Goal: Task Accomplishment & Management: Manage account settings

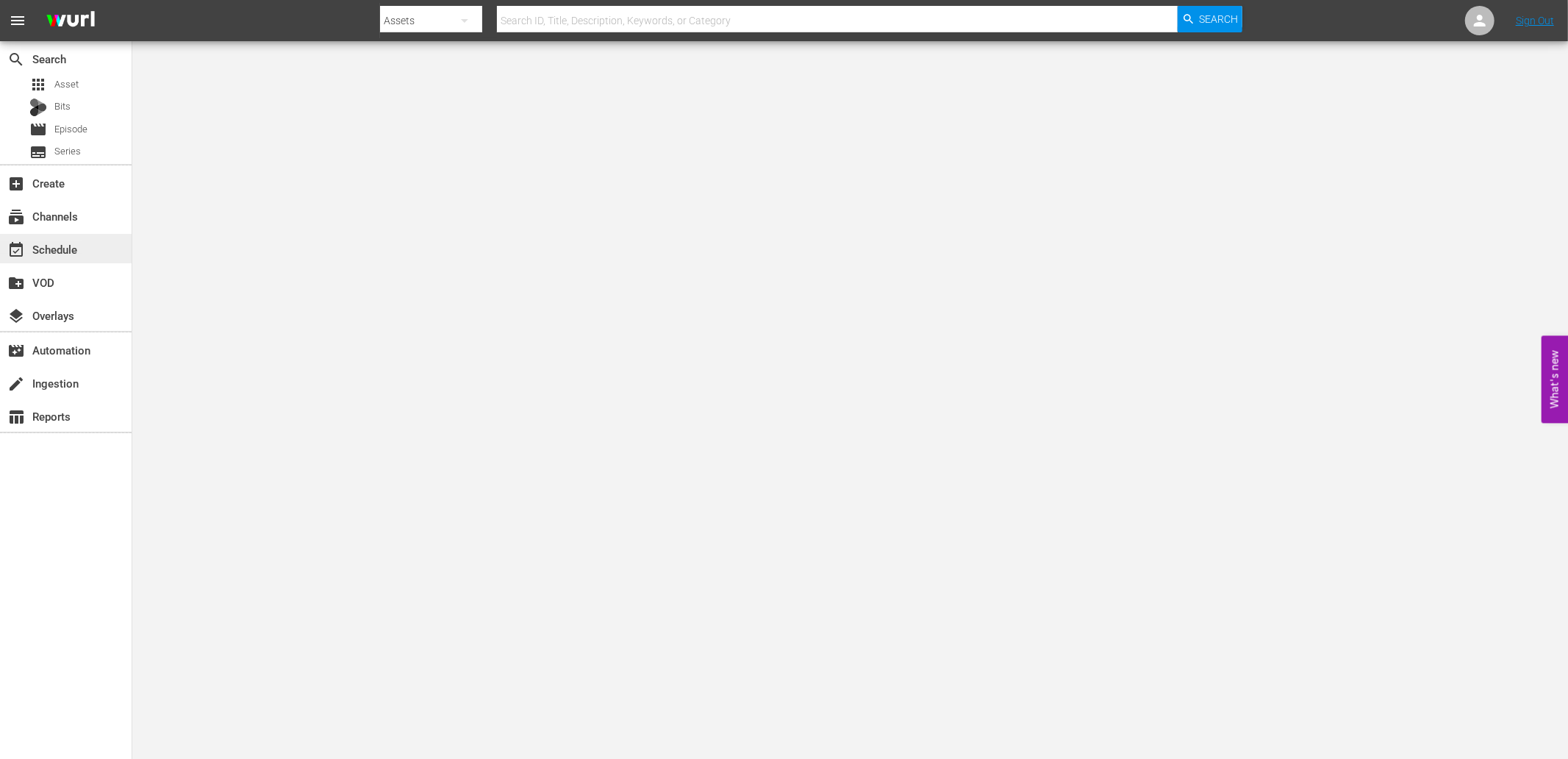
click at [74, 241] on div "event_available Schedule" at bounding box center [41, 247] width 82 height 13
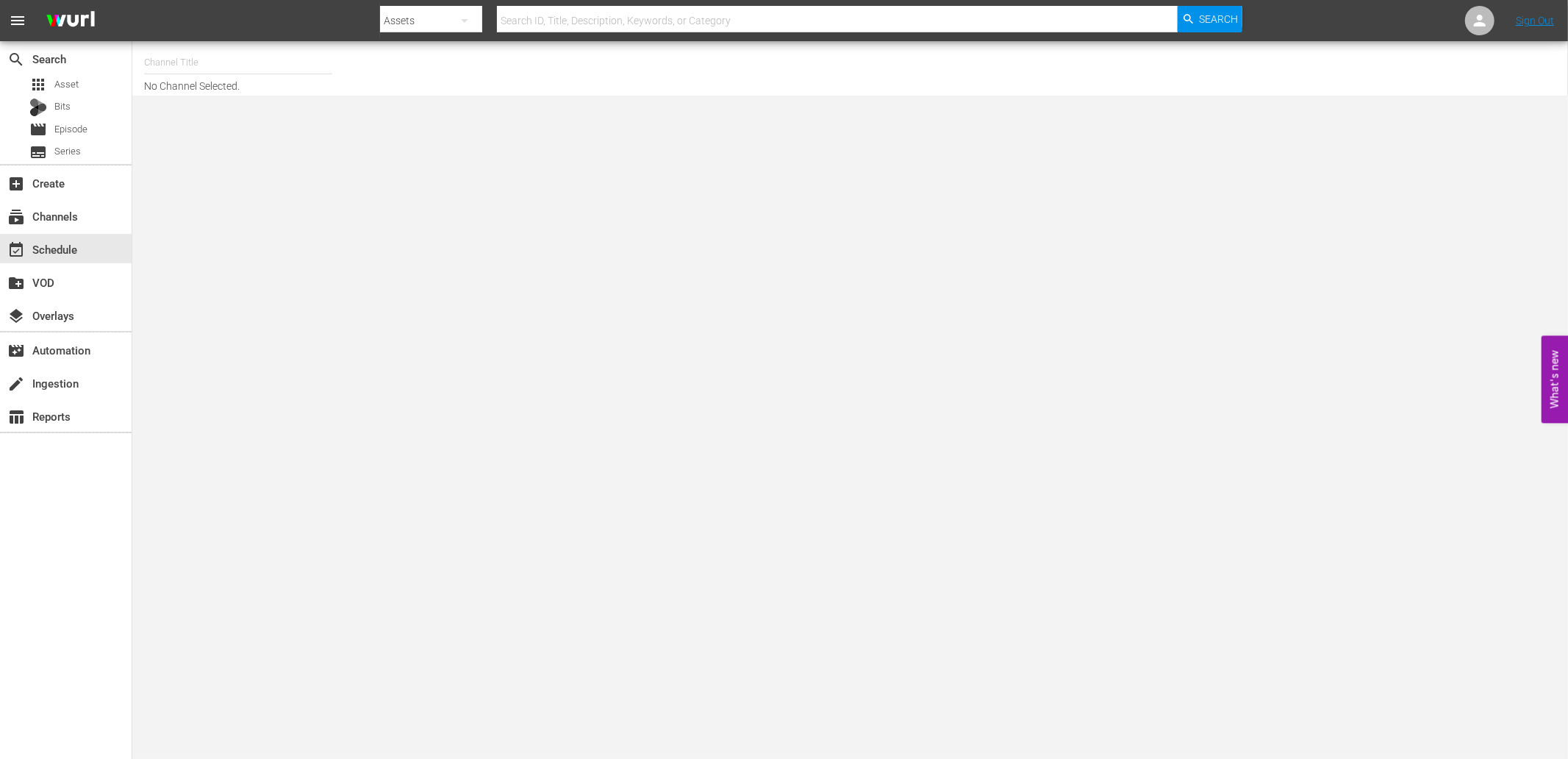
click at [175, 67] on input "text" at bounding box center [238, 62] width 188 height 35
click at [182, 60] on input "Wat" at bounding box center [238, 62] width 188 height 35
click at [203, 107] on div "WatchMojo (1109 - watchmojo_1)" at bounding box center [346, 103] width 381 height 35
type input "WatchMojo (1109 - watchmojo_1)"
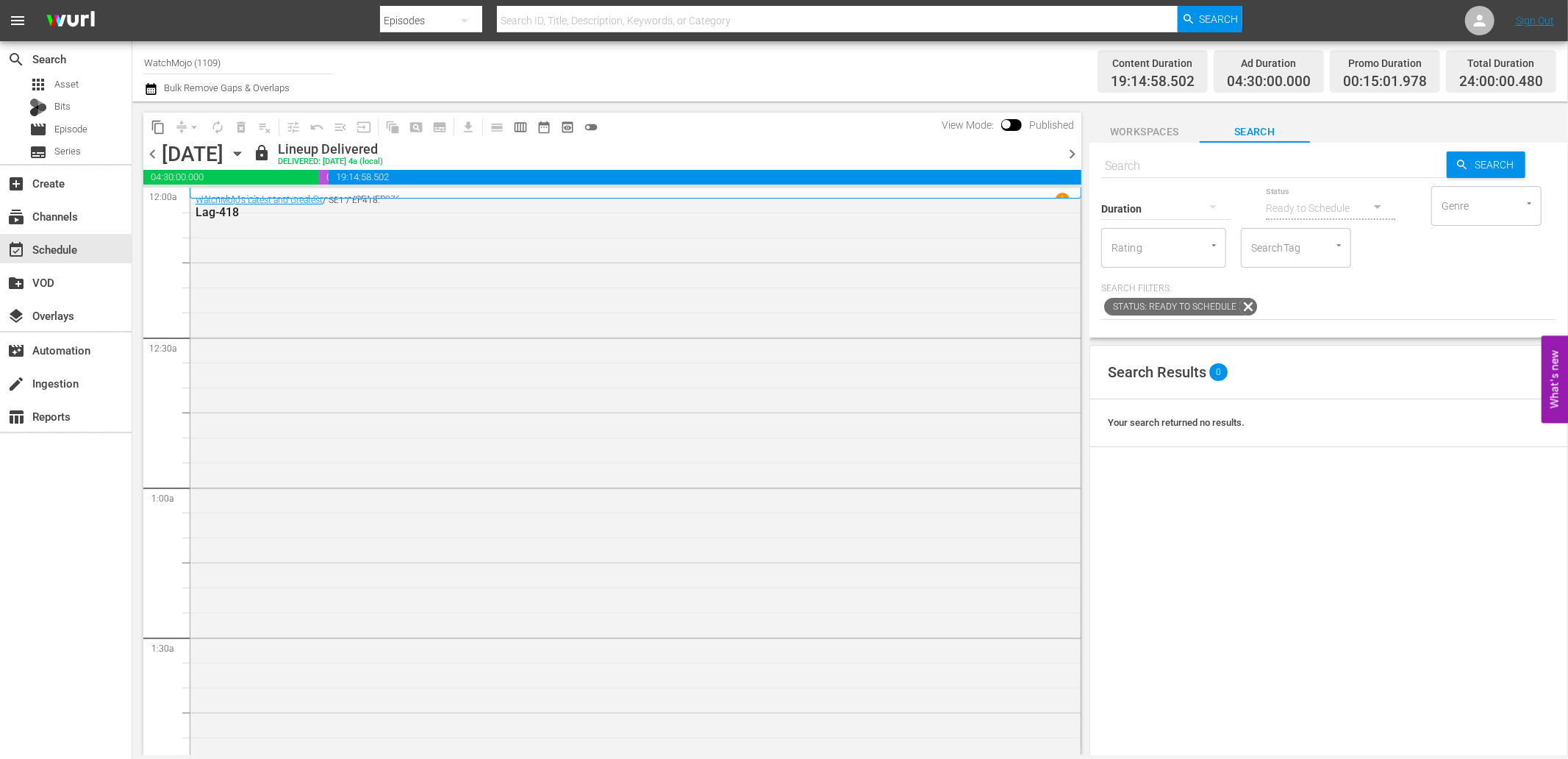
click at [240, 156] on icon "button" at bounding box center [237, 154] width 7 height 4
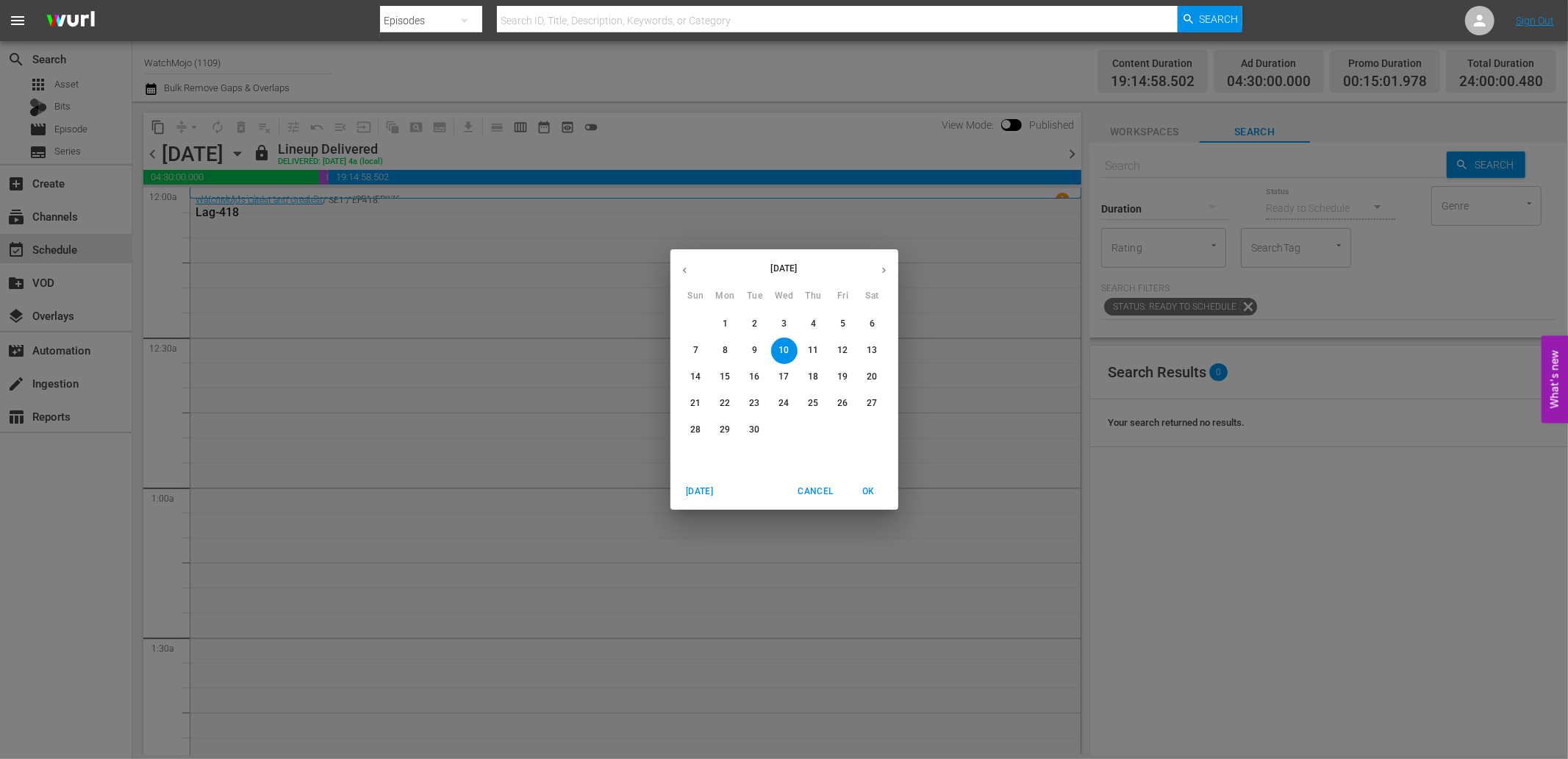
click at [722, 373] on p "15" at bounding box center [725, 376] width 10 height 12
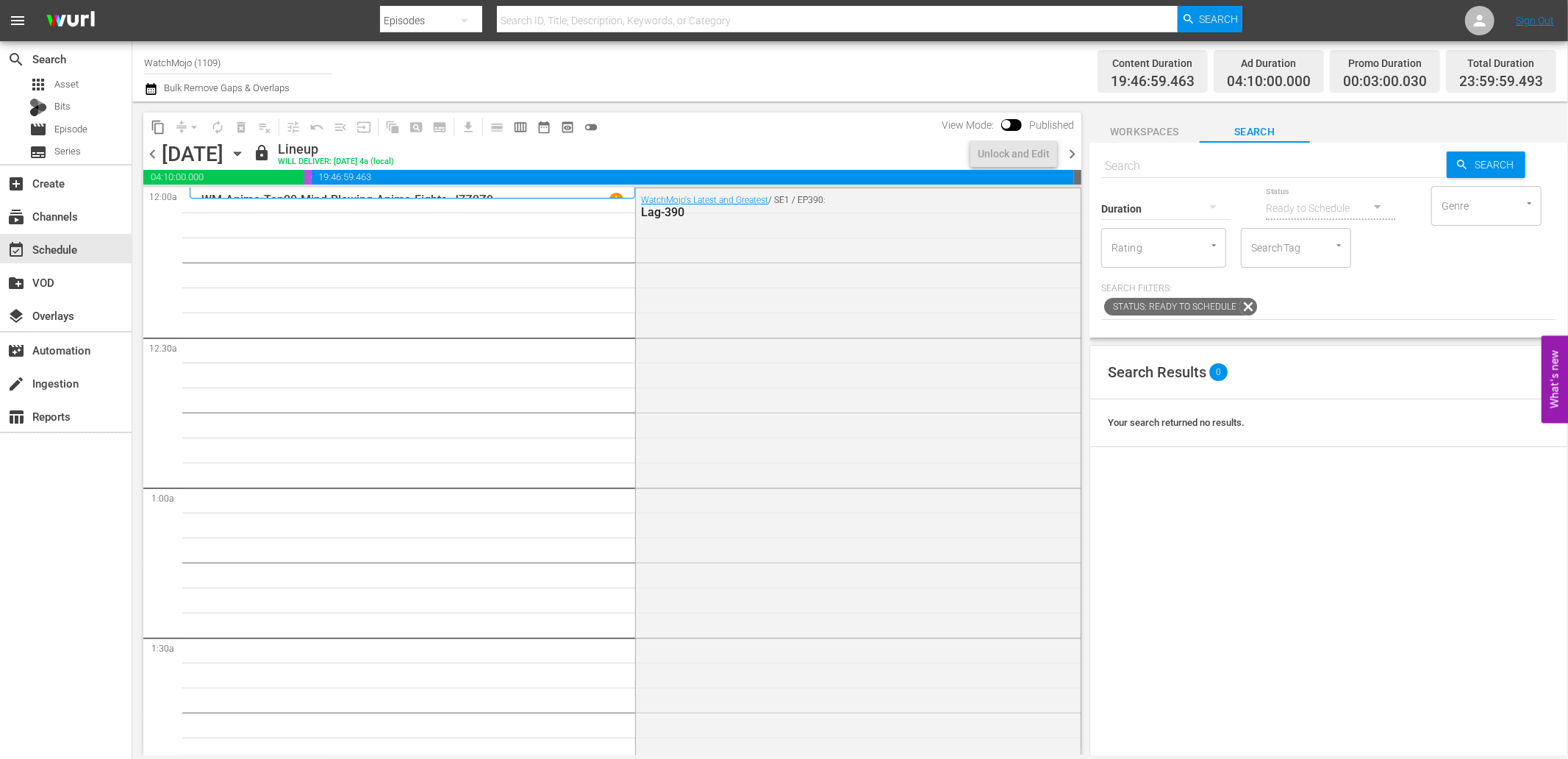
click at [150, 85] on icon "button" at bounding box center [150, 89] width 10 height 11
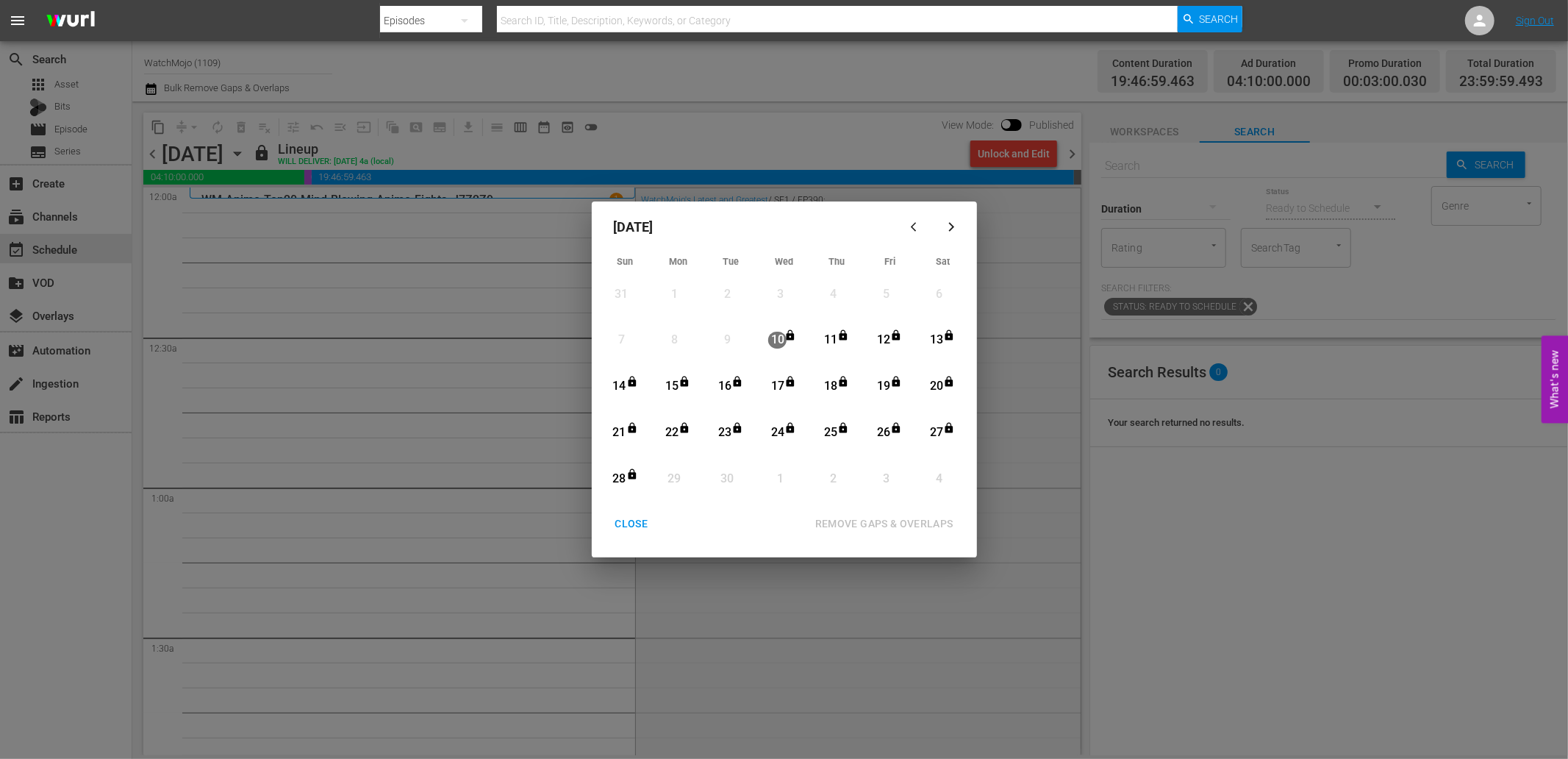
click at [673, 383] on div "15" at bounding box center [672, 387] width 19 height 17
click at [627, 429] on icon "Month View" at bounding box center [632, 428] width 11 height 11
click at [844, 525] on div "REMOVE GAPS & OVERLAPS" at bounding box center [885, 524] width 162 height 19
click at [613, 520] on div "CLOSE" at bounding box center [631, 524] width 57 height 19
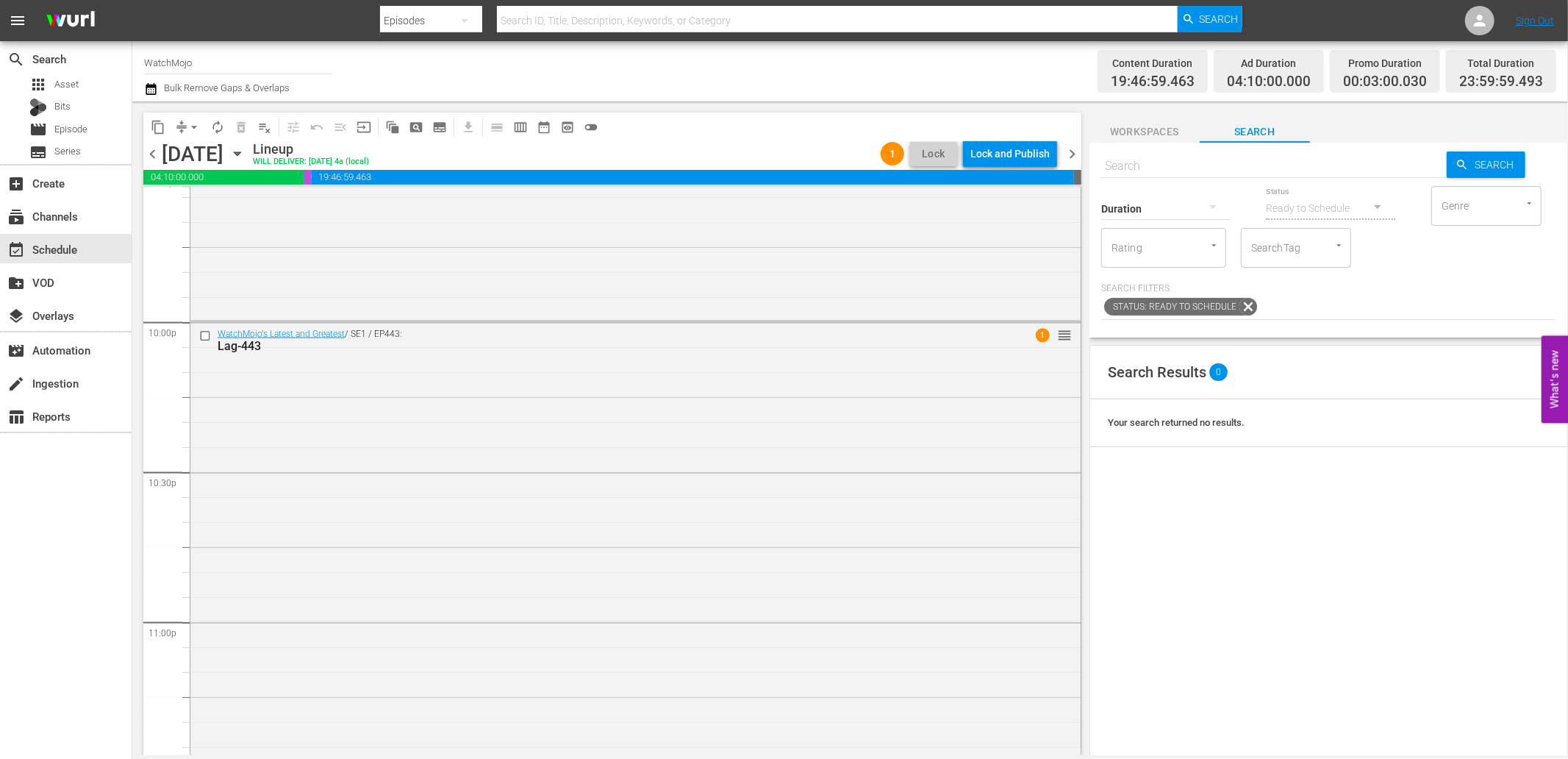
scroll to position [6635, 0]
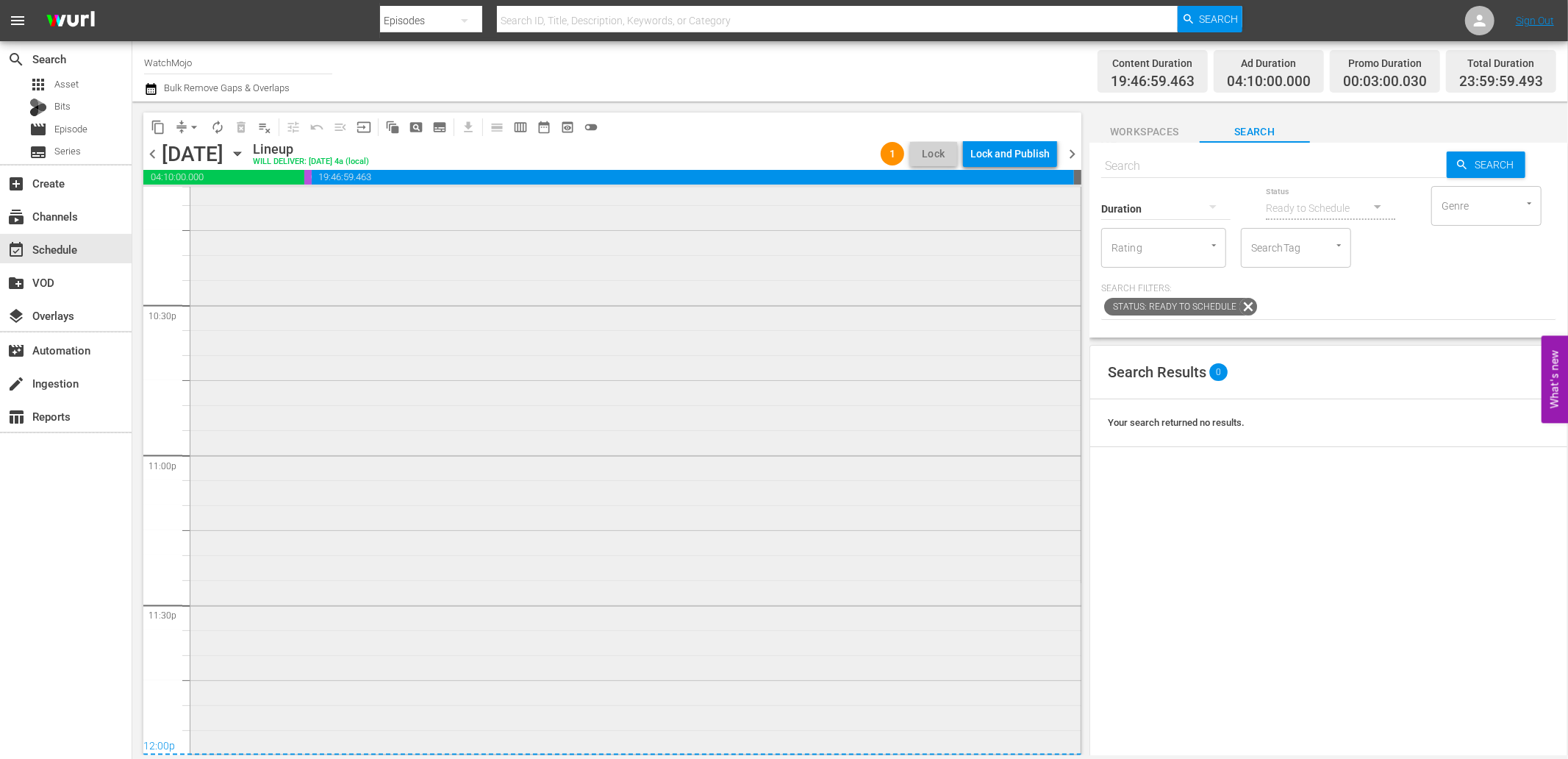
click at [583, 606] on div "WatchMojo's Latest and Greatest / SE1 / EP443: Lag-443 1 reorder" at bounding box center [635, 454] width 890 height 597
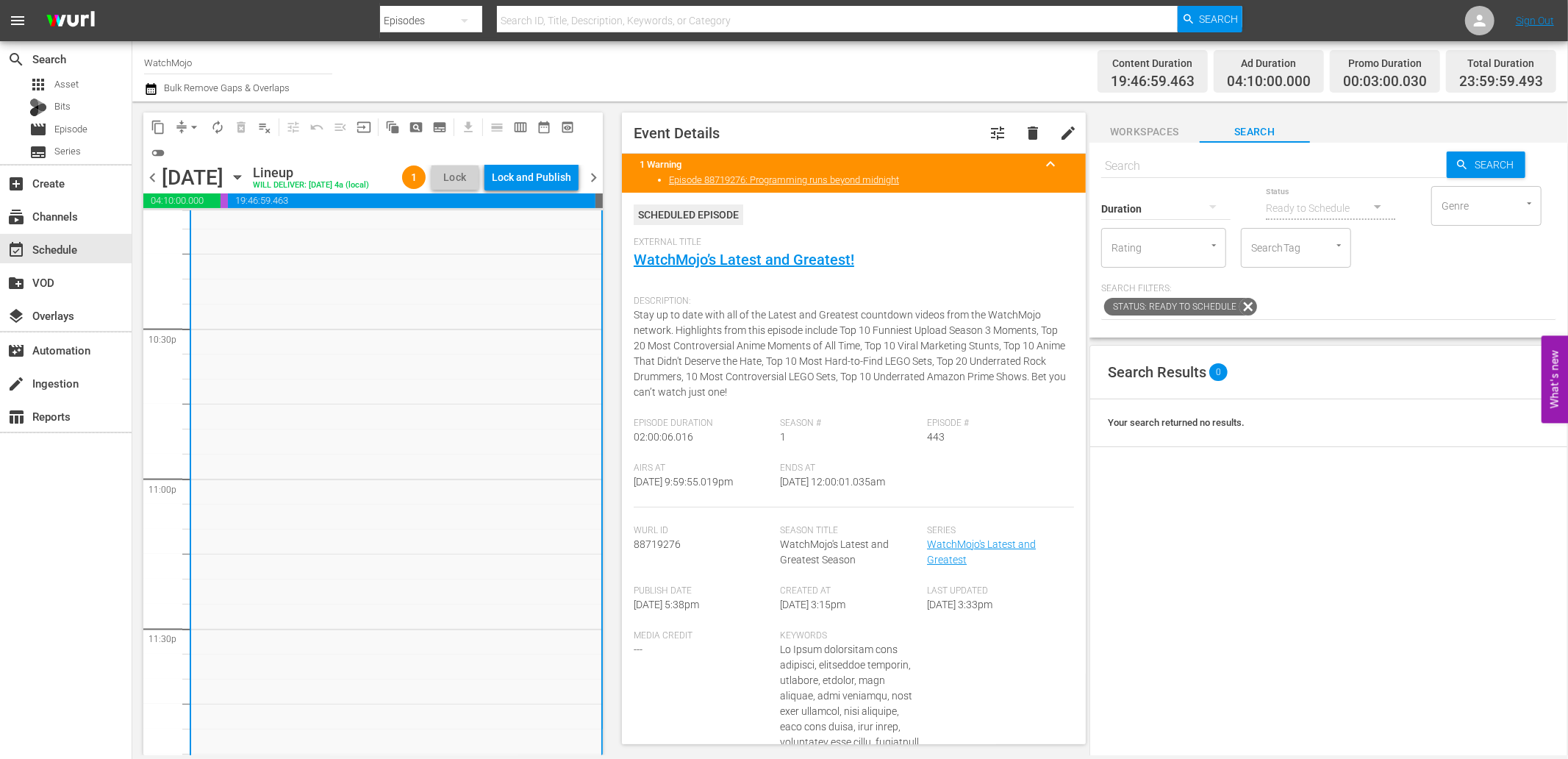
drag, startPoint x: 875, startPoint y: 478, endPoint x: 825, endPoint y: 484, distance: 50.4
click at [825, 484] on div "Ends At 9/16/25 @ 12:00:01.035am" at bounding box center [854, 486] width 147 height 45
copy span "12:00:01.035am"
click at [534, 190] on div "Lock and Publish" at bounding box center [531, 177] width 79 height 26
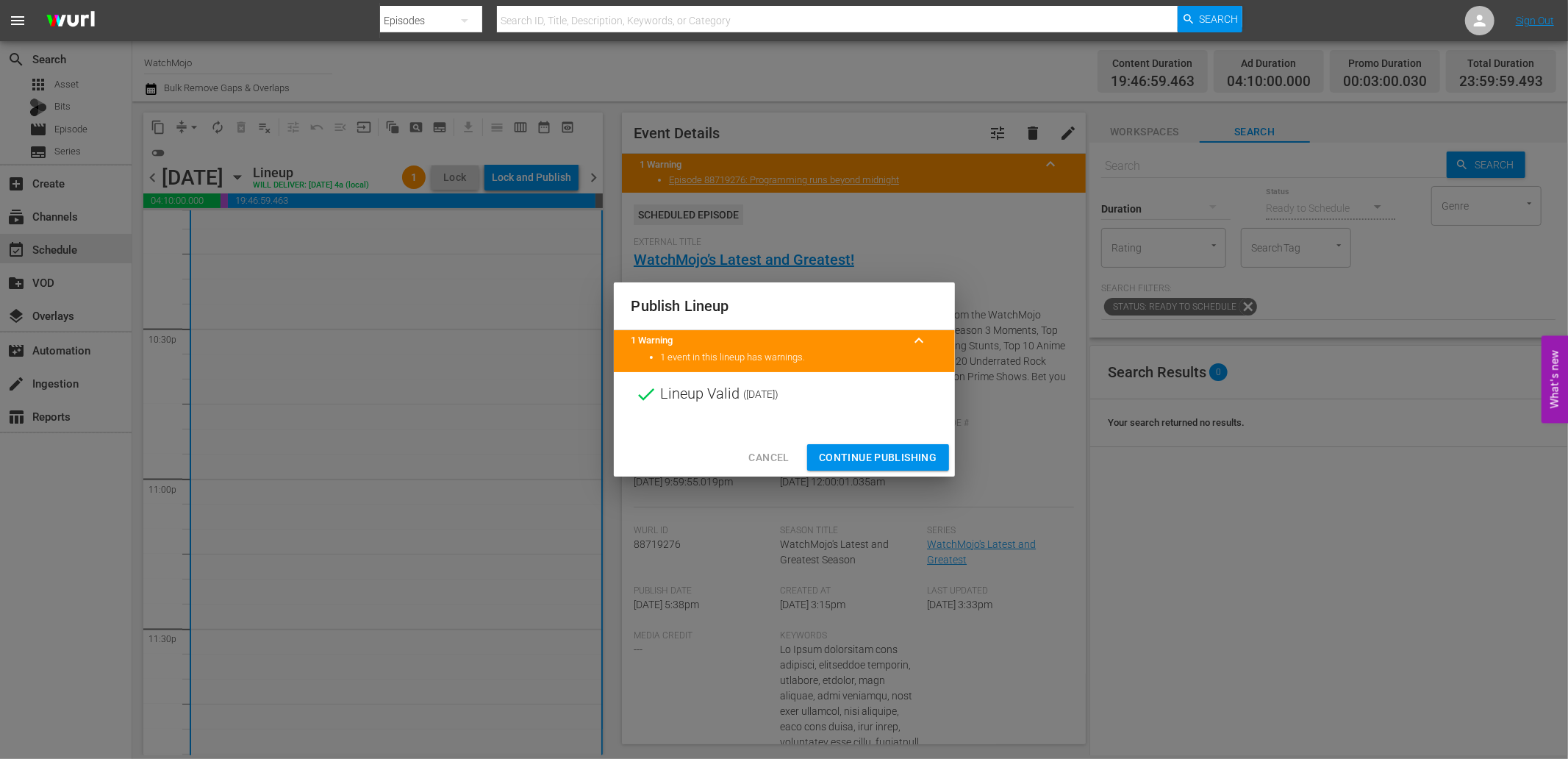
click at [842, 459] on span "Continue Publishing" at bounding box center [878, 458] width 119 height 19
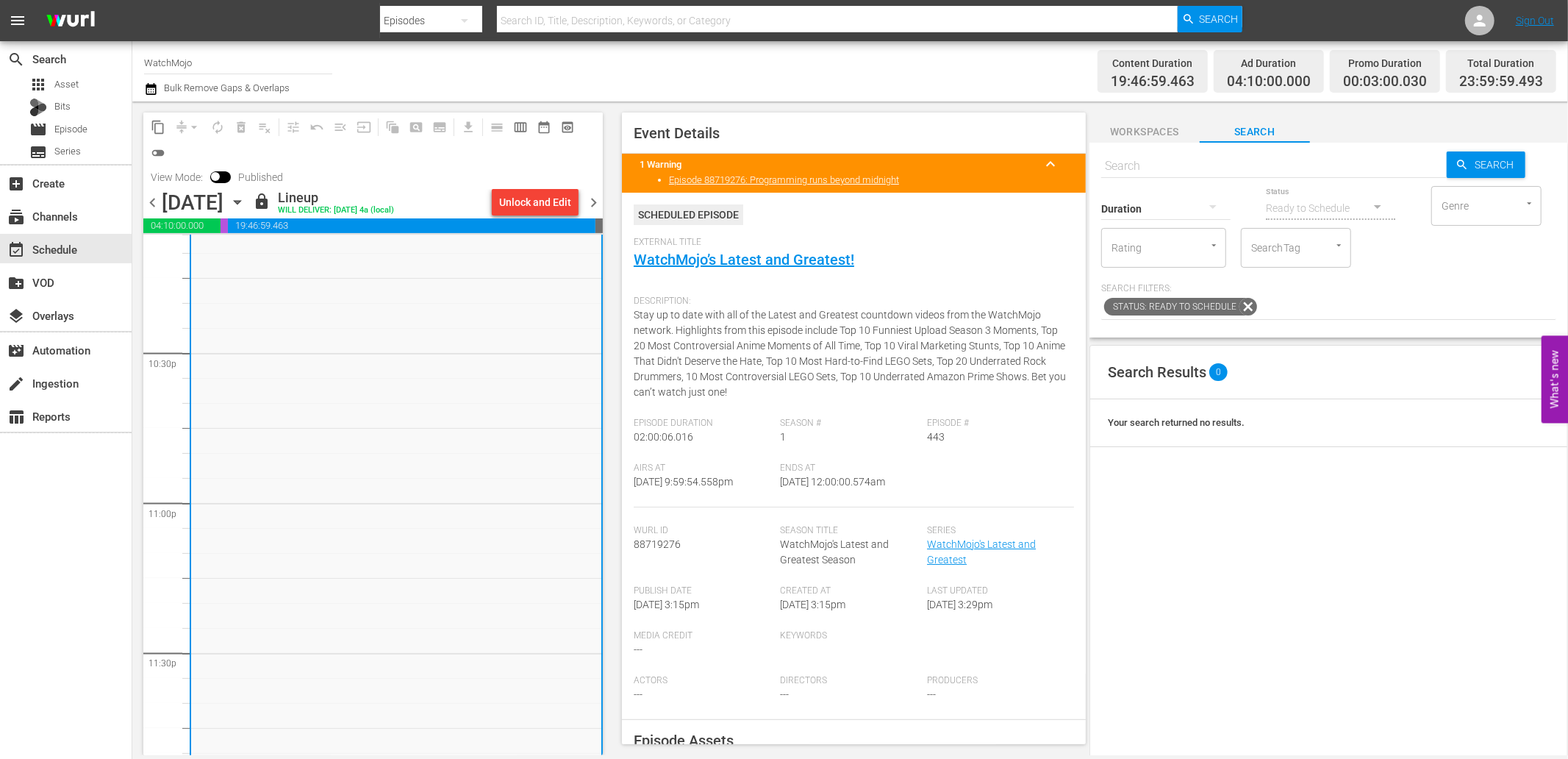
click at [590, 202] on span "chevron_right" at bounding box center [594, 203] width 19 height 19
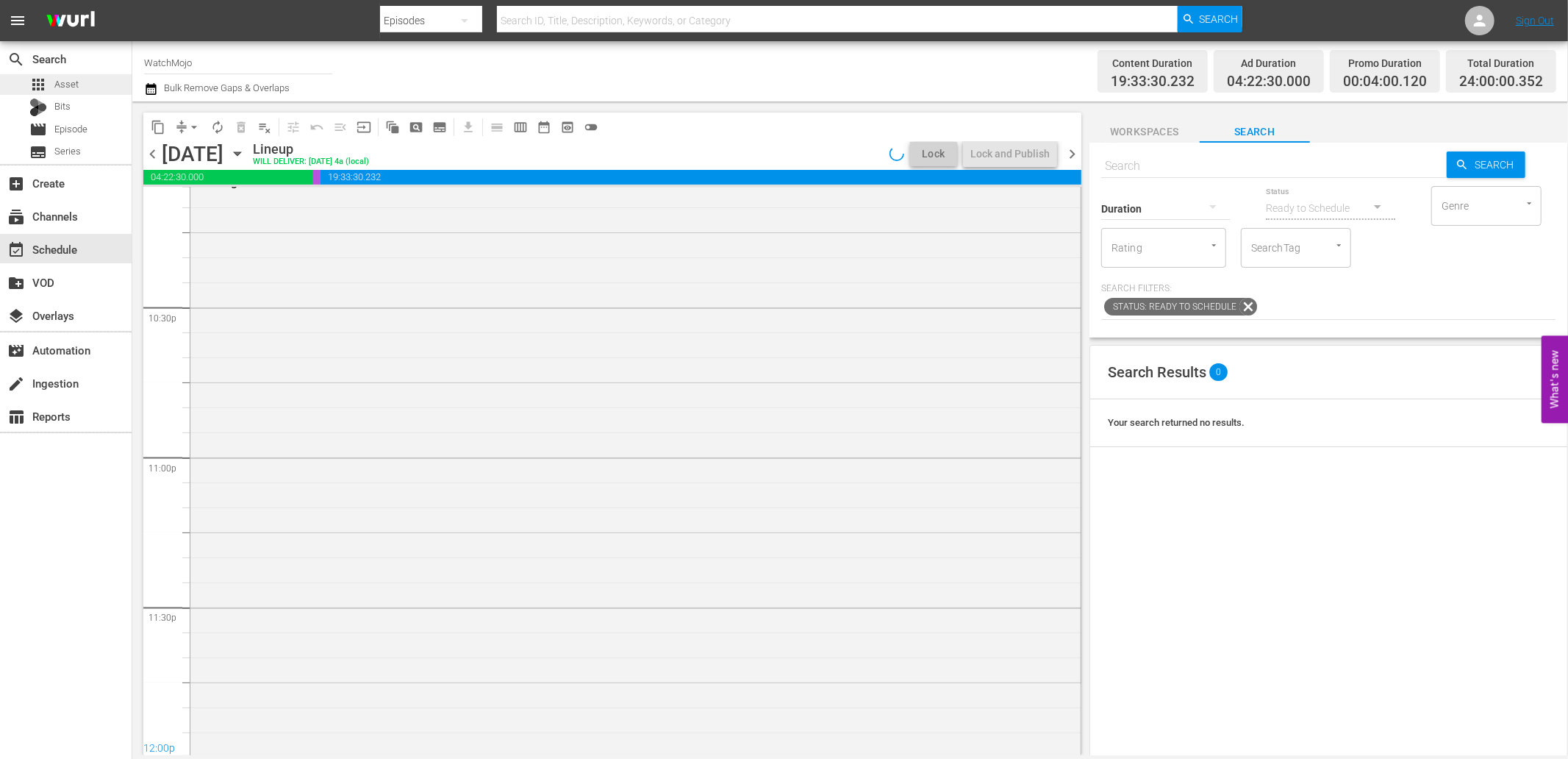
scroll to position [6635, 0]
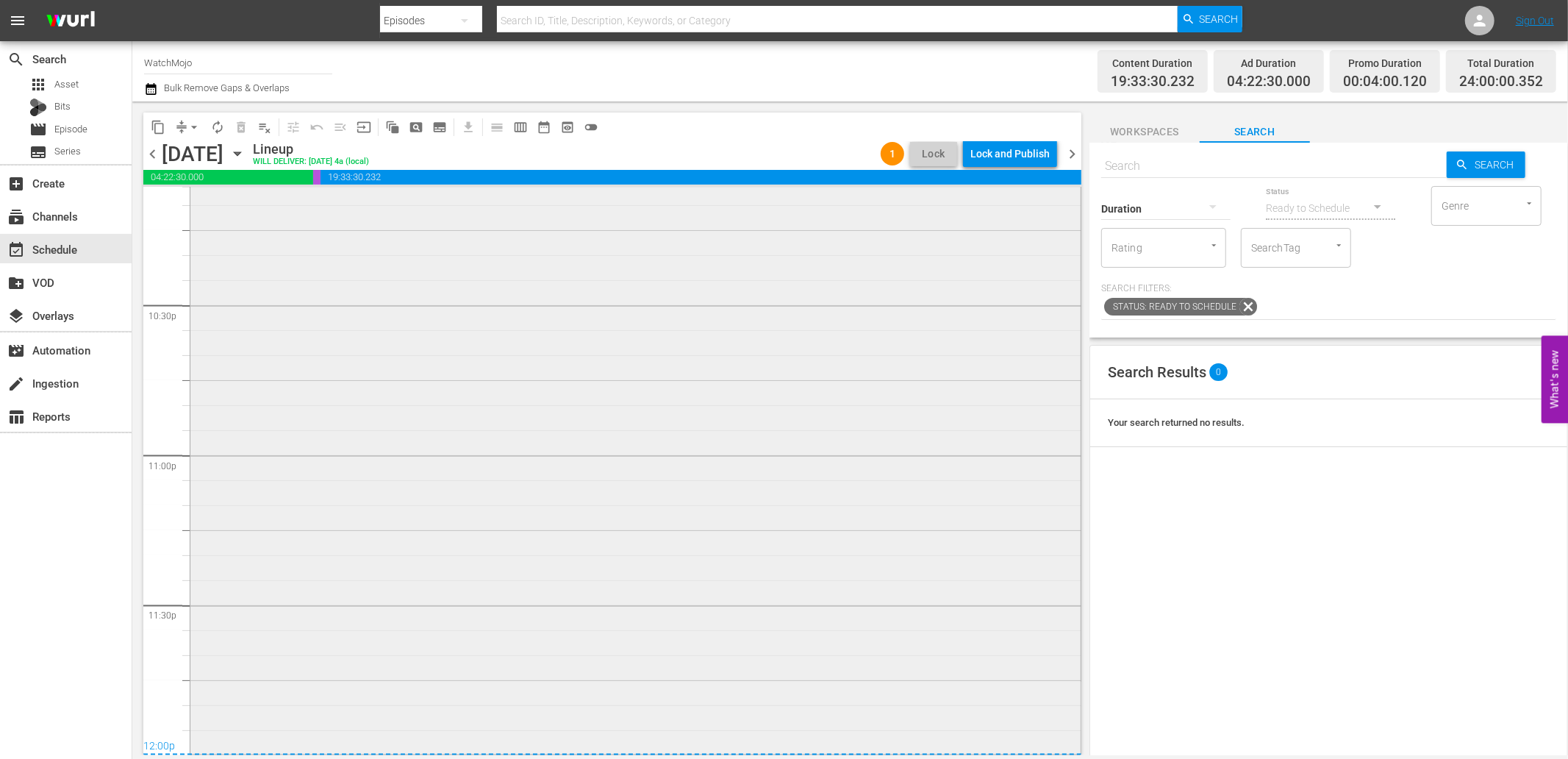
click at [662, 423] on div "WatchMojo's Latest and Greatest / SE1 / EP444: Lag-444 1 reorder" at bounding box center [635, 454] width 890 height 596
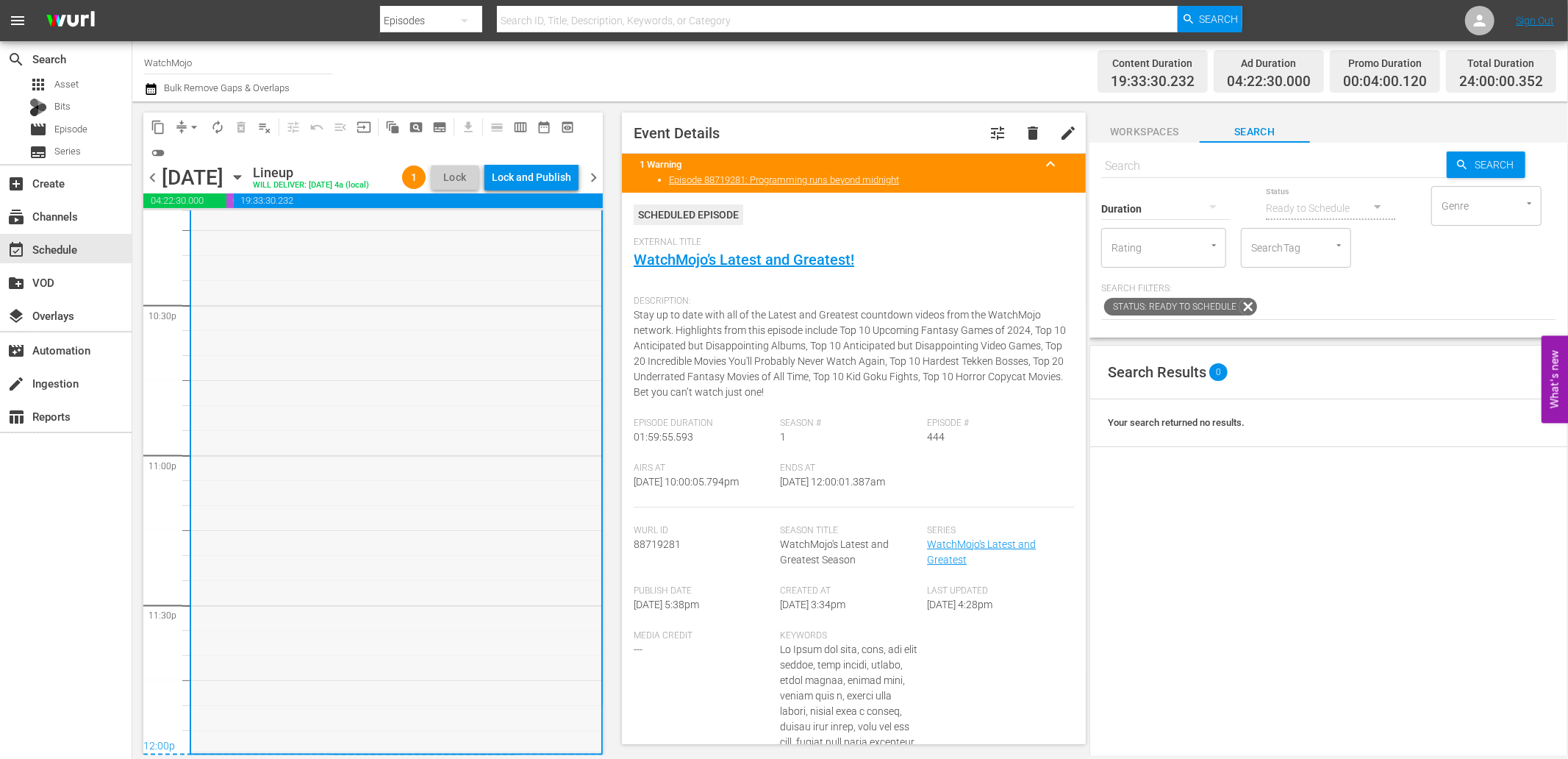
scroll to position [6681, 0]
drag, startPoint x: 922, startPoint y: 491, endPoint x: 849, endPoint y: 489, distance: 73.0
click at [849, 489] on div "Airs At 9/16/25 @ 10:00:05.794pm Ends At 9/17/25 @ 12:00:01.387am" at bounding box center [853, 486] width 440 height 45
copy span "12:00:01.387am"
click at [536, 179] on div "Lock and Publish" at bounding box center [531, 177] width 79 height 26
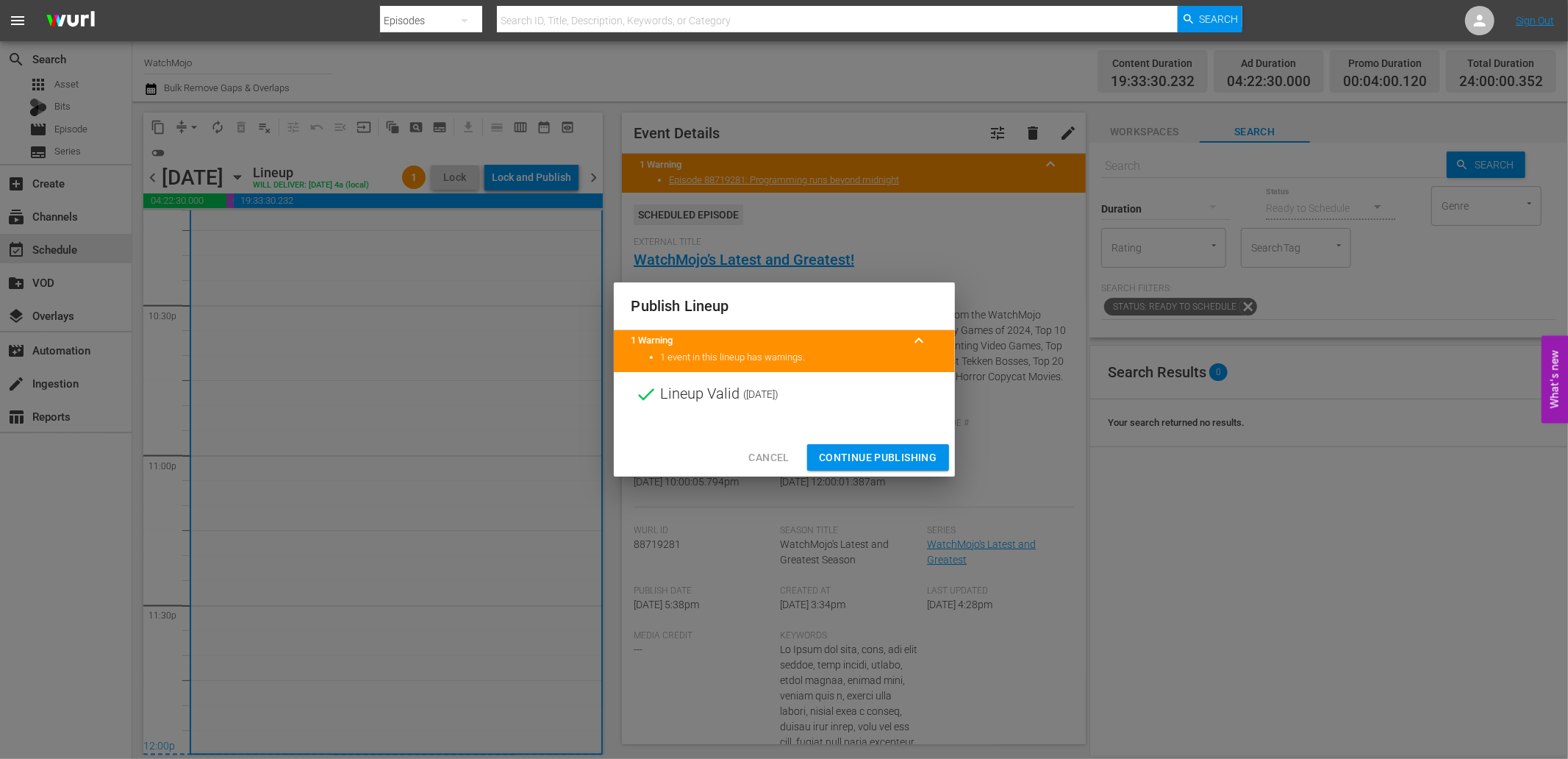
click at [845, 453] on span "Continue Publishing" at bounding box center [878, 458] width 119 height 19
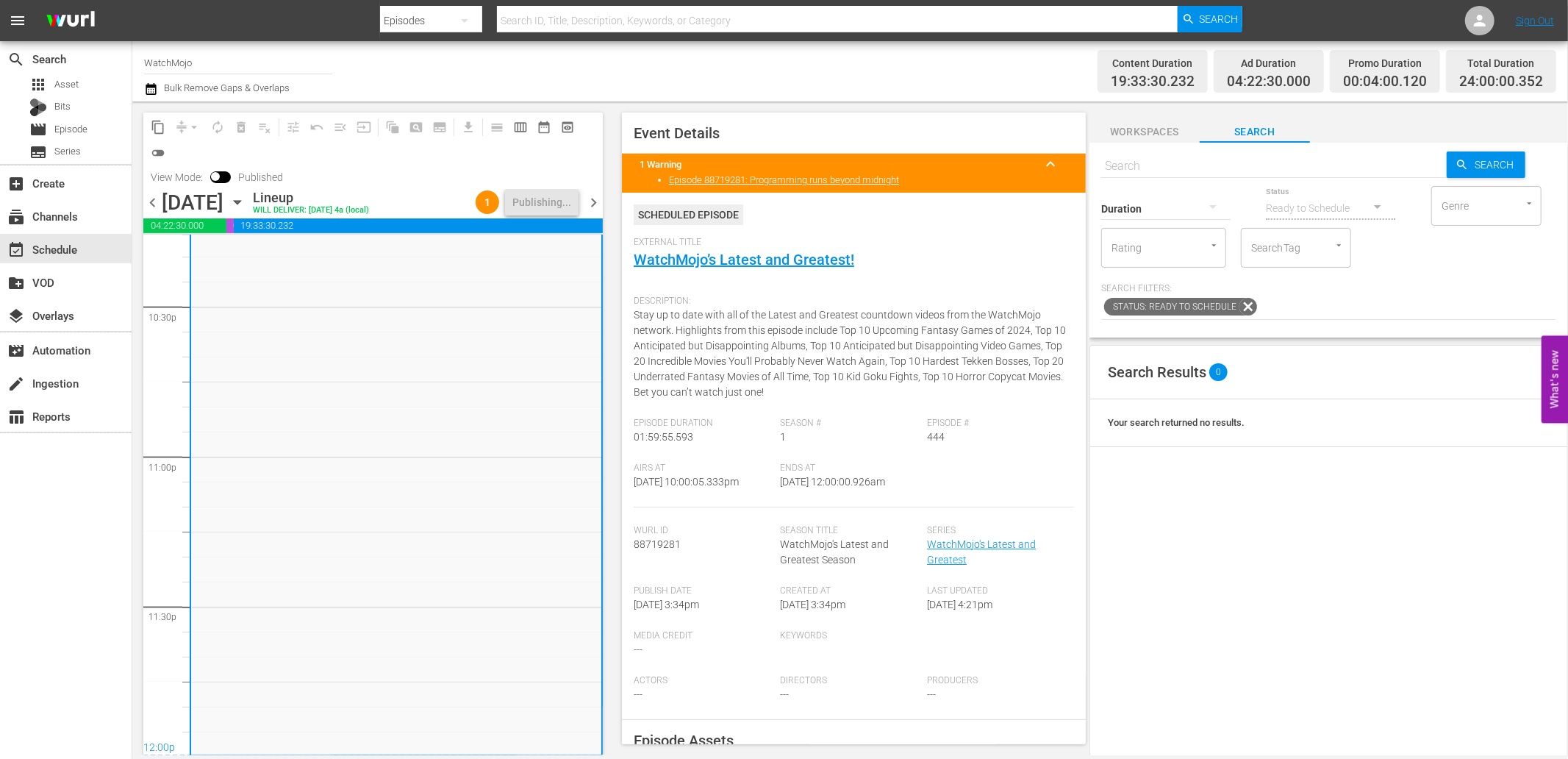
click at [597, 206] on span "chevron_right" at bounding box center [594, 203] width 19 height 19
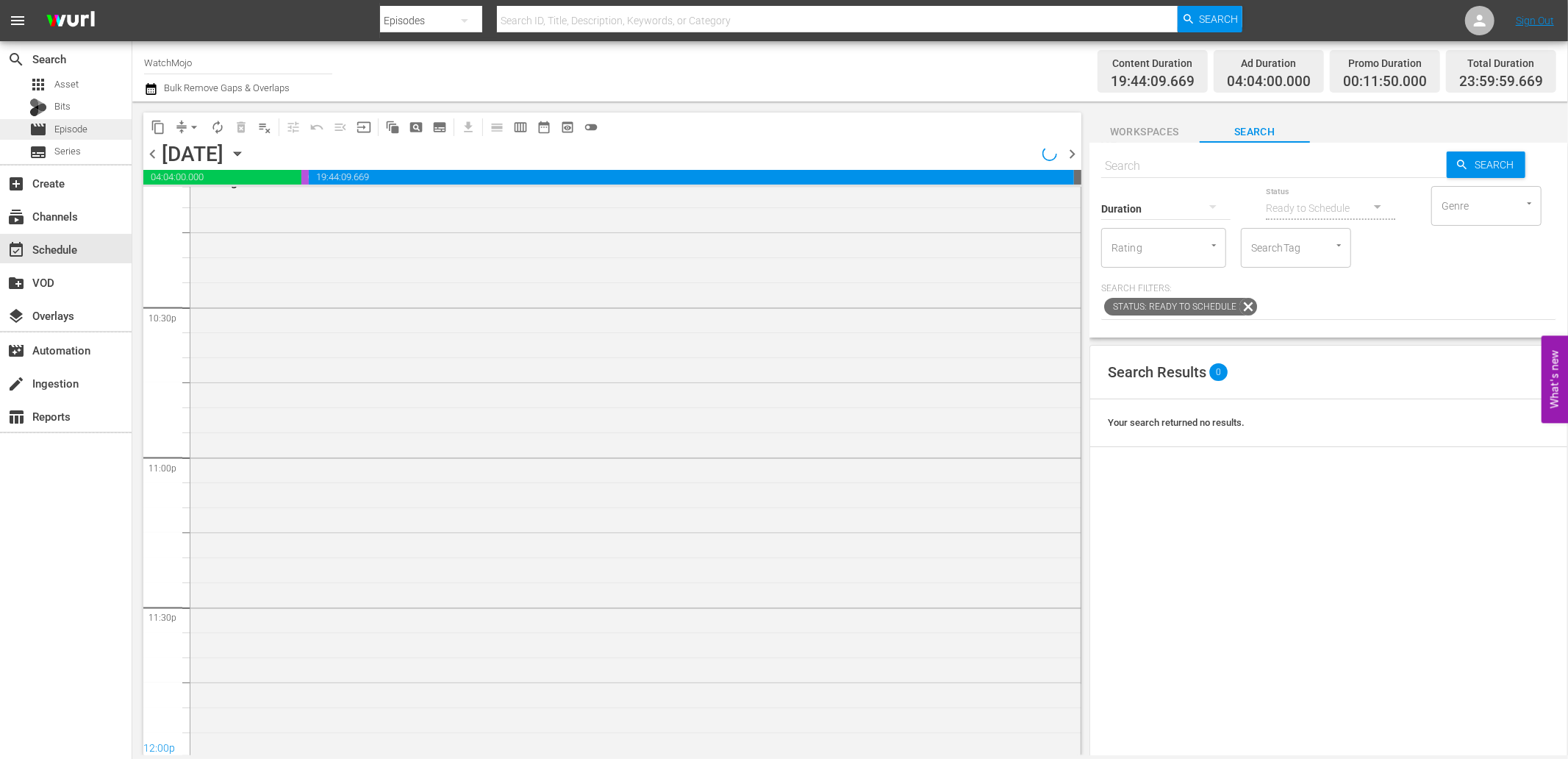
scroll to position [6635, 0]
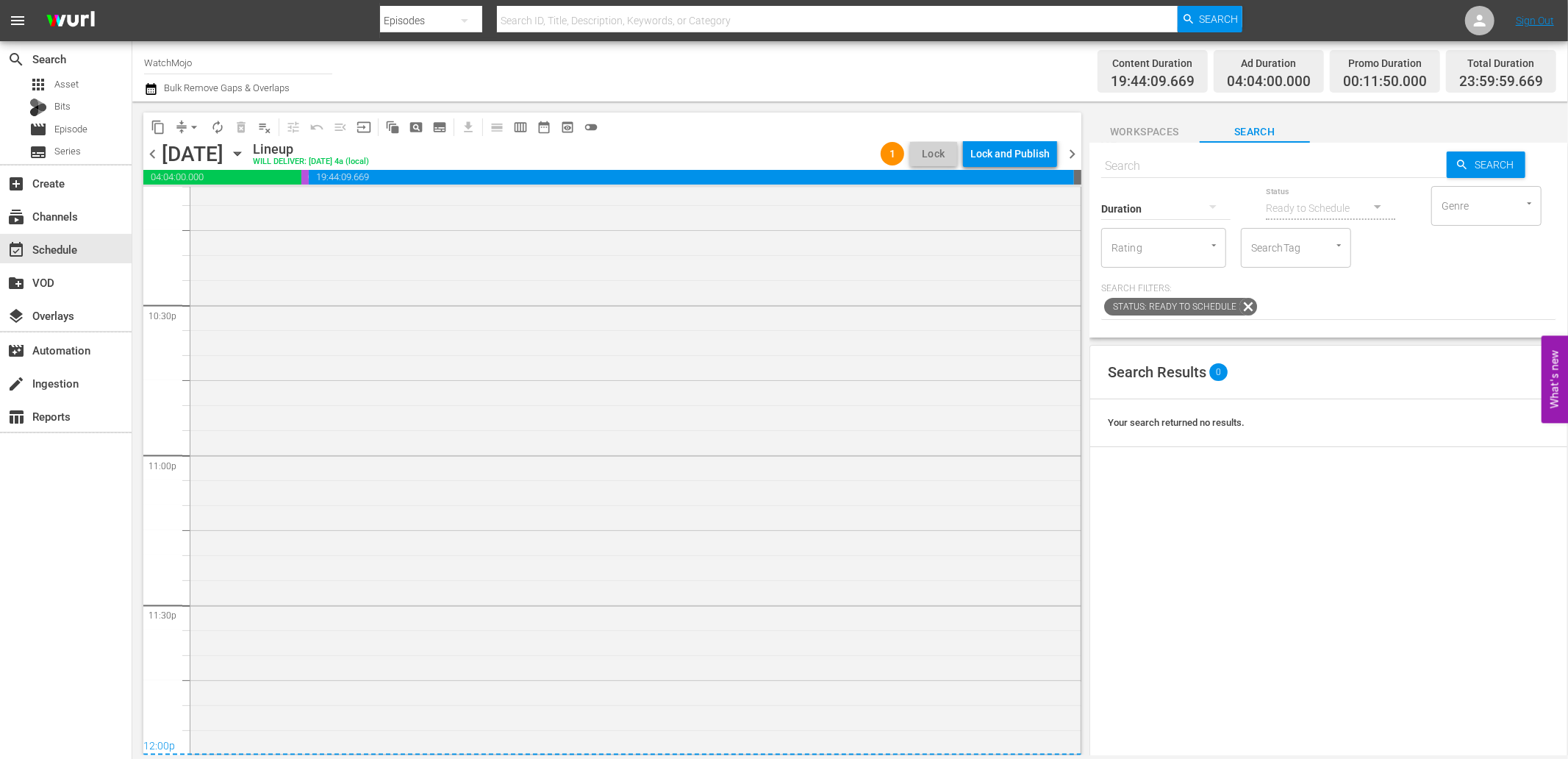
click at [391, 437] on div "WatchMojo's Latest and Greatest / SE1 / EP445: Lag-445 1 reorder" at bounding box center [635, 454] width 890 height 596
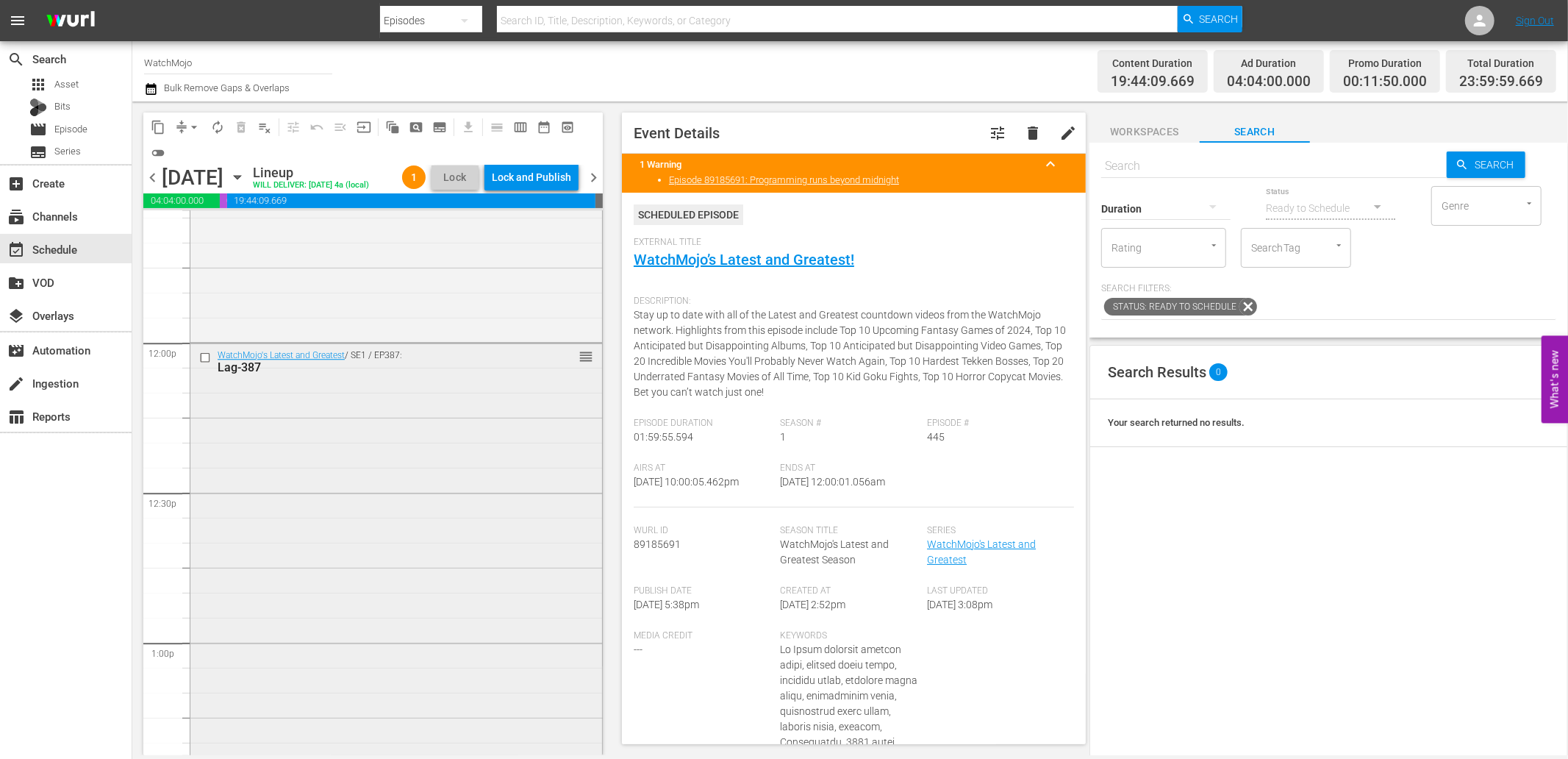
scroll to position [3467, 0]
click at [200, 366] on input "checkbox" at bounding box center [206, 359] width 15 height 12
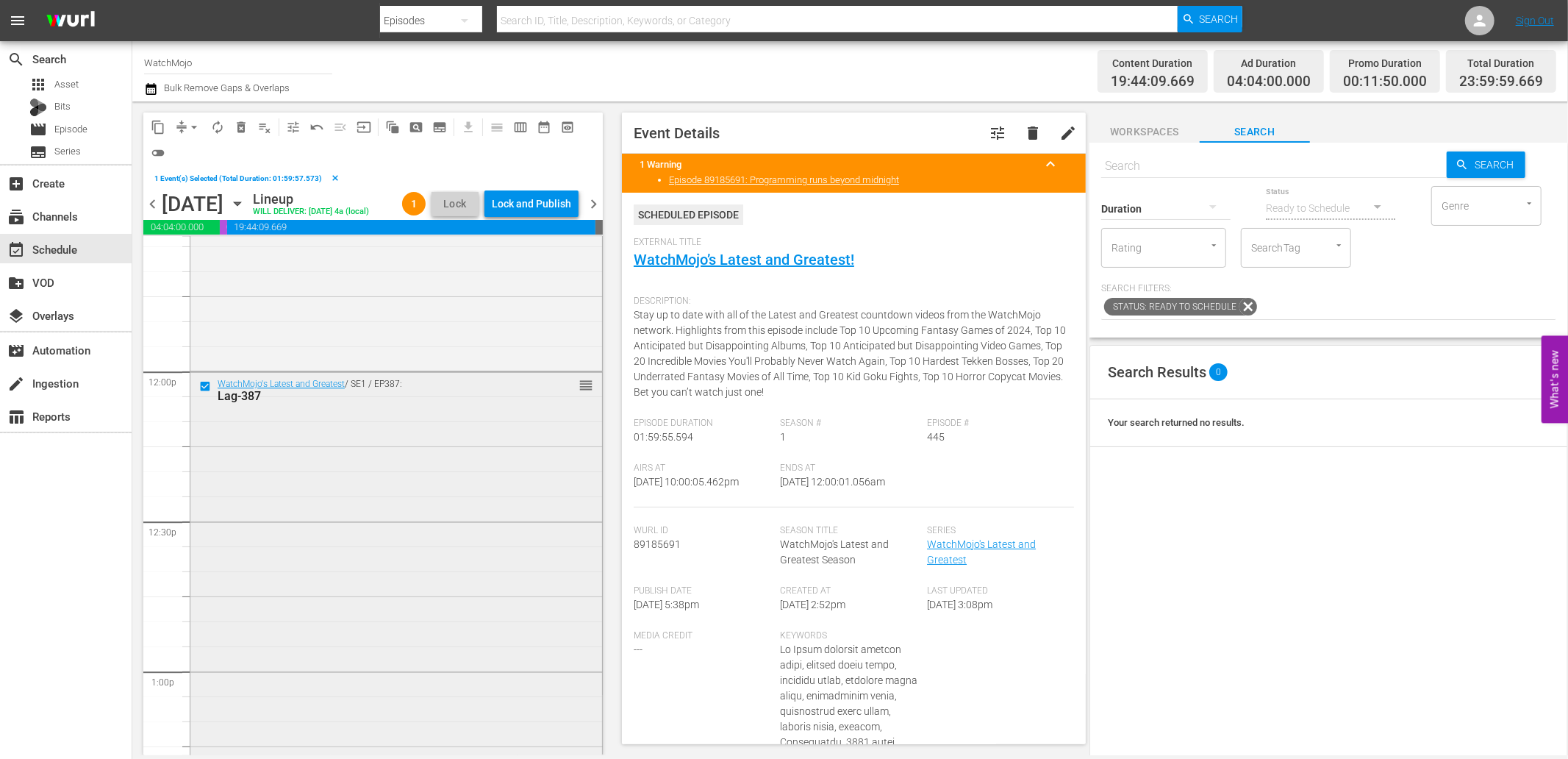
click at [305, 514] on div "WatchMojo's Latest and Greatest / SE1 / EP387: Lag-387 reorder" at bounding box center [396, 670] width 412 height 596
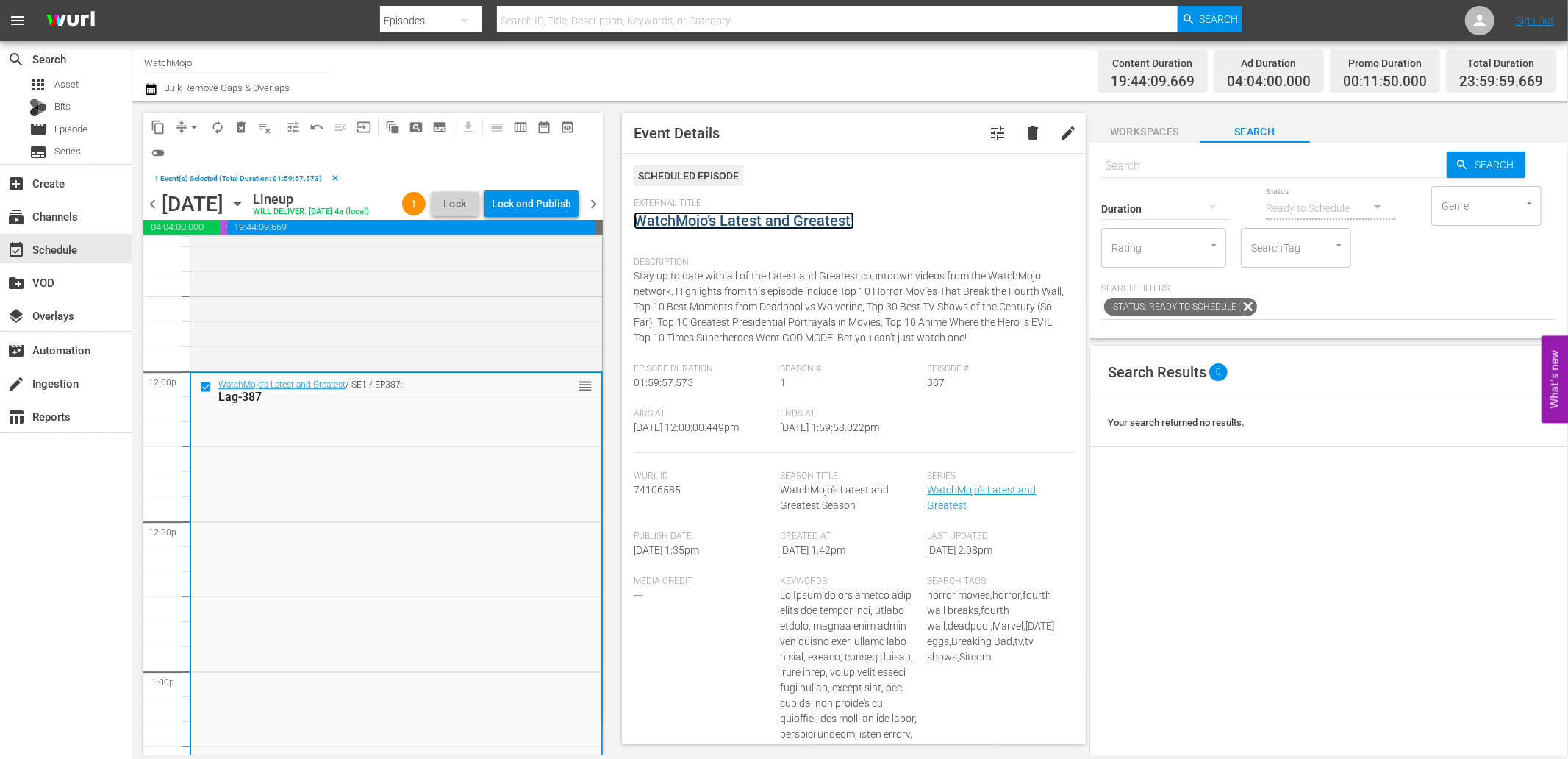
click at [724, 212] on link "WatchMojo’s Latest and Greatest!" at bounding box center [743, 221] width 220 height 18
click at [242, 120] on span "delete_forever_outlined" at bounding box center [241, 127] width 15 height 15
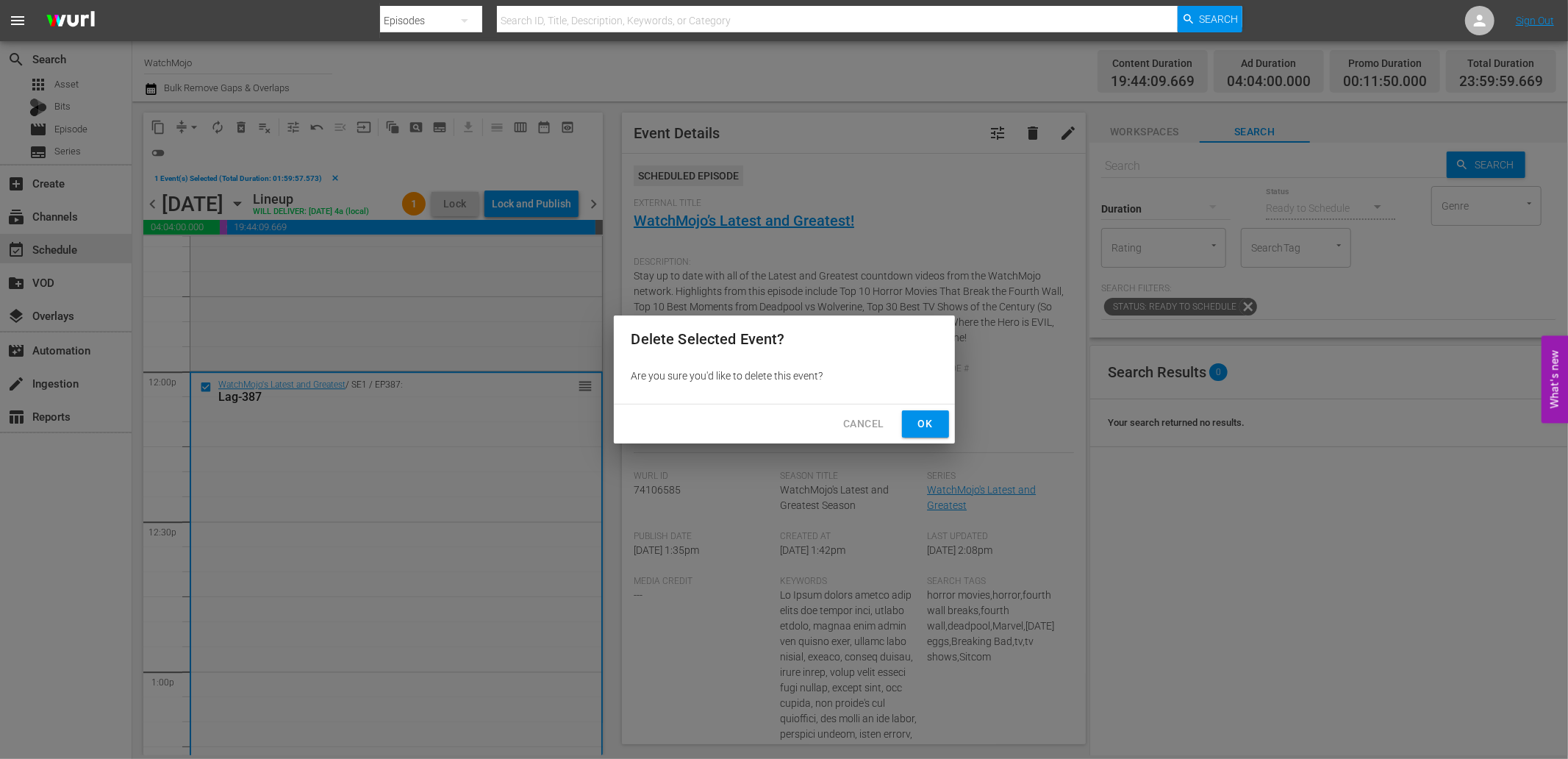
click at [928, 422] on span "Ok" at bounding box center [925, 424] width 24 height 19
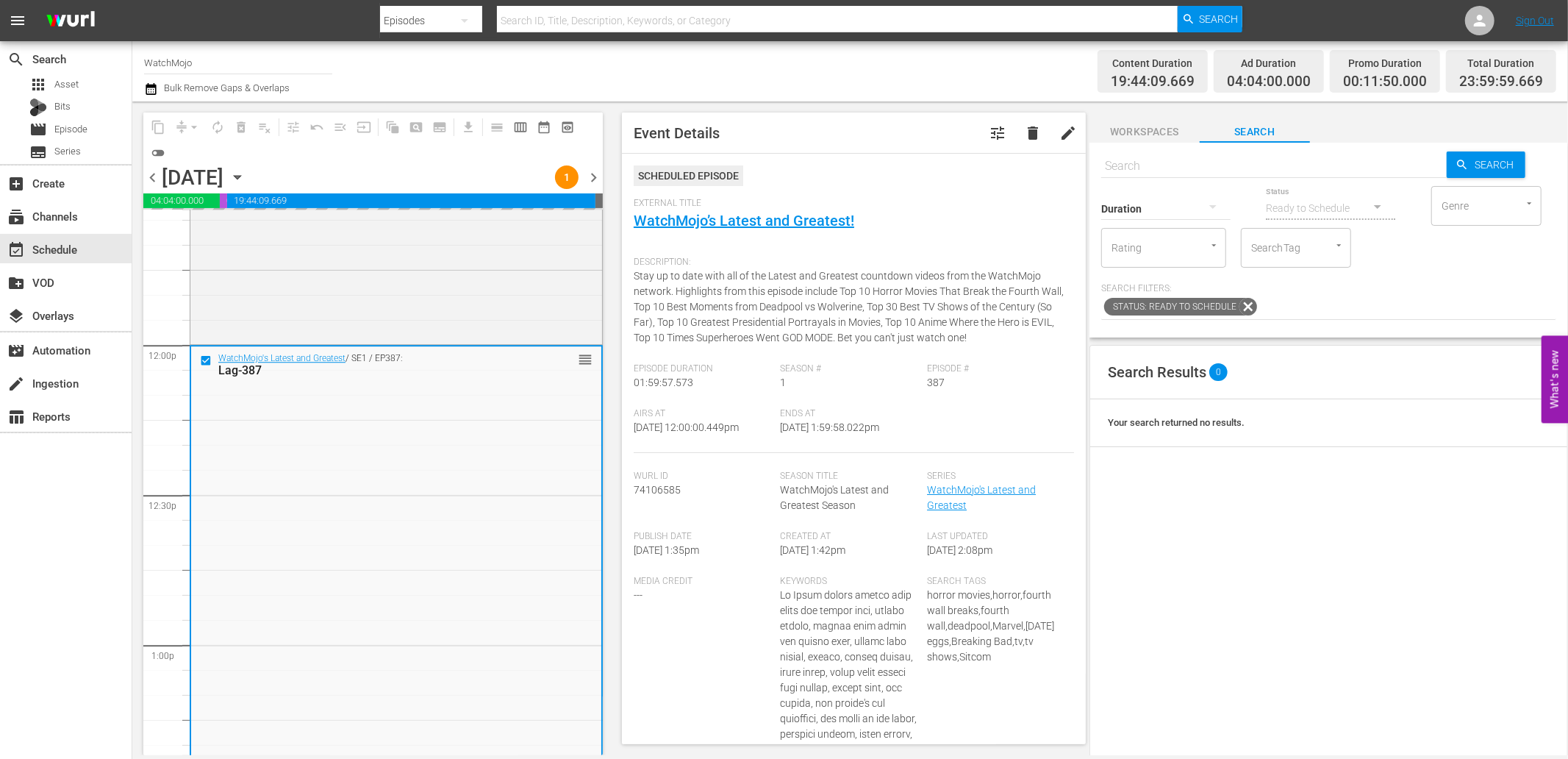
click at [1136, 165] on input "text" at bounding box center [1274, 166] width 346 height 35
paste input "Lag-419"
type input "Lag-419"
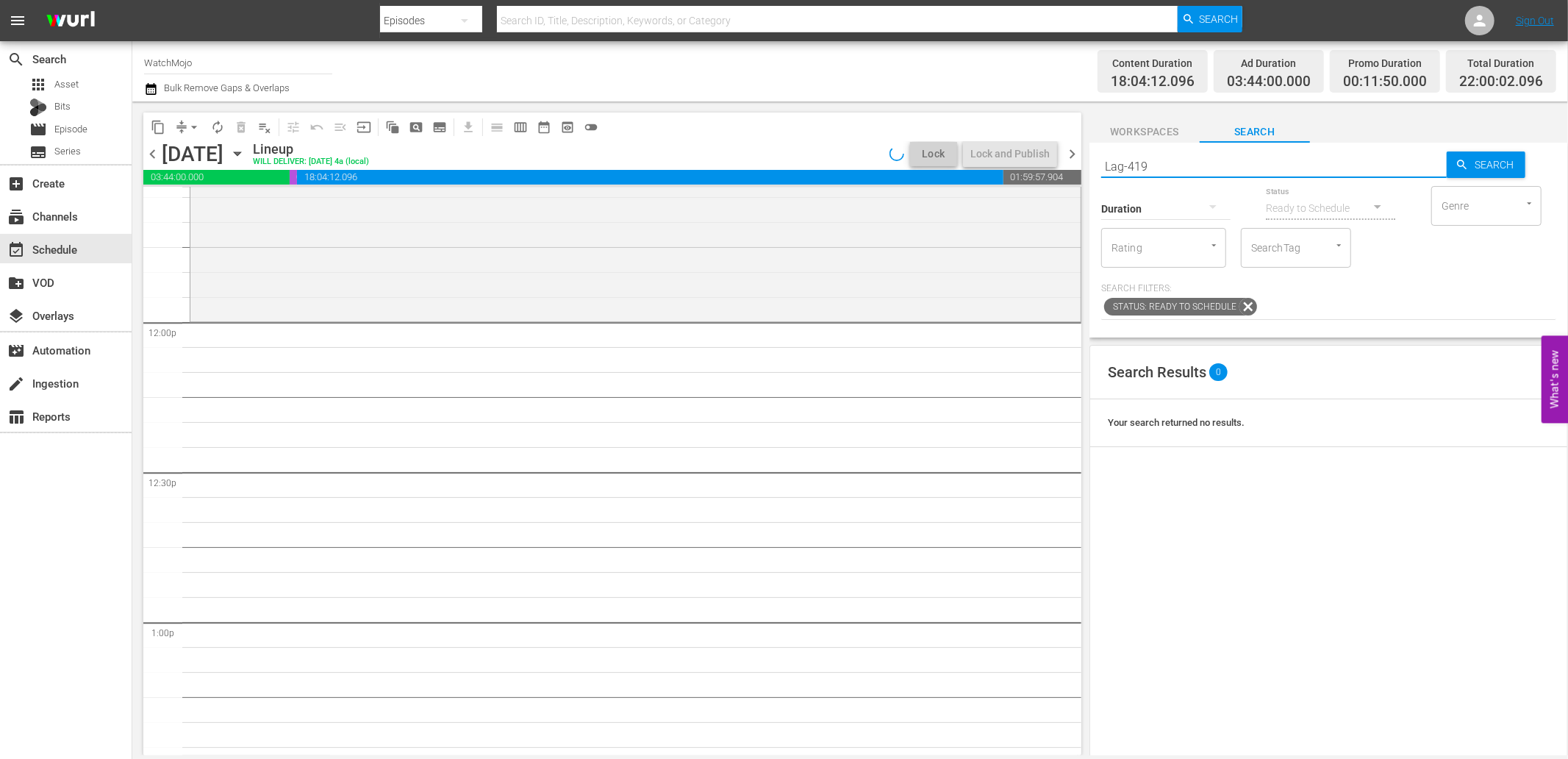
type input "Lag-419"
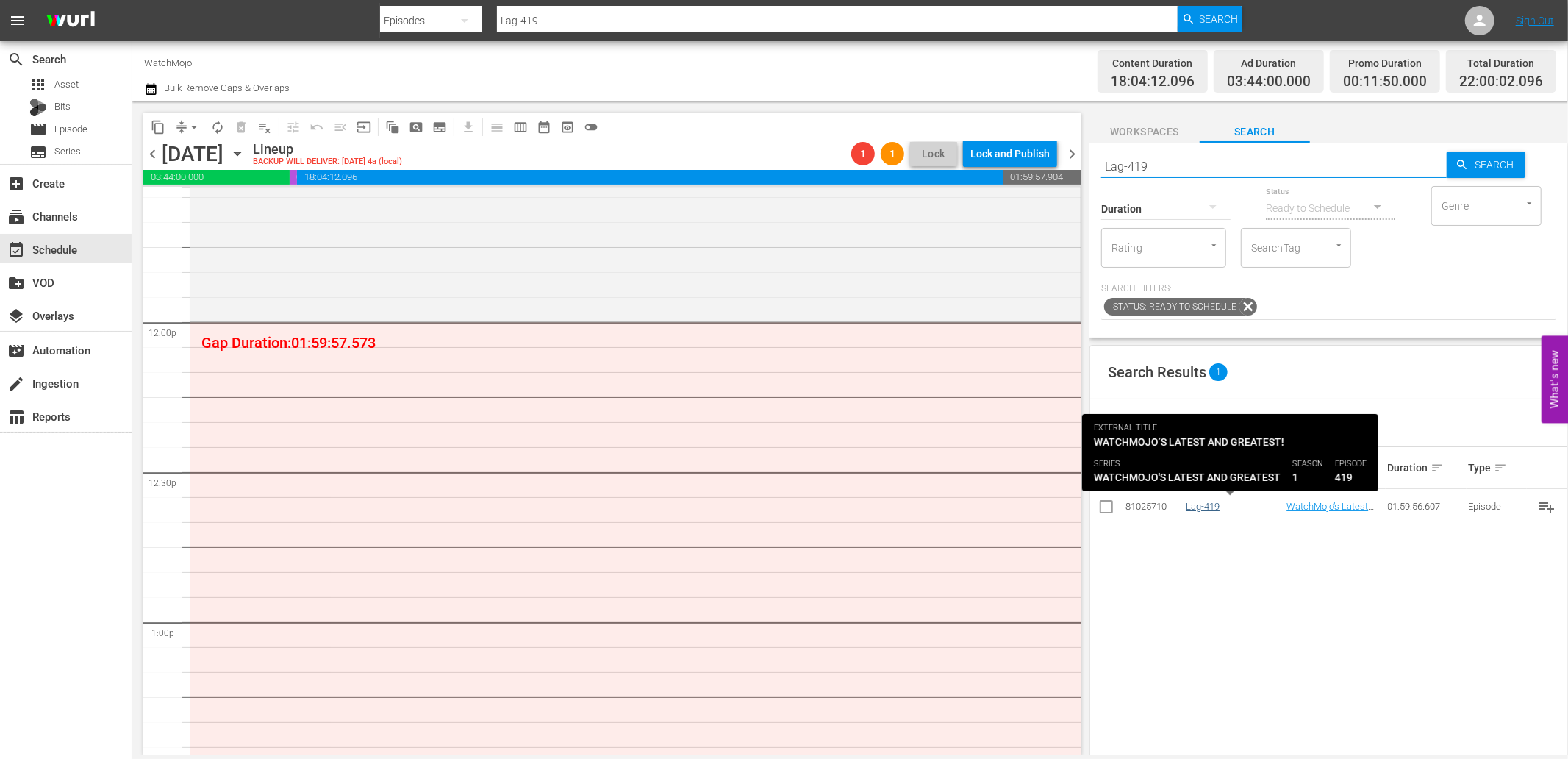
type input "Lag-419"
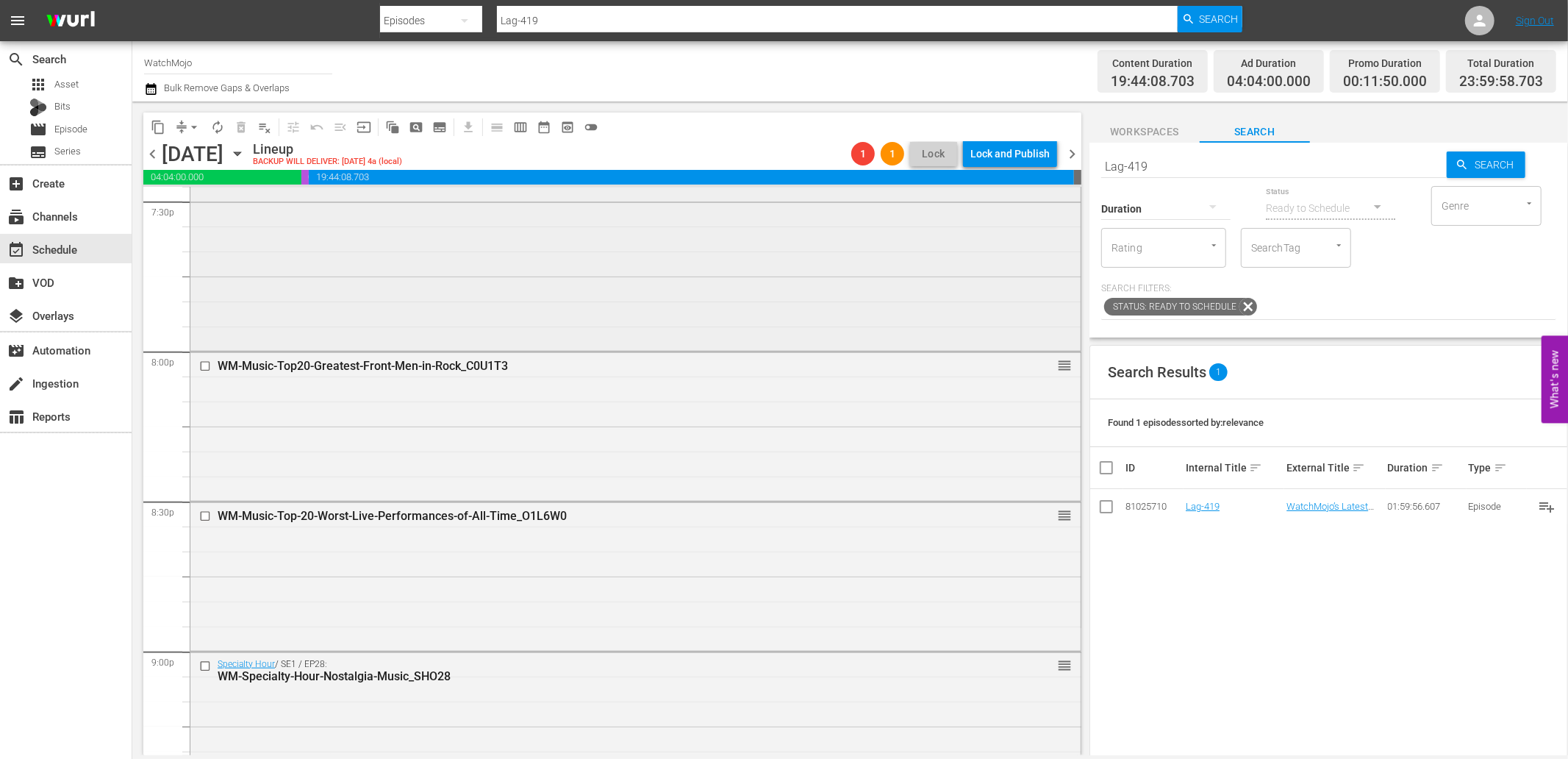
scroll to position [6635, 0]
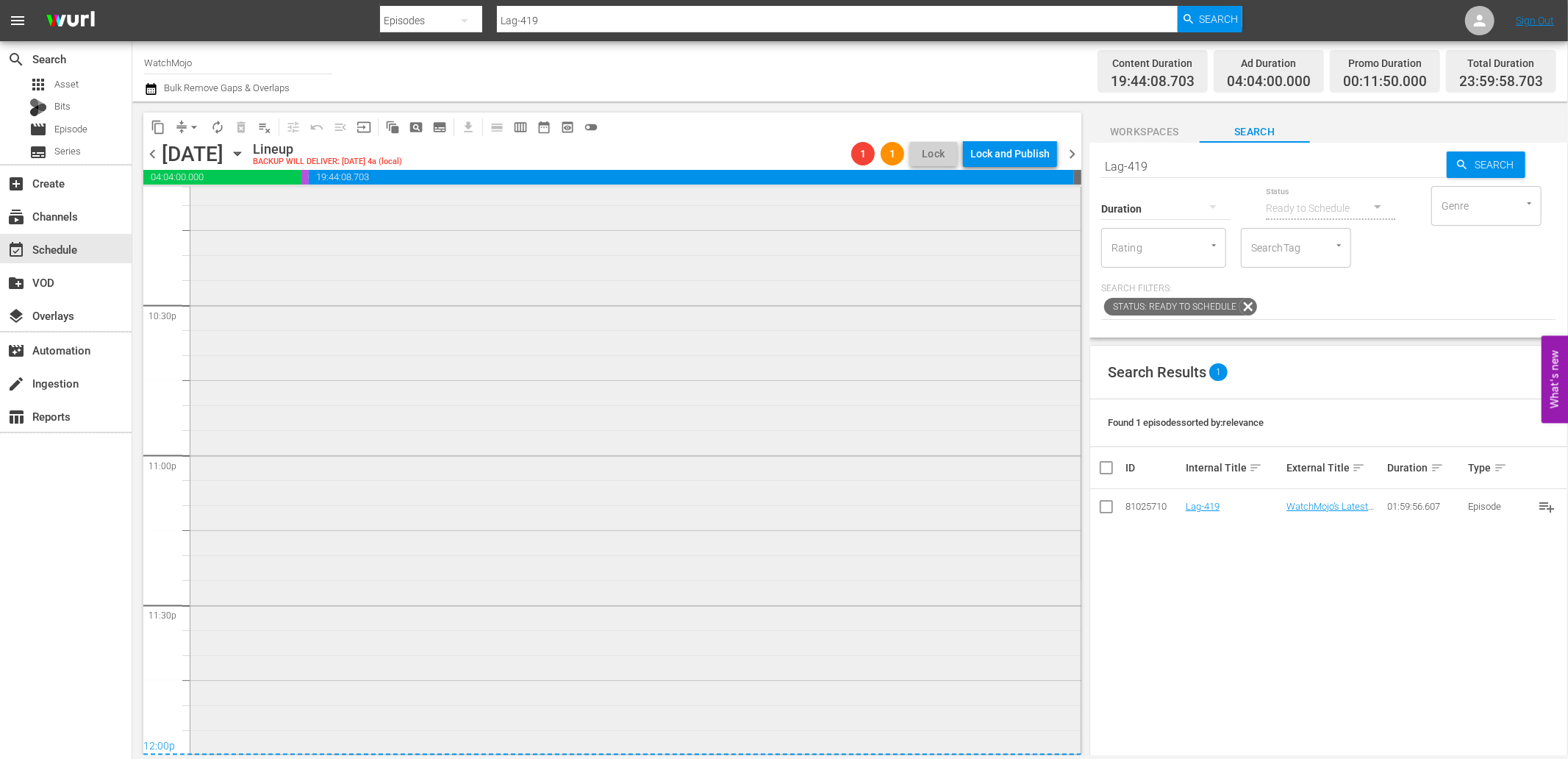
click at [597, 607] on div "WatchMojo's Latest and Greatest / SE1 / EP445: Lag-445 1 reorder" at bounding box center [635, 454] width 890 height 596
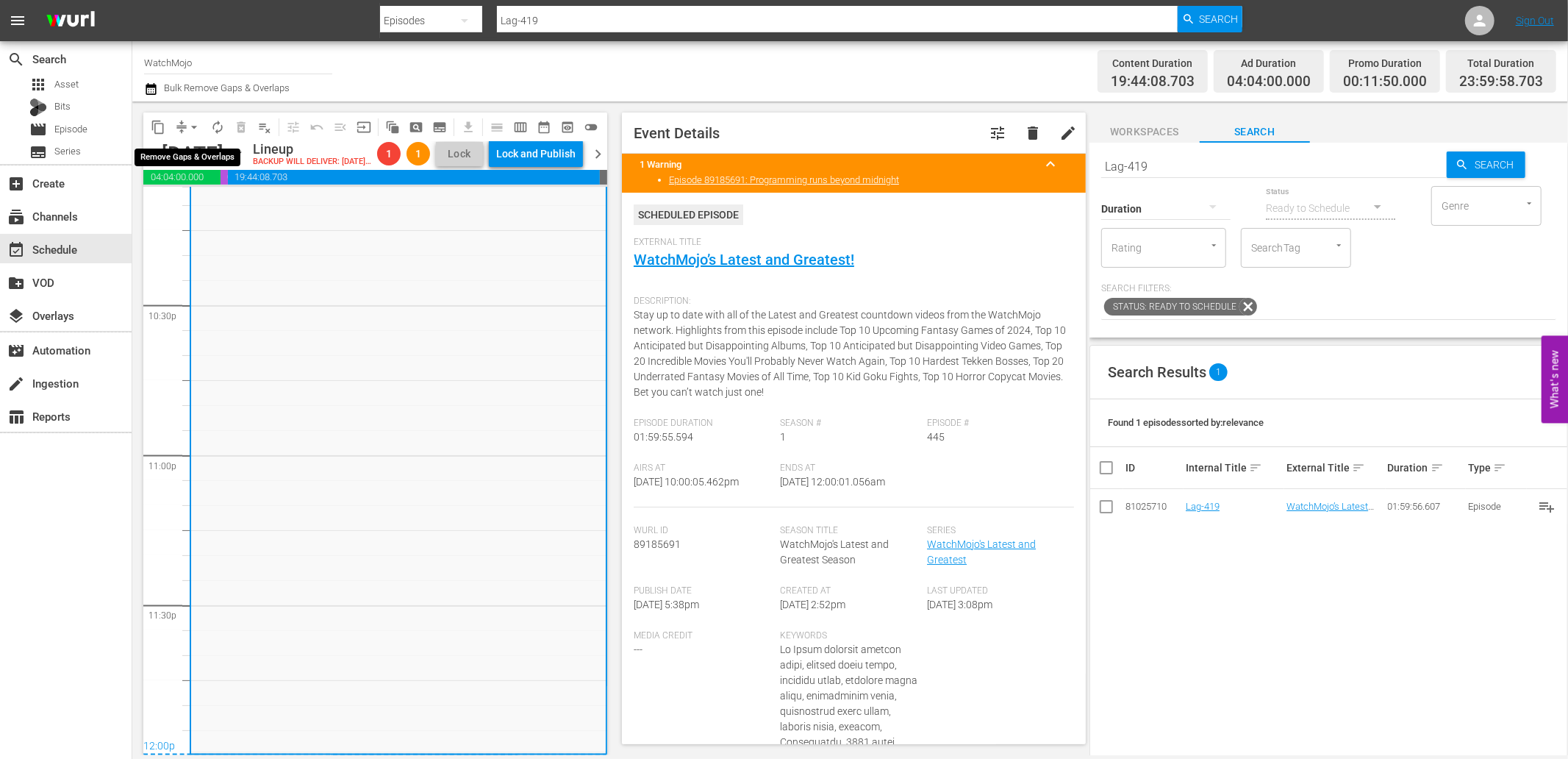
click at [188, 125] on span "arrow_drop_down" at bounding box center [194, 127] width 15 height 15
click at [224, 199] on li "Align to End of Previous Day" at bounding box center [195, 205] width 155 height 25
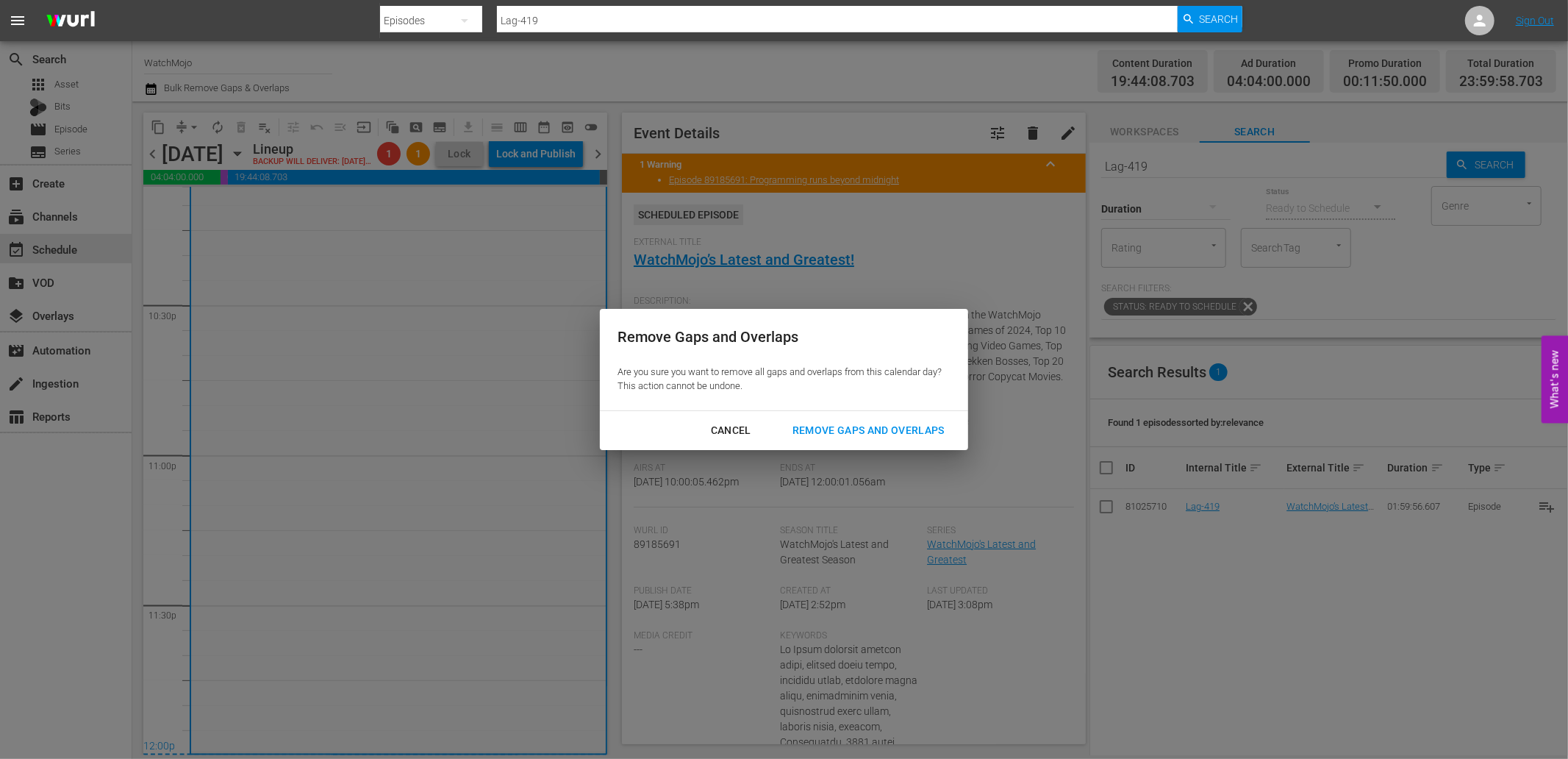
click at [858, 434] on div "Remove Gaps and Overlaps" at bounding box center [868, 431] width 175 height 19
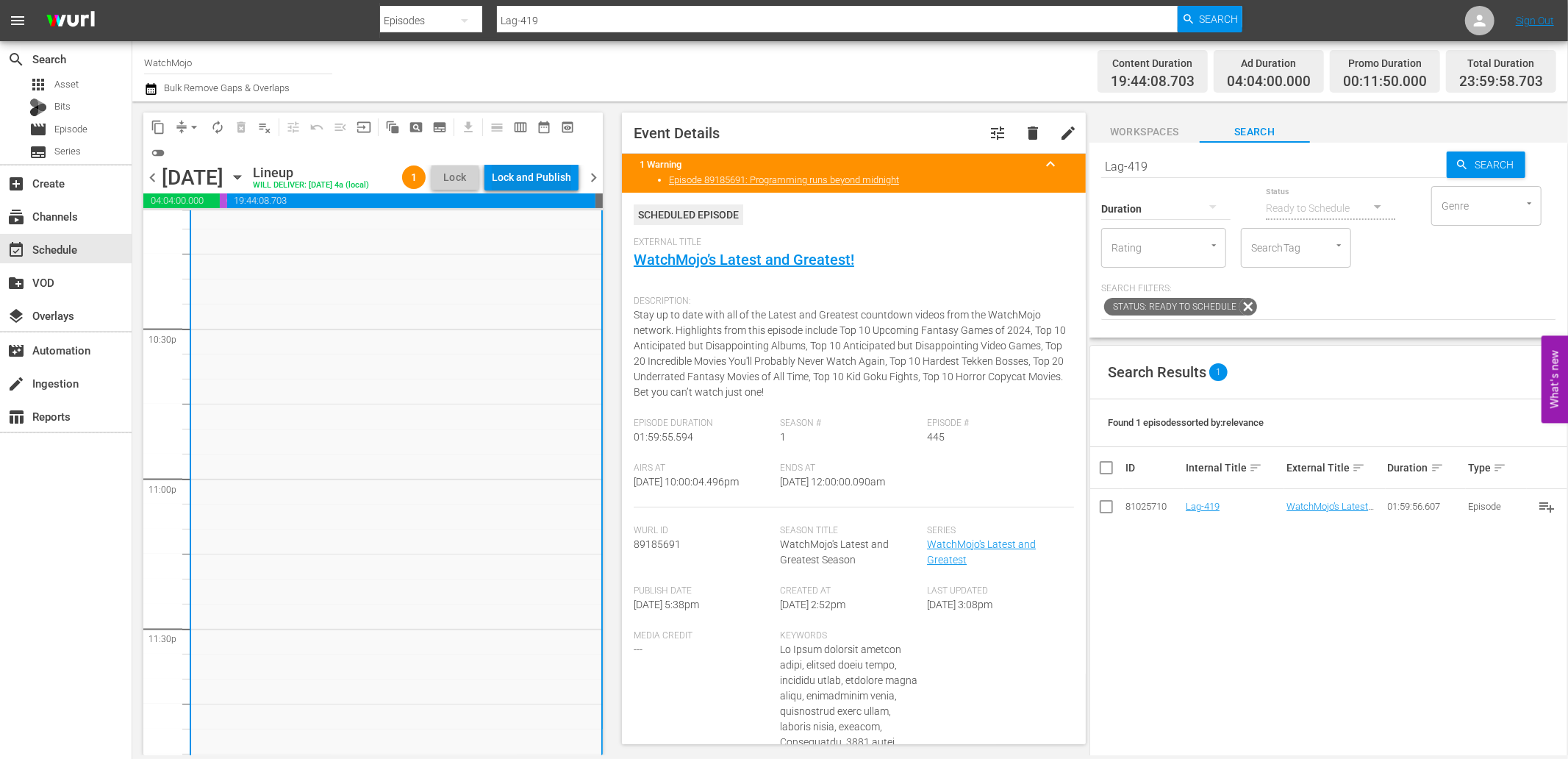
click at [547, 179] on div "Lock and Publish" at bounding box center [531, 177] width 79 height 26
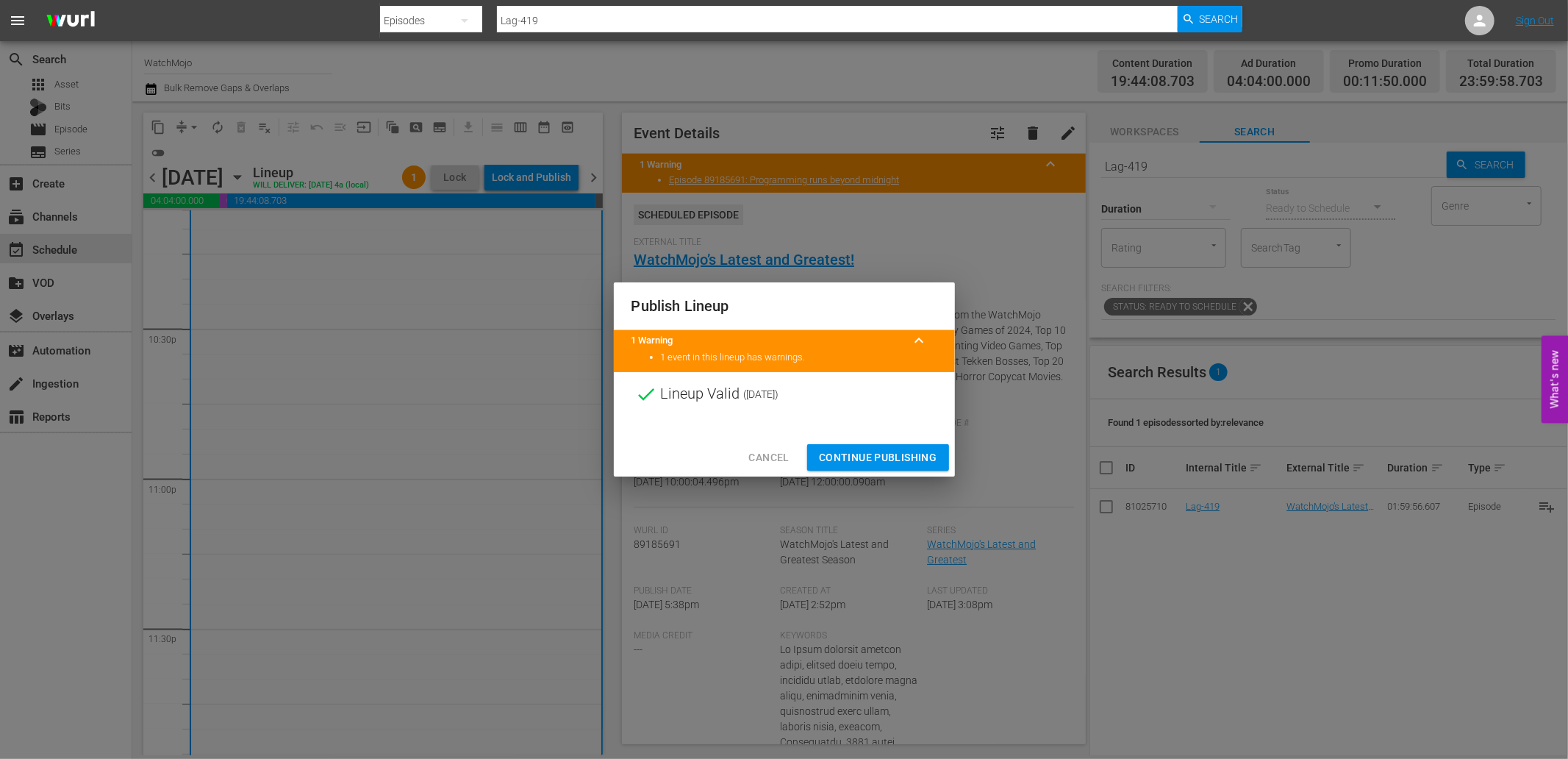
click at [845, 467] on button "Continue Publishing" at bounding box center [878, 457] width 142 height 27
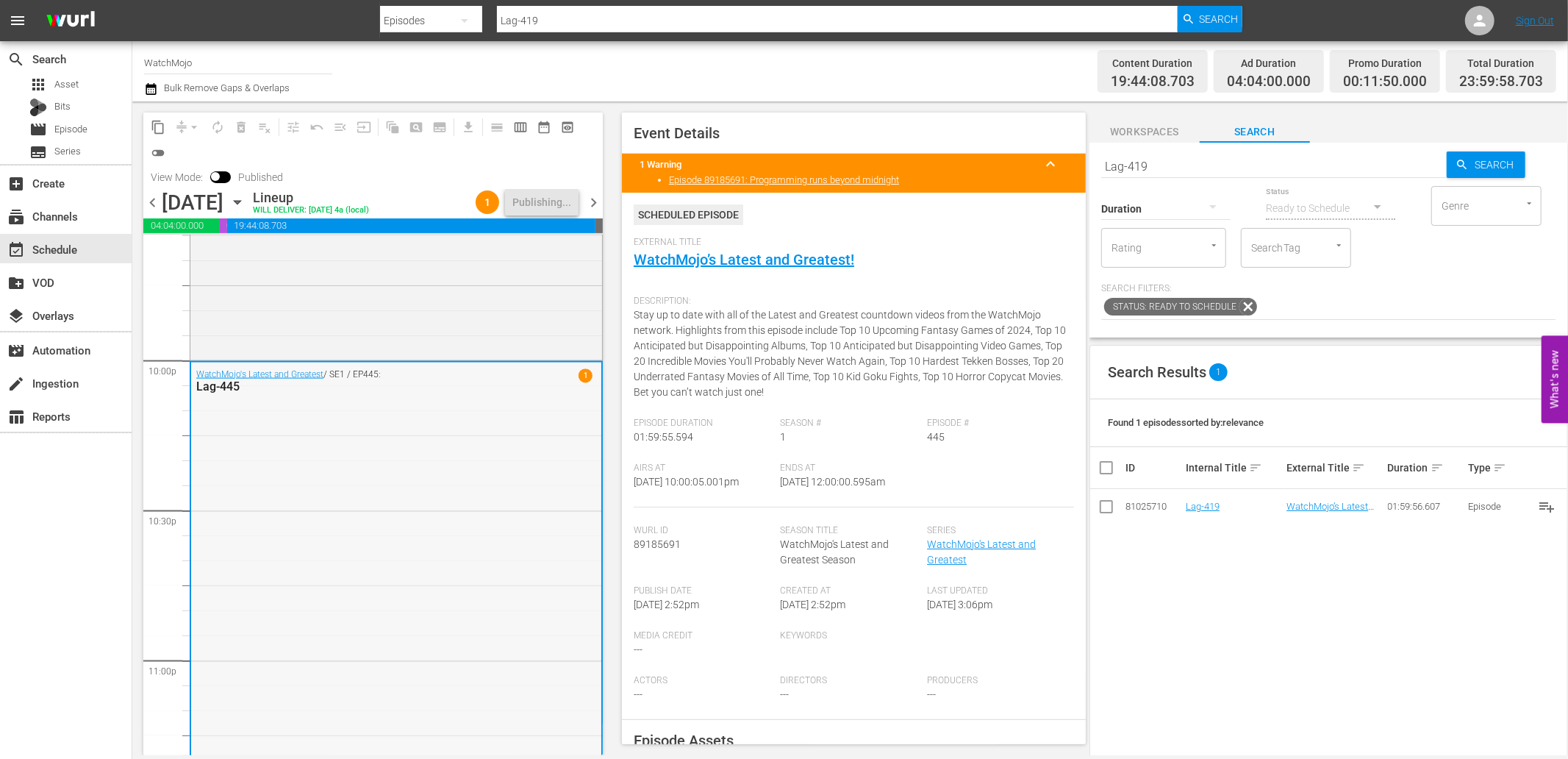
scroll to position [6471, 0]
click at [392, 344] on div "Specialty Hour / SE1 / EP28: WM-Specialty-Hour-Nostalgia-Music_SHO28" at bounding box center [396, 216] width 412 height 296
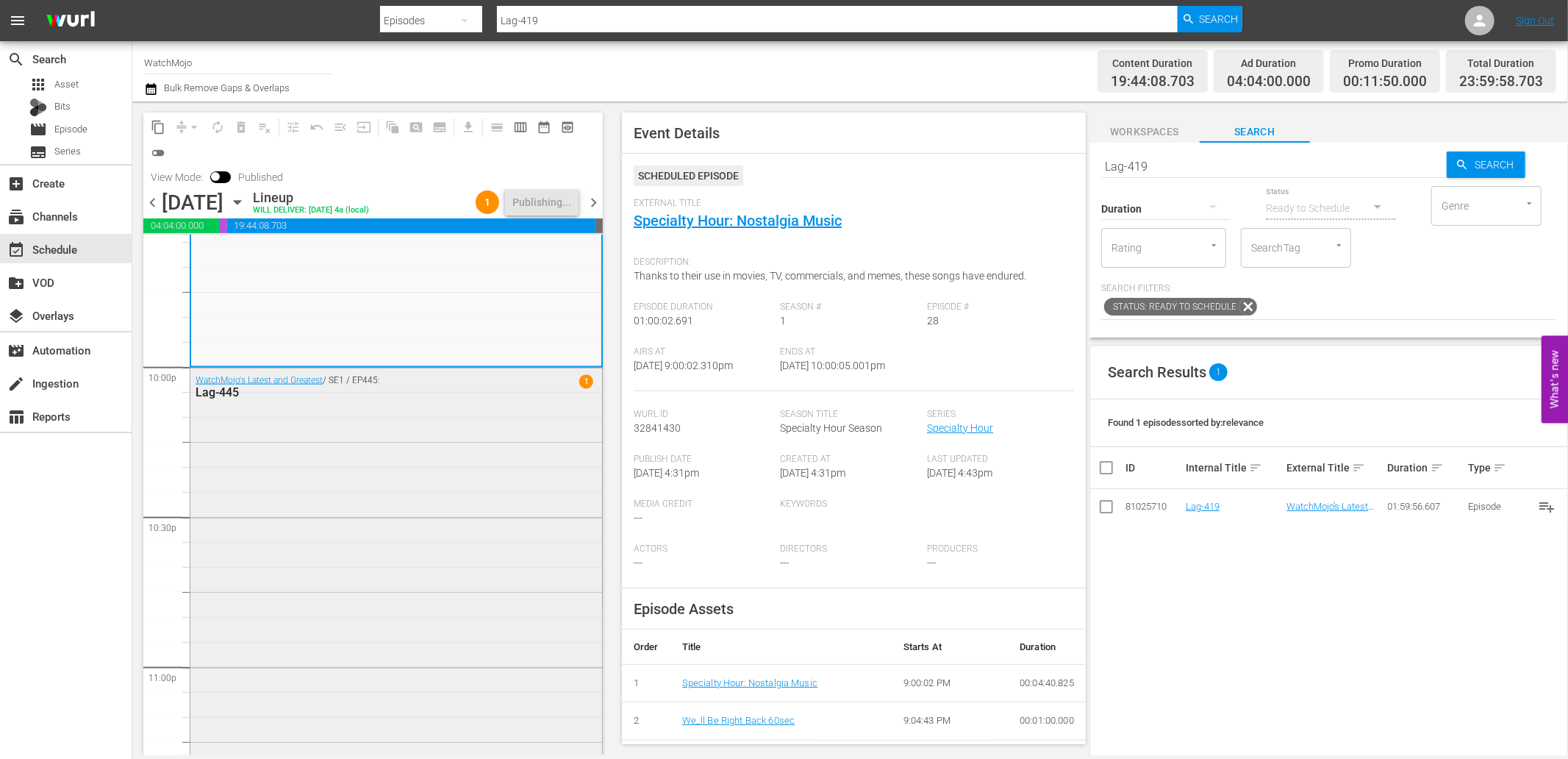
click at [441, 463] on div "WatchMojo's Latest and Greatest / SE1 / EP445: Lag-445 1" at bounding box center [396, 667] width 412 height 596
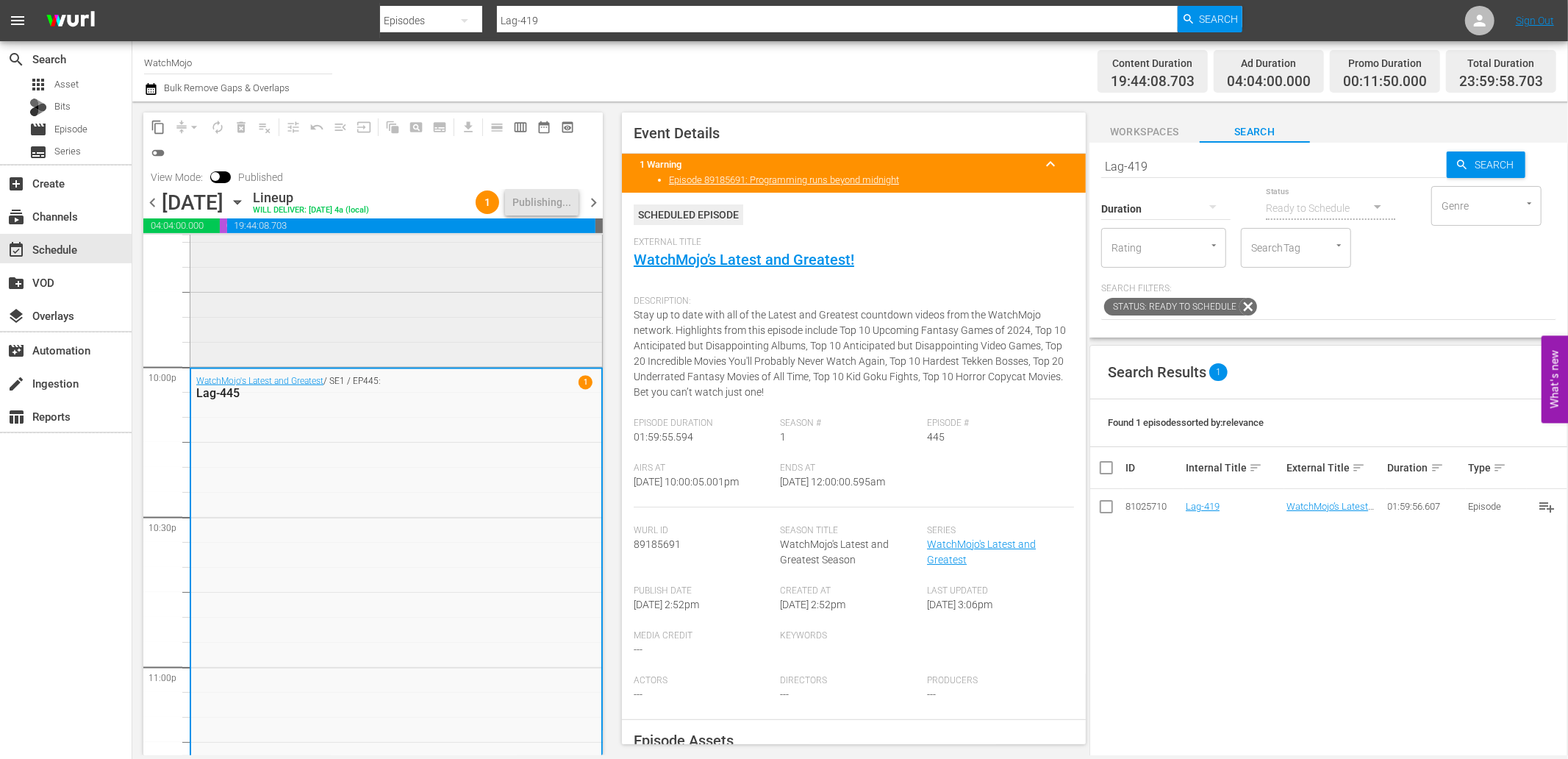
click at [423, 334] on div "Specialty Hour / SE1 / EP28: WM-Specialty-Hour-Nostalgia-Music_SHO28" at bounding box center [396, 216] width 412 height 296
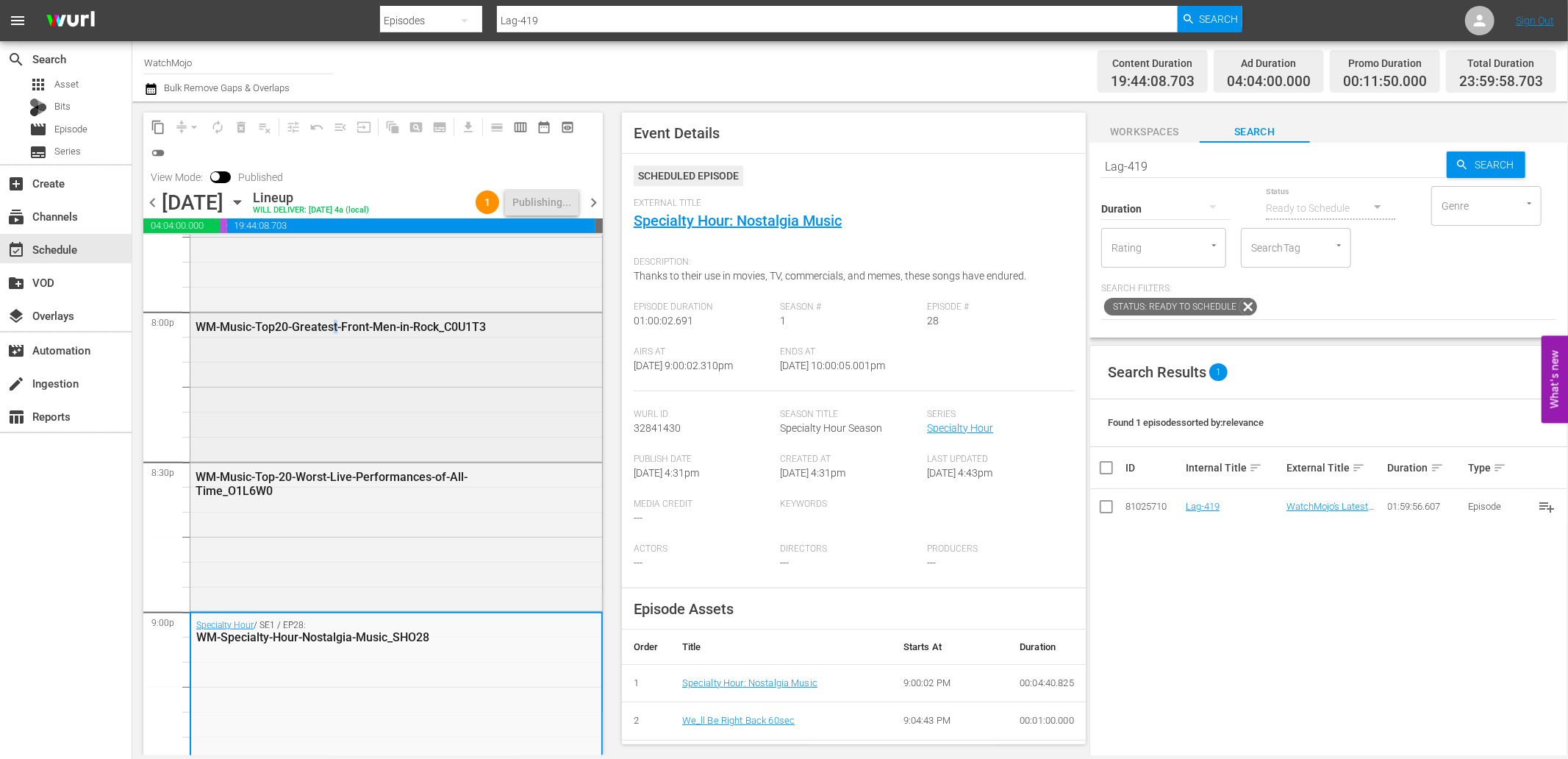
click at [336, 329] on div "WM-Music-Top20-Greatest-Front-Men-in-Rock_C0U1T3" at bounding box center [359, 326] width 327 height 14
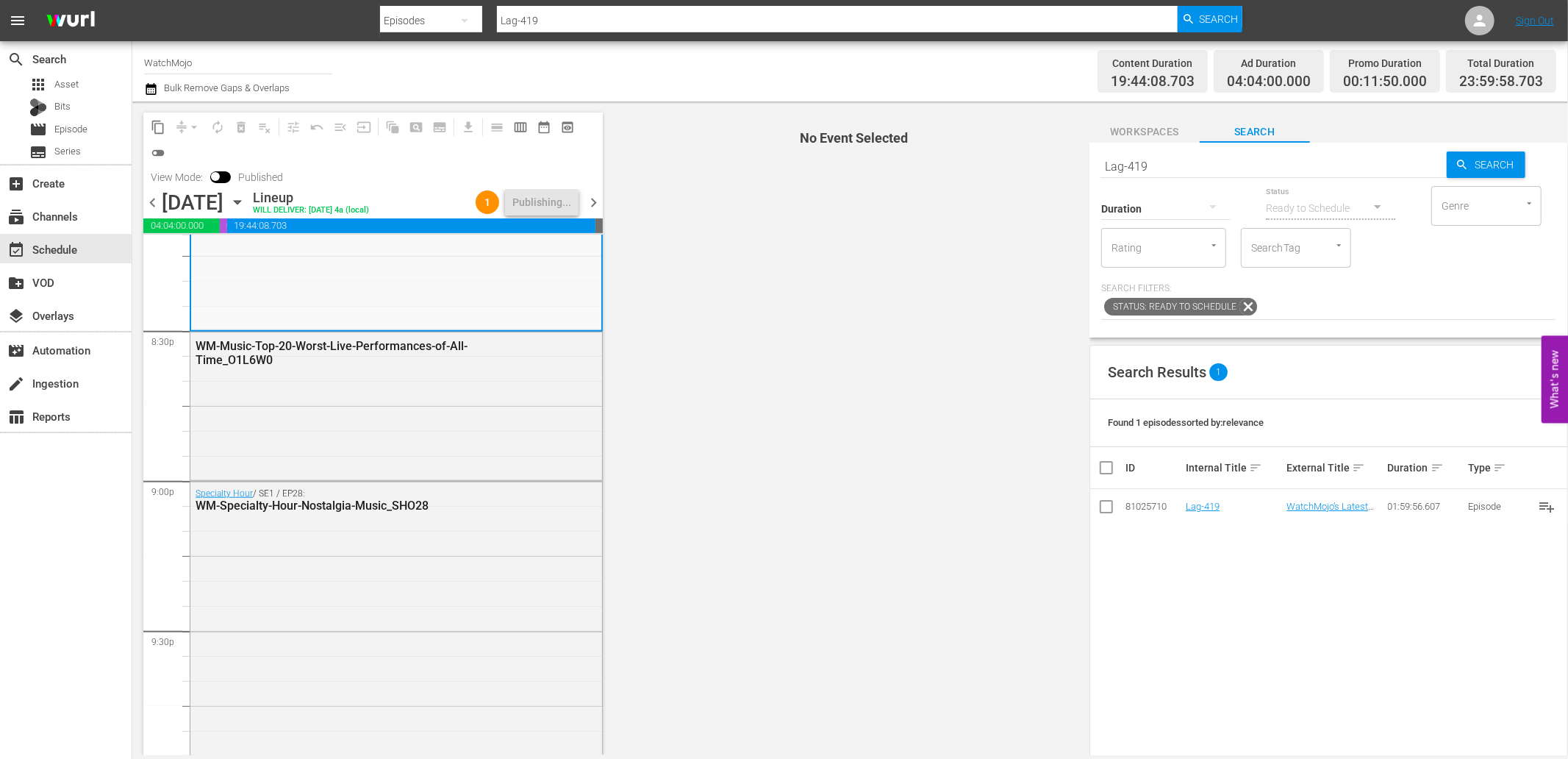
scroll to position [6635, 0]
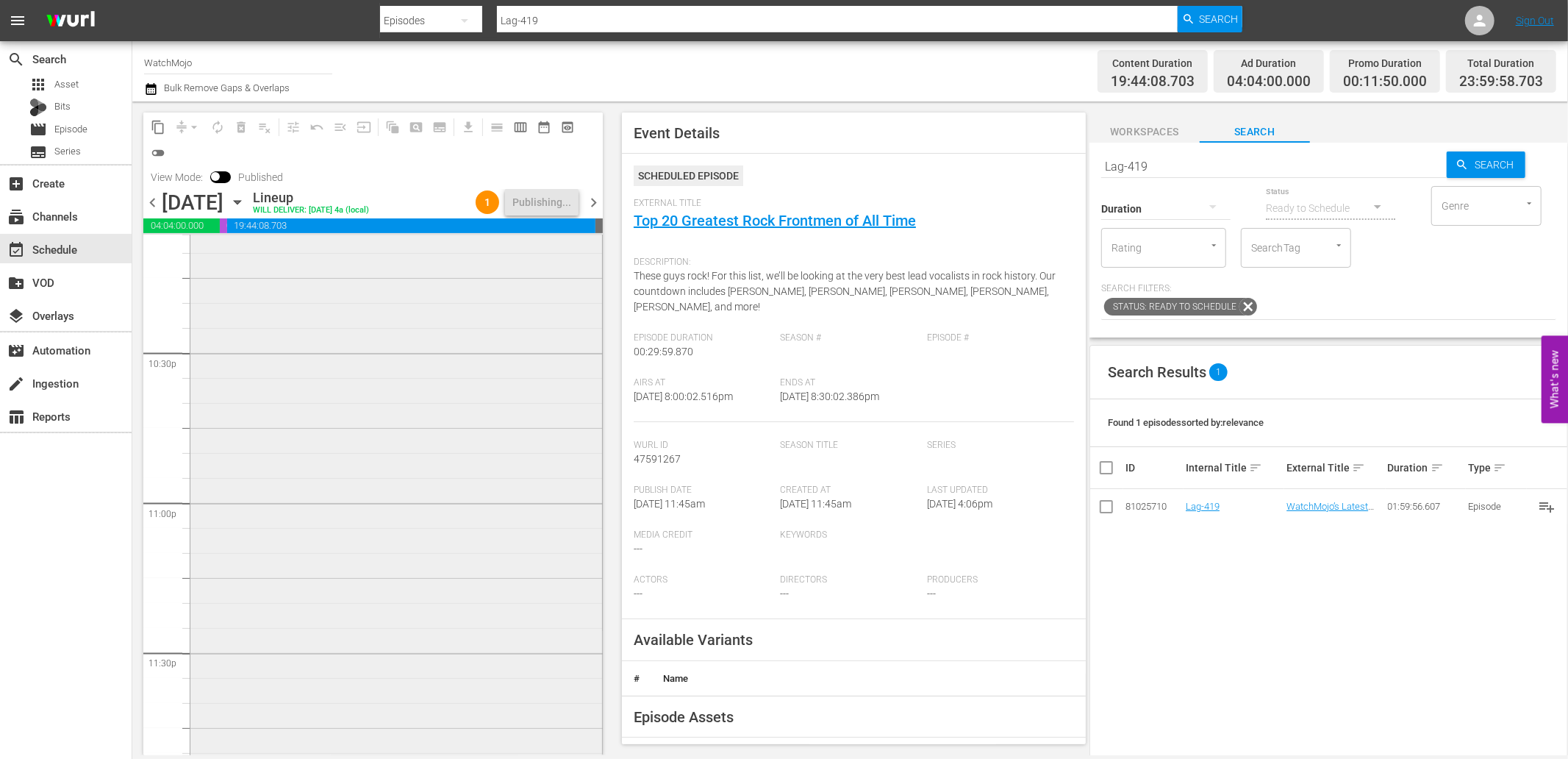
click at [386, 534] on div "WatchMojo's Latest and Greatest / SE1 / EP445: Lag-445 1" at bounding box center [396, 503] width 412 height 596
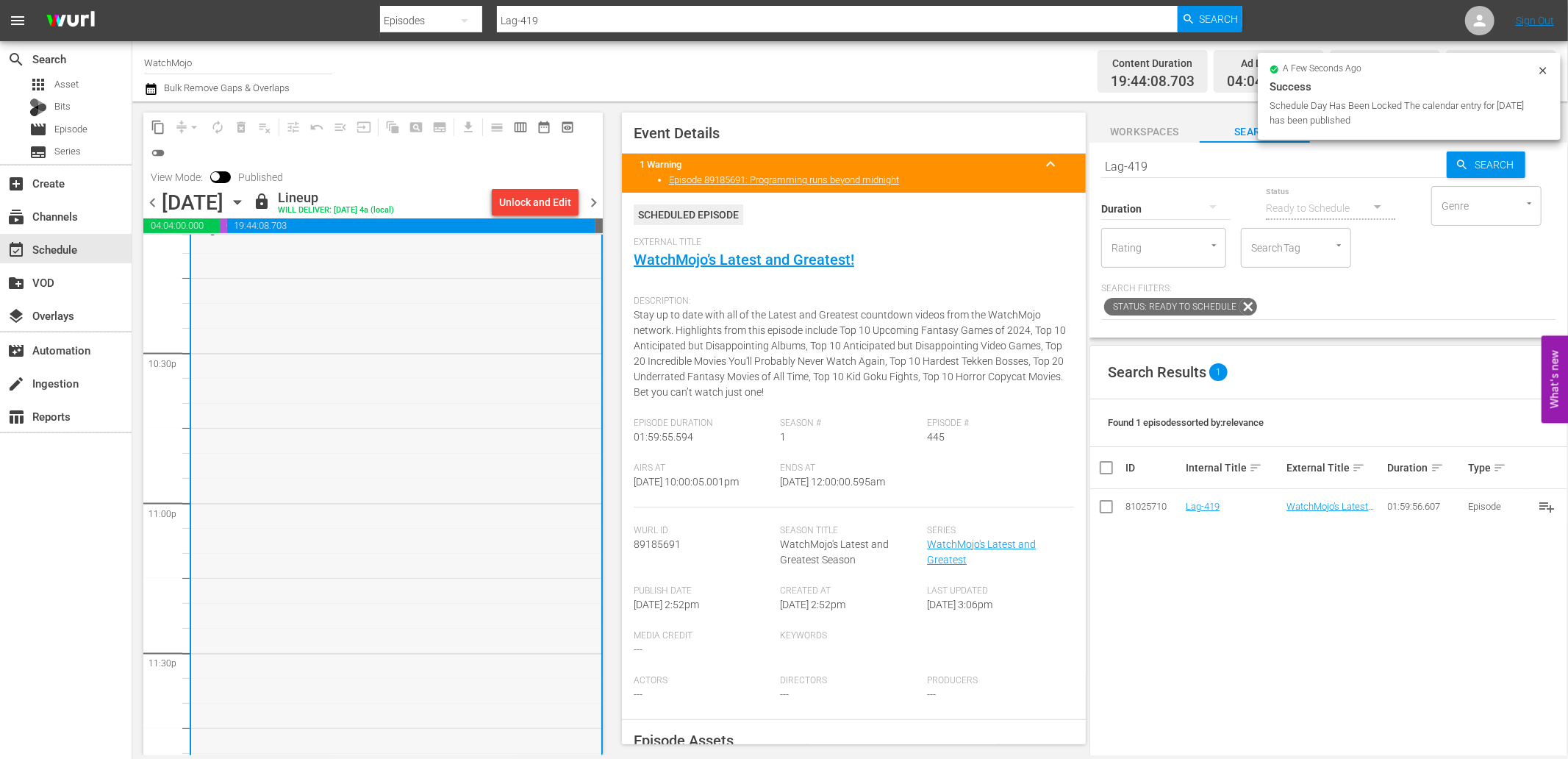
click at [494, 430] on div "WatchMojo's Latest and Greatest / SE1 / EP445: Lag-445 1" at bounding box center [396, 503] width 410 height 596
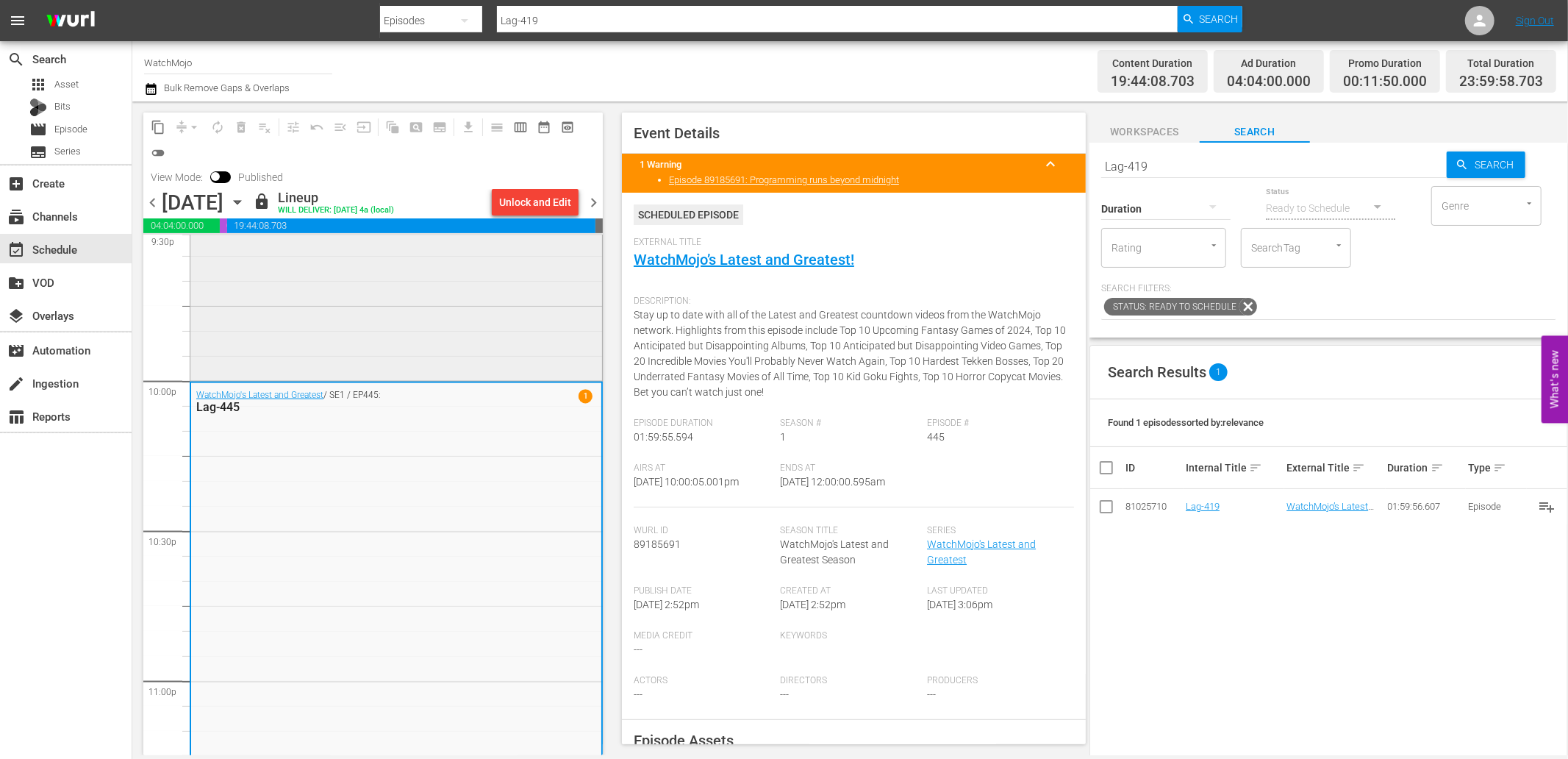
scroll to position [6416, 0]
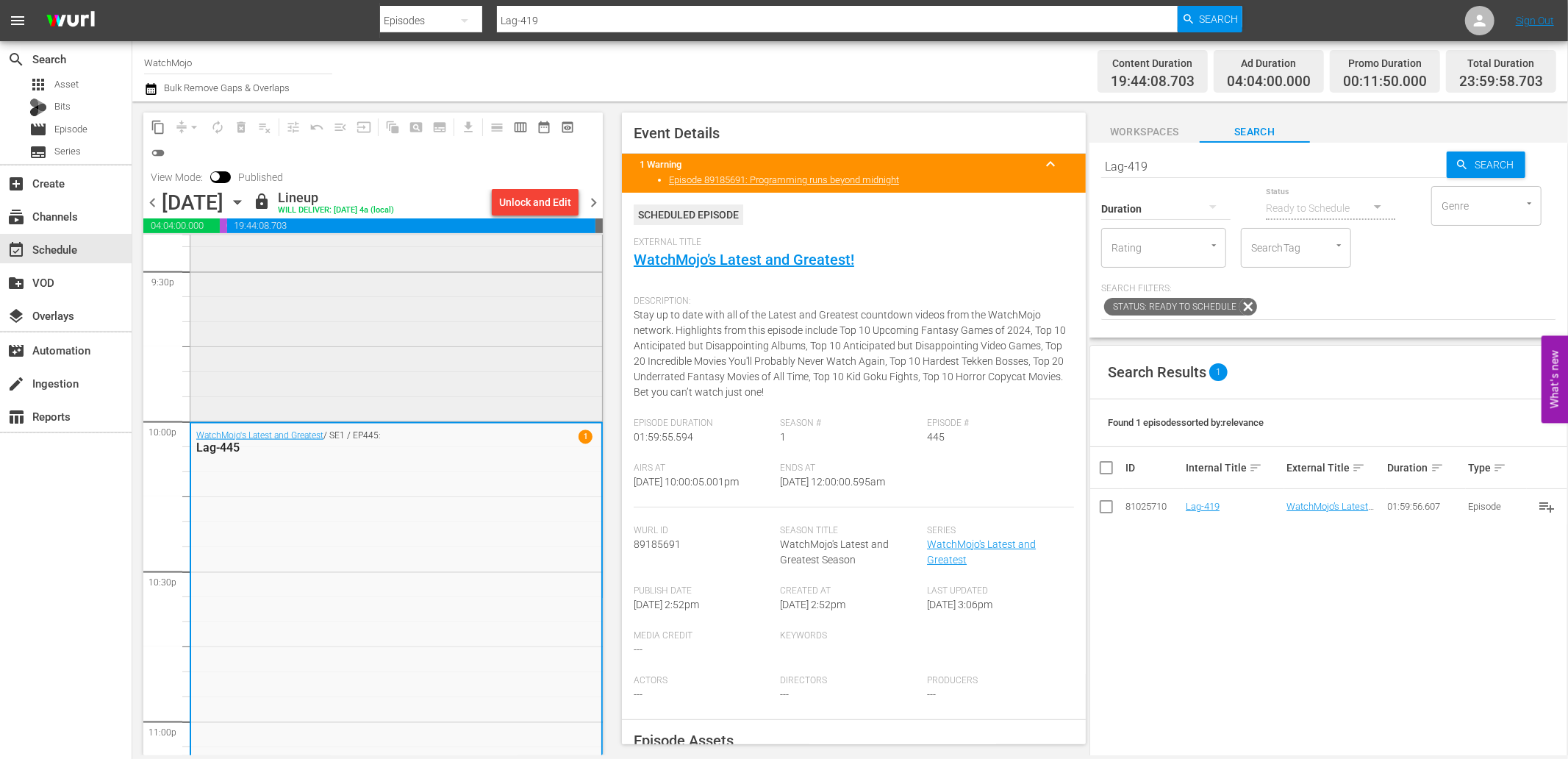
click at [433, 373] on div "Specialty Hour / SE1 / EP28: WM-Specialty-Hour-Nostalgia-Music_SHO28" at bounding box center [396, 270] width 412 height 296
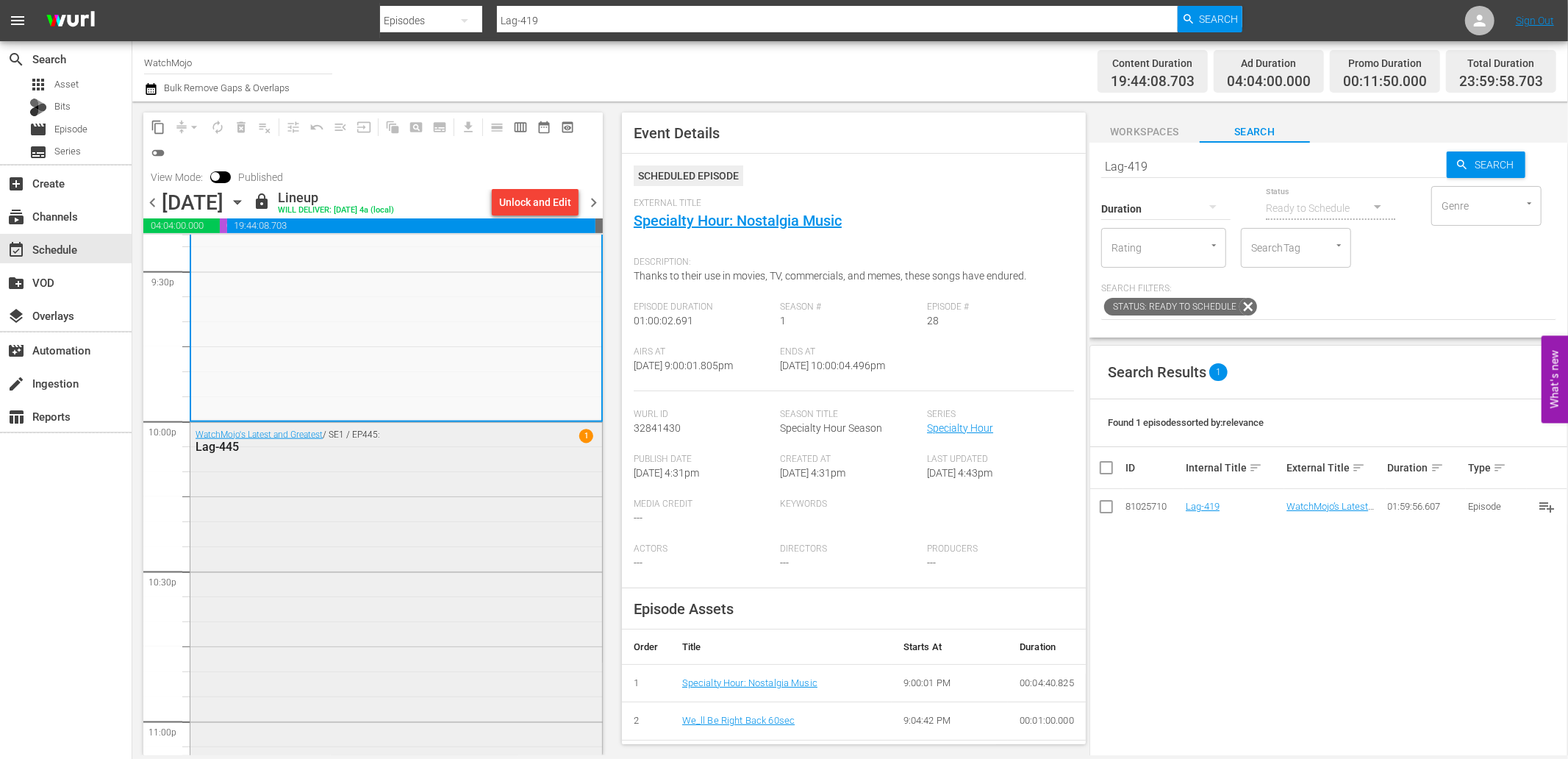
click at [441, 505] on div "WatchMojo's Latest and Greatest / SE1 / EP445: Lag-445 1" at bounding box center [396, 721] width 412 height 596
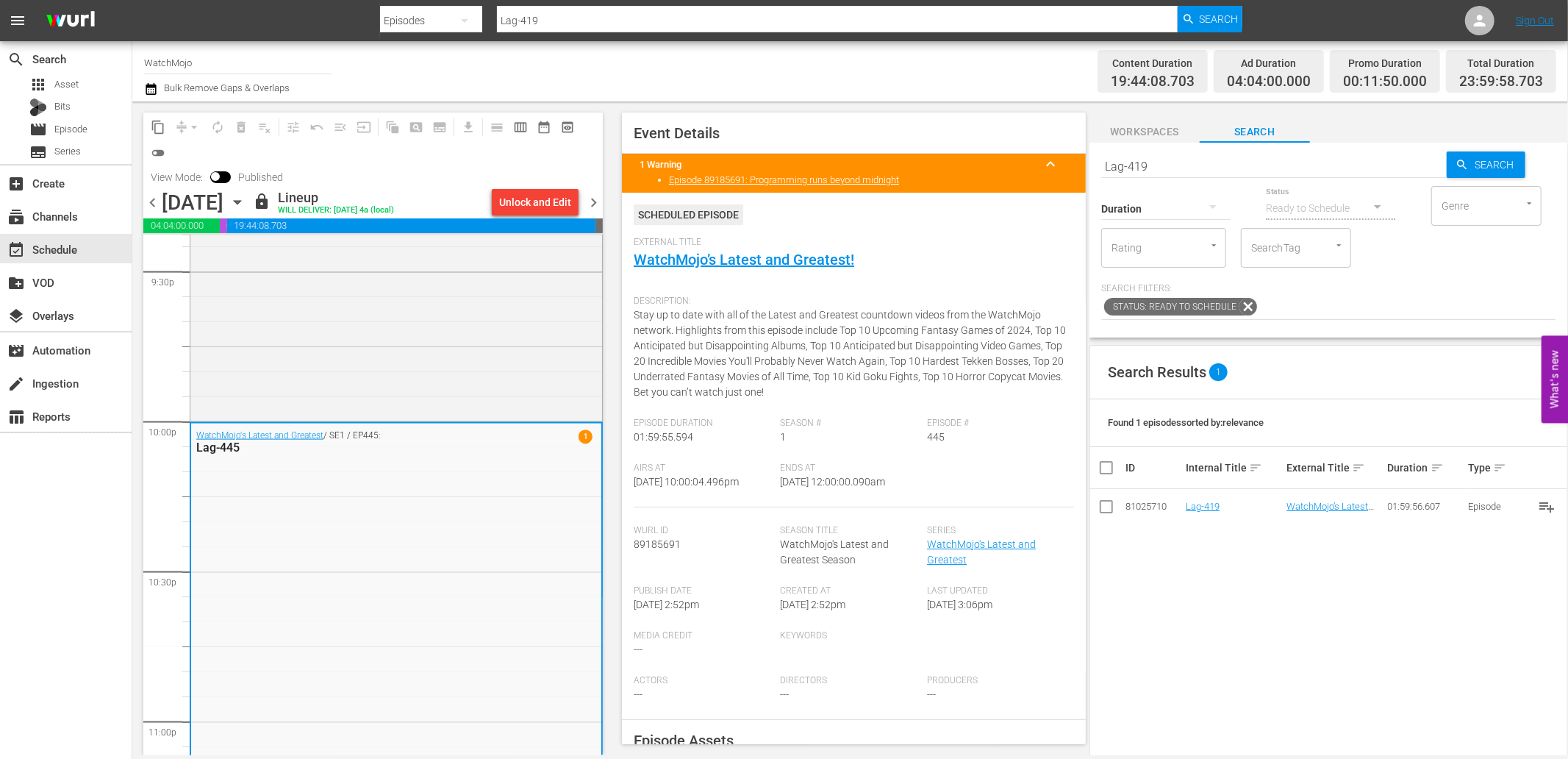
drag, startPoint x: 858, startPoint y: 486, endPoint x: 840, endPoint y: 489, distance: 18.2
click at [840, 489] on div "Airs At 9/17/25 @ 10:00:04.496pm Ends At 9/18/25 @ 12:00:00.090am" at bounding box center [853, 486] width 440 height 45
copy span "12:00:00.090am"
click at [592, 199] on span "chevron_right" at bounding box center [594, 203] width 19 height 19
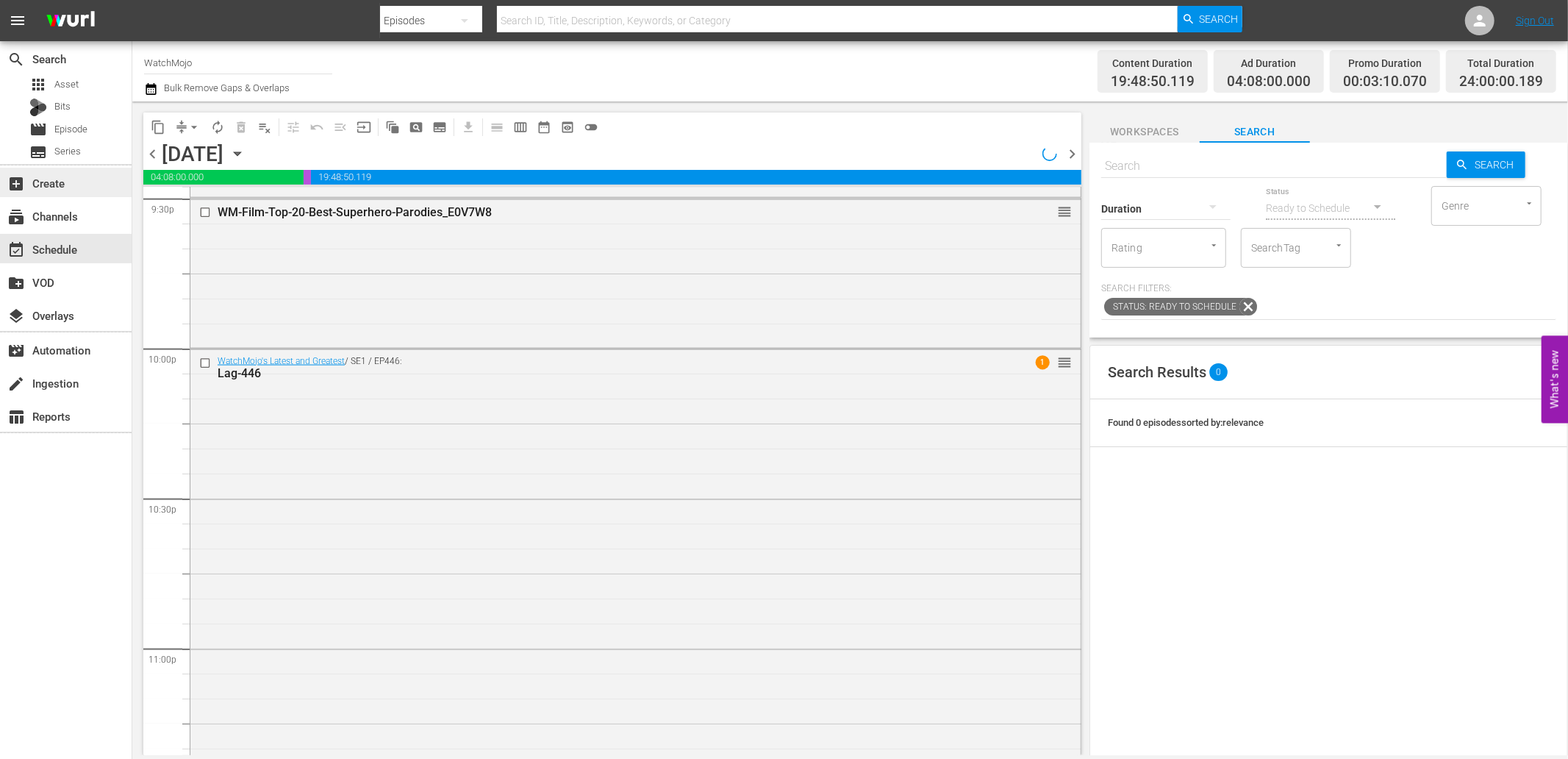
scroll to position [6416, 0]
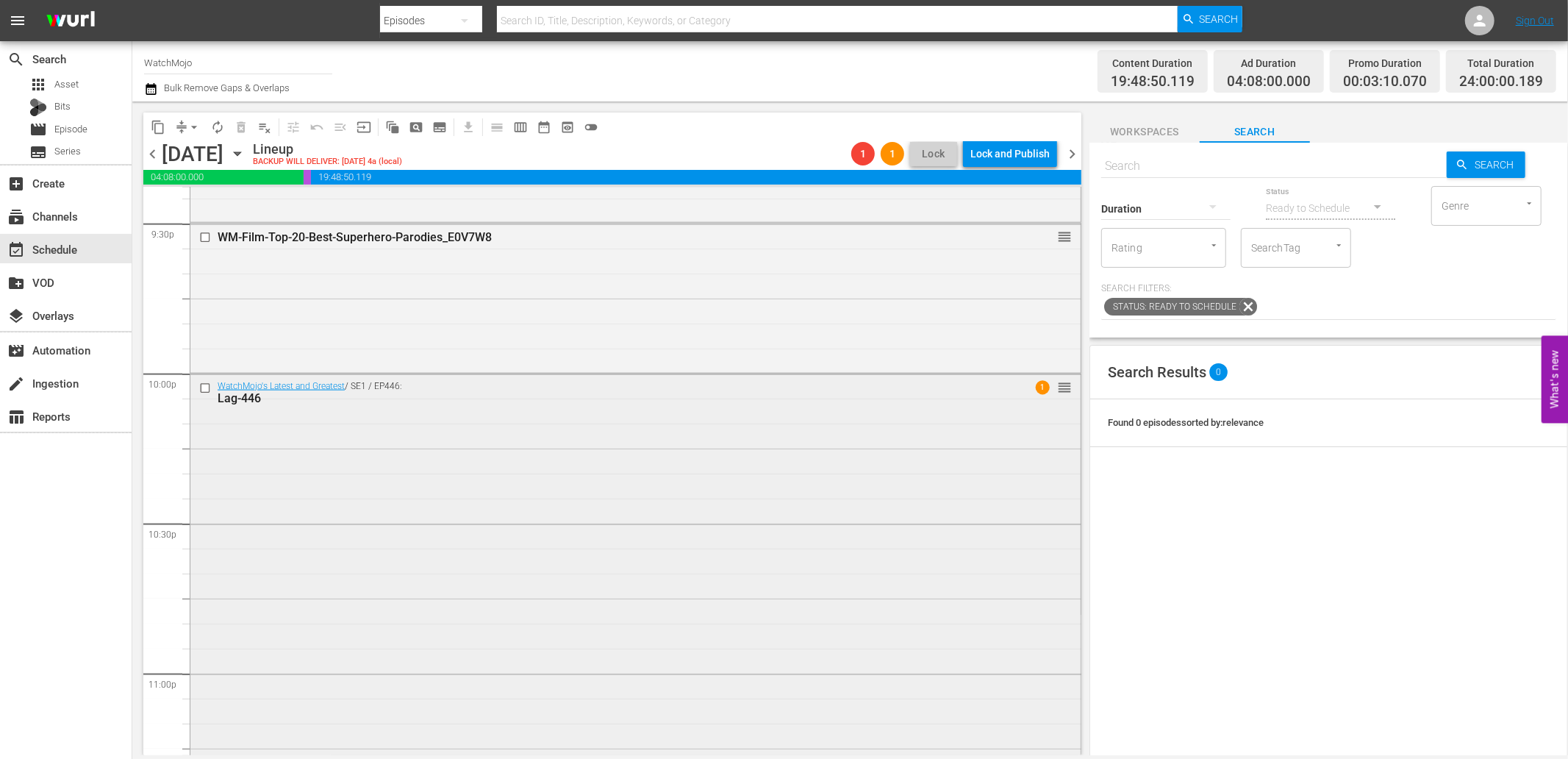
click at [592, 554] on div "WatchMojo's Latest and Greatest / SE1 / EP446: Lag-446 1 reorder" at bounding box center [635, 672] width 890 height 596
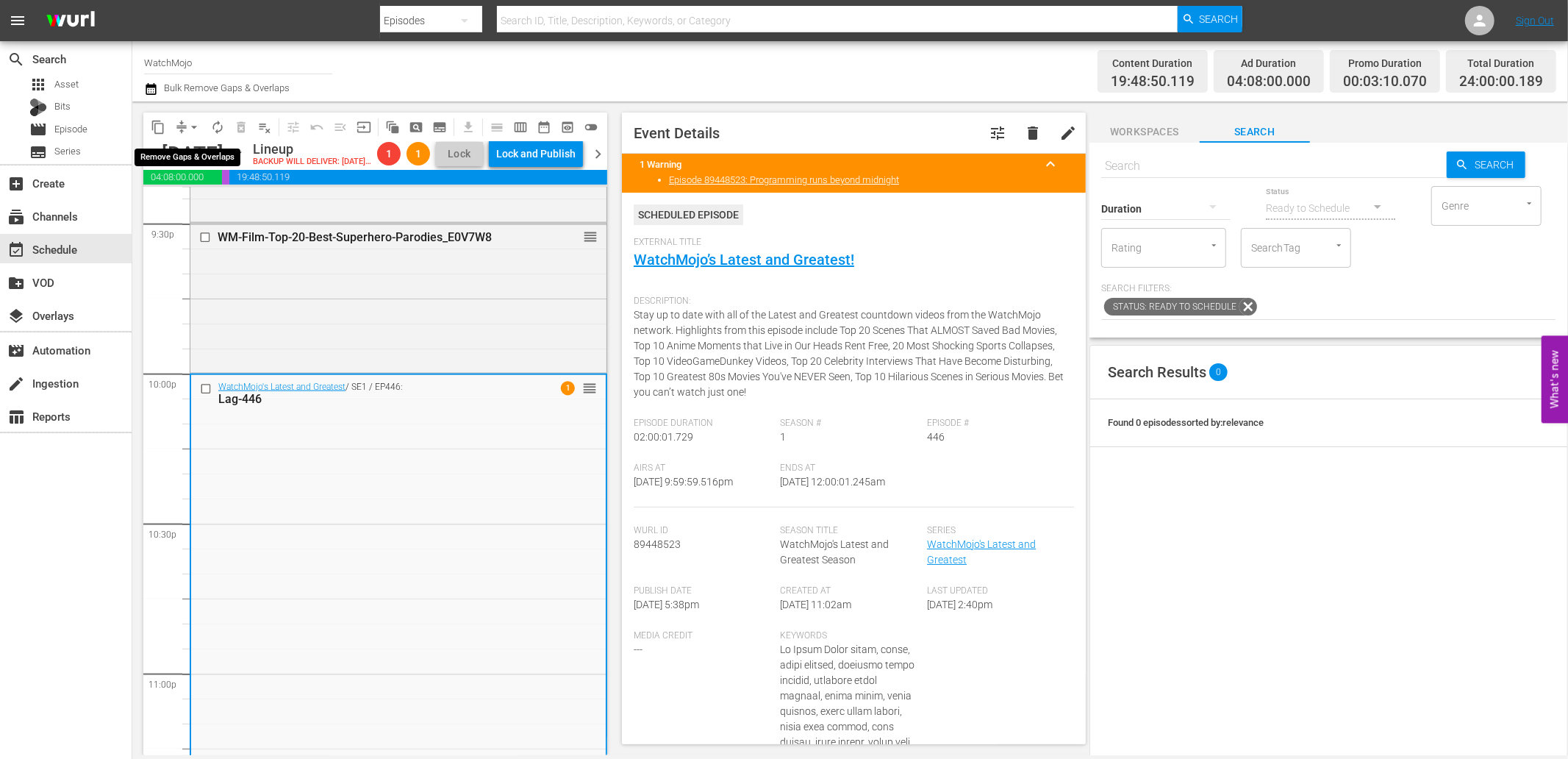
click at [189, 128] on span "arrow_drop_down" at bounding box center [194, 127] width 15 height 15
click at [220, 206] on li "Align to End of Previous Day" at bounding box center [195, 205] width 155 height 25
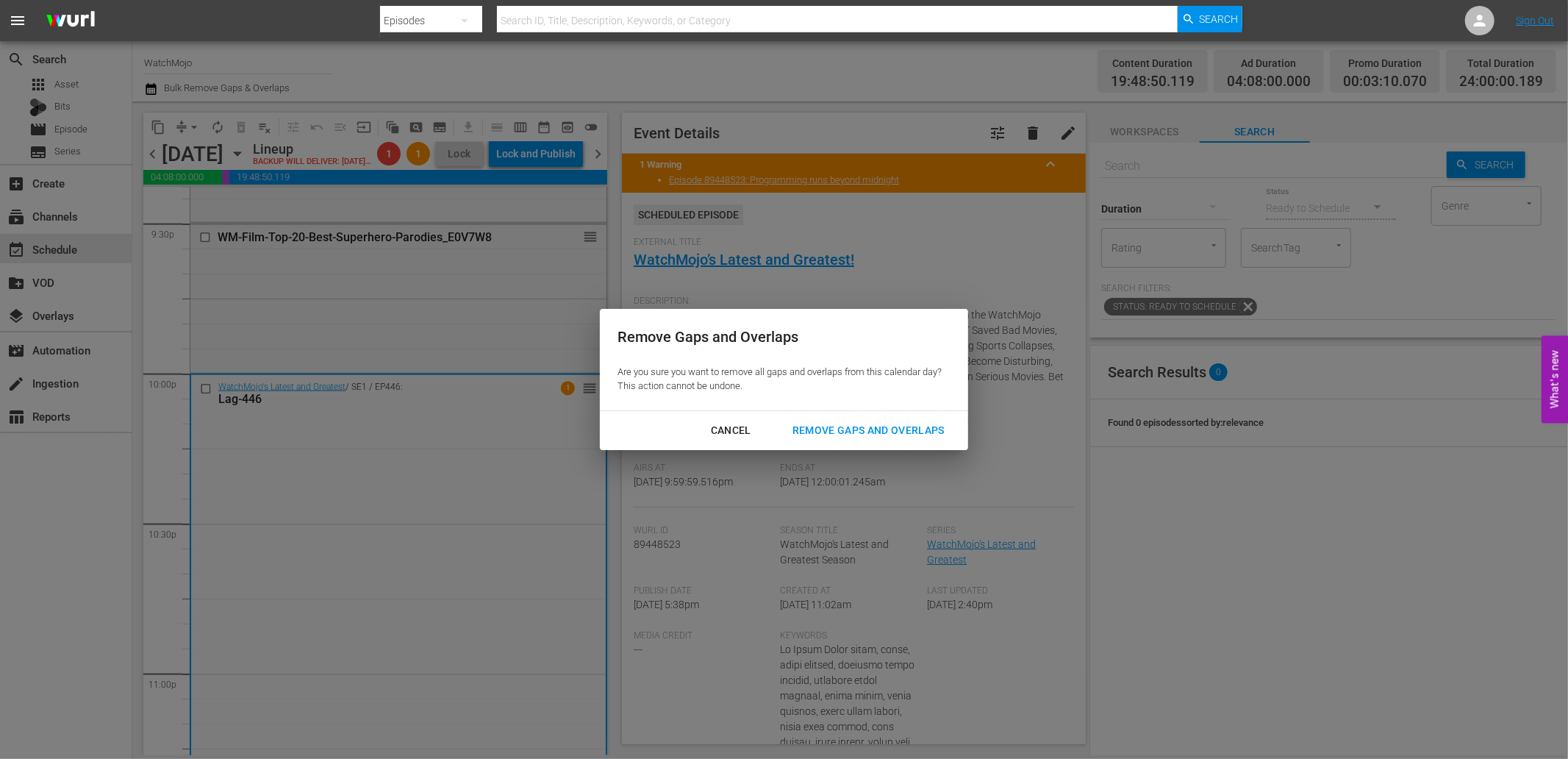
click at [845, 428] on div "Remove Gaps and Overlaps" at bounding box center [868, 431] width 175 height 19
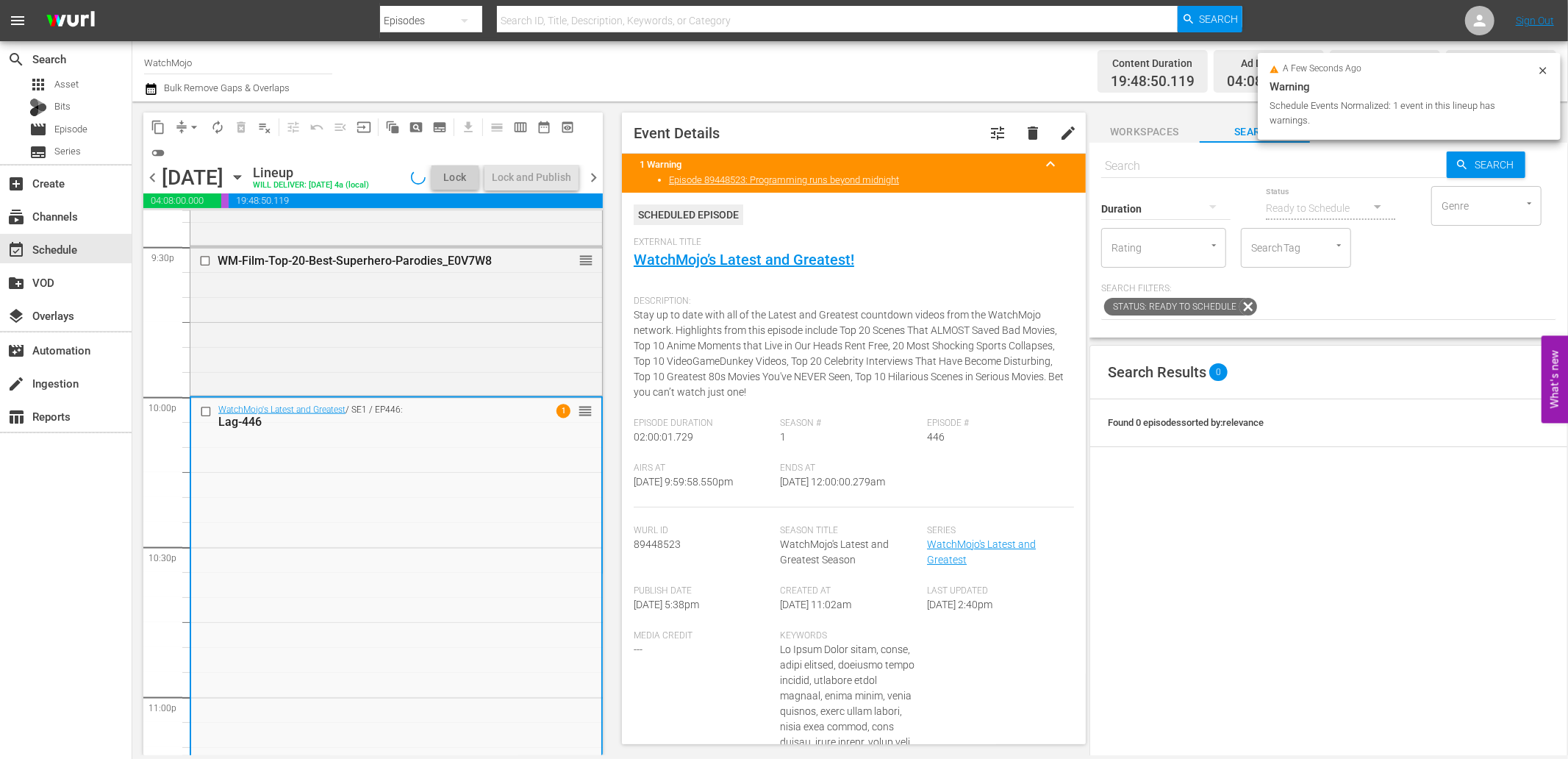
drag, startPoint x: 912, startPoint y: 481, endPoint x: 827, endPoint y: 481, distance: 85.0
click at [827, 481] on div "Ends At 9/19/25 @ 12:00:00.279am" at bounding box center [854, 486] width 147 height 45
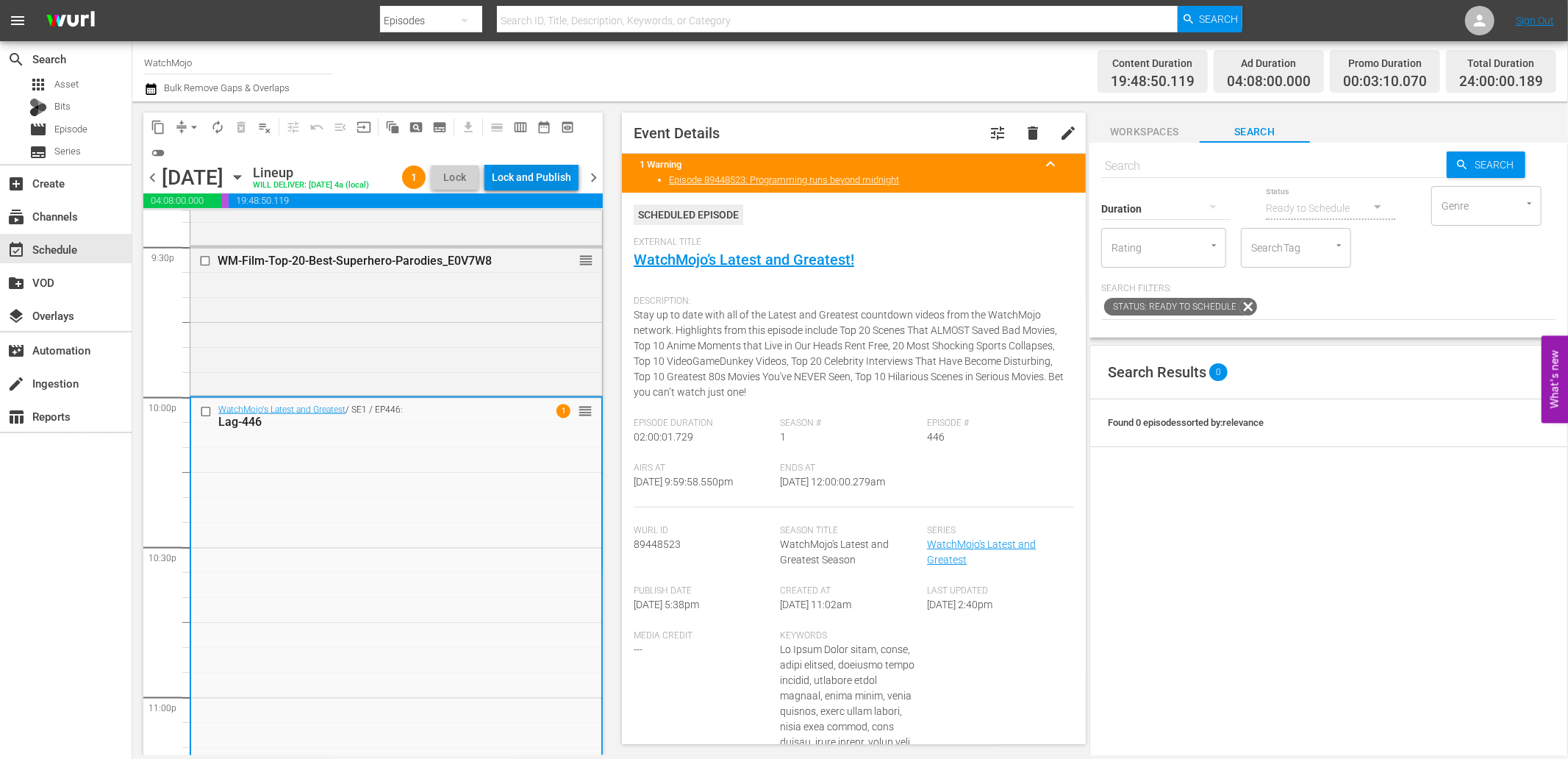
click at [534, 181] on div "Lock and Publish" at bounding box center [531, 177] width 79 height 26
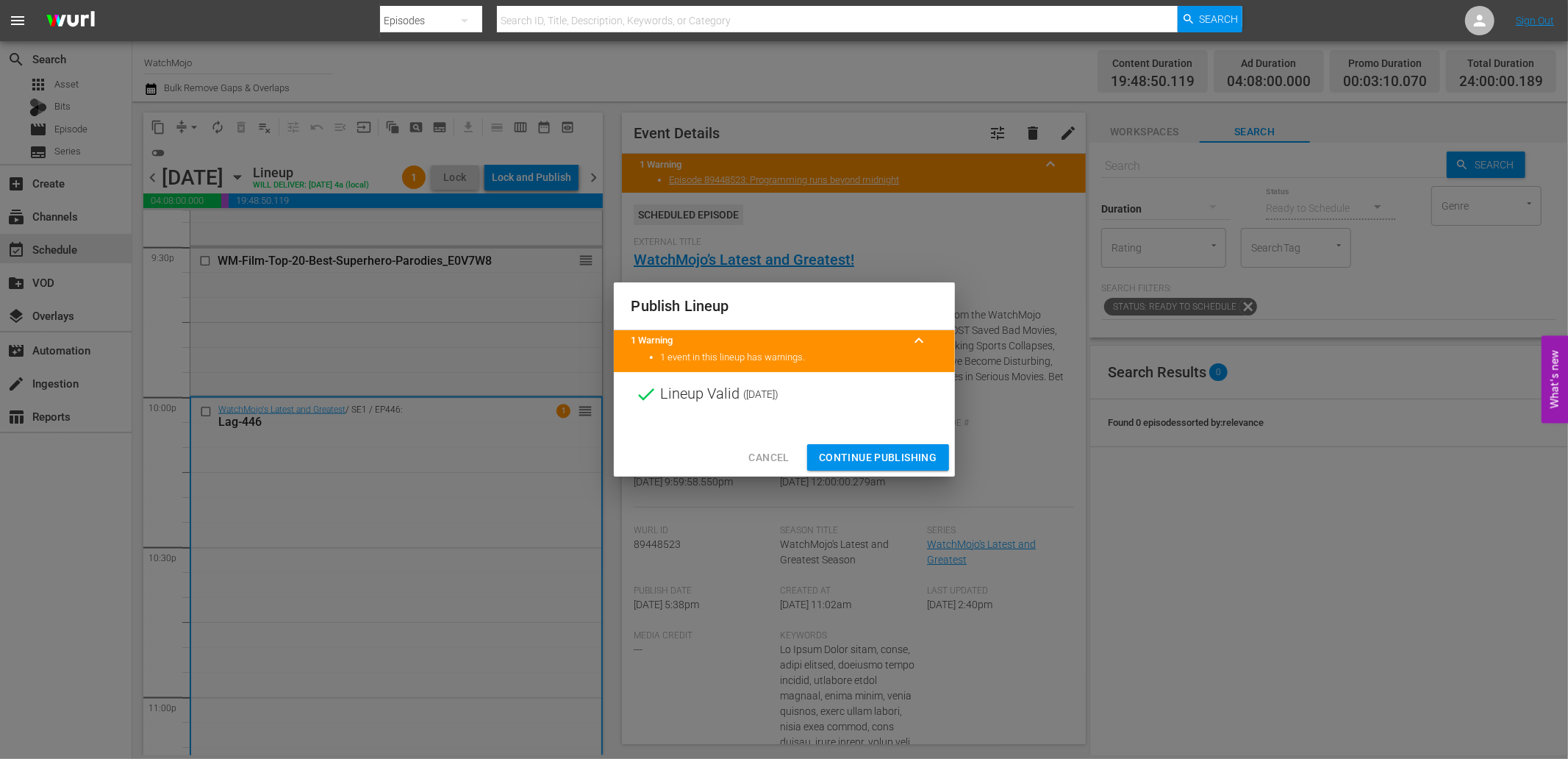
click at [841, 458] on span "Continue Publishing" at bounding box center [878, 458] width 119 height 19
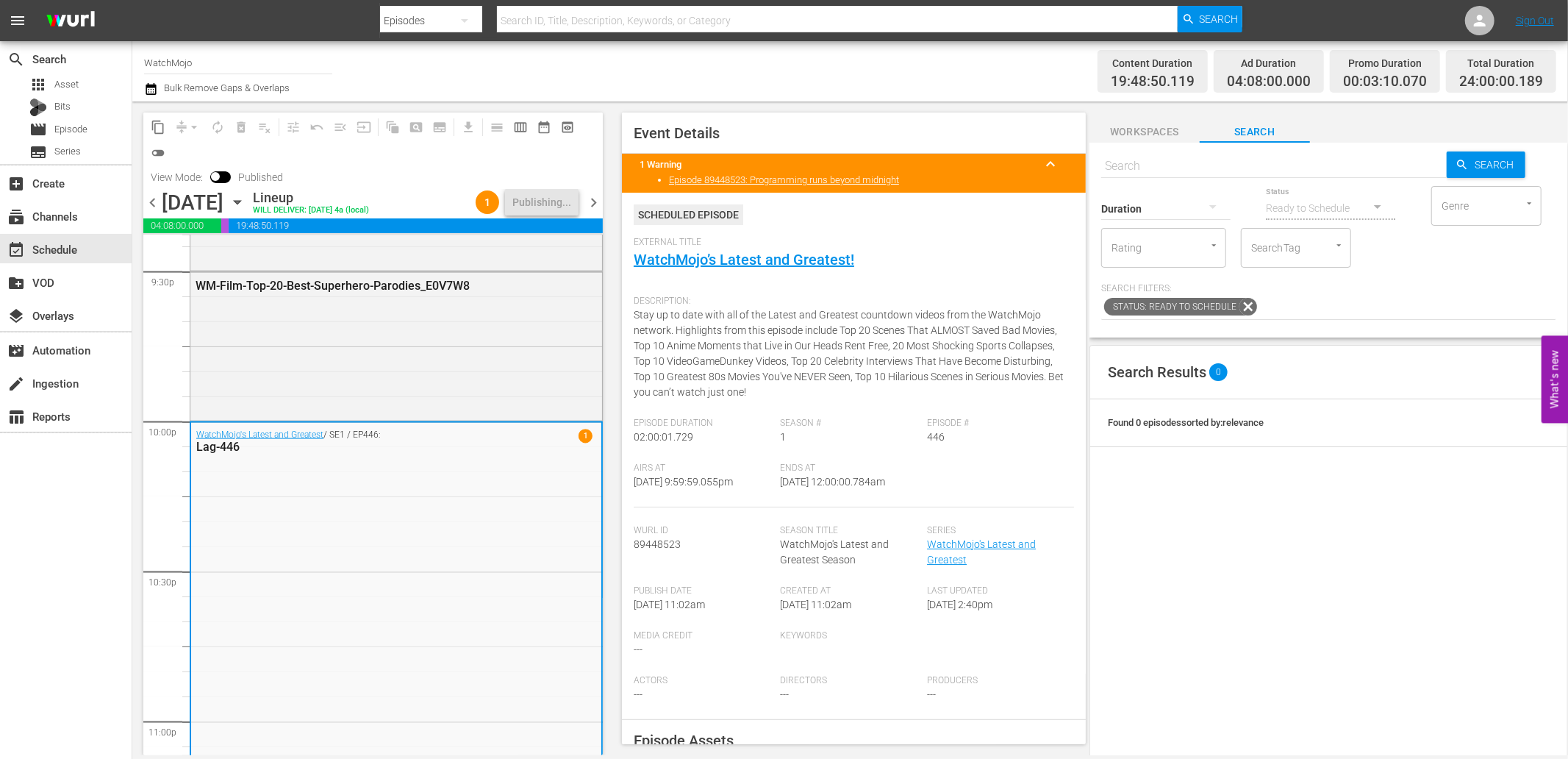
click at [585, 203] on span "chevron_right" at bounding box center [594, 203] width 19 height 19
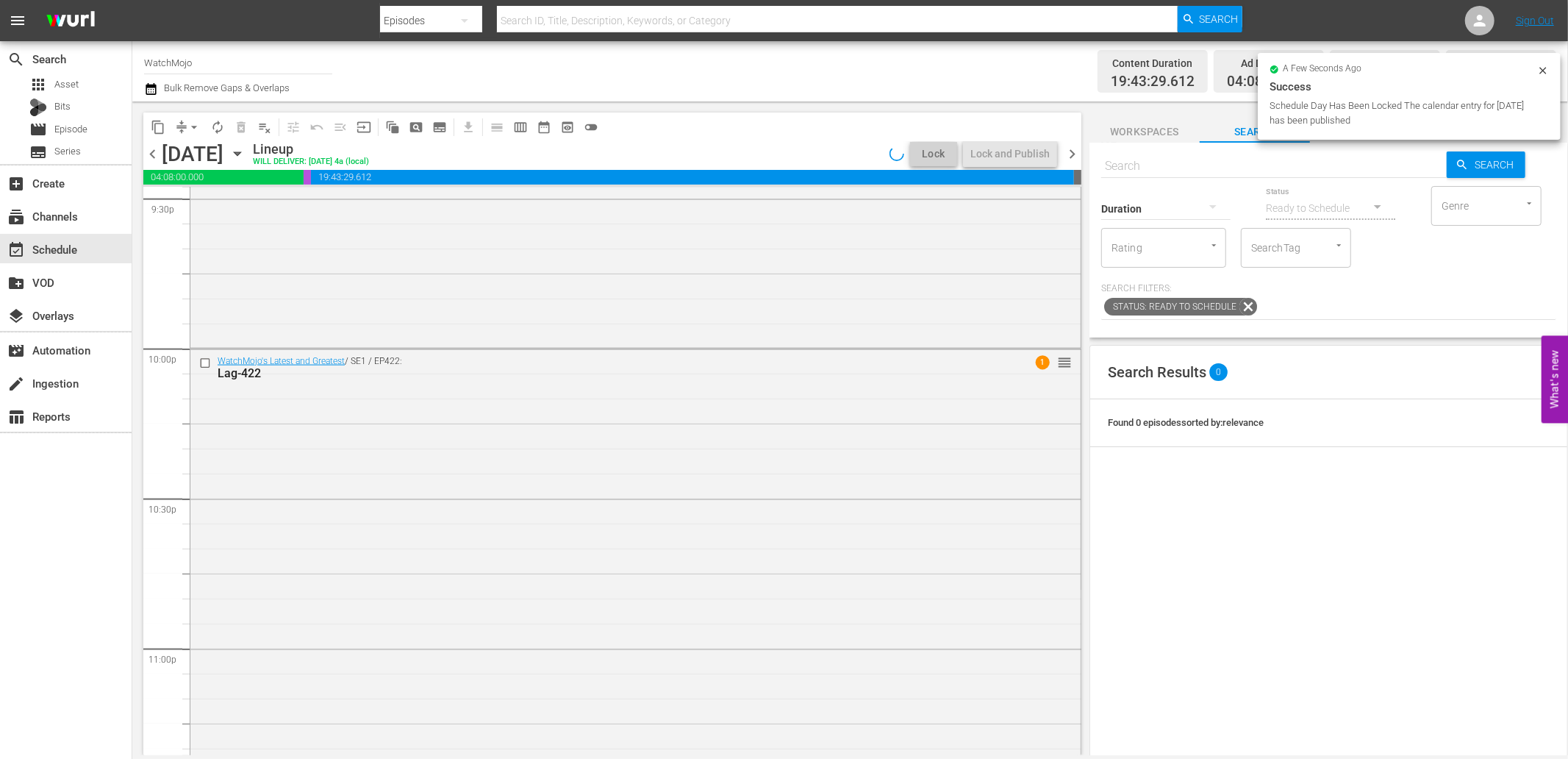
scroll to position [6416, 0]
click at [386, 467] on div "WatchMojo's Latest and Greatest / SE1 / EP422: Lag-422 1 reorder" at bounding box center [635, 672] width 890 height 596
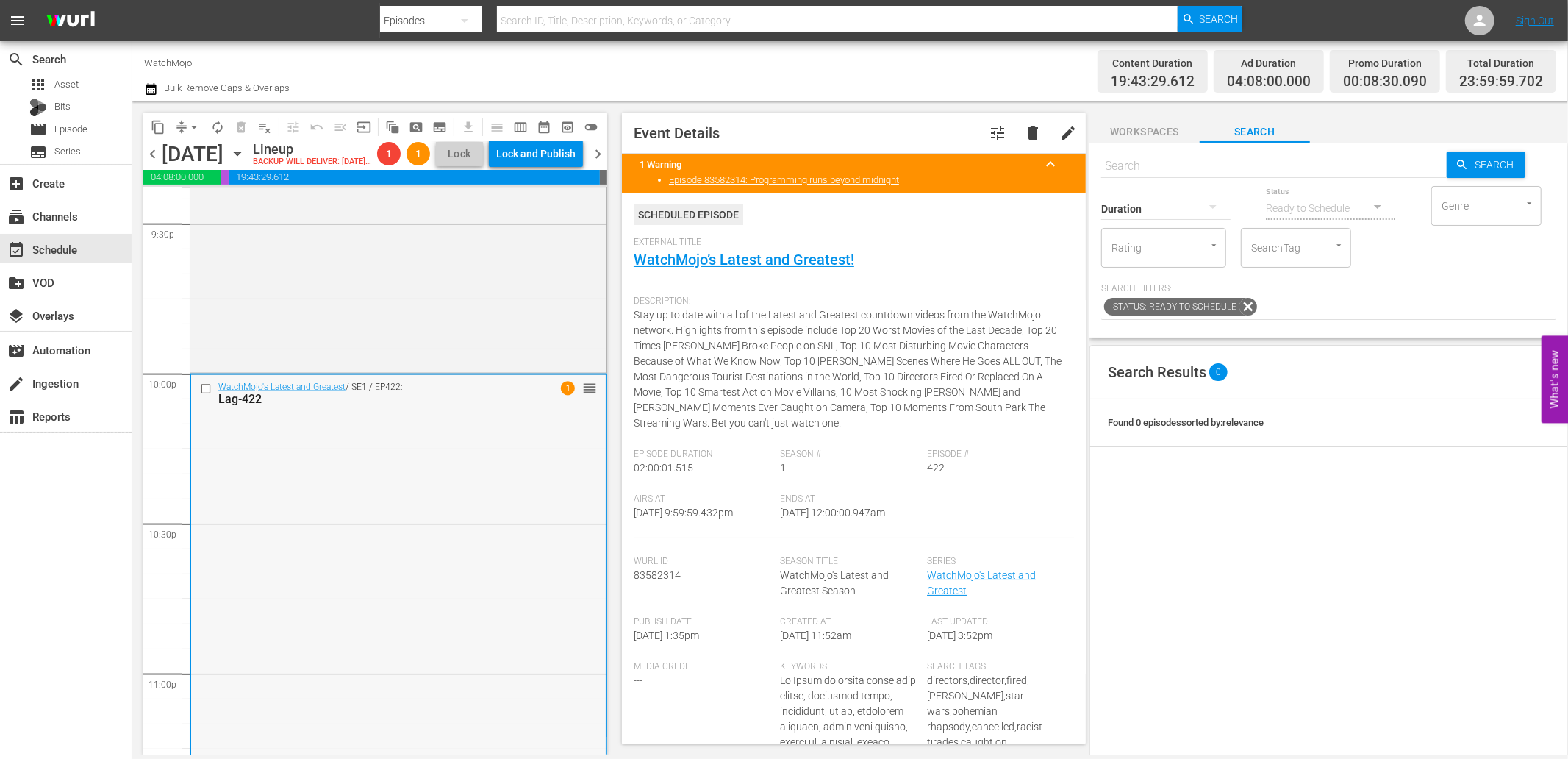
click at [288, 569] on div "WatchMojo's Latest and Greatest / SE1 / EP422: Lag-422 1 reorder" at bounding box center [399, 673] width 415 height 596
click at [197, 122] on span "arrow_drop_down" at bounding box center [194, 127] width 15 height 15
click at [199, 209] on li "Align to End of Previous Day" at bounding box center [195, 205] width 155 height 25
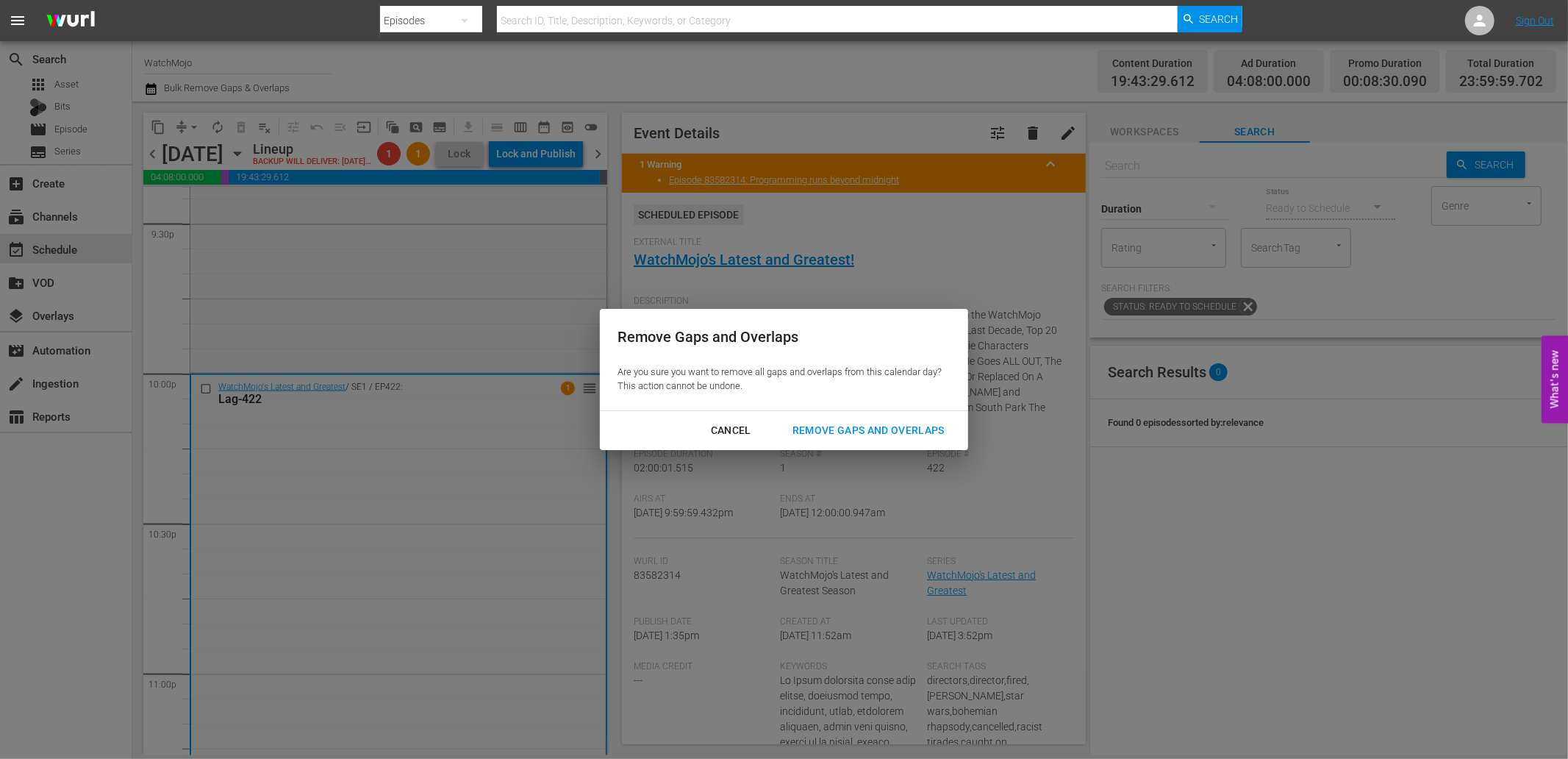
click at [833, 444] on div "Cancel Remove Gaps and Overlaps" at bounding box center [784, 430] width 368 height 39
click at [831, 423] on div "Remove Gaps and Overlaps" at bounding box center [868, 431] width 175 height 19
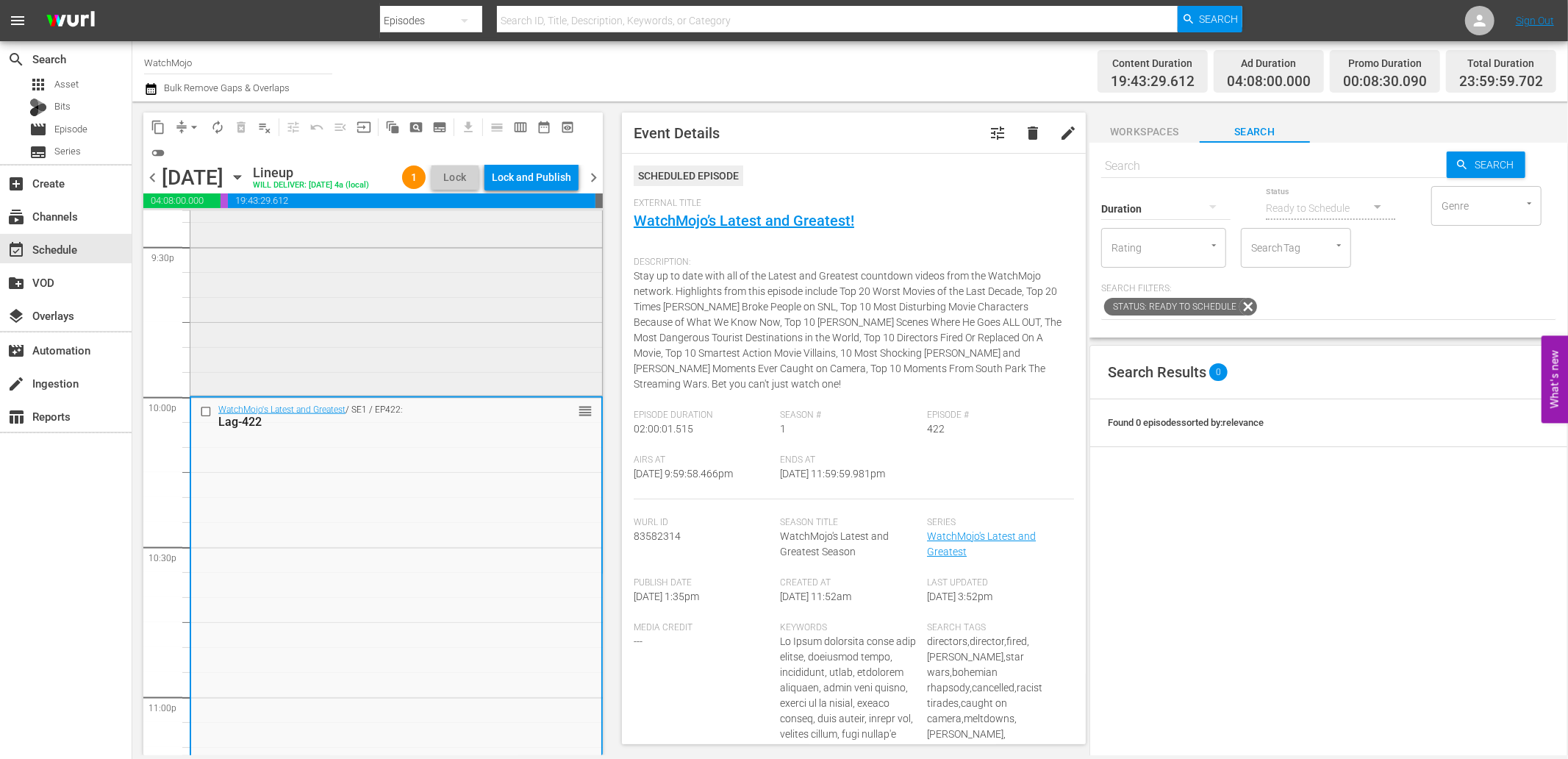
click at [435, 373] on div "Deep Dive / SE1 / EP61: WM-Deep-Dive-The-Simpsons_DIVE61_A4Z8P8 reorder" at bounding box center [396, 95] width 412 height 596
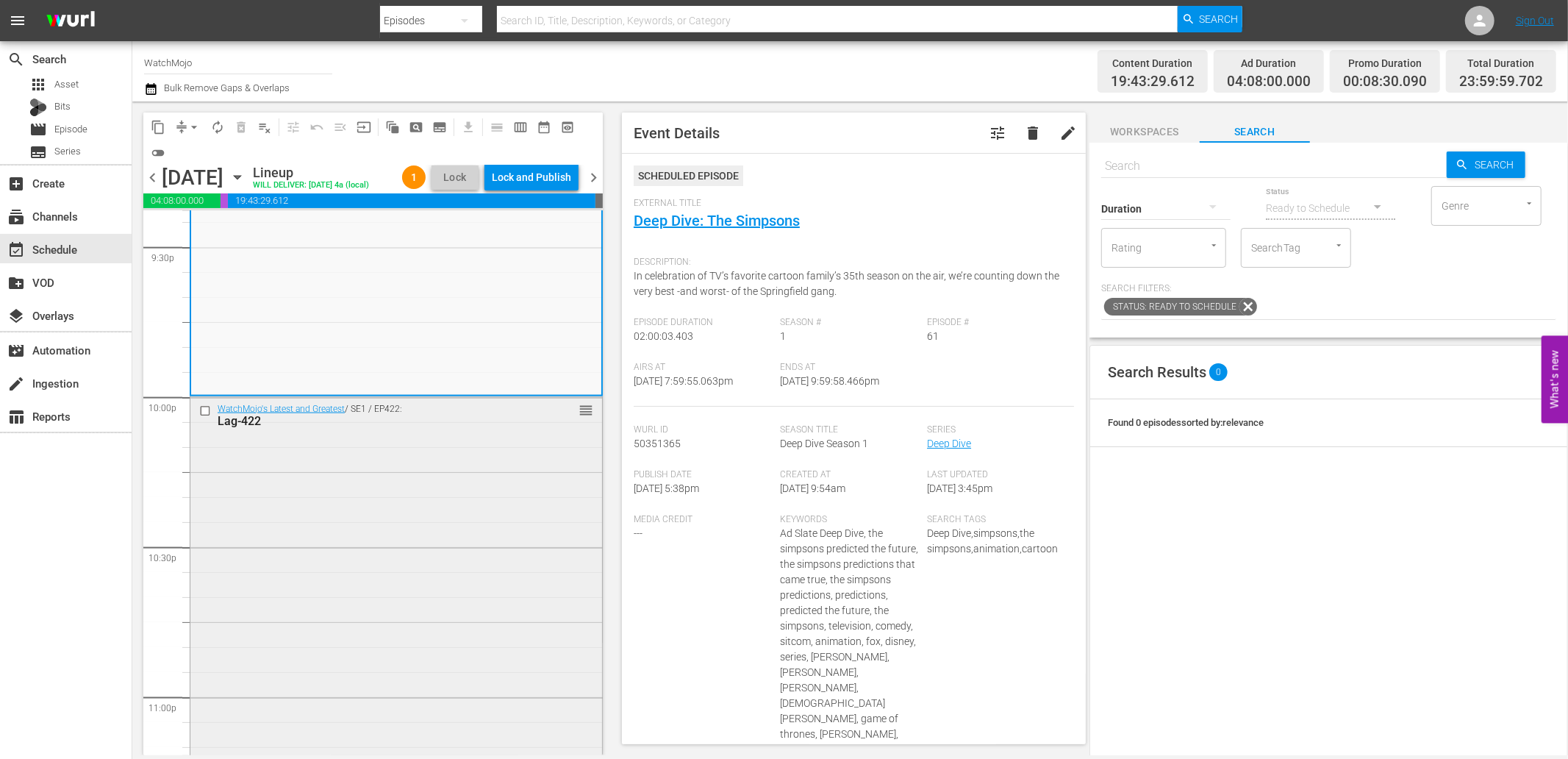
click at [439, 481] on div "WatchMojo's Latest and Greatest / SE1 / EP422: Lag-422 reorder" at bounding box center [396, 695] width 412 height 596
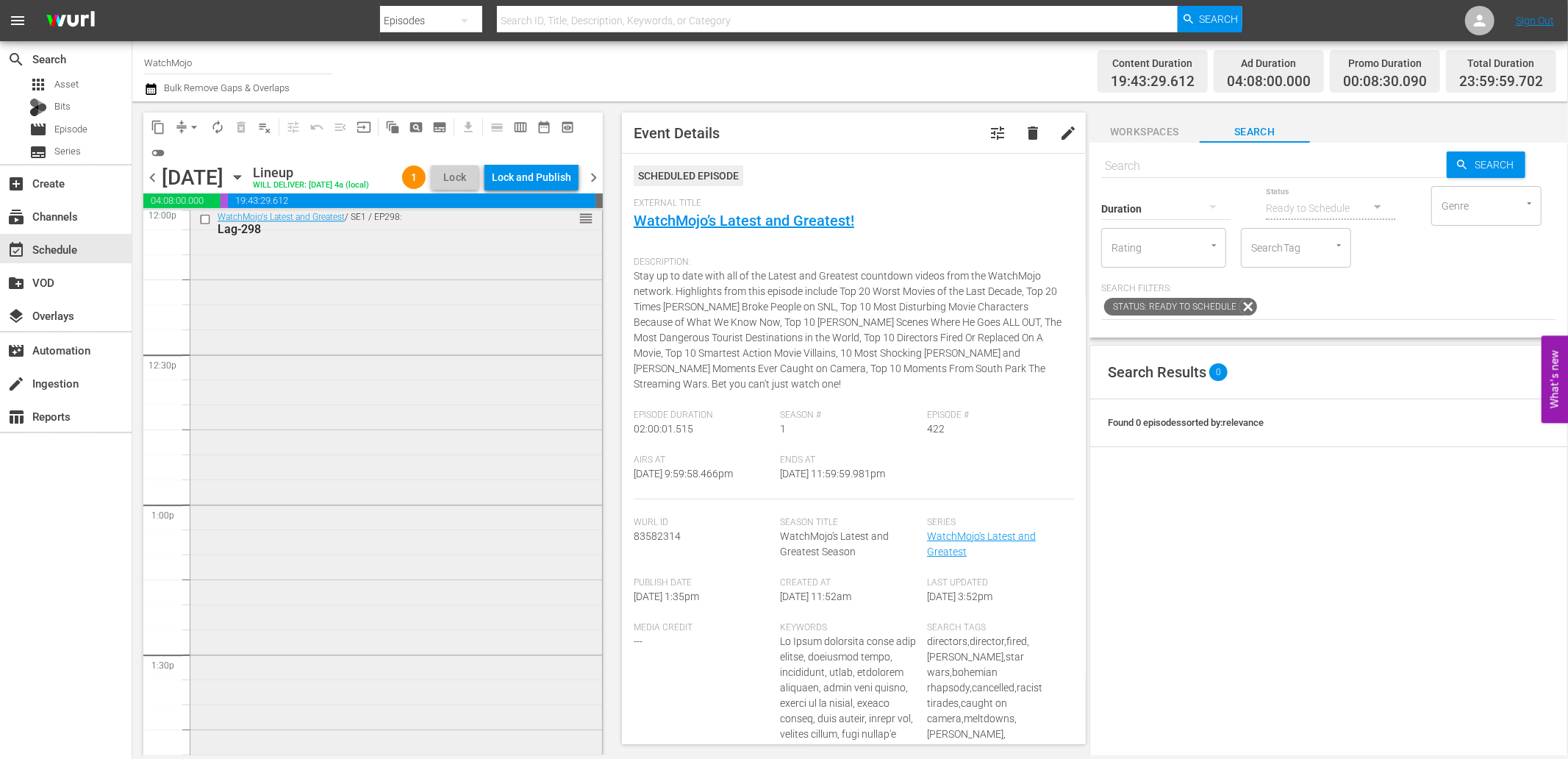
scroll to position [3528, 0]
click at [302, 563] on div "WatchMojo's Latest and Greatest / SE1 / EP298: Lag-298 reorder" at bounding box center [396, 583] width 412 height 596
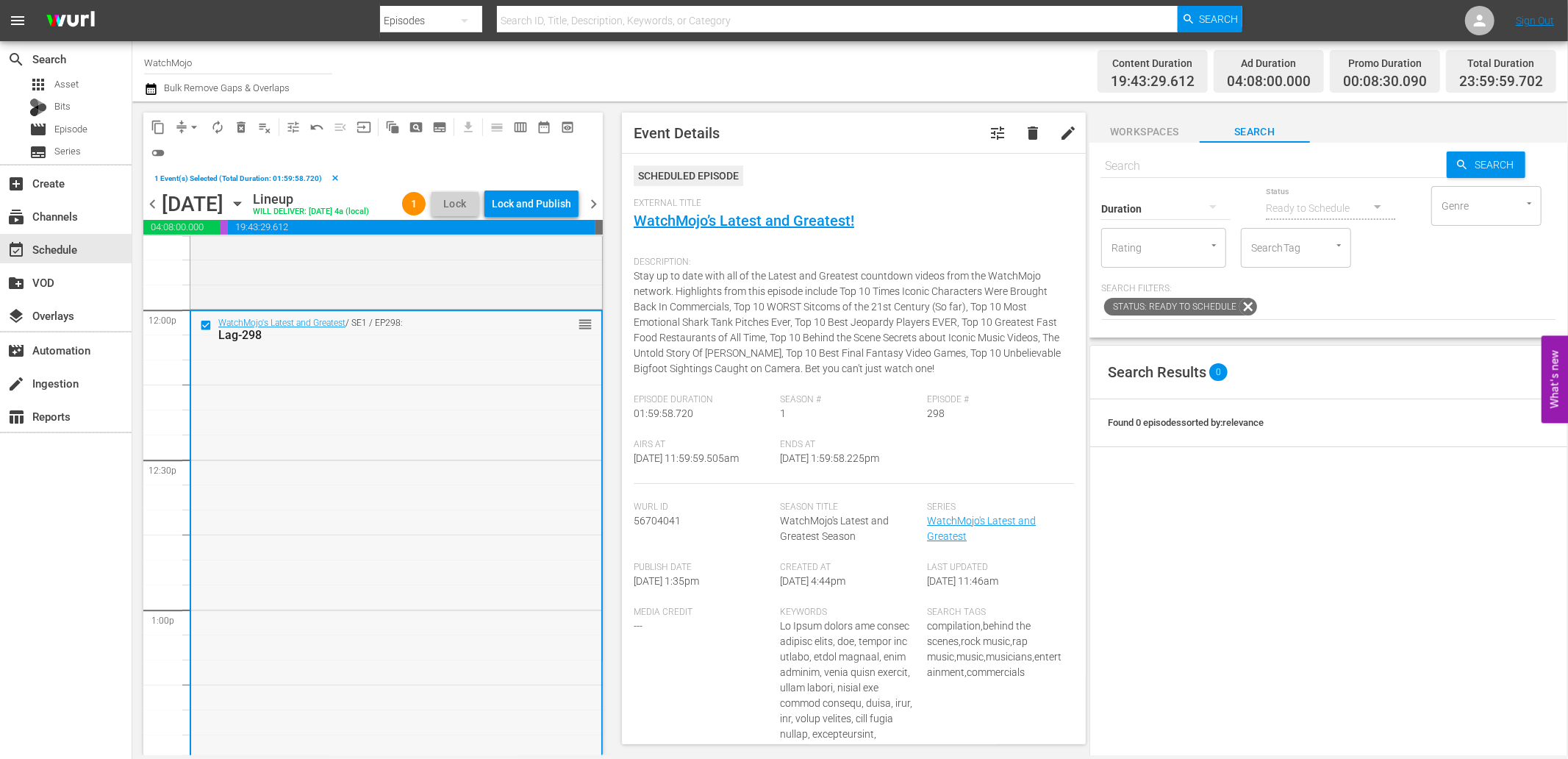
click at [400, 489] on div "WatchMojo's Latest and Greatest / SE1 / EP298: Lag-298 reorder" at bounding box center [396, 609] width 410 height 596
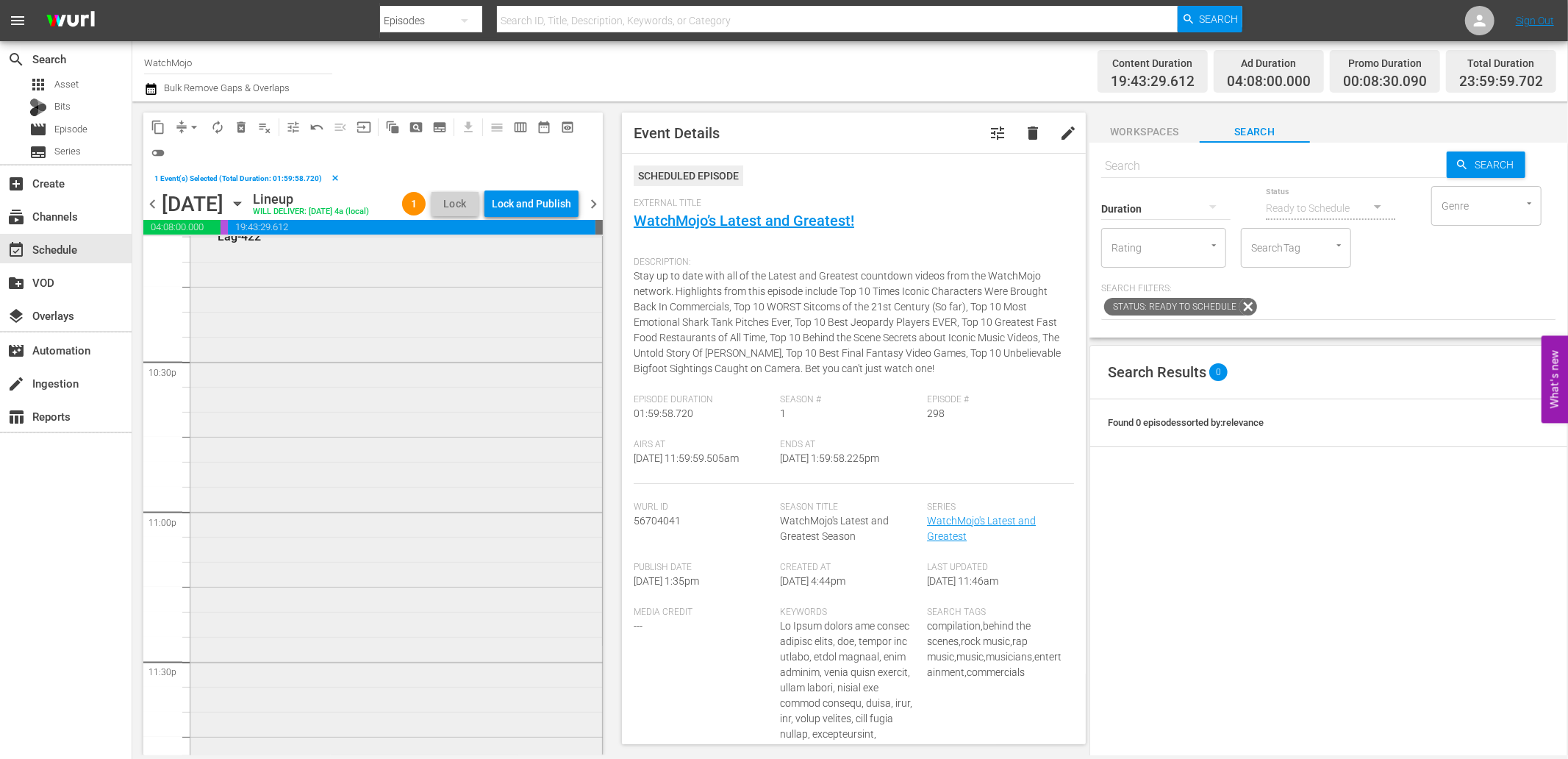
scroll to position [6708, 0]
click at [398, 584] on div "WatchMojo's Latest and Greatest / SE1 / EP422: Lag-422 reorder" at bounding box center [396, 454] width 412 height 596
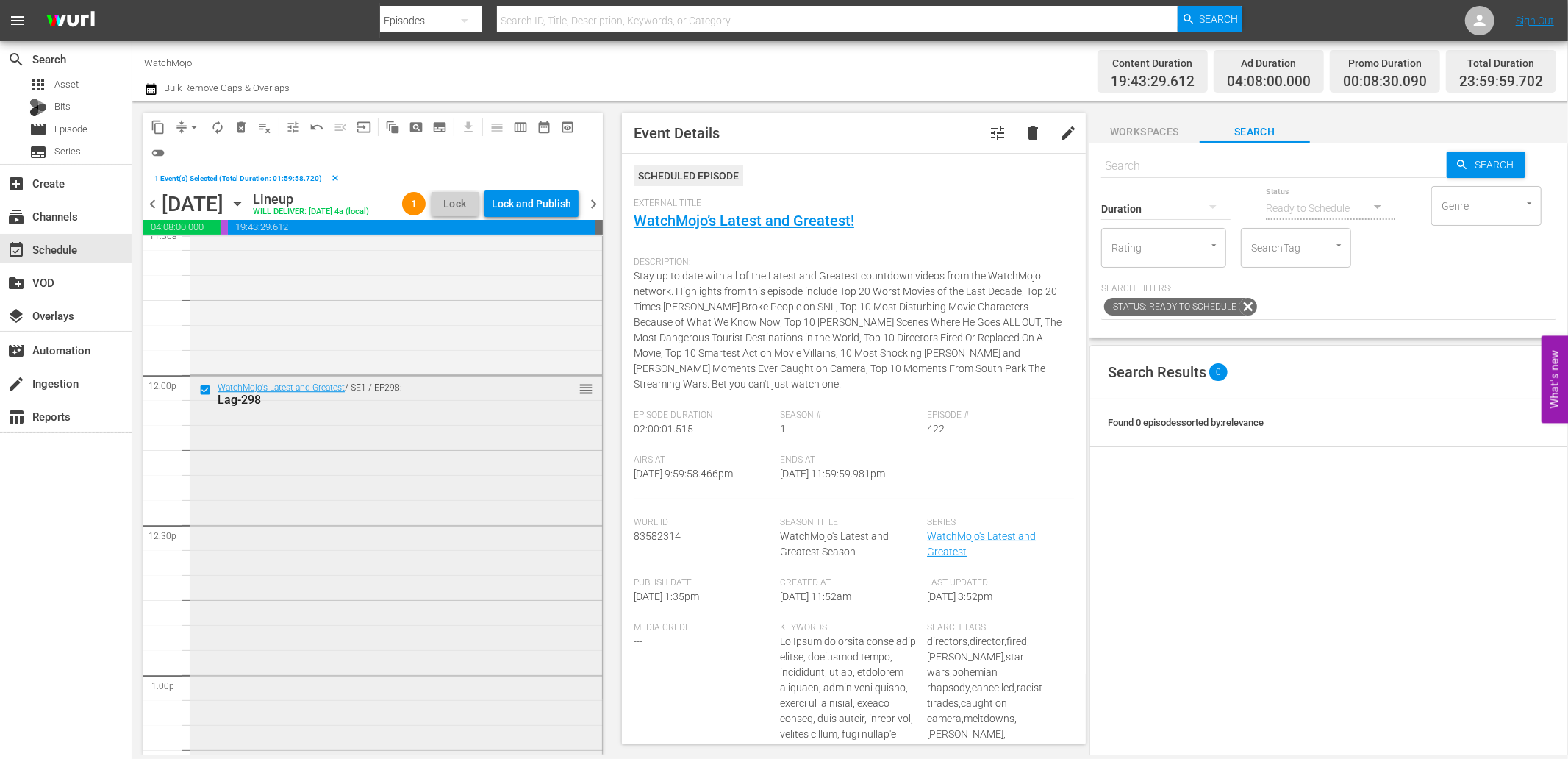
scroll to position [3439, 0]
click at [346, 540] on div "WatchMojo's Latest and Greatest / SE1 / EP298: Lag-298 reorder" at bounding box center [396, 698] width 412 height 596
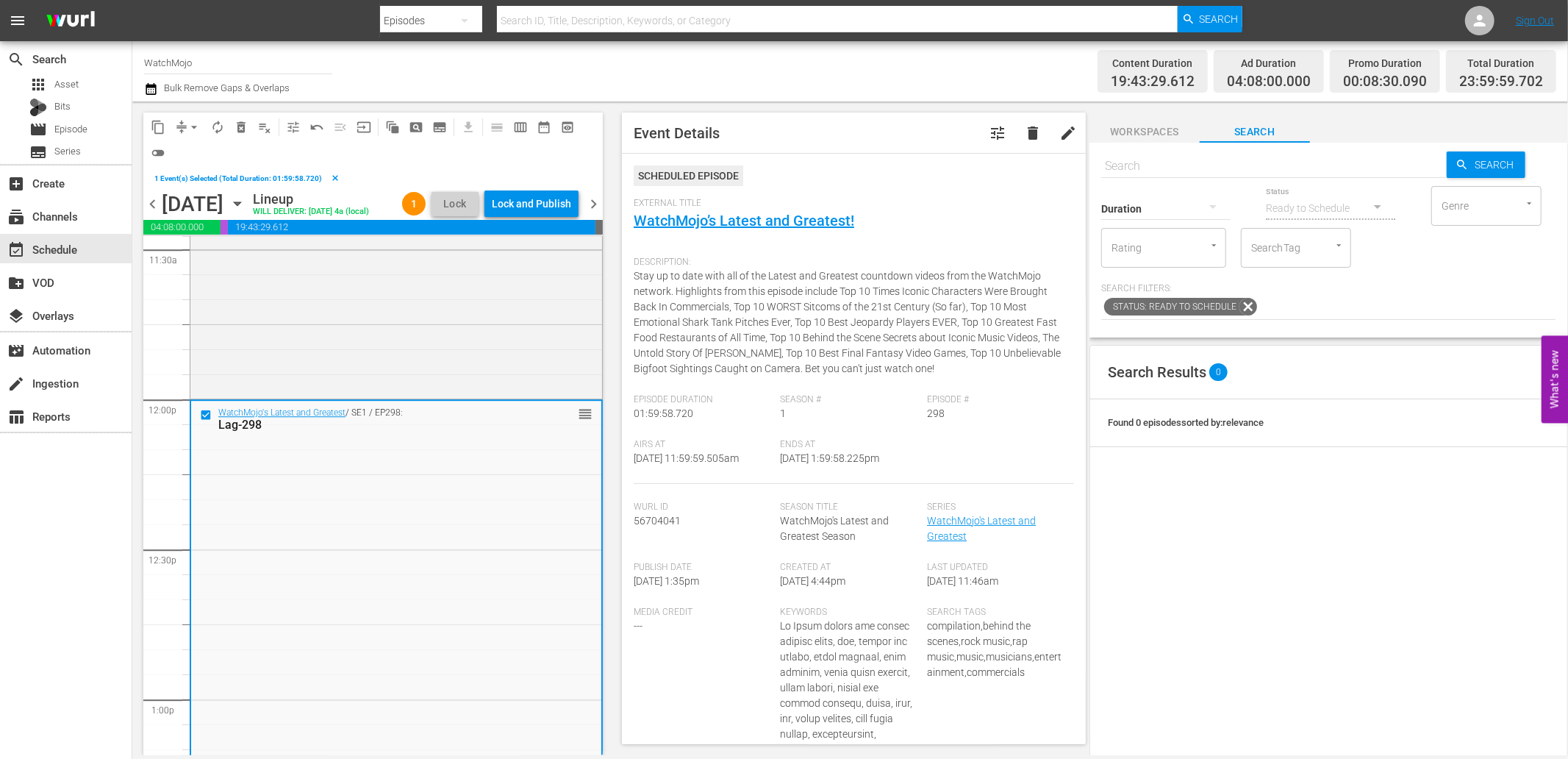
click at [1152, 166] on input "text" at bounding box center [1274, 166] width 346 height 35
paste input "Lag-424"
type input "Lag-424"
click at [245, 123] on span "delete_forever_outlined" at bounding box center [241, 127] width 15 height 15
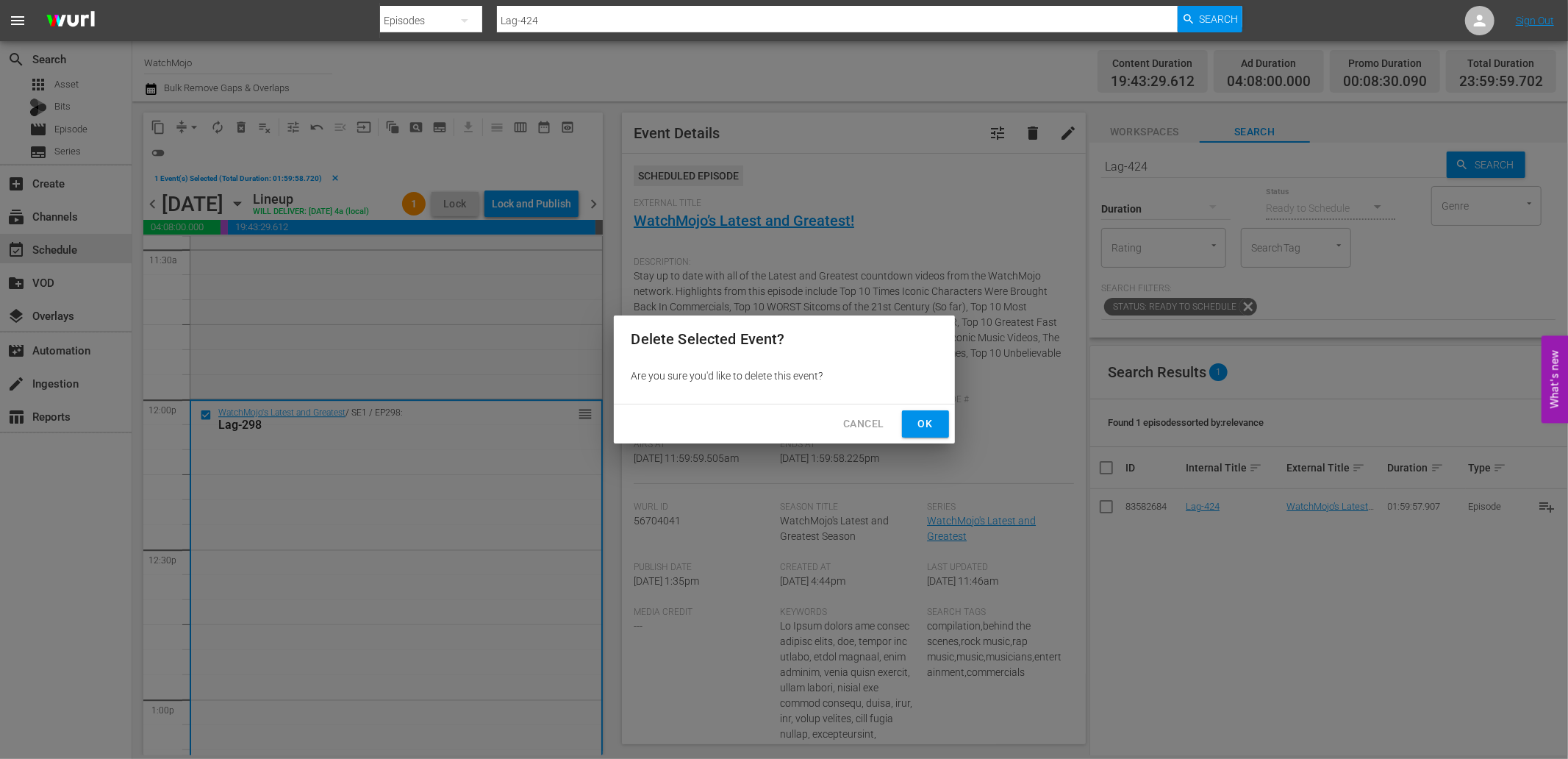
click at [924, 412] on button "Ok" at bounding box center [925, 423] width 47 height 27
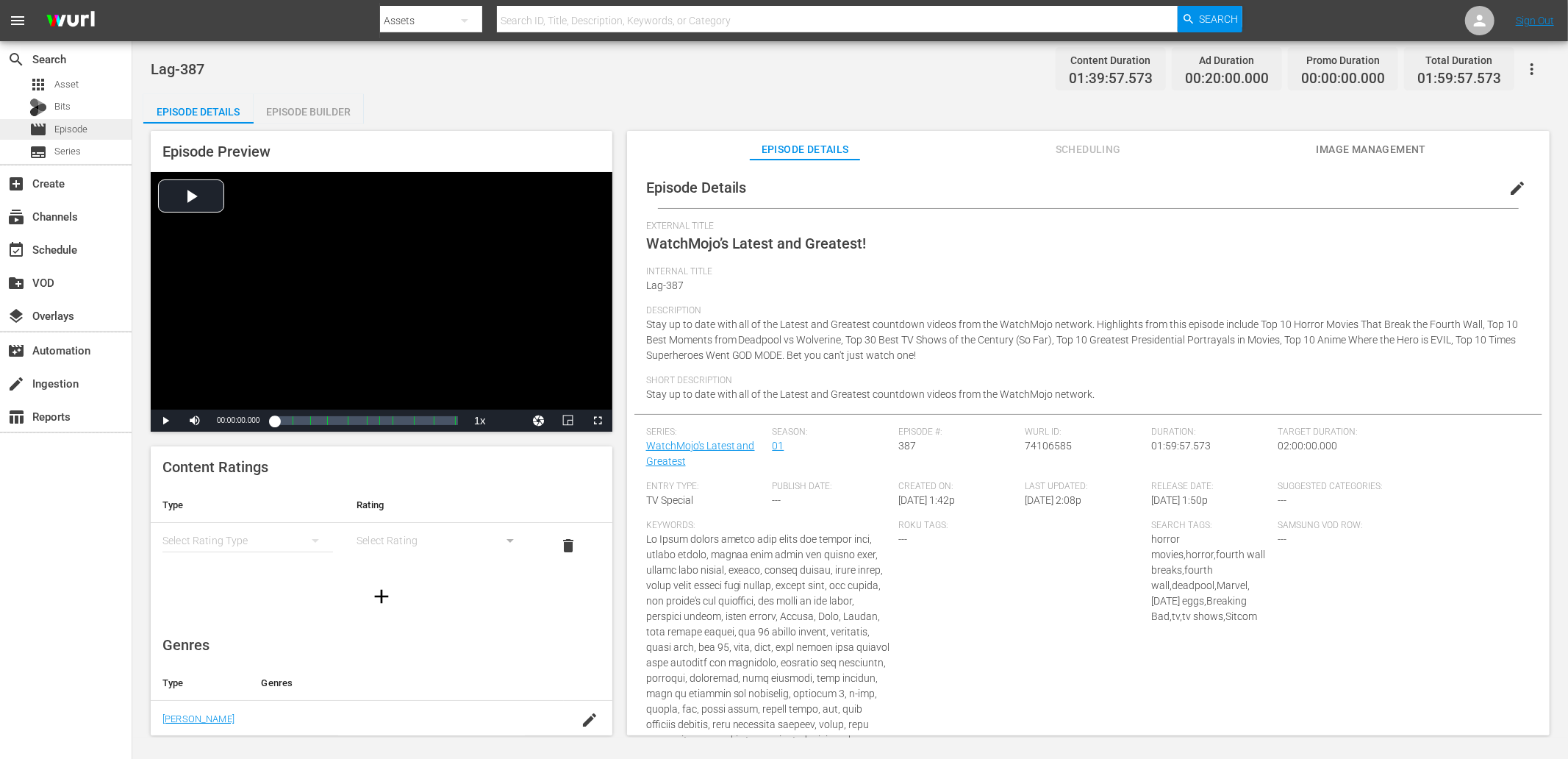
click at [75, 123] on span "Episode" at bounding box center [71, 129] width 33 height 15
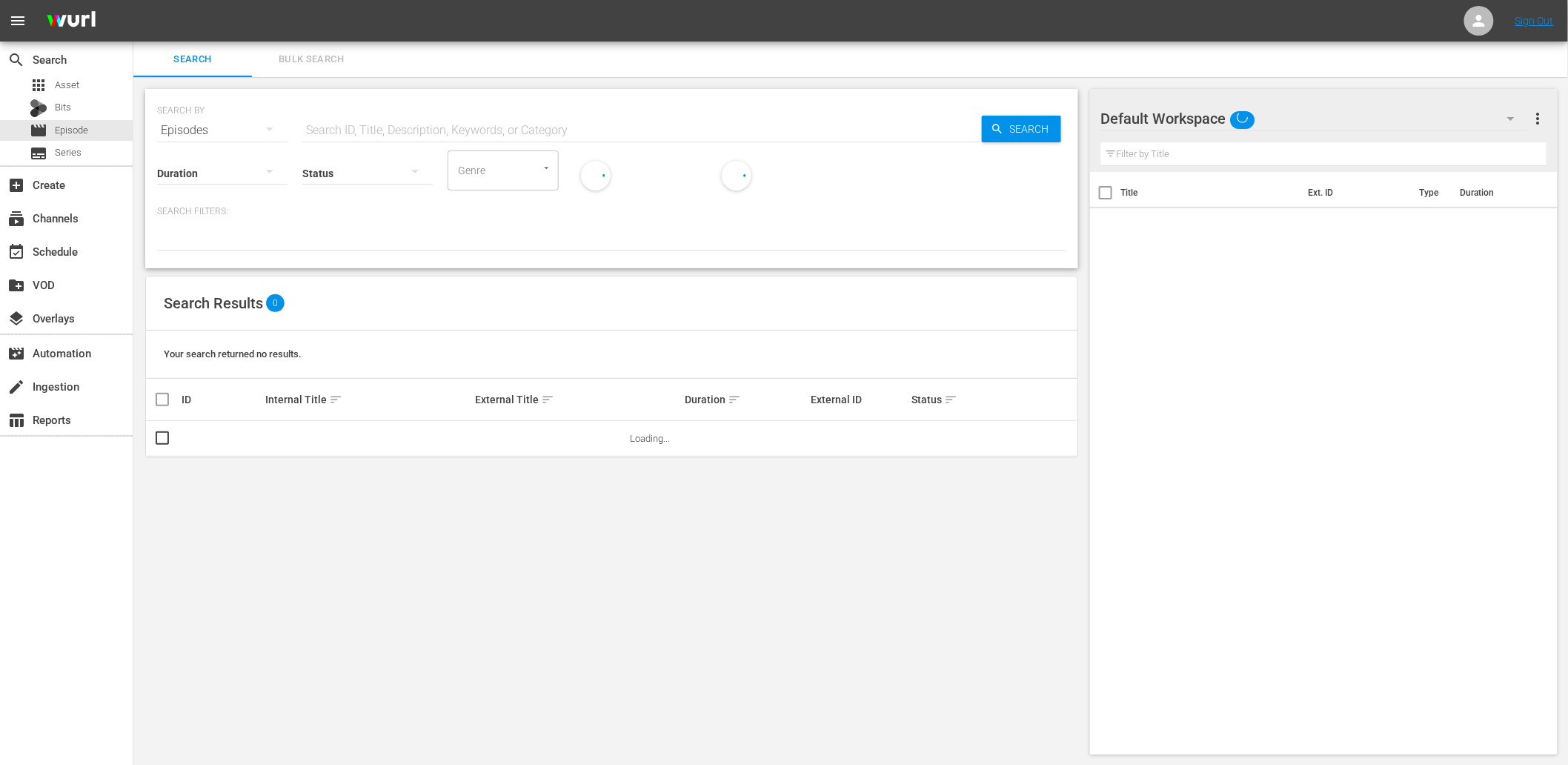
click at [436, 132] on input "text" at bounding box center [641, 130] width 679 height 35
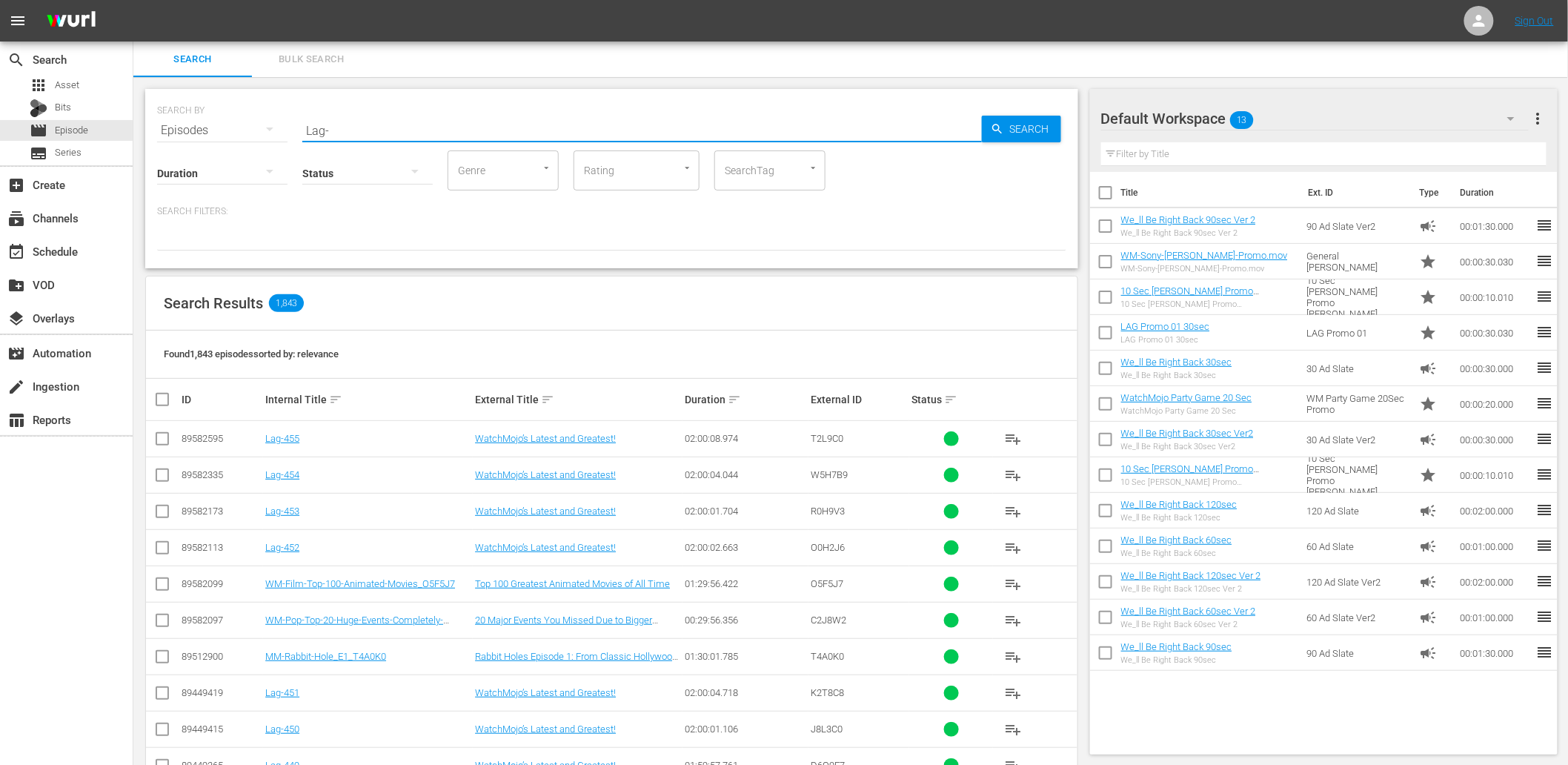
type input "Lag-"
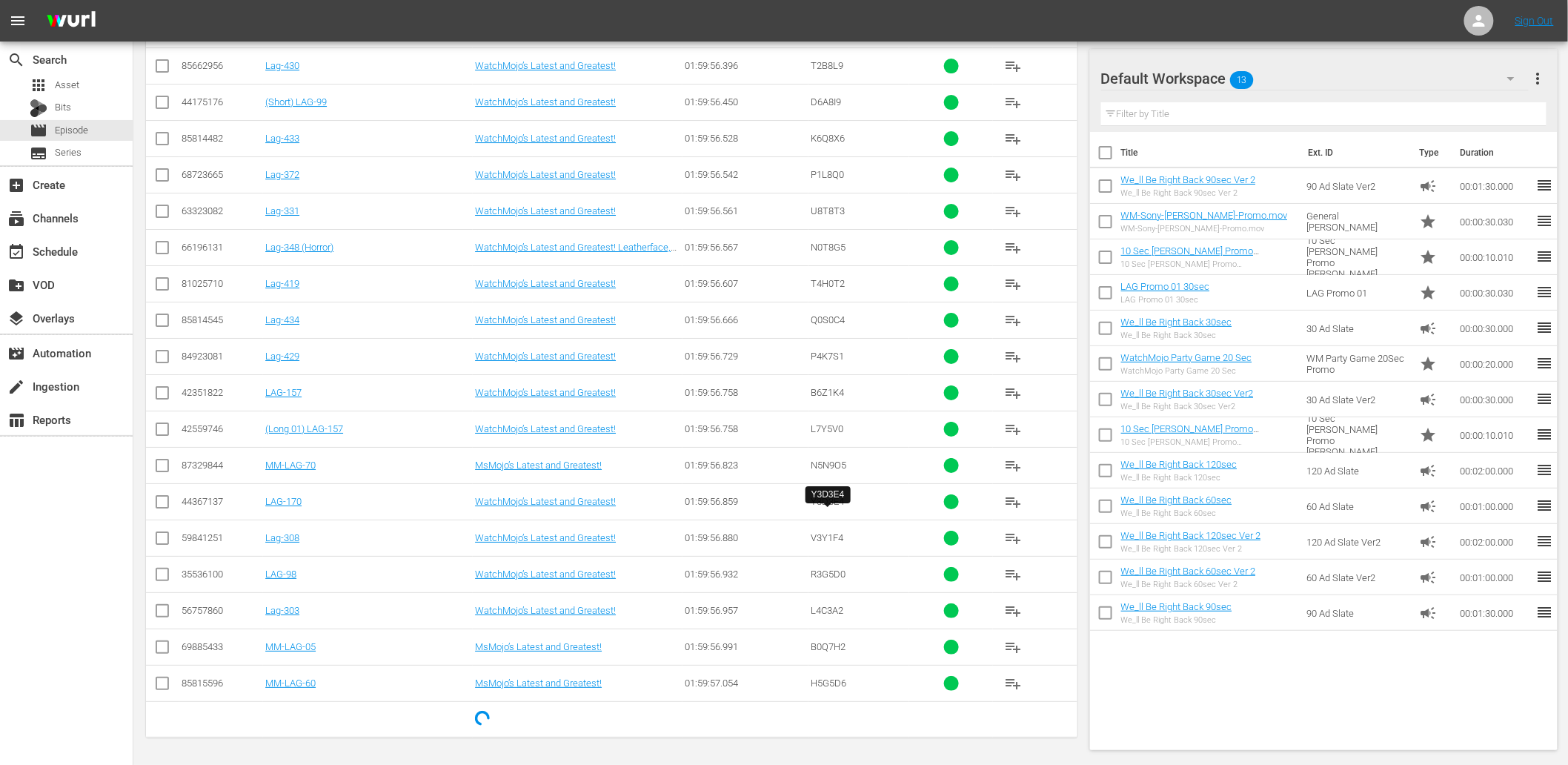
scroll to position [6651, 0]
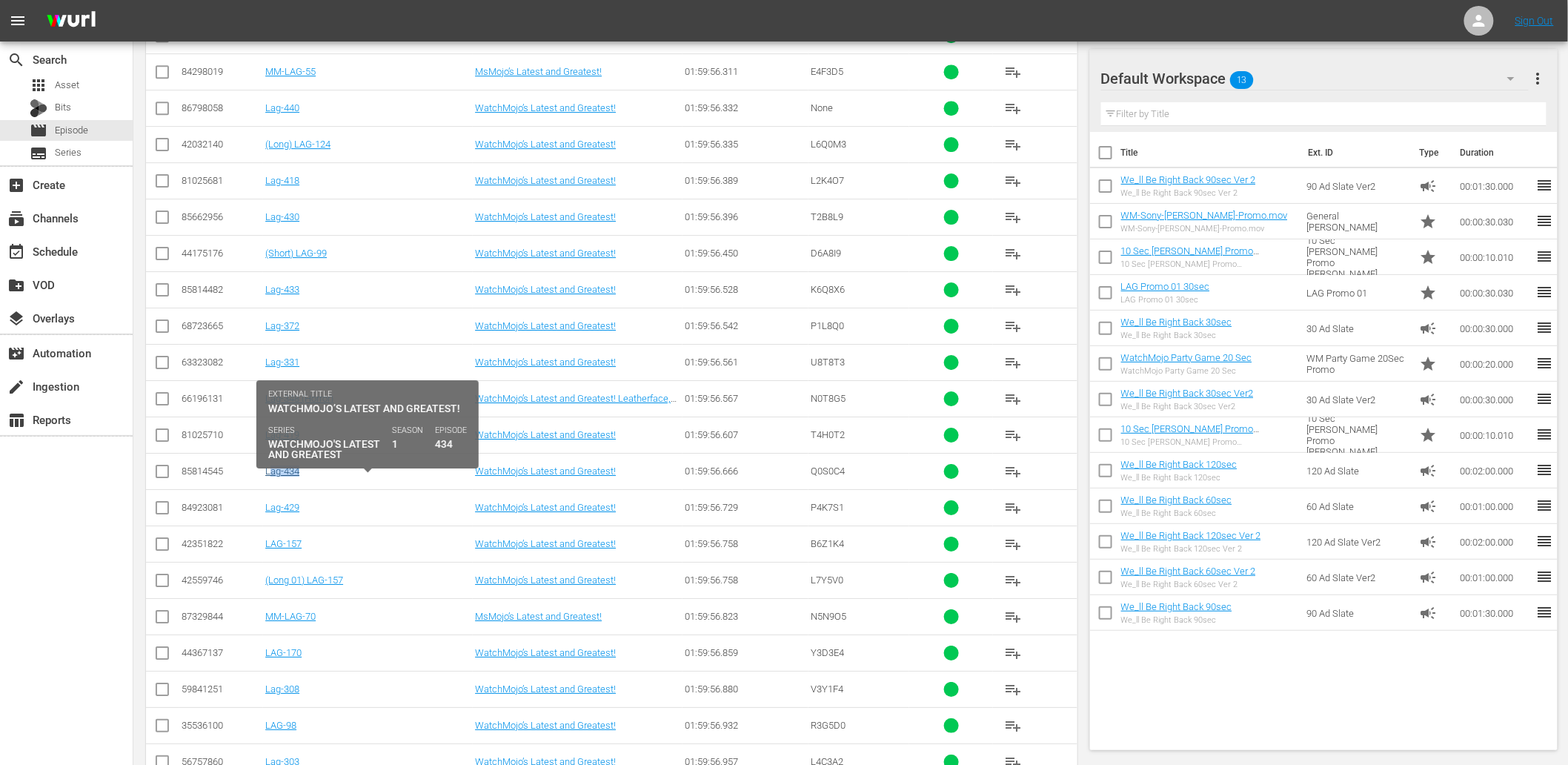
drag, startPoint x: 314, startPoint y: 487, endPoint x: 272, endPoint y: 487, distance: 42.0
click at [272, 477] on div "Lag-434" at bounding box center [368, 471] width 205 height 11
copy link "Lag-434"
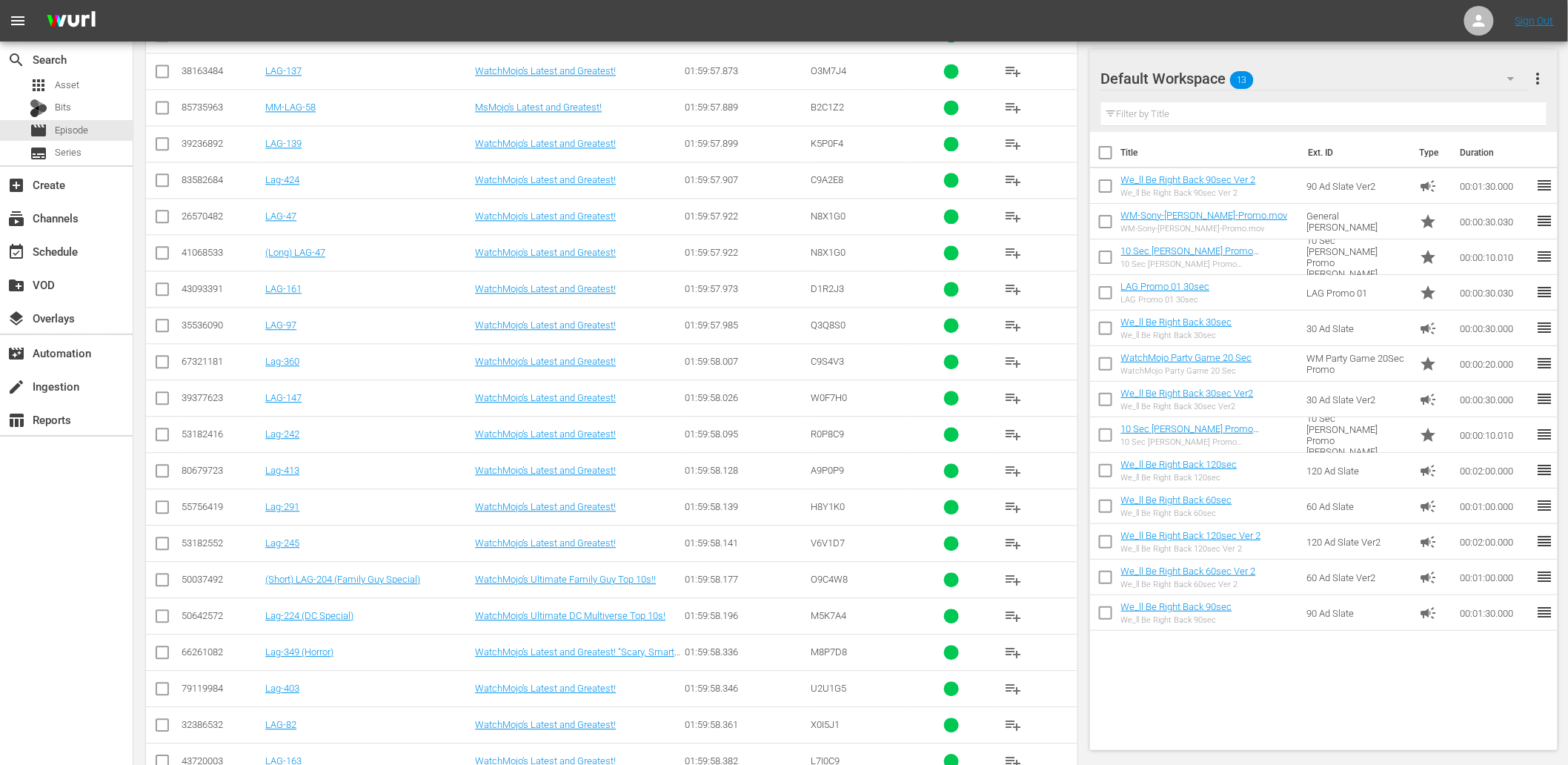
scroll to position [8285, 0]
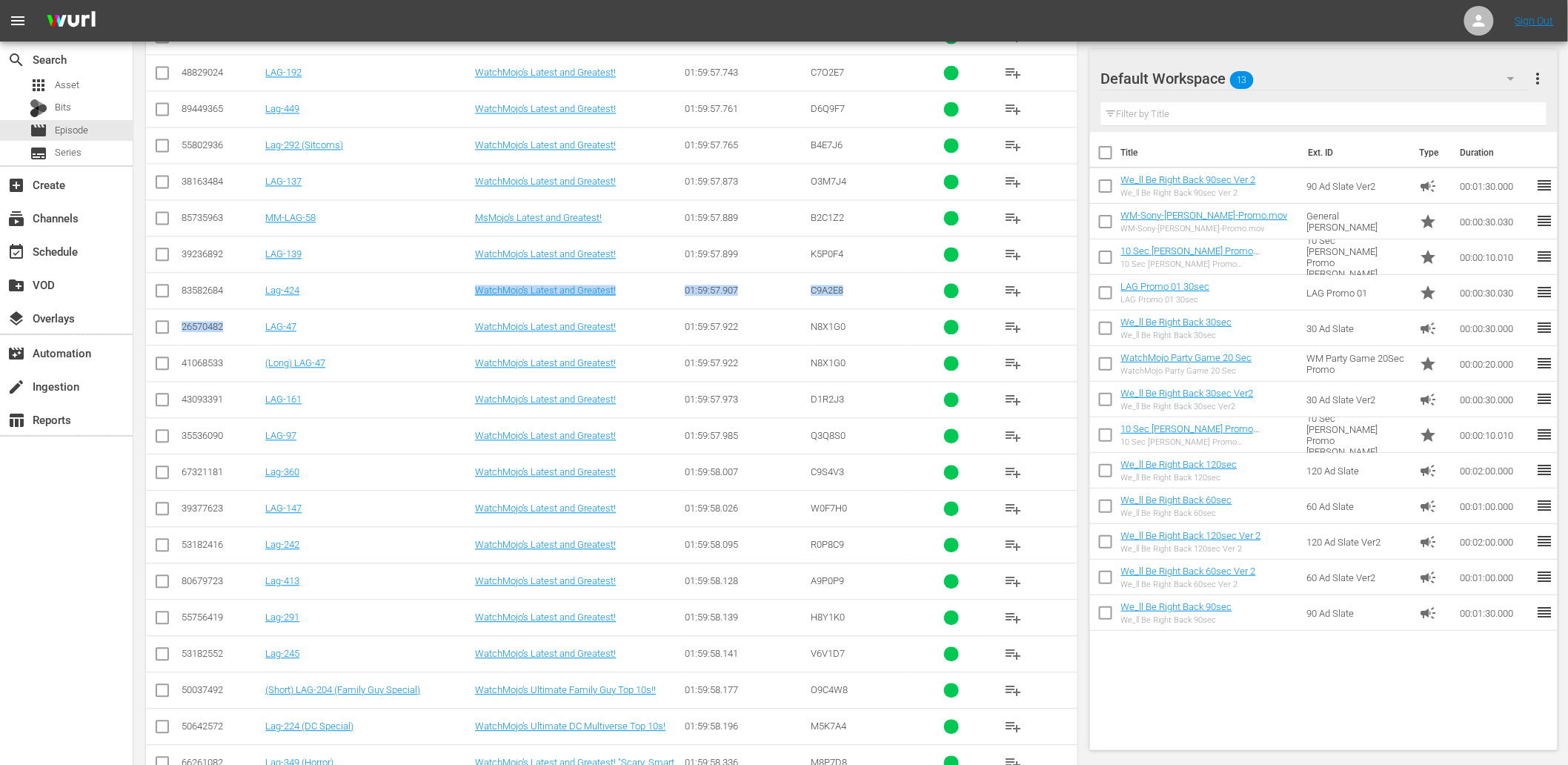
drag, startPoint x: 316, startPoint y: 310, endPoint x: 255, endPoint y: 326, distance: 63.1
click at [358, 309] on td "Lag-424" at bounding box center [368, 290] width 210 height 36
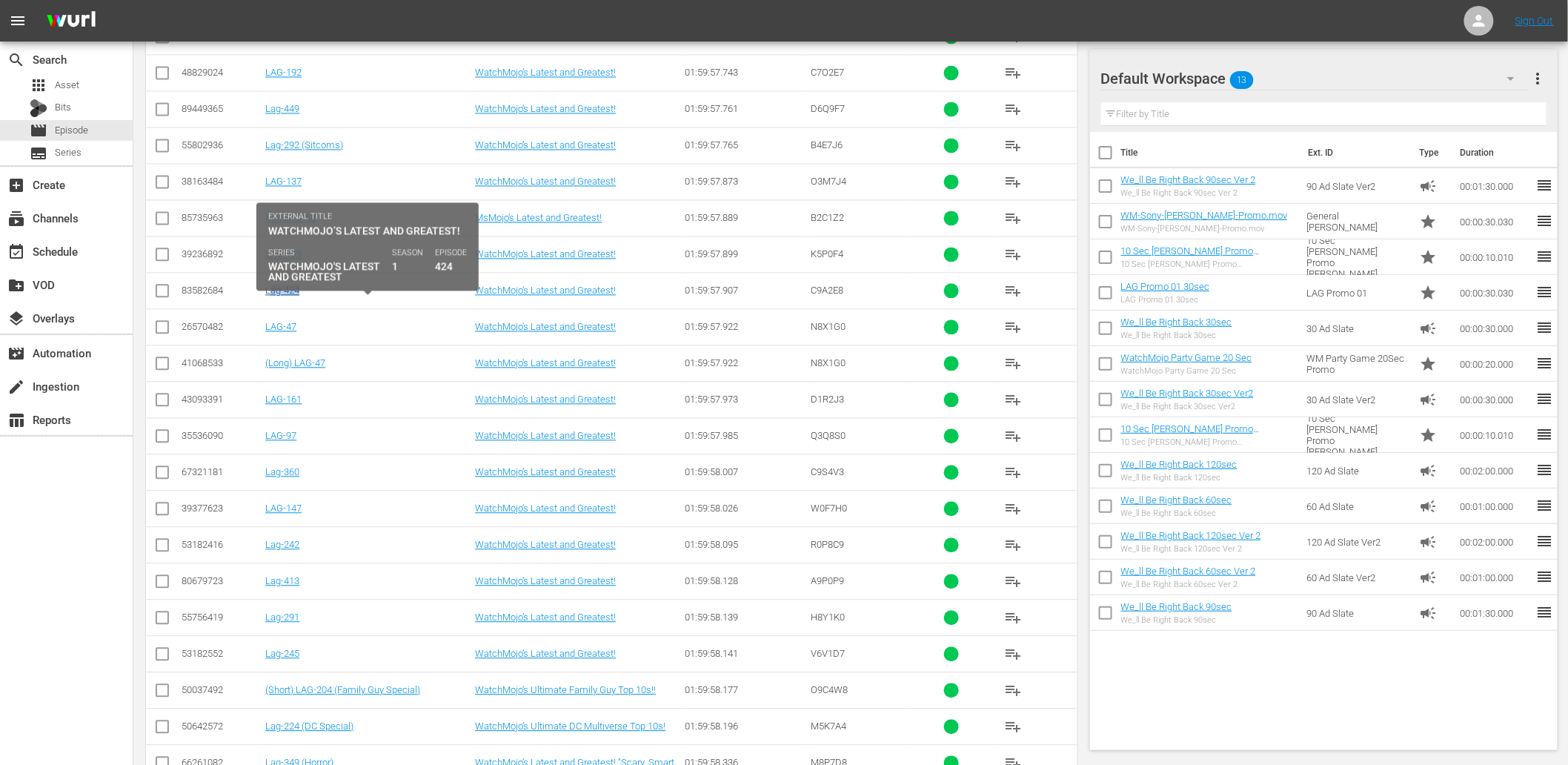
drag, startPoint x: 305, startPoint y: 314, endPoint x: 272, endPoint y: 310, distance: 33.2
click at [272, 309] on td "Lag-424" at bounding box center [368, 290] width 210 height 36
copy link "Lag-424"
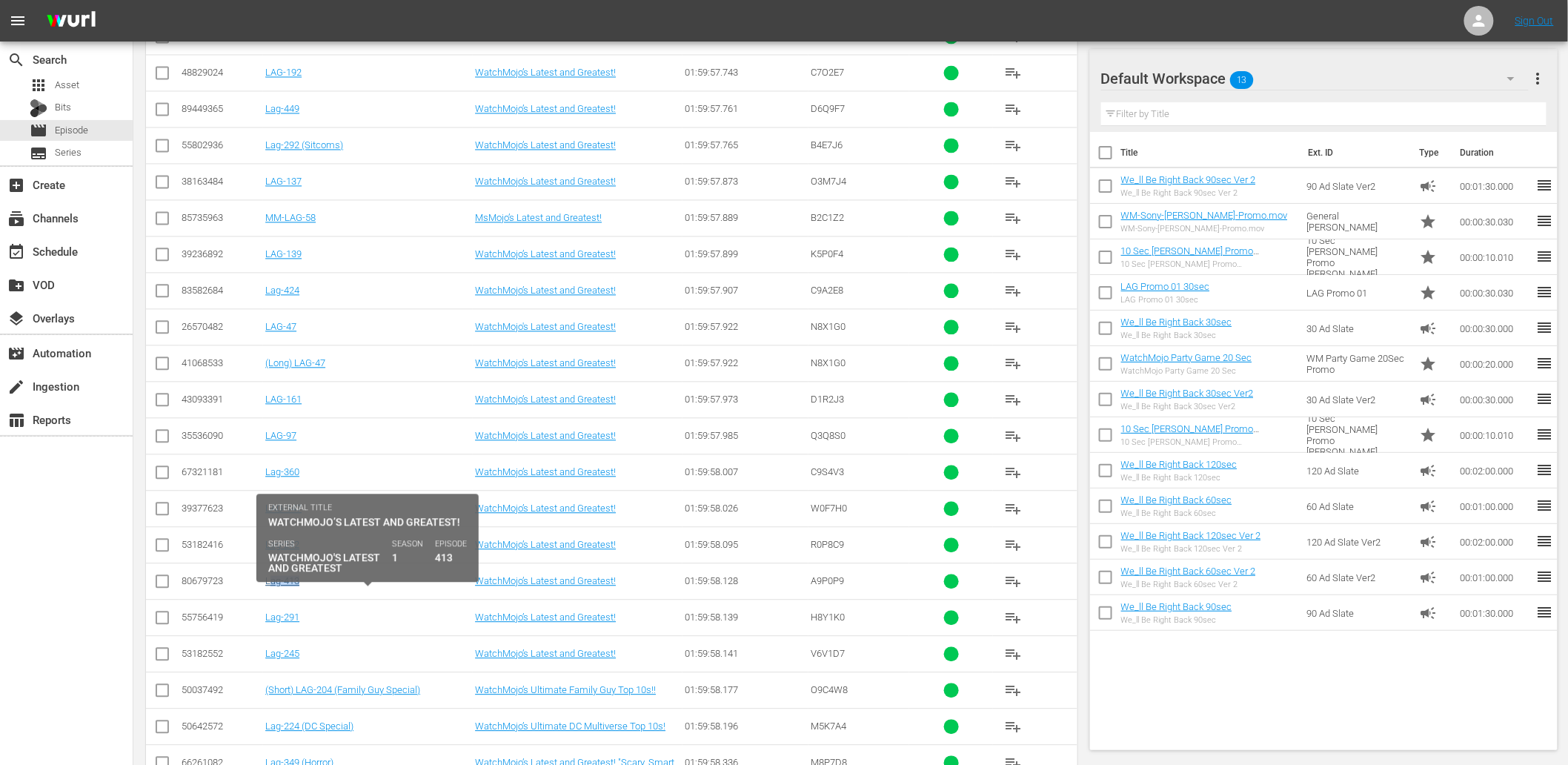
drag, startPoint x: 298, startPoint y: 594, endPoint x: 270, endPoint y: 594, distance: 28.0
click at [270, 586] on div "Lag-413" at bounding box center [368, 581] width 205 height 11
copy link "Lag-413"
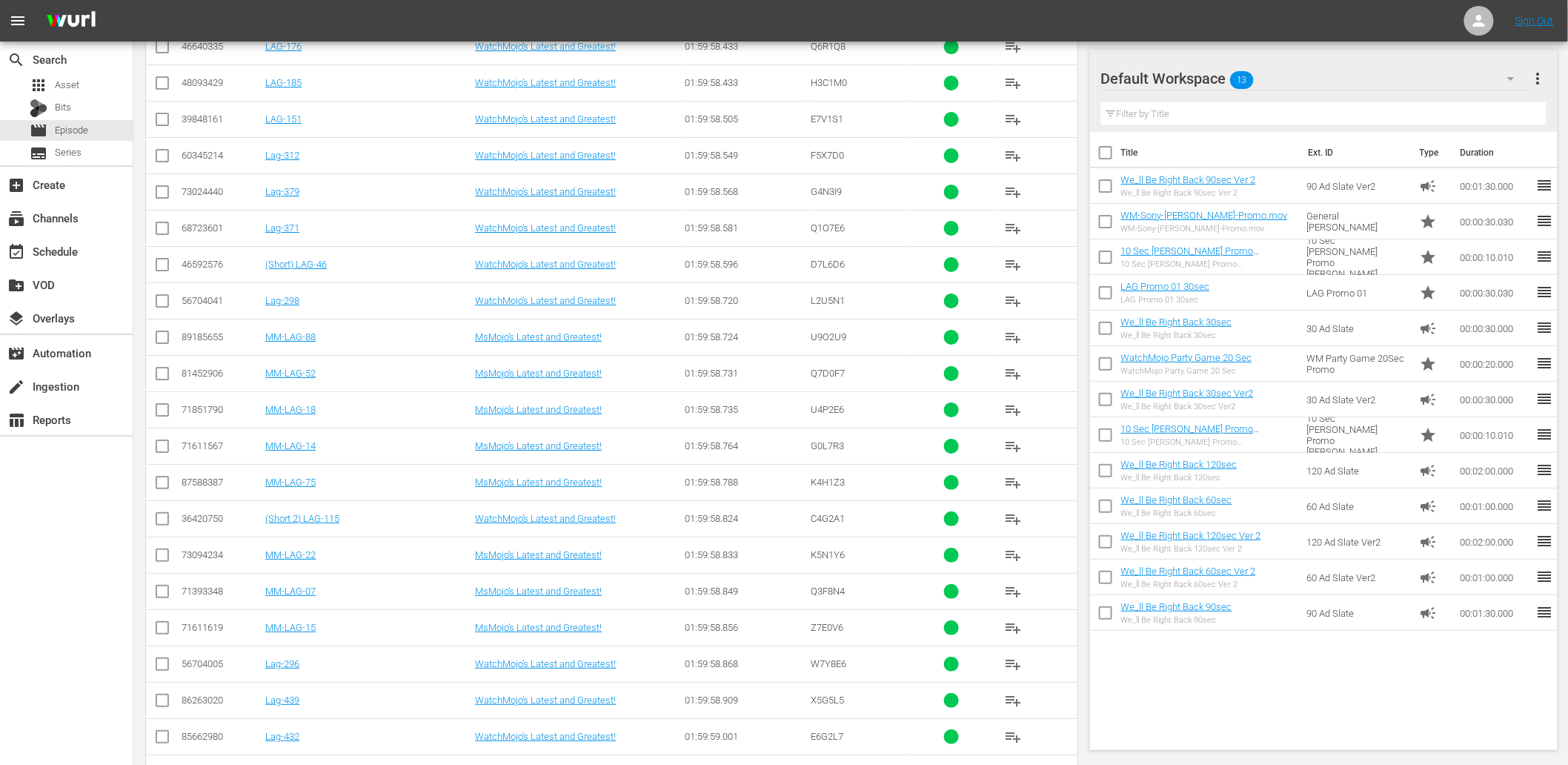
scroll to position [9384, 0]
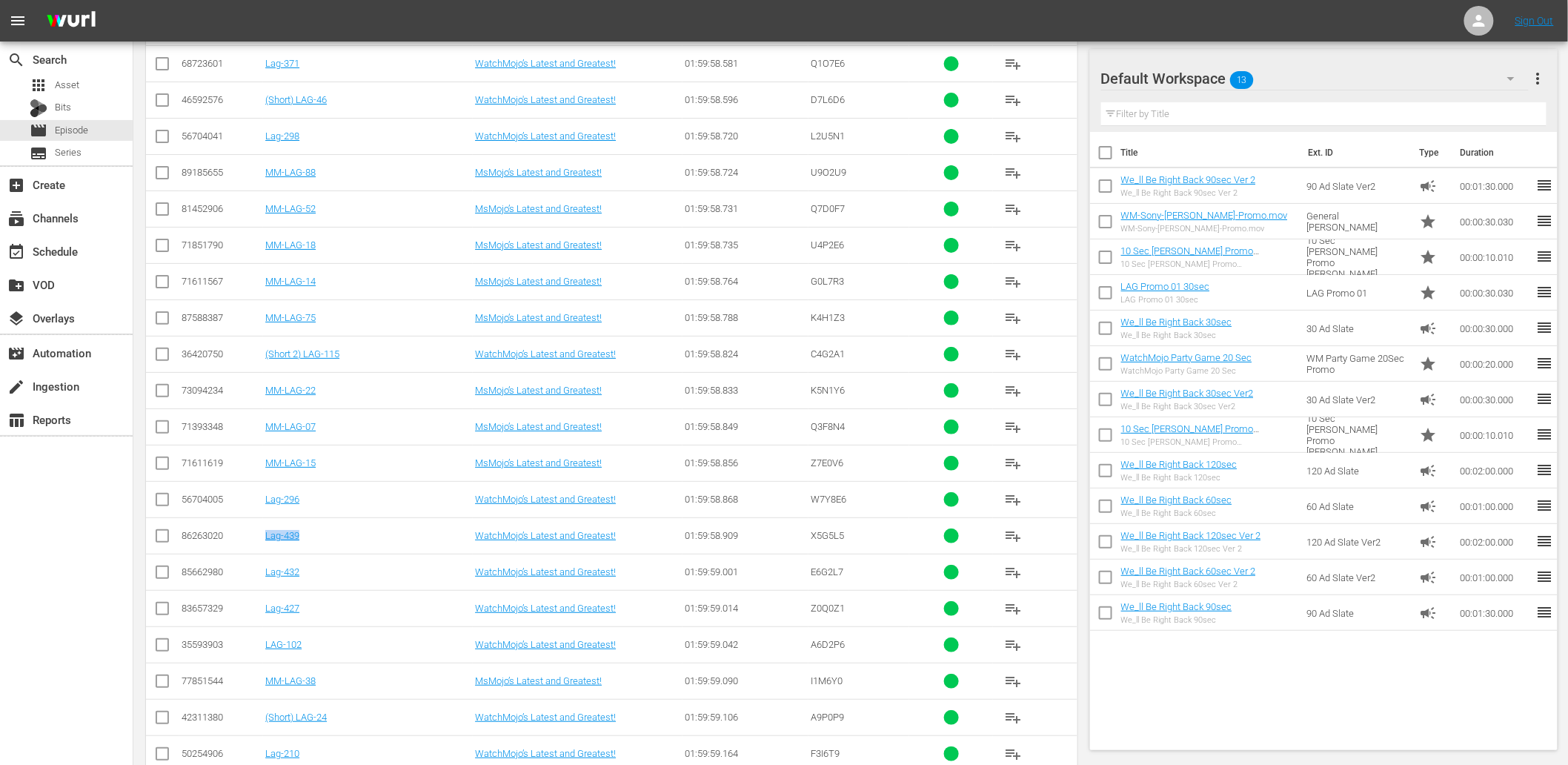
drag, startPoint x: 331, startPoint y: 561, endPoint x: 265, endPoint y: 562, distance: 66.0
click at [265, 554] on td "Lag-439" at bounding box center [368, 536] width 210 height 36
copy link "Lag-439"
click at [1332, 70] on div "Default Workspace 13" at bounding box center [1314, 79] width 428 height 42
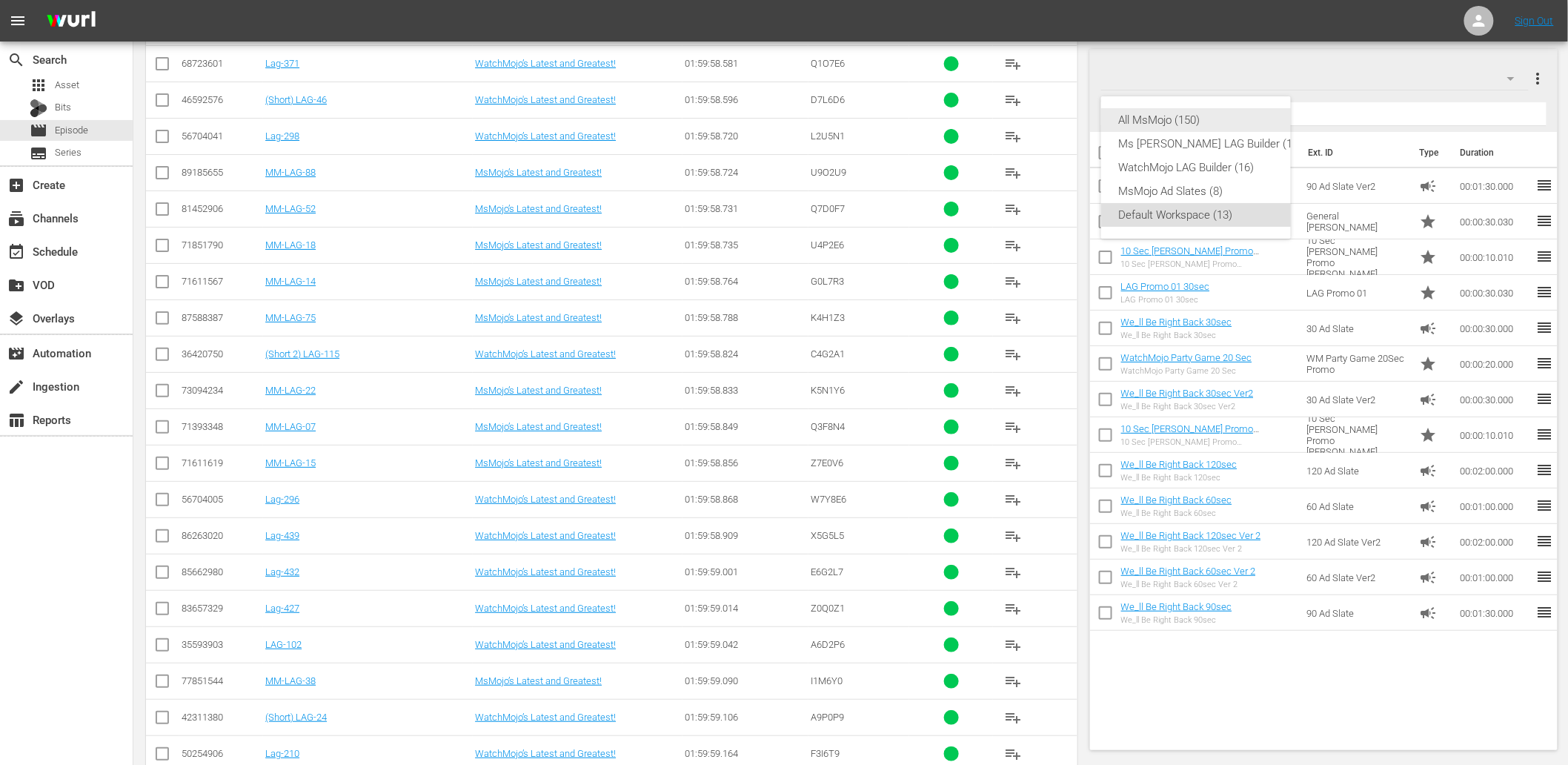
click at [1177, 120] on div "All MsMojo (150)" at bounding box center [1210, 120] width 183 height 24
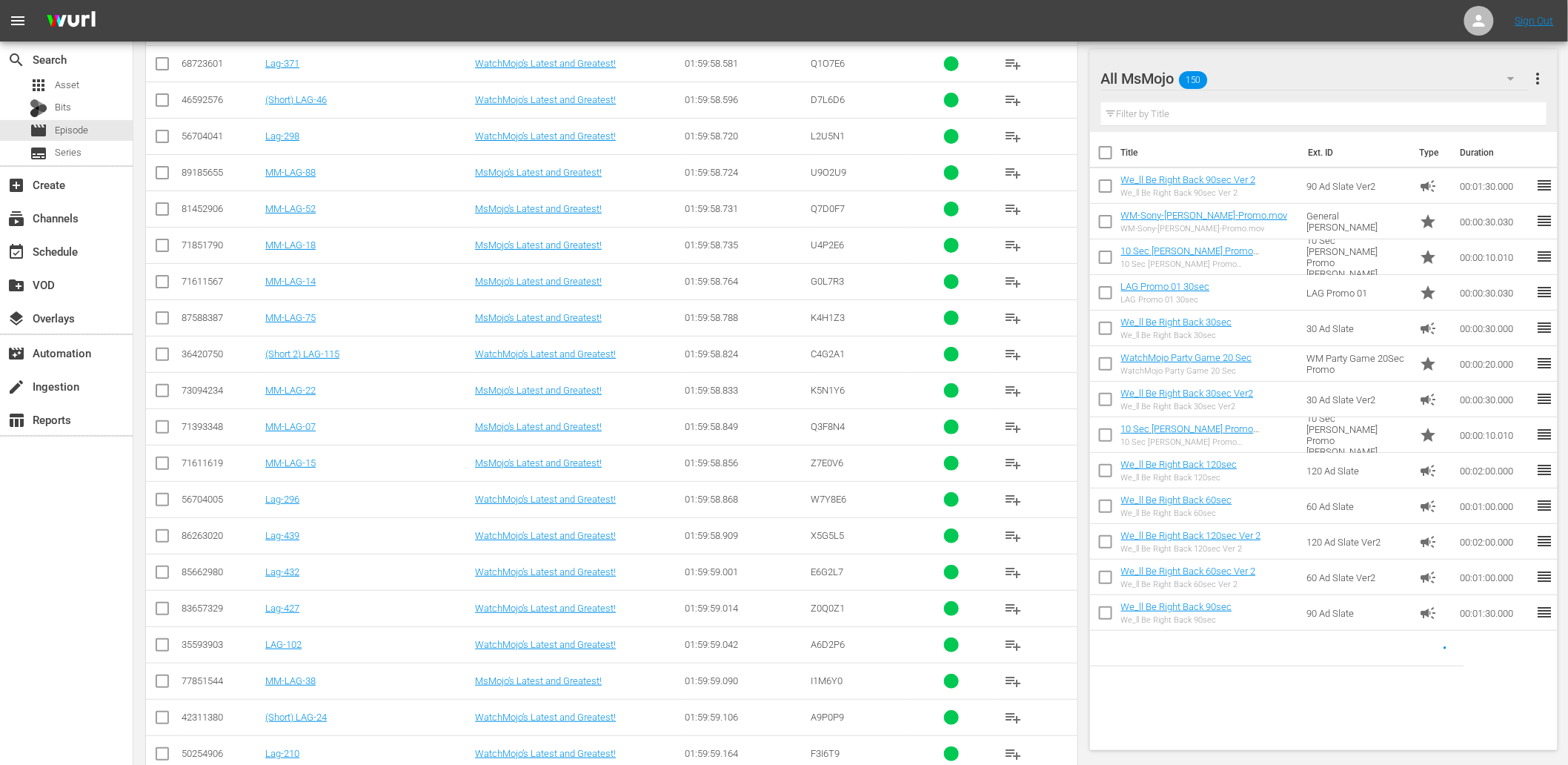
click at [1216, 116] on input "text" at bounding box center [1324, 114] width 446 height 24
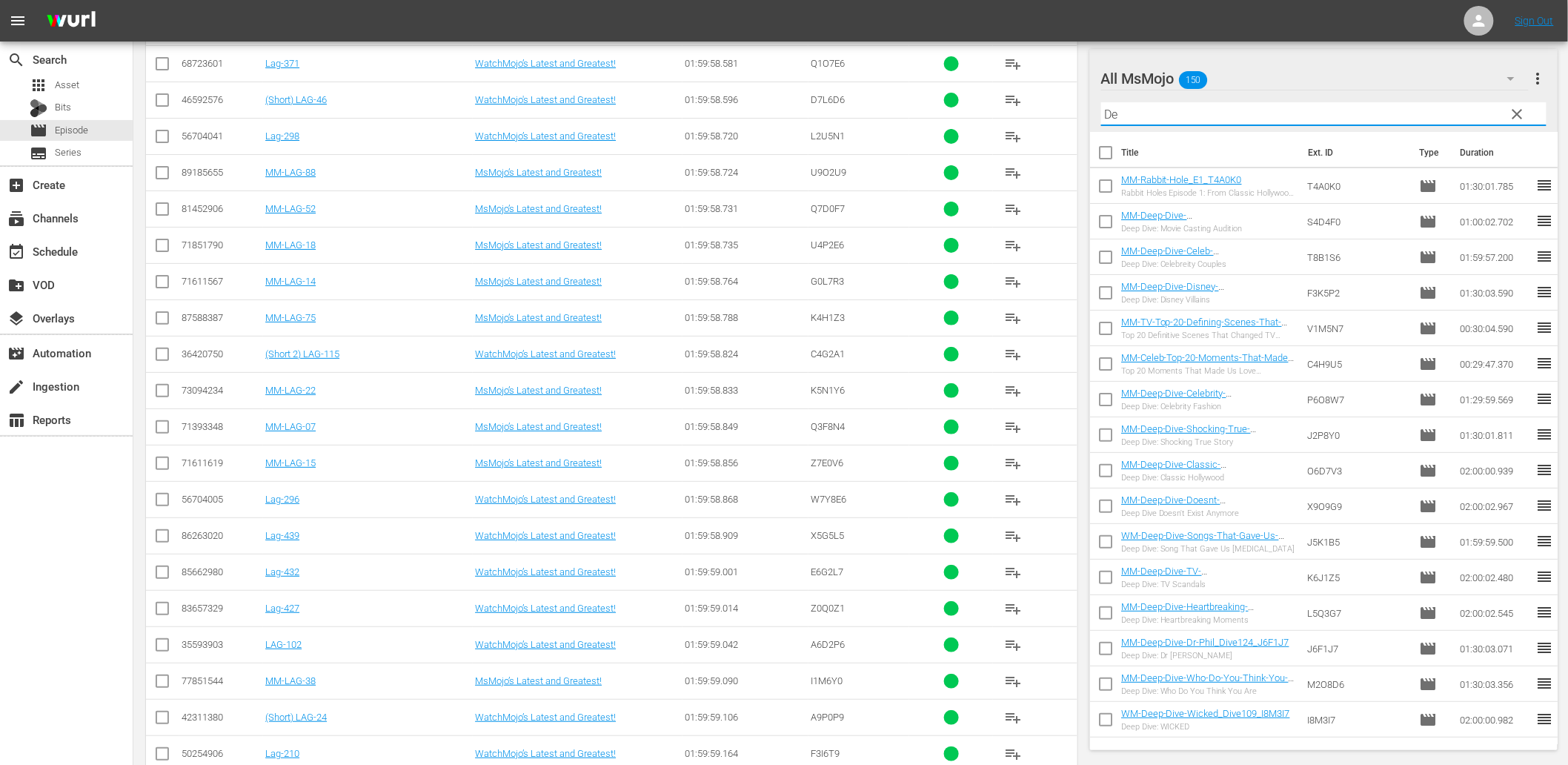
type input "D"
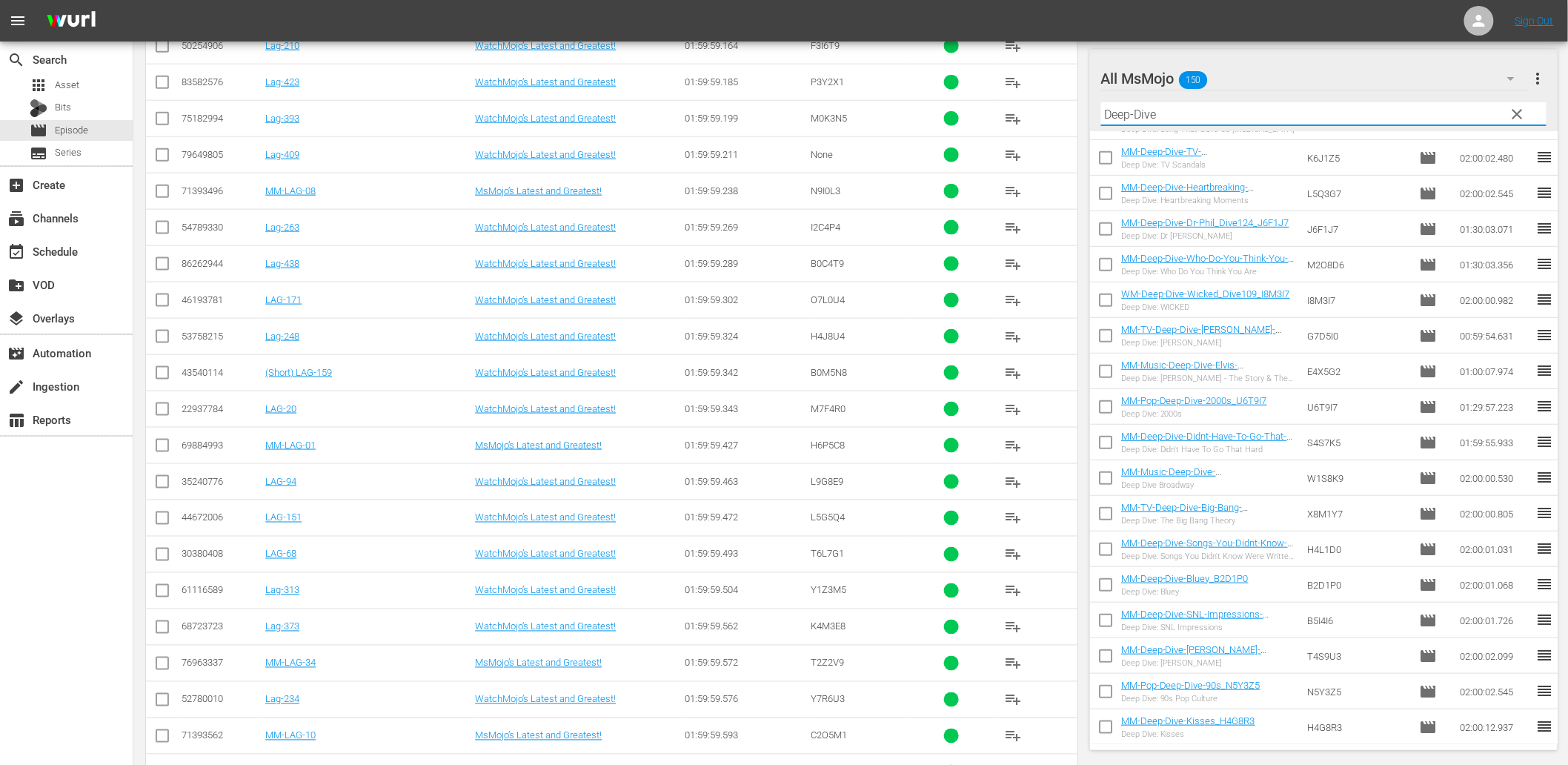
scroll to position [10638, 0]
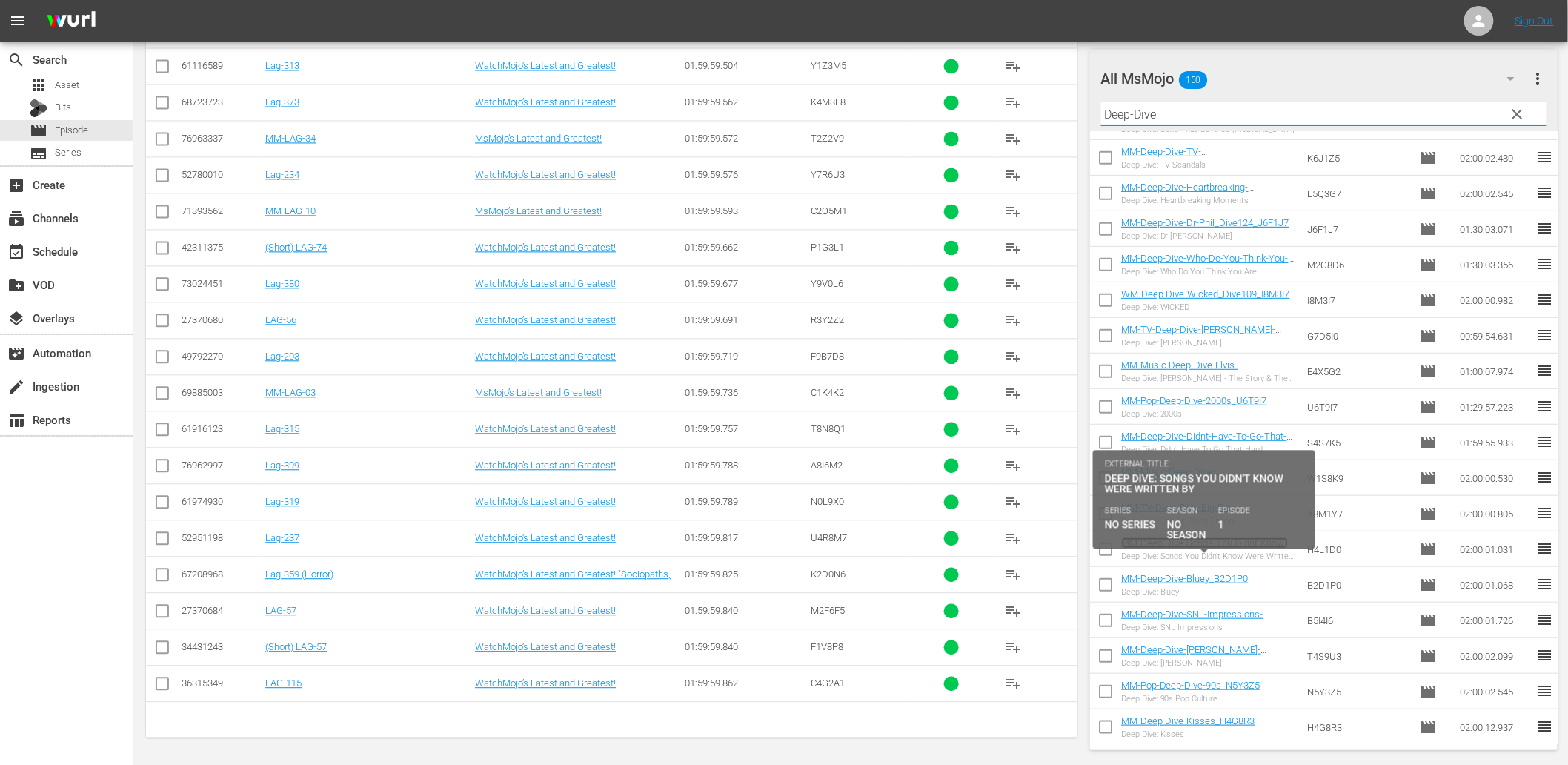
click at [1218, 545] on link "MM-Deep-Dive-Songs-You-Didnt-Know-Were-Written-By_H4L1D0" at bounding box center [1204, 548] width 167 height 22
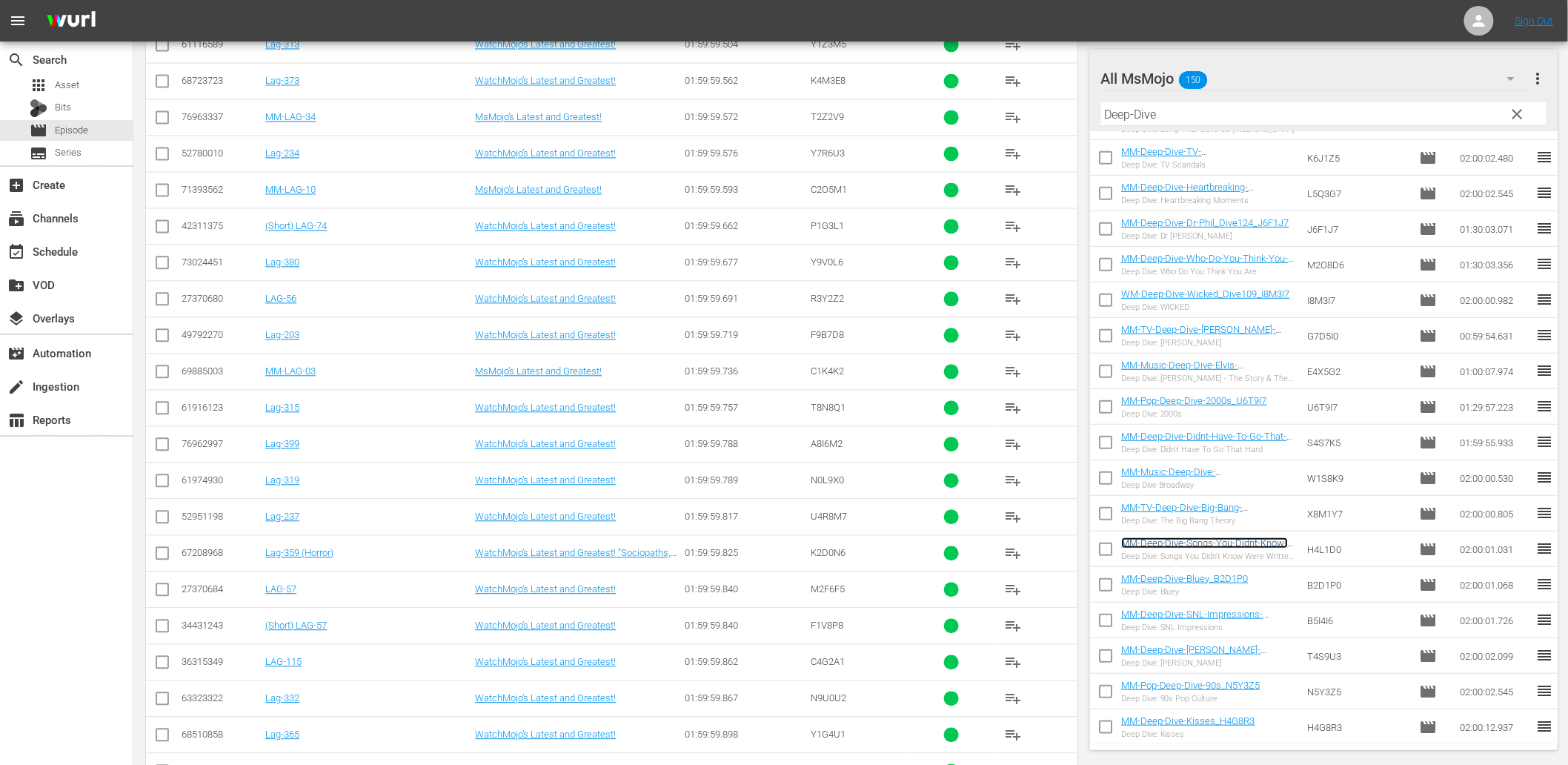
scroll to position [11184, 0]
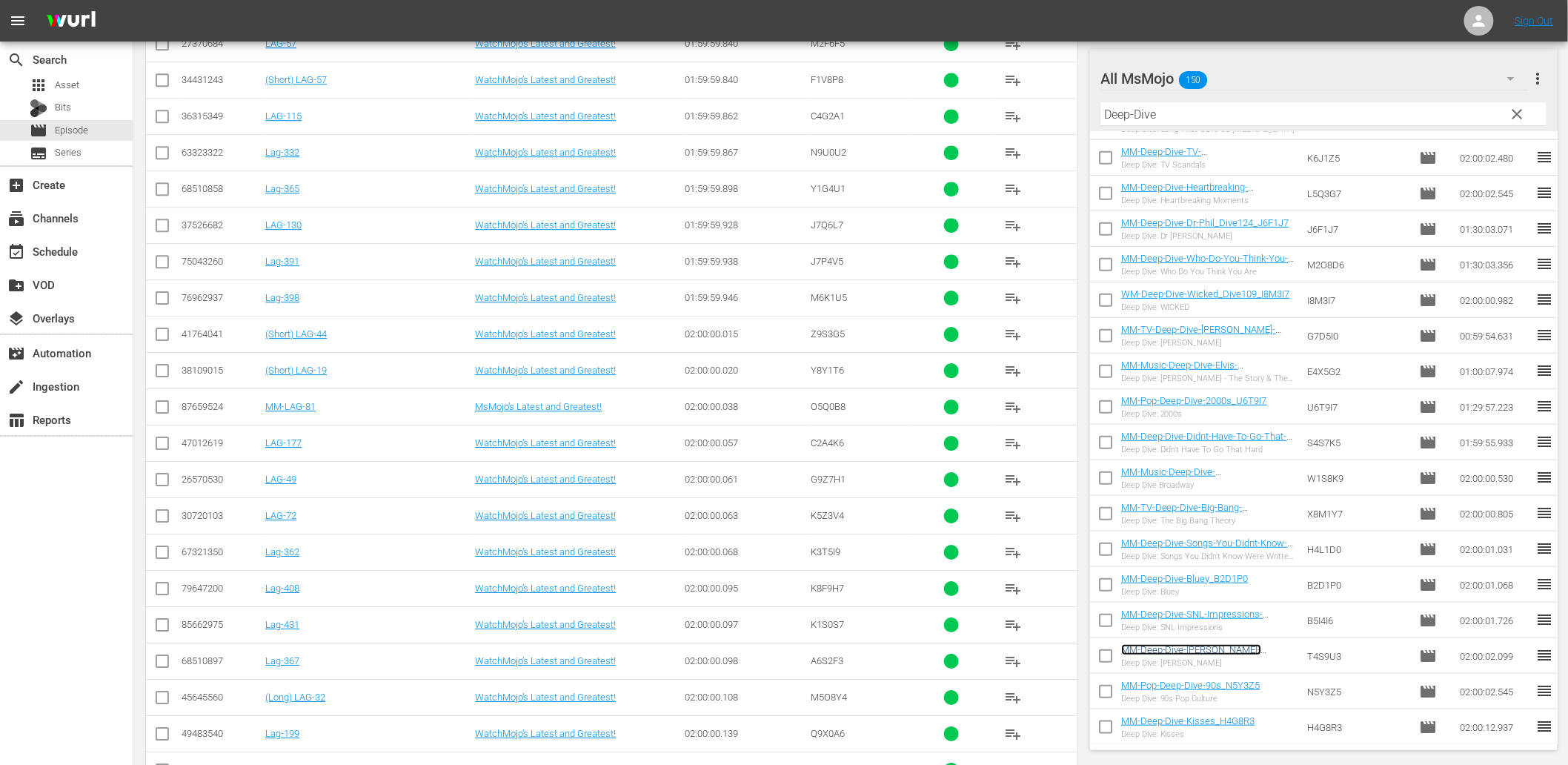
click at [1205, 649] on link "MM-Deep-Dive-Taylor-Swift_T4S9U3" at bounding box center [1190, 655] width 140 height 22
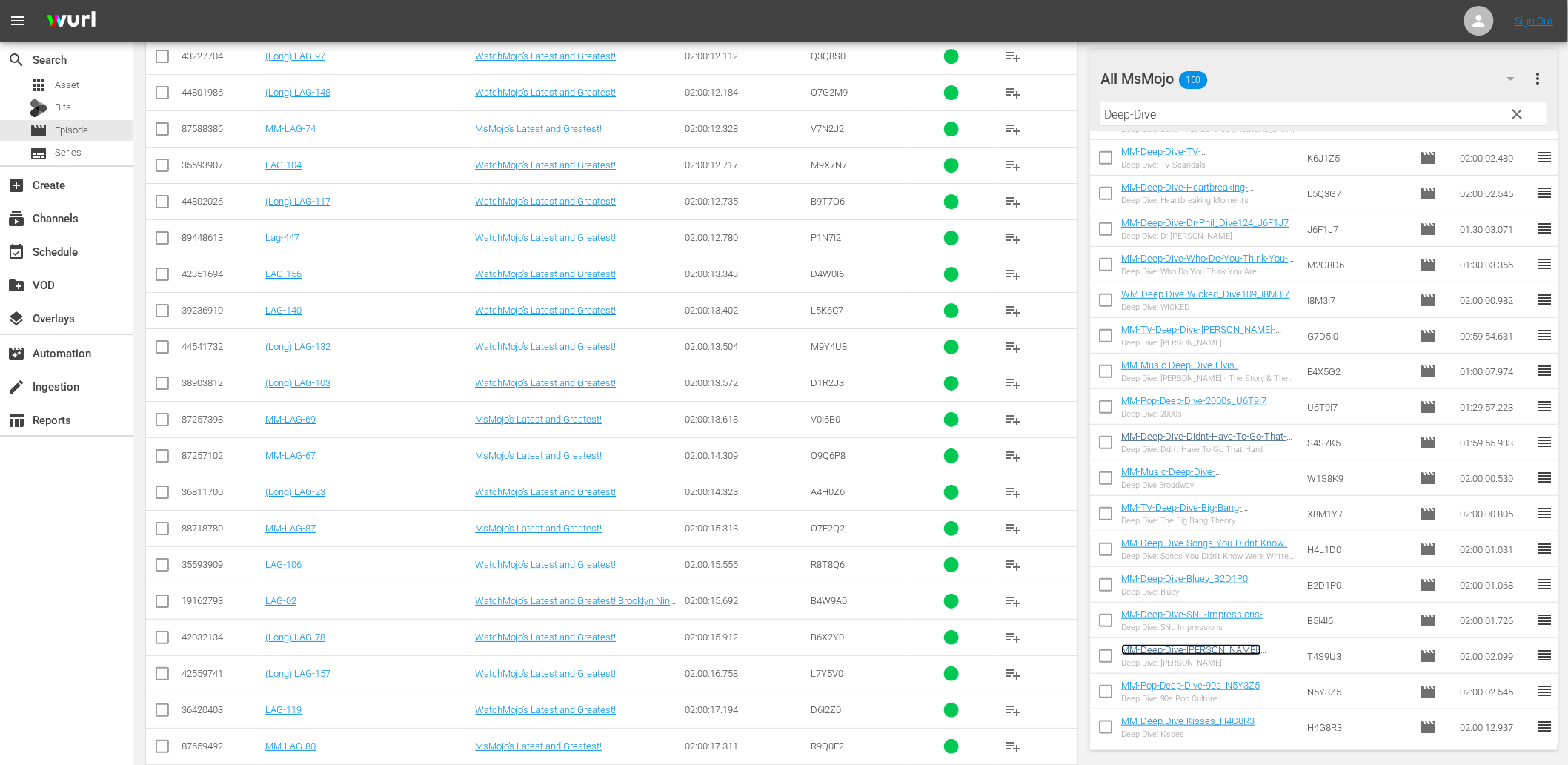
scroll to position [23741, 0]
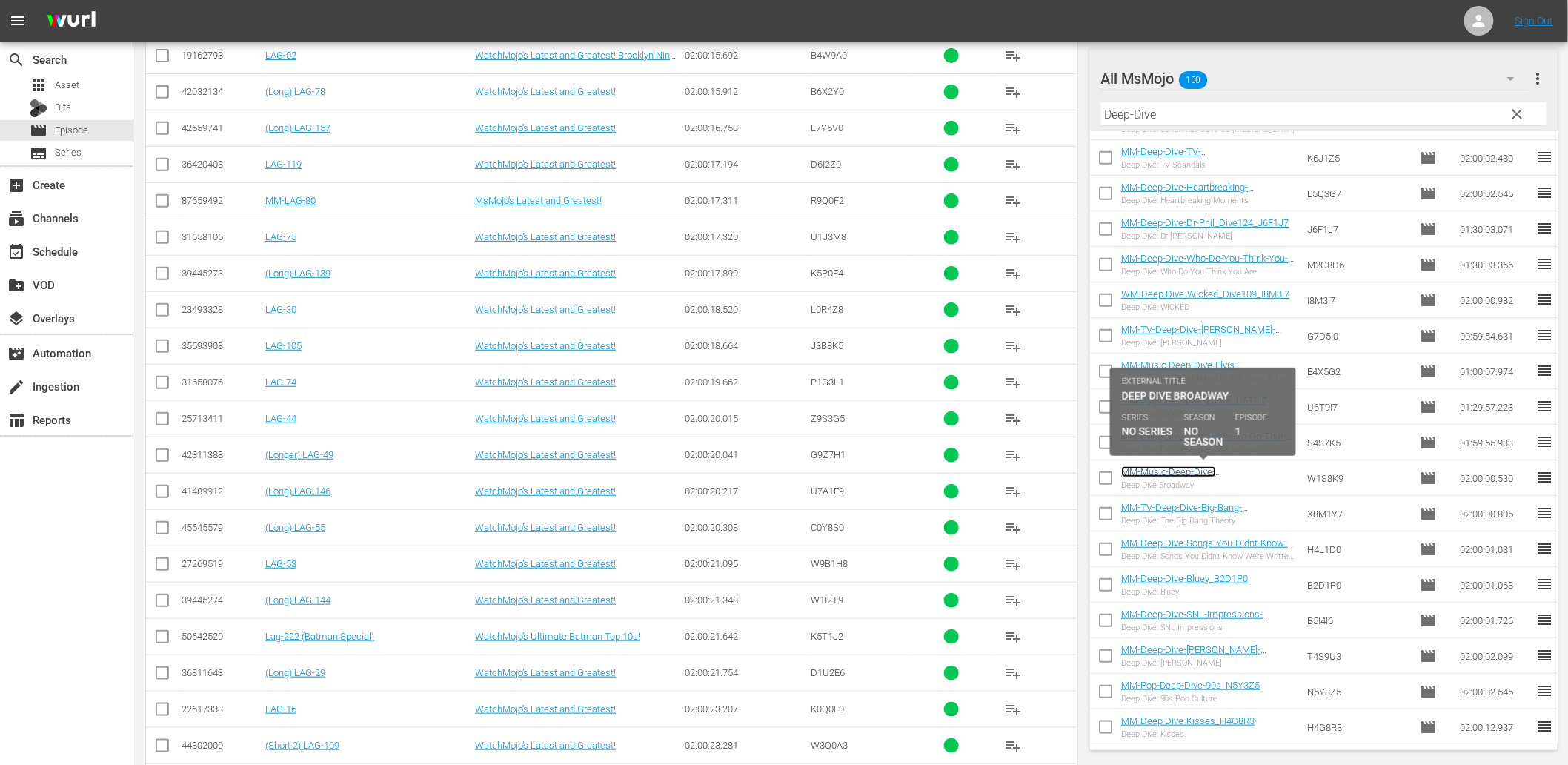
click at [1191, 476] on link "MM-Music-Deep-Dive-Broadway_W1S8K9" at bounding box center [1168, 477] width 95 height 22
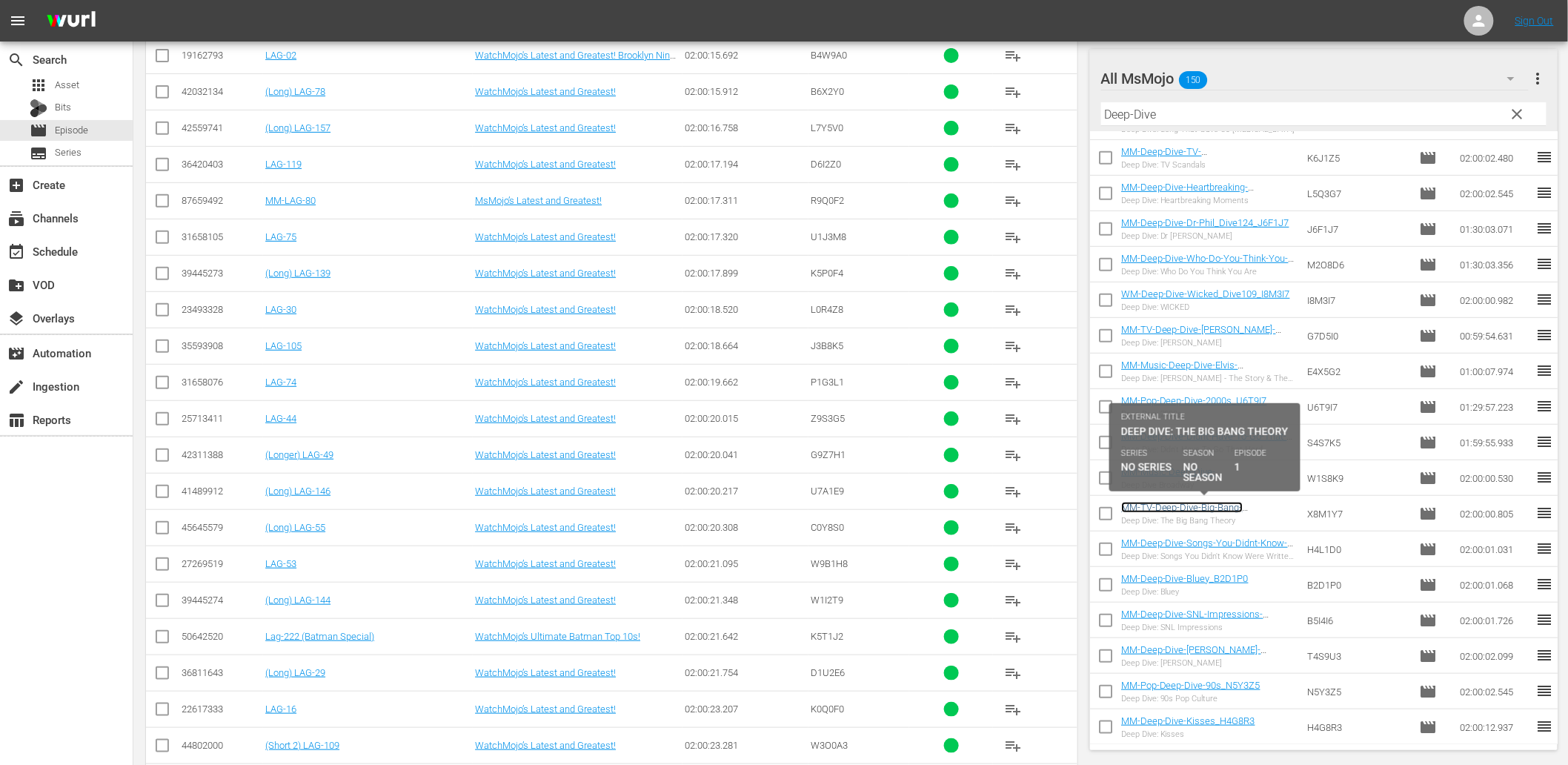
click at [1205, 505] on link "MM-TV-Deep-Dive-Big-Bang-Theory_X8M1Y7" at bounding box center [1181, 512] width 122 height 22
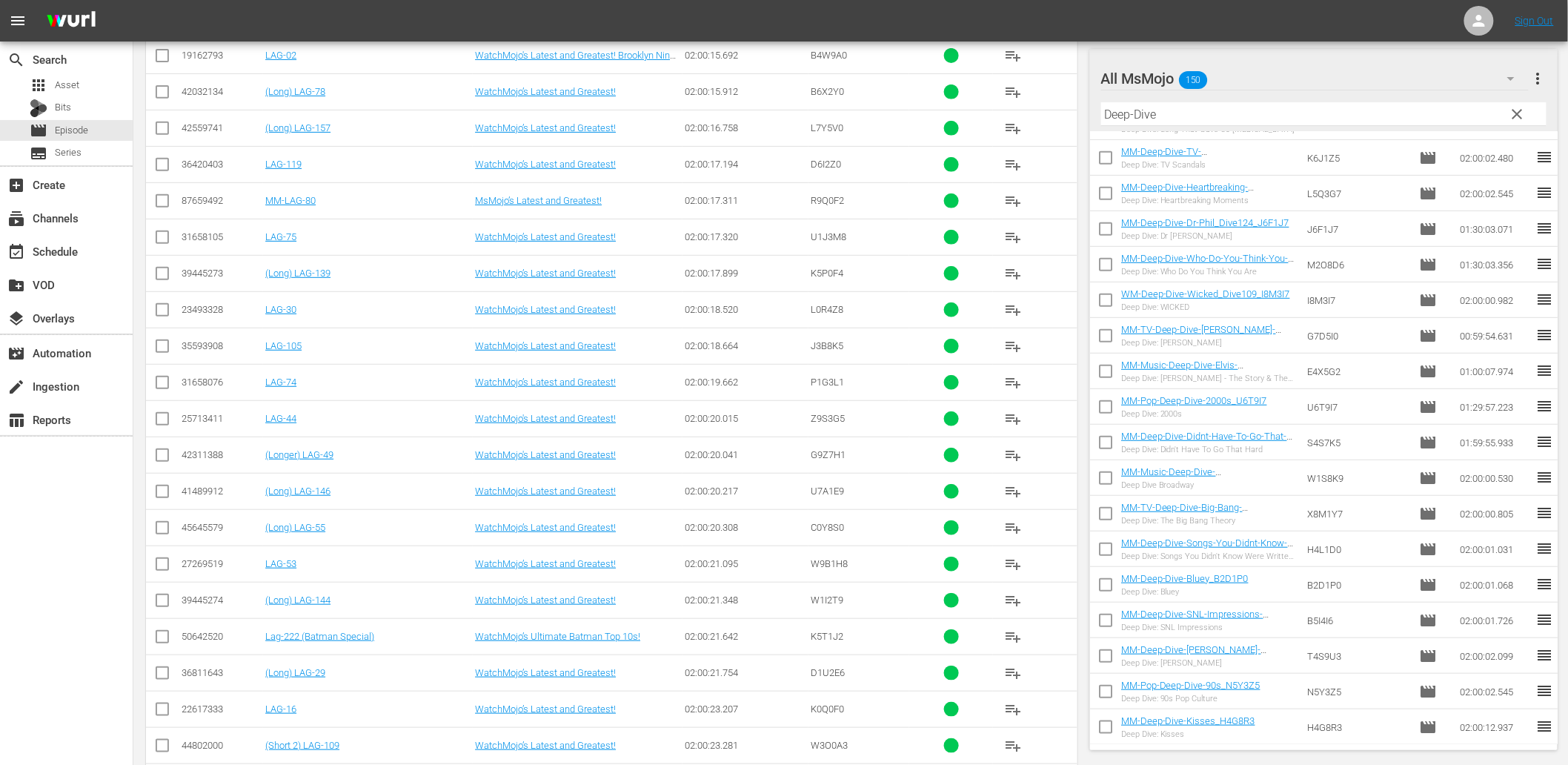
paste input "Actors"
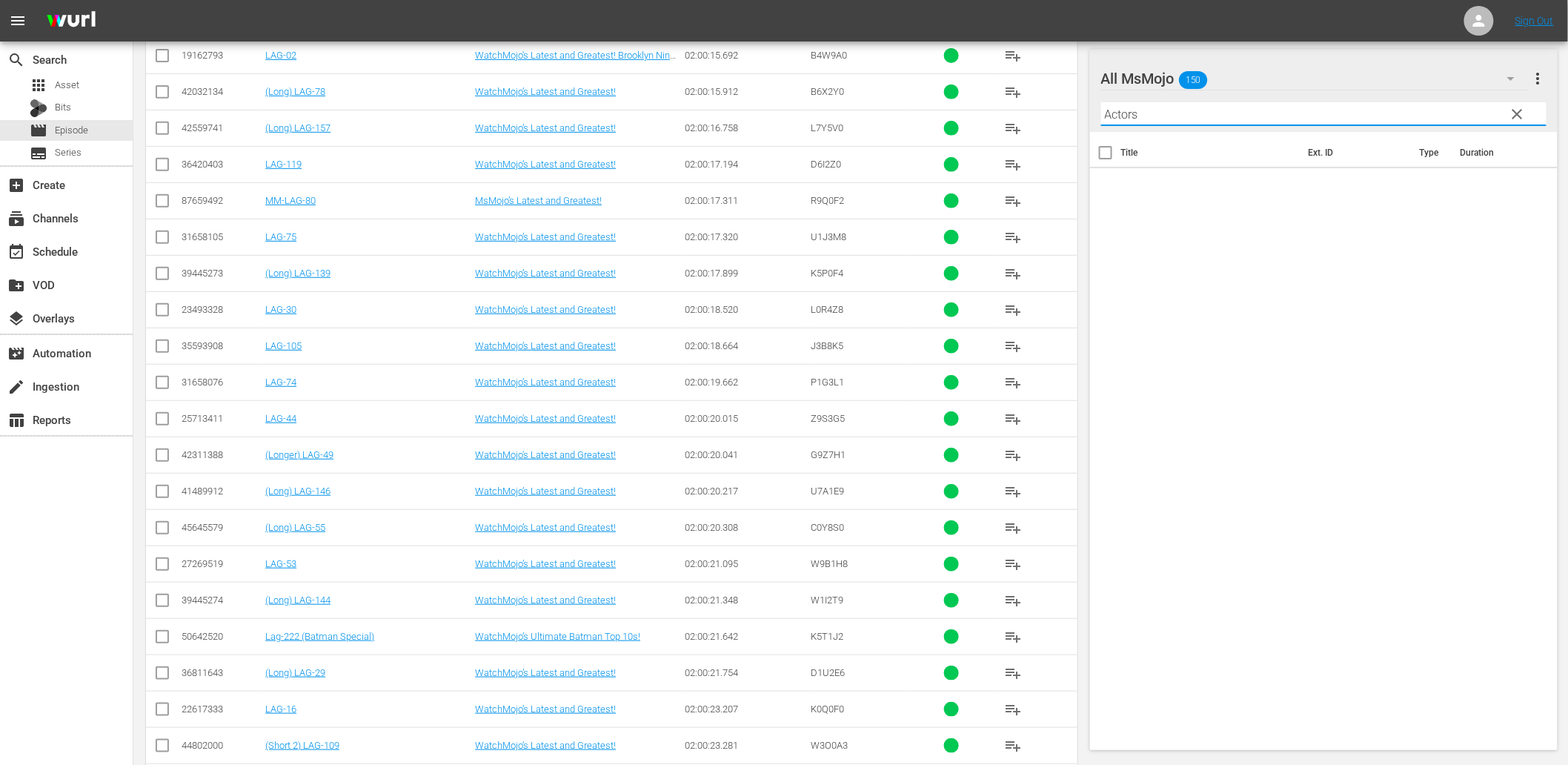
type input "Actors"
click at [1516, 112] on span "clear" at bounding box center [1517, 114] width 18 height 18
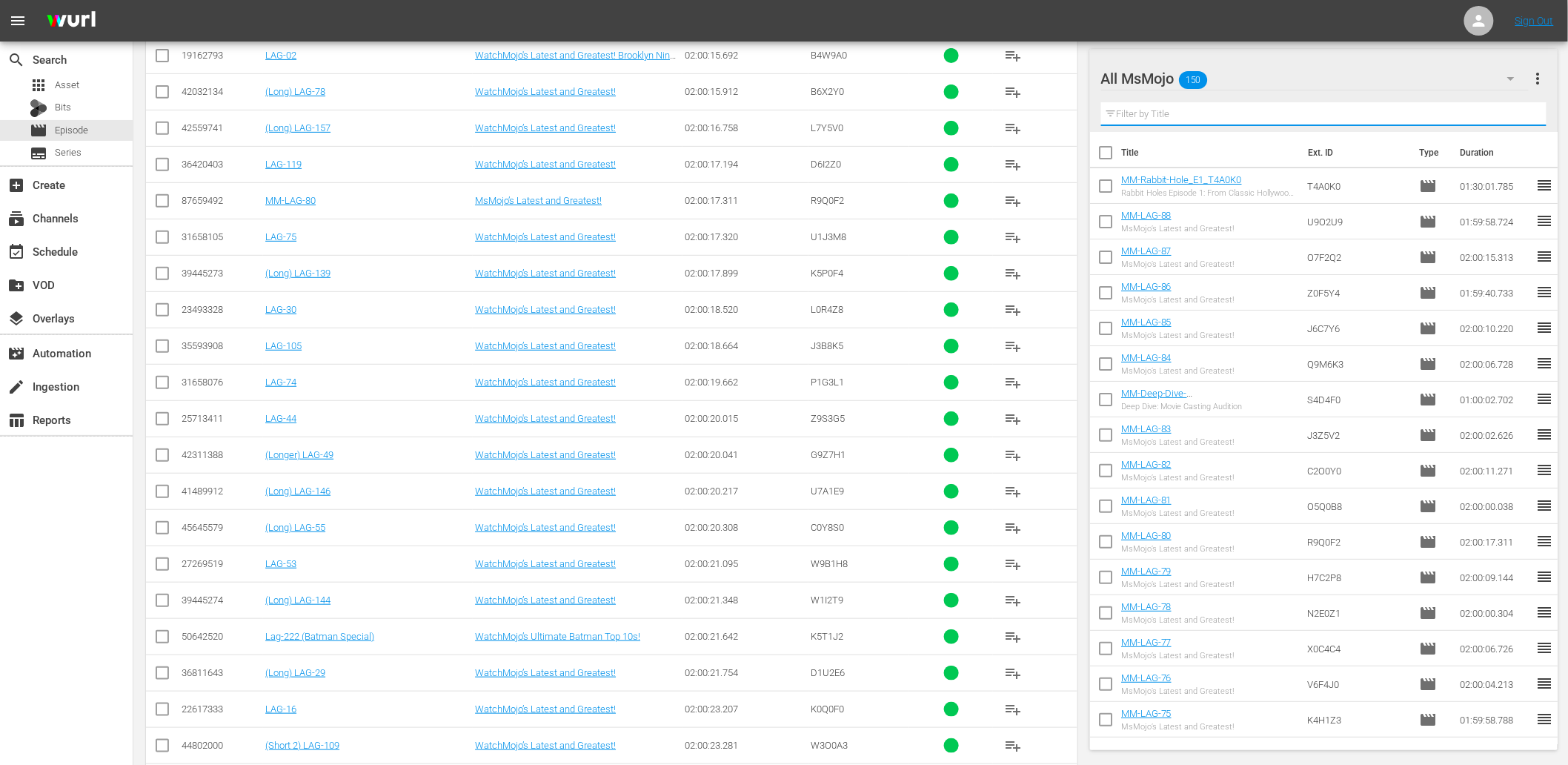
click at [1191, 107] on input "text" at bounding box center [1324, 114] width 446 height 24
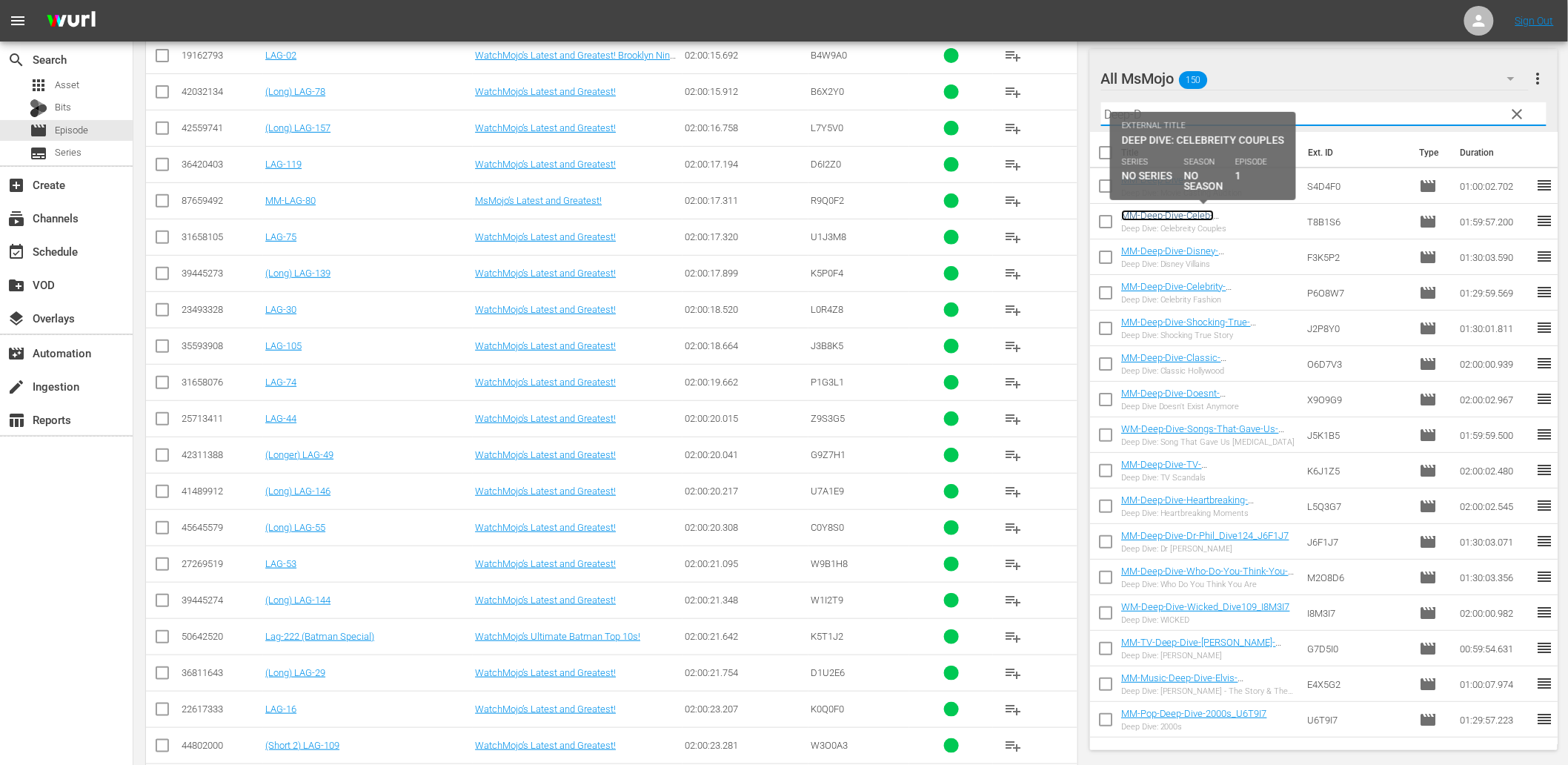
click at [1185, 220] on link "MM-Deep-Dive-Celeb-Couples_Dive144_T8B1S6" at bounding box center [1176, 220] width 110 height 22
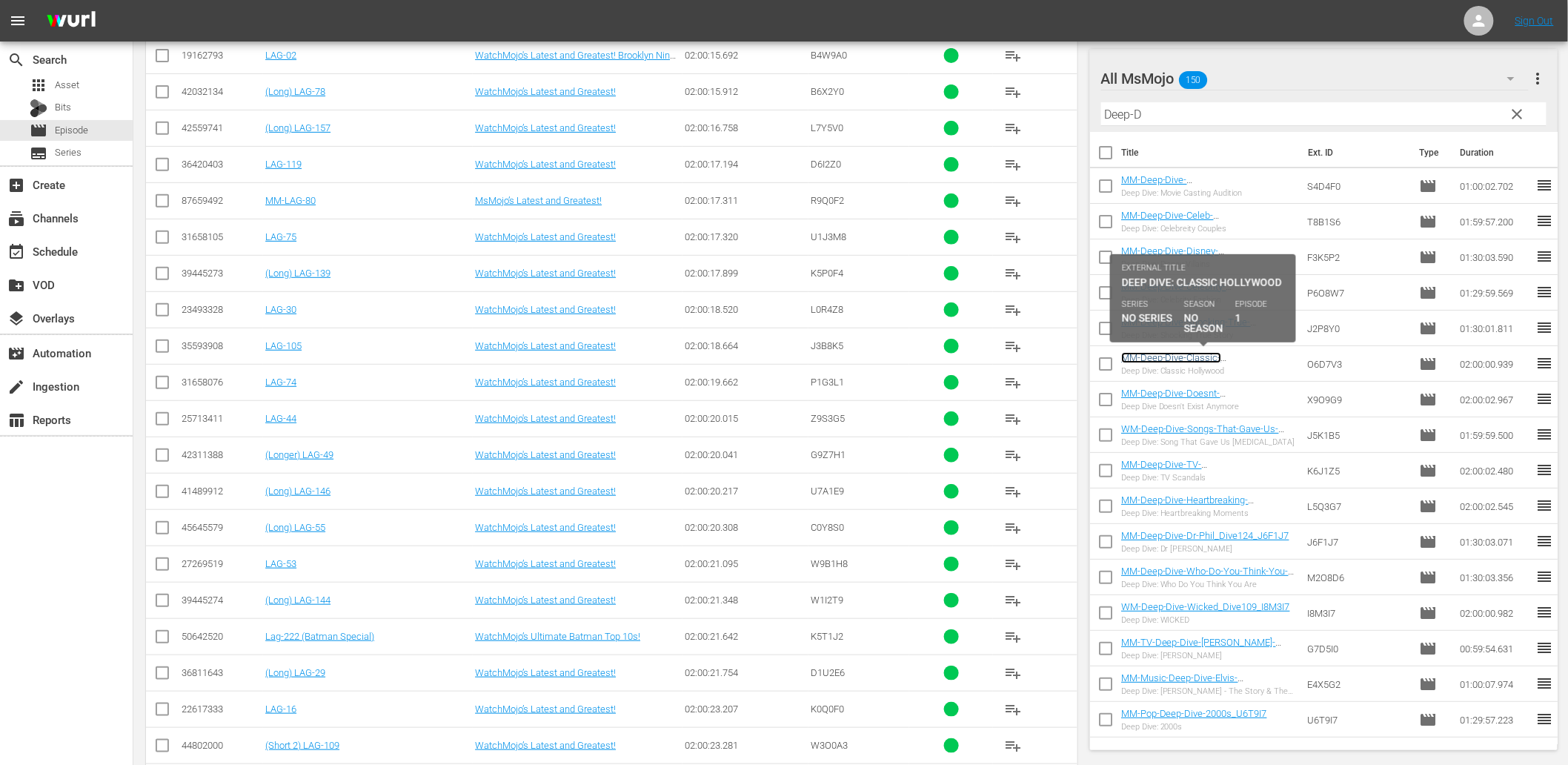
click at [1208, 363] on link "MM-Deep-Dive-Classic-Hollywood_Dive138_O6D7V3" at bounding box center [1181, 363] width 122 height 22
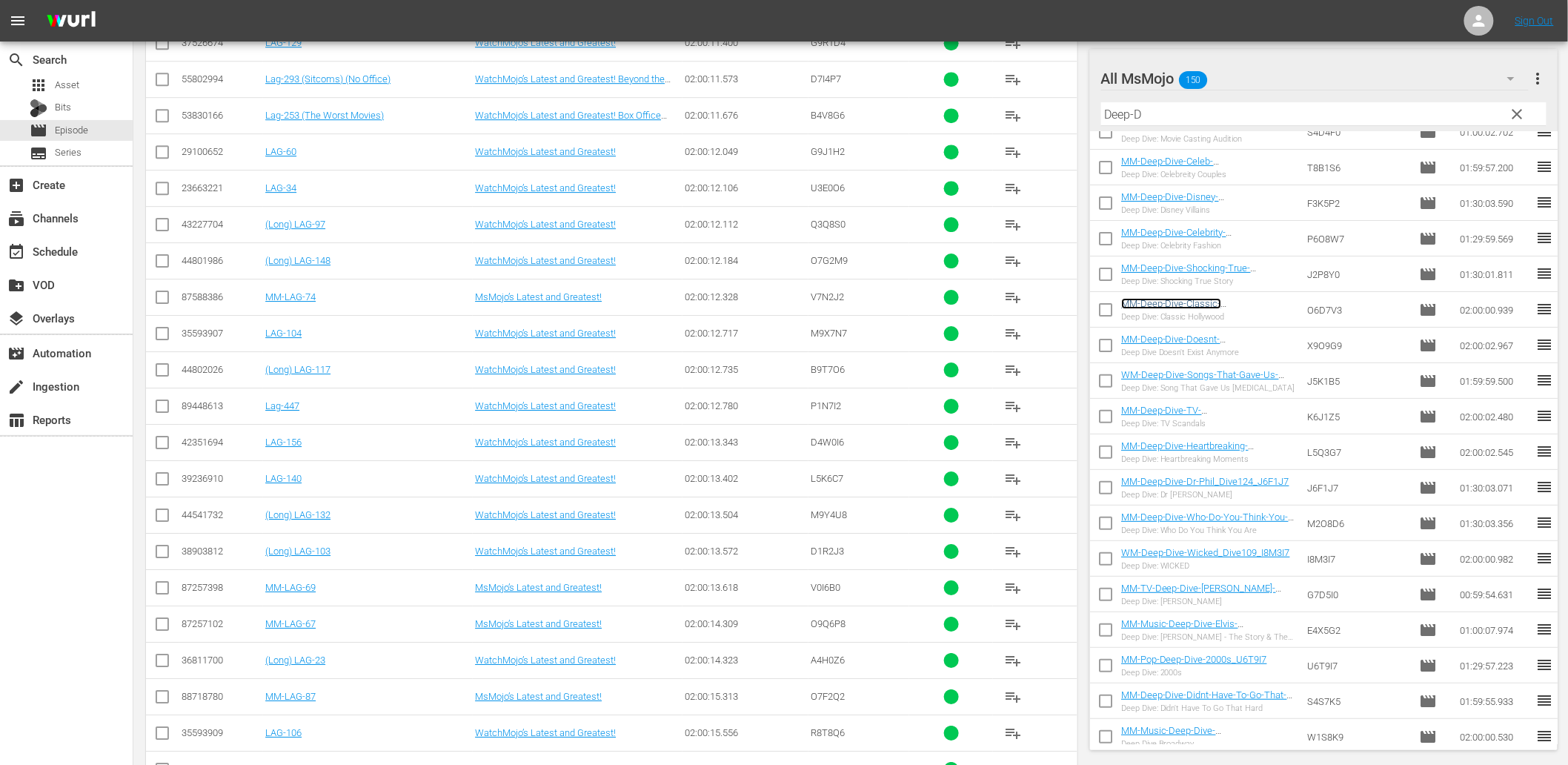
scroll to position [55, 0]
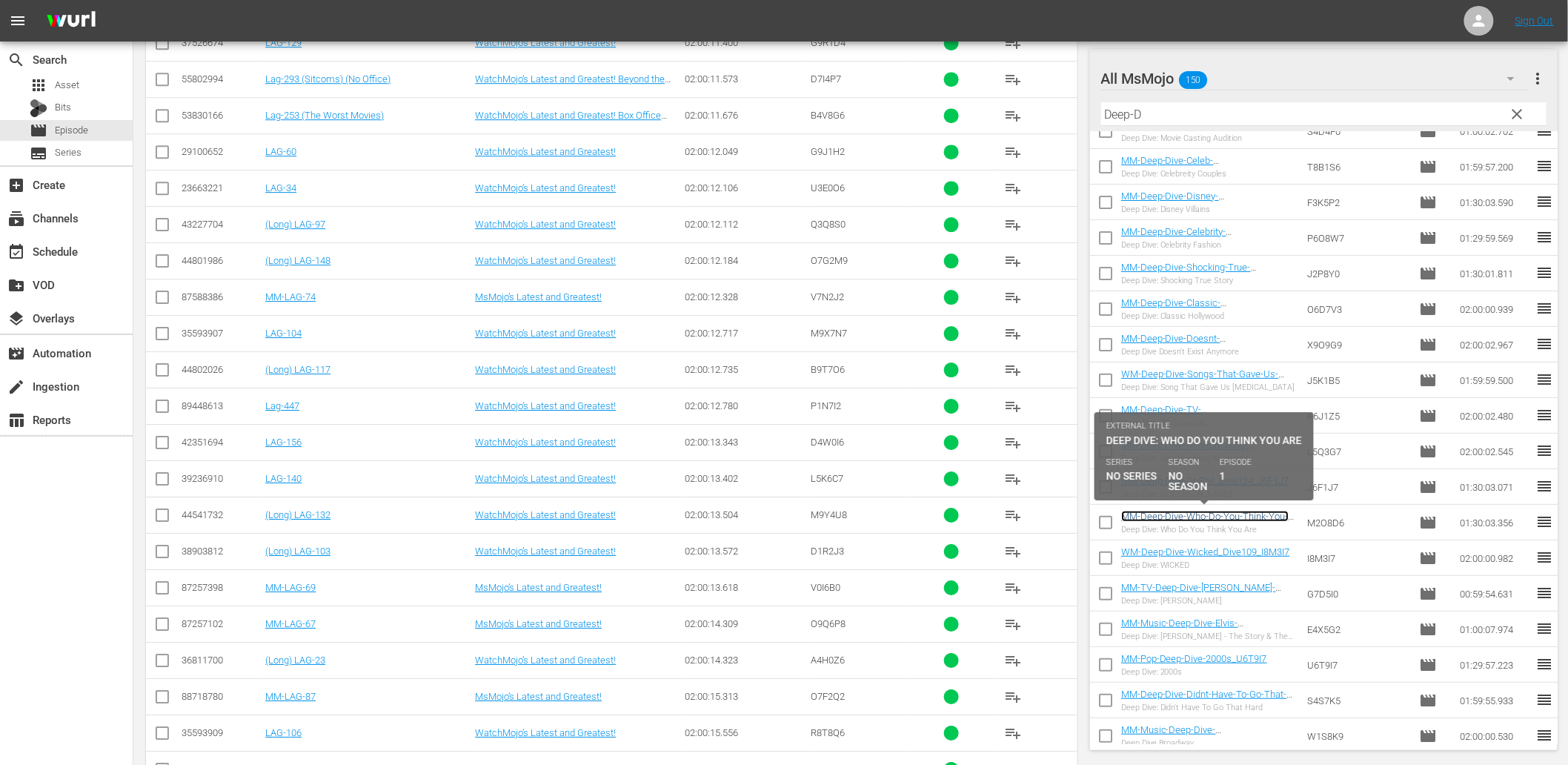
click at [1238, 511] on link "MM-Deep-Dive-Who-Do-You-Think-You-Are _Dive120_M2O8D6" at bounding box center [1204, 521] width 167 height 22
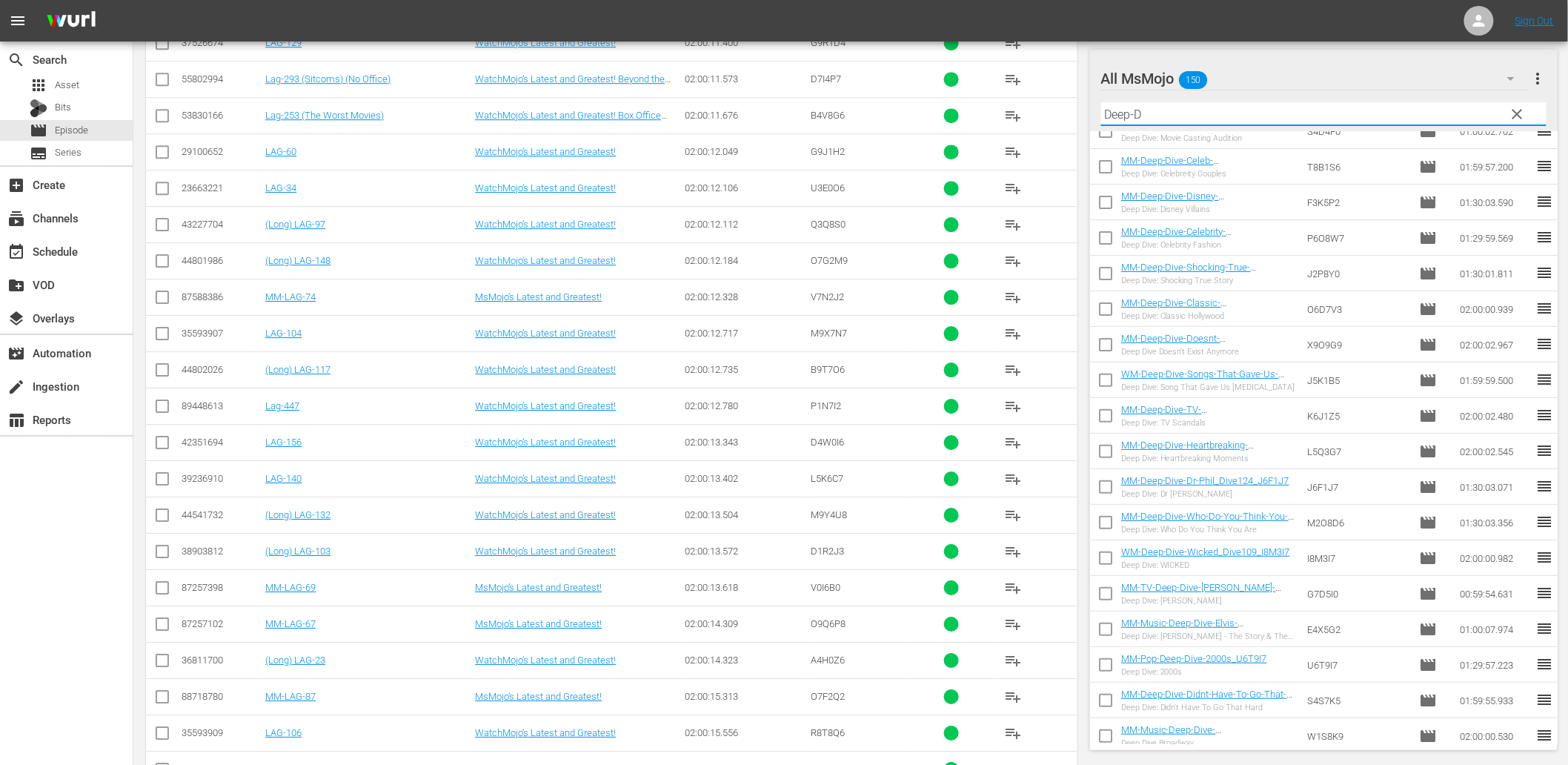
drag, startPoint x: 1029, startPoint y: 96, endPoint x: 923, endPoint y: 98, distance: 106.0
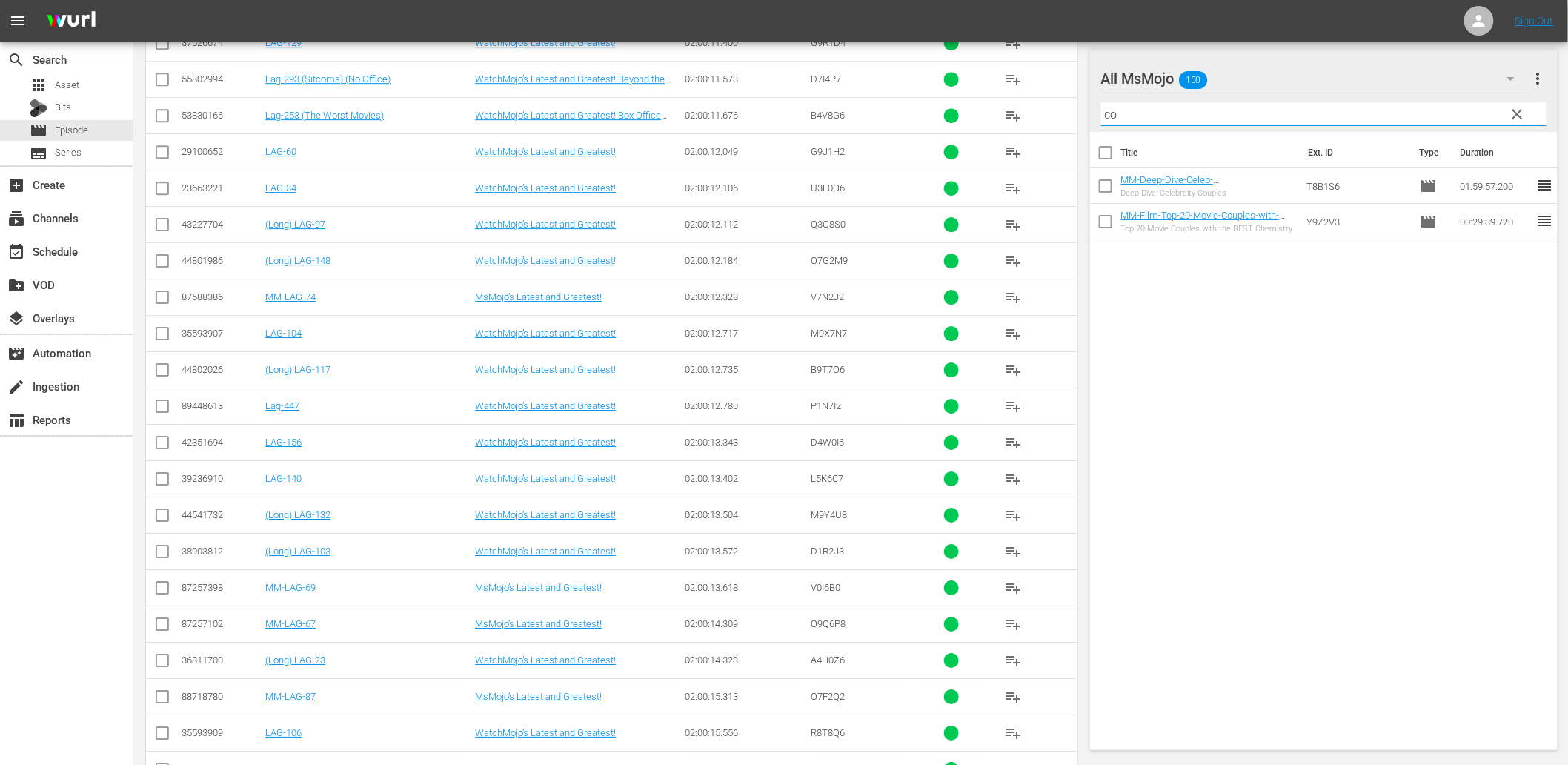
scroll to position [0, 0]
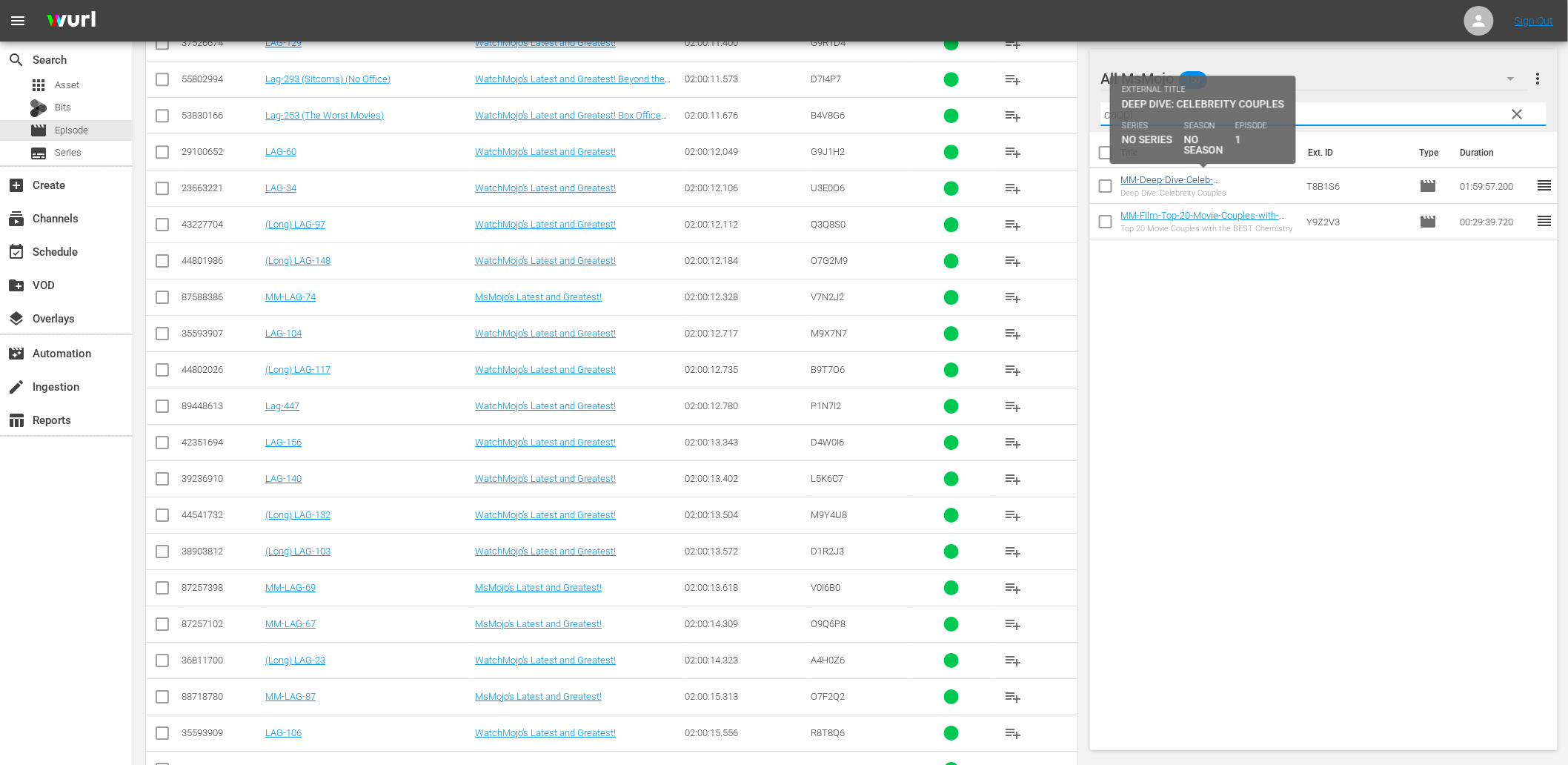
type input "coupl"
click at [1171, 179] on link "MM-Deep-Dive-Celeb-Couples_Dive144_T8B1S6" at bounding box center [1176, 184] width 110 height 22
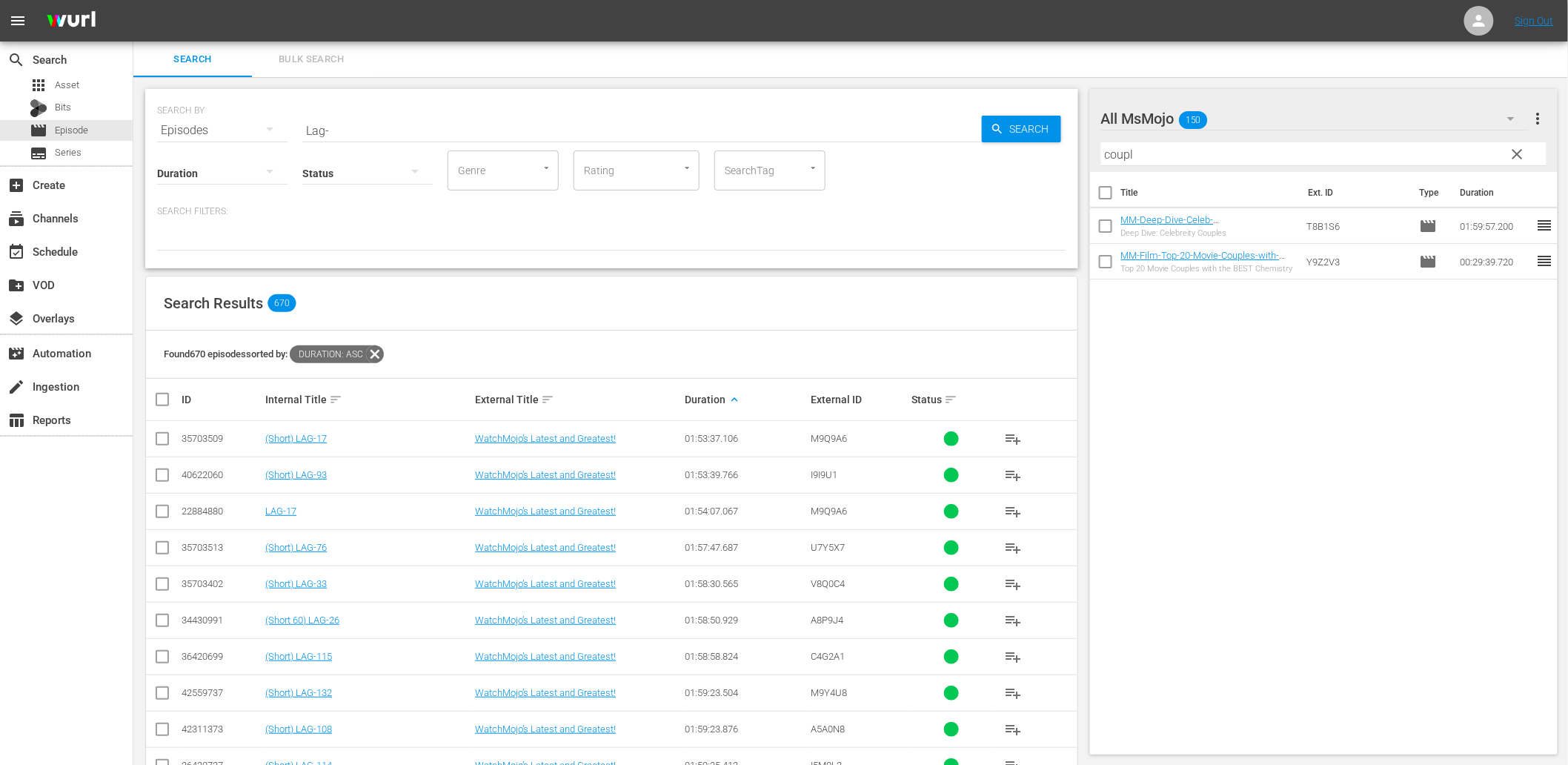
click at [359, 124] on input "Lag-" at bounding box center [641, 130] width 679 height 35
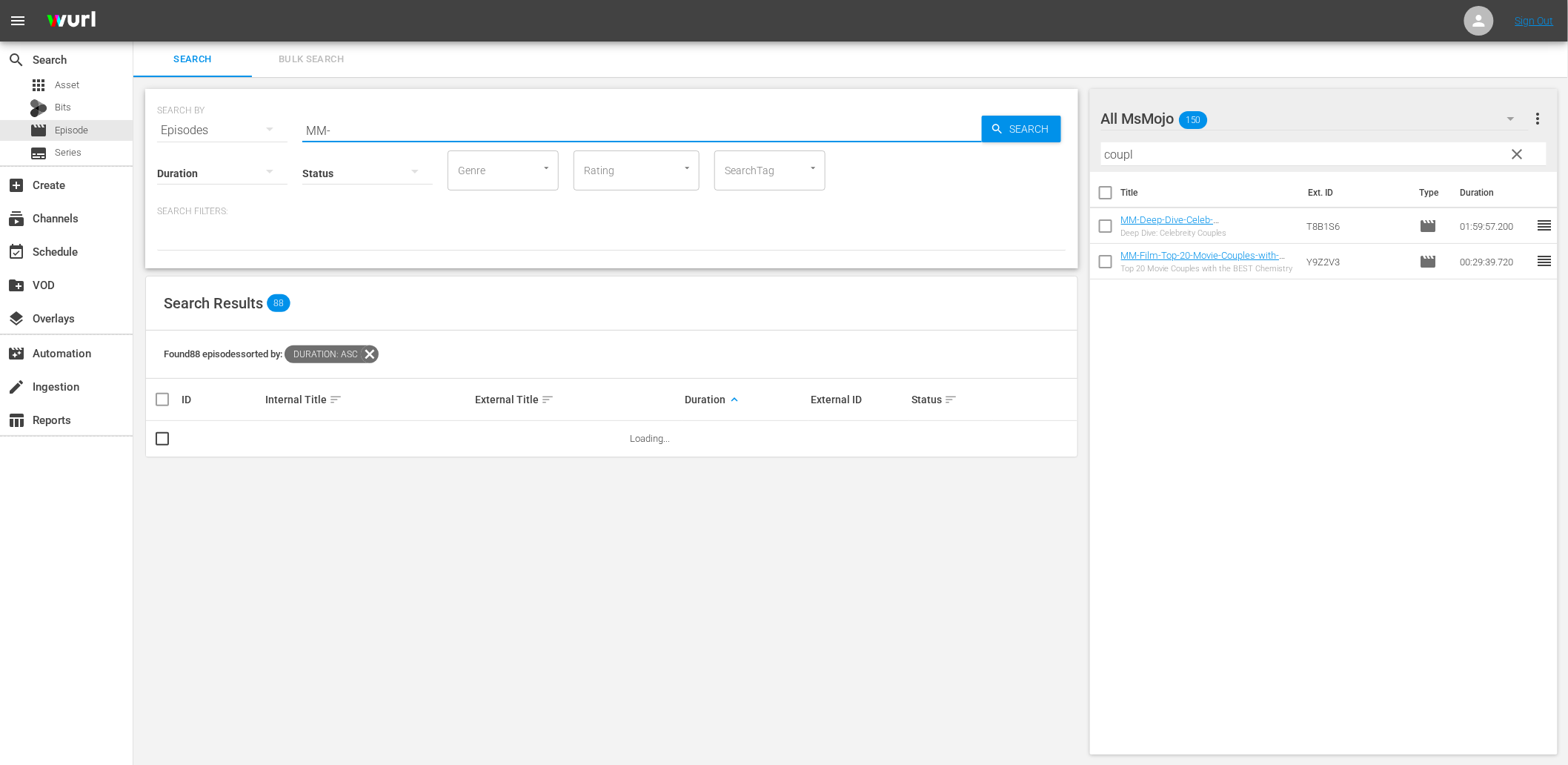
type input "MM-LAG"
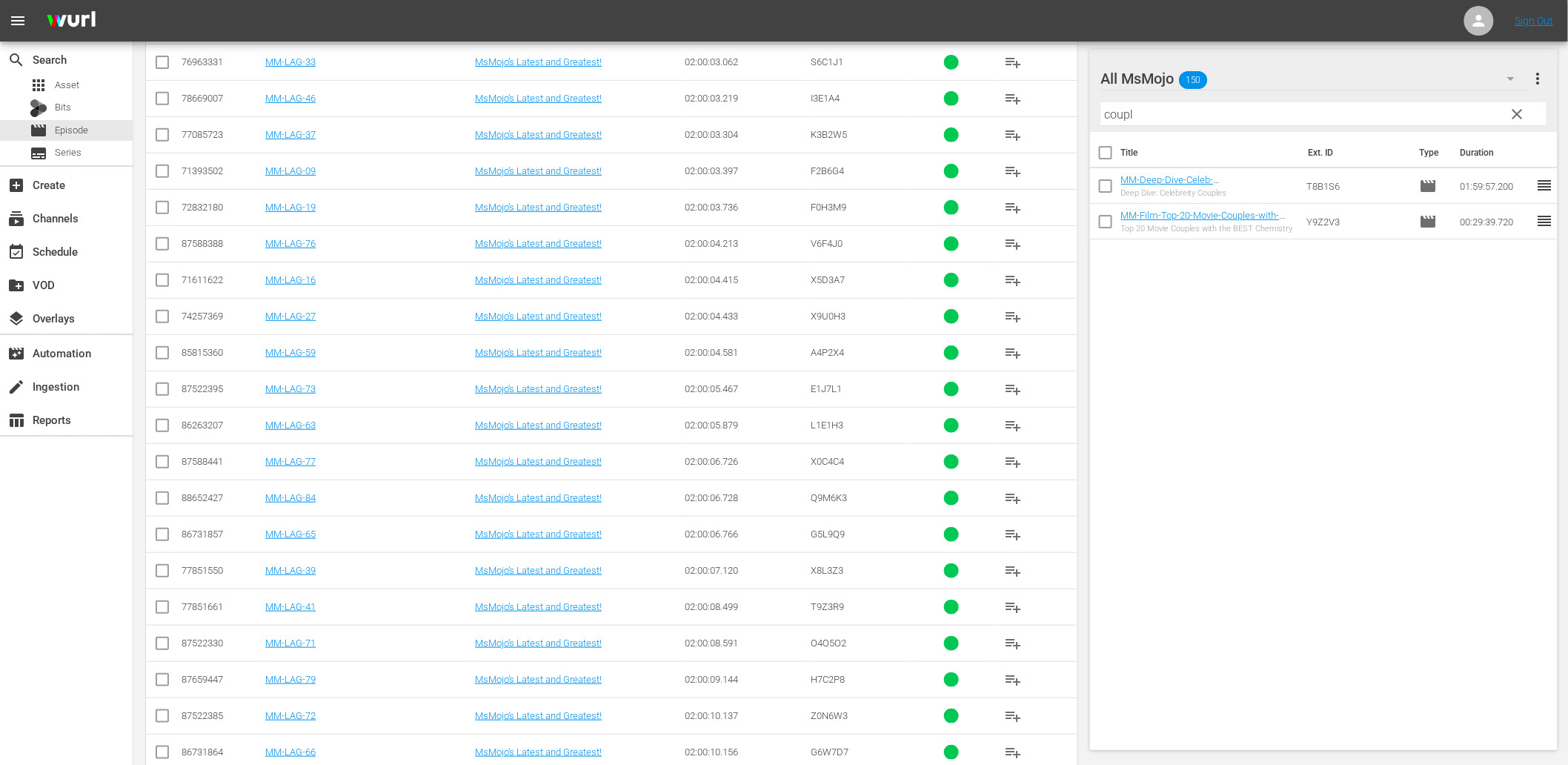
scroll to position [2830, 0]
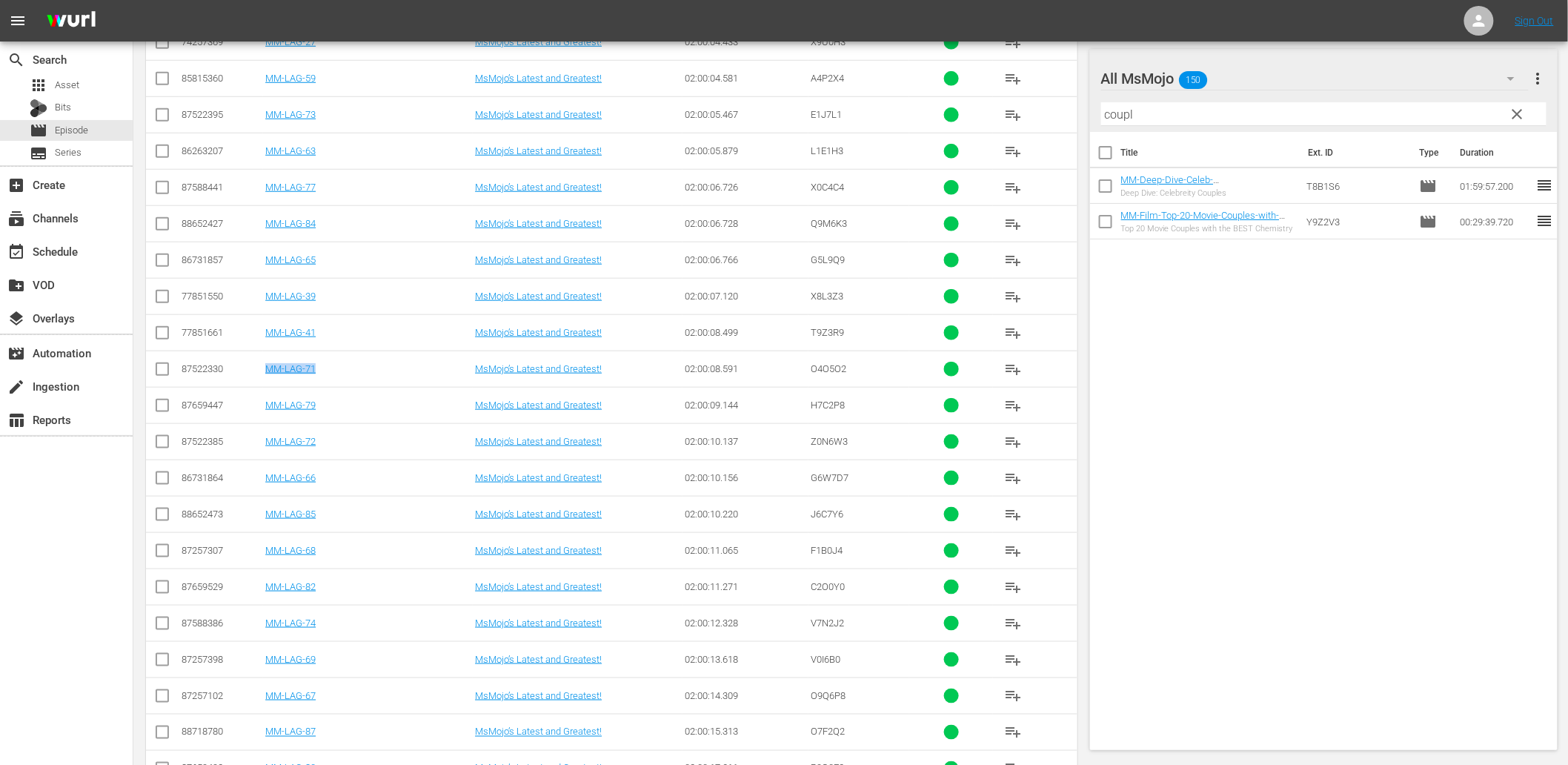
drag, startPoint x: 337, startPoint y: 378, endPoint x: 259, endPoint y: 373, distance: 78.2
click at [259, 373] on tr "87522330 MM-LAG-71 MsMojo’s Latest and Greatest! 02:00:08.591 O4O5O2 playlist_a…" at bounding box center [612, 369] width 932 height 36
copy link "MM-LAG-71"
drag, startPoint x: 374, startPoint y: 411, endPoint x: 268, endPoint y: 429, distance: 107.5
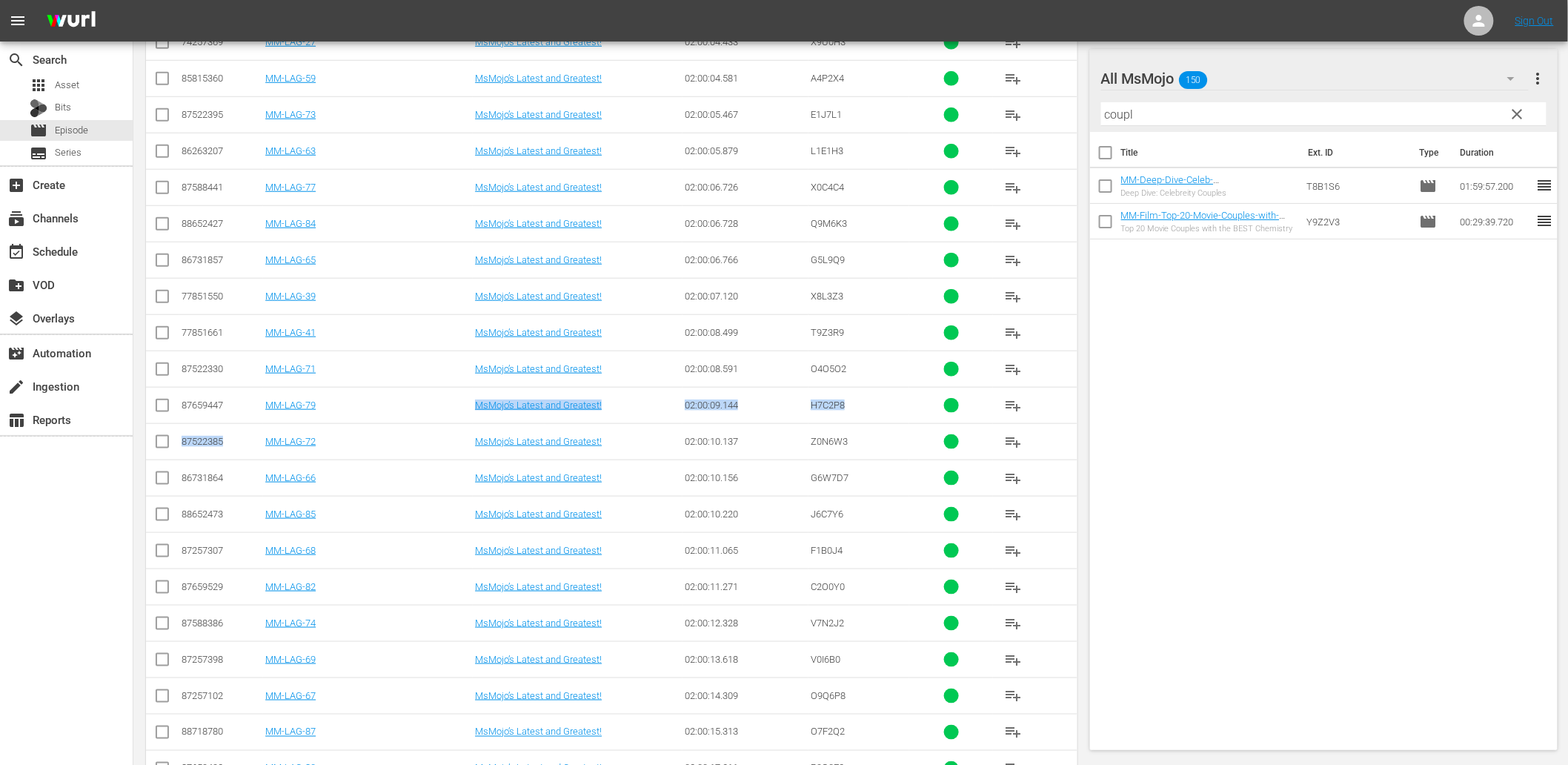
click at [368, 394] on td "MM-LAG-79" at bounding box center [368, 405] width 210 height 36
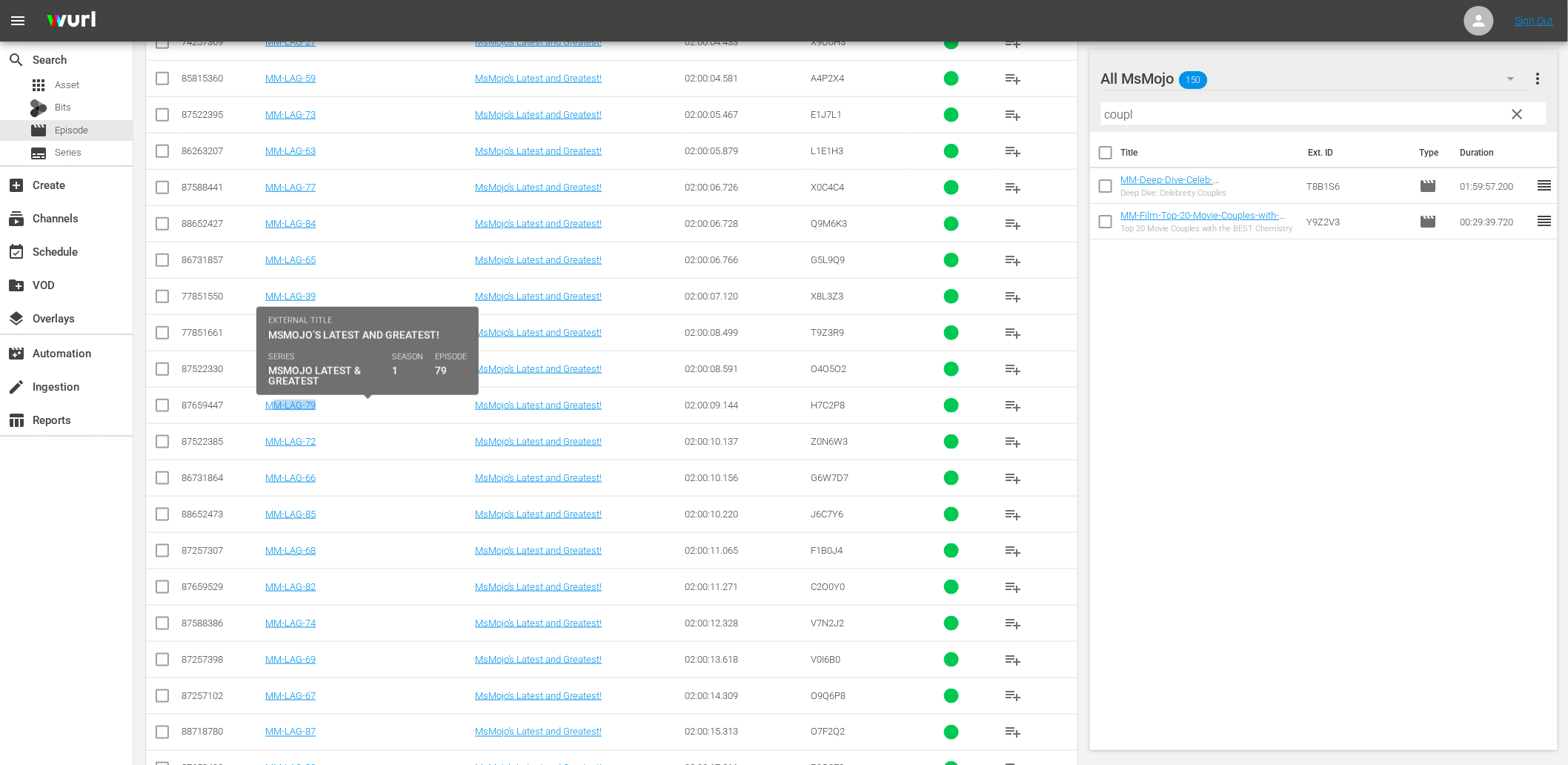
drag, startPoint x: 314, startPoint y: 411, endPoint x: 272, endPoint y: 420, distance: 43.0
click at [272, 420] on td "MM-LAG-79" at bounding box center [368, 405] width 210 height 36
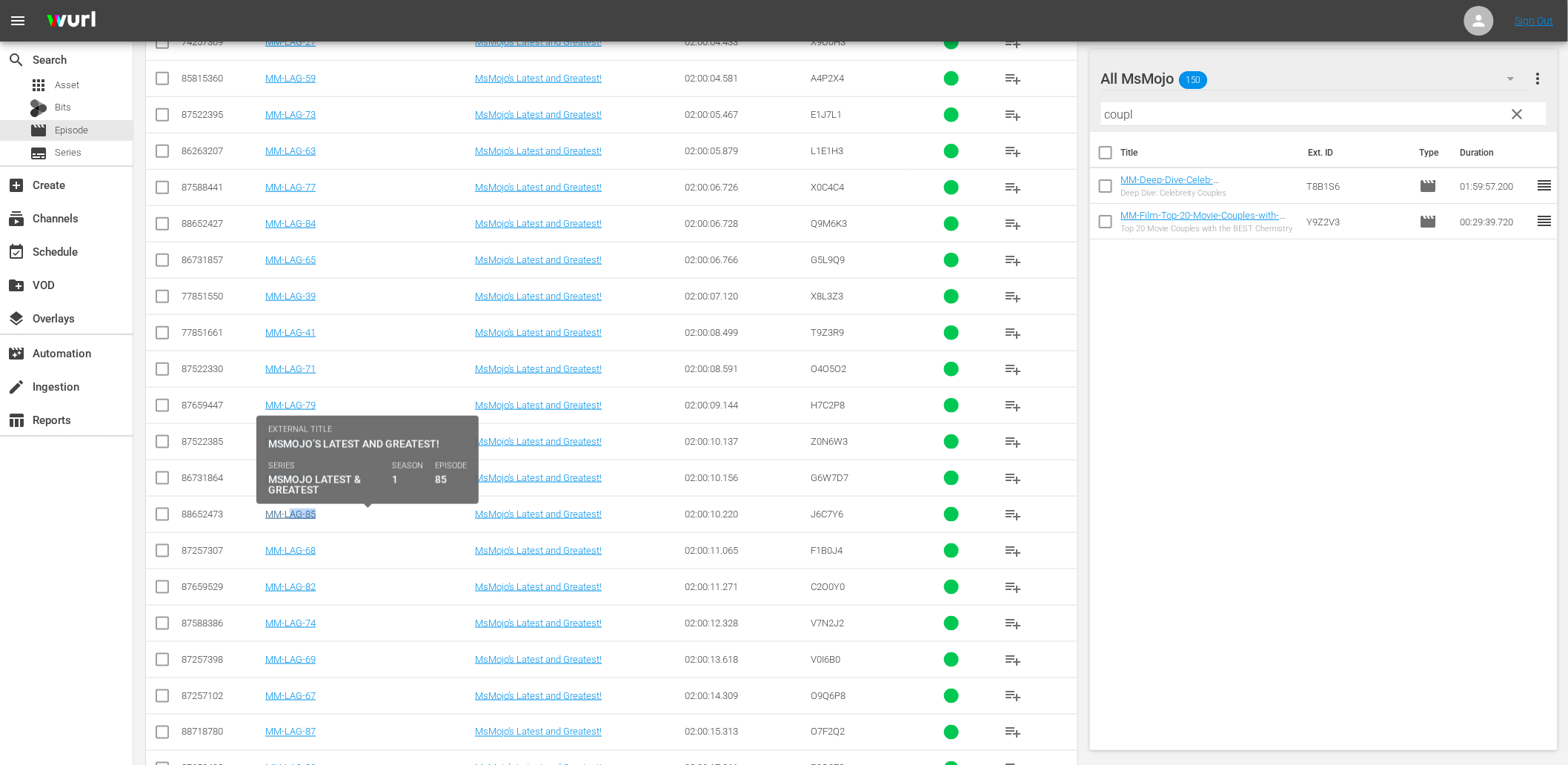
drag, startPoint x: 323, startPoint y: 516, endPoint x: 292, endPoint y: 522, distance: 31.6
click at [292, 520] on div "MM-LAG-85" at bounding box center [368, 514] width 205 height 11
copy link "MM-LAG-85"
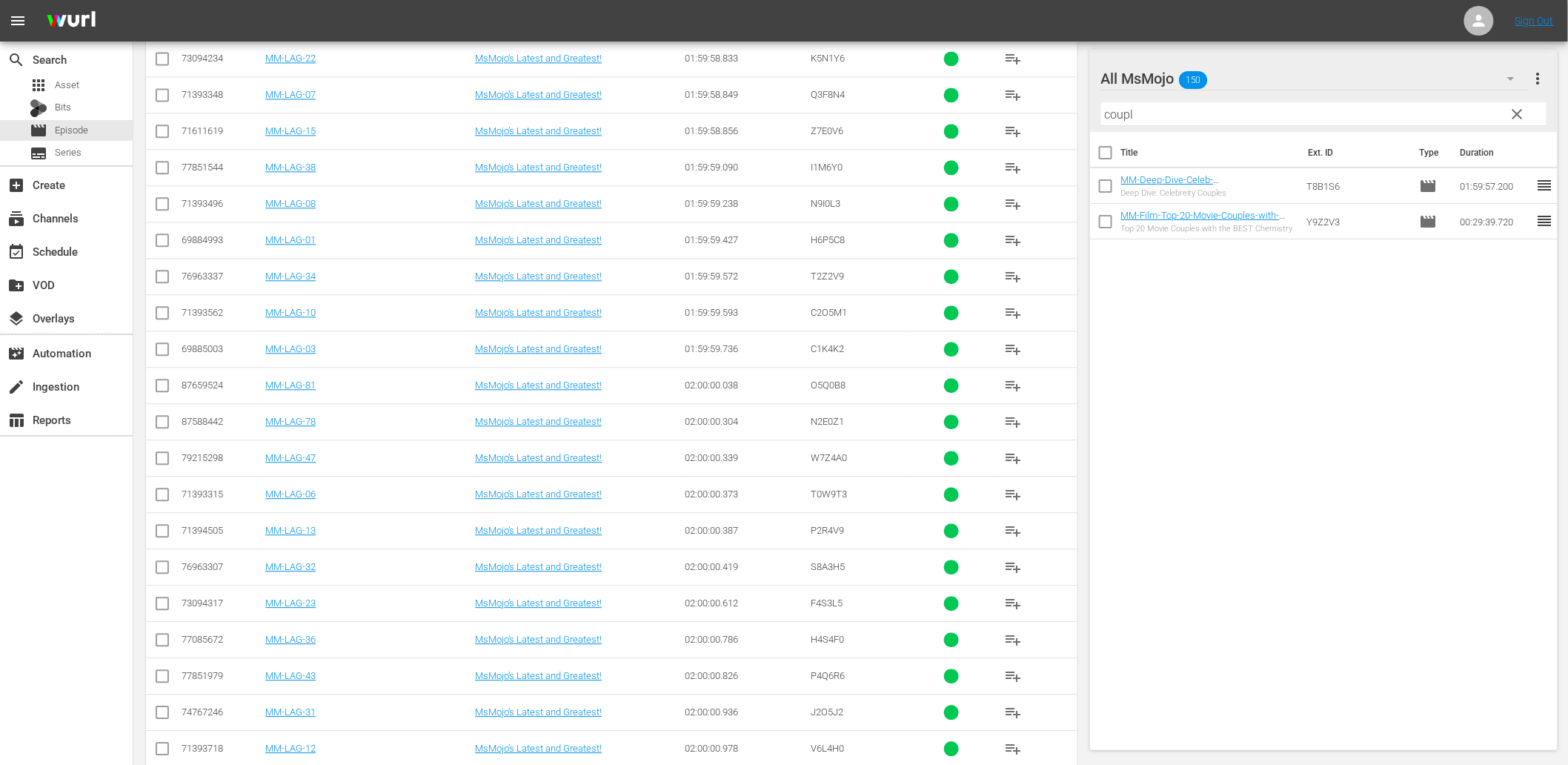
scroll to position [1348, 0]
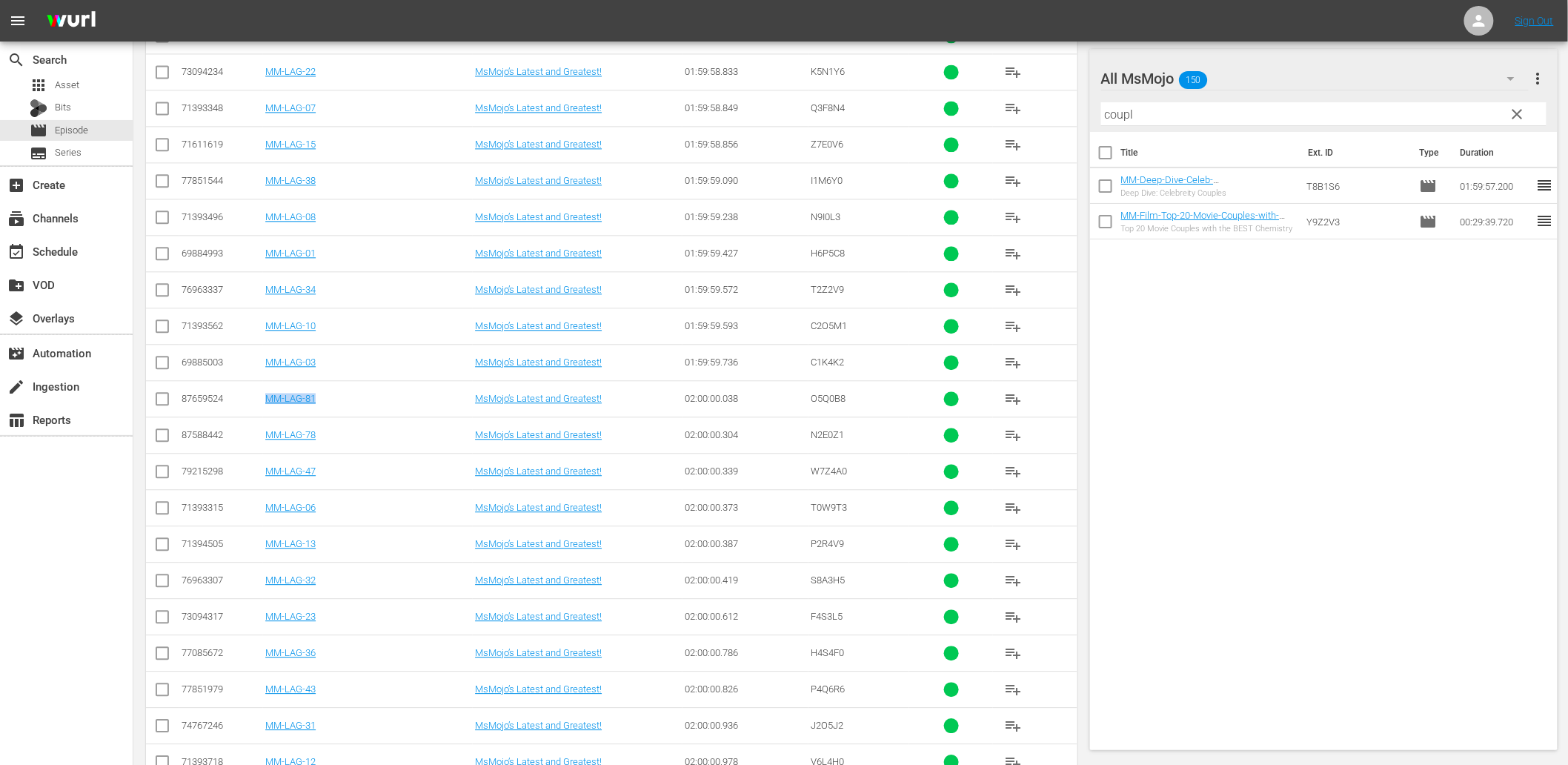
drag, startPoint x: 342, startPoint y: 404, endPoint x: 263, endPoint y: 404, distance: 79.0
click at [263, 404] on td "MM-LAG-81" at bounding box center [368, 398] width 210 height 36
drag, startPoint x: 312, startPoint y: 292, endPoint x: 263, endPoint y: 304, distance: 50.4
click at [263, 304] on td "MM-LAG-34" at bounding box center [368, 290] width 210 height 36
copy link "MM-LAG-34"
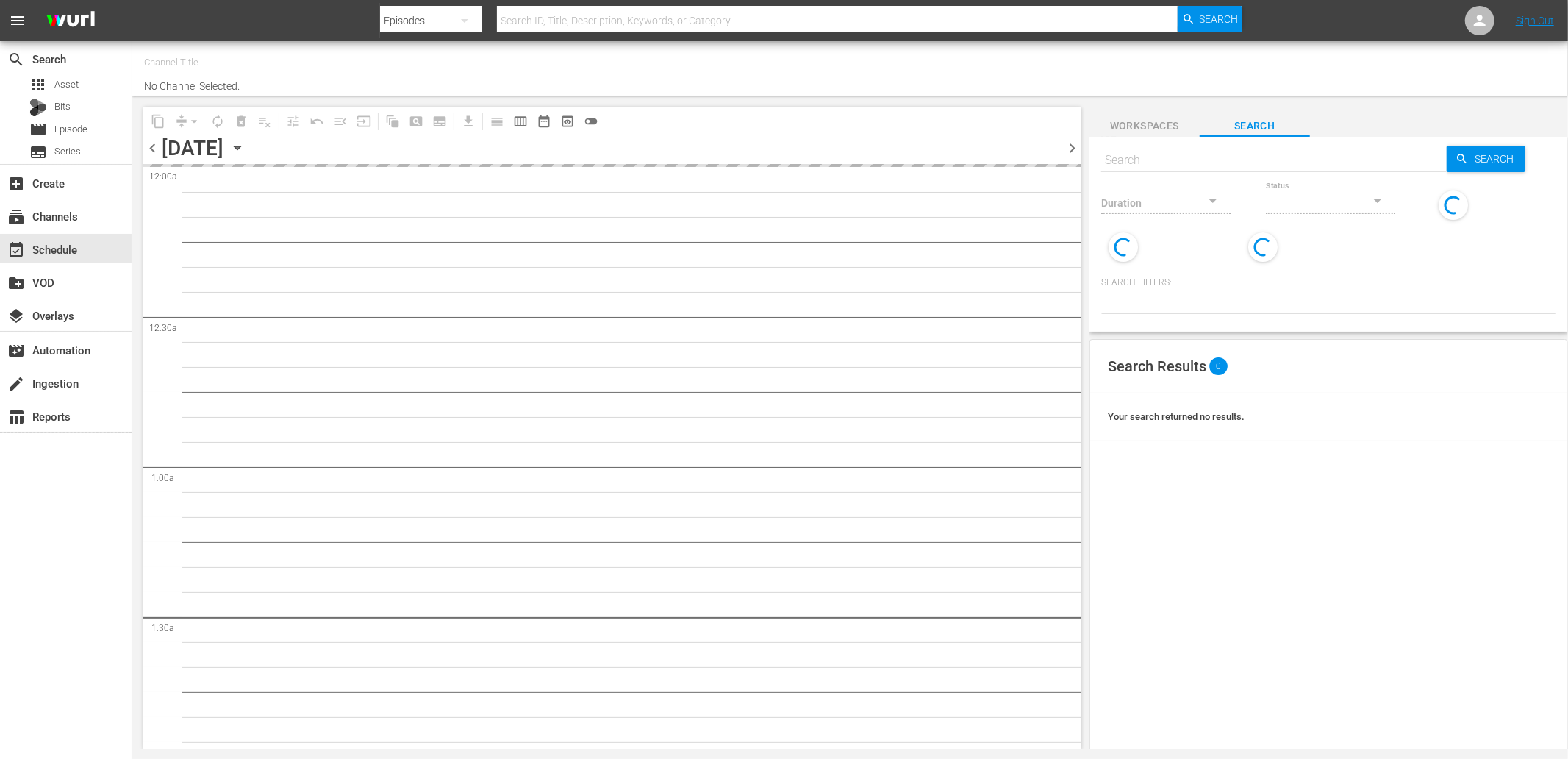
type input "WatchMojo (1109)"
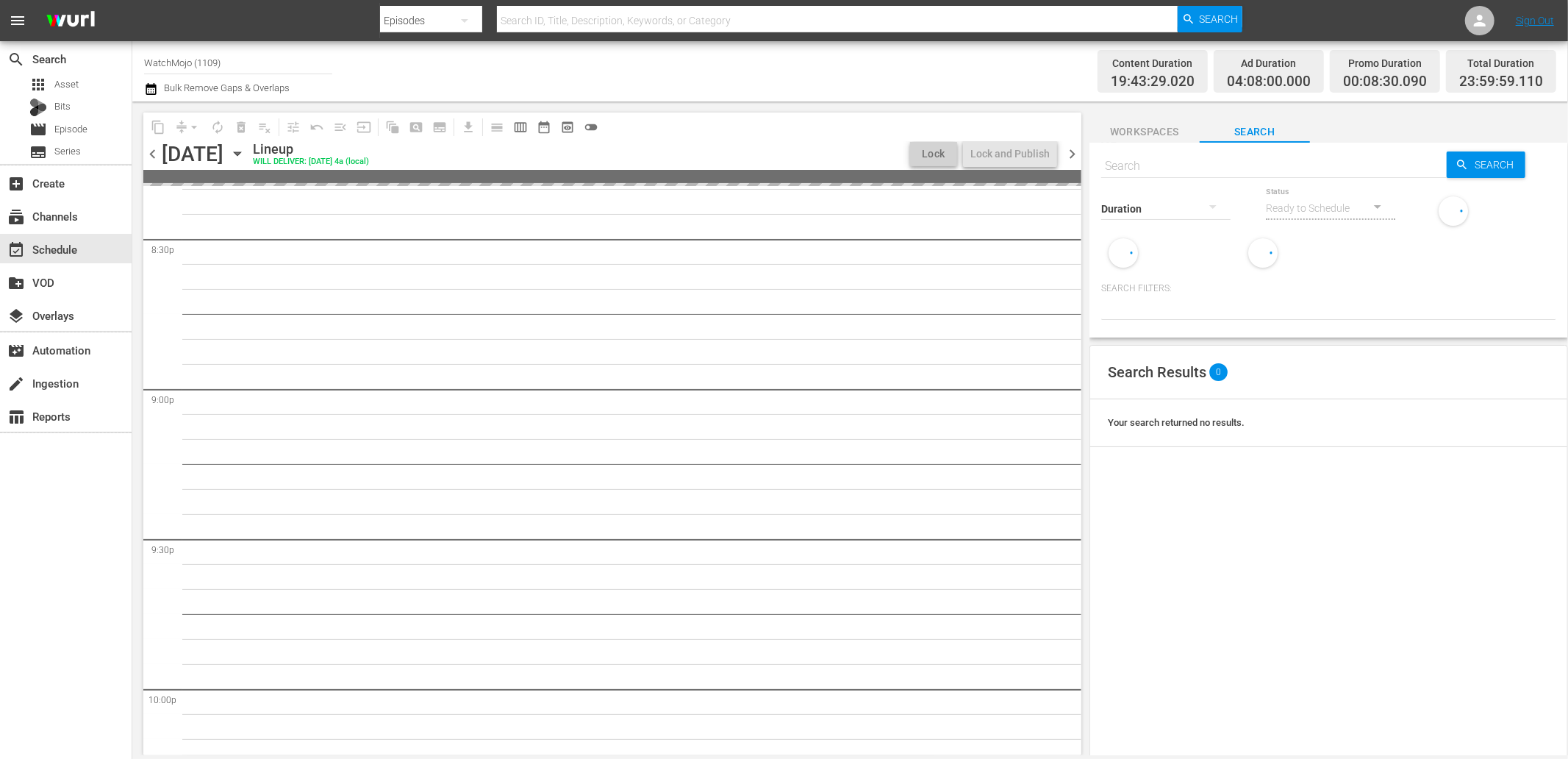
scroll to position [6632, 0]
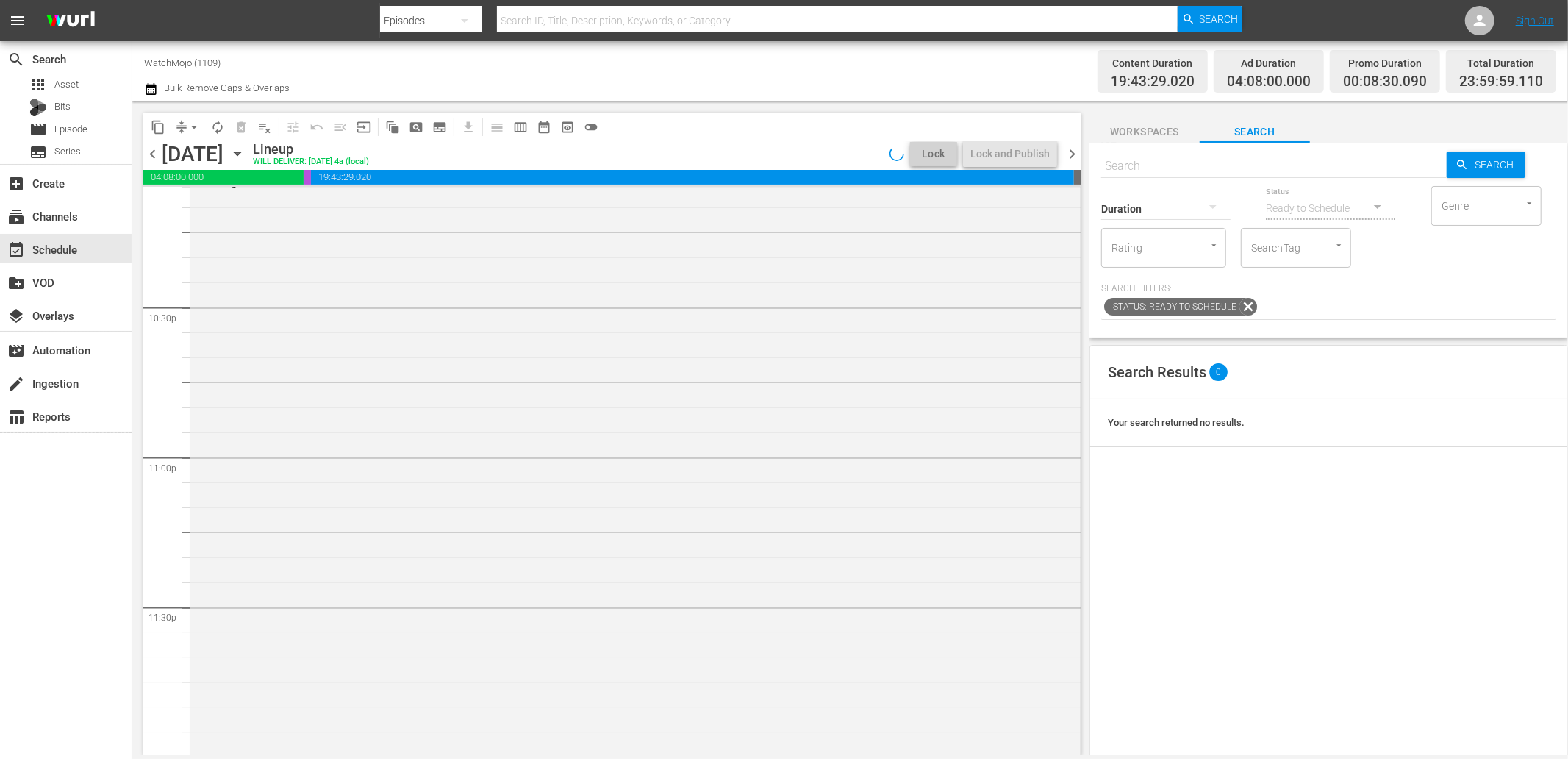
click at [460, 394] on div "WatchMojo's Latest and Greatest / SE1 / EP422: Lag-422 reorder" at bounding box center [635, 455] width 890 height 596
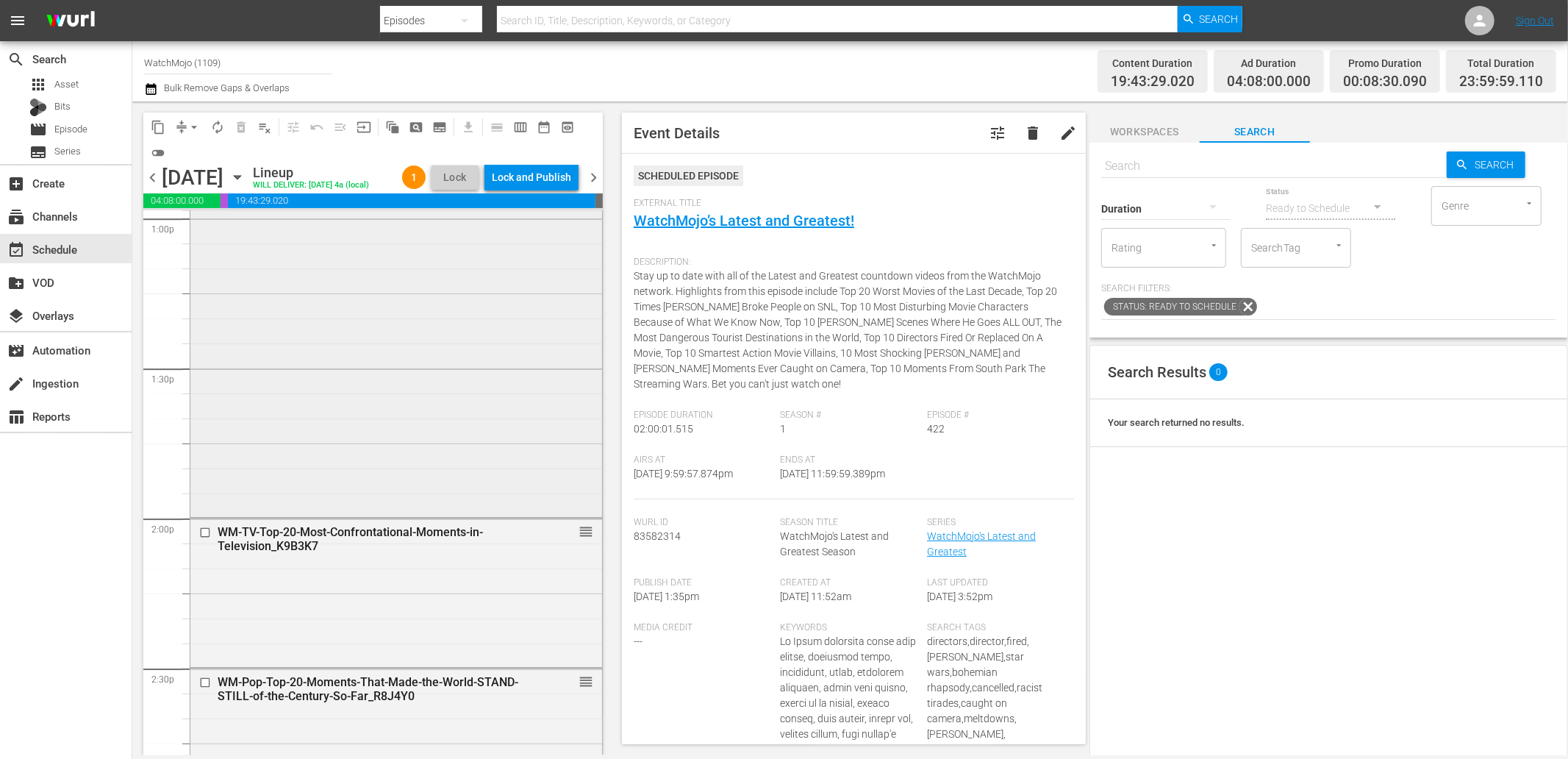
scroll to position [3636, 0]
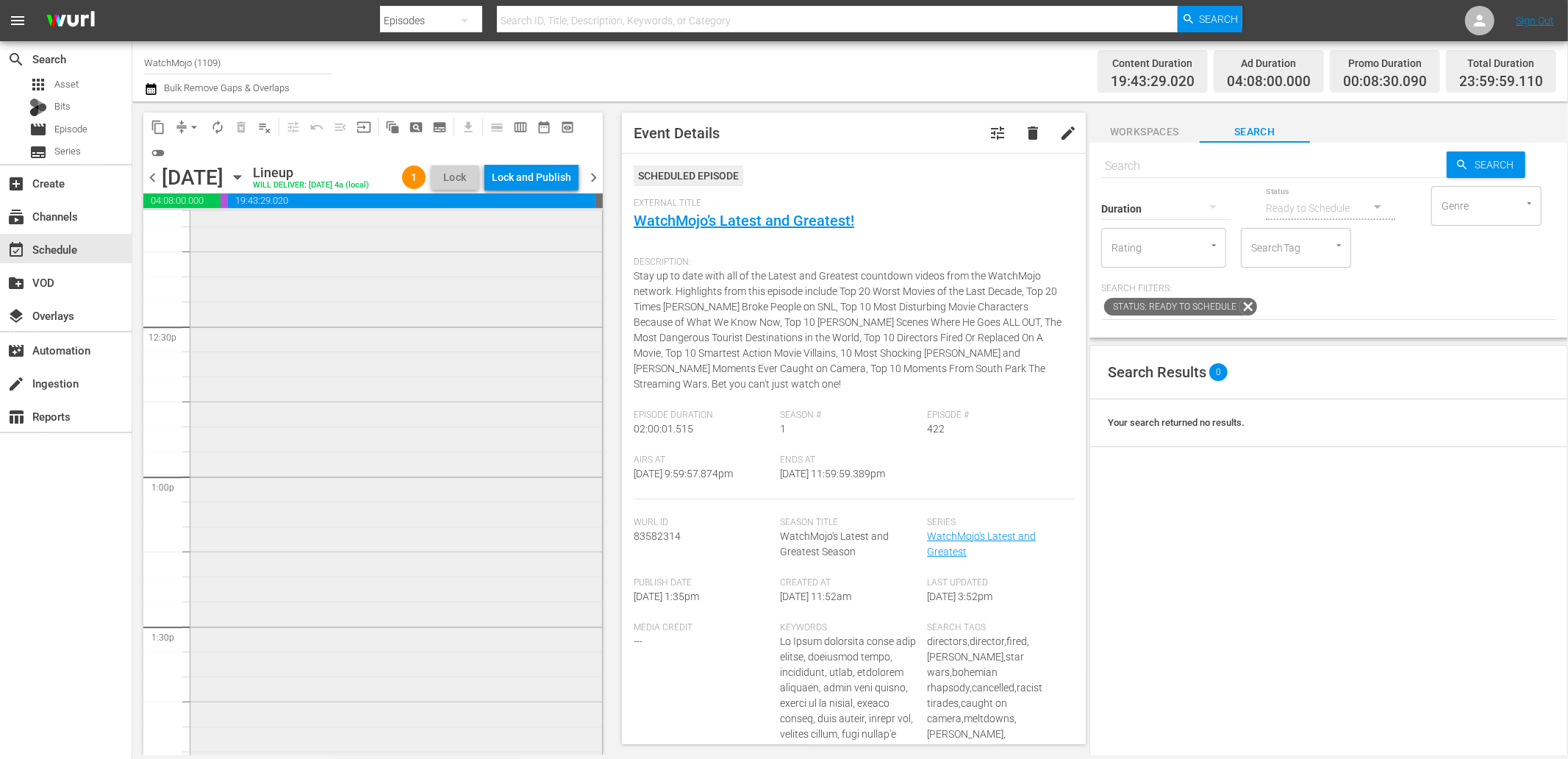
click at [296, 456] on div "WatchMojo's Latest and Greatest / SE1 / EP413: Lag-413 reorder" at bounding box center [396, 475] width 412 height 596
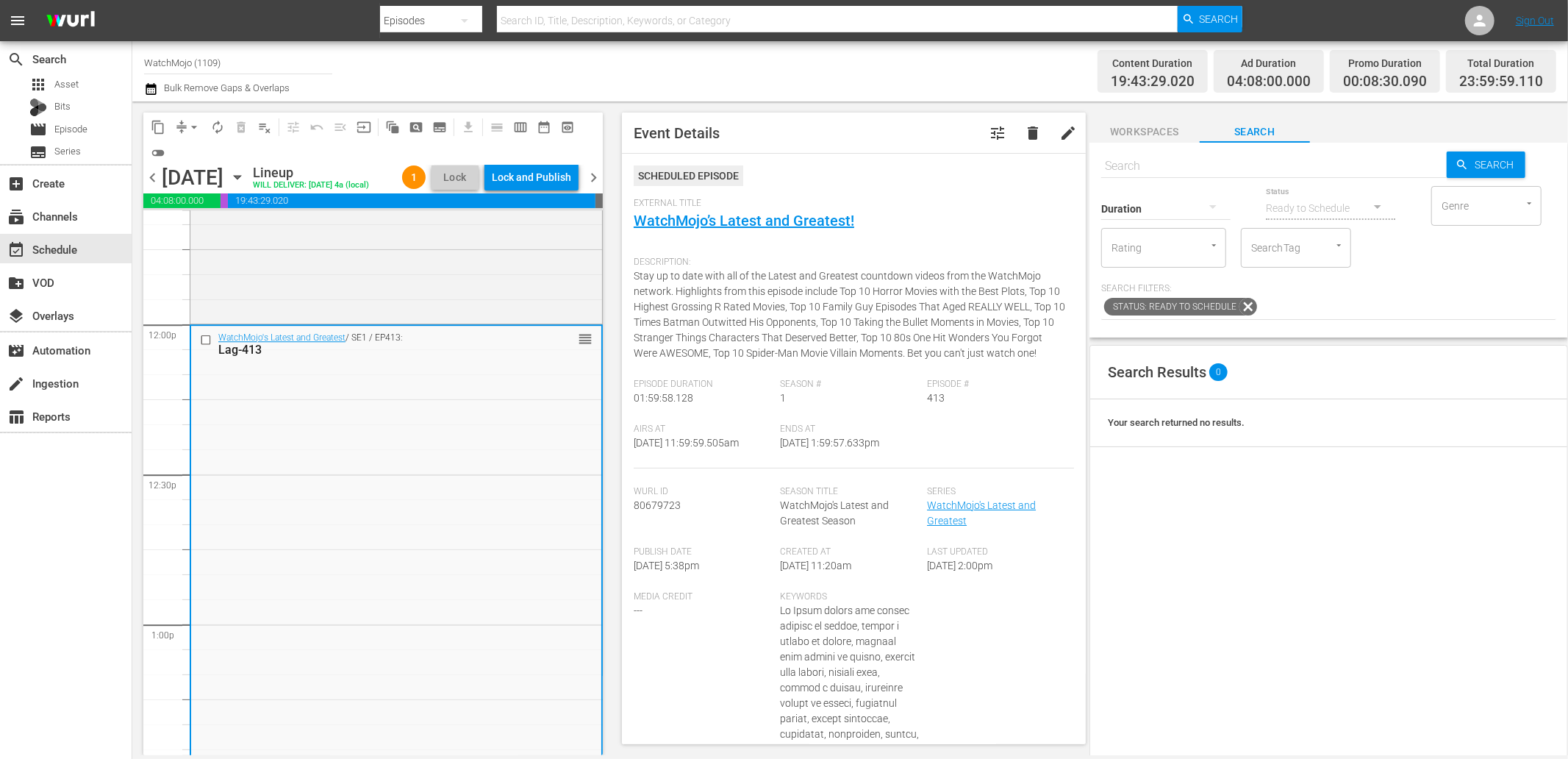
scroll to position [3473, 0]
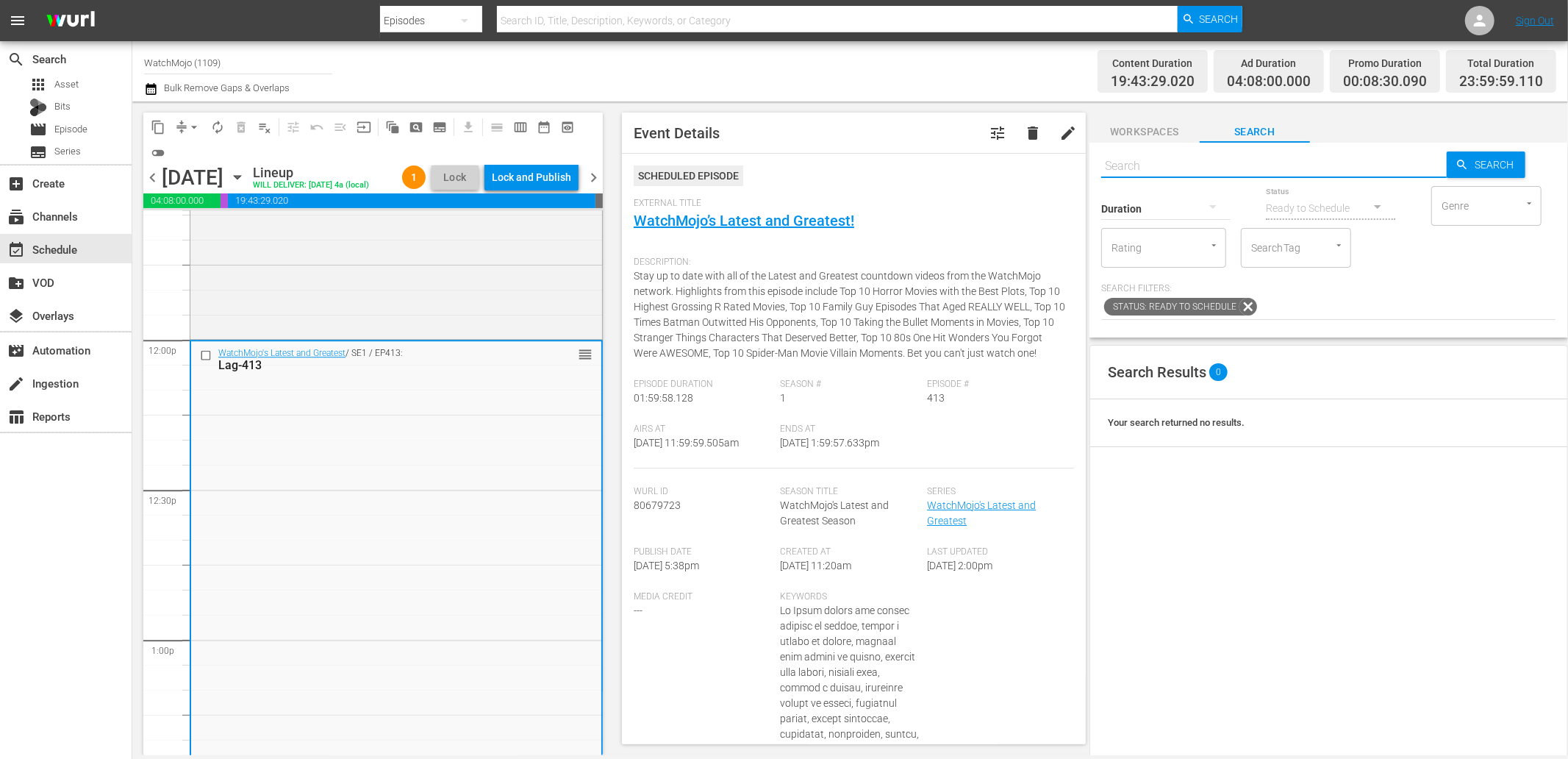
click at [1152, 159] on input "text" at bounding box center [1274, 166] width 346 height 35
paste input "Lag-439"
type input "Lag-439"
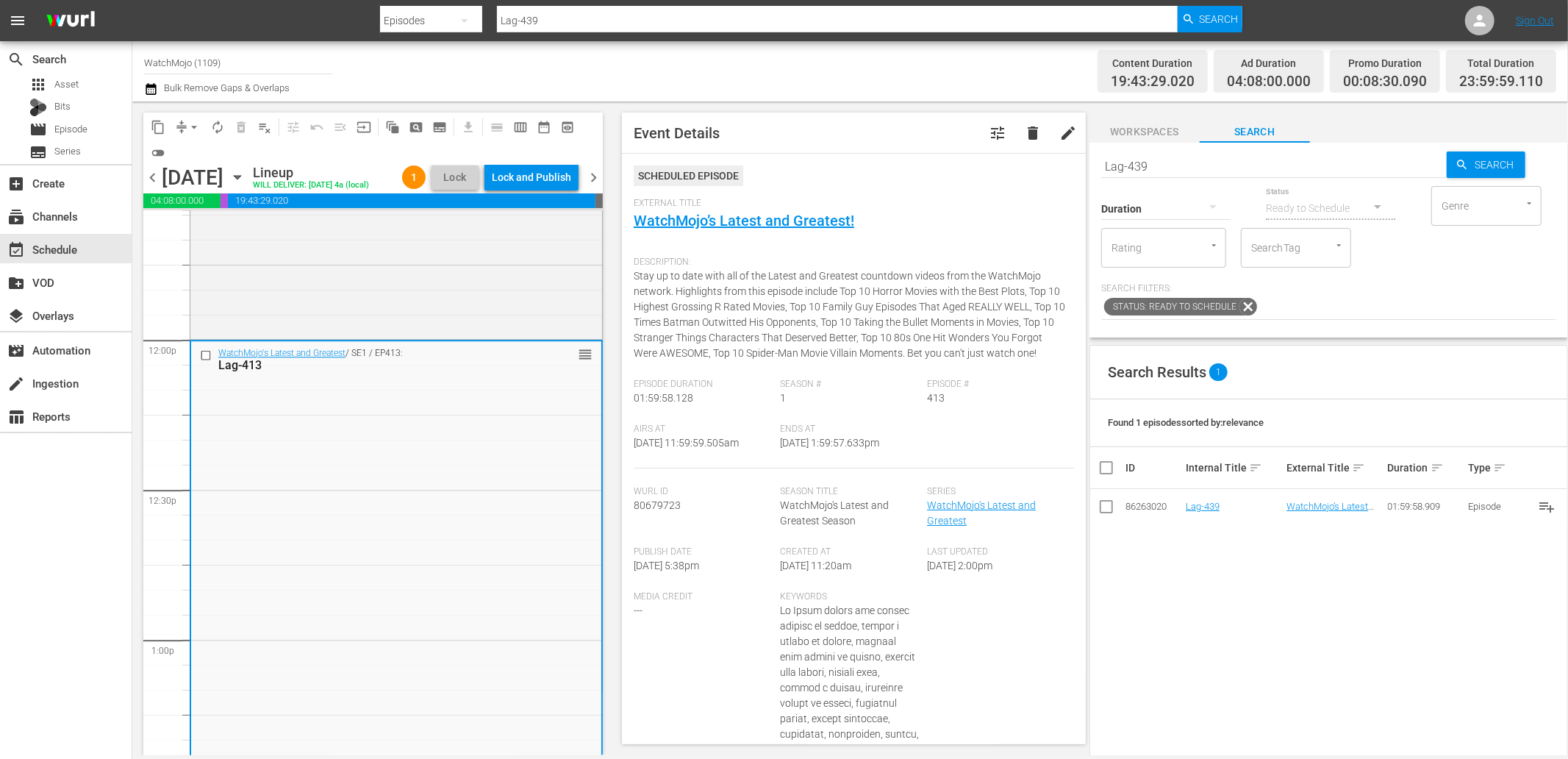
click at [147, 187] on span "chevron_left" at bounding box center [153, 178] width 19 height 19
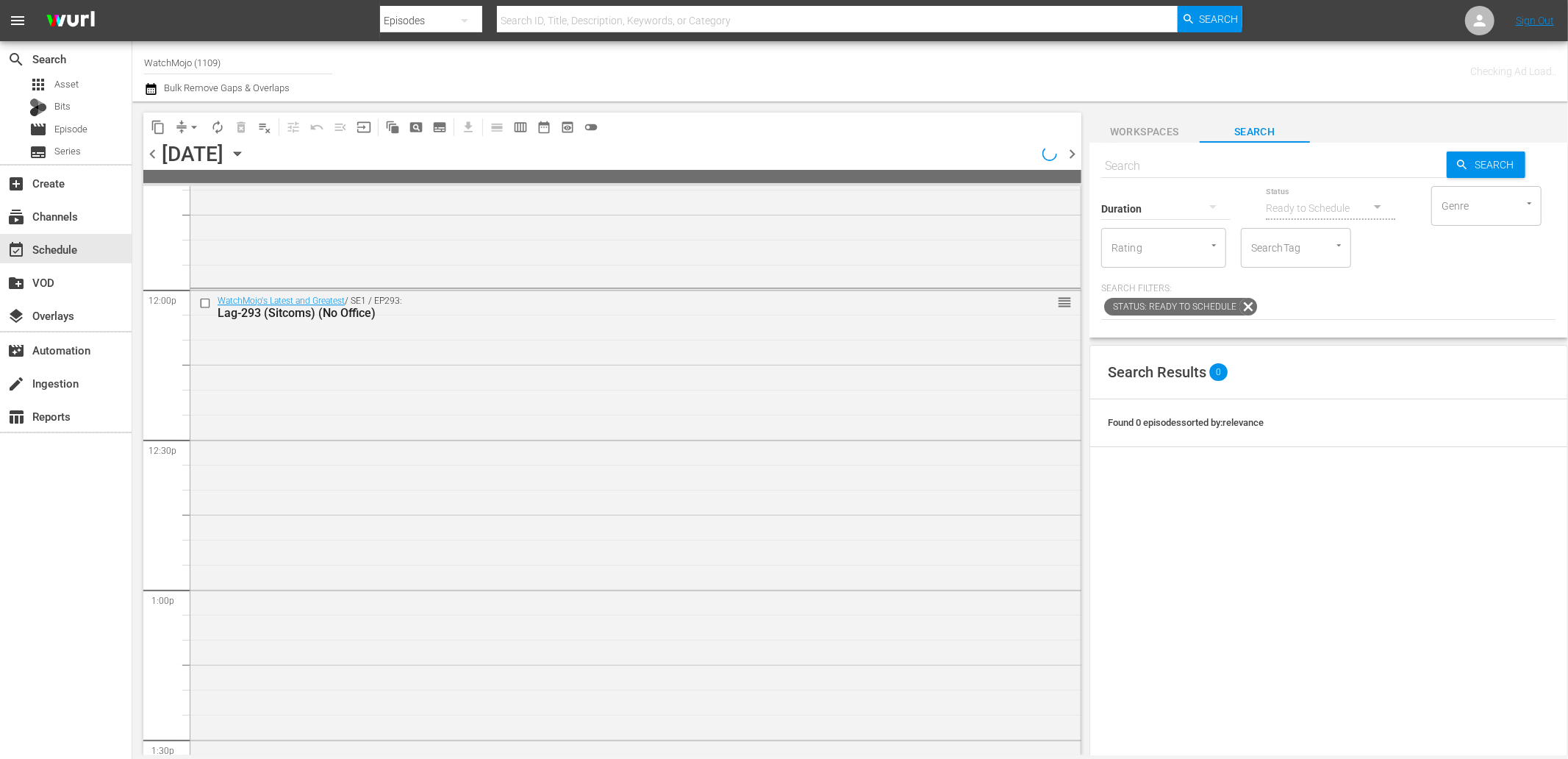
scroll to position [3473, 0]
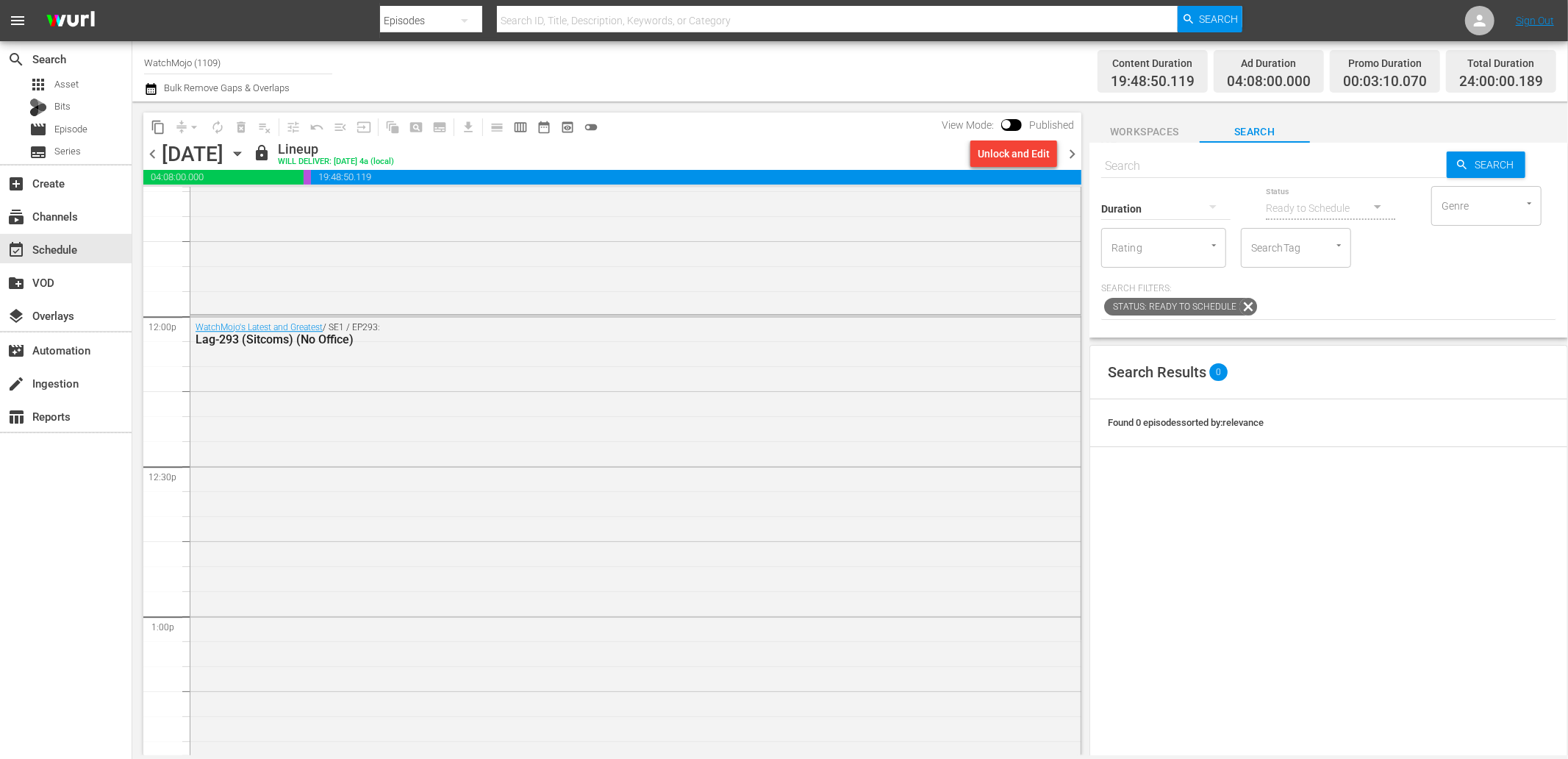
click at [1075, 158] on span "chevron_right" at bounding box center [1072, 155] width 19 height 19
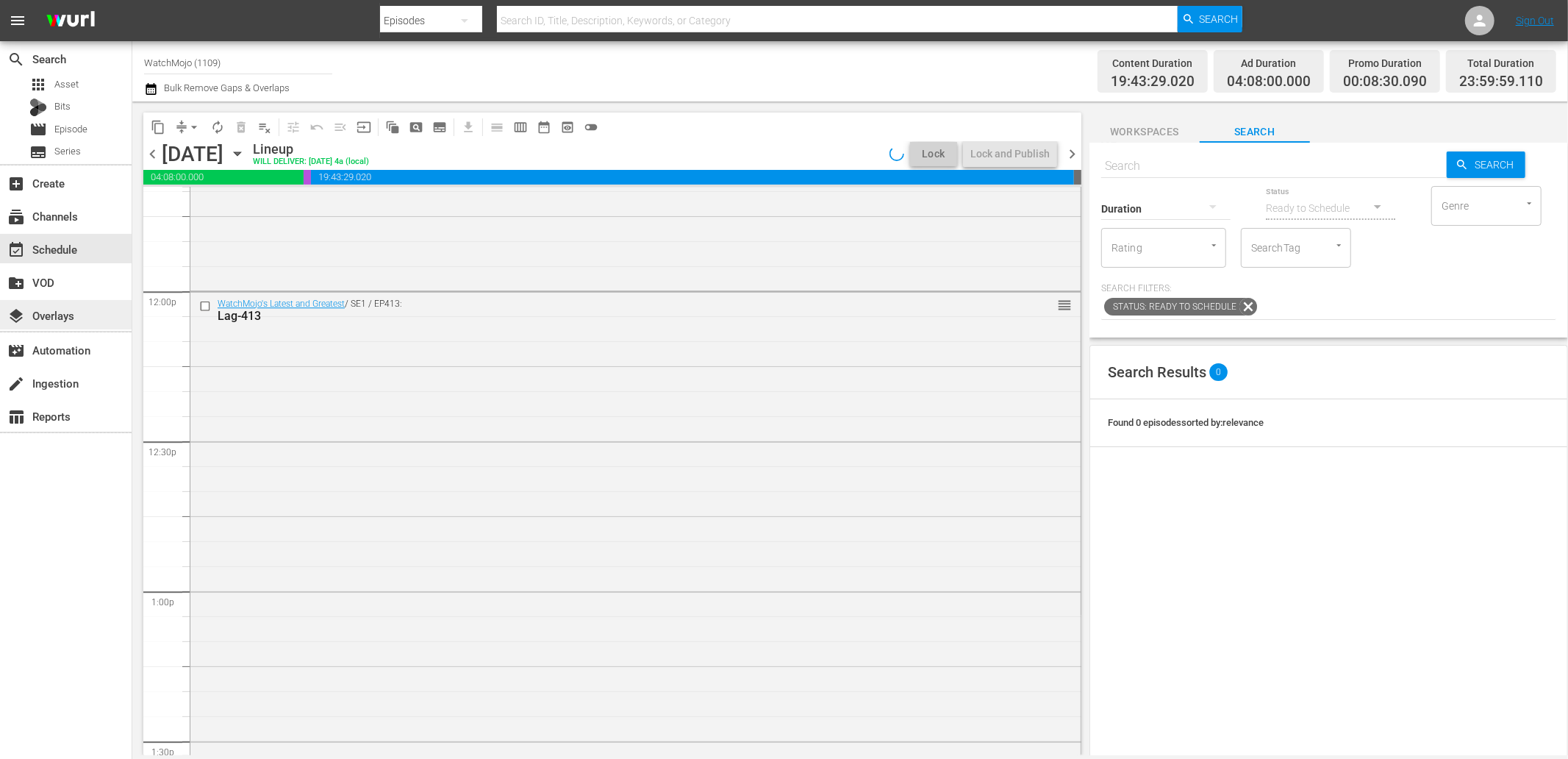
scroll to position [3473, 0]
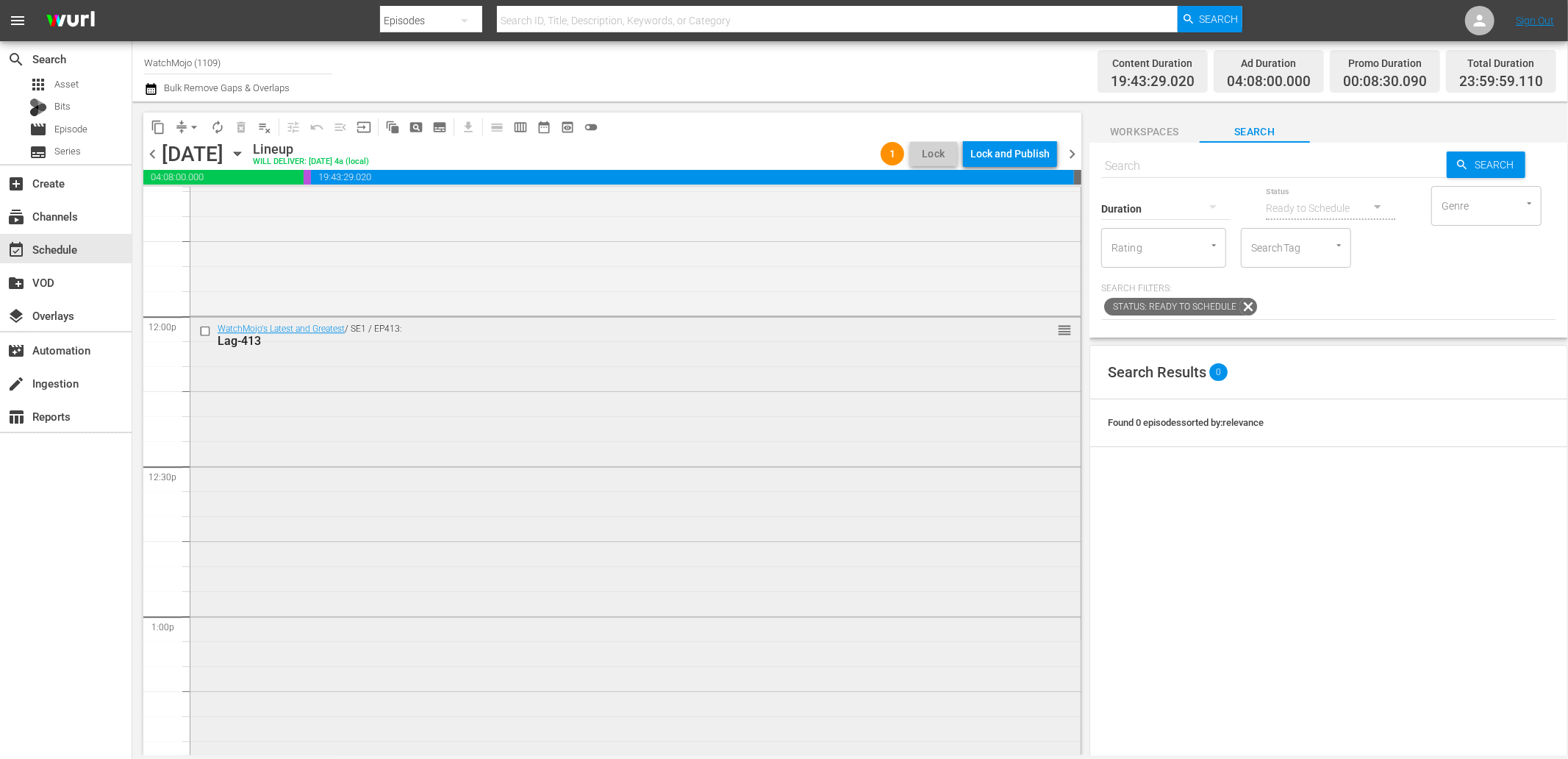
click at [351, 444] on div "WatchMojo's Latest and Greatest / SE1 / EP413: Lag-413 reorder" at bounding box center [635, 615] width 890 height 596
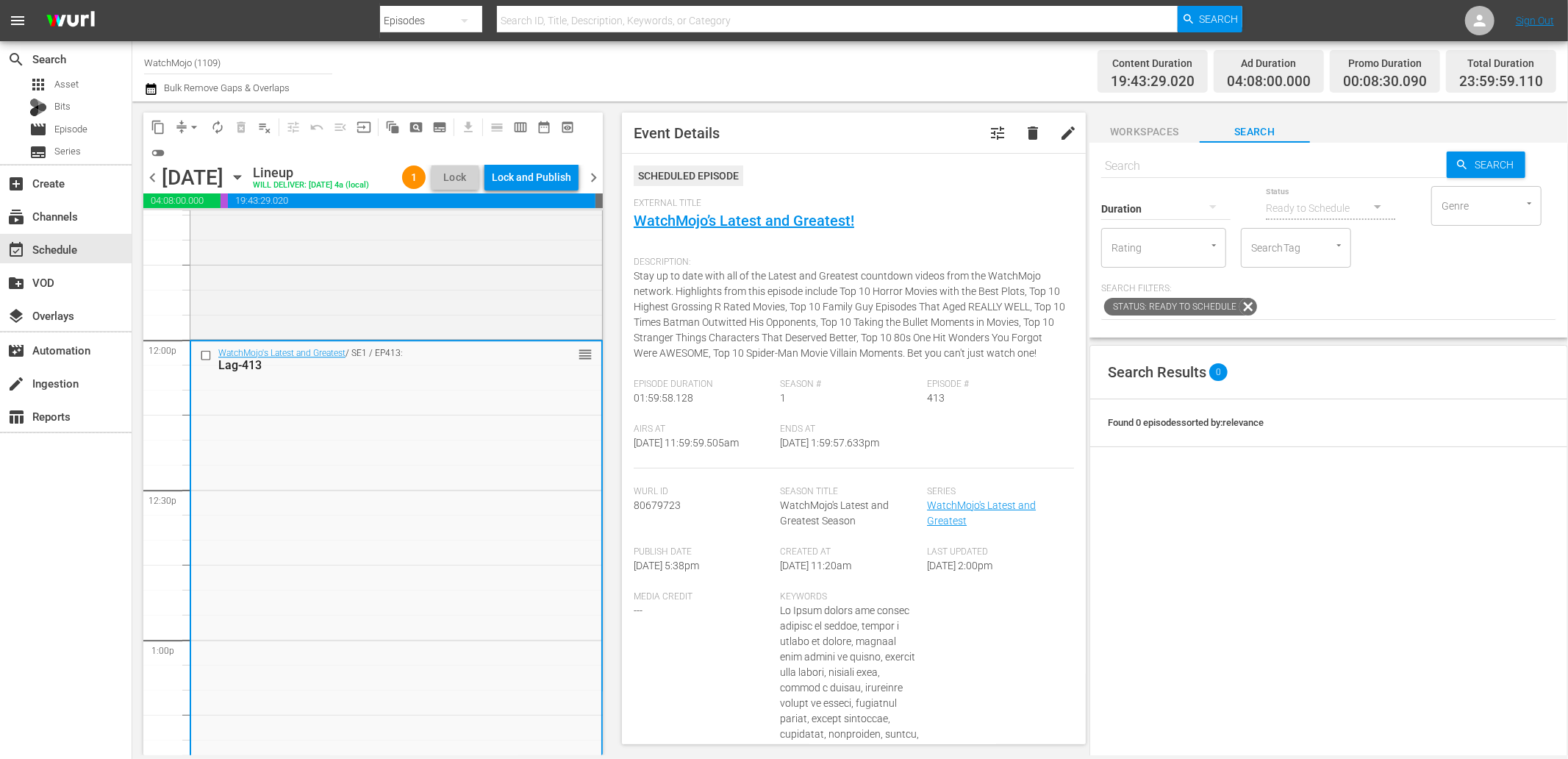
click at [1139, 164] on input "text" at bounding box center [1274, 166] width 346 height 35
paste input "Lag-427"
type input "Lag-427"
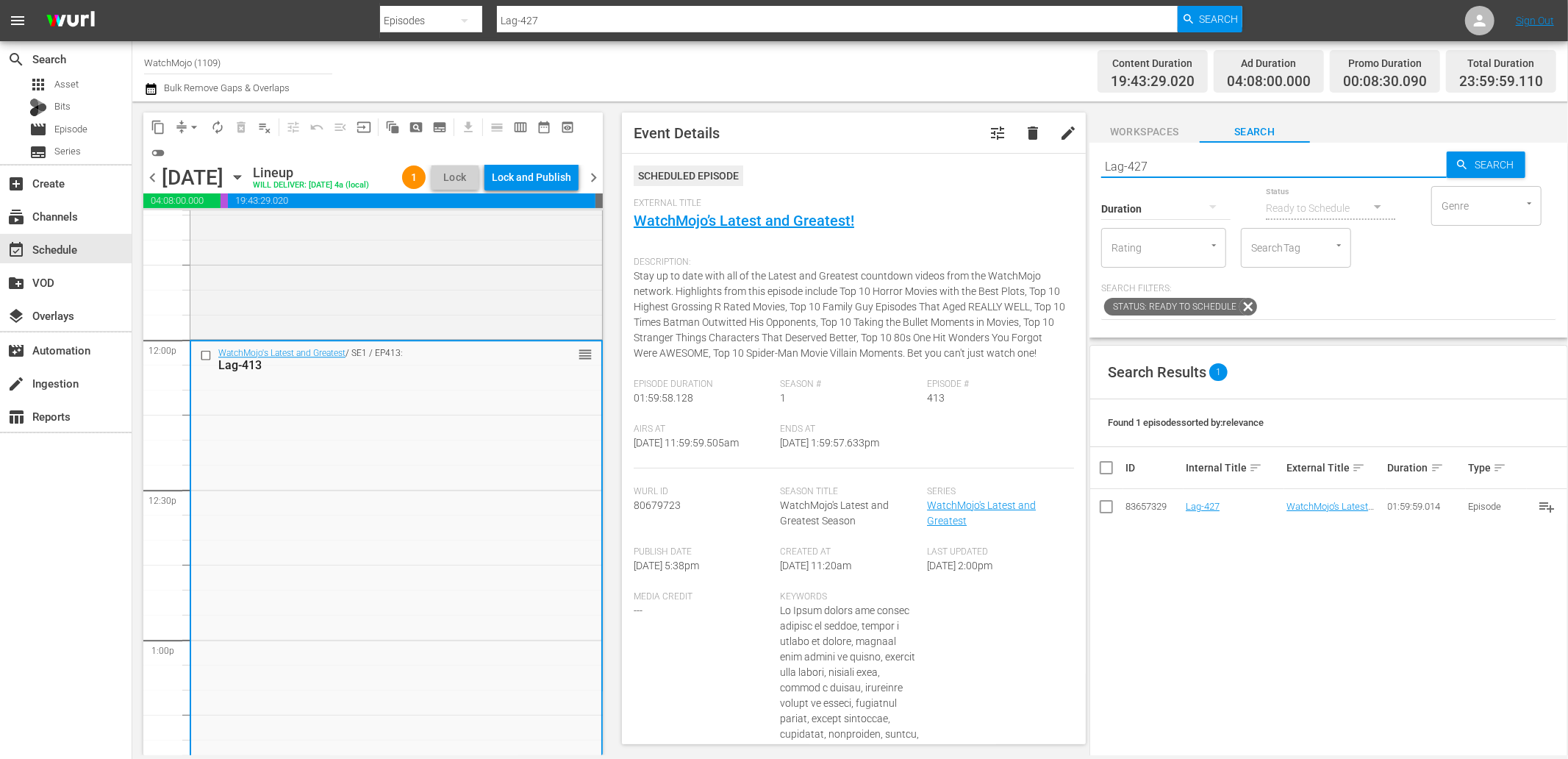
click at [204, 364] on div at bounding box center [206, 355] width 22 height 18
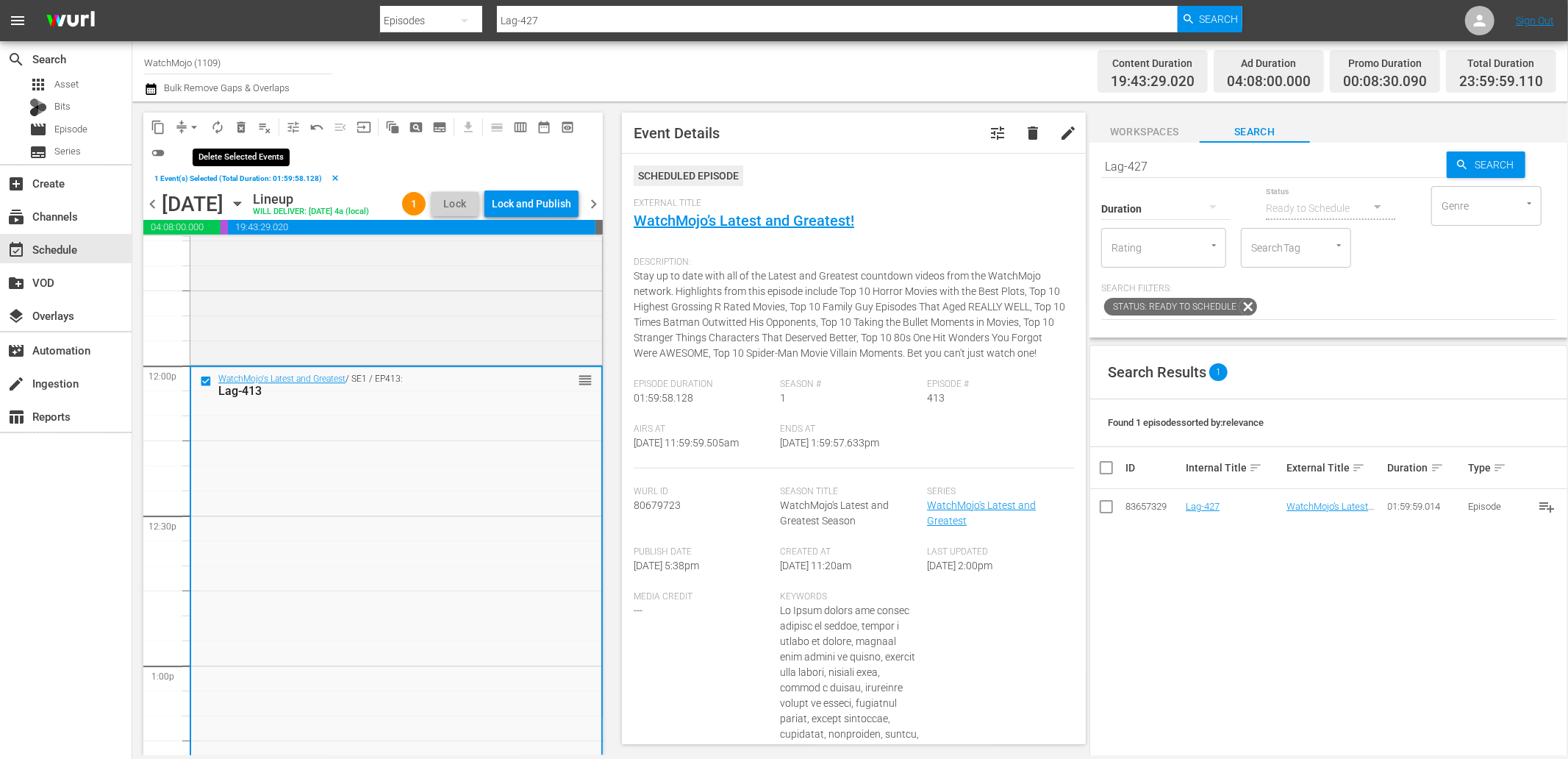
click at [242, 128] on span "delete_forever_outlined" at bounding box center [241, 127] width 15 height 15
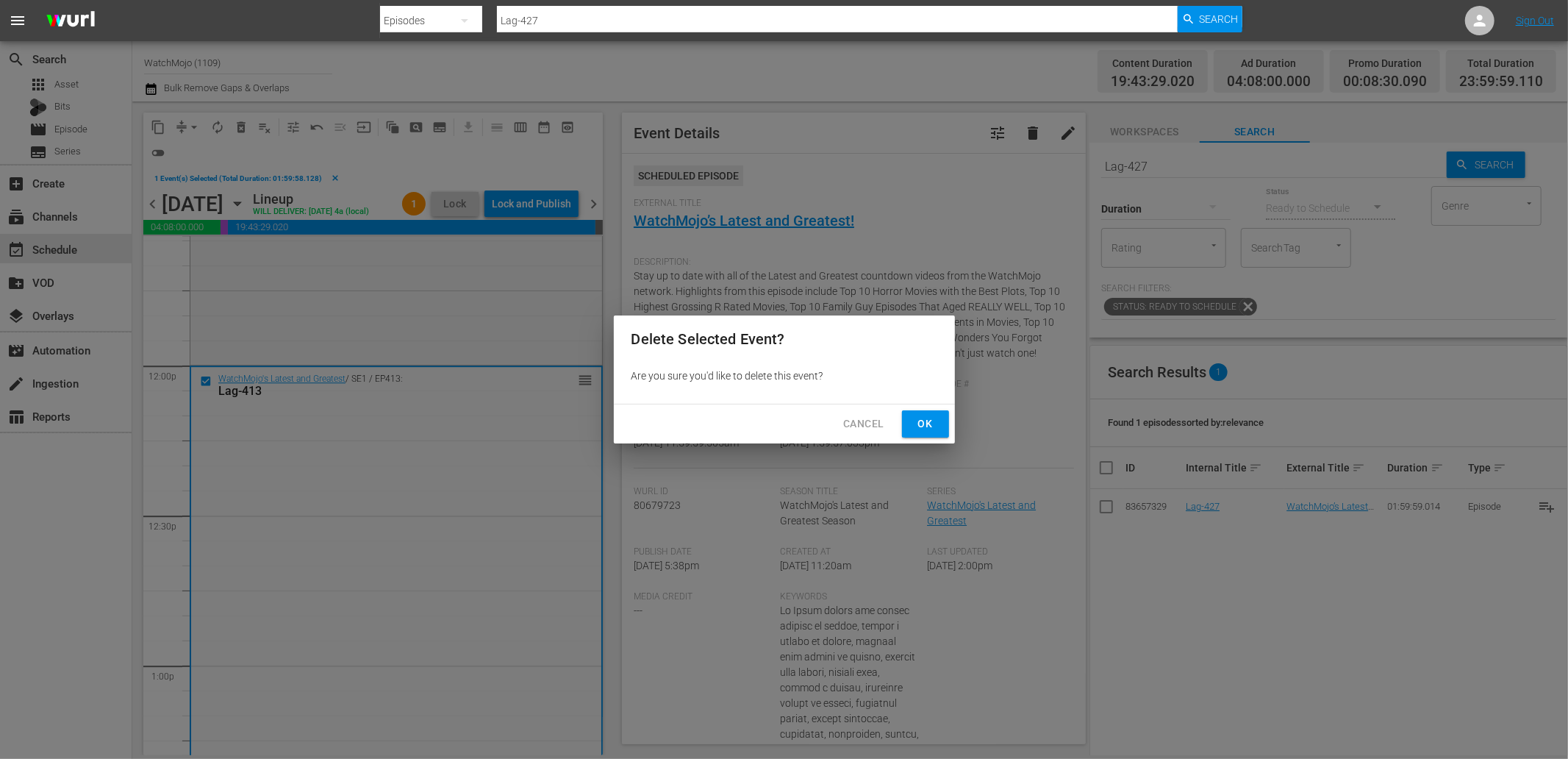
click at [919, 421] on span "Ok" at bounding box center [925, 424] width 24 height 19
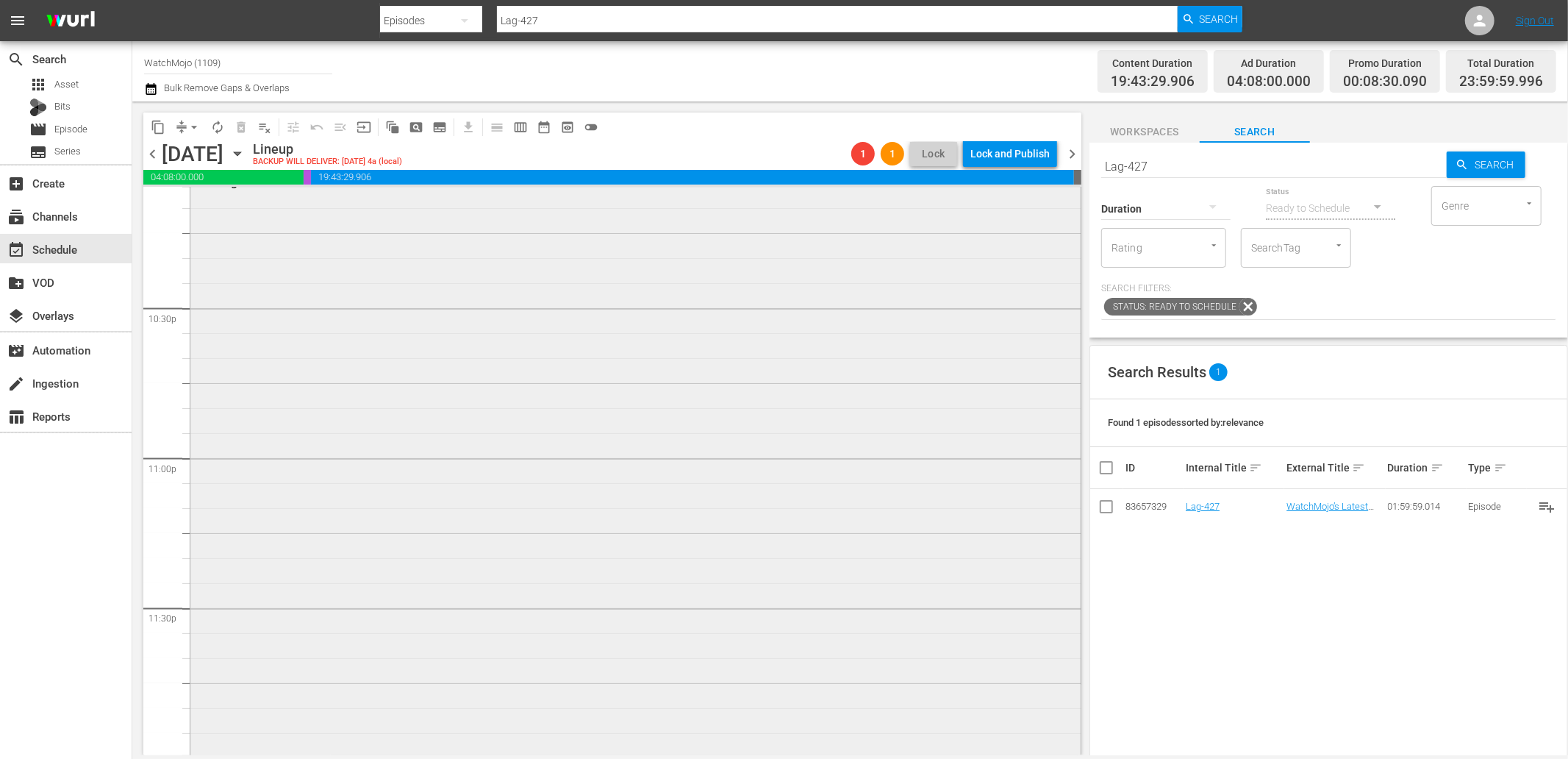
scroll to position [6635, 0]
click at [513, 570] on div "WatchMojo's Latest and Greatest / SE1 / EP422: Lag-422 reorder" at bounding box center [635, 454] width 890 height 596
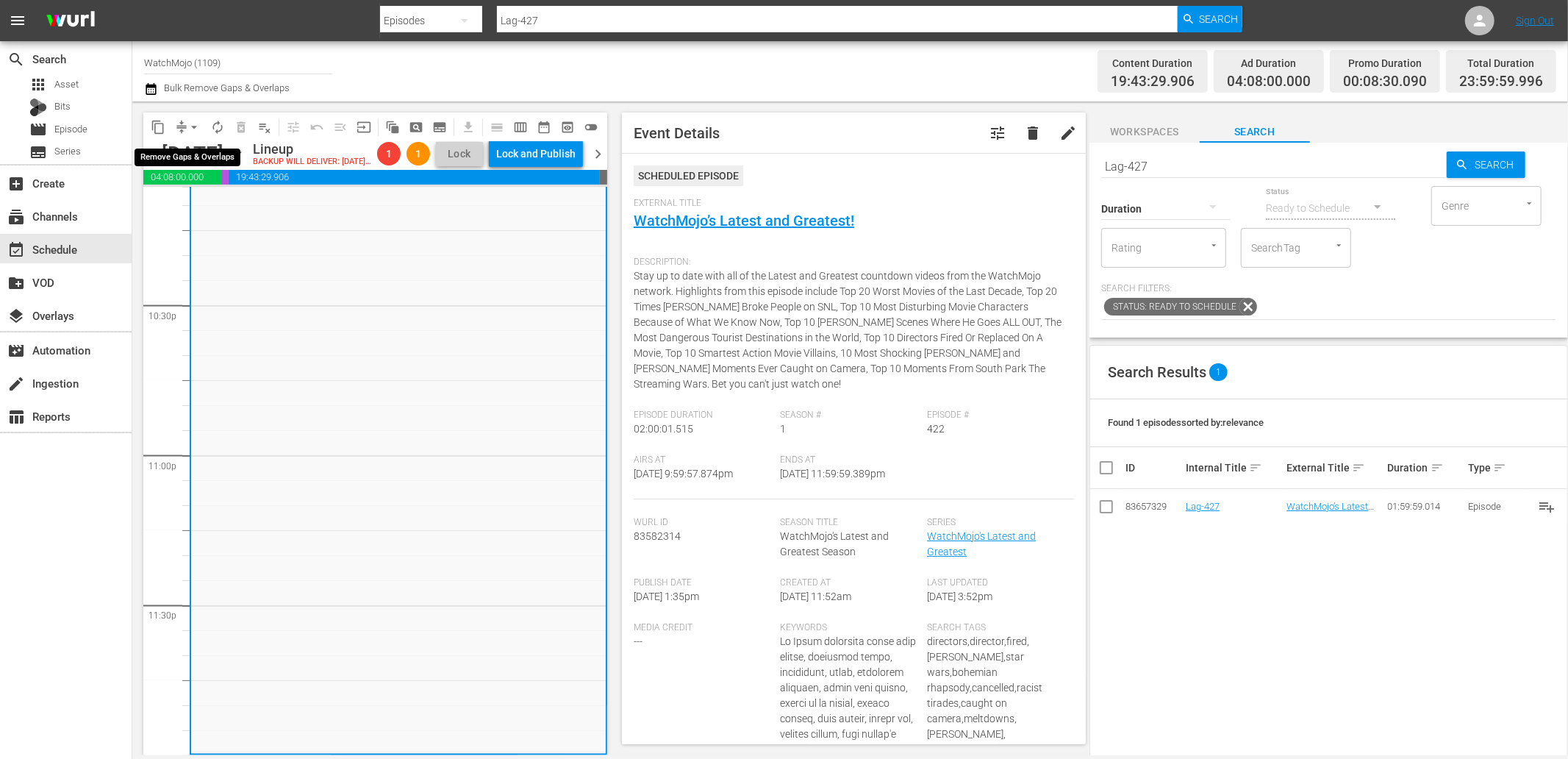
click at [192, 122] on span "arrow_drop_down" at bounding box center [194, 127] width 15 height 15
click at [240, 203] on li "Align to End of Previous Day" at bounding box center [195, 205] width 155 height 25
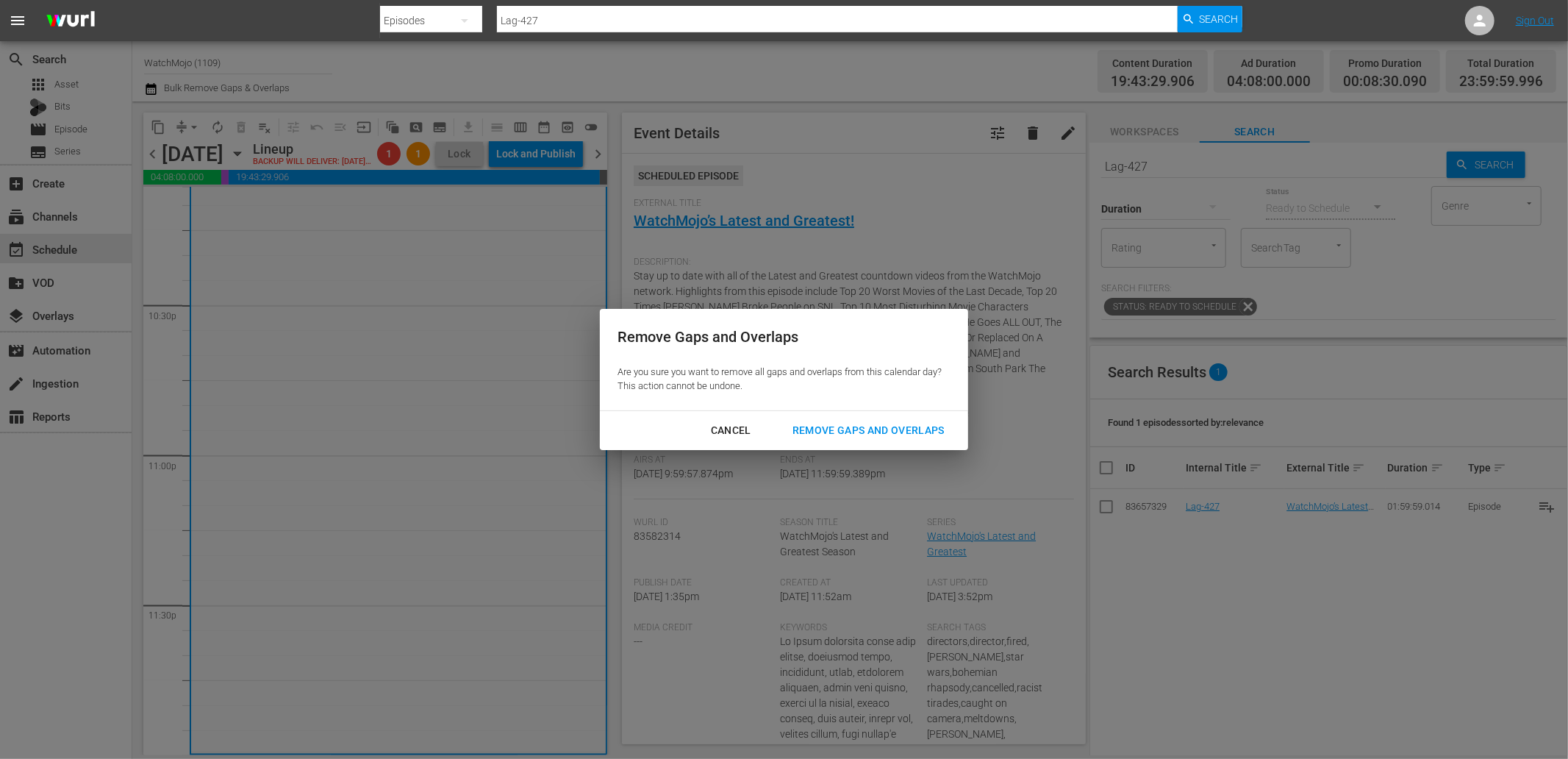
click at [826, 434] on div "Remove Gaps and Overlaps" at bounding box center [868, 431] width 175 height 19
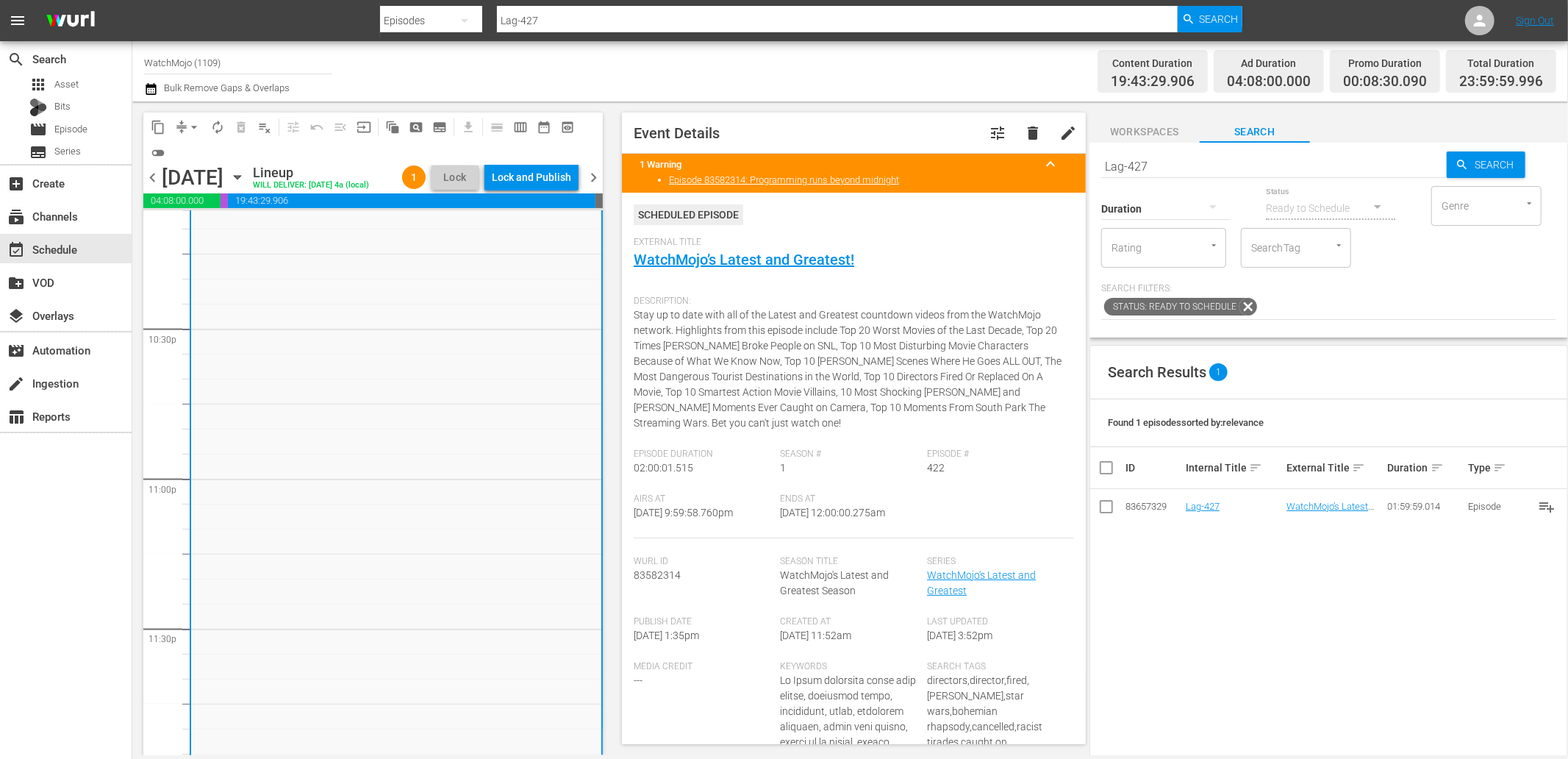
click at [318, 507] on div "WatchMojo's Latest and Greatest / SE1 / EP422: Lag-422 1 reorder" at bounding box center [396, 477] width 410 height 596
drag, startPoint x: 905, startPoint y: 512, endPoint x: 833, endPoint y: 518, distance: 72.2
click at [833, 516] on div "Ends At 9/20/25 @ 12:00:00.275am" at bounding box center [854, 516] width 147 height 45
copy span "12:00:00.275am"
click at [981, 479] on div "Episode # 422" at bounding box center [1001, 471] width 147 height 45
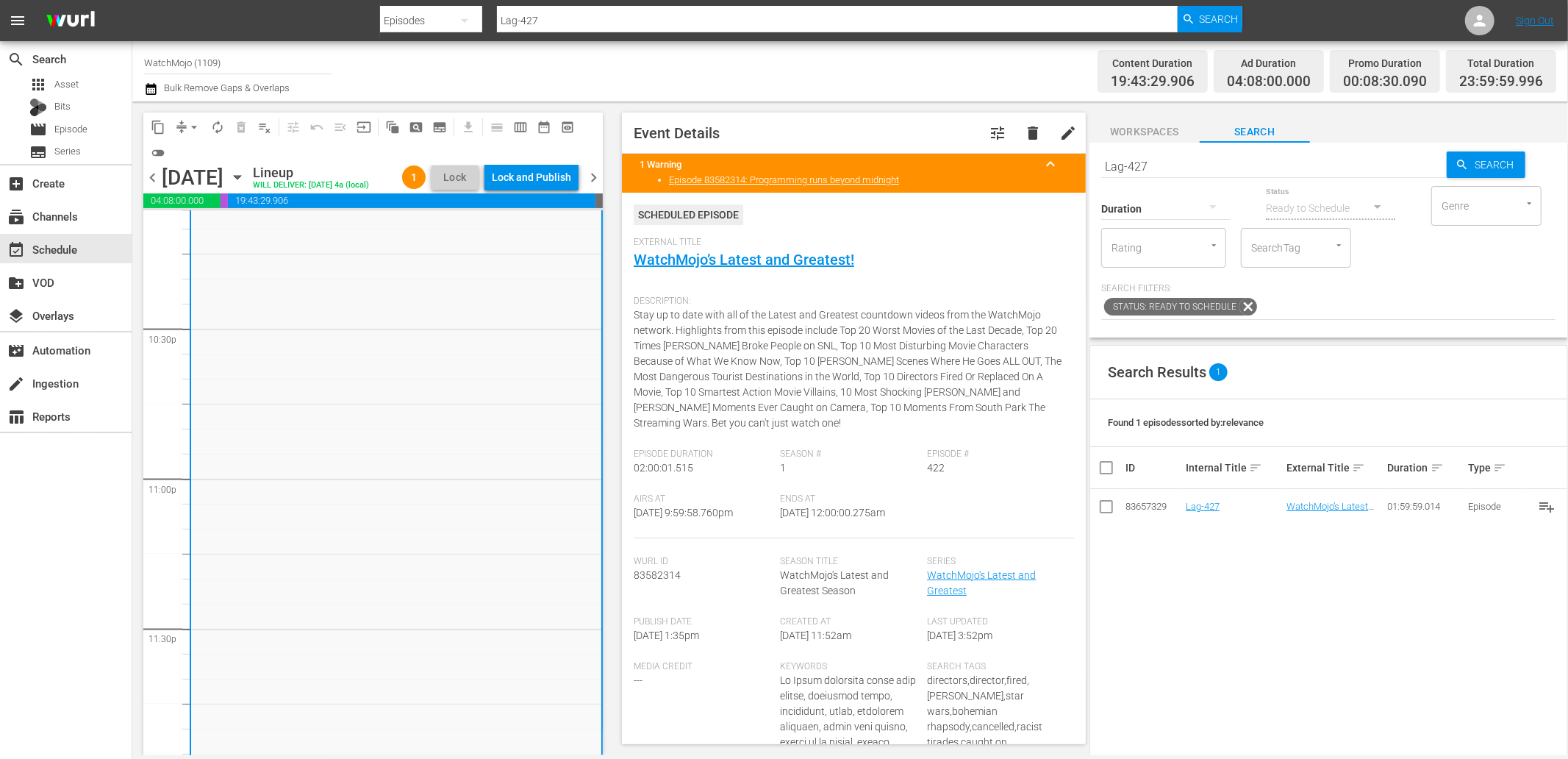
click at [765, 348] on span "Stay up to date with all of the Latest and Greatest countdown videos from the W…" at bounding box center [847, 369] width 428 height 120
click at [864, 474] on div "Season # 1" at bounding box center [854, 471] width 147 height 45
drag, startPoint x: 874, startPoint y: 516, endPoint x: 832, endPoint y: 520, distance: 42.2
click at [832, 520] on div "Ends At 9/20/25 @ 12:00:00.275am" at bounding box center [854, 516] width 147 height 45
copy span "12:00:00.275am"
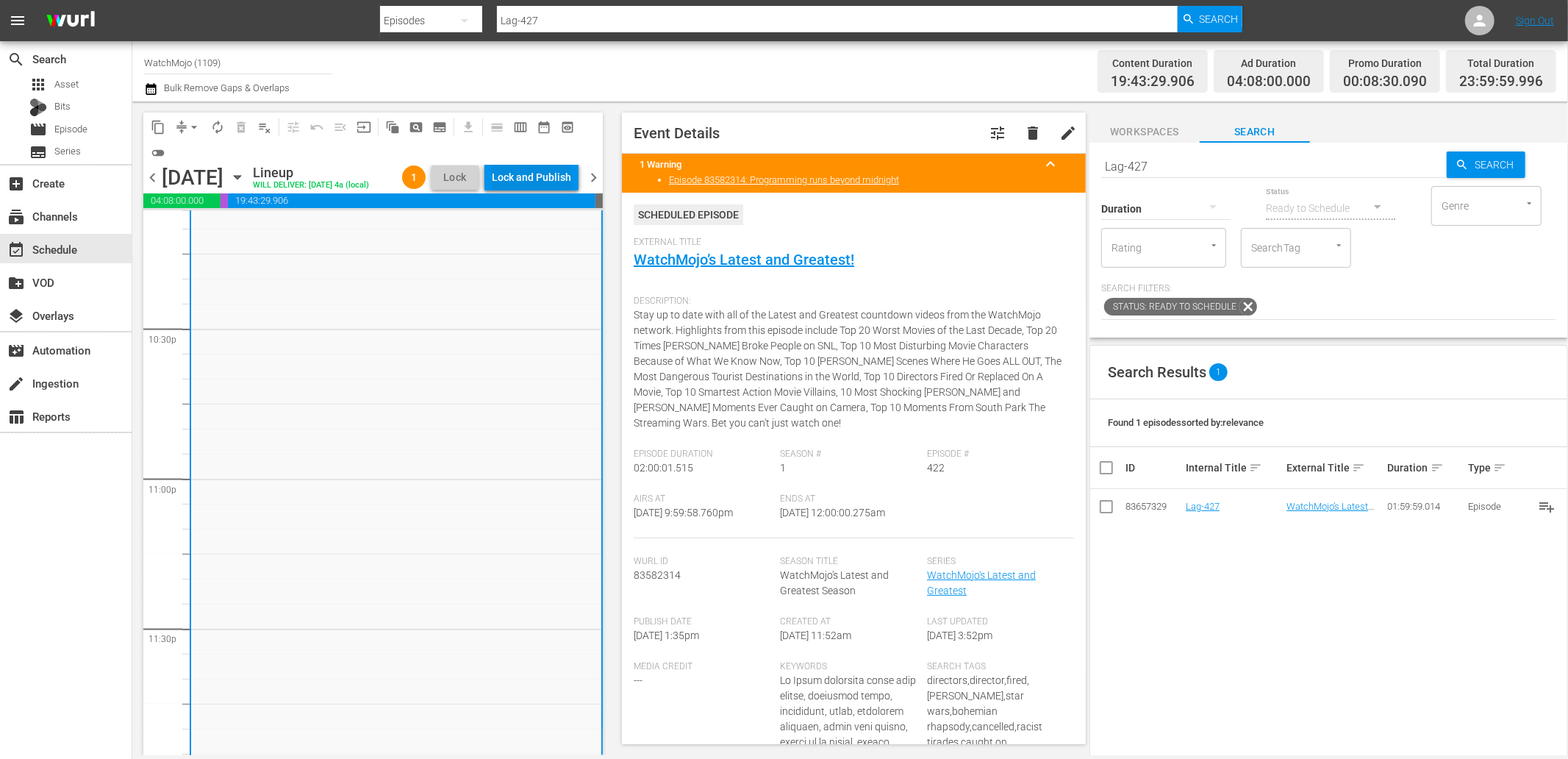
click at [517, 173] on div "Lock and Publish" at bounding box center [531, 177] width 79 height 26
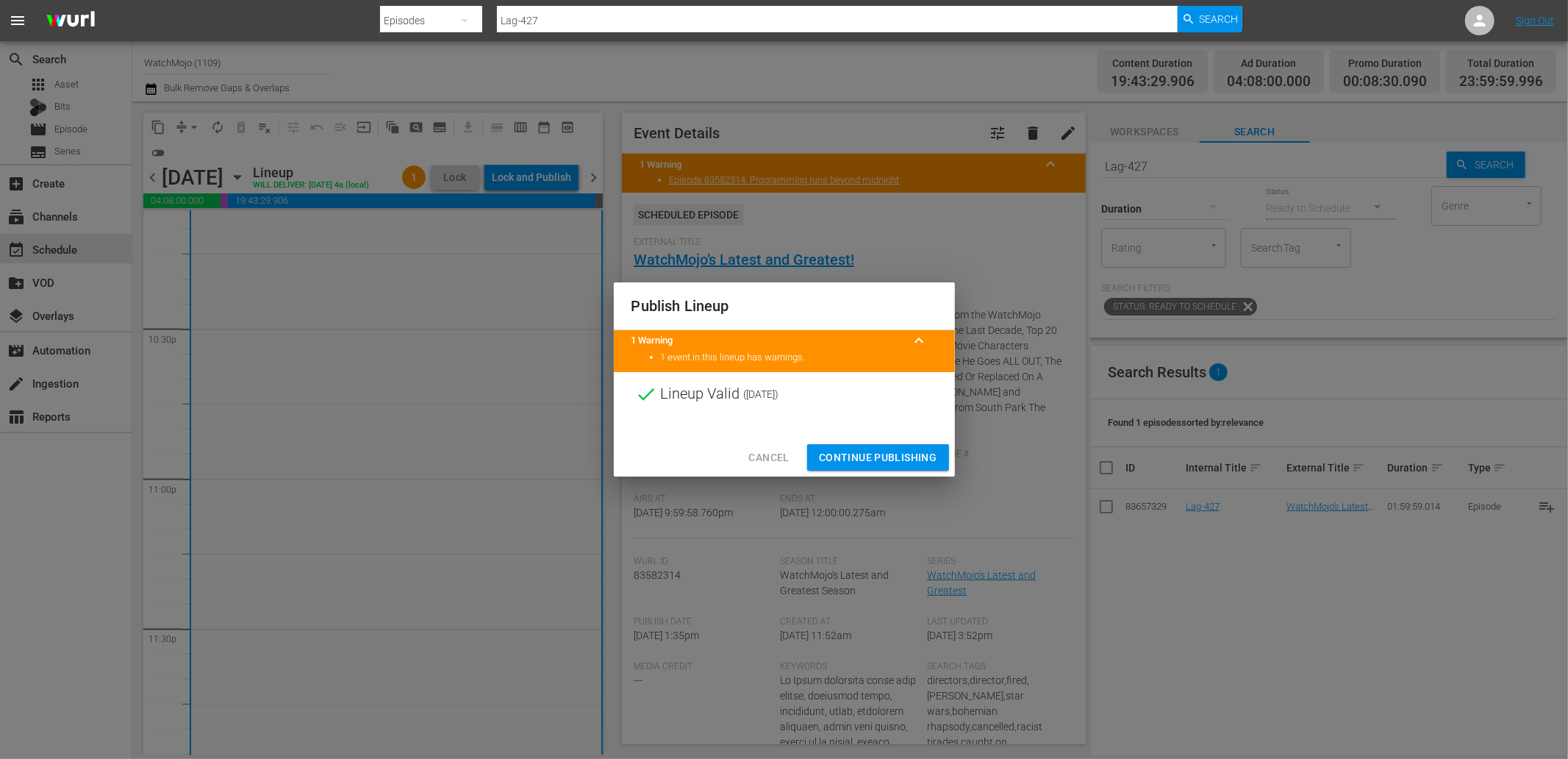
click at [834, 453] on span "Continue Publishing" at bounding box center [878, 458] width 119 height 19
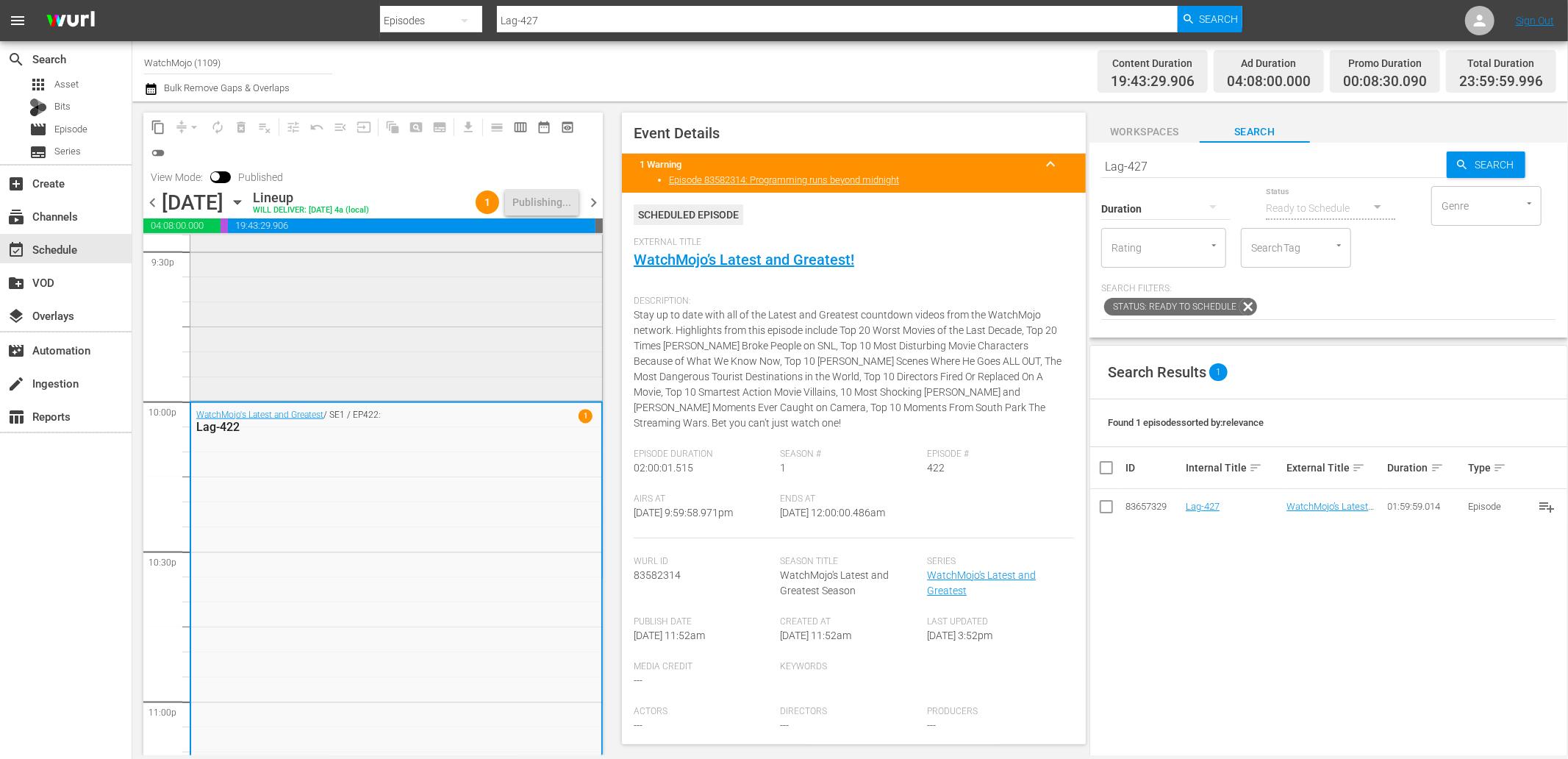
scroll to position [6416, 0]
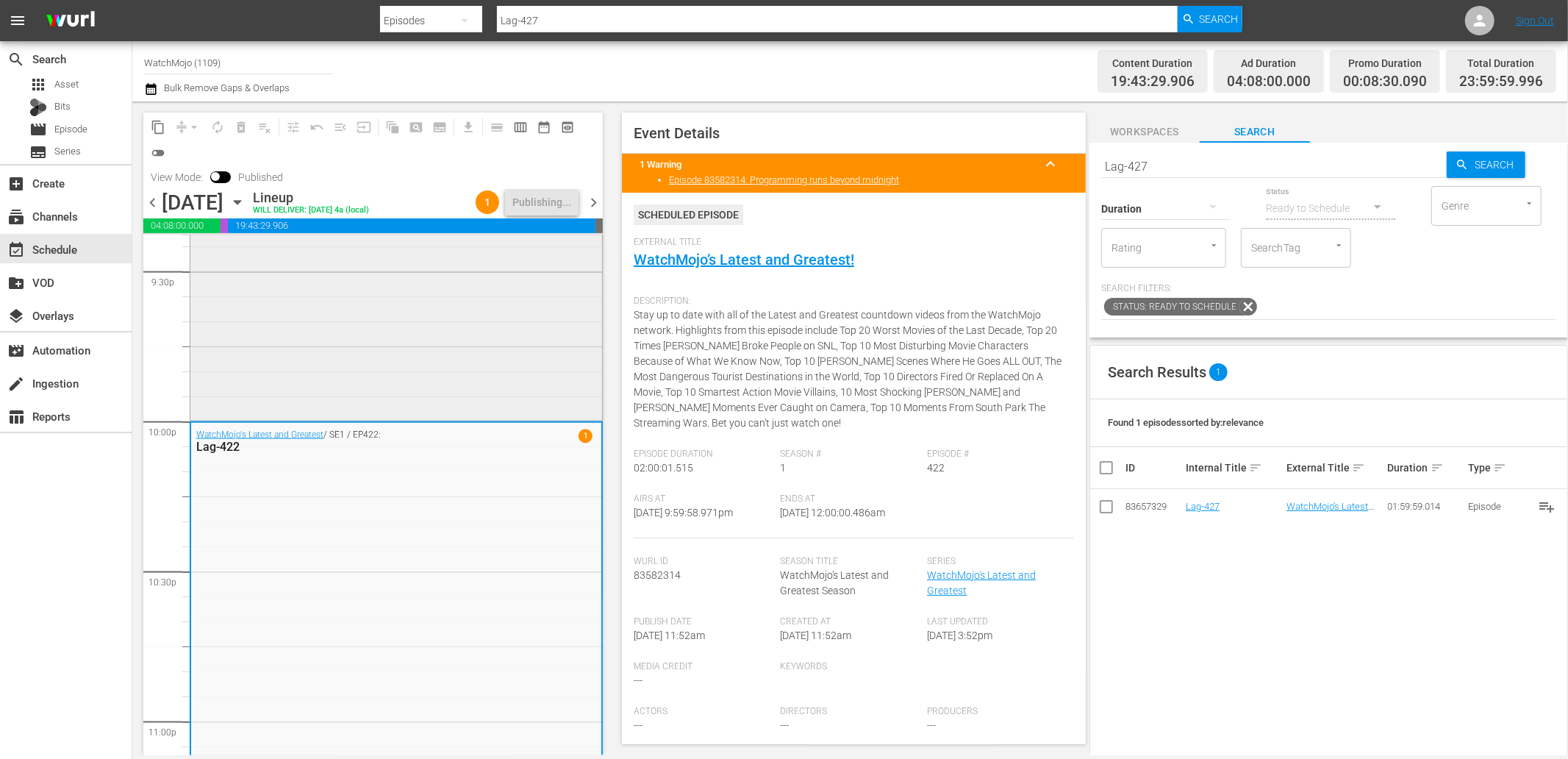
click at [493, 337] on div "Deep Dive / SE1 / EP61: WM-Deep-Dive-The-Simpsons_DIVE61_A4Z8P8" at bounding box center [396, 120] width 412 height 596
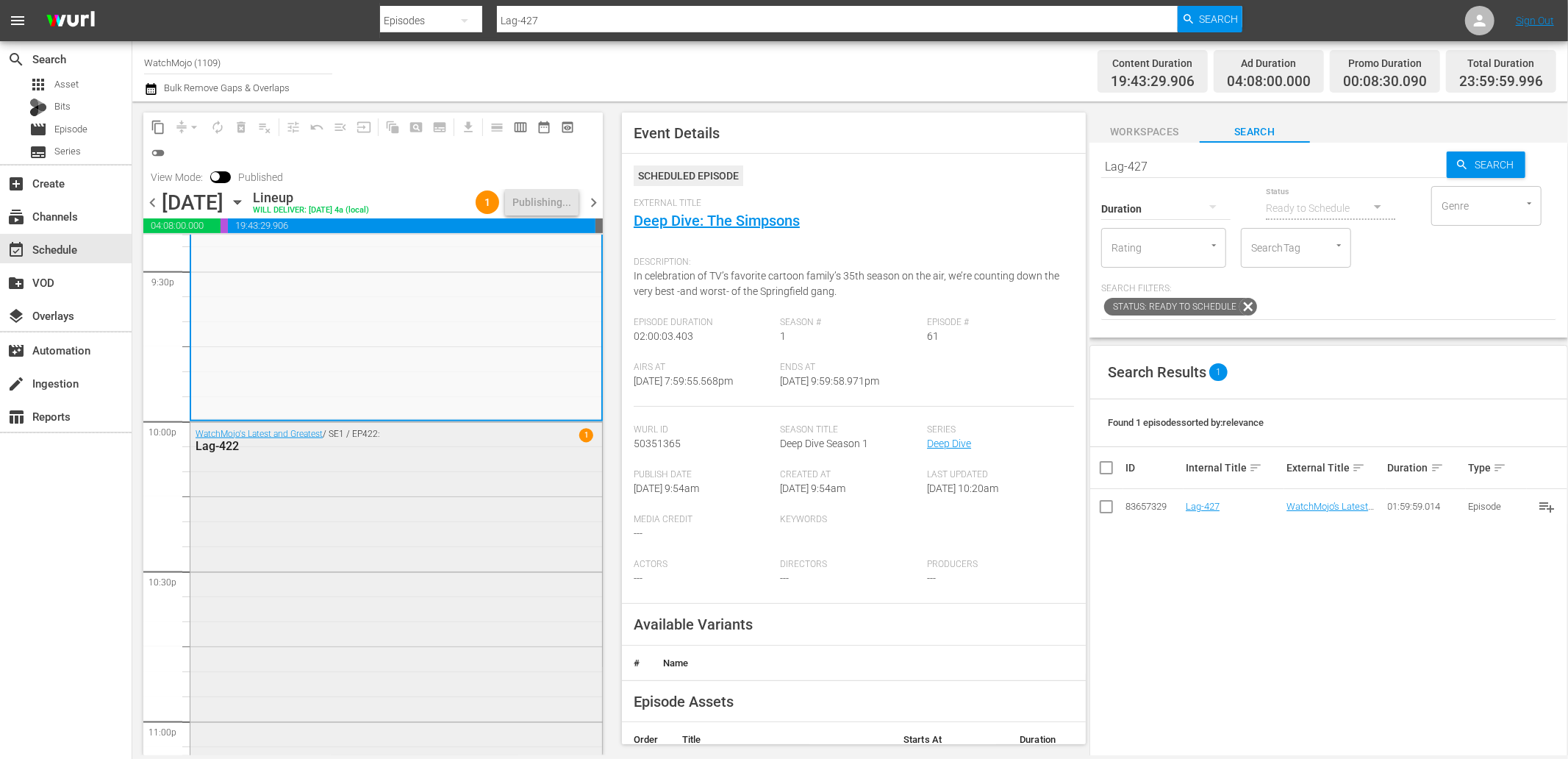
click at [482, 520] on div "WatchMojo's Latest and Greatest / SE1 / EP422: Lag-422 1" at bounding box center [396, 720] width 412 height 596
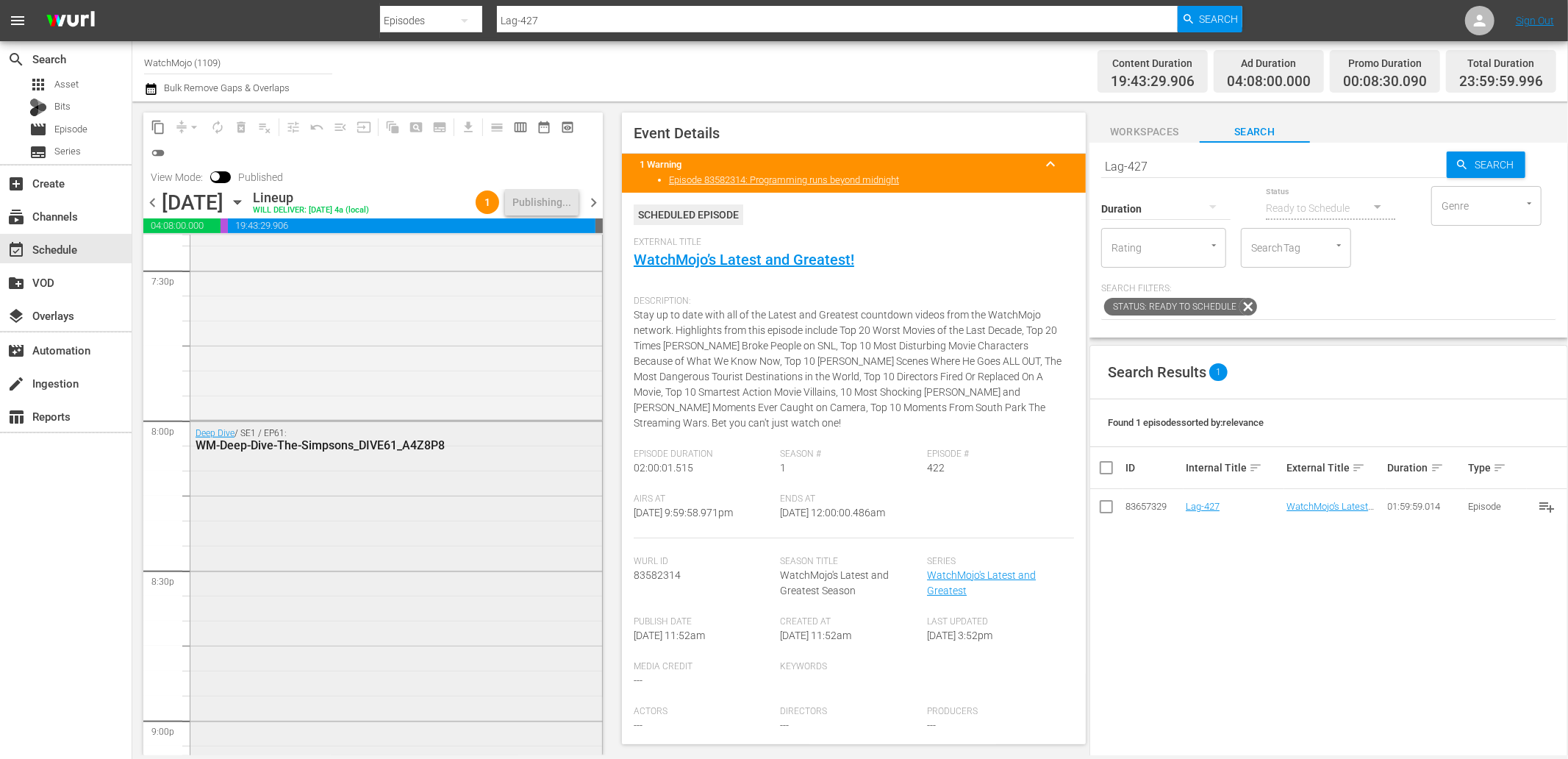
click at [460, 313] on div "WatchMojo's Latest and Greatest / SE1 / EP440: Lag-440" at bounding box center [396, 119] width 412 height 596
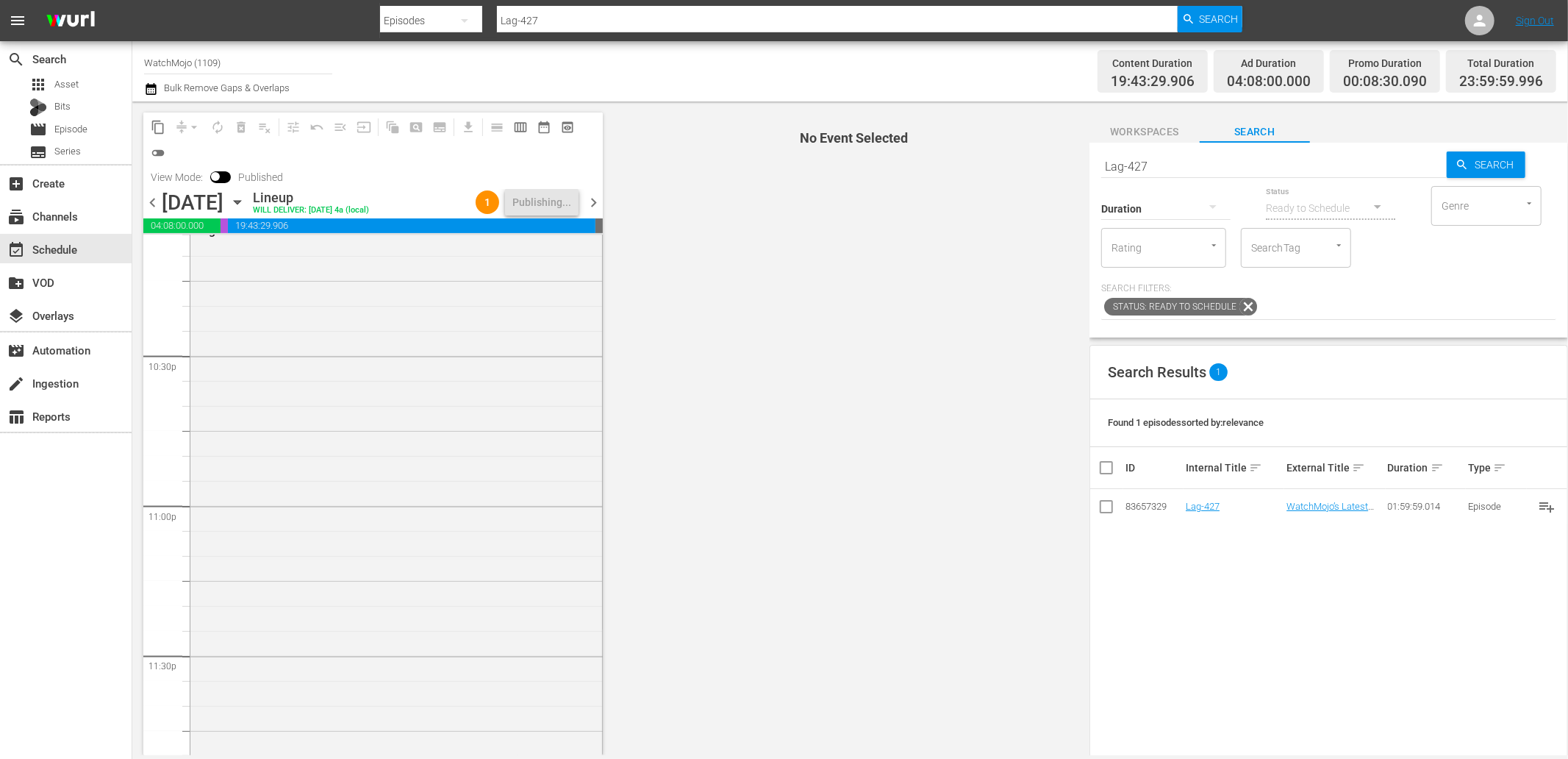
scroll to position [6635, 0]
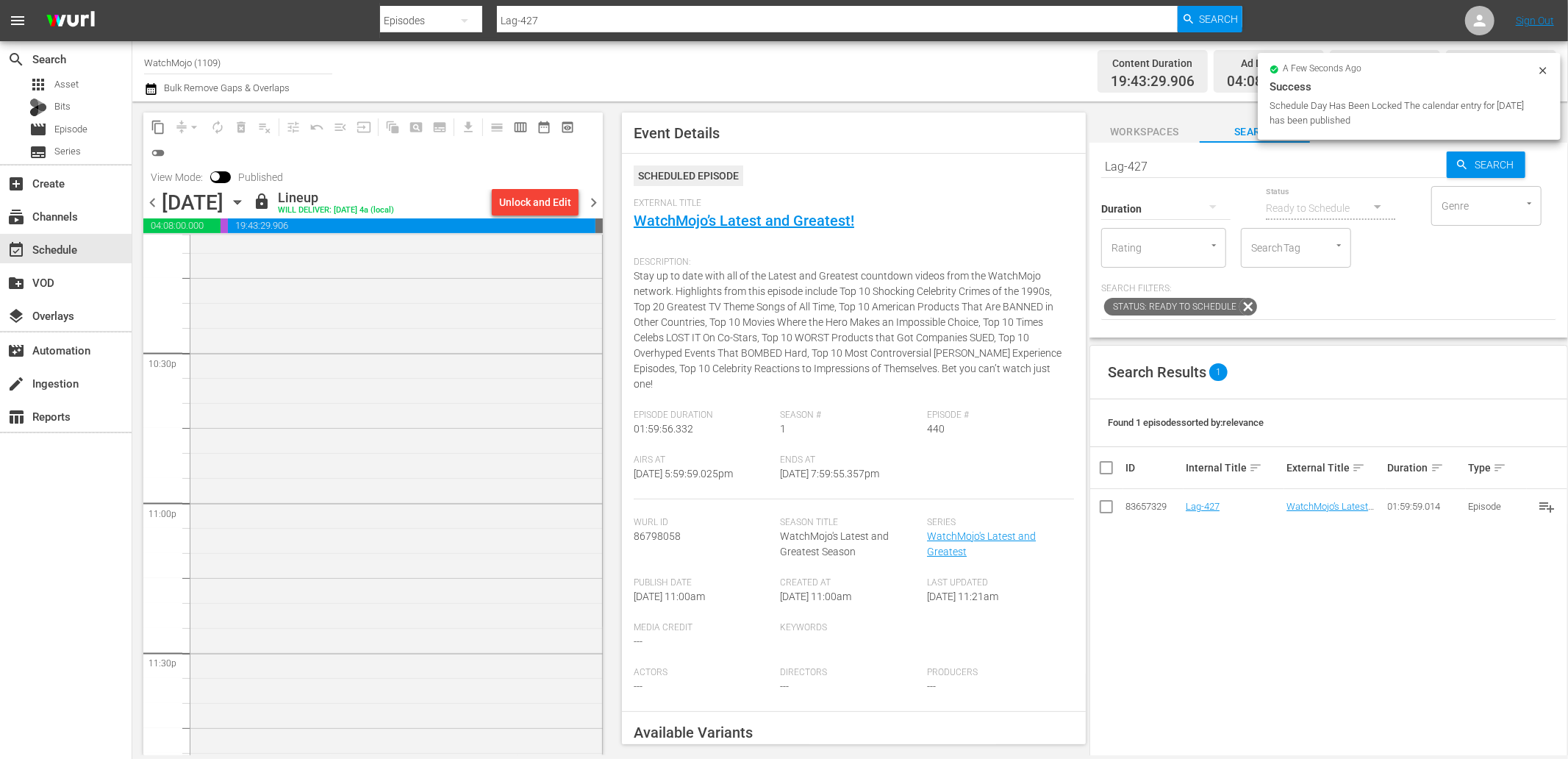
click at [433, 542] on div "WatchMojo's Latest and Greatest / SE1 / EP422: Lag-422 1" at bounding box center [396, 502] width 412 height 596
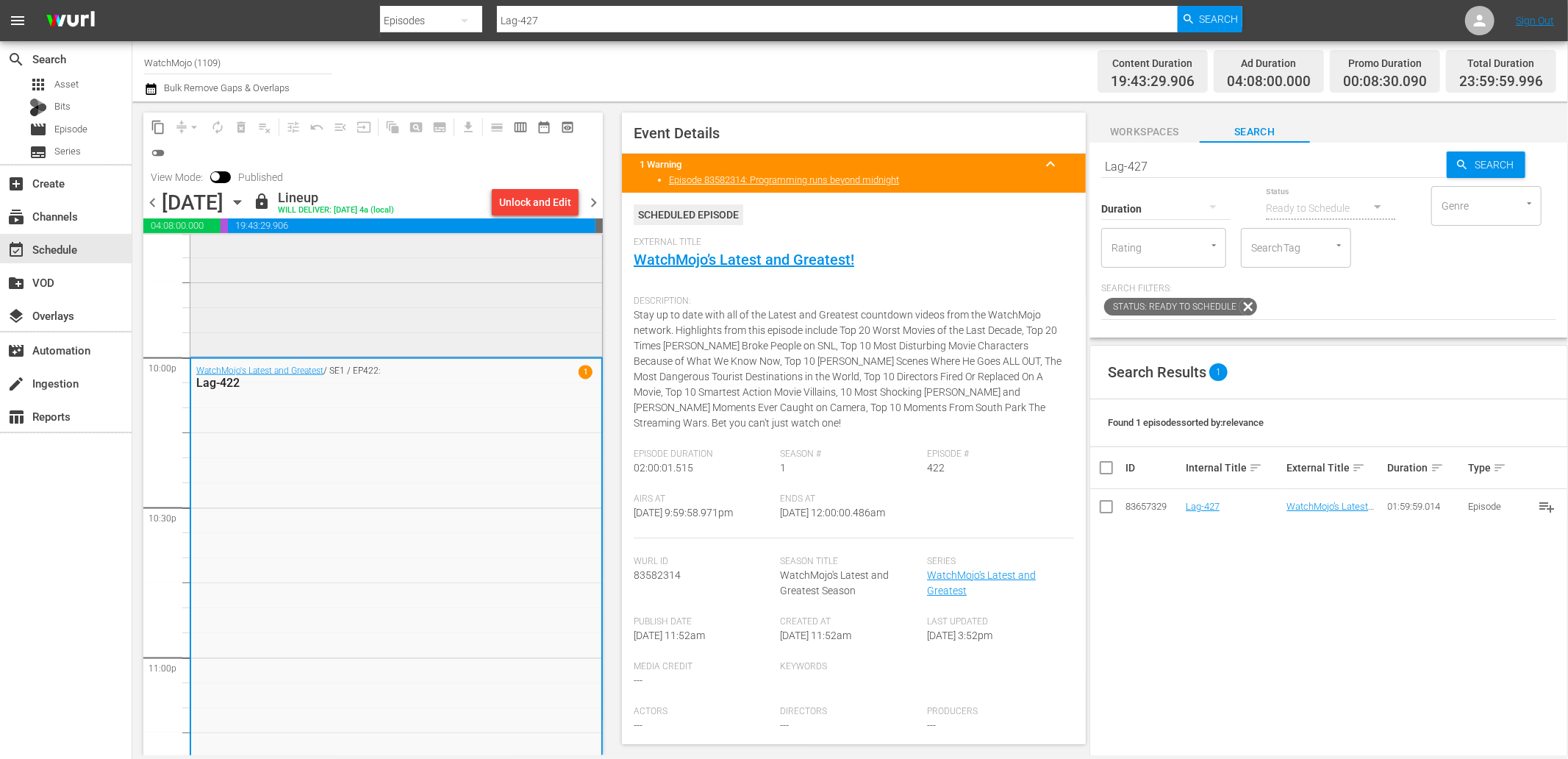
scroll to position [6416, 0]
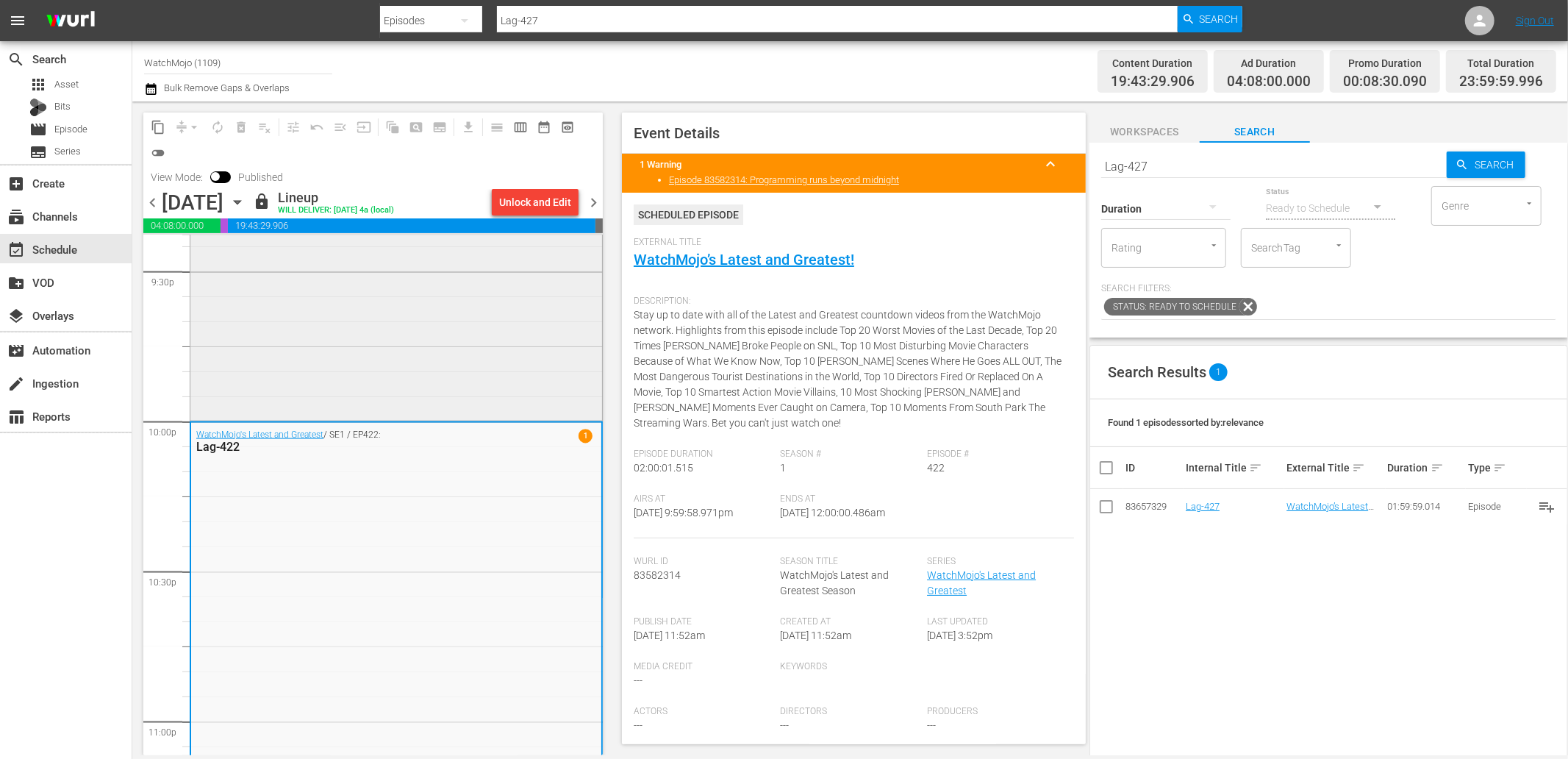
click at [395, 343] on div "Deep Dive / SE1 / EP61: WM-Deep-Dive-The-Simpsons_DIVE61_A4Z8P8" at bounding box center [396, 120] width 412 height 596
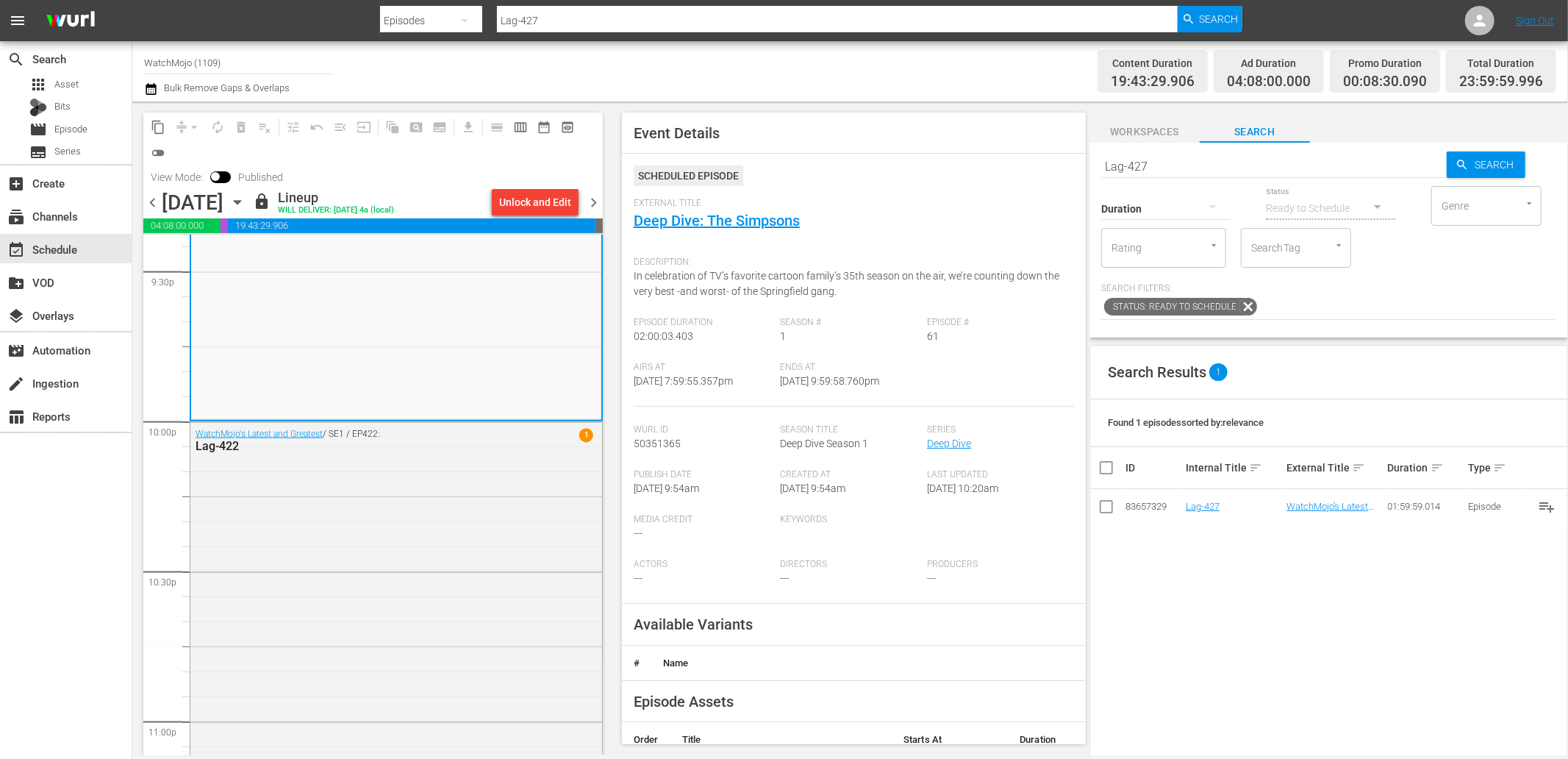
click at [470, 561] on div "WatchMojo's Latest and Greatest / SE1 / EP422: Lag-422 1" at bounding box center [396, 720] width 412 height 596
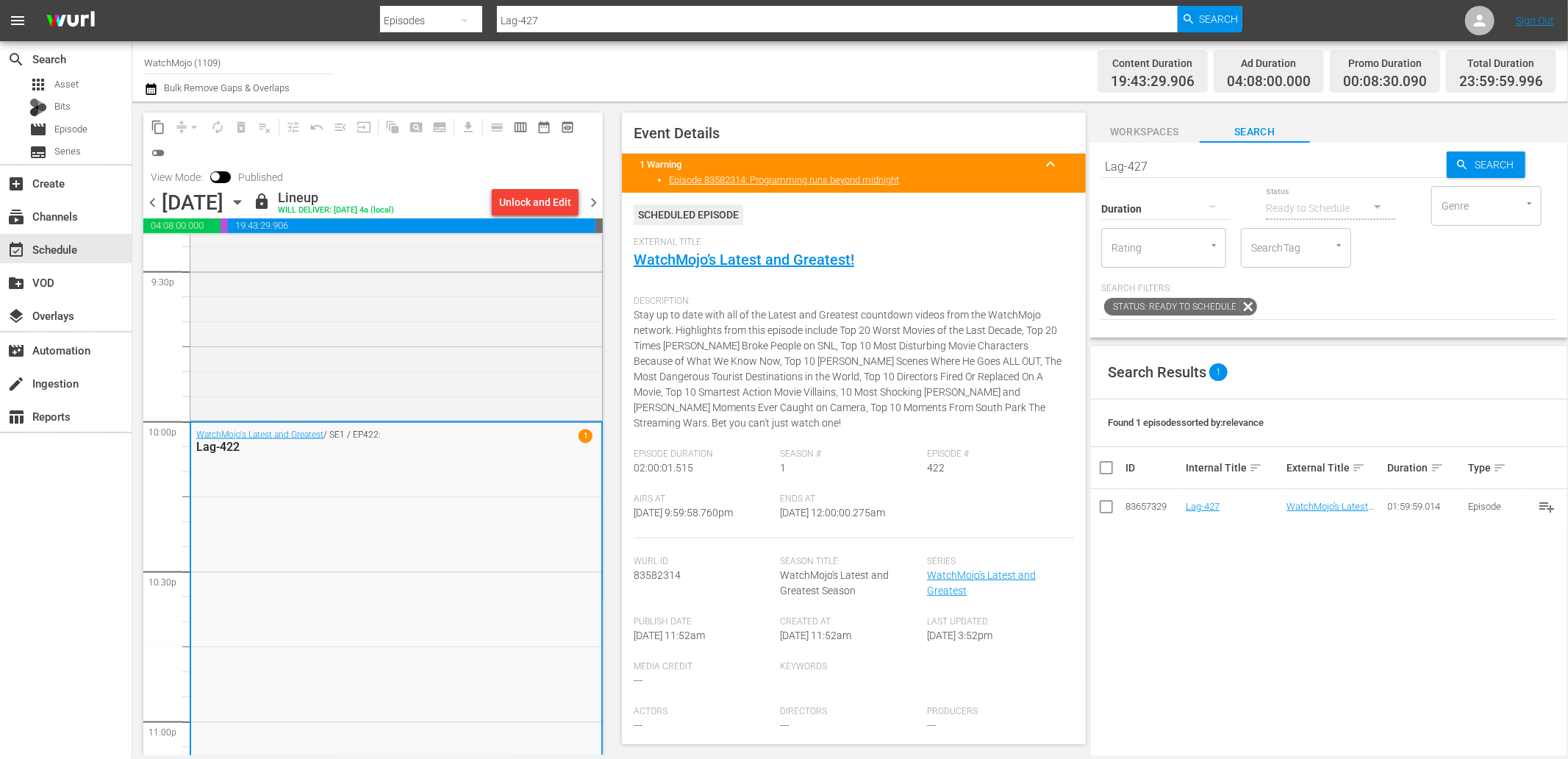
drag, startPoint x: 909, startPoint y: 518, endPoint x: 829, endPoint y: 518, distance: 80.0
click at [829, 518] on div "Ends At 9/20/25 @ 12:00:00.275am" at bounding box center [854, 516] width 147 height 45
click at [597, 201] on span "chevron_right" at bounding box center [594, 203] width 19 height 19
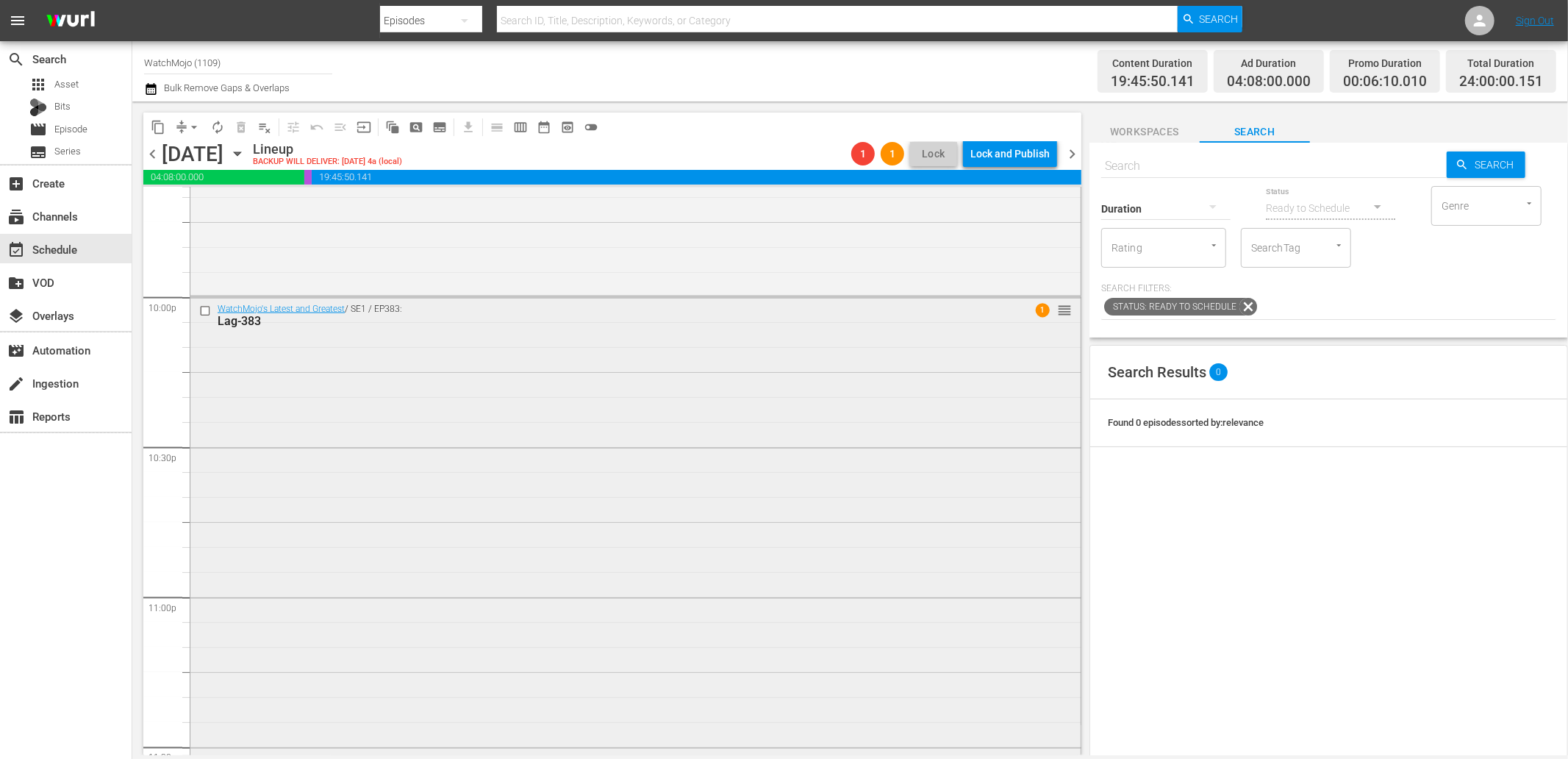
scroll to position [6635, 0]
click at [487, 487] on div "WatchMojo's Latest and Greatest / SE1 / EP383: Lag-383 1 reorder" at bounding box center [635, 454] width 890 height 596
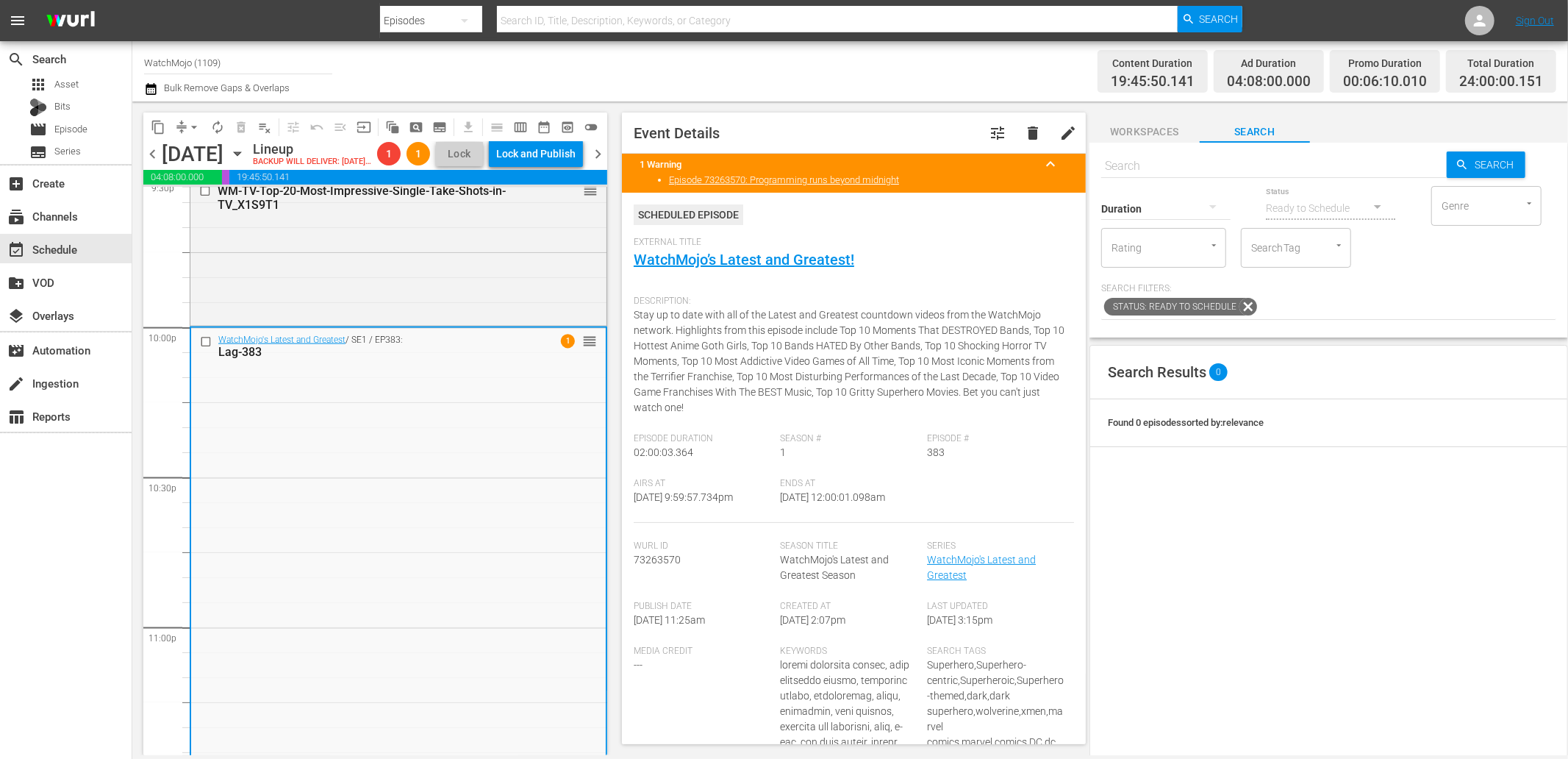
scroll to position [6658, 0]
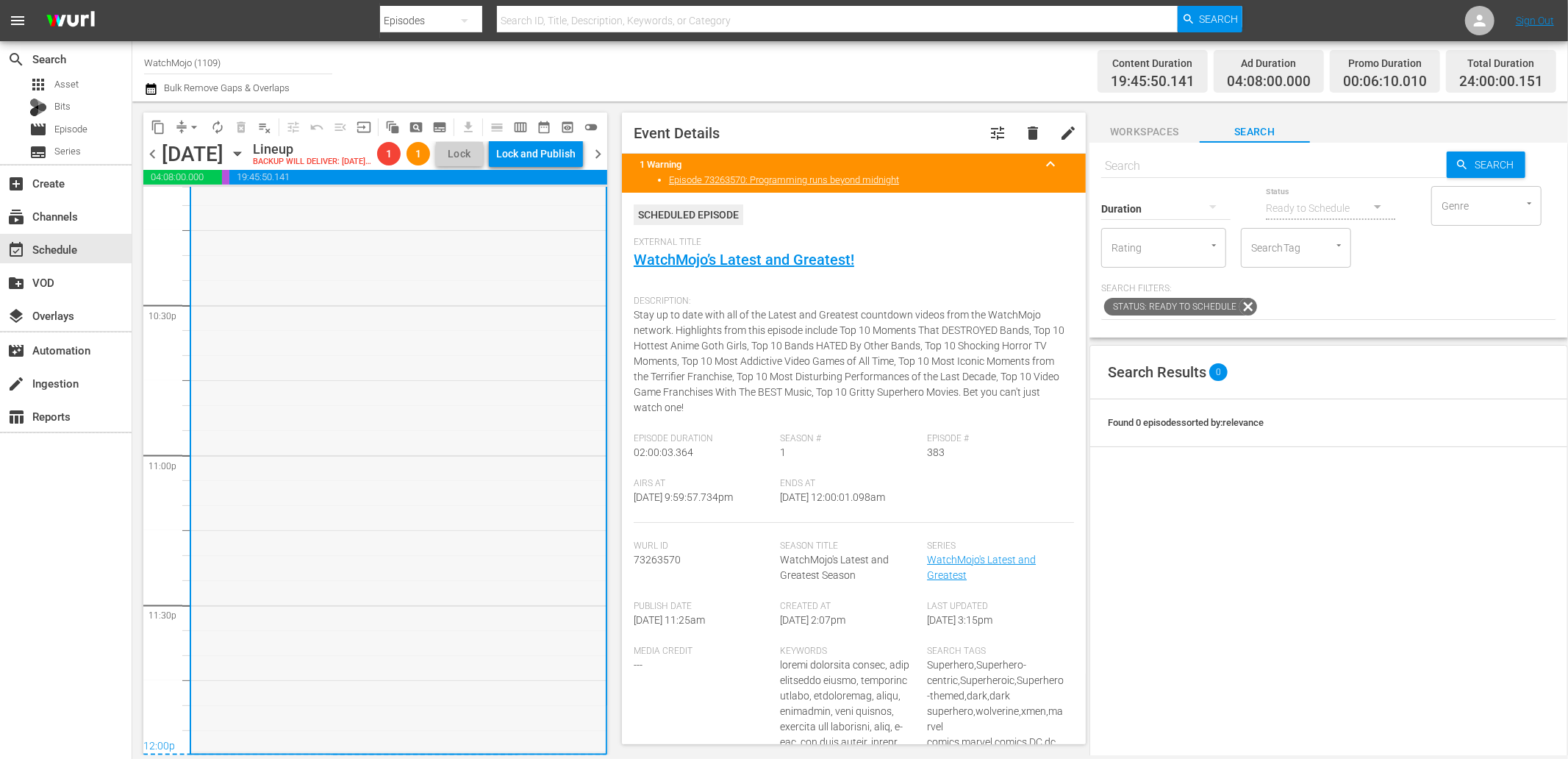
click at [473, 689] on div "WatchMojo's Latest and Greatest / SE1 / EP383: Lag-383 1 reorder" at bounding box center [399, 454] width 415 height 596
click at [188, 128] on span "arrow_drop_down" at bounding box center [194, 127] width 15 height 15
click at [197, 203] on li "Align to End of Previous Day" at bounding box center [195, 205] width 155 height 25
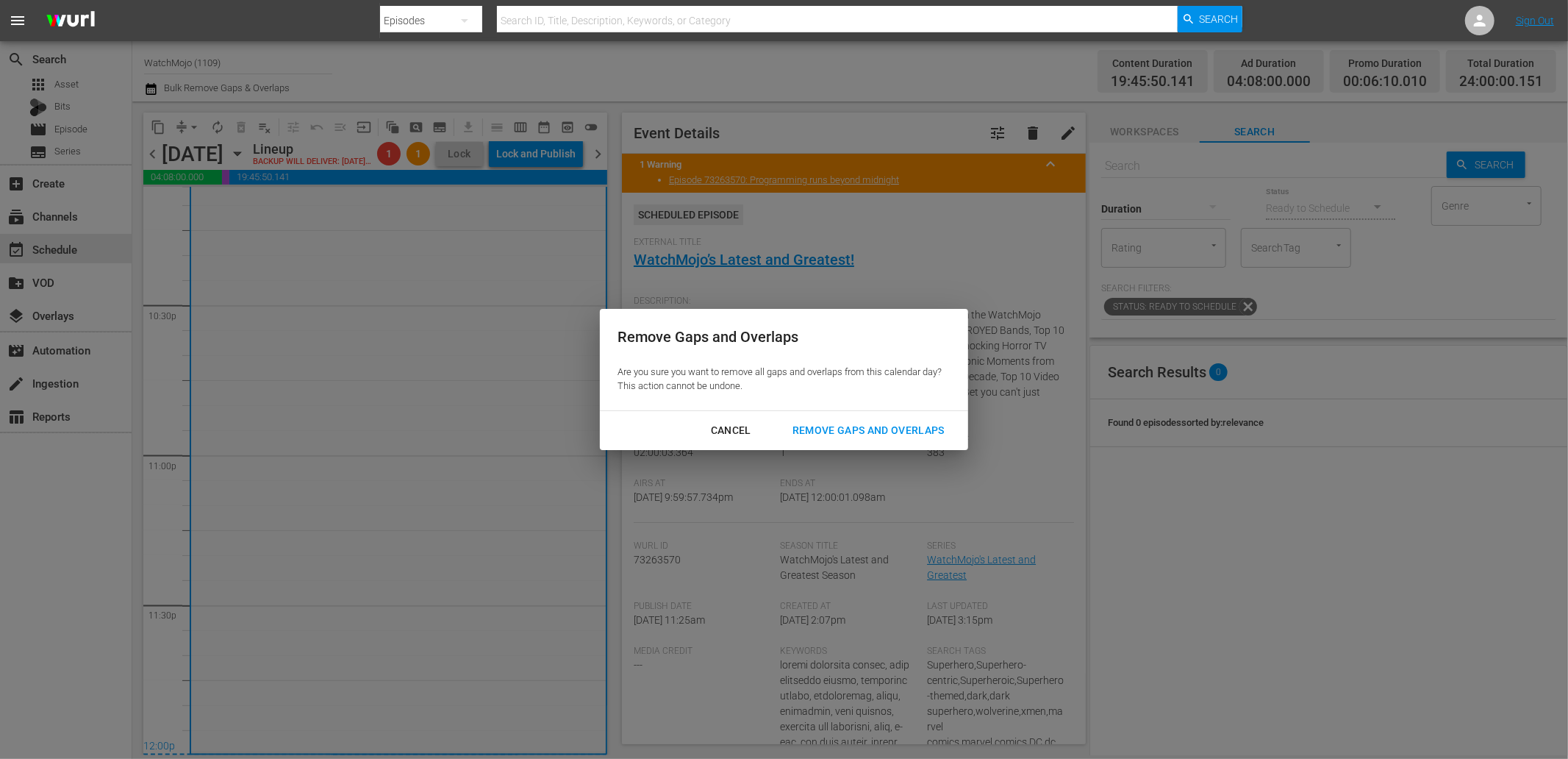
click at [886, 437] on div "Remove Gaps and Overlaps" at bounding box center [868, 431] width 175 height 19
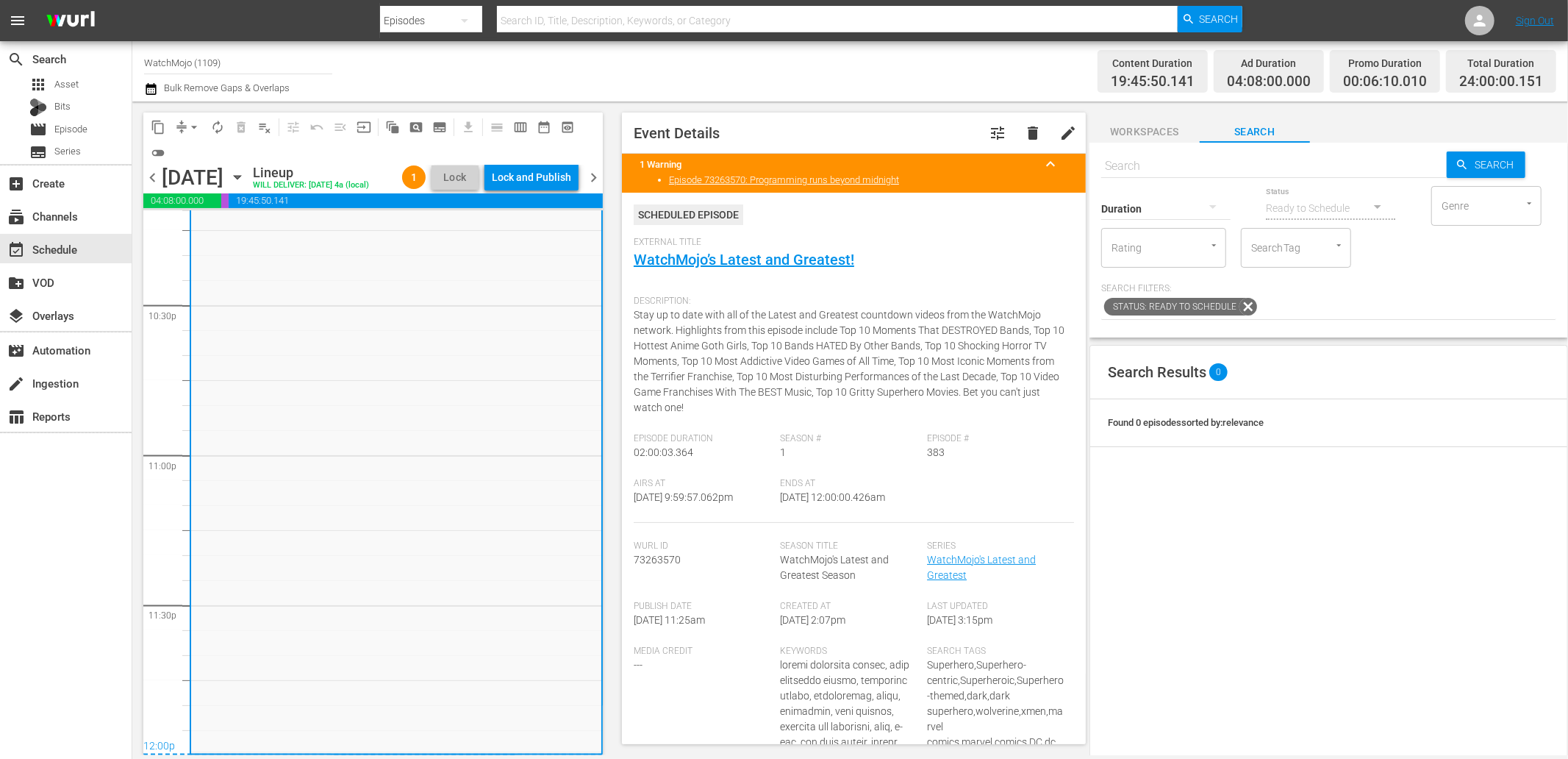
click at [923, 493] on div "Airs At 9/20/25 @ 9:59:57.062pm Ends At 9/21/25 @ 12:00:00.426am" at bounding box center [853, 501] width 440 height 45
drag, startPoint x: 888, startPoint y: 497, endPoint x: 831, endPoint y: 504, distance: 57.4
click at [831, 504] on div "Ends At 9/21/25 @ 12:00:00.426am" at bounding box center [854, 501] width 147 height 45
copy span "12:00:00.426am"
click at [541, 173] on div "Lock and Publish" at bounding box center [531, 177] width 79 height 26
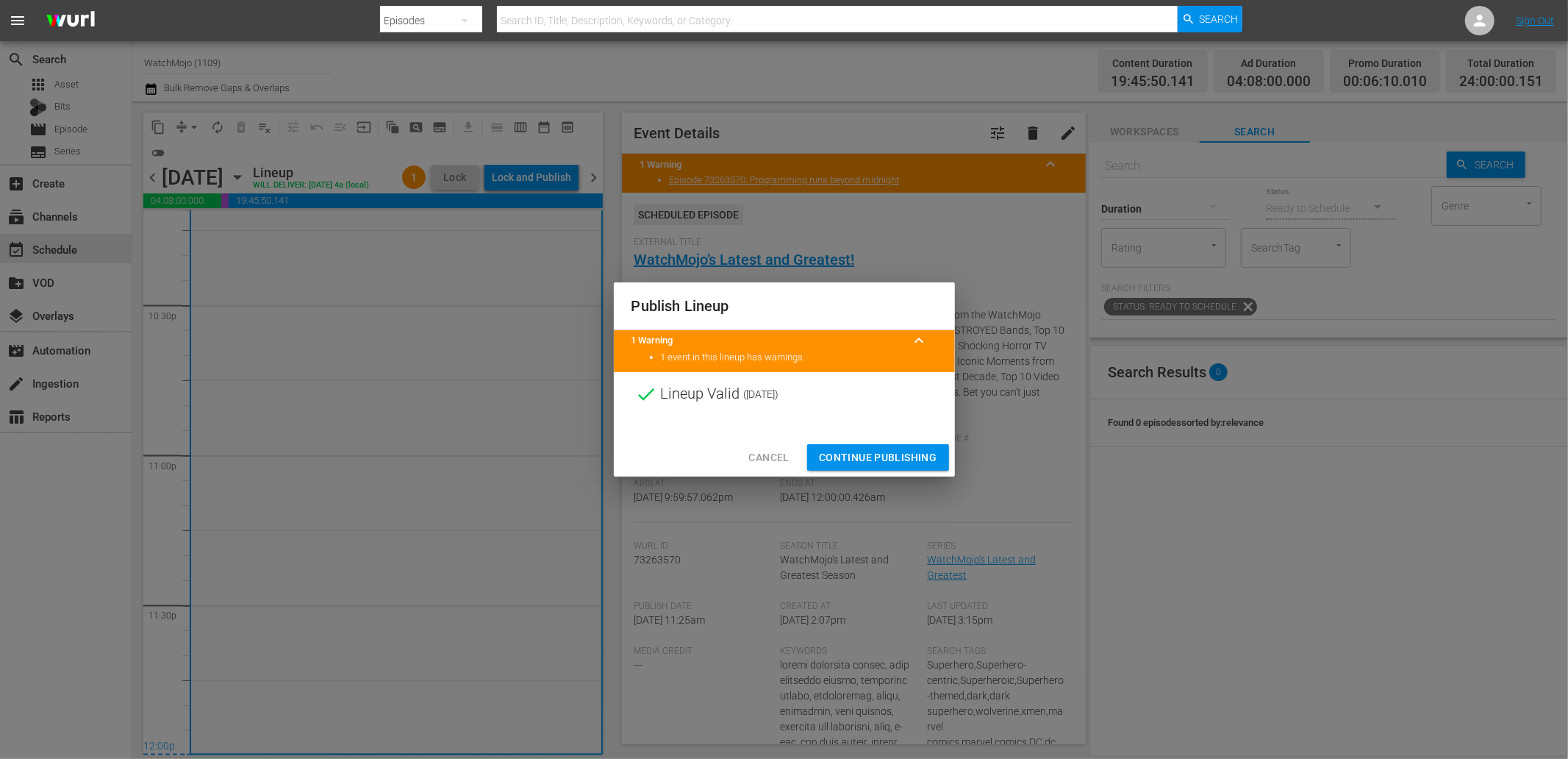
click at [847, 458] on span "Continue Publishing" at bounding box center [878, 458] width 119 height 19
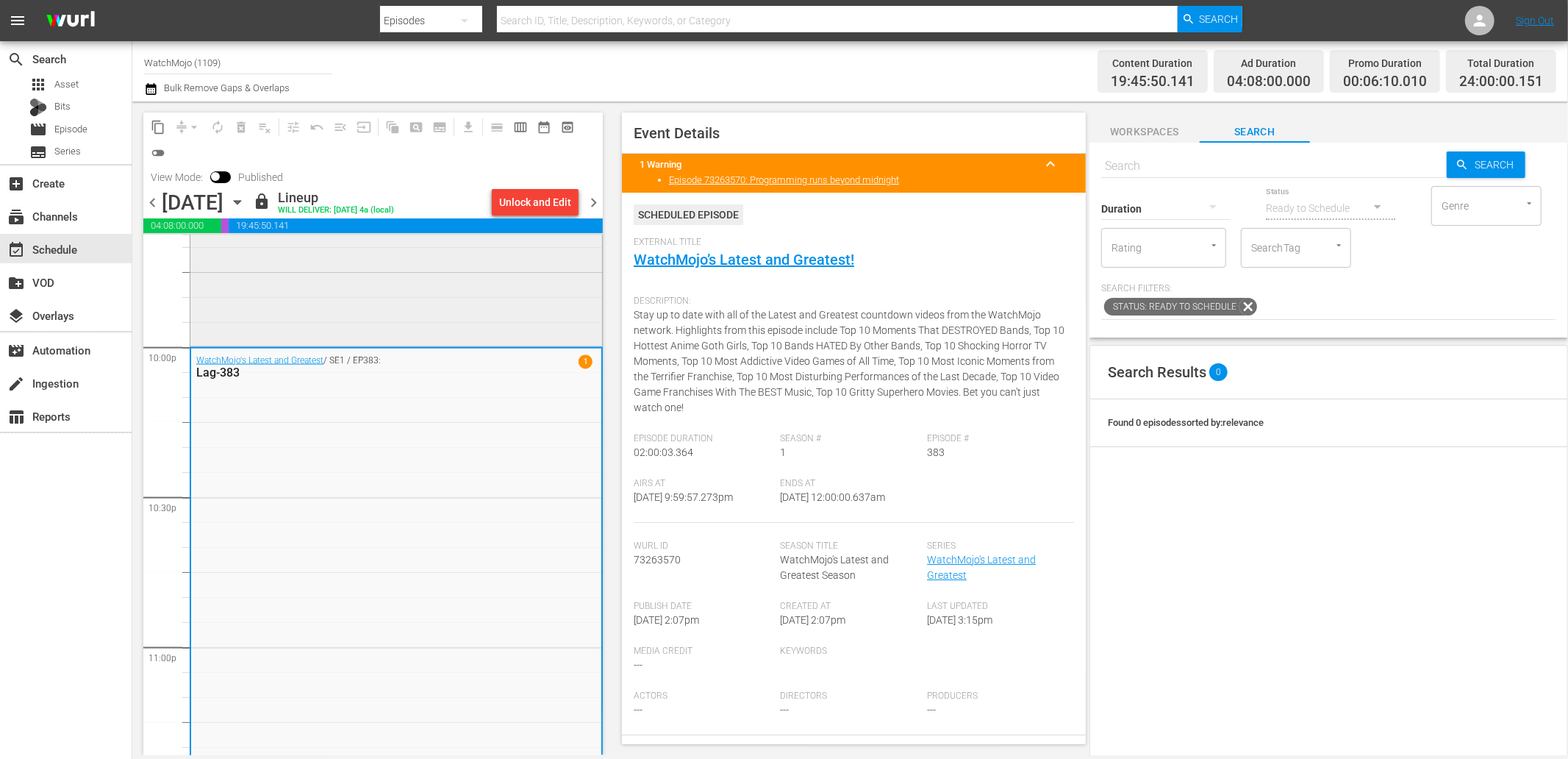
scroll to position [6440, 0]
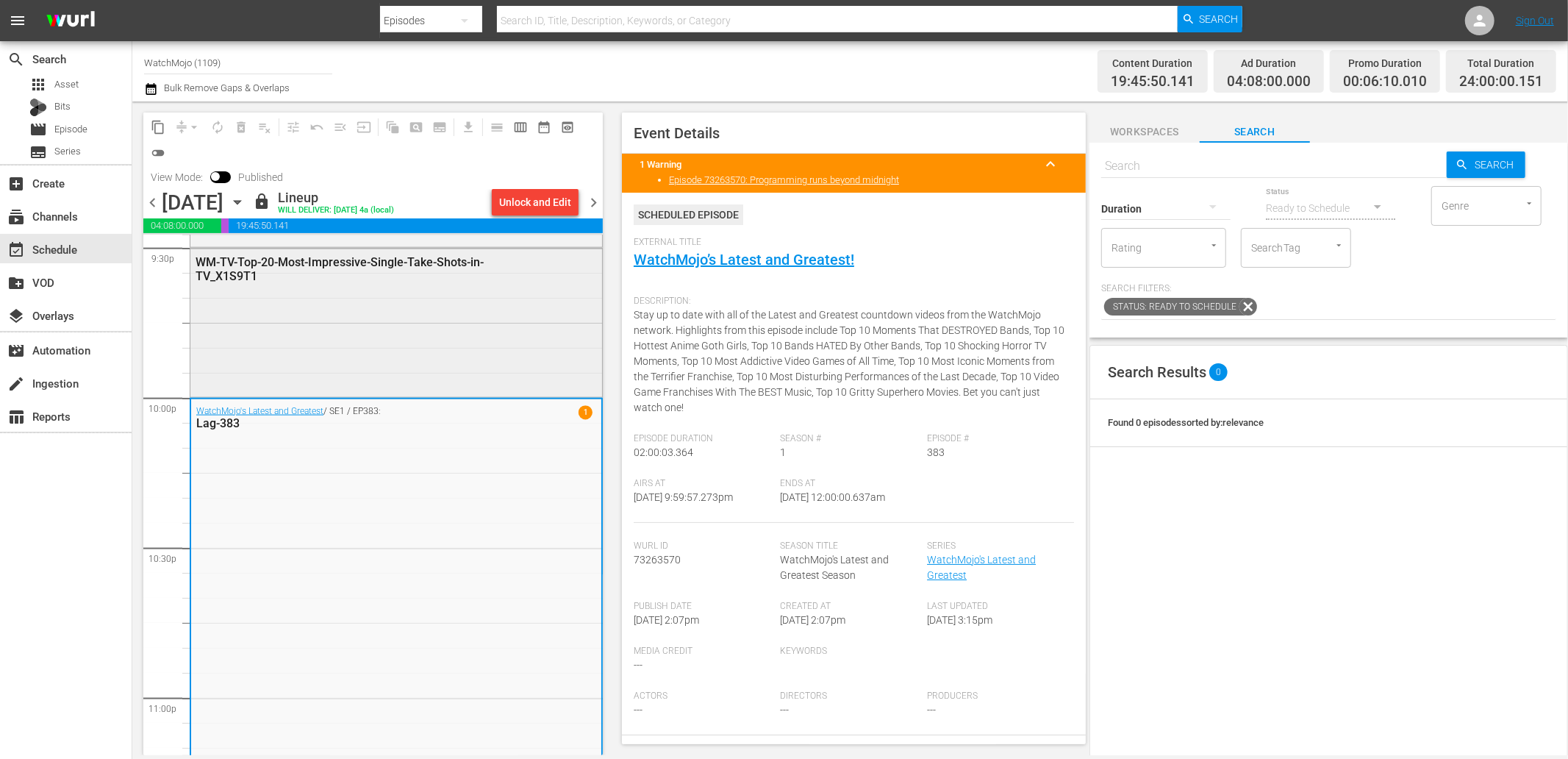
click at [421, 316] on div "WM-TV-Top-20-Most-Impressive-Single-Take-Shots-in-TV_X1S9T1" at bounding box center [396, 322] width 412 height 145
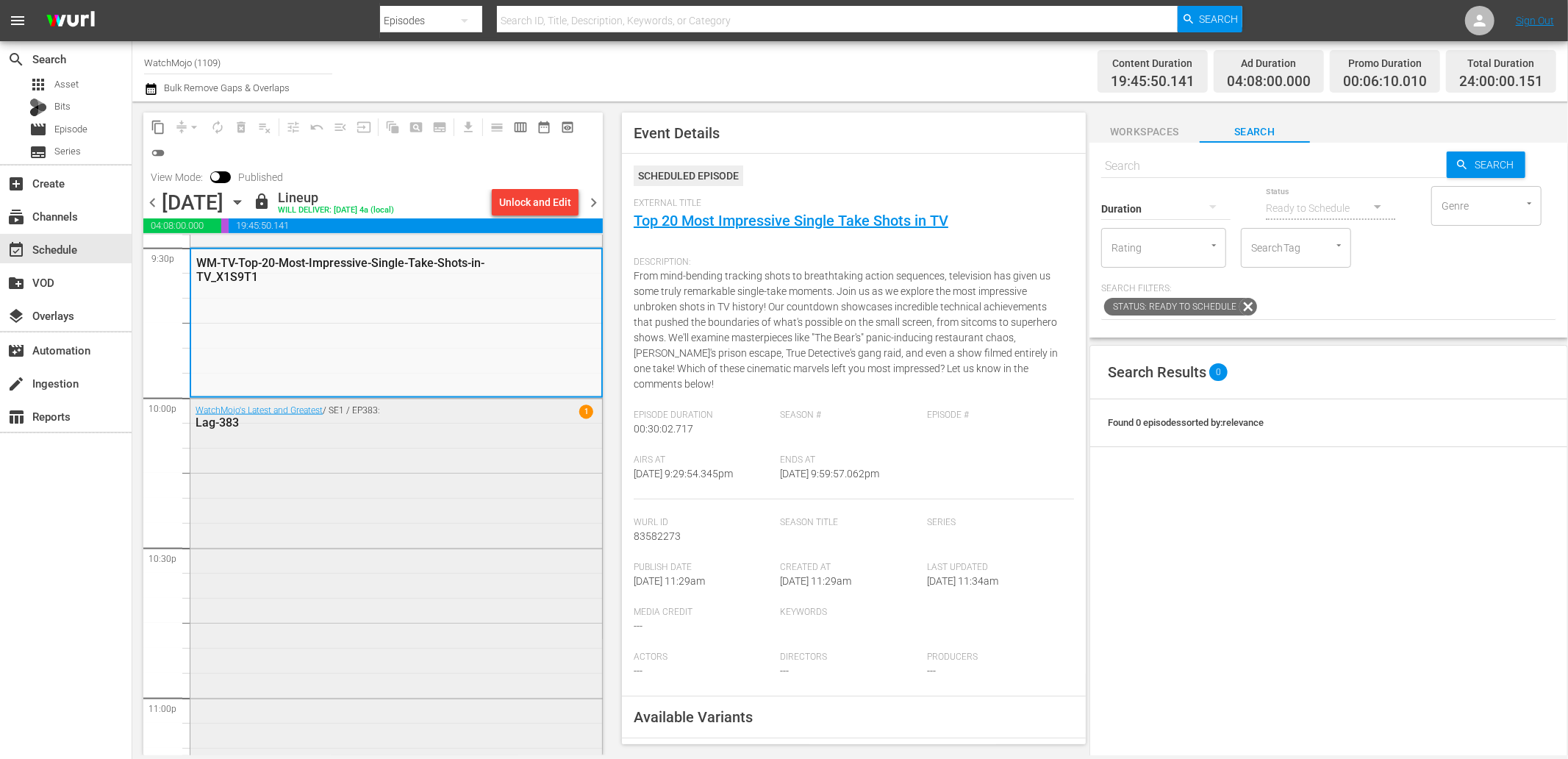
click at [467, 557] on div "WatchMojo's Latest and Greatest / SE1 / EP383: Lag-383 1" at bounding box center [396, 697] width 412 height 596
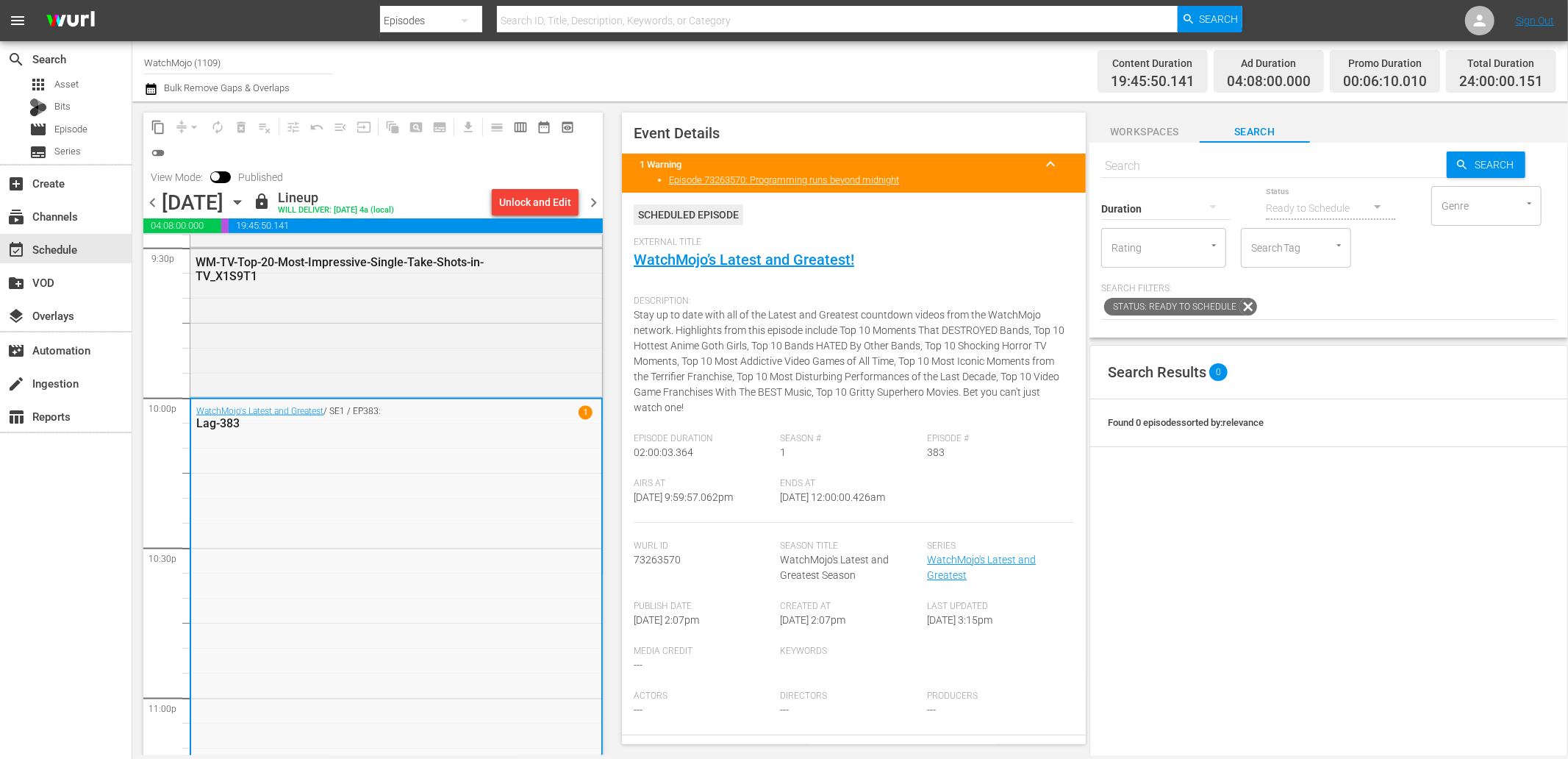
drag, startPoint x: 907, startPoint y: 502, endPoint x: 827, endPoint y: 500, distance: 80.0
click at [827, 500] on div "Ends At 9/21/25 @ 12:00:00.426am" at bounding box center [854, 501] width 147 height 45
click at [596, 205] on span "chevron_right" at bounding box center [594, 203] width 19 height 19
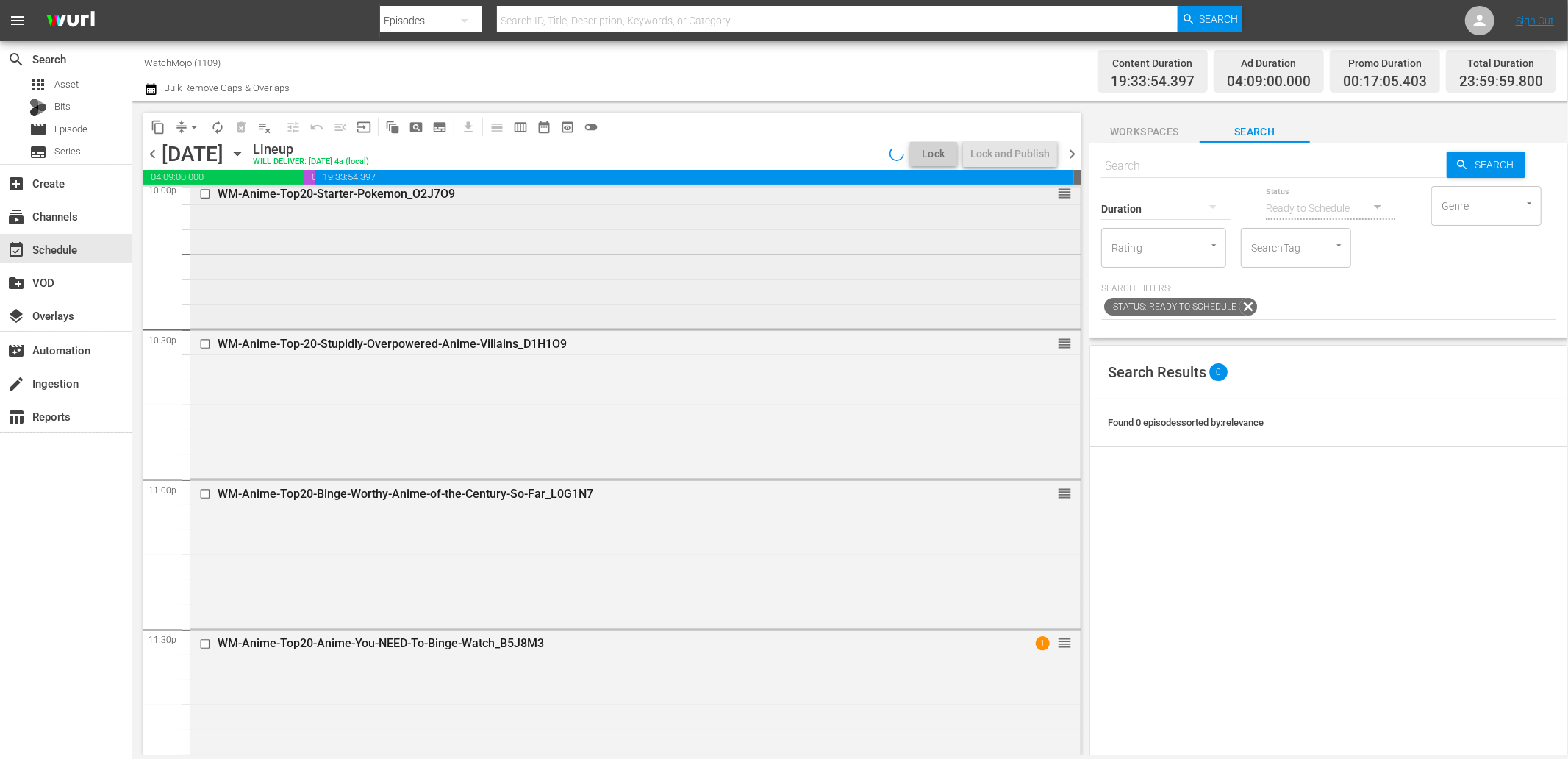
scroll to position [6635, 0]
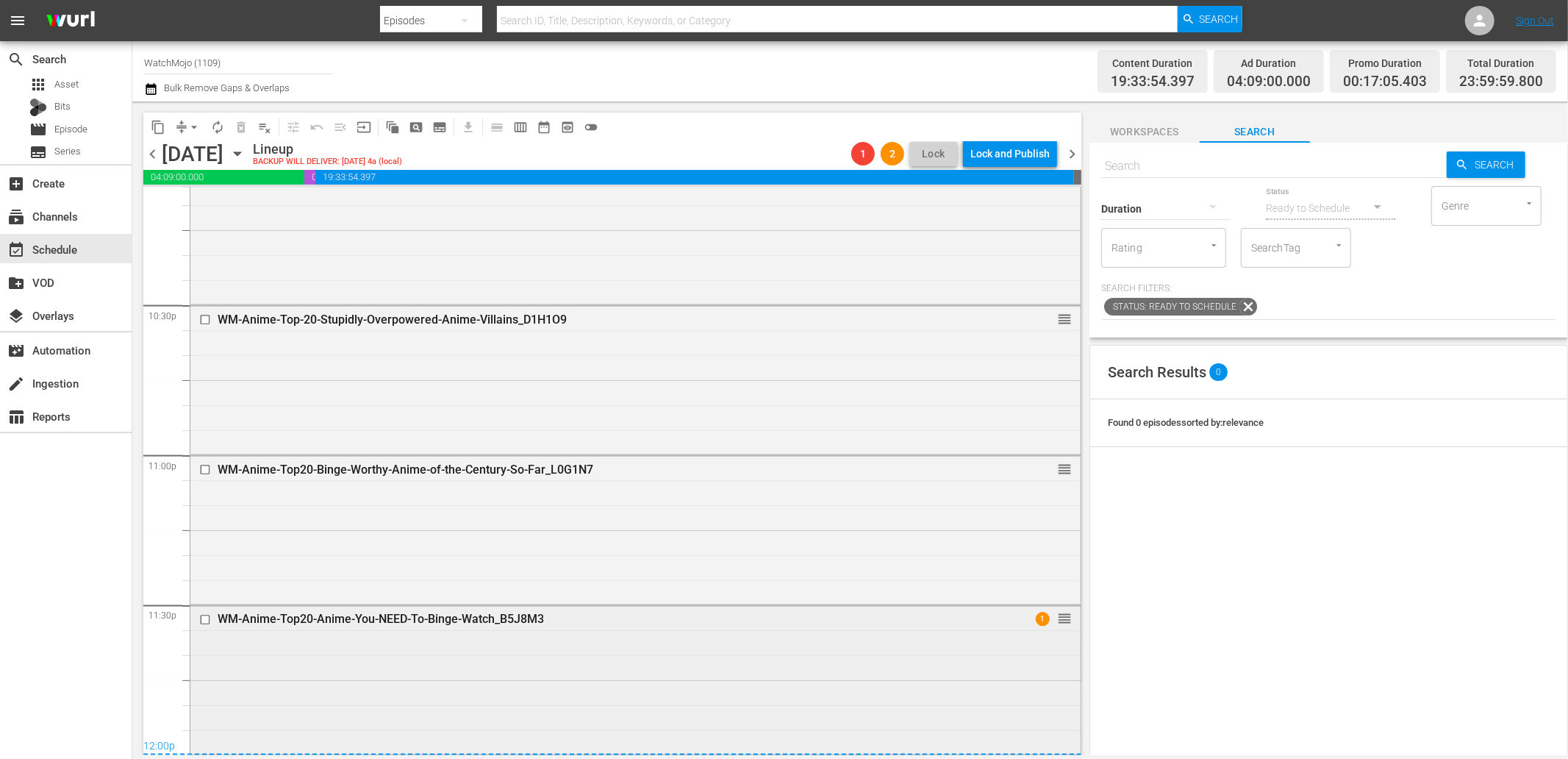
click at [436, 677] on div "WM-Anime-Top20-Anime-You-NEED-To-Binge-Watch_B5J8M3 1 reorder" at bounding box center [635, 679] width 890 height 145
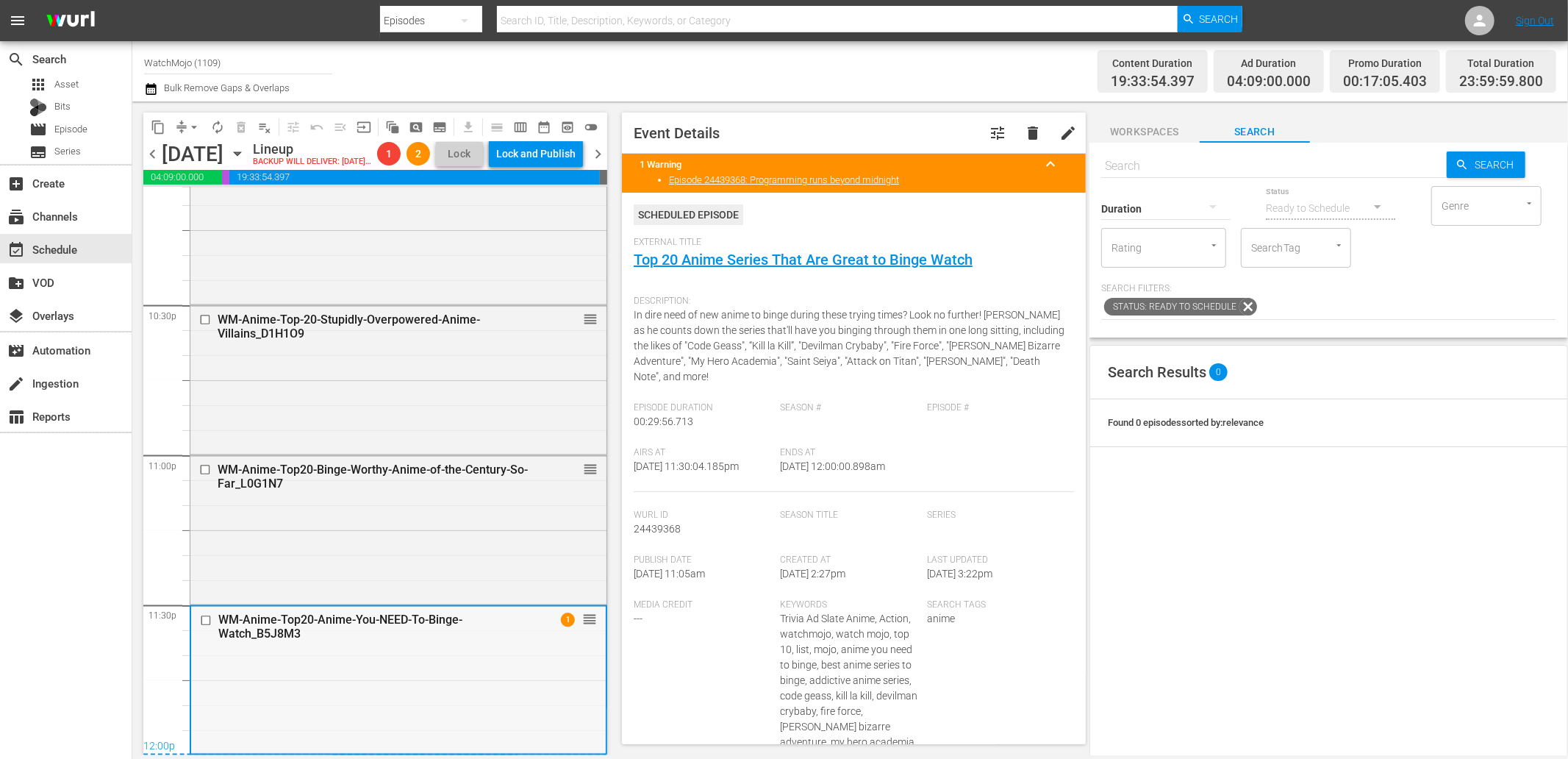
click at [481, 685] on div "WM-Anime-Top20-Anime-You-NEED-To-Binge-Watch_B5J8M3 1 reorder" at bounding box center [399, 680] width 415 height 145
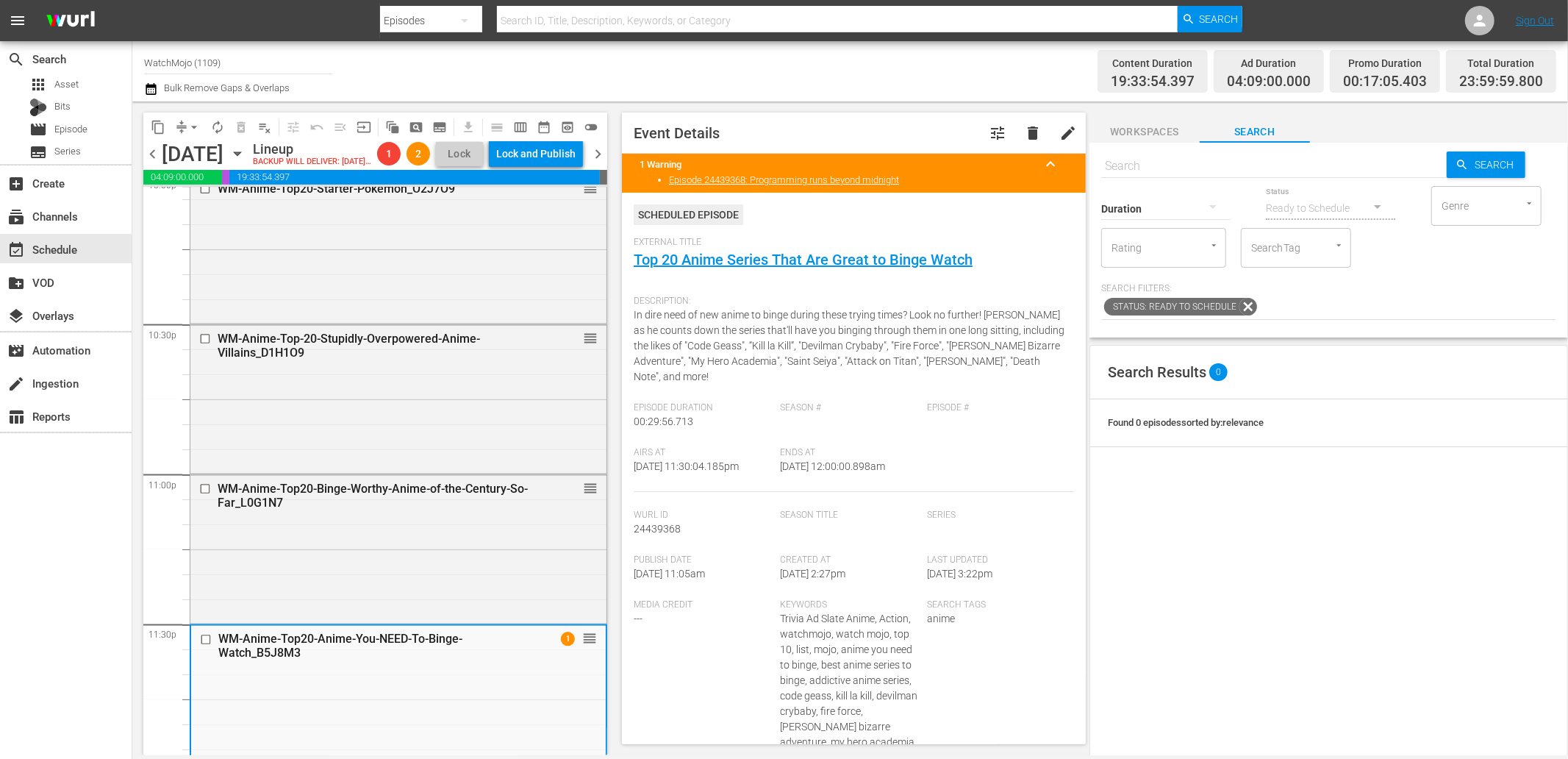
scroll to position [6658, 0]
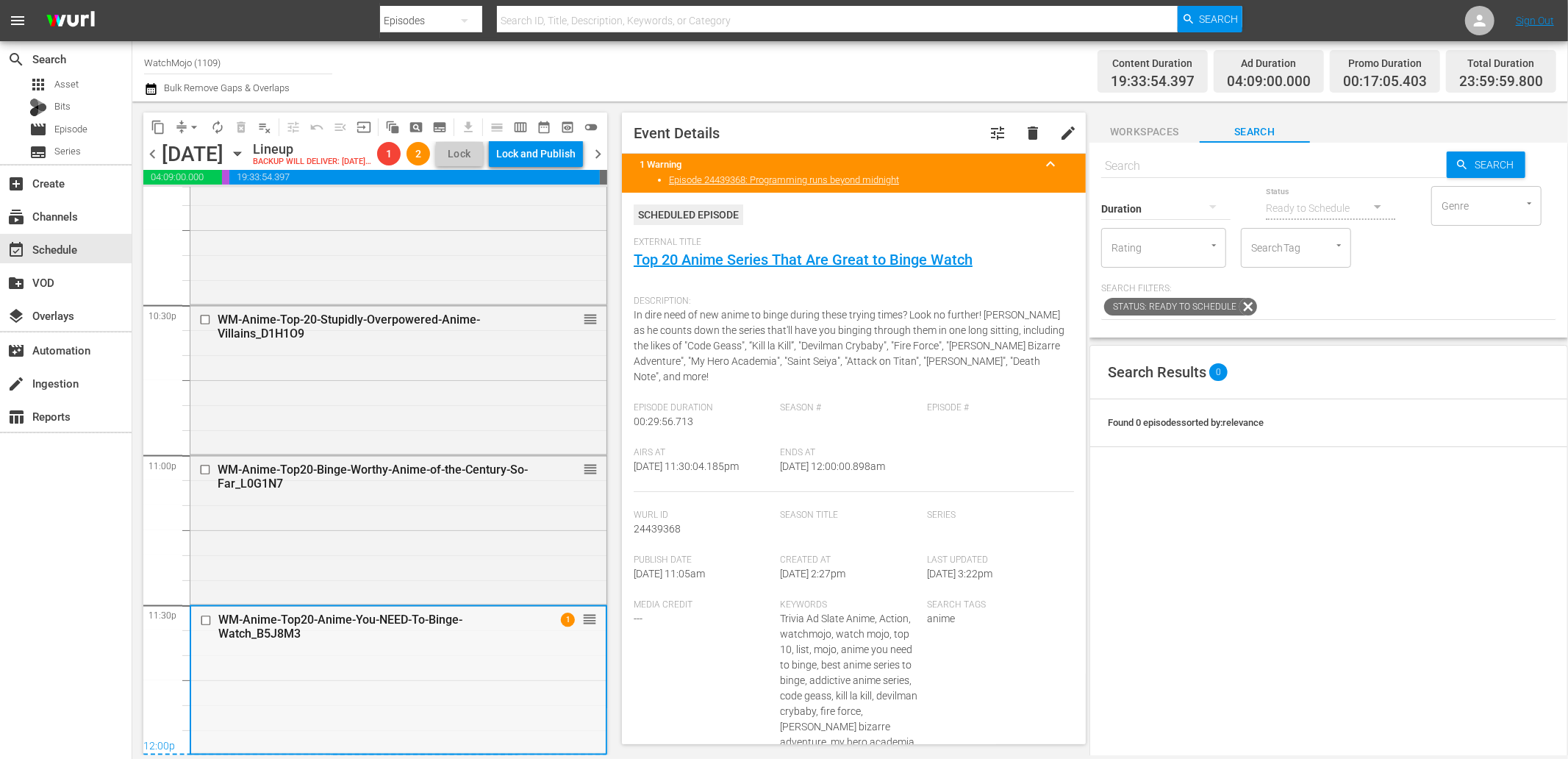
click at [431, 663] on div "WM-Anime-Top20-Anime-You-NEED-To-Binge-Watch_B5J8M3 1 reorder" at bounding box center [399, 680] width 415 height 145
click at [435, 526] on div "WM-Anime-Top20-Binge-Worthy-Anime-of-the-Century-So-Far_L0G1N7 reorder" at bounding box center [399, 529] width 416 height 145
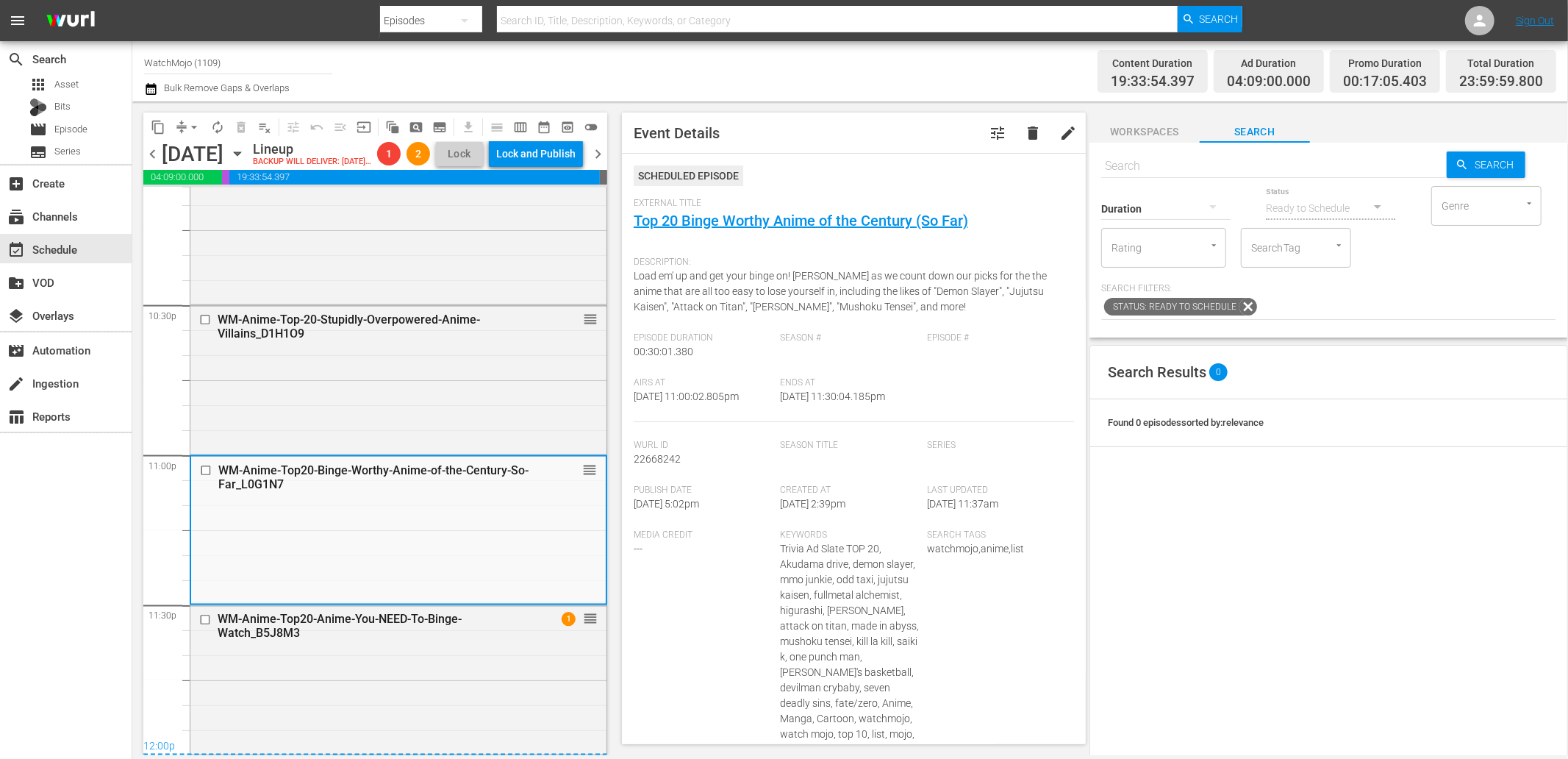
click at [427, 659] on div "WM-Anime-Top20-Anime-You-NEED-To-Binge-Watch_B5J8M3 1 reorder" at bounding box center [399, 679] width 416 height 145
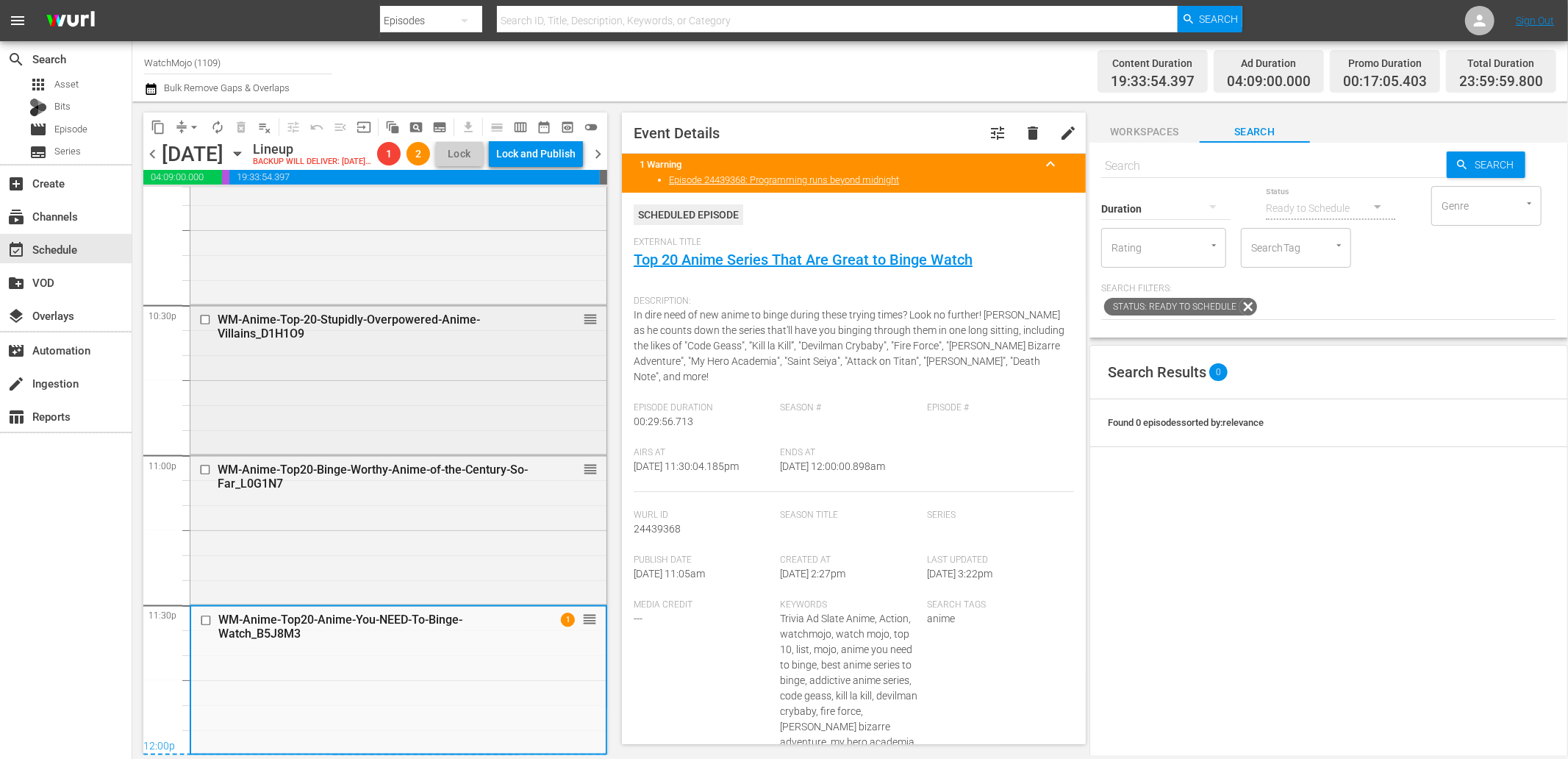
click at [413, 403] on div "WM-Anime-Top-20-Stupidly-Overpowered-Anime-Villains_D1H1O9 reorder" at bounding box center [399, 379] width 416 height 145
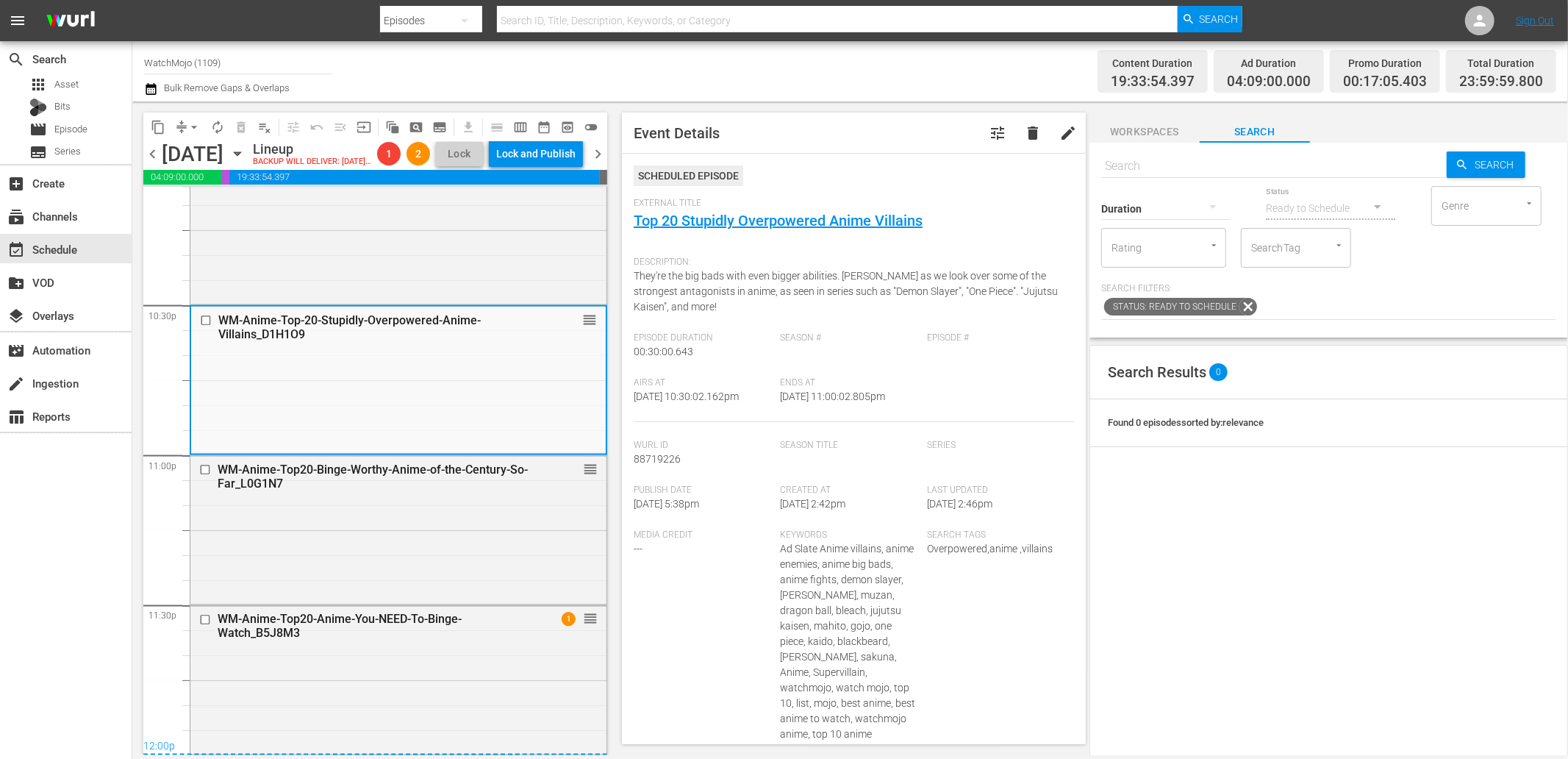
click at [415, 681] on div "WM-Anime-Top20-Anime-You-NEED-To-Binge-Watch_B5J8M3 1 reorder" at bounding box center [399, 679] width 416 height 145
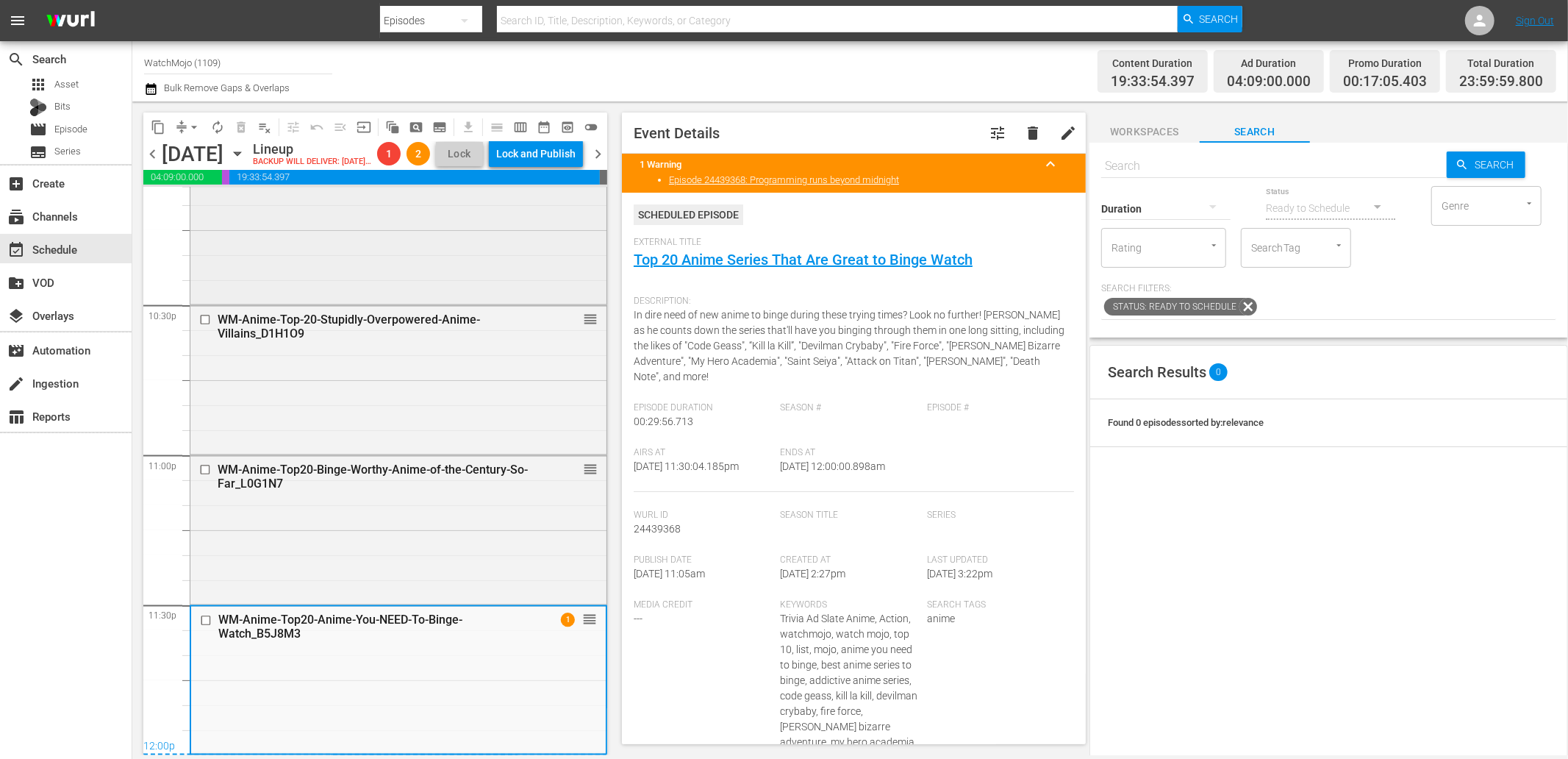
click at [347, 281] on div "WM-Anime-Top20-Starter-Pokemon_O2J7O9 reorder" at bounding box center [399, 228] width 416 height 145
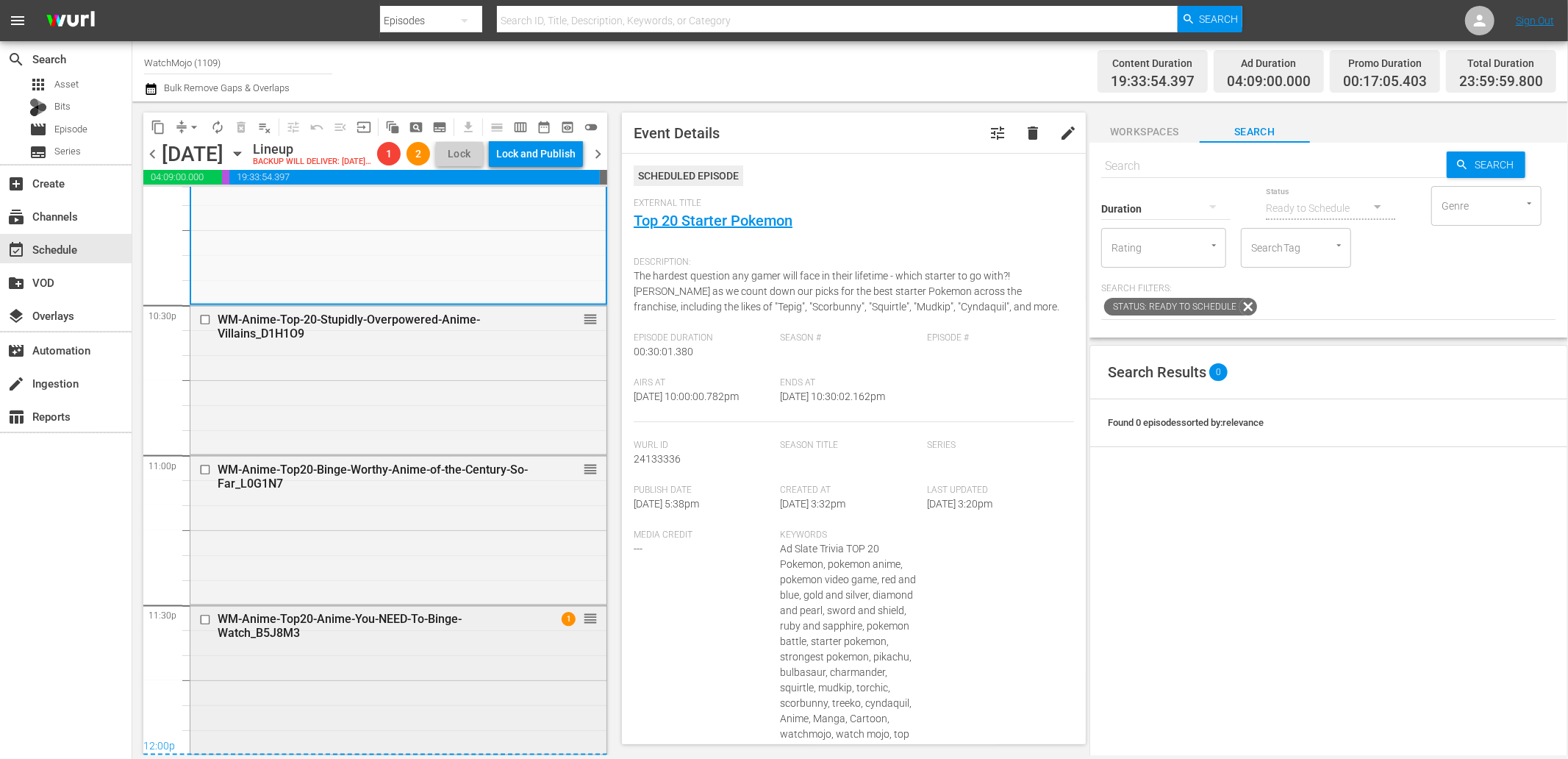
click at [445, 649] on div "WM-Anime-Top20-Anime-You-NEED-To-Binge-Watch_B5J8M3 1 reorder" at bounding box center [399, 679] width 416 height 145
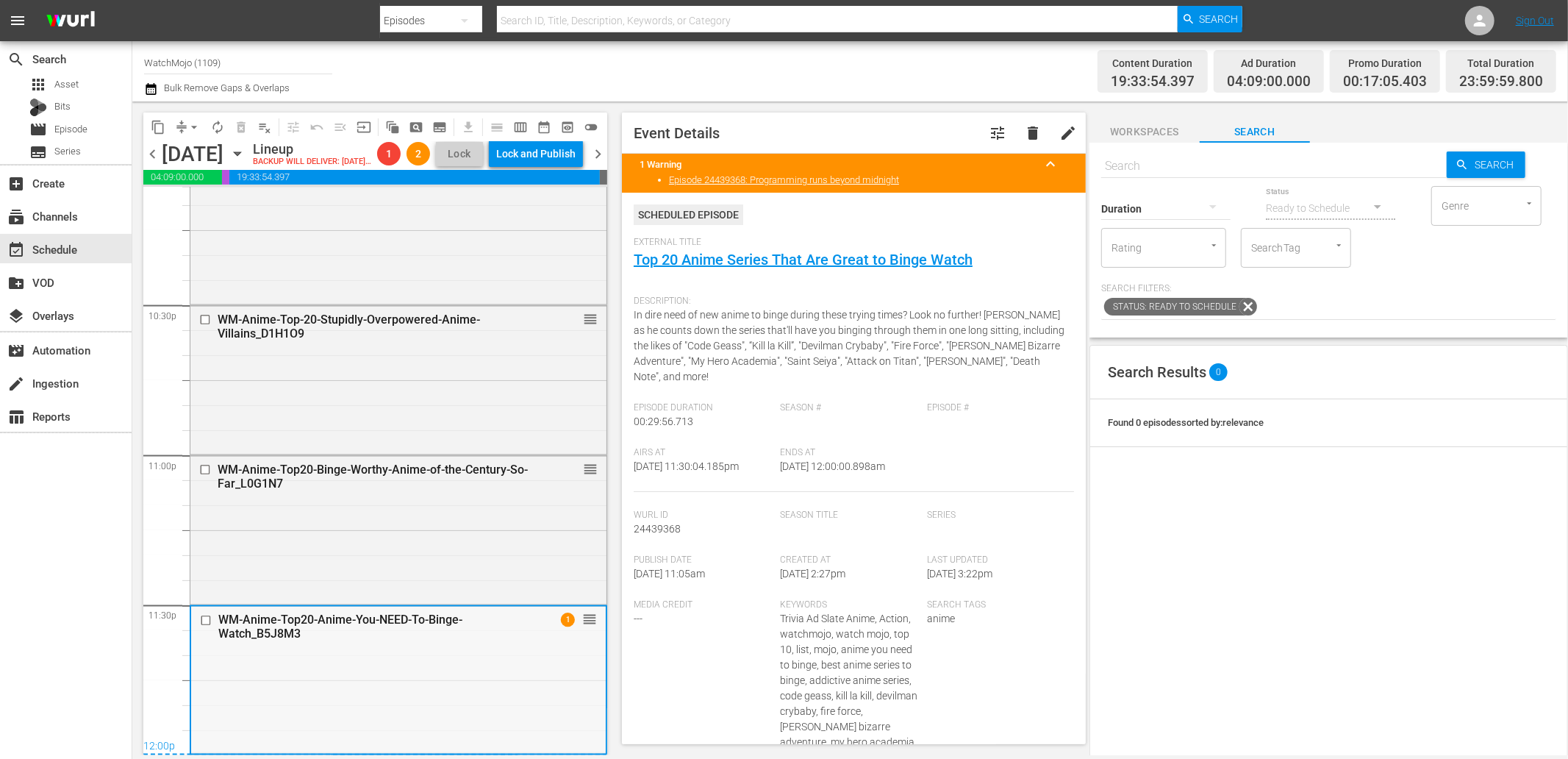
click at [472, 714] on div "WM-Anime-Top20-Anime-You-NEED-To-Binge-Watch_B5J8M3 1 reorder" at bounding box center [399, 680] width 415 height 145
click at [433, 663] on div "WM-Anime-Top20-Anime-You-NEED-To-Binge-Watch_B5J8M3 1 reorder" at bounding box center [399, 680] width 415 height 145
click at [194, 120] on span "arrow_drop_down" at bounding box center [194, 127] width 15 height 15
click at [220, 199] on li "Align to End of Previous Day" at bounding box center [195, 205] width 155 height 25
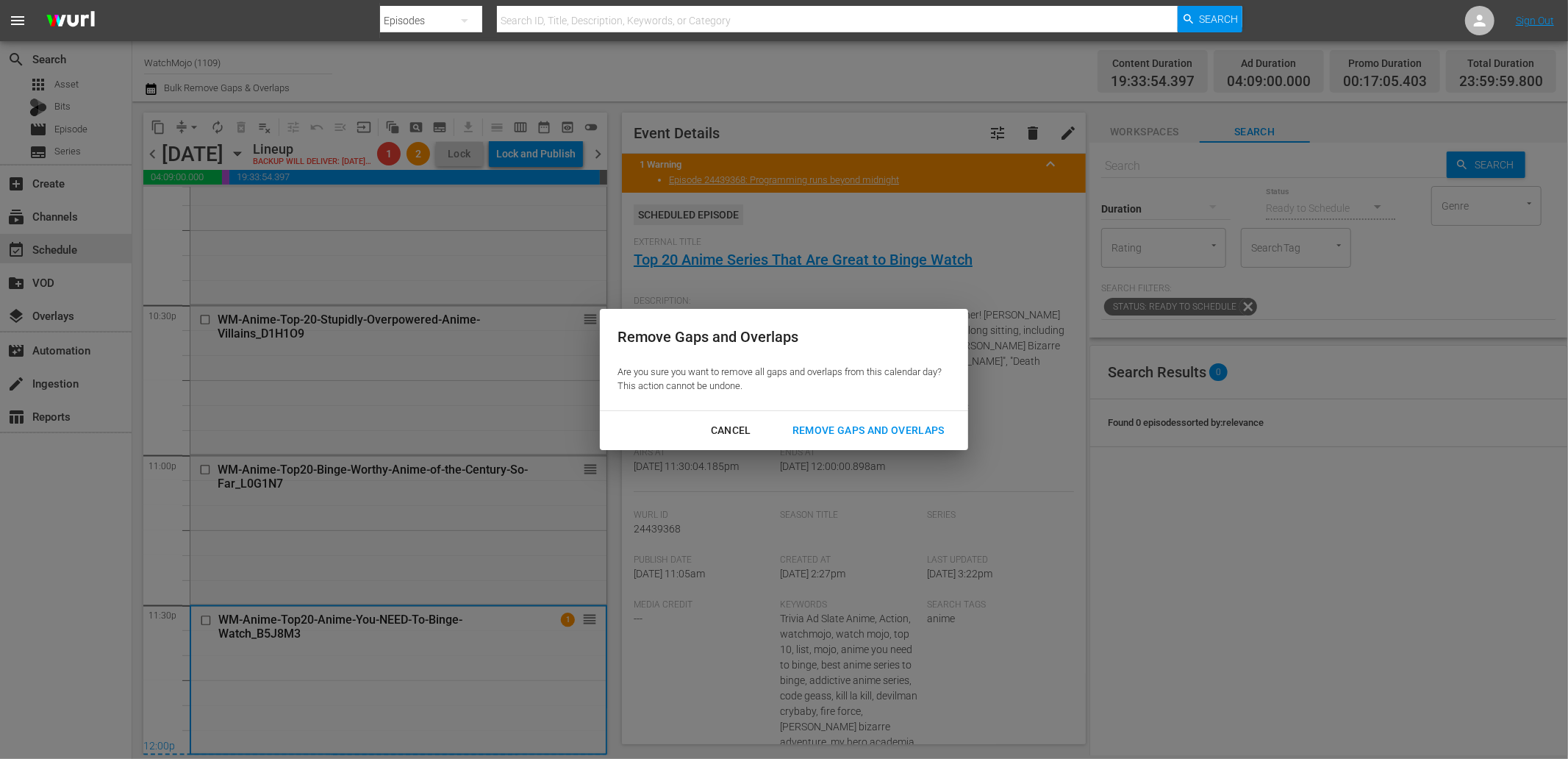
click at [851, 430] on div "Remove Gaps and Overlaps" at bounding box center [868, 431] width 175 height 19
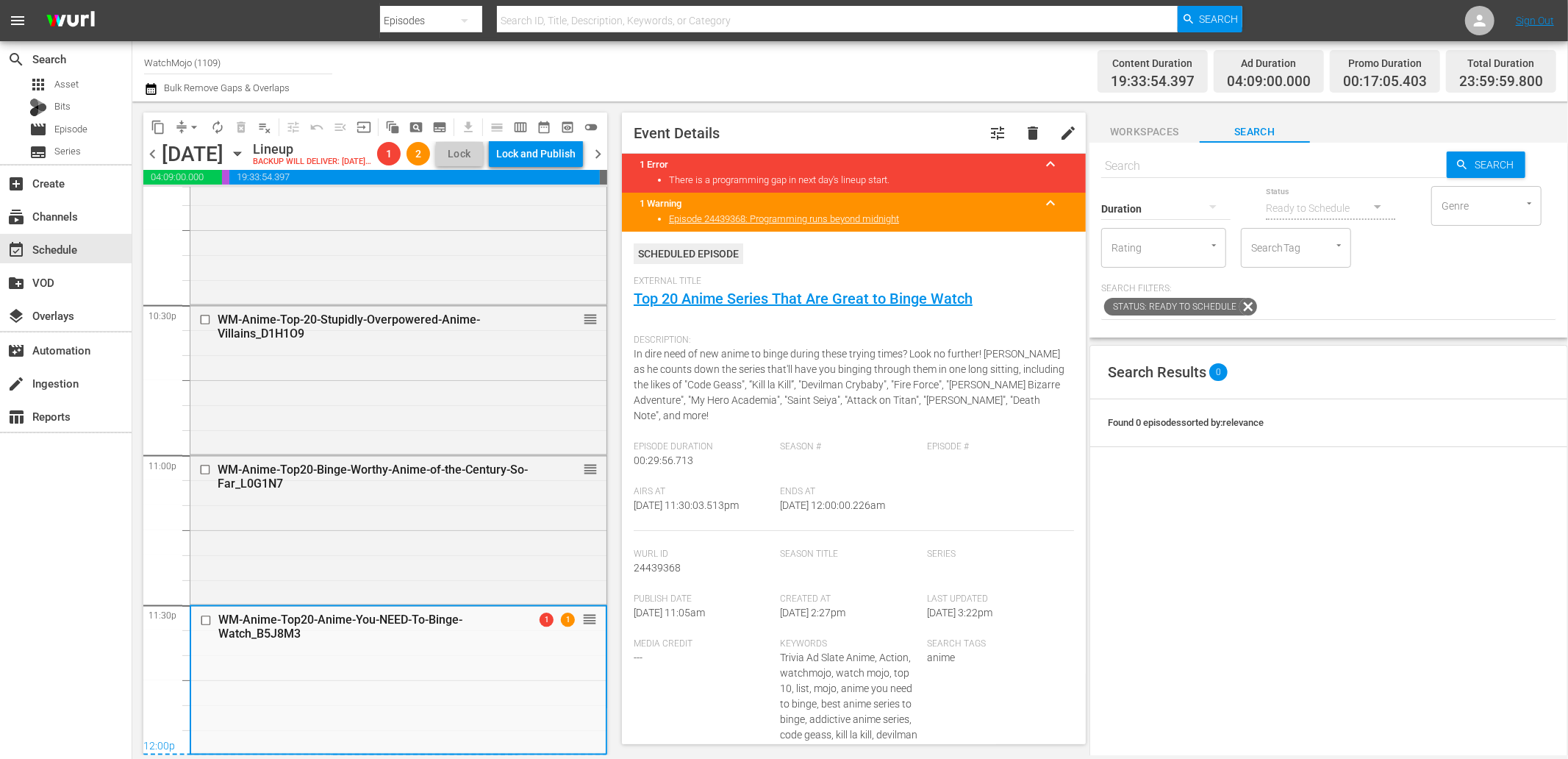
click at [607, 163] on span "chevron_right" at bounding box center [598, 155] width 19 height 19
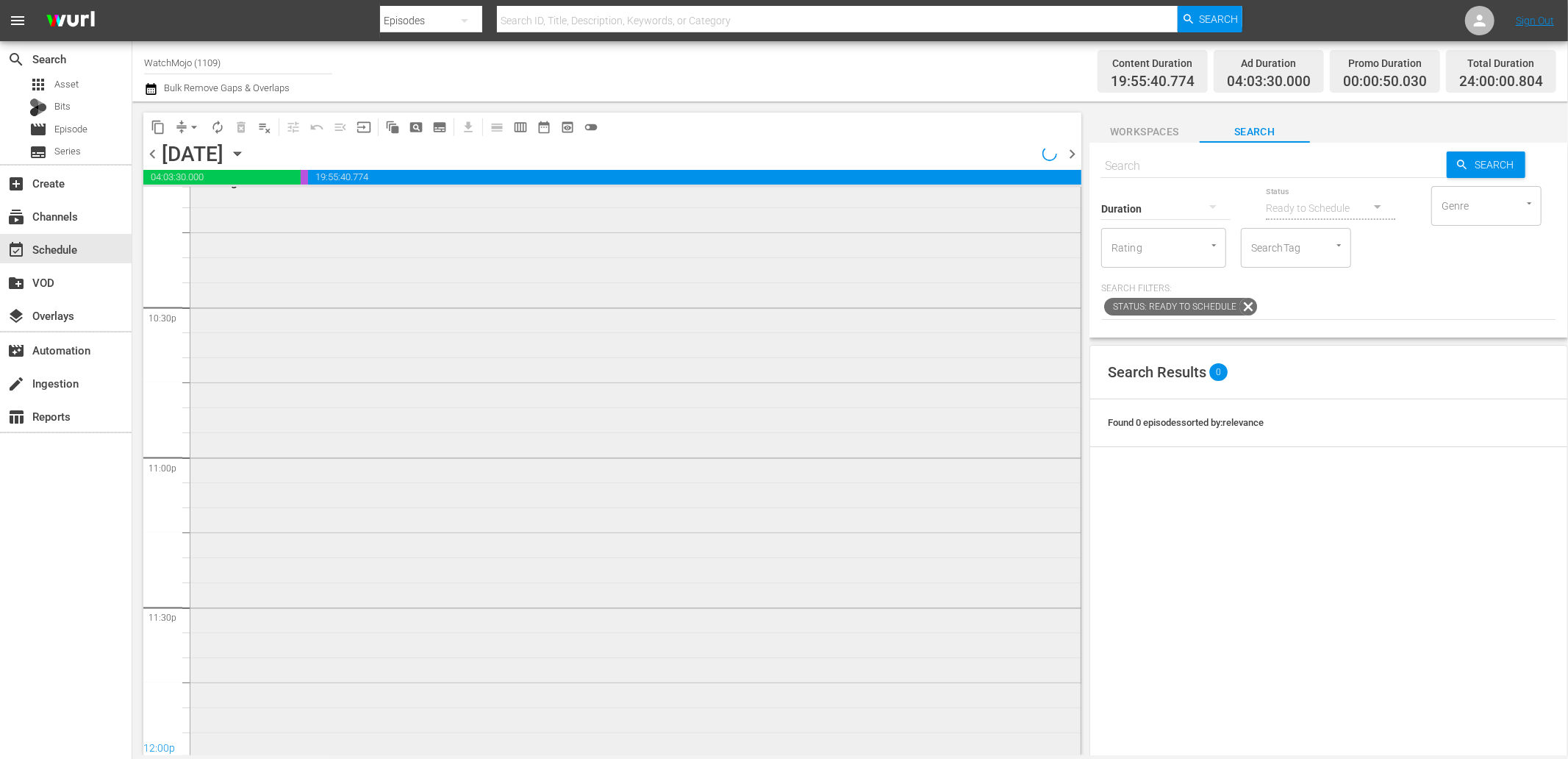
scroll to position [6635, 0]
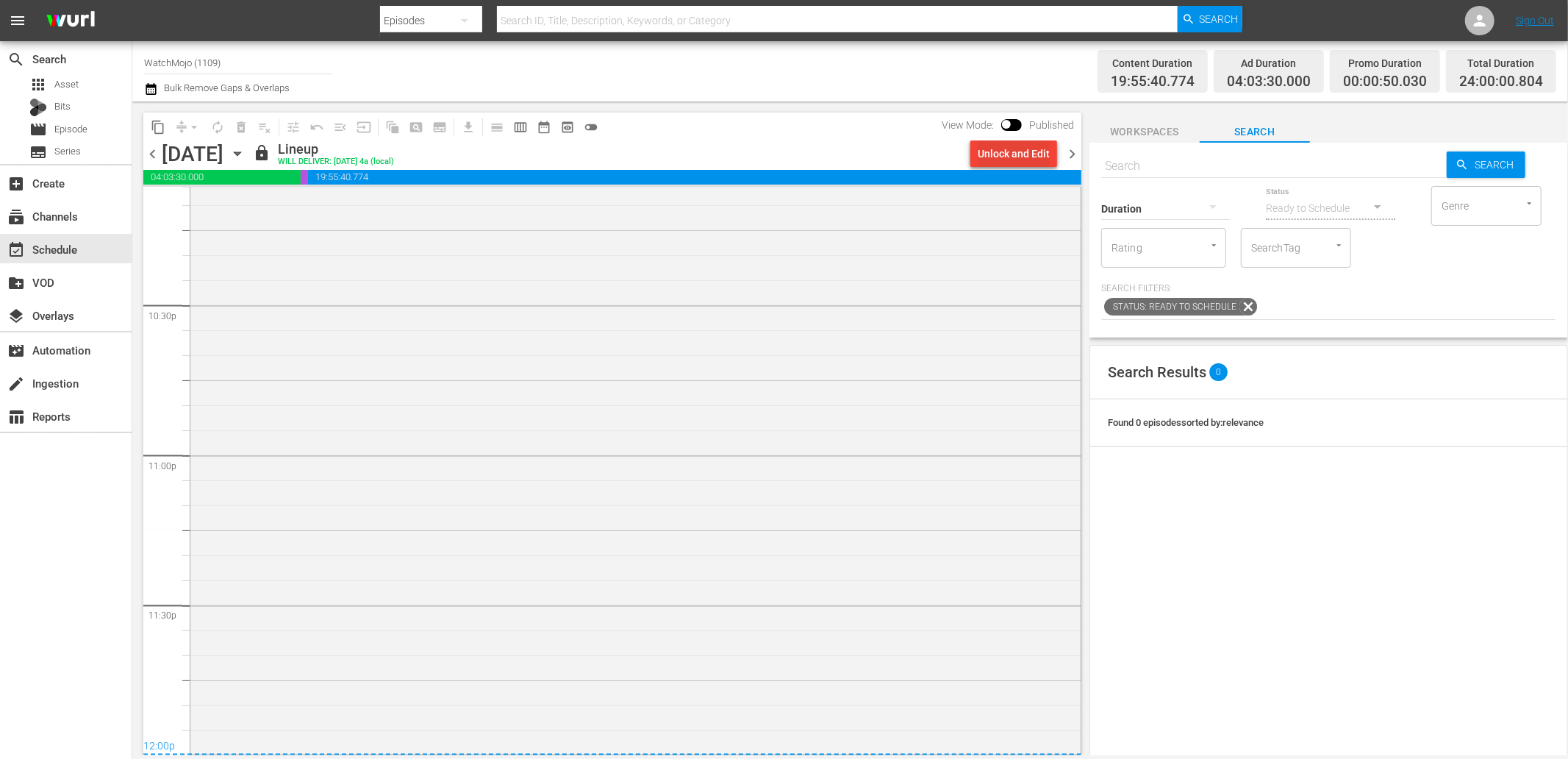
click at [1017, 158] on div "Unlock and Edit" at bounding box center [1014, 154] width 72 height 26
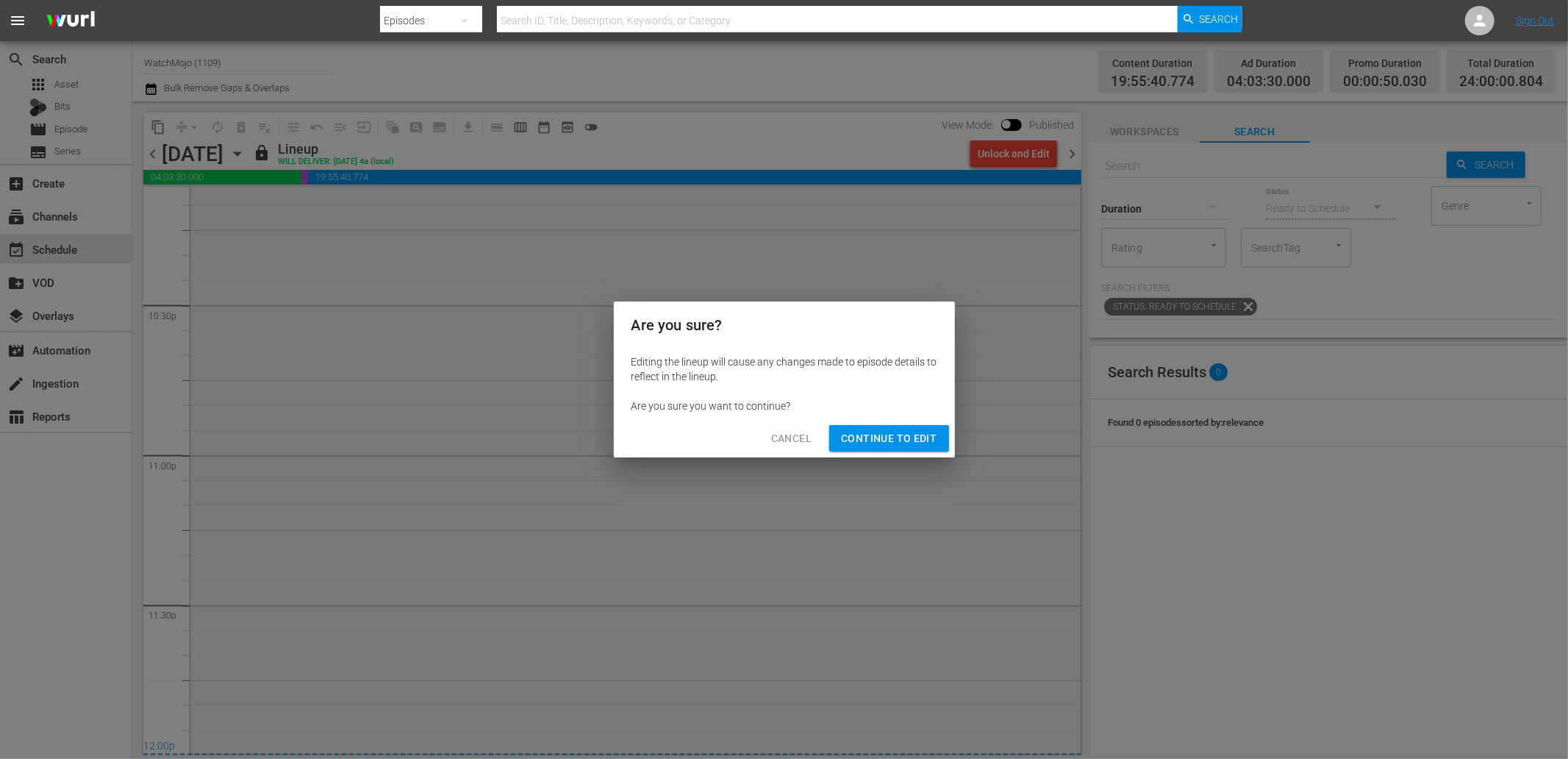
click at [910, 432] on span "Continue to Edit" at bounding box center [888, 439] width 95 height 19
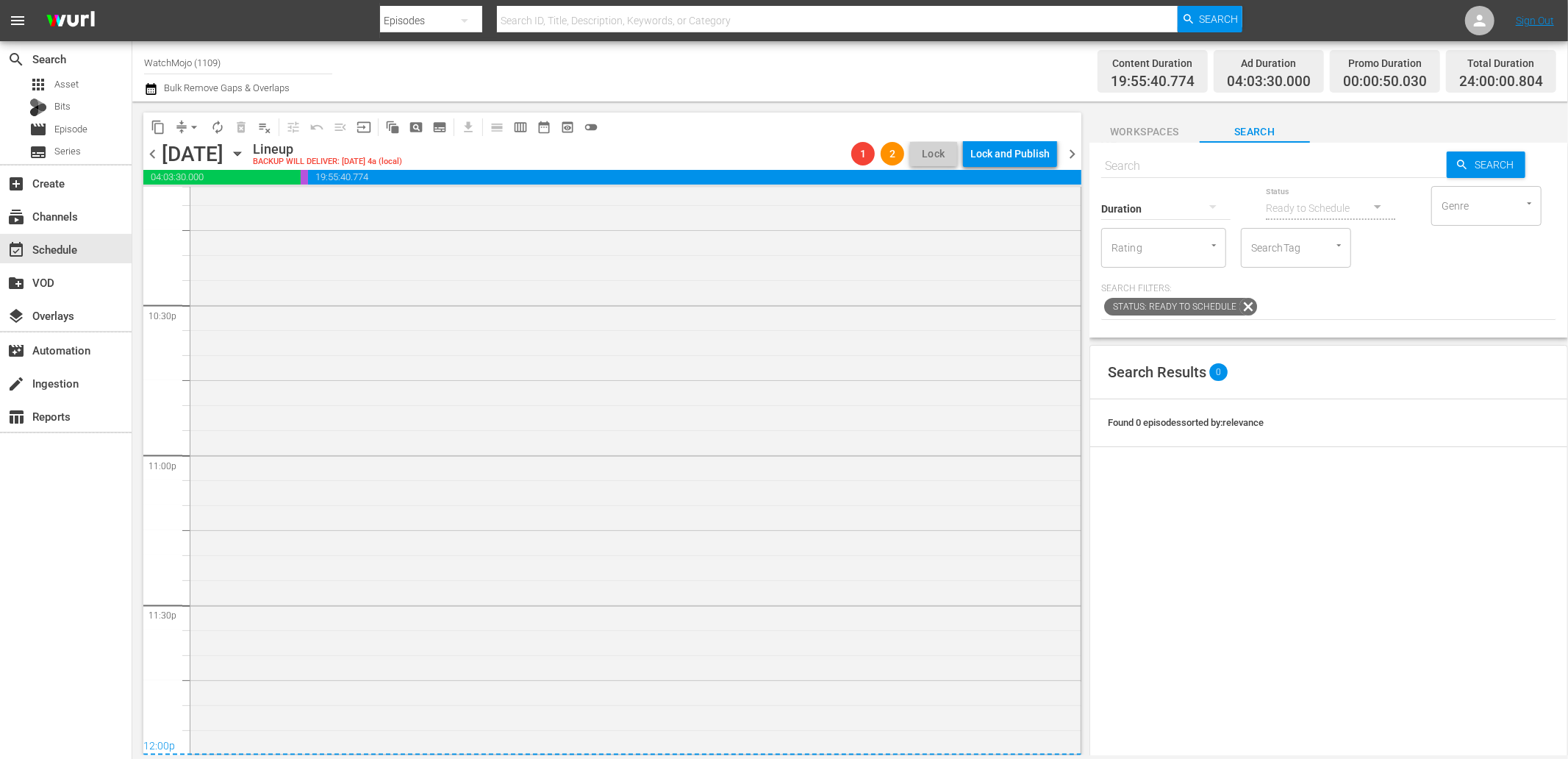
click at [149, 153] on span "chevron_left" at bounding box center [153, 155] width 19 height 19
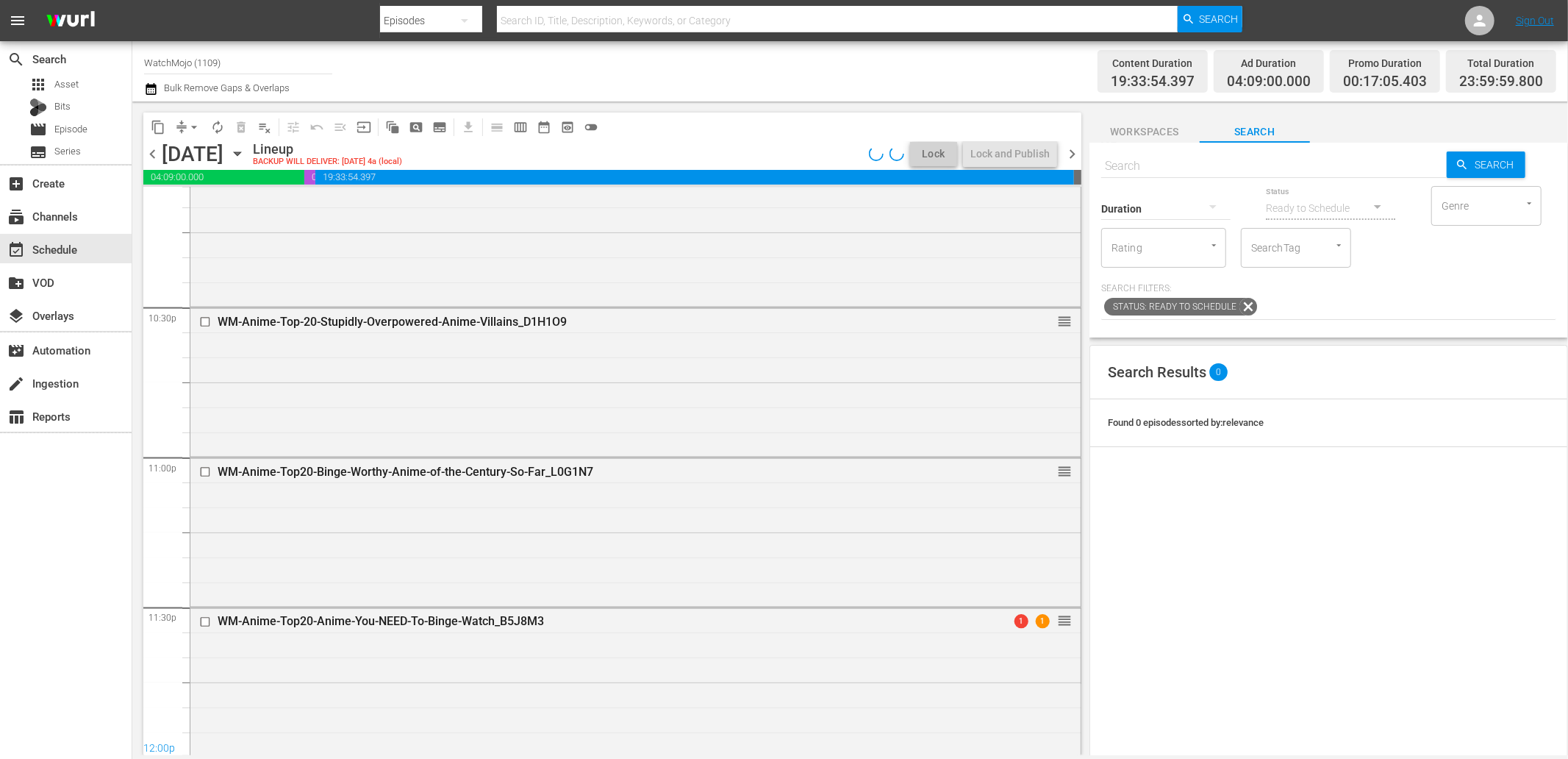
scroll to position [6635, 0]
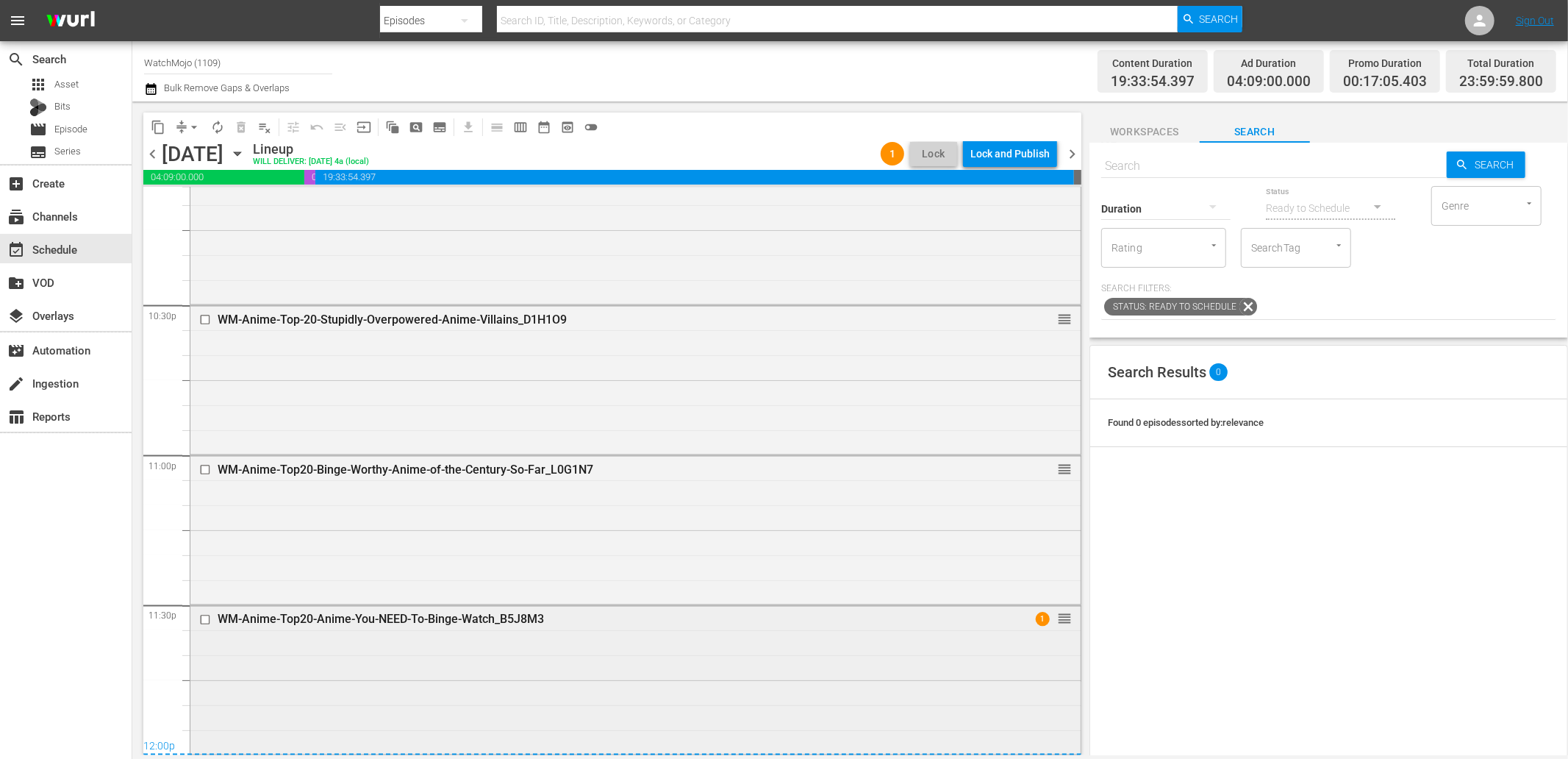
click at [627, 687] on div "WM-Anime-Top20-Anime-You-NEED-To-Binge-Watch_B5J8M3 1 reorder" at bounding box center [635, 679] width 890 height 145
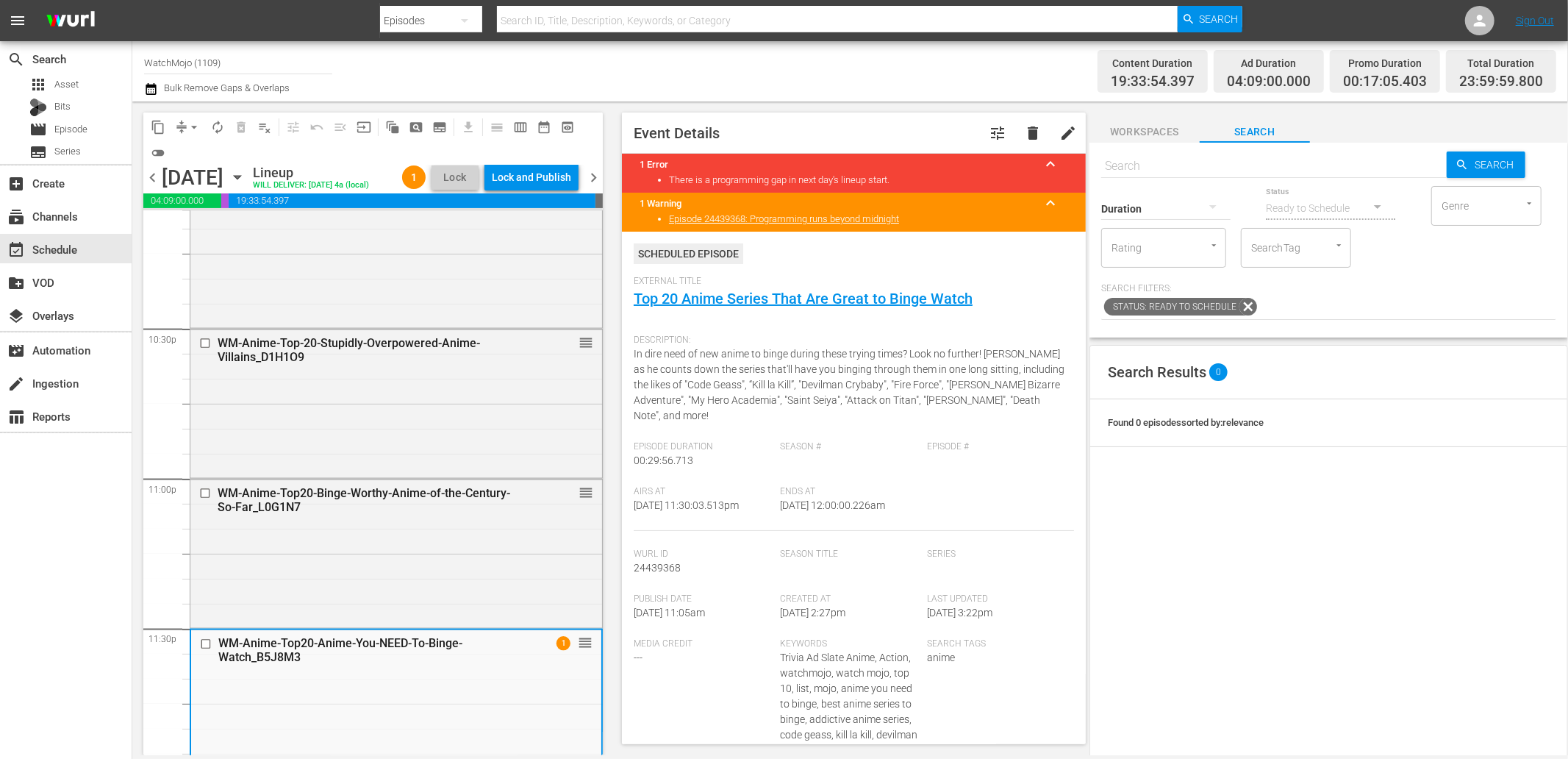
scroll to position [6658, 0]
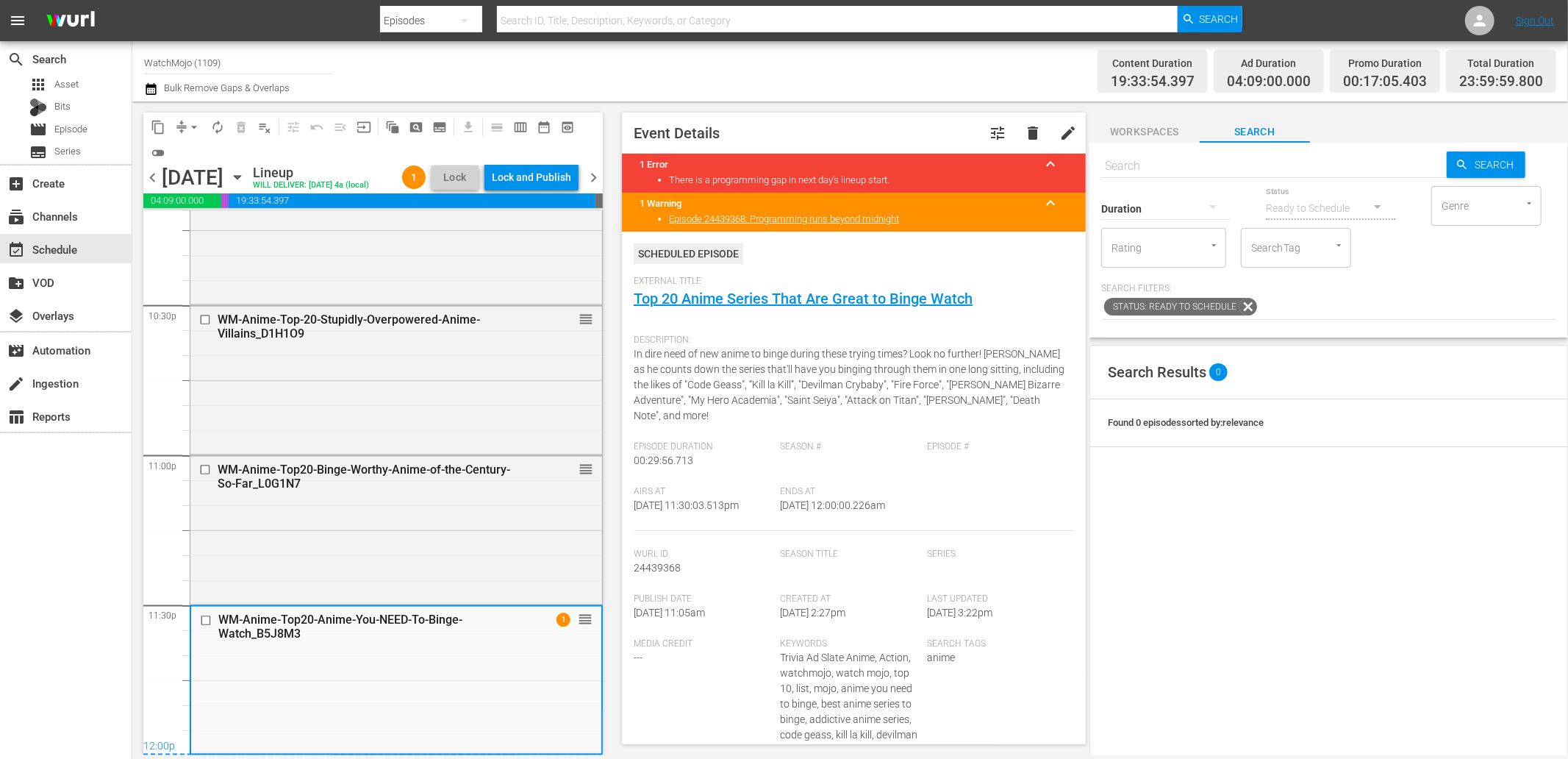
click at [597, 187] on span "chevron_right" at bounding box center [594, 178] width 19 height 19
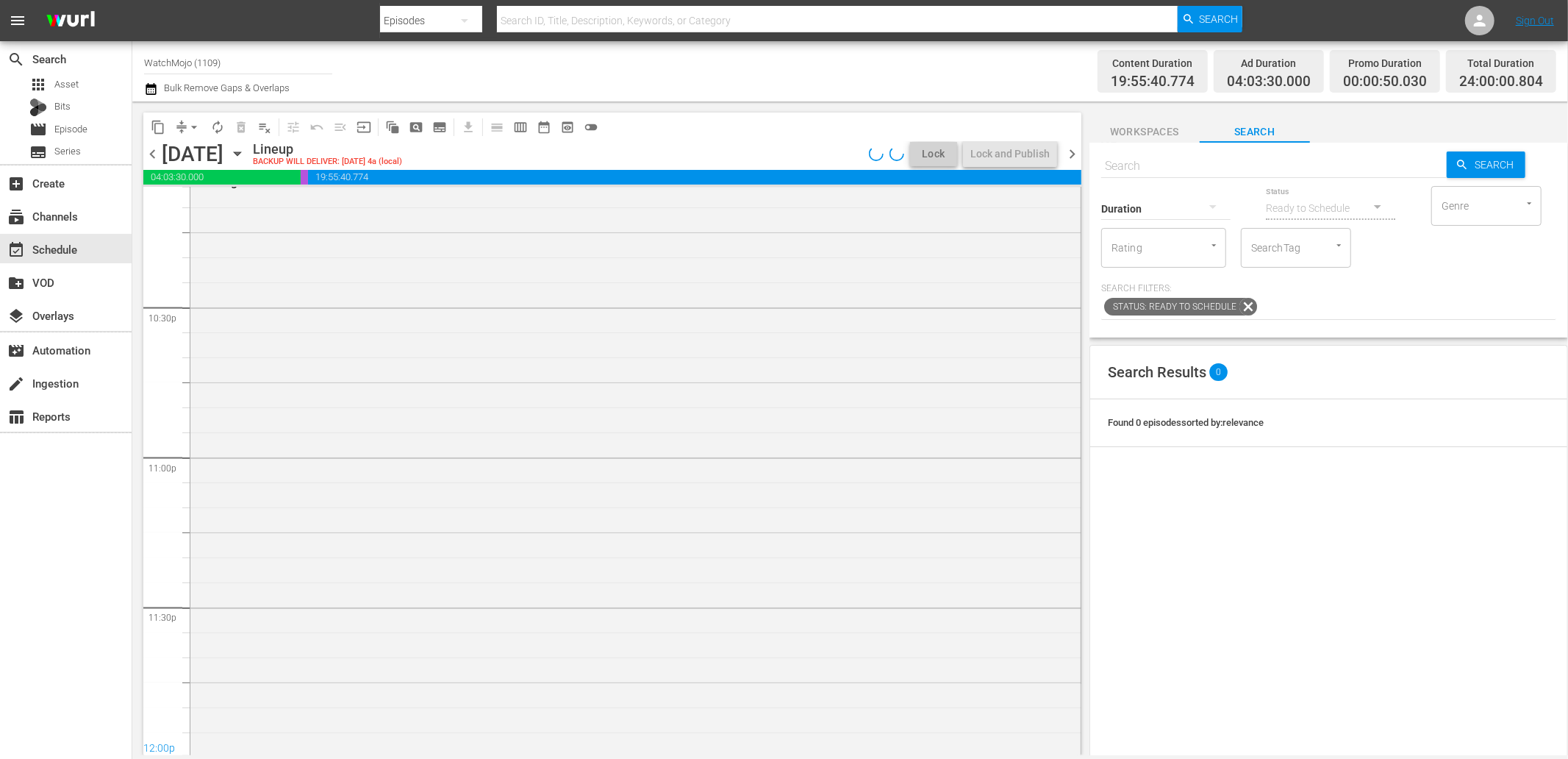
scroll to position [6635, 0]
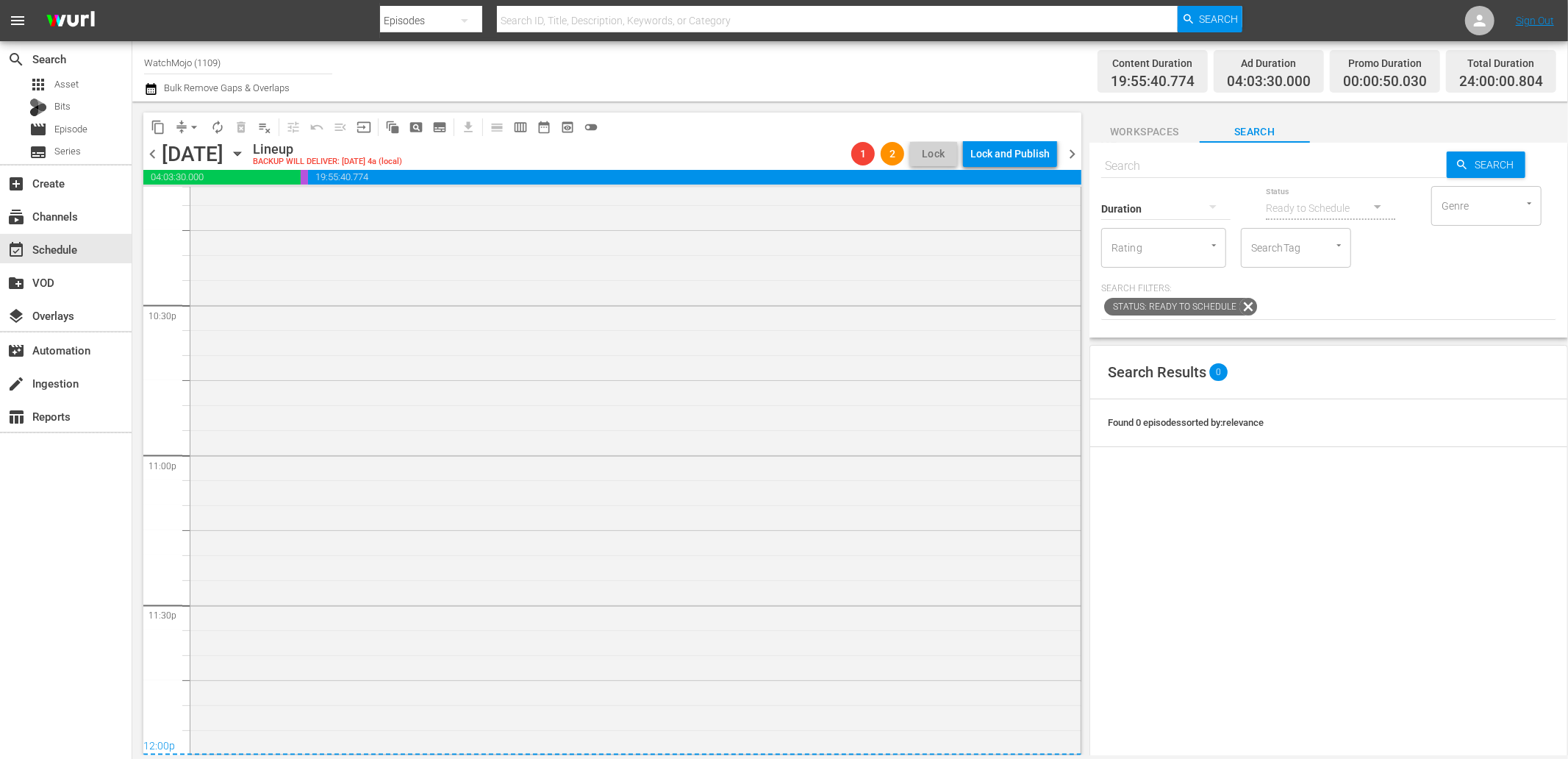
click at [149, 156] on span "chevron_left" at bounding box center [153, 155] width 19 height 19
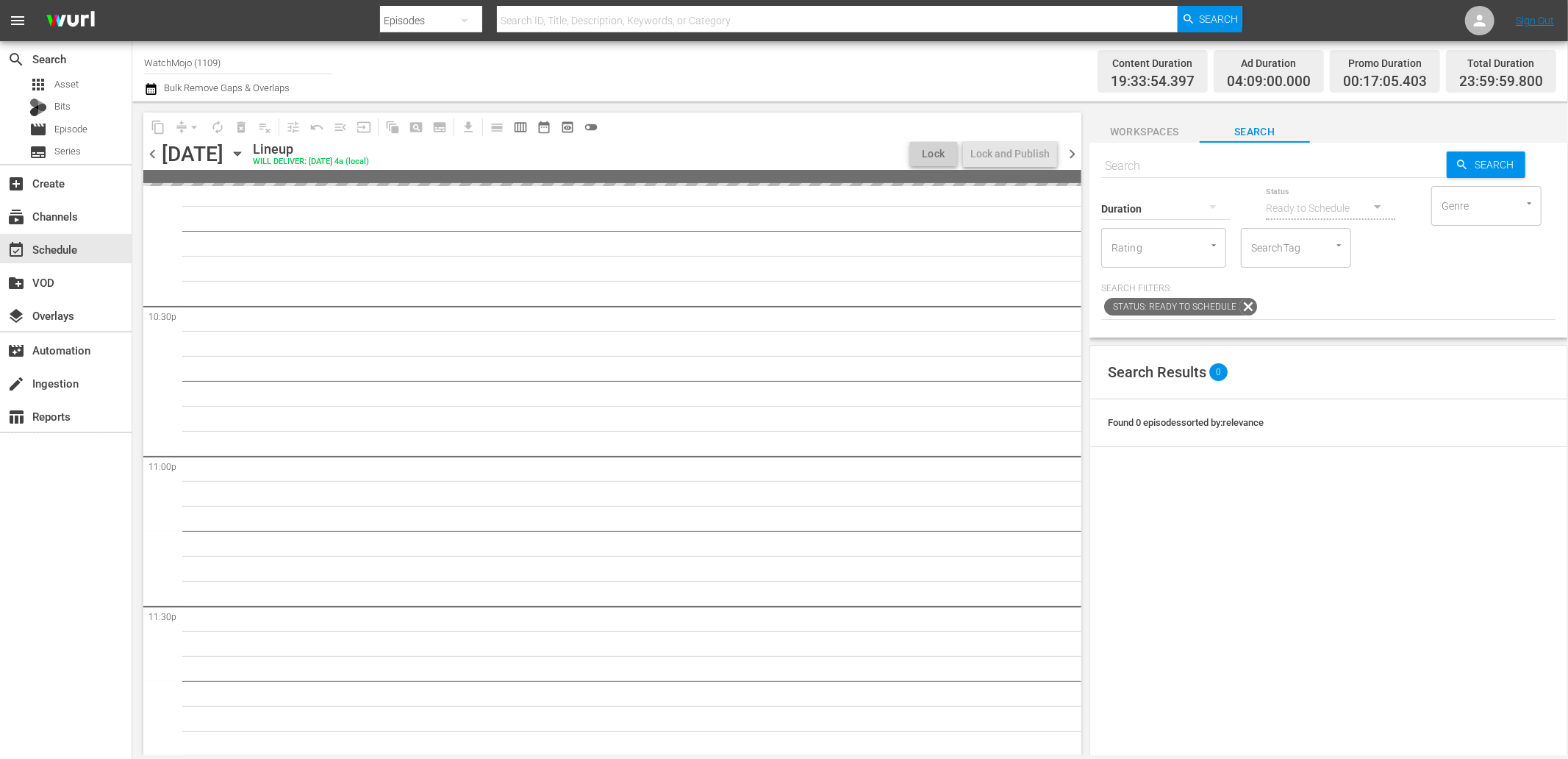
scroll to position [6635, 0]
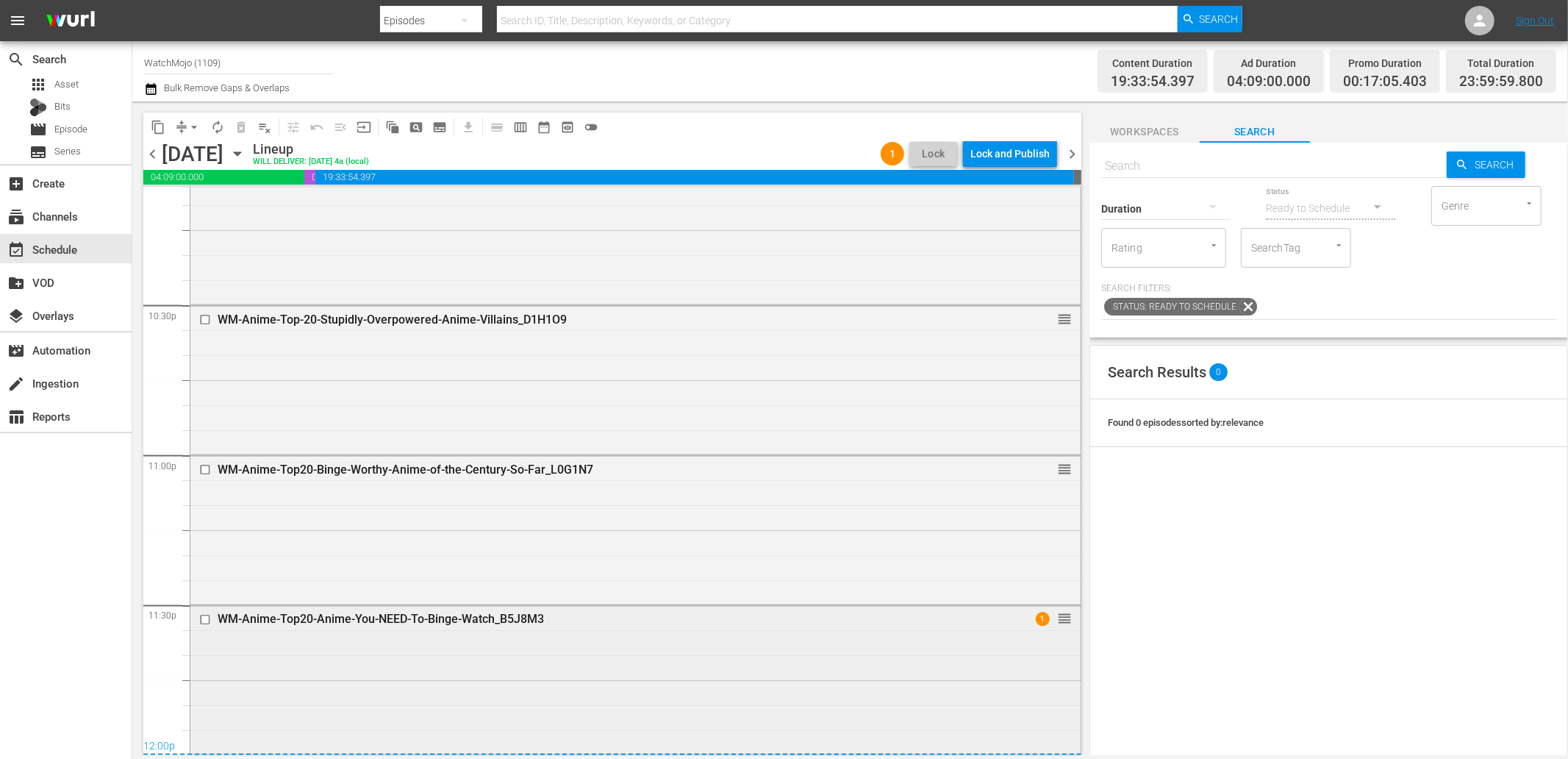
click at [770, 698] on div "WM-Anime-Top20-Anime-You-NEED-To-Binge-Watch_B5J8M3 1 reorder" at bounding box center [635, 679] width 890 height 145
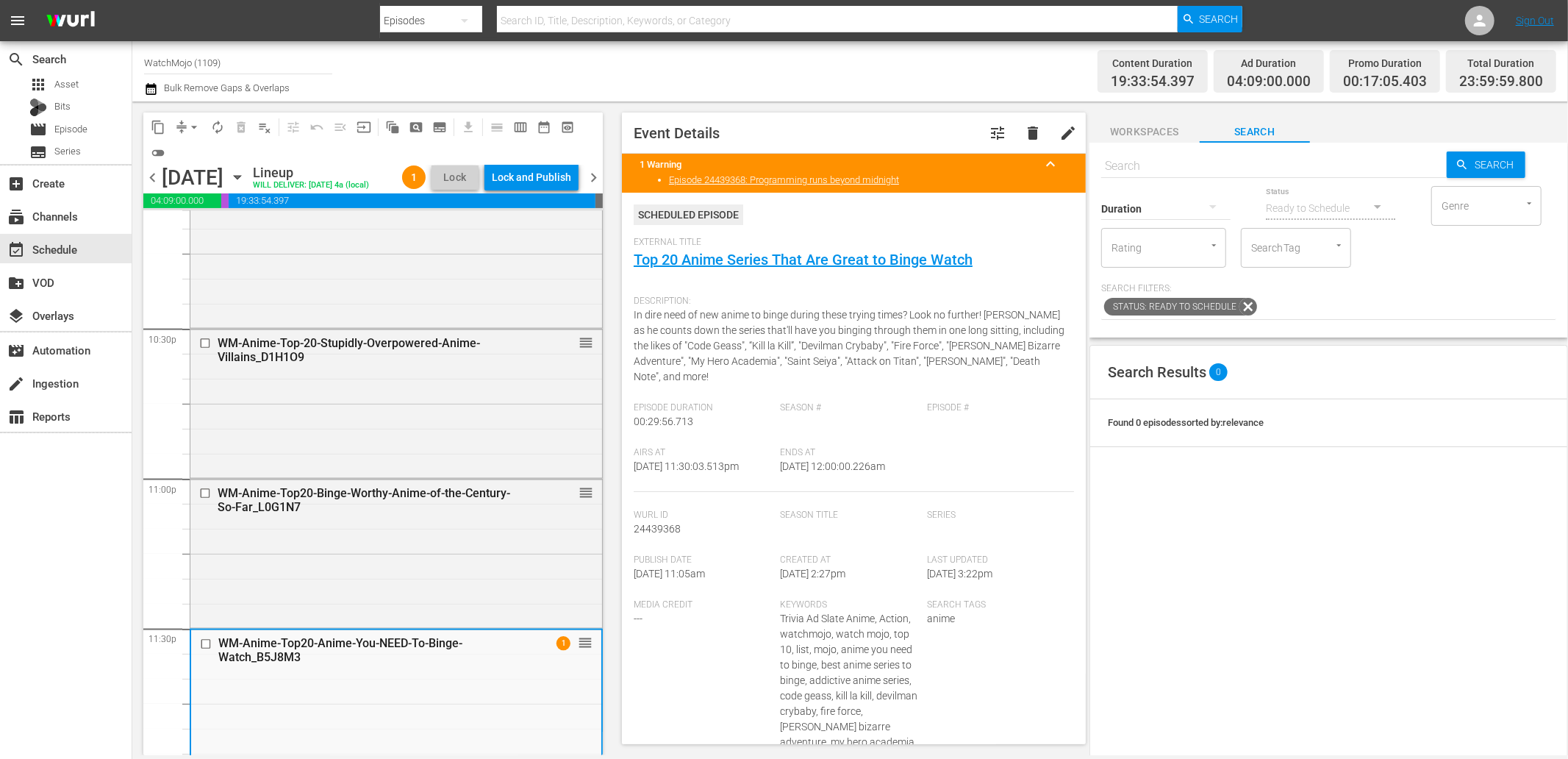
scroll to position [6658, 0]
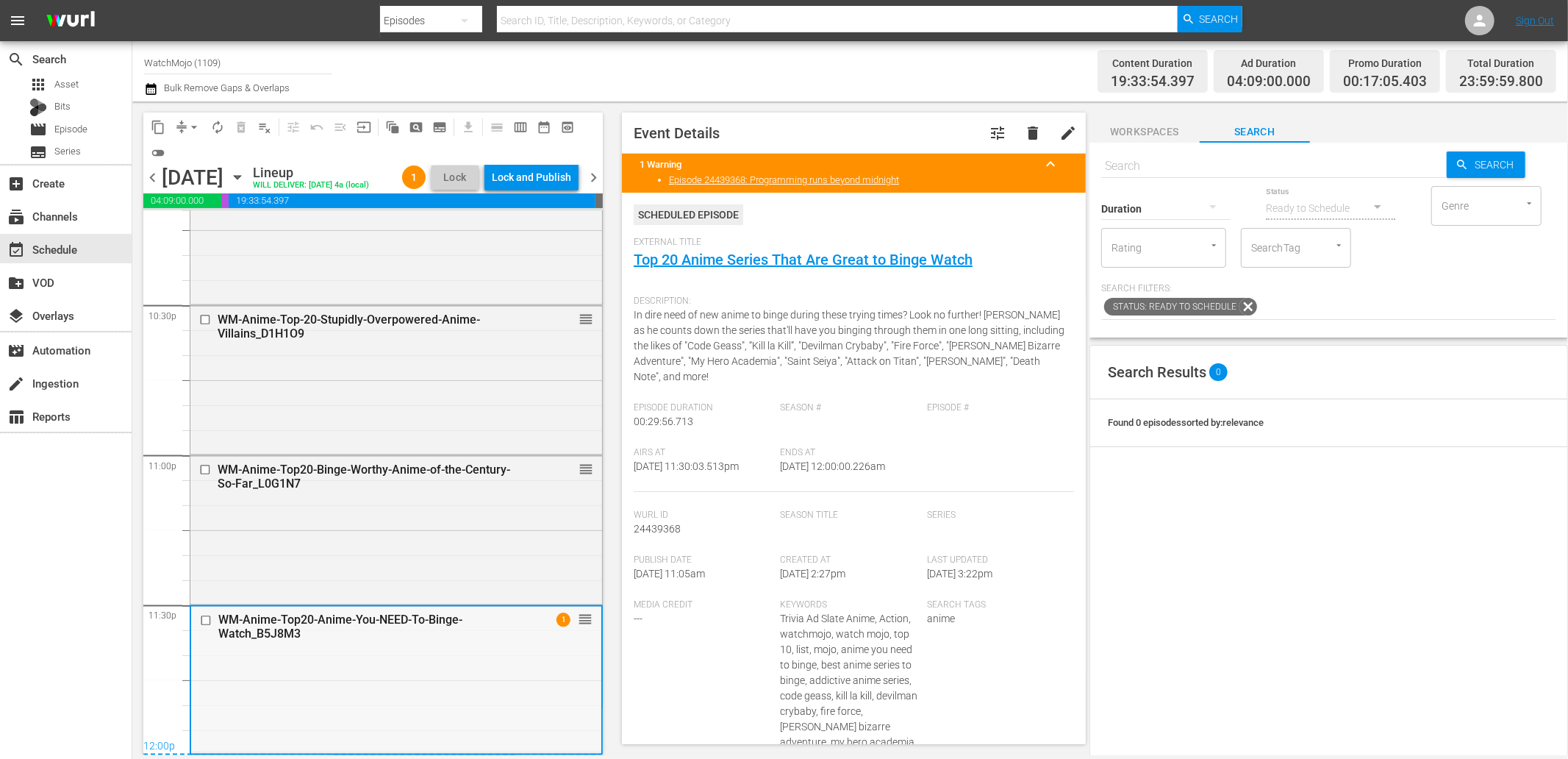
click at [520, 687] on div "WM-Anime-Top20-Anime-You-NEED-To-Binge-Watch_B5J8M3 1 reorder" at bounding box center [396, 680] width 410 height 145
click at [1027, 640] on div "Search Tags anime" at bounding box center [1001, 768] width 147 height 338
drag, startPoint x: 868, startPoint y: 470, endPoint x: 825, endPoint y: 482, distance: 44.6
click at [825, 482] on div "Airs At 9/21/25 @ 11:30:03.513pm Ends At 9/22/25 @ 12:00:00.226am" at bounding box center [853, 470] width 440 height 45
click at [187, 120] on span "arrow_drop_down" at bounding box center [194, 127] width 15 height 15
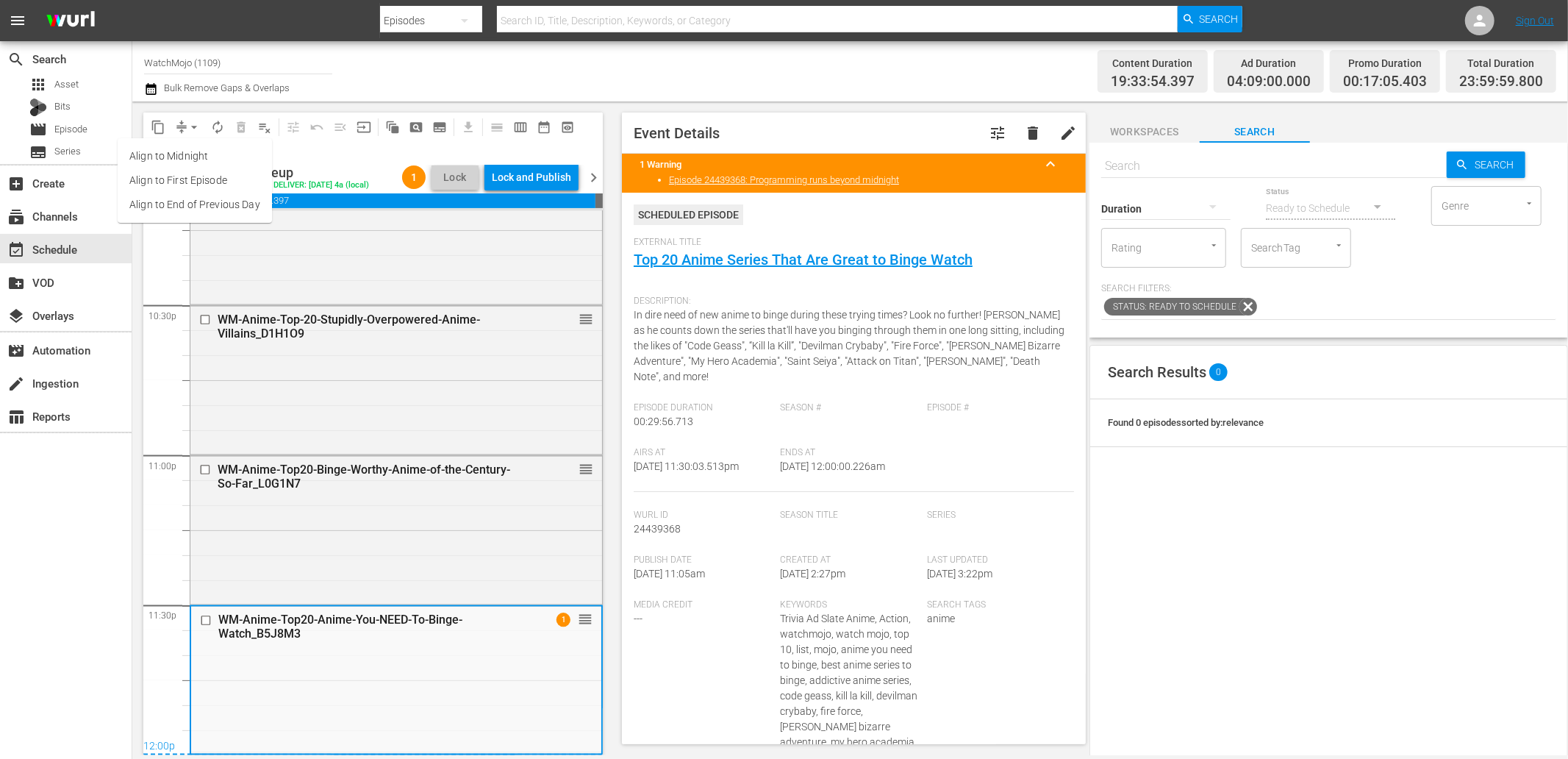
click at [194, 200] on li "Align to End of Previous Day" at bounding box center [195, 205] width 155 height 25
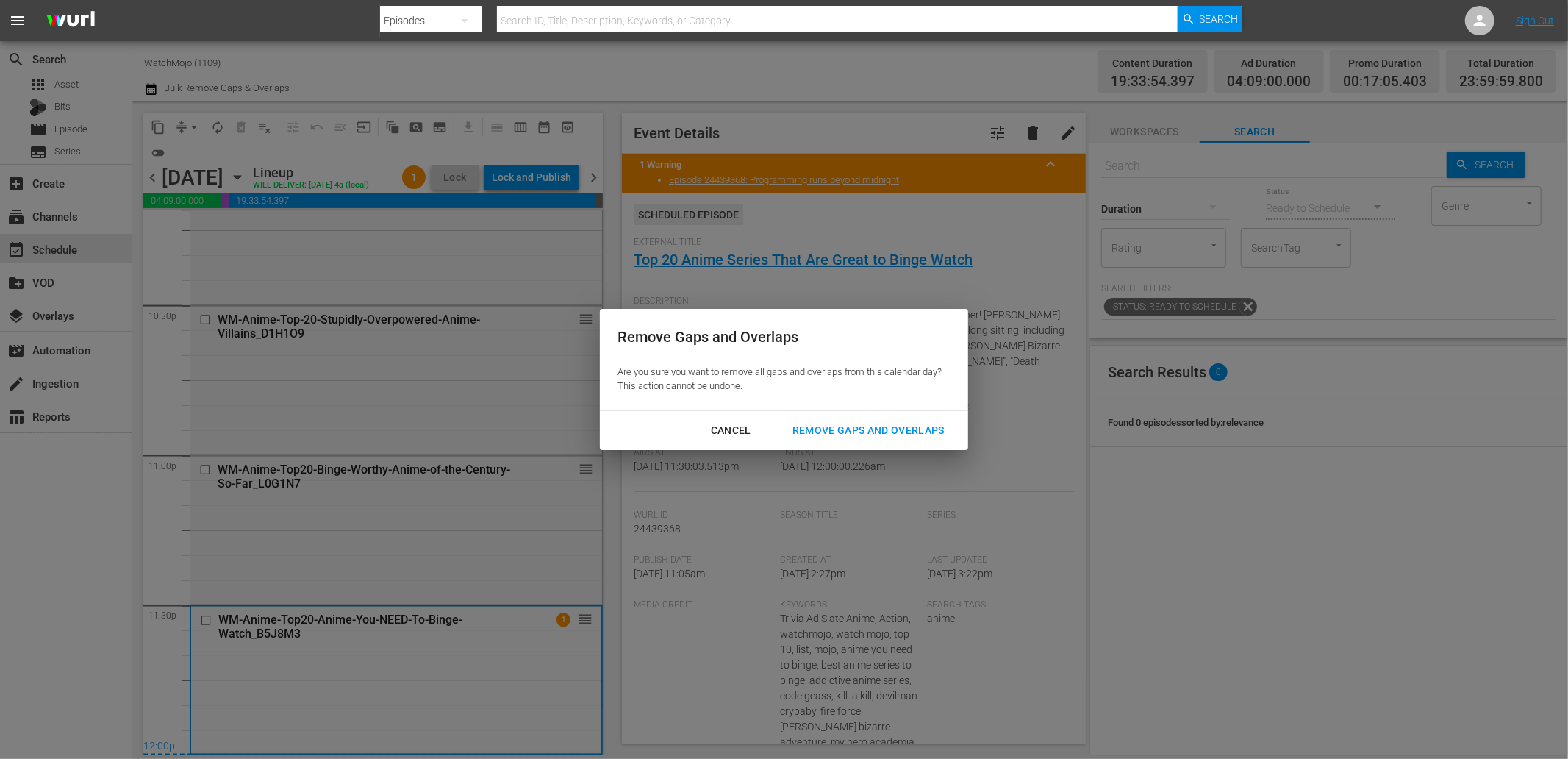
click at [822, 436] on div "Remove Gaps and Overlaps" at bounding box center [868, 431] width 175 height 19
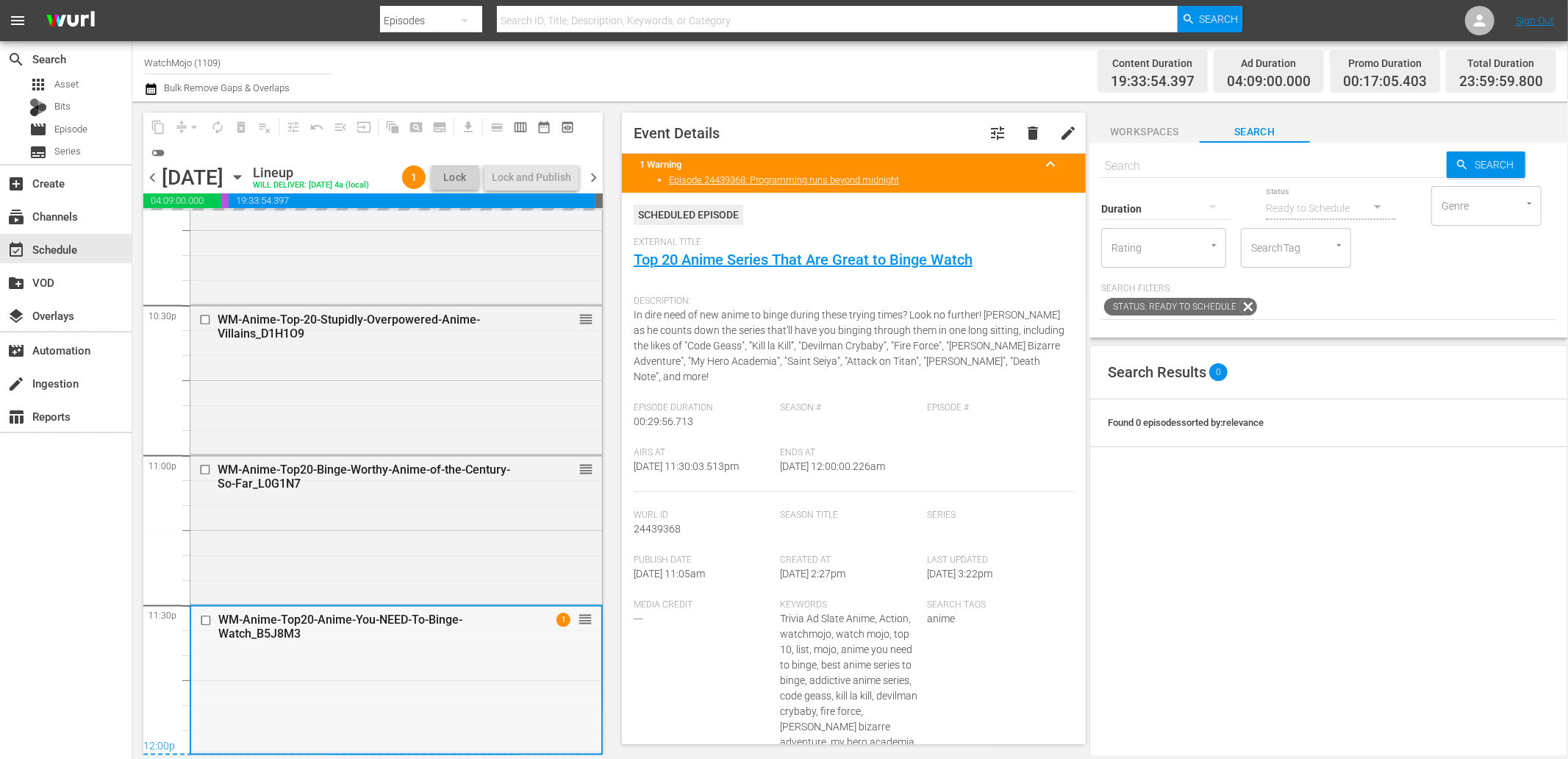
click at [344, 696] on div "WM-Anime-Top20-Anime-You-NEED-To-Binge-Watch_B5J8M3 1 reorder" at bounding box center [396, 680] width 410 height 145
drag, startPoint x: 874, startPoint y: 475, endPoint x: 827, endPoint y: 487, distance: 48.5
click at [827, 487] on div "Ends At 9/22/25 @ 12:00:00.226am" at bounding box center [854, 470] width 147 height 45
click at [525, 175] on div "Lock and Publish" at bounding box center [531, 177] width 79 height 26
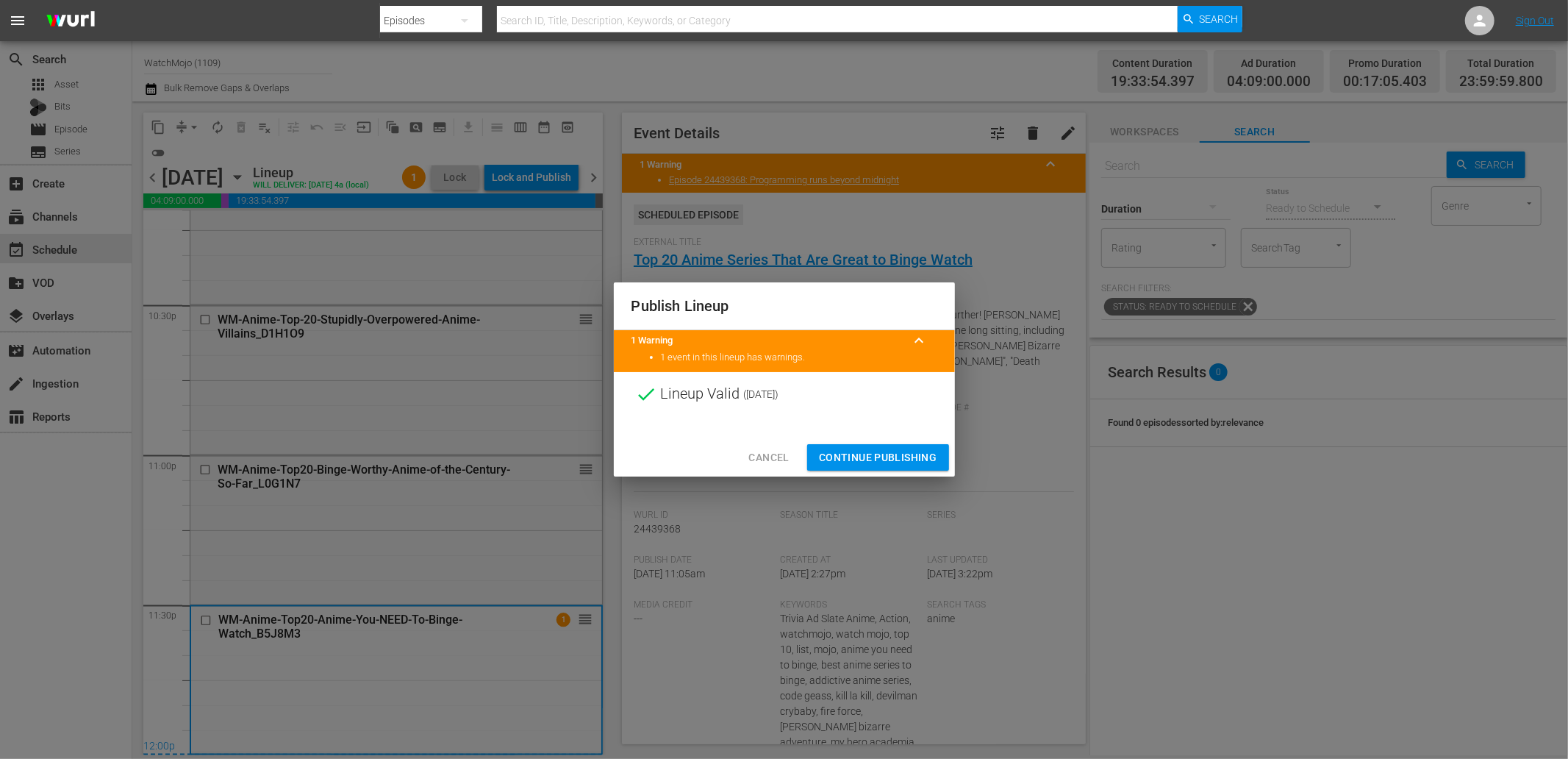
click at [860, 454] on span "Continue Publishing" at bounding box center [878, 458] width 119 height 19
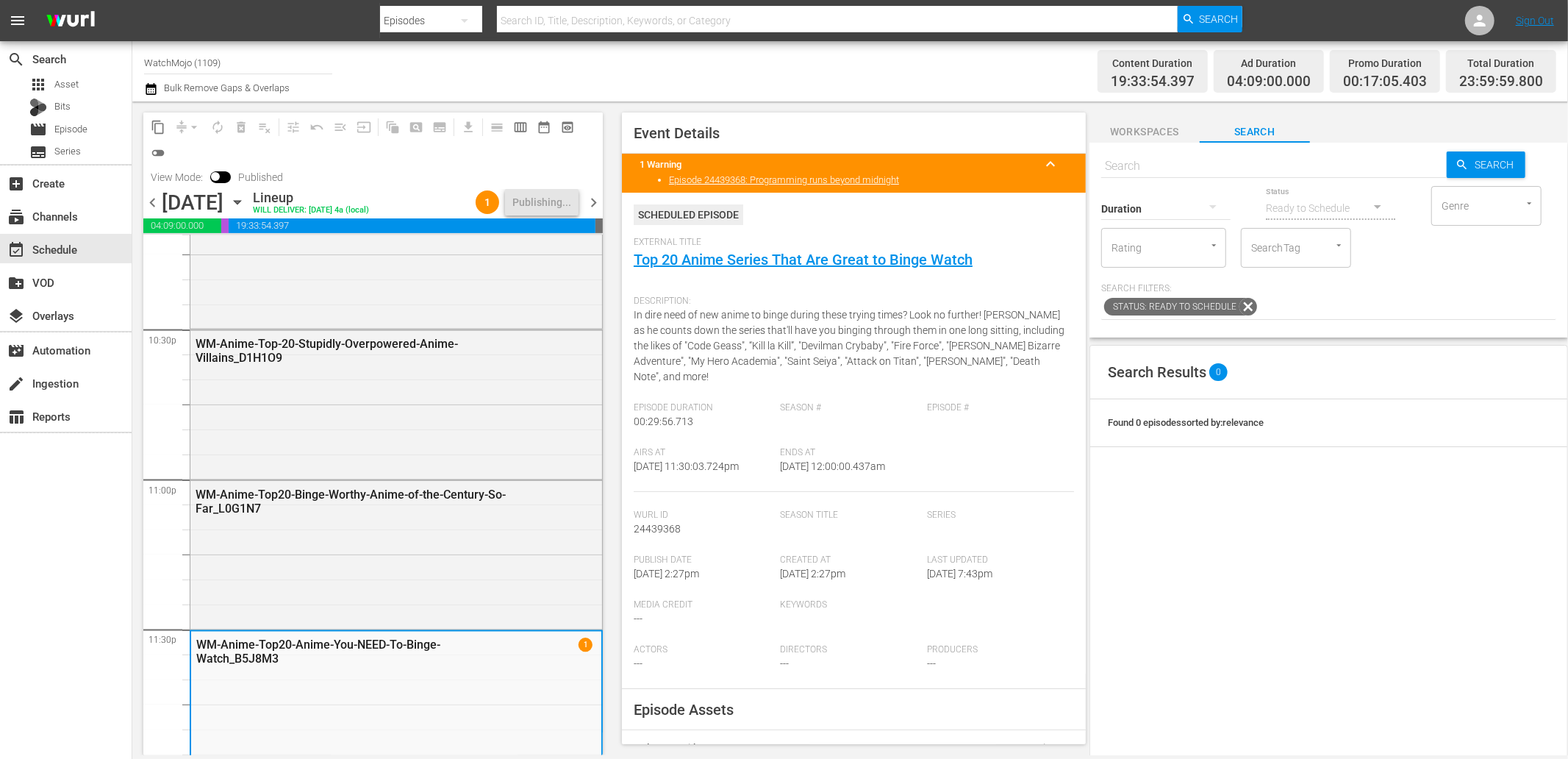
drag, startPoint x: 906, startPoint y: 461, endPoint x: 828, endPoint y: 482, distance: 80.8
click at [828, 482] on div "Ends At 9/22/25 @ 12:00:00.437am" at bounding box center [854, 470] width 147 height 45
click at [402, 561] on div "WM-Anime-Top20-Binge-Worthy-Anime-of-the-Century-So-Far_L0G1N7" at bounding box center [396, 553] width 412 height 145
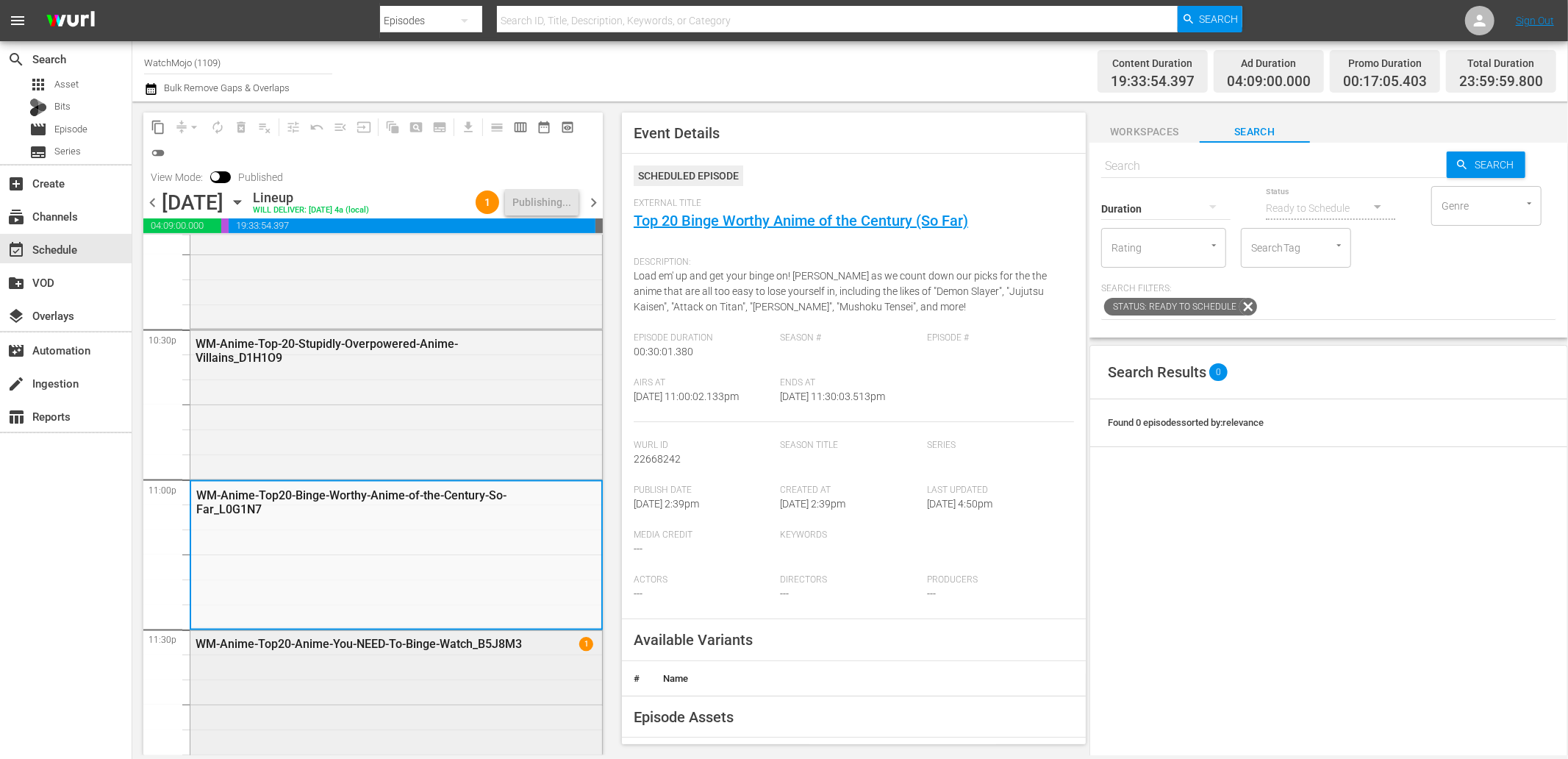
click at [471, 679] on div "WM-Anime-Top20-Anime-You-NEED-To-Binge-Watch_B5J8M3 1" at bounding box center [396, 703] width 412 height 145
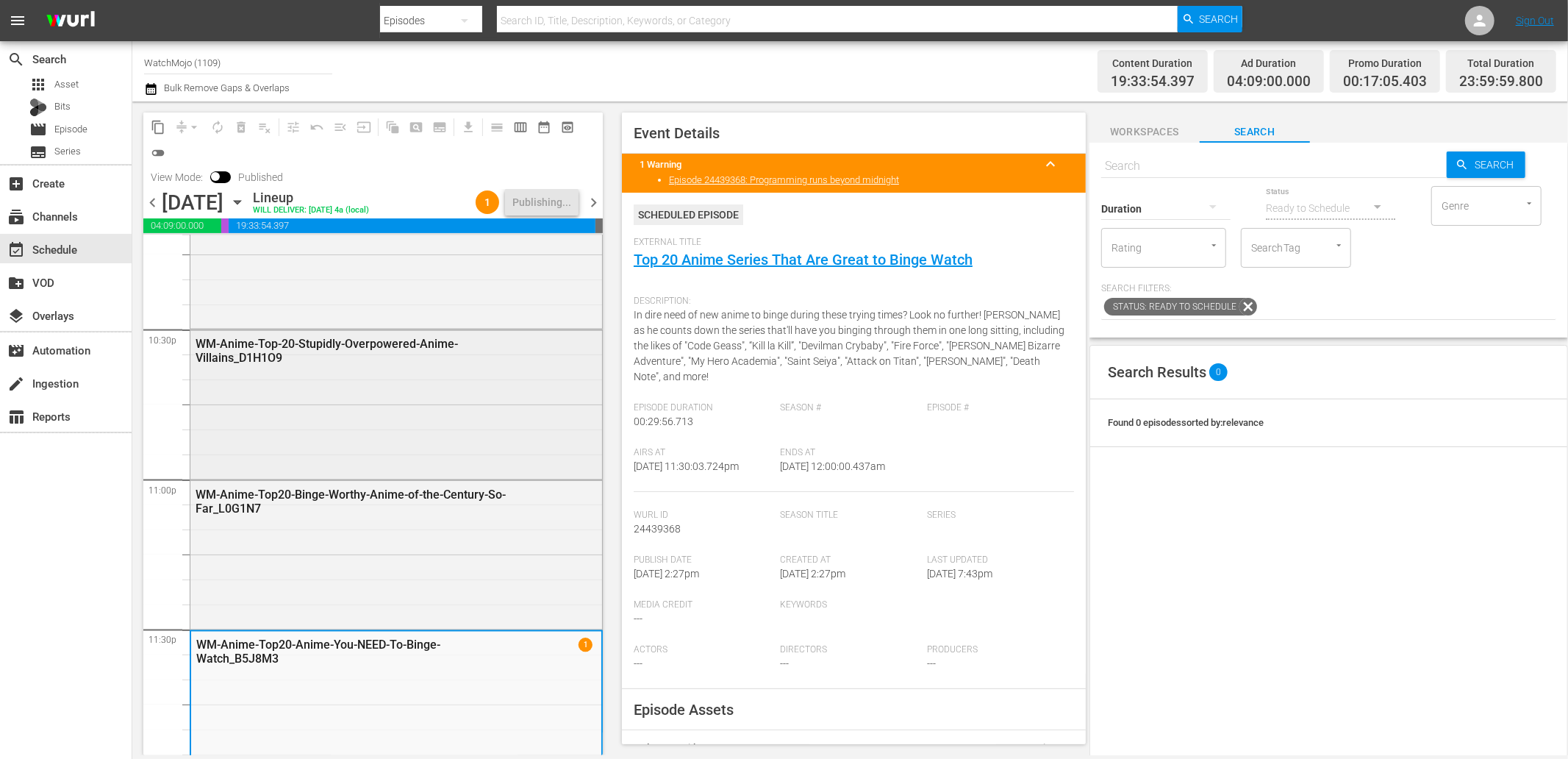
click at [433, 400] on div "WM-Anime-Top-20-Stupidly-Overpowered-Anime-Villains_D1H1O9" at bounding box center [396, 403] width 412 height 145
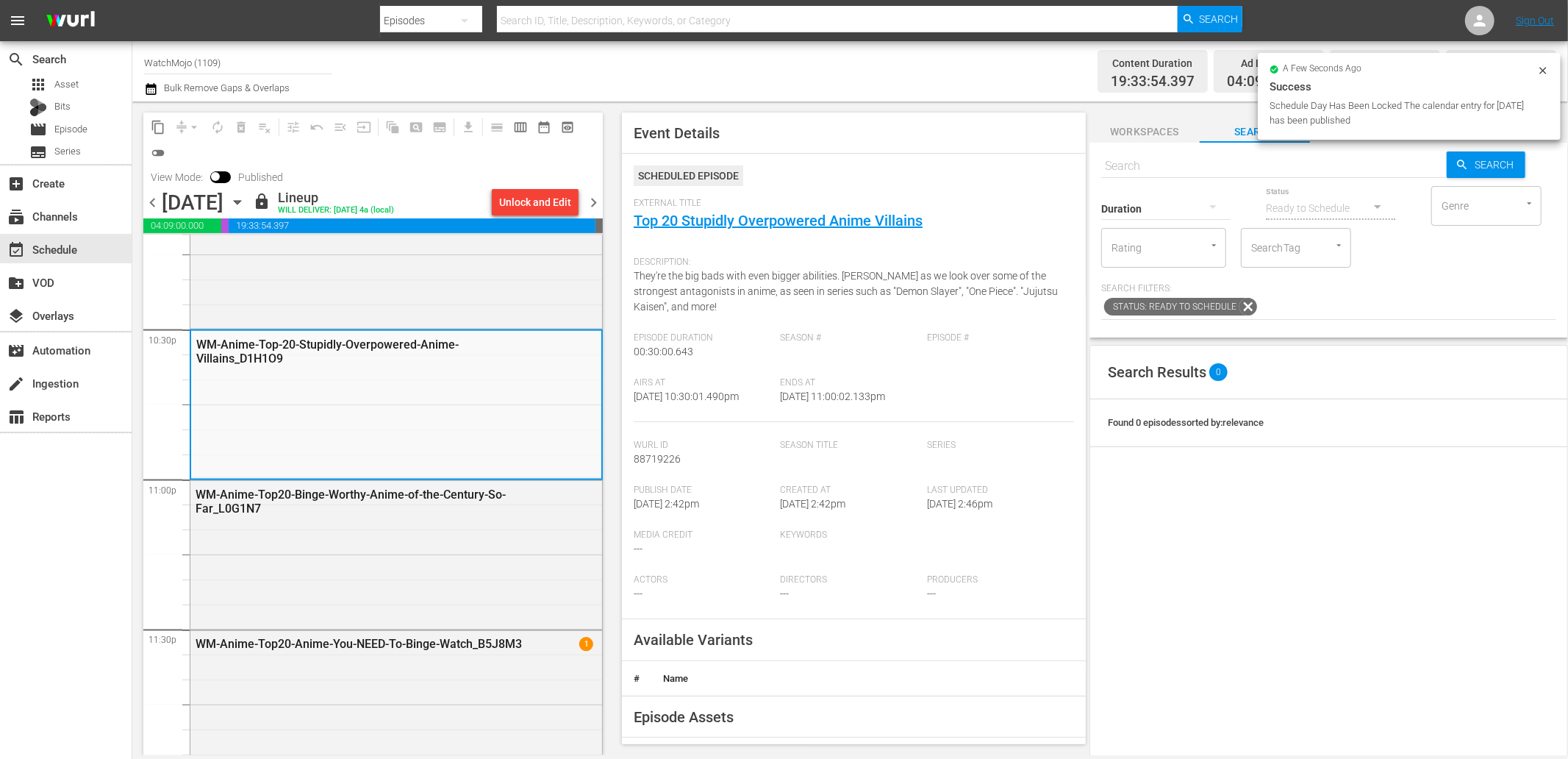
click at [447, 689] on div "WM-Anime-Top20-Anime-You-NEED-To-Binge-Watch_B5J8M3 1" at bounding box center [396, 703] width 412 height 145
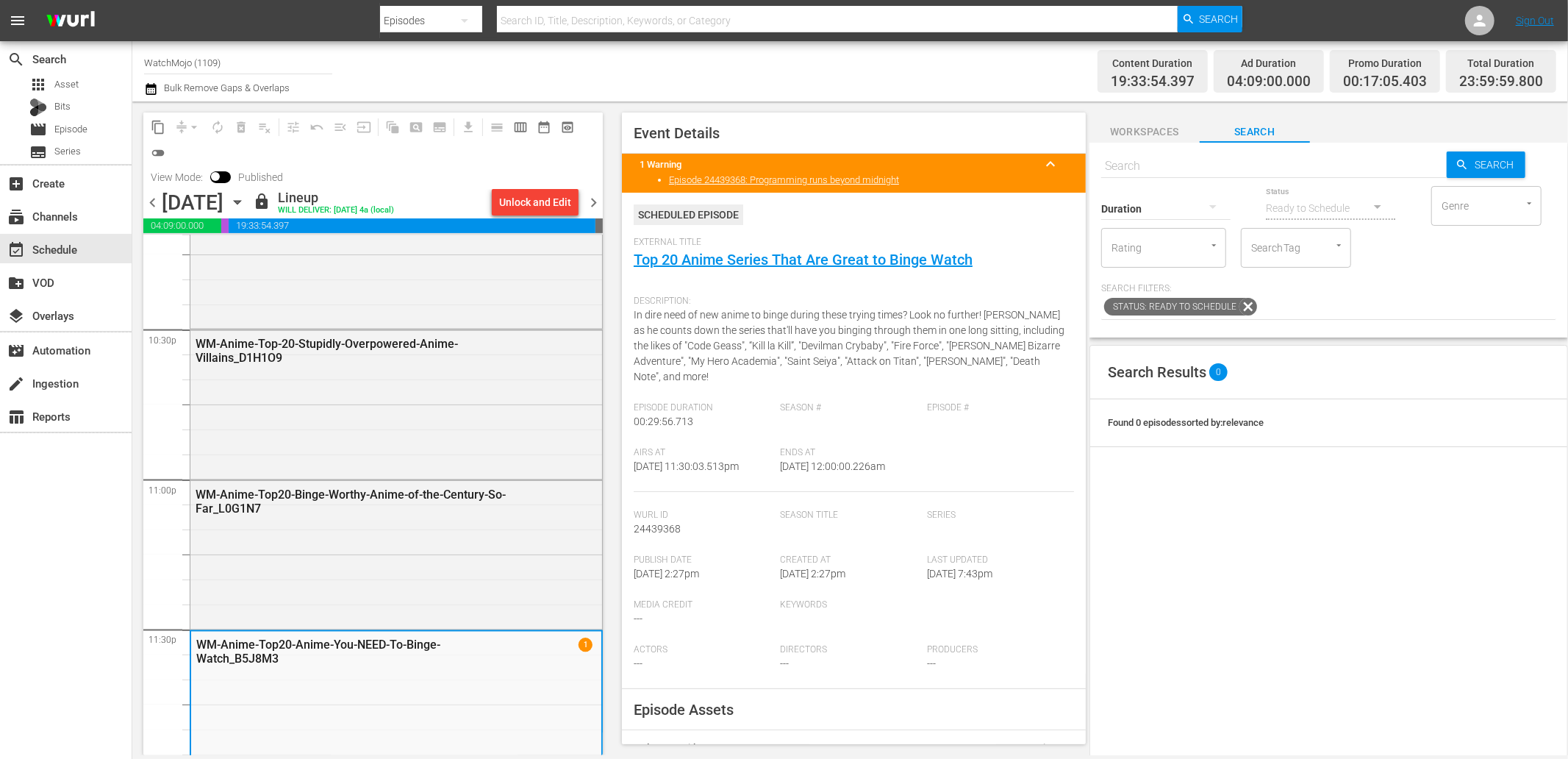
drag, startPoint x: 898, startPoint y: 465, endPoint x: 821, endPoint y: 477, distance: 77.9
click at [821, 474] on div "Ends At 9/22/25 @ 12:00:00.226am" at bounding box center [854, 470] width 147 height 45
click at [175, 69] on input "WatchMojo (1109)" at bounding box center [238, 62] width 188 height 35
drag, startPoint x: 238, startPoint y: 62, endPoint x: 67, endPoint y: 46, distance: 171.7
click at [132, 0] on div "search Search apps Asset Bits movie Episode subtitles Series add_box Create sub…" at bounding box center [850, 0] width 1436 height 0
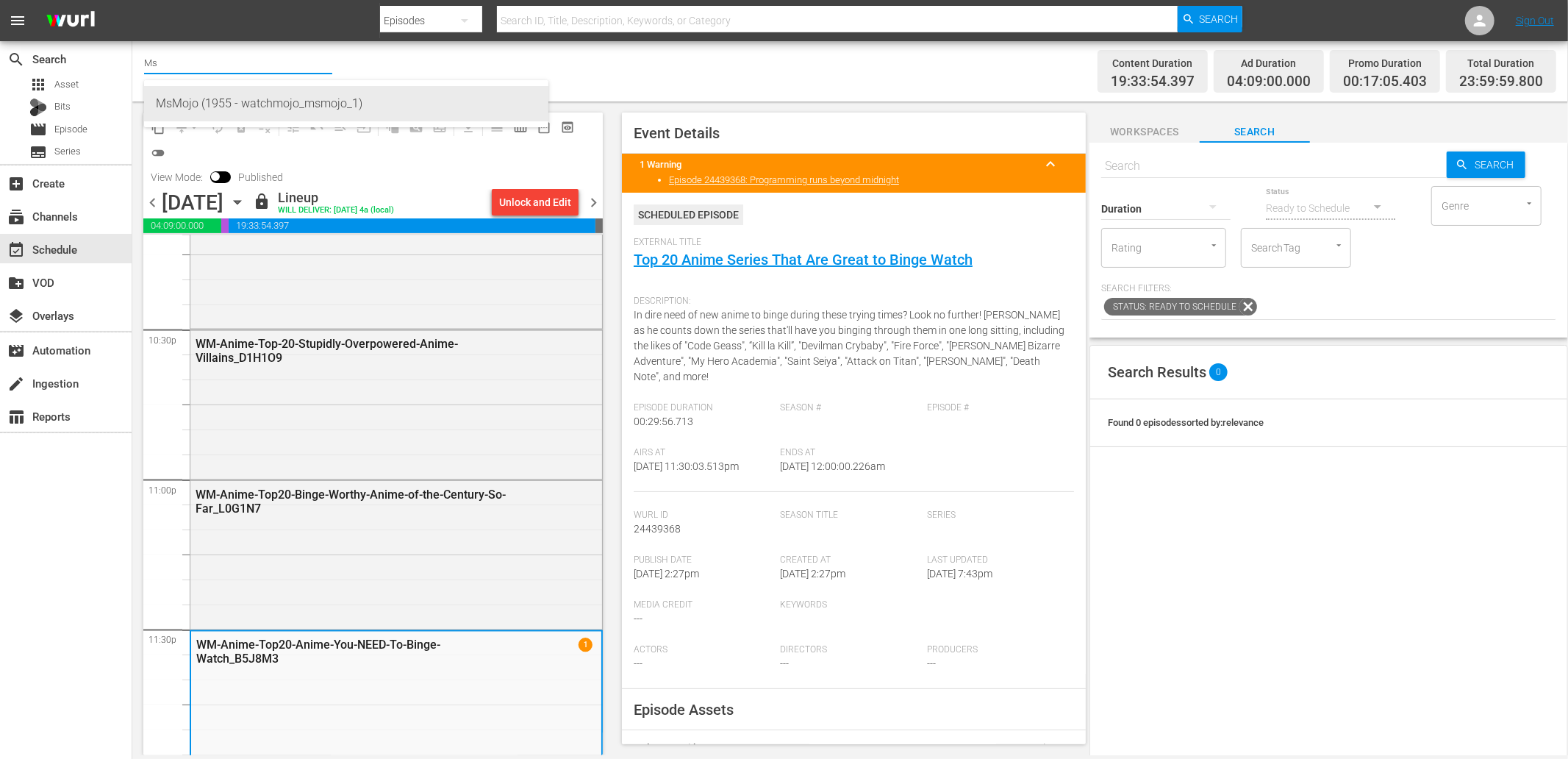
click at [249, 101] on div "MsMojo (1955 - watchmojo_msmojo_1)" at bounding box center [346, 103] width 381 height 35
type input "MsMojo (1955 - watchmojo_msmojo_1)"
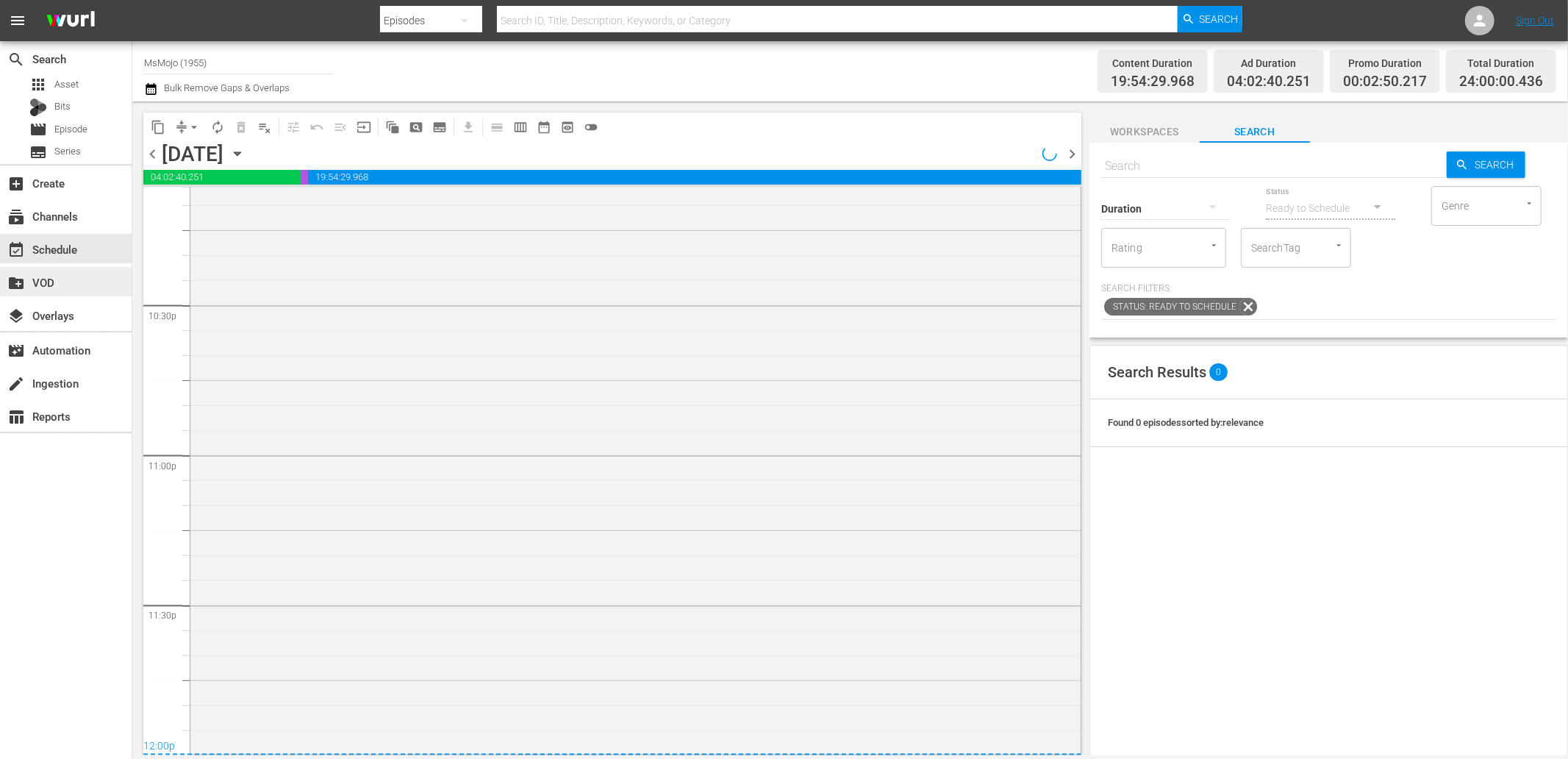
scroll to position [6635, 0]
click at [246, 159] on icon "button" at bounding box center [237, 153] width 16 height 16
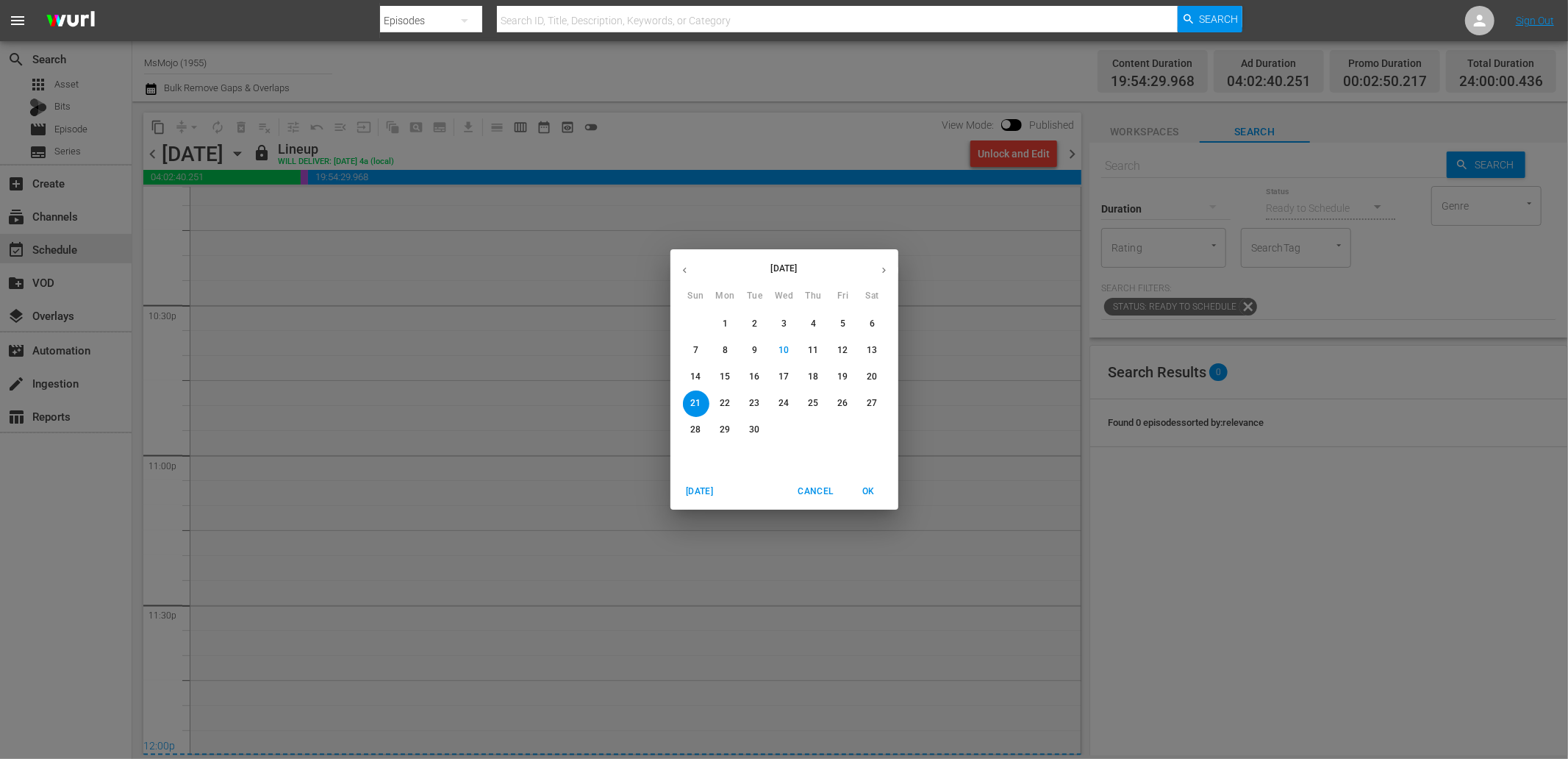
click at [848, 349] on span "12" at bounding box center [843, 350] width 26 height 12
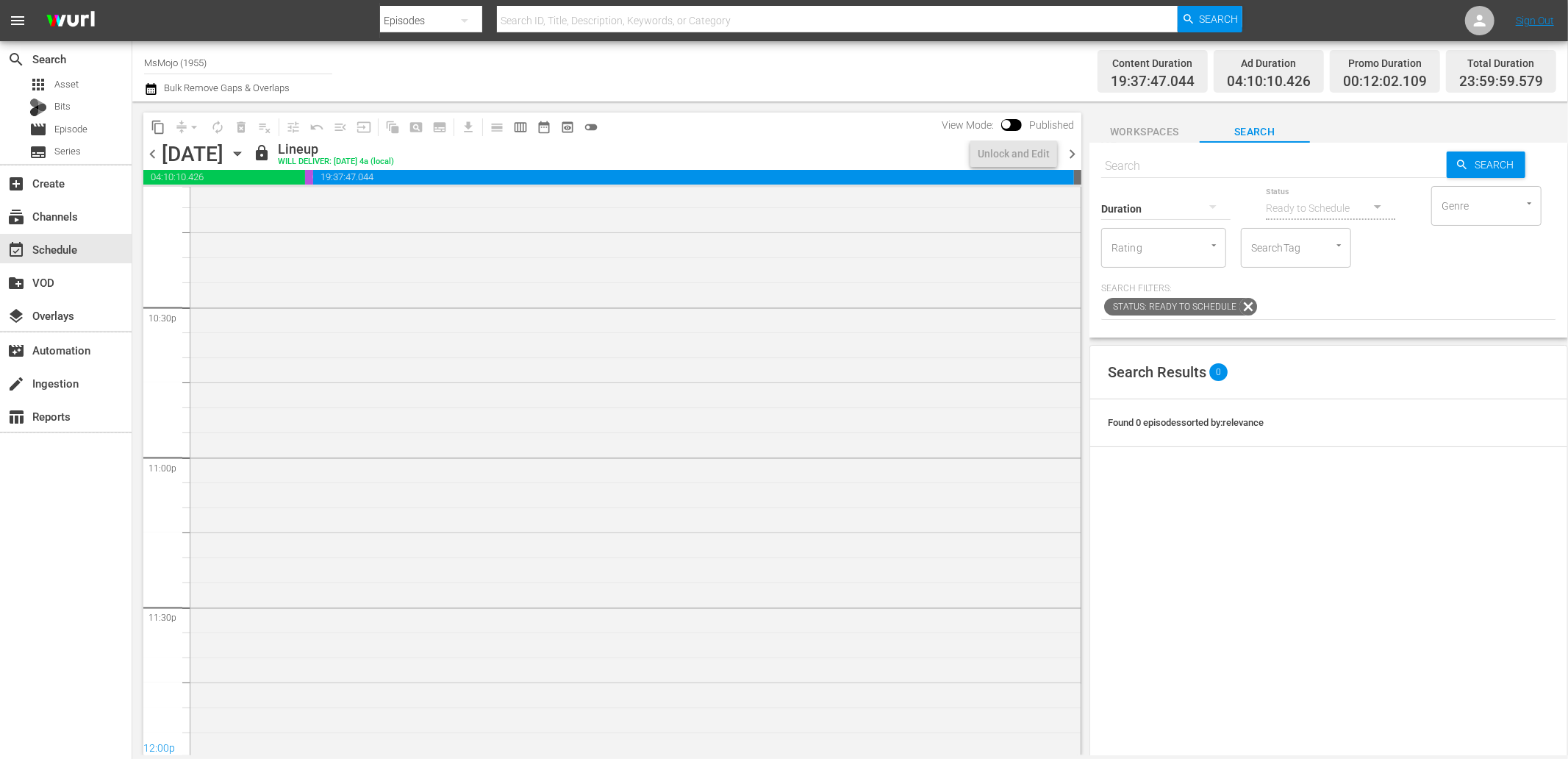
scroll to position [6635, 0]
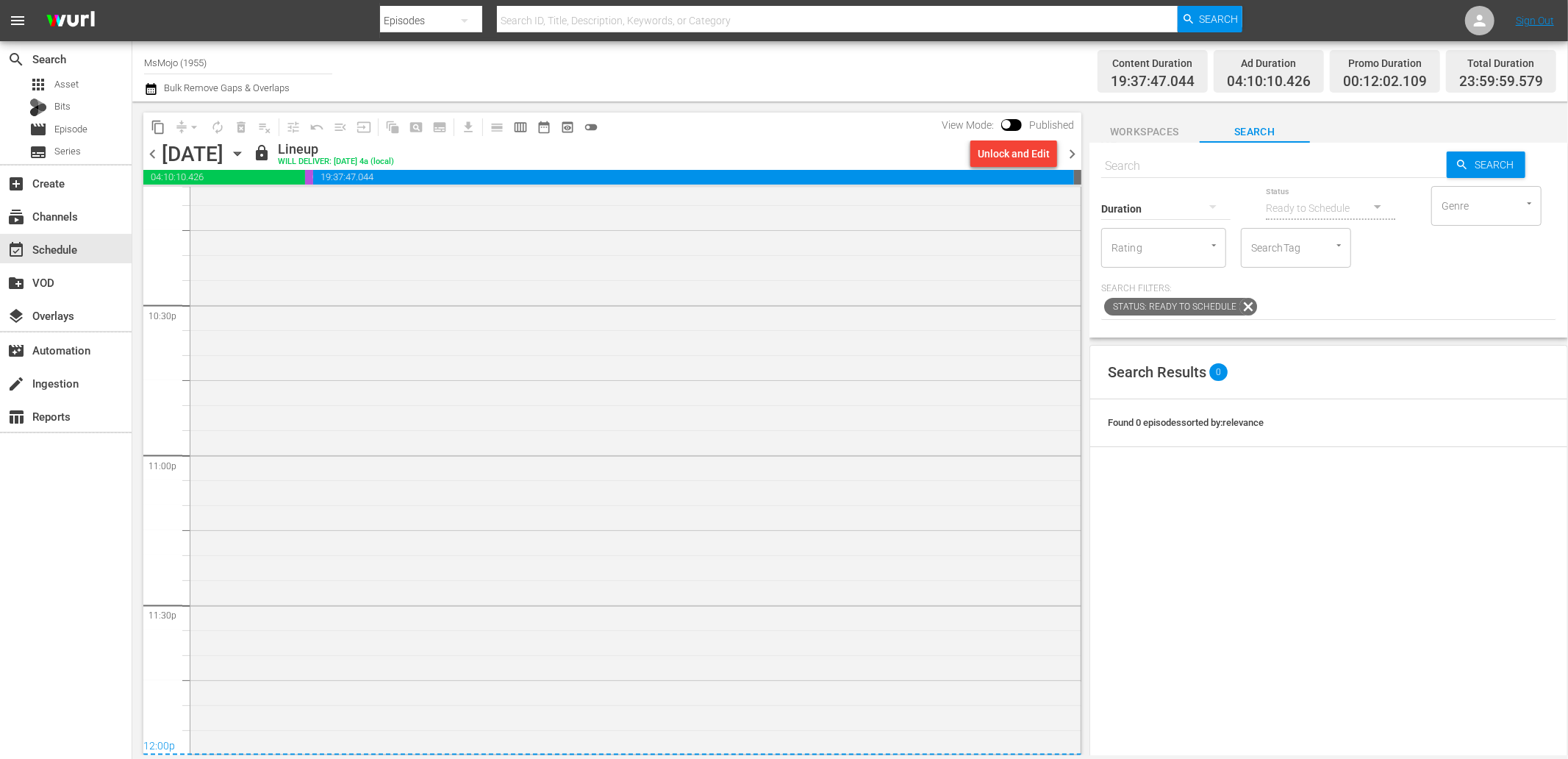
click at [1152, 129] on span "Workspaces" at bounding box center [1144, 132] width 110 height 19
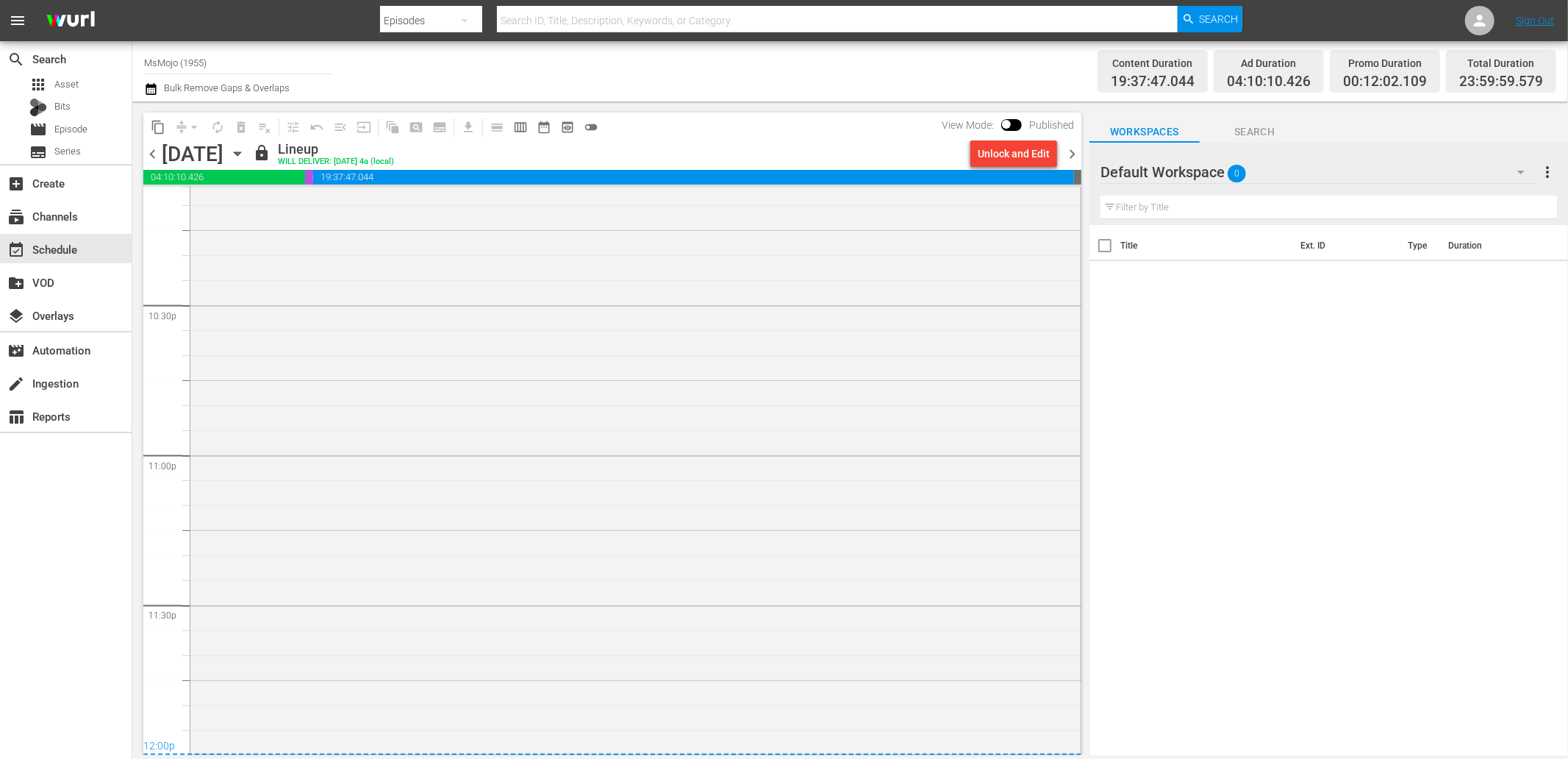
click at [1295, 180] on div "Default Workspace 0" at bounding box center [1319, 173] width 438 height 41
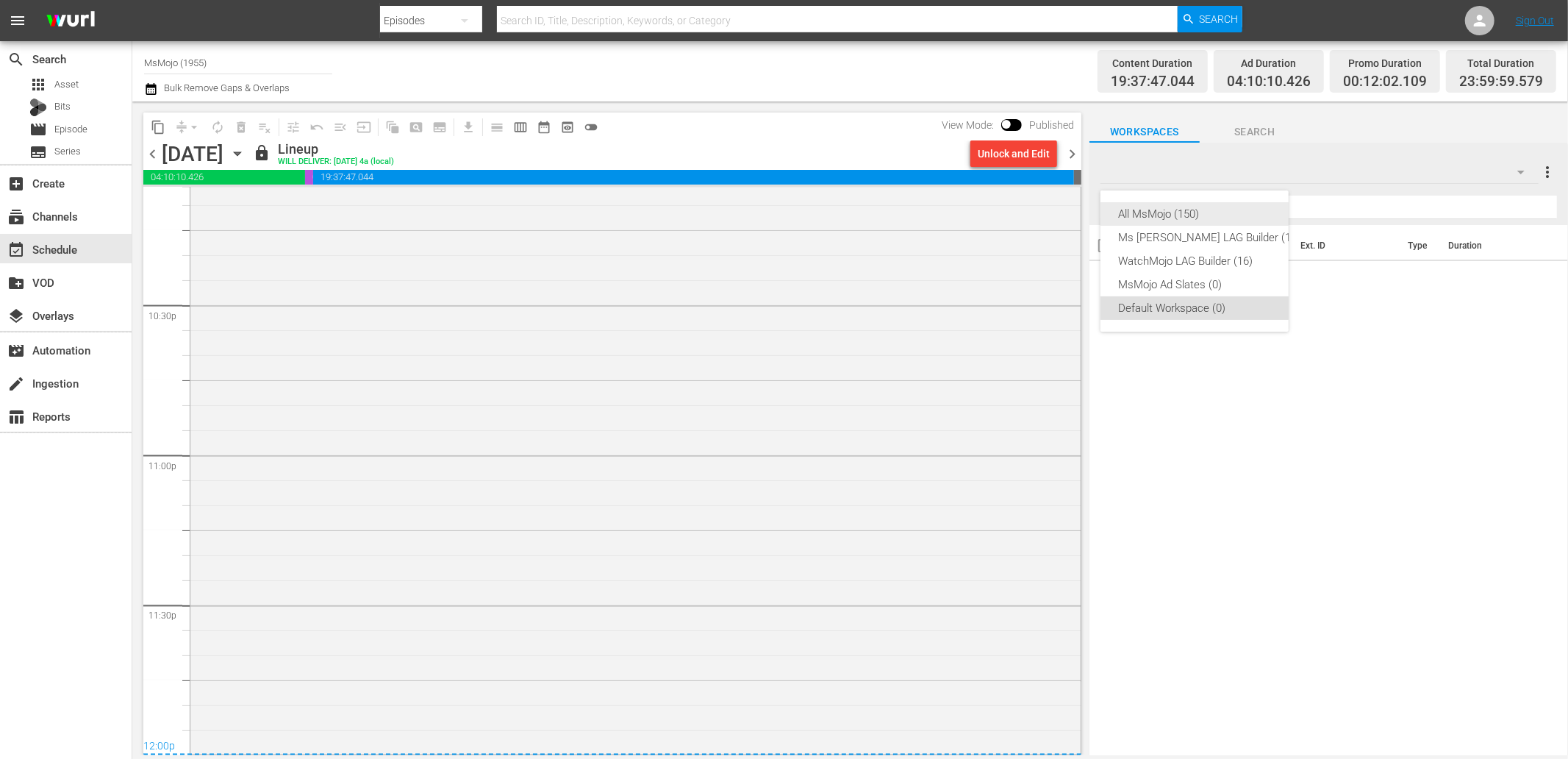
click at [1199, 213] on div "All MsMojo (150)" at bounding box center [1209, 214] width 182 height 24
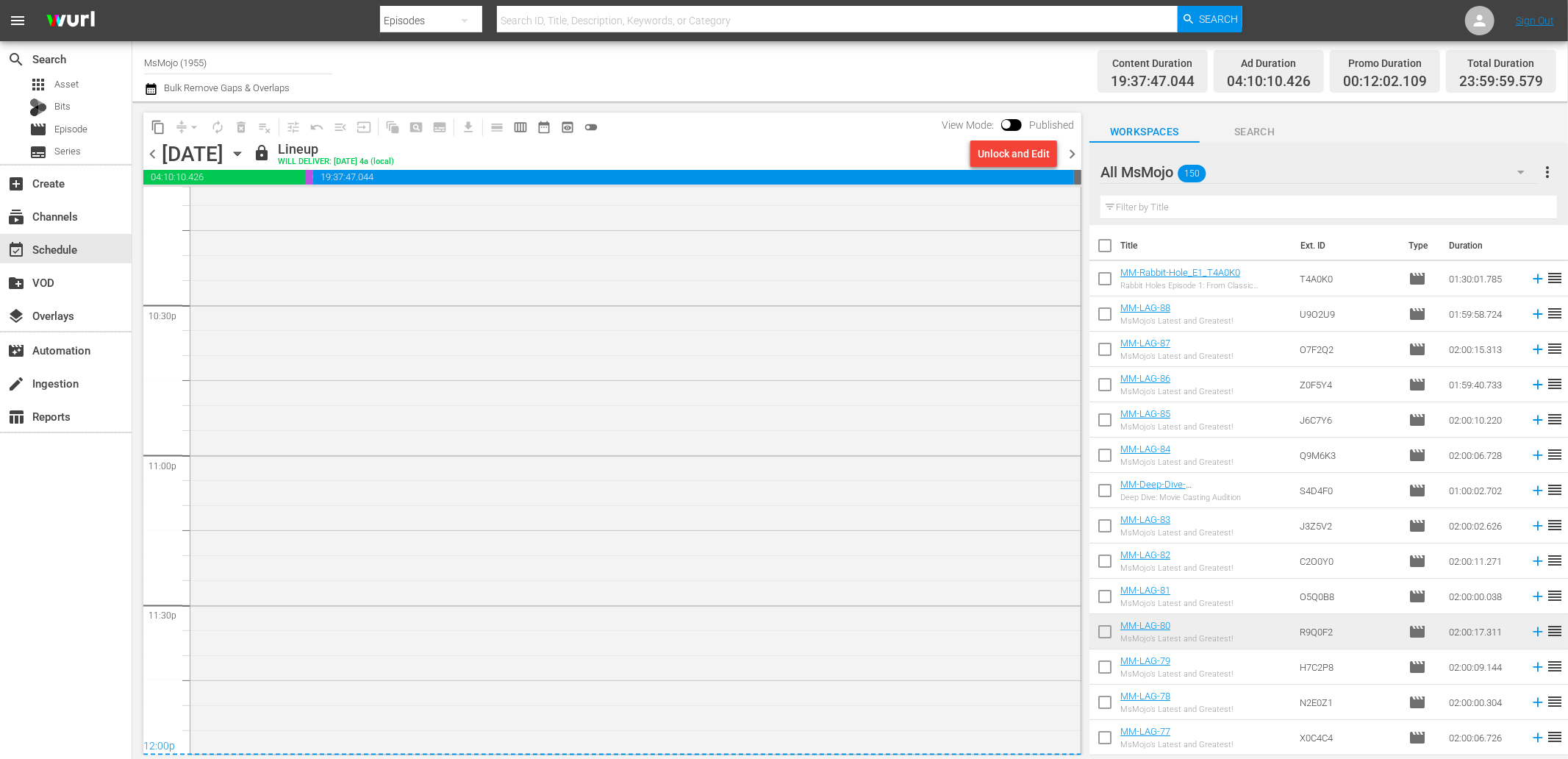
click at [1184, 203] on input "text" at bounding box center [1329, 207] width 456 height 24
paste input "MM-Deep-Dive-Songs-You-Didnt-Know-Were-Written-By_H4L1D0"
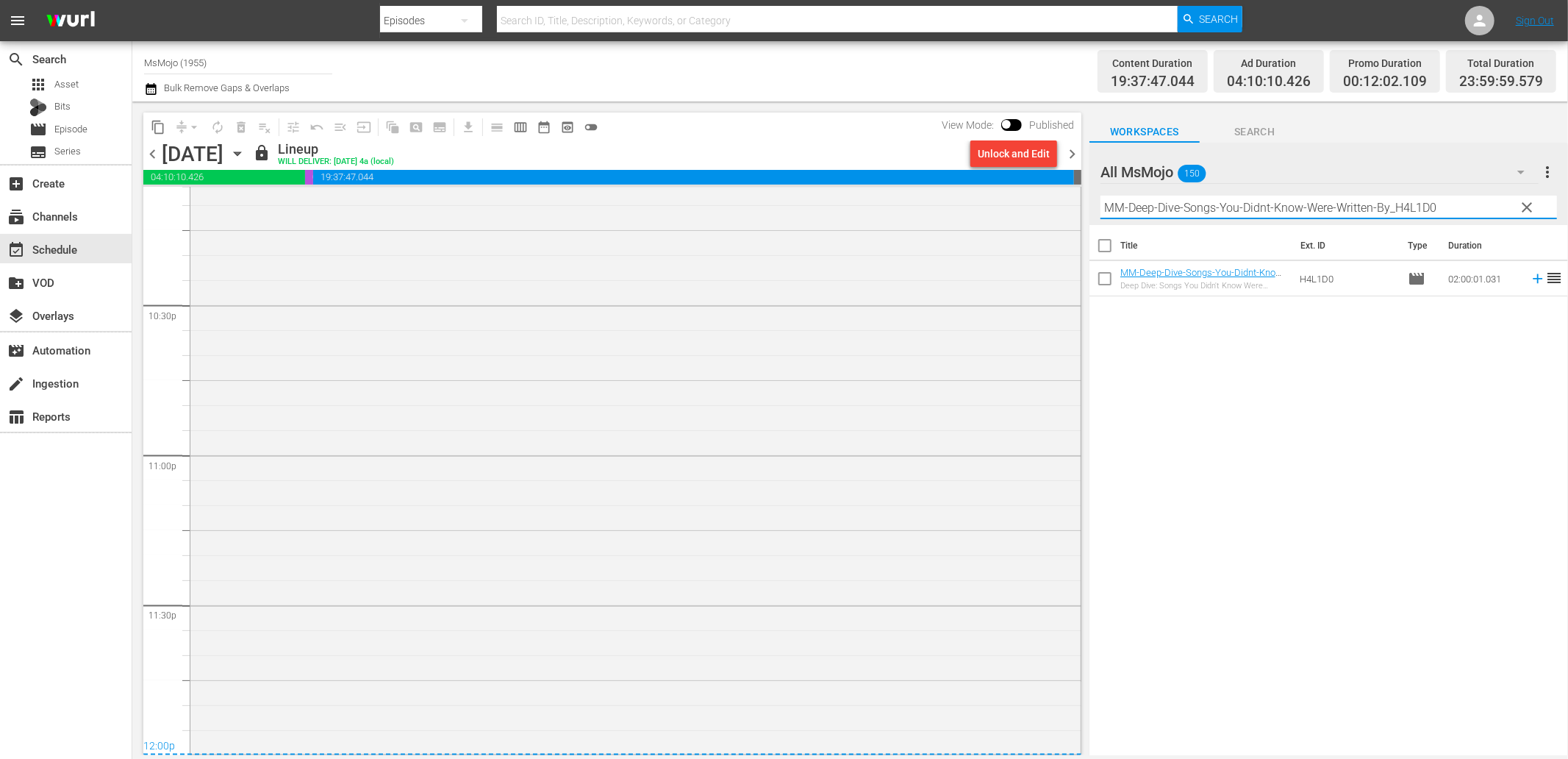
drag, startPoint x: 1226, startPoint y: 206, endPoint x: 1625, endPoint y: 196, distance: 399.1
click at [1567, 196] on html "menu Search By Episodes Search ID, Title, Description, Keywords, or Category Se…" at bounding box center [784, 379] width 1568 height 759
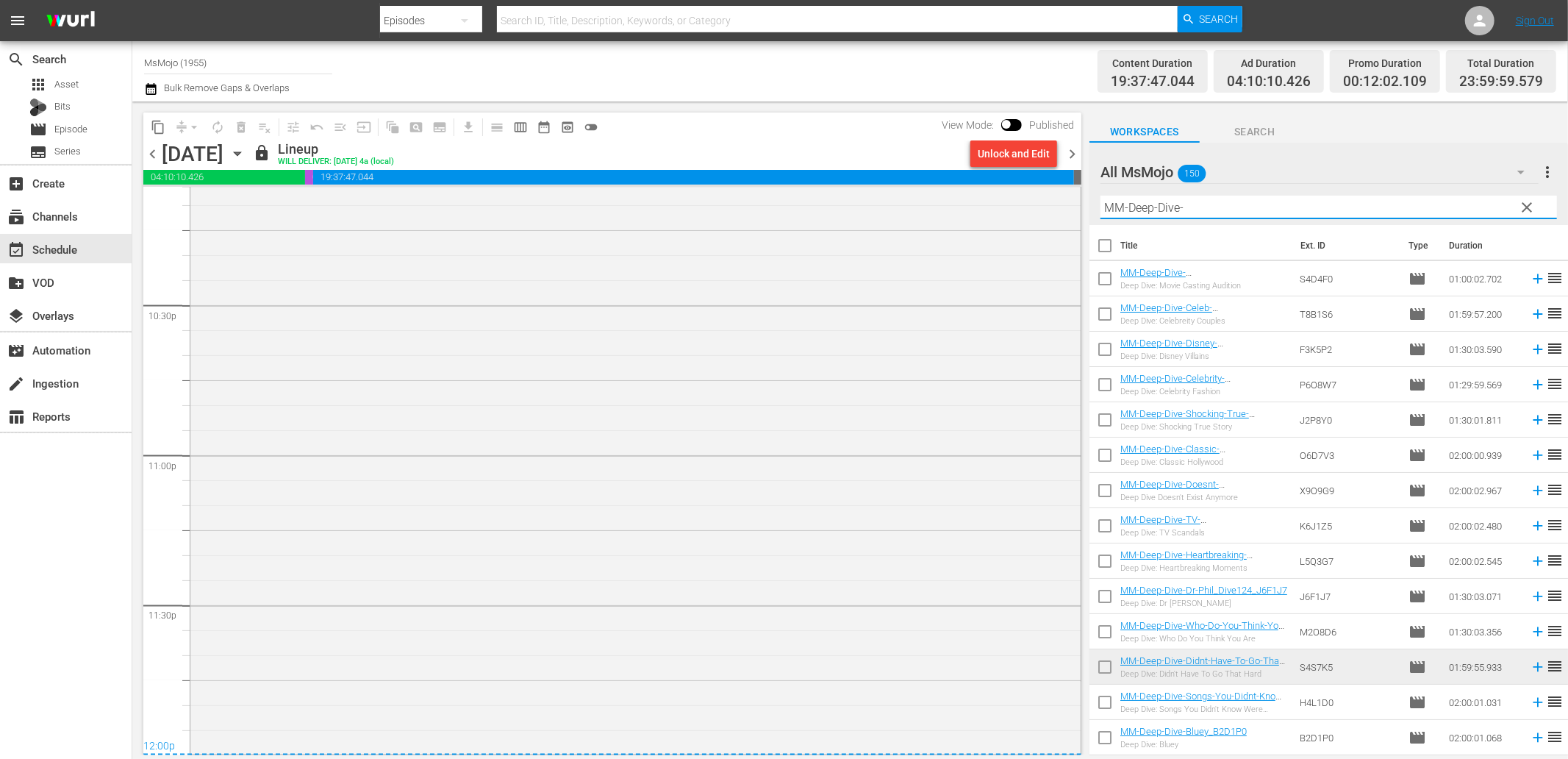
click at [1363, 156] on div "All MsMojo 150" at bounding box center [1319, 173] width 438 height 41
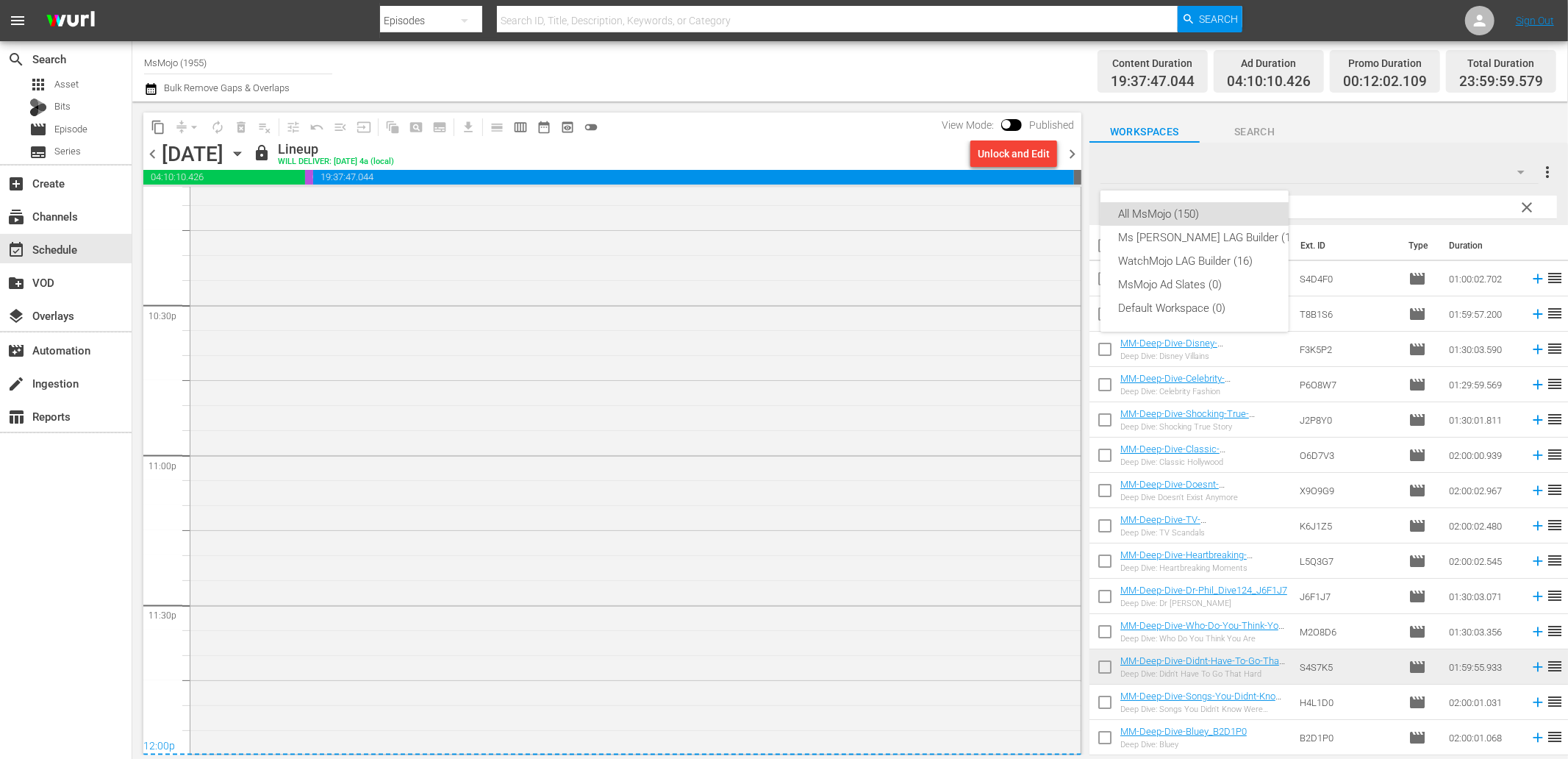
click at [1342, 136] on div "All MsMojo (150) Ms Mojo LAG Builder (12) WatchMojo LAG Builder (16) MsMojo Ad …" at bounding box center [784, 379] width 1568 height 759
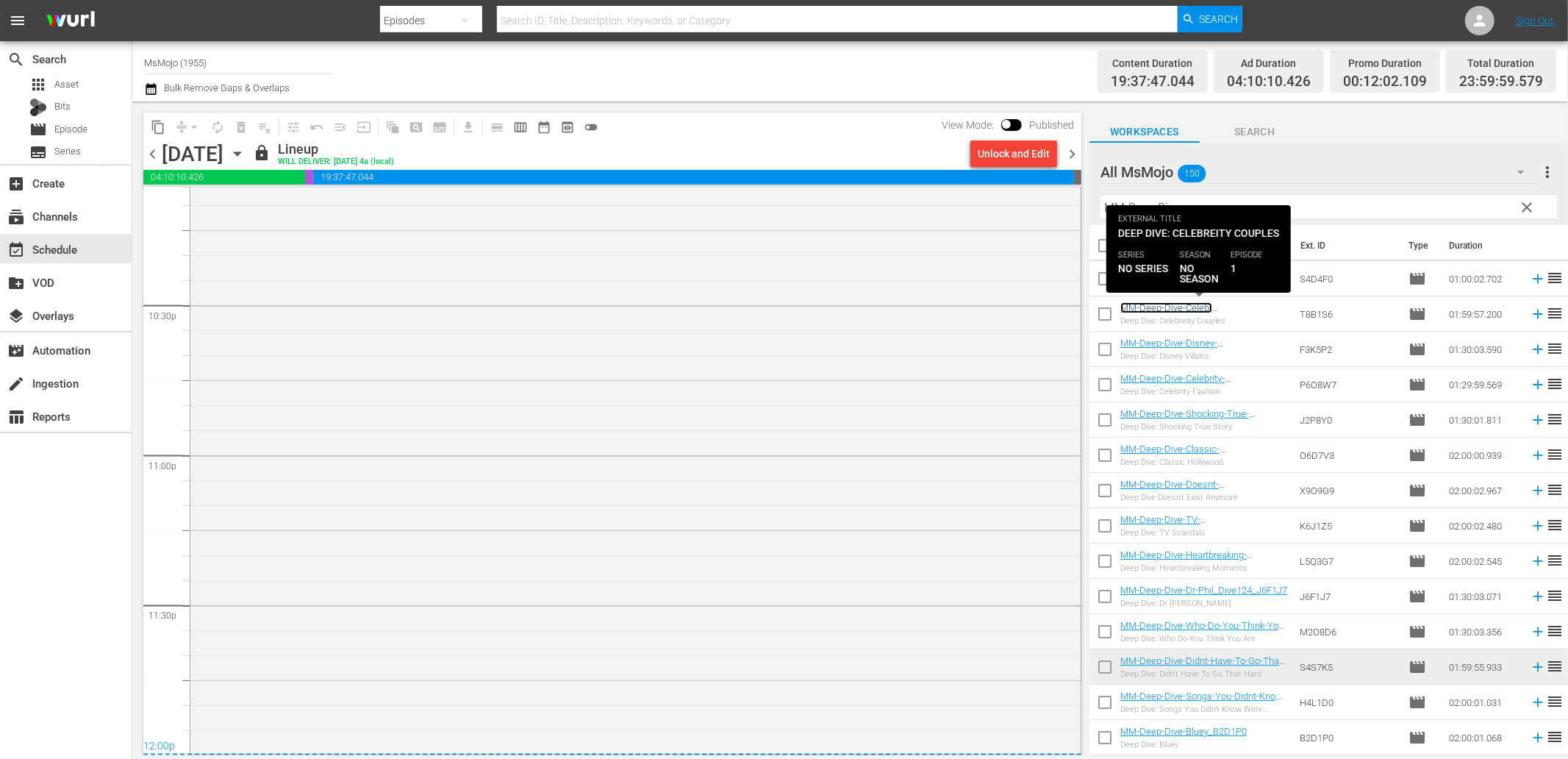
click at [1155, 313] on link "MM-Deep-Dive-Celeb-Couples_Dive144_T8B1S6" at bounding box center [1175, 313] width 109 height 22
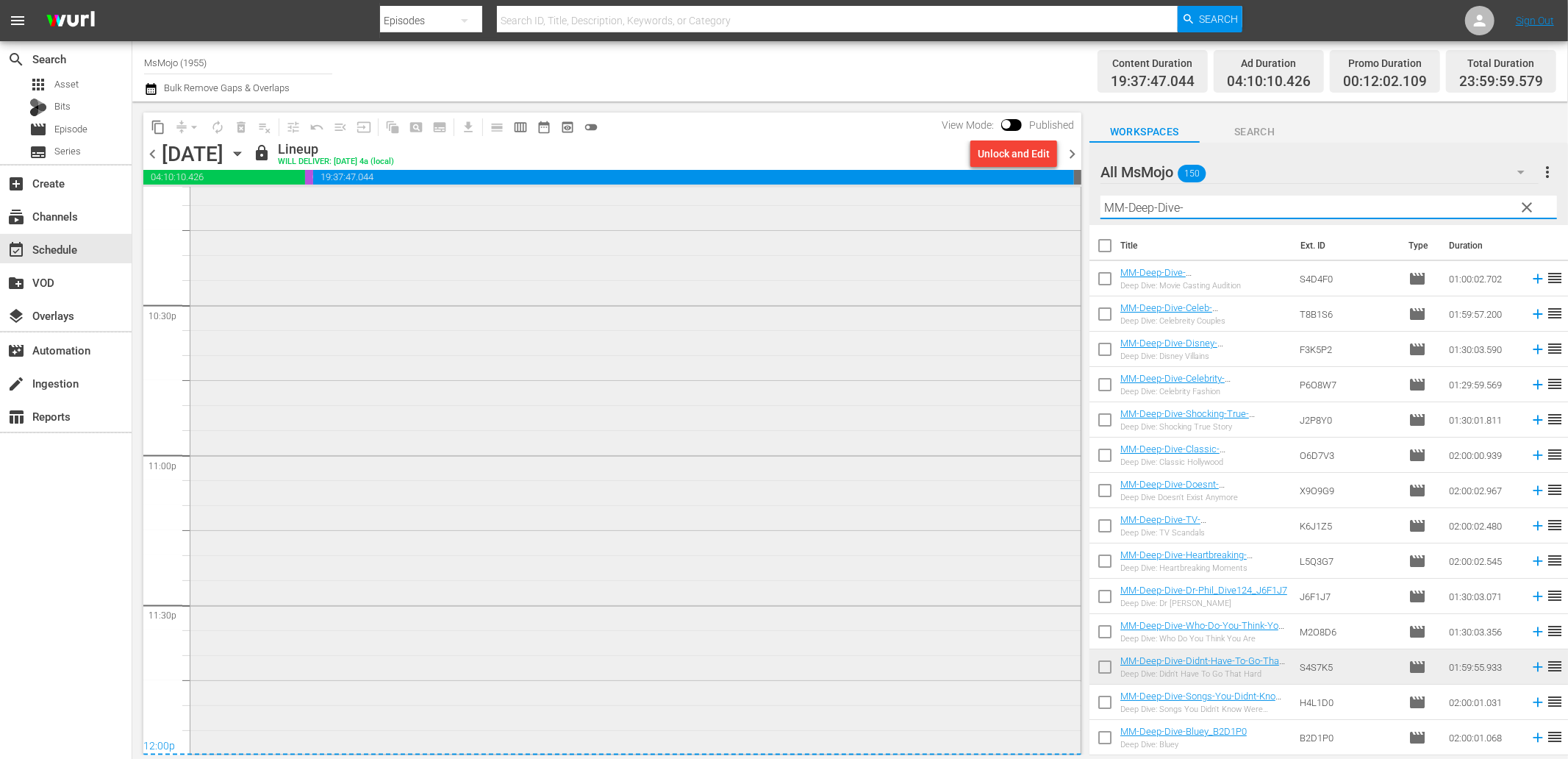
drag, startPoint x: 1226, startPoint y: 206, endPoint x: 895, endPoint y: 196, distance: 331.2
click at [895, 196] on div "content_copy compress arrow_drop_down autorenew_outlined delete_forever_outline…" at bounding box center [850, 429] width 1436 height 654
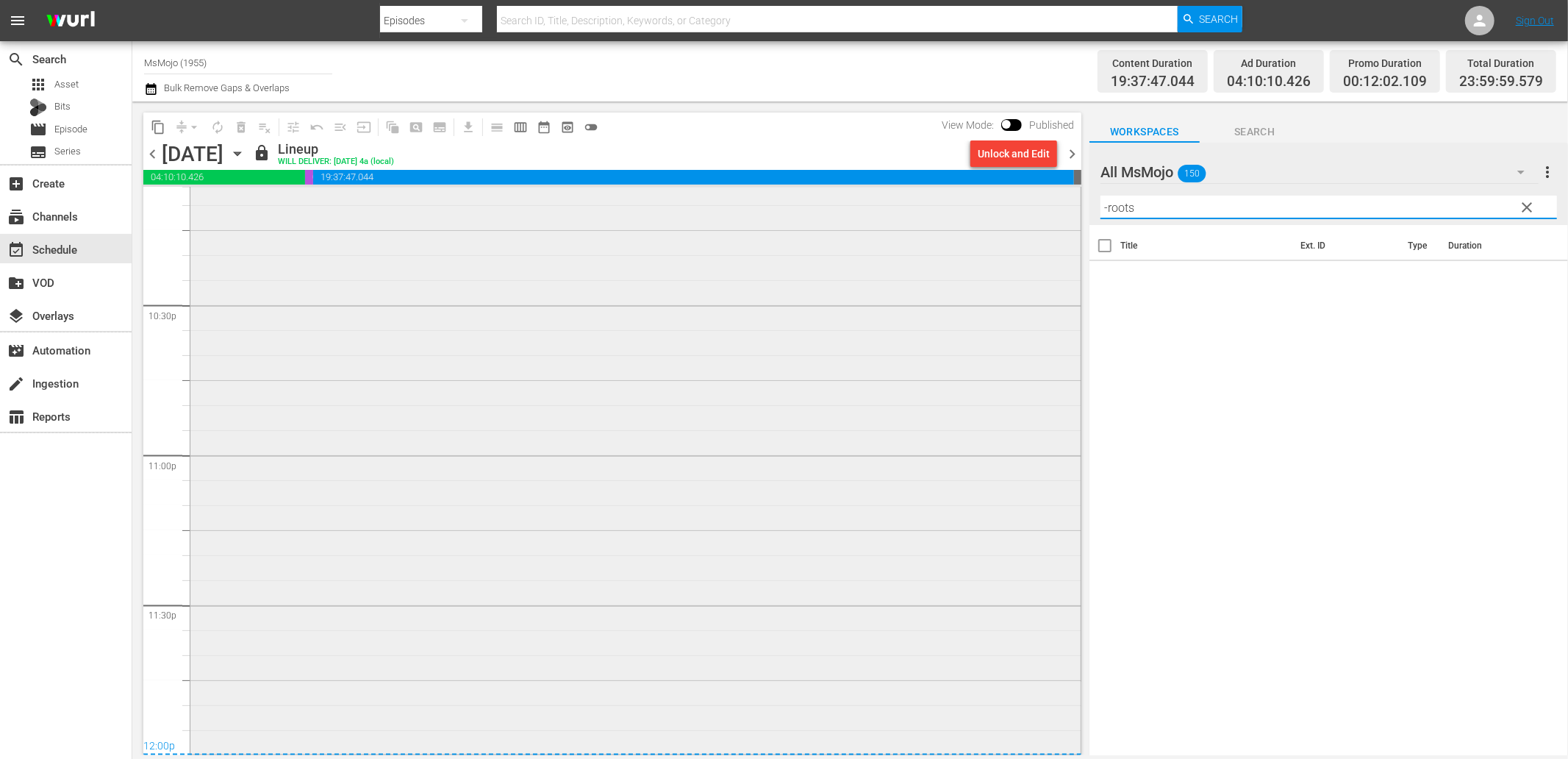
drag, startPoint x: 1155, startPoint y: 213, endPoint x: 1038, endPoint y: 217, distance: 117.1
click at [1042, 215] on div "content_copy compress arrow_drop_down autorenew_outlined delete_forever_outline…" at bounding box center [850, 429] width 1436 height 654
paste input "Finding-Your-Roots_I7N6Q0"
type input "F"
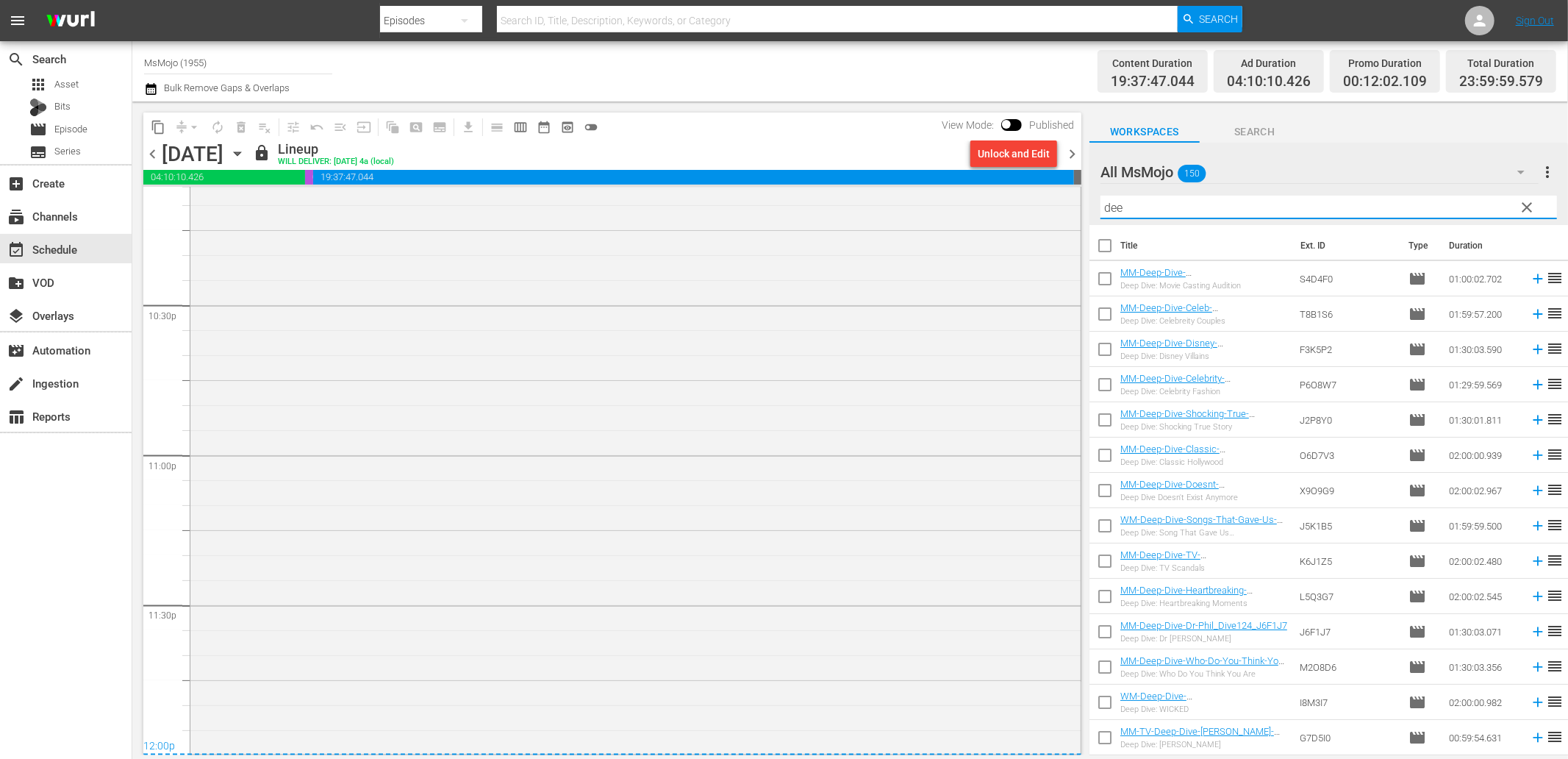
click at [1334, 153] on div "All MsMojo 150" at bounding box center [1319, 173] width 438 height 41
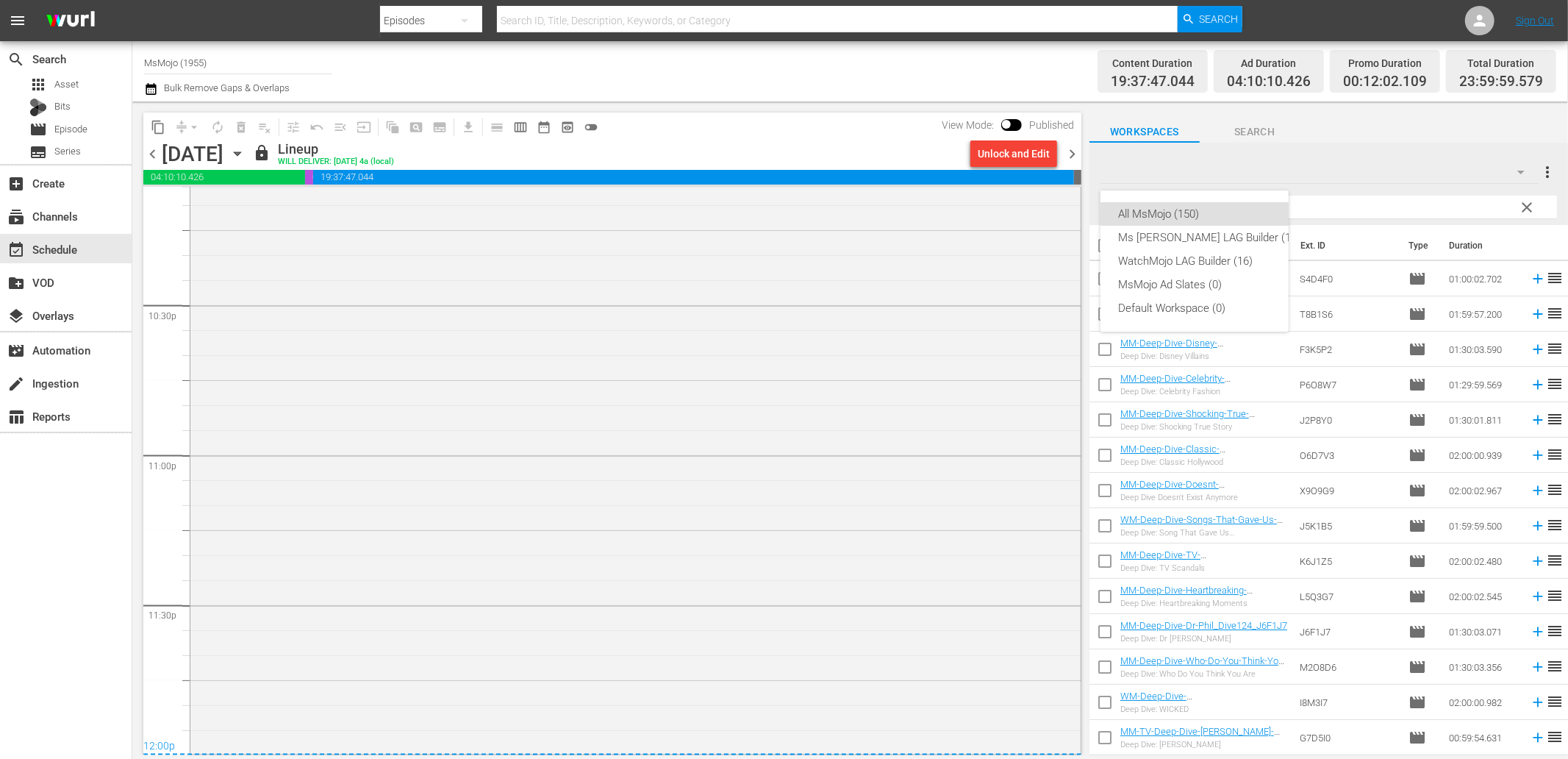
click at [855, 72] on div "All MsMojo (150) Ms Mojo LAG Builder (12) WatchMojo LAG Builder (16) MsMojo Ad …" at bounding box center [784, 379] width 1568 height 759
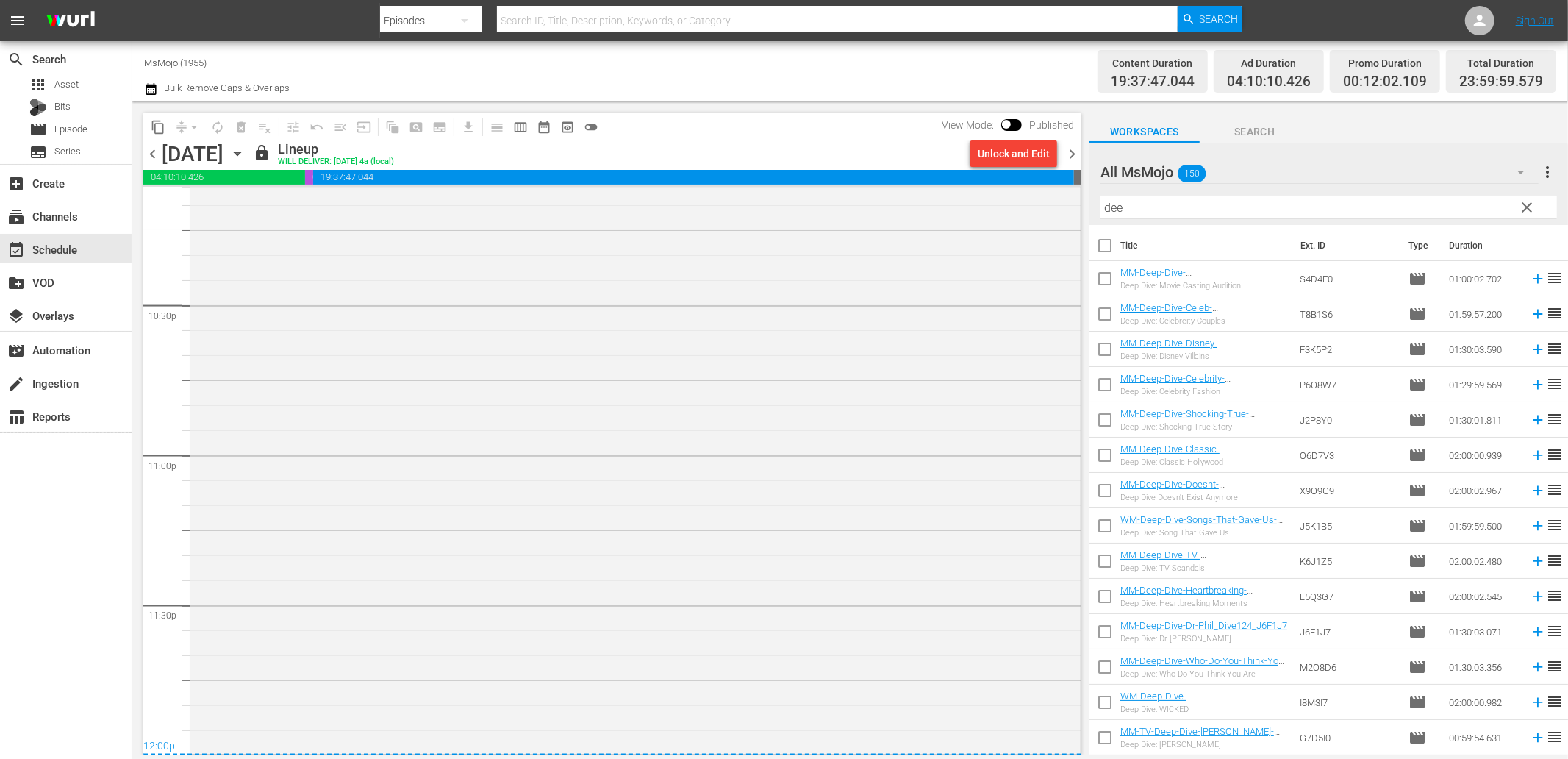
click at [246, 148] on icon "button" at bounding box center [237, 153] width 16 height 16
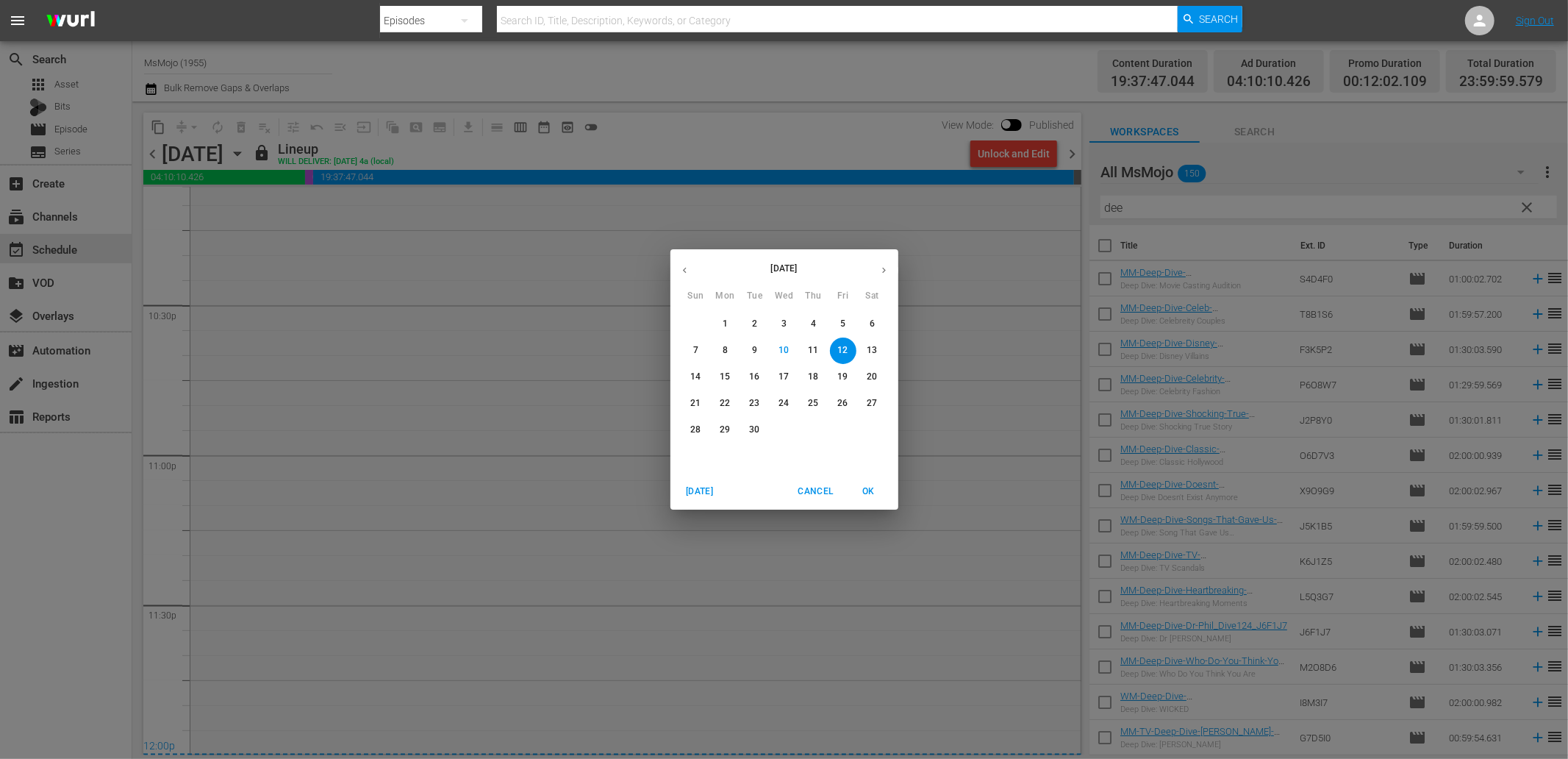
click at [812, 352] on p "11" at bounding box center [812, 350] width 10 height 12
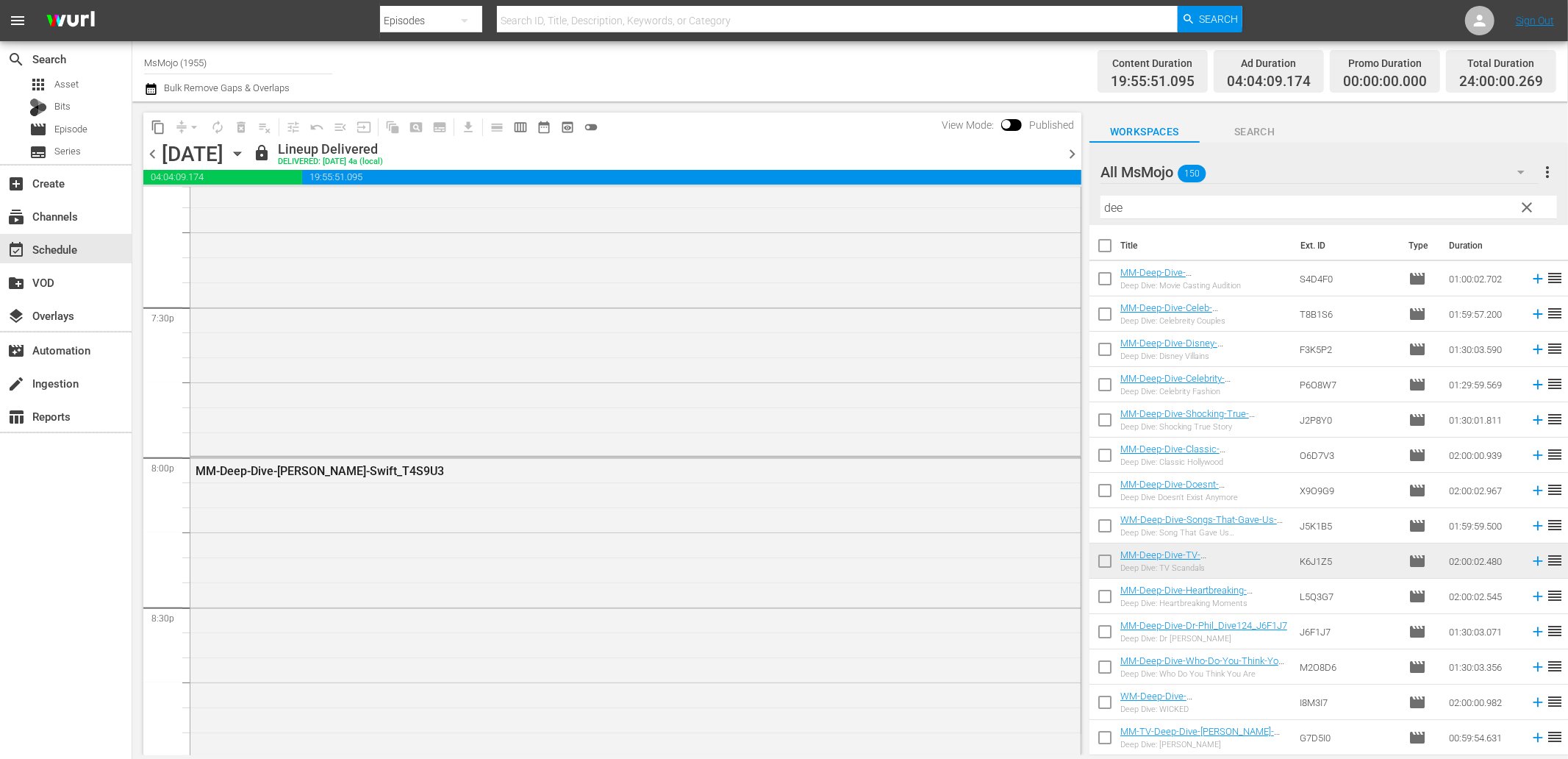
scroll to position [5653, 0]
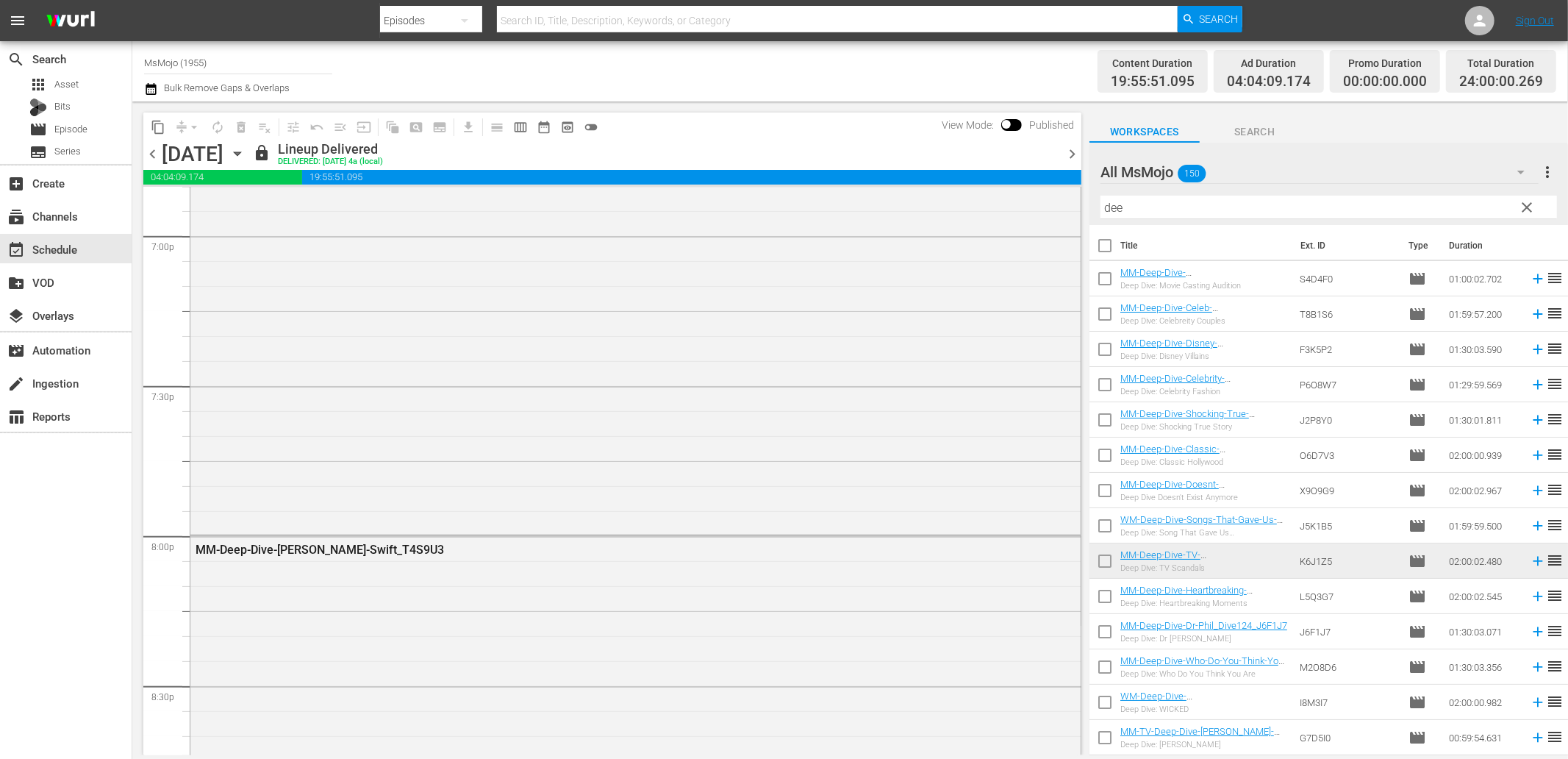
click at [1069, 152] on span "chevron_right" at bounding box center [1072, 155] width 19 height 19
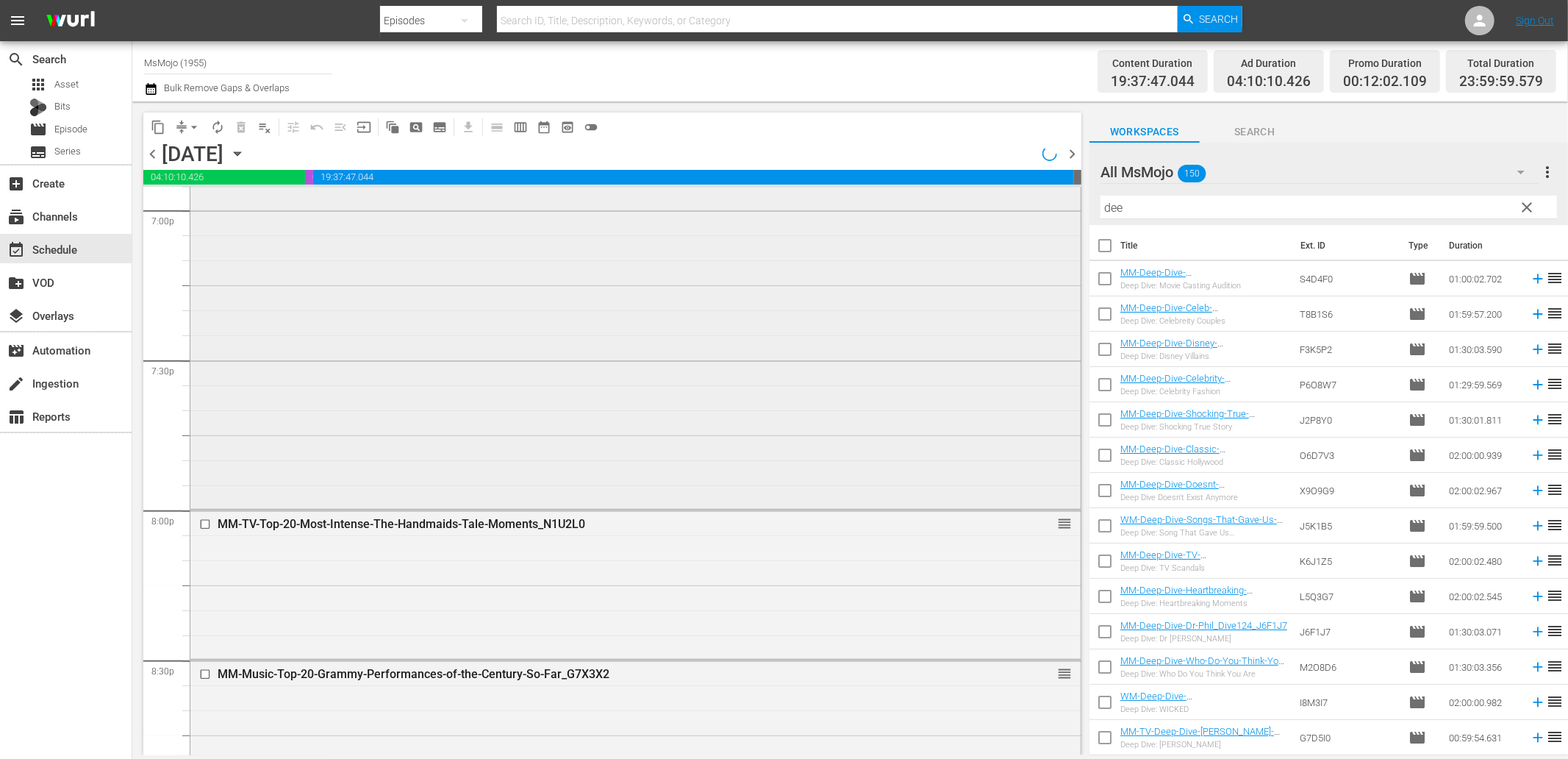
scroll to position [5653, 0]
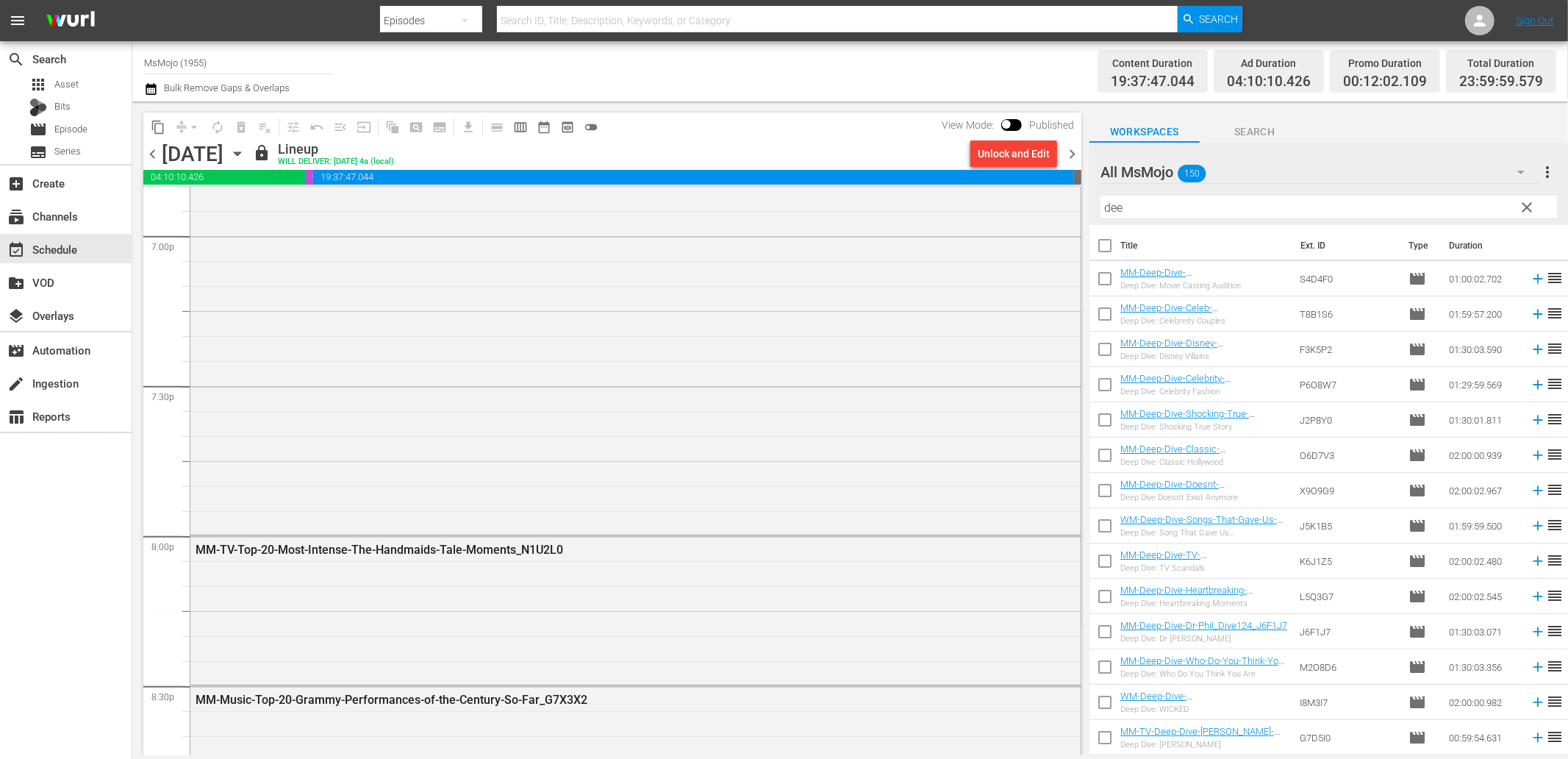
click at [1004, 153] on div "Unlock and Edit" at bounding box center [1014, 154] width 72 height 26
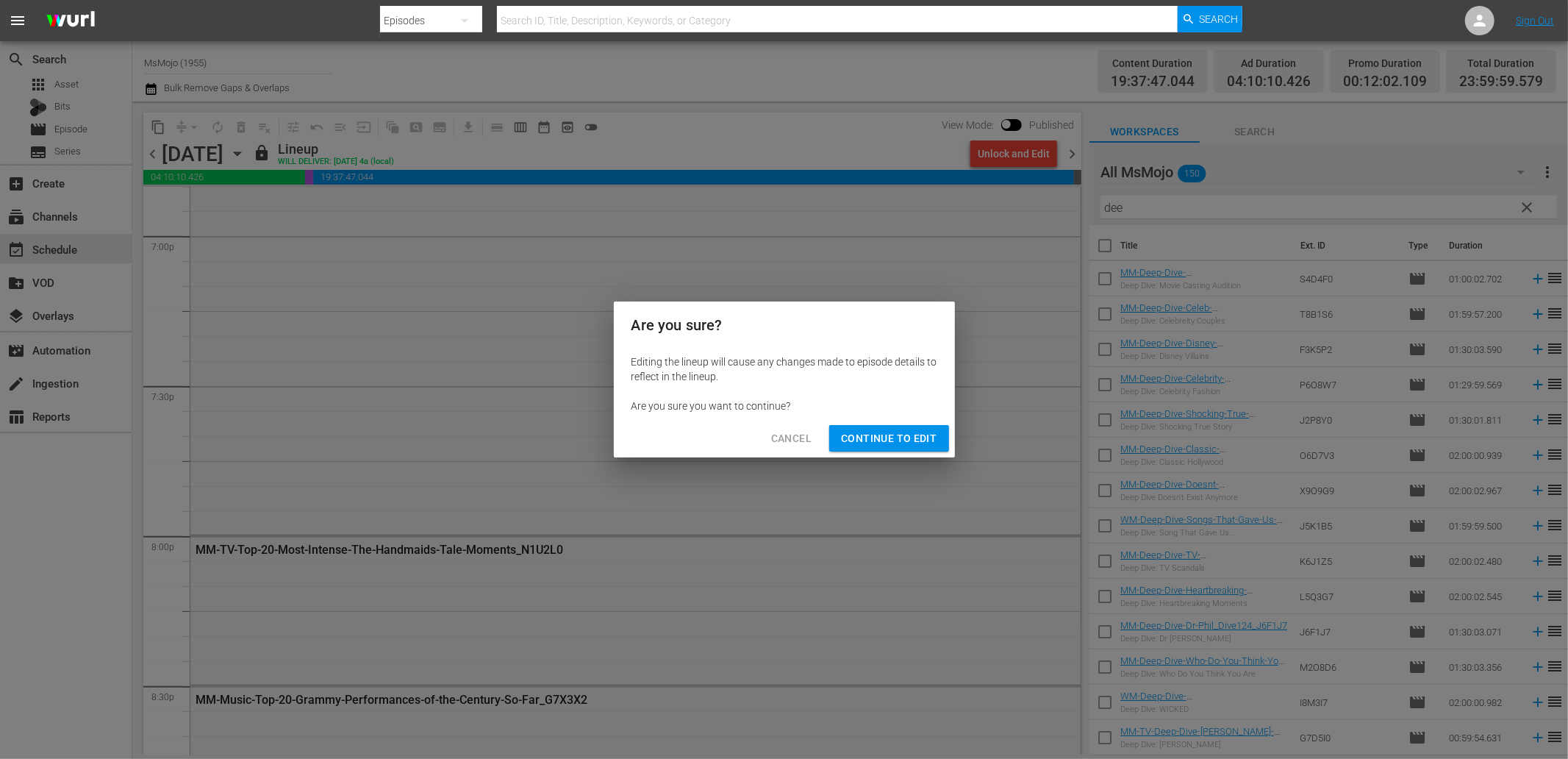
click at [888, 430] on span "Continue to Edit" at bounding box center [888, 439] width 95 height 19
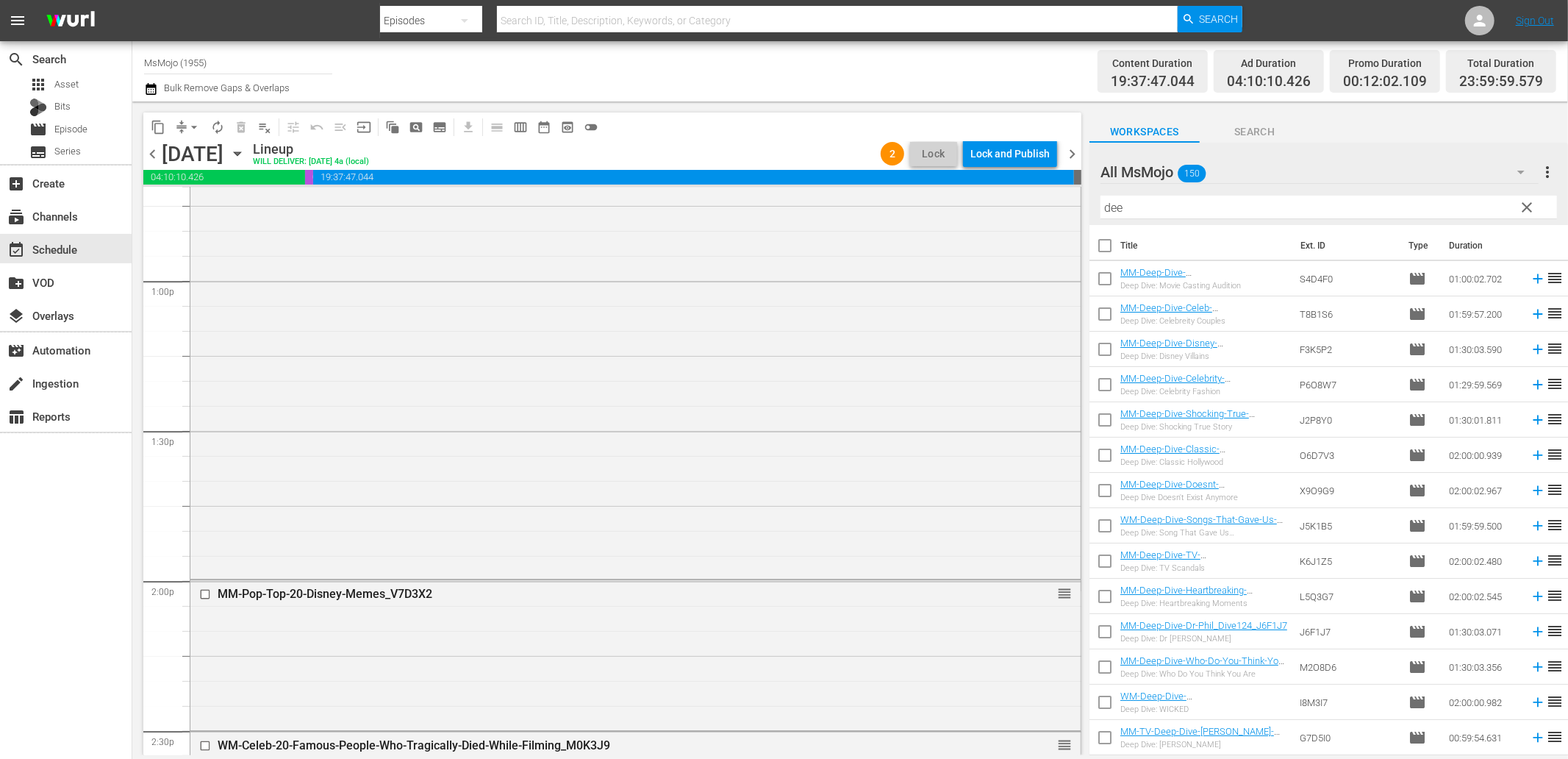
scroll to position [3365, 0]
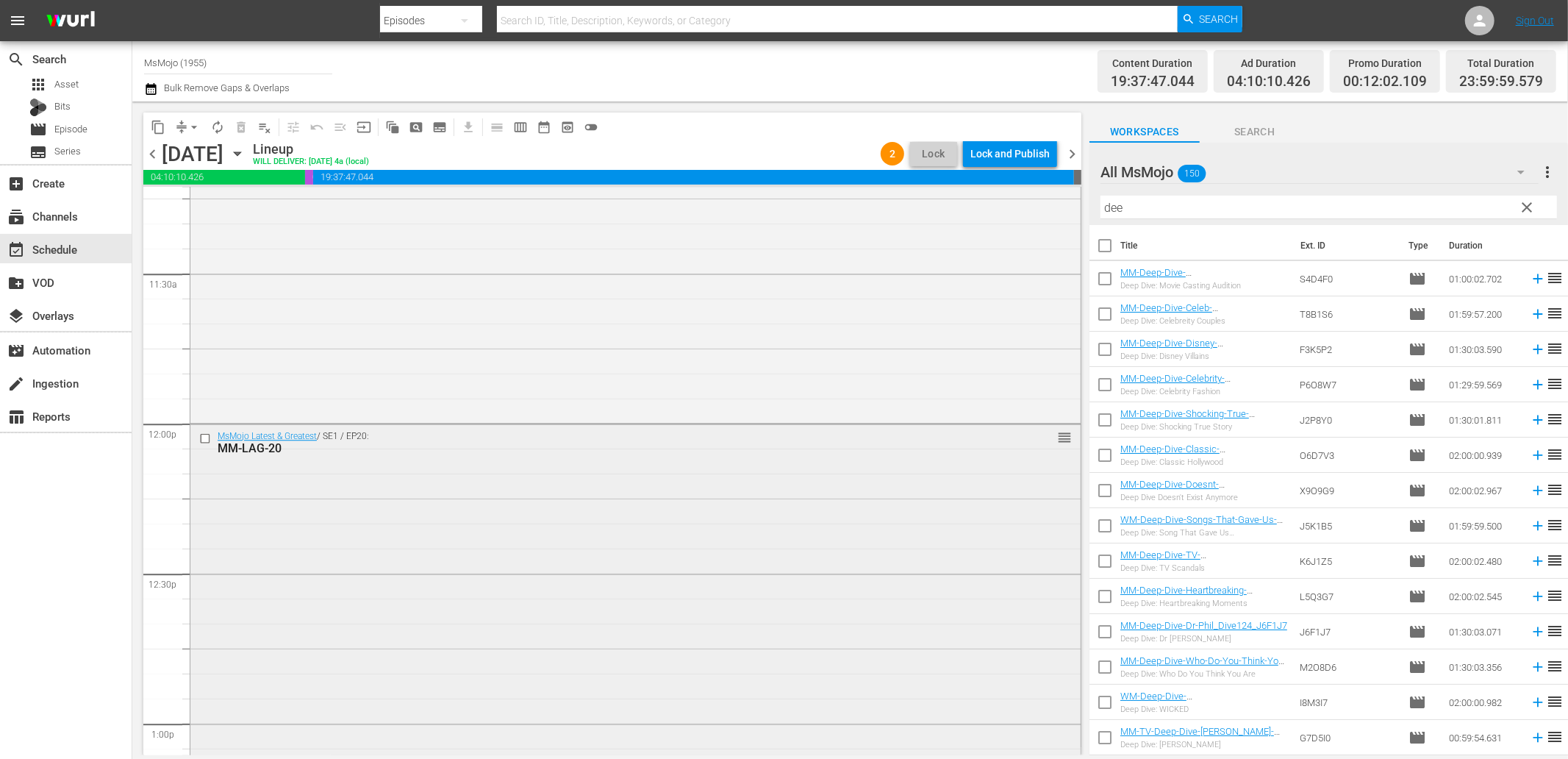
click at [207, 437] on input "checkbox" at bounding box center [206, 437] width 15 height 12
click at [242, 122] on span "delete_forever_outlined" at bounding box center [241, 127] width 15 height 15
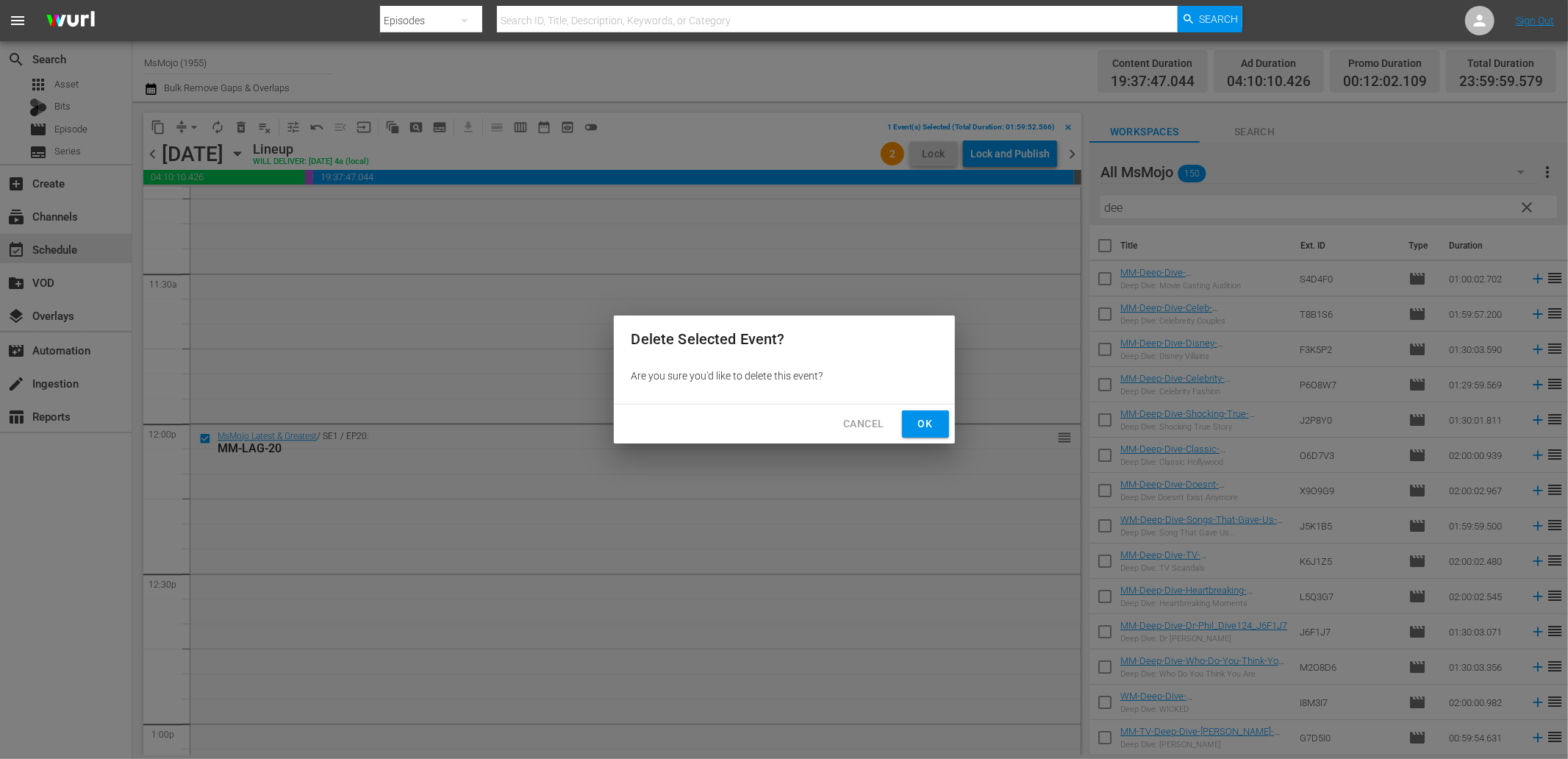
click at [922, 430] on span "Ok" at bounding box center [925, 424] width 24 height 19
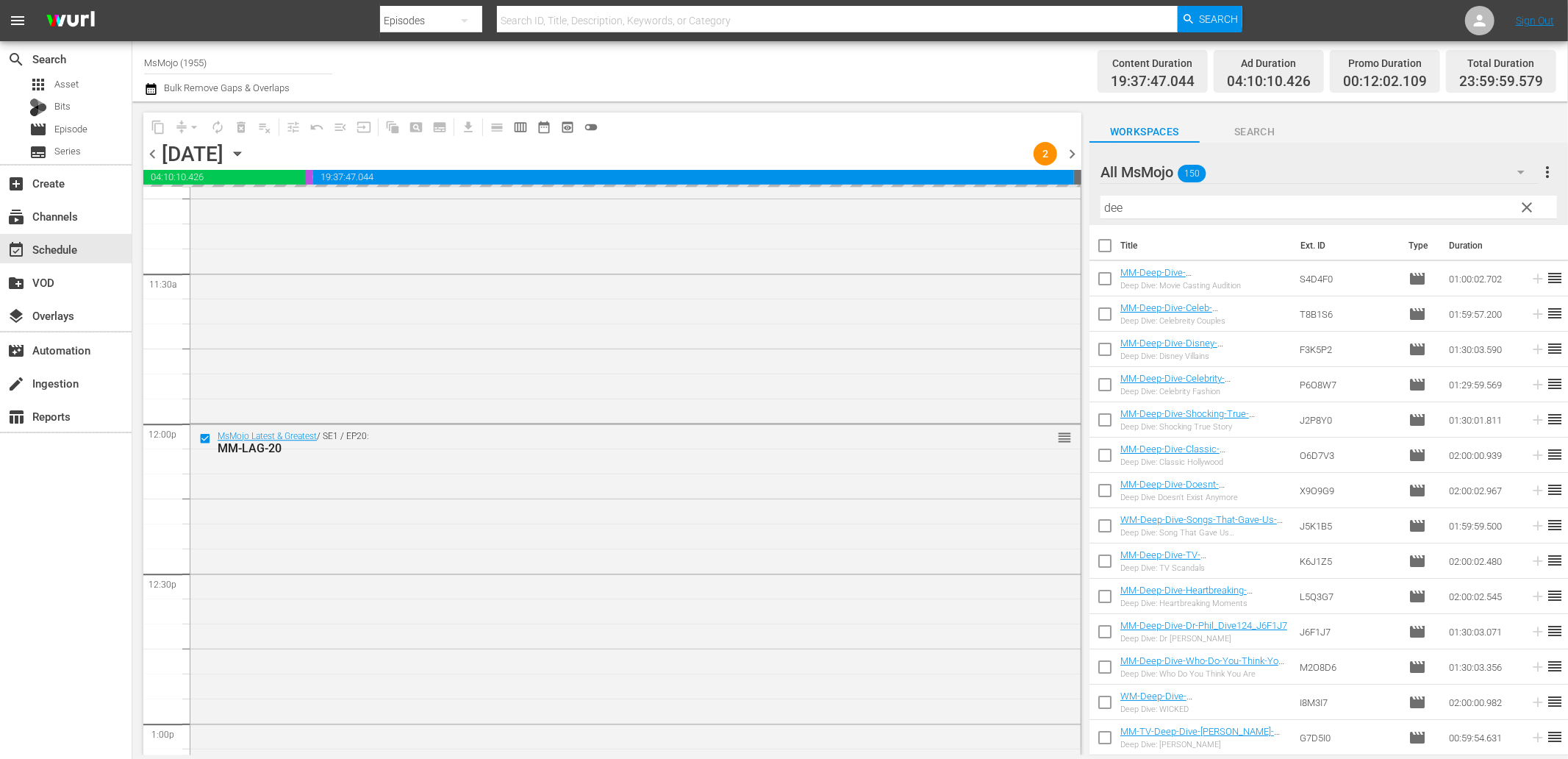
click at [1066, 207] on div "content_copy compress arrow_drop_down autorenew_outlined delete_forever_outline…" at bounding box center [850, 429] width 1436 height 654
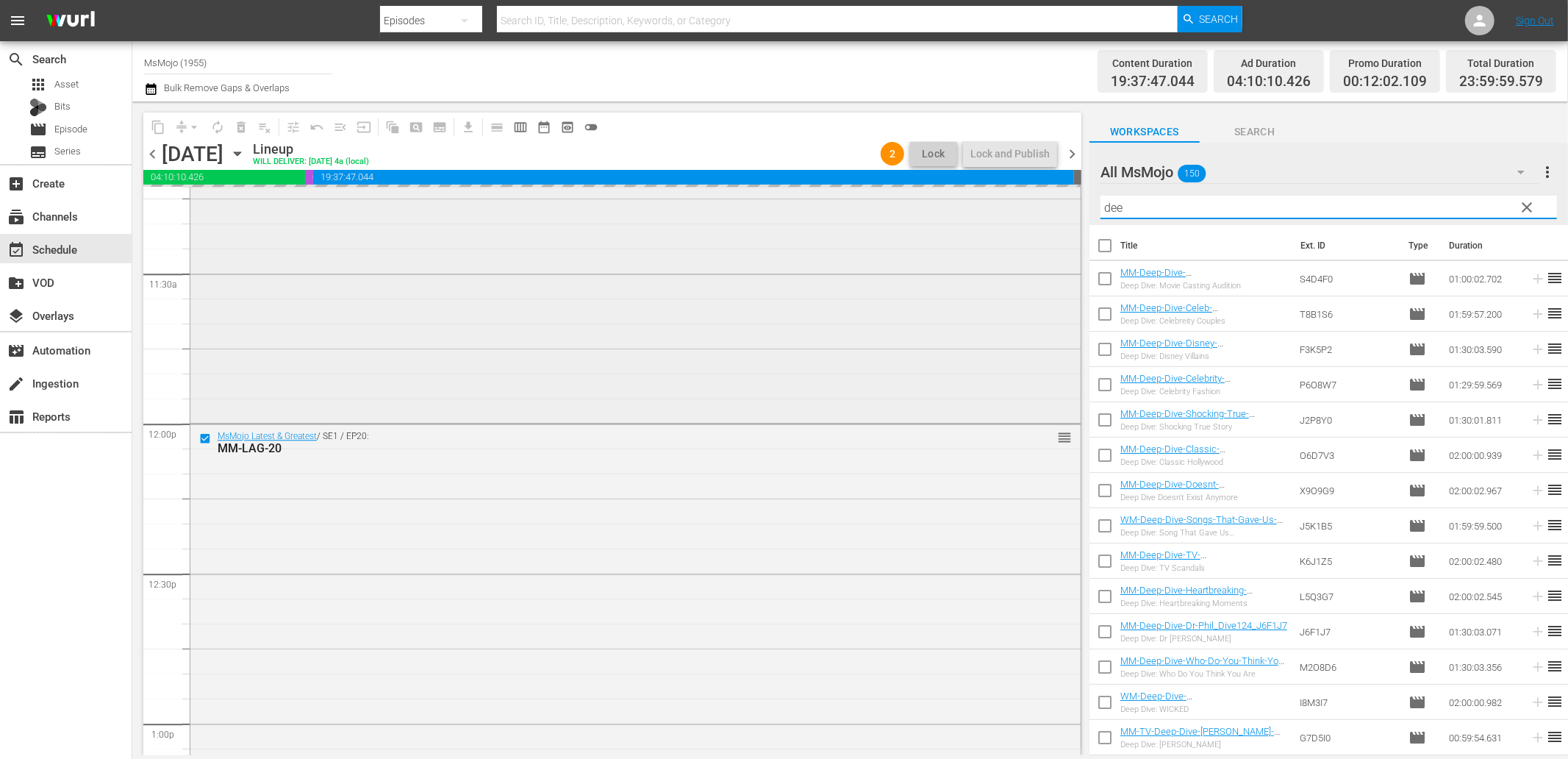
paste input "MM-Deep-Dive-Taylor-Swift_T4S9U3"
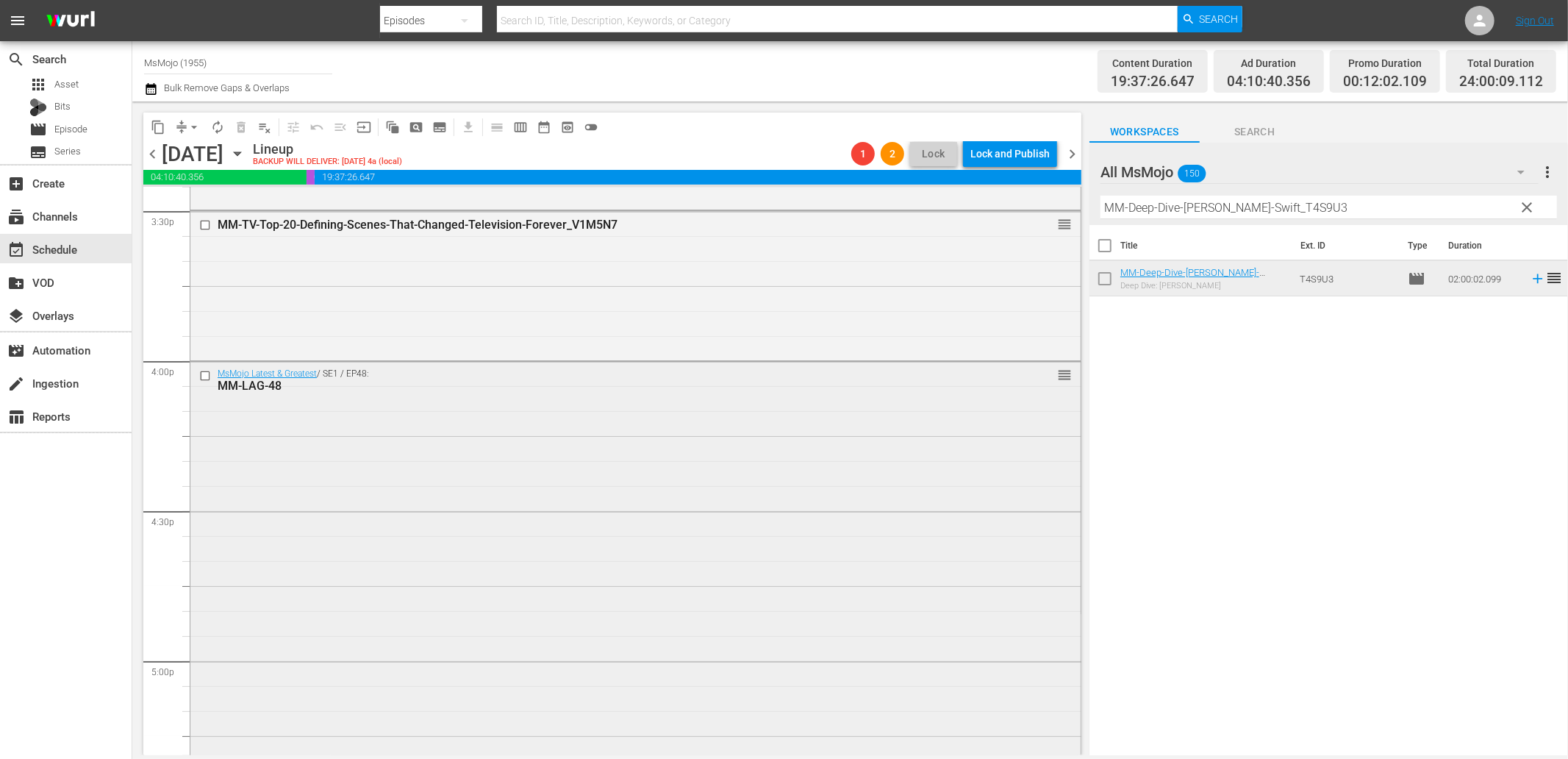
scroll to position [4727, 0]
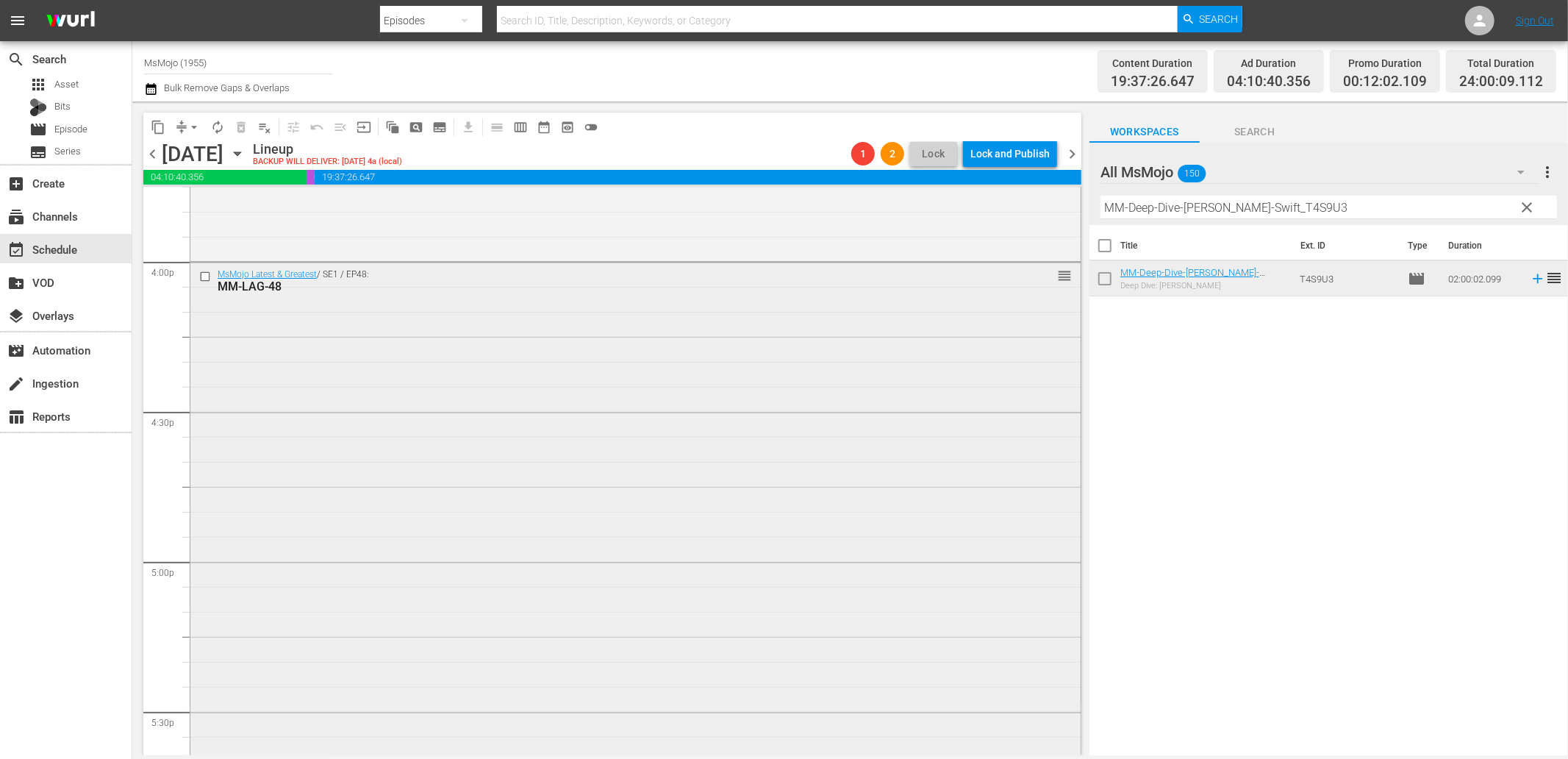
click at [205, 278] on input "checkbox" at bounding box center [206, 276] width 15 height 12
click at [236, 120] on span "delete_forever_outlined" at bounding box center [241, 127] width 15 height 15
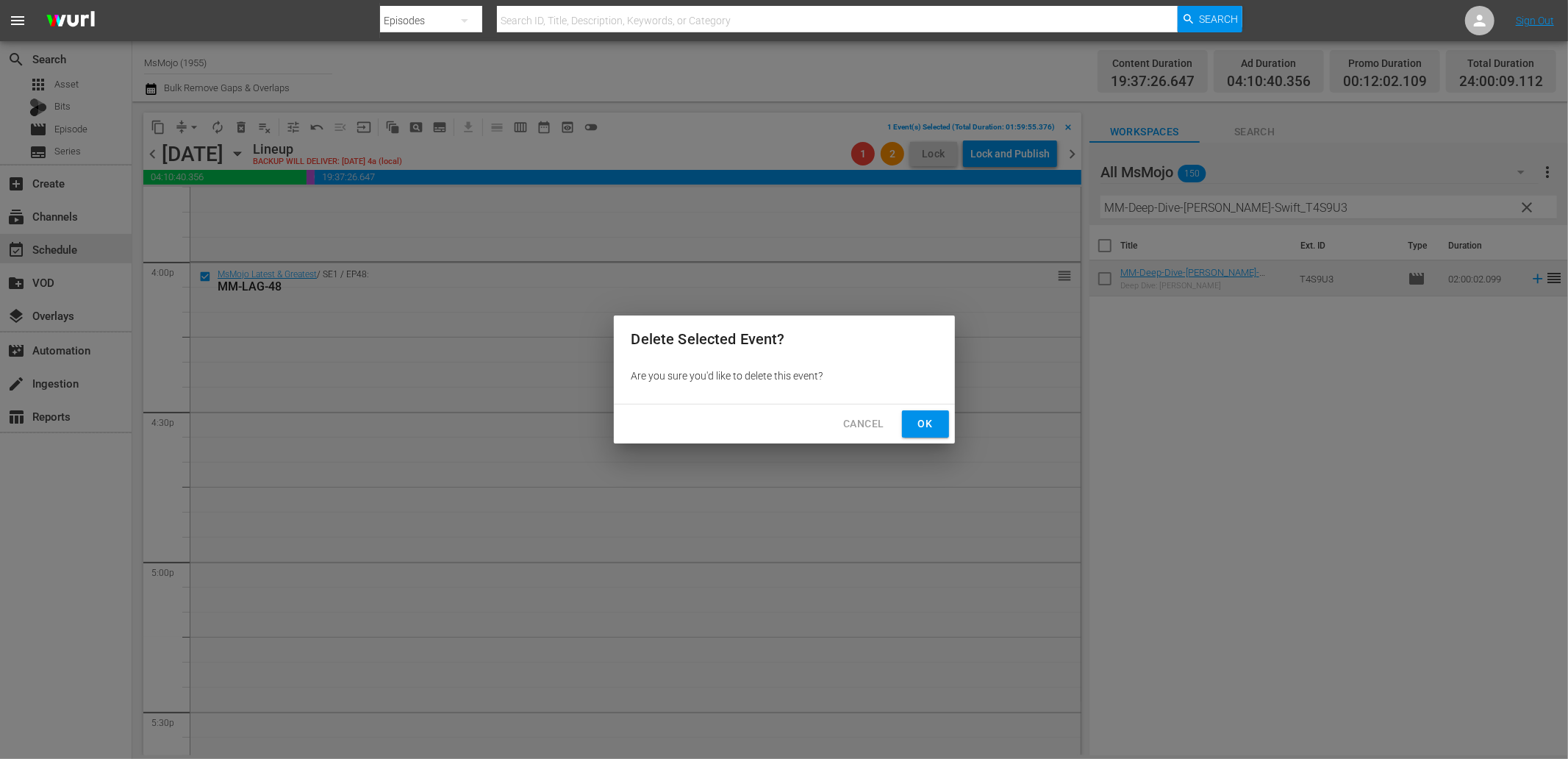
click at [926, 421] on span "Ok" at bounding box center [925, 424] width 24 height 19
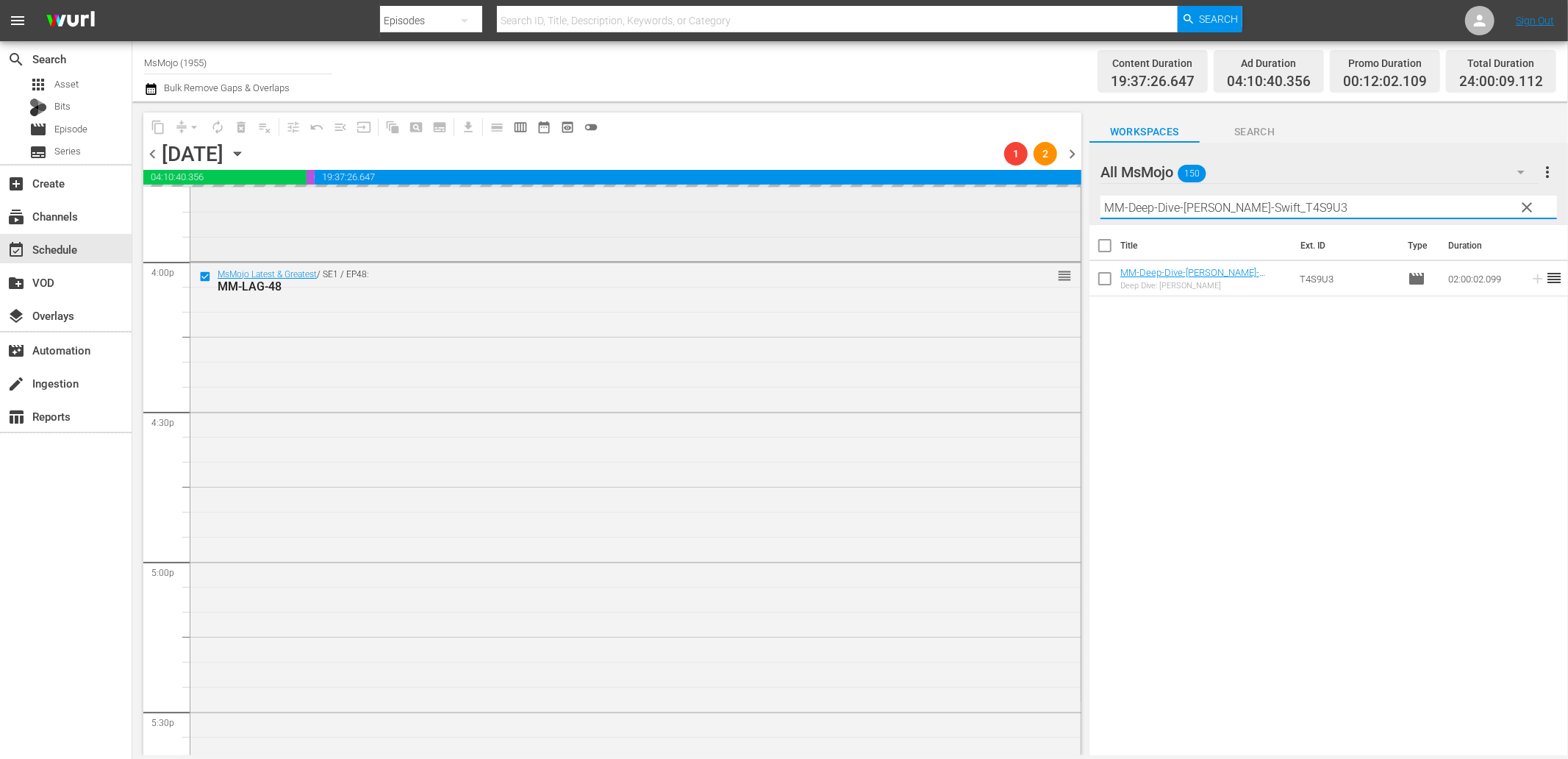
drag, startPoint x: 1299, startPoint y: 211, endPoint x: 1031, endPoint y: 210, distance: 268.0
click at [1037, 209] on div "content_copy compress arrow_drop_down autorenew_outlined delete_forever_outline…" at bounding box center [850, 429] width 1436 height 654
paste input "Classic-Hollywood_Dive138_O6D7V"
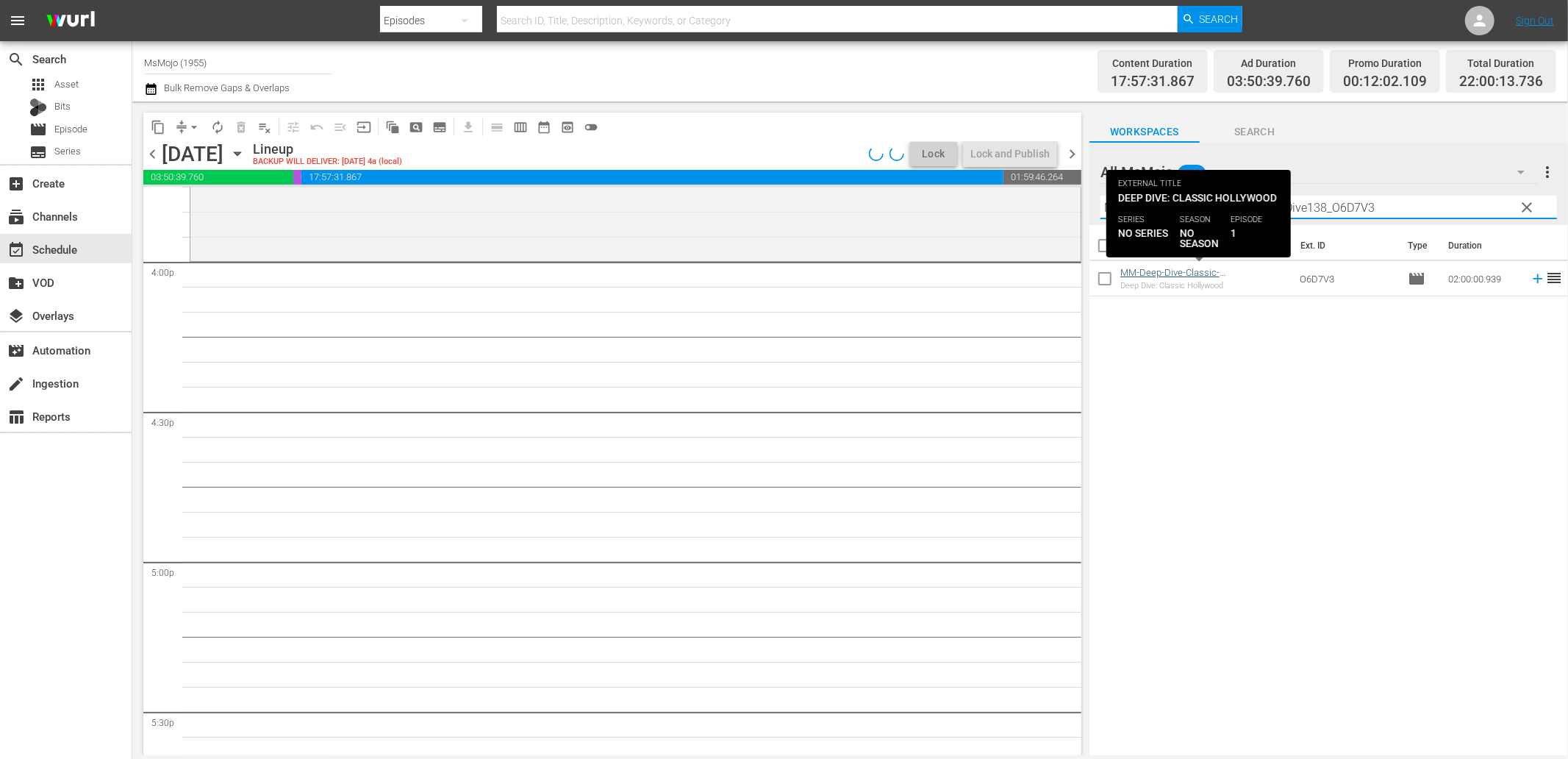
type input "MM-Deep-Dive-Classic-Hollywood_Dive138_O6D7V3"
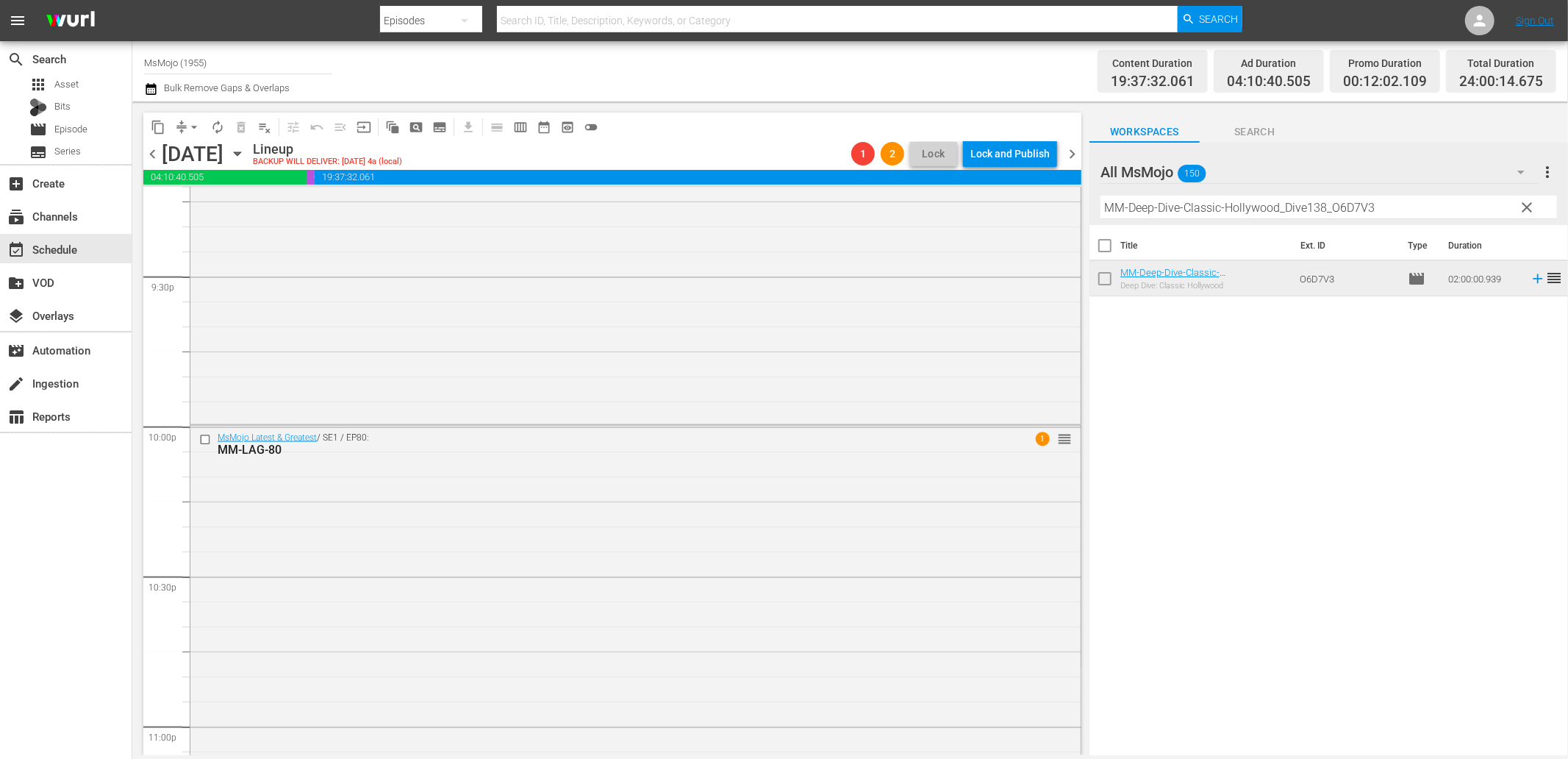
scroll to position [6635, 0]
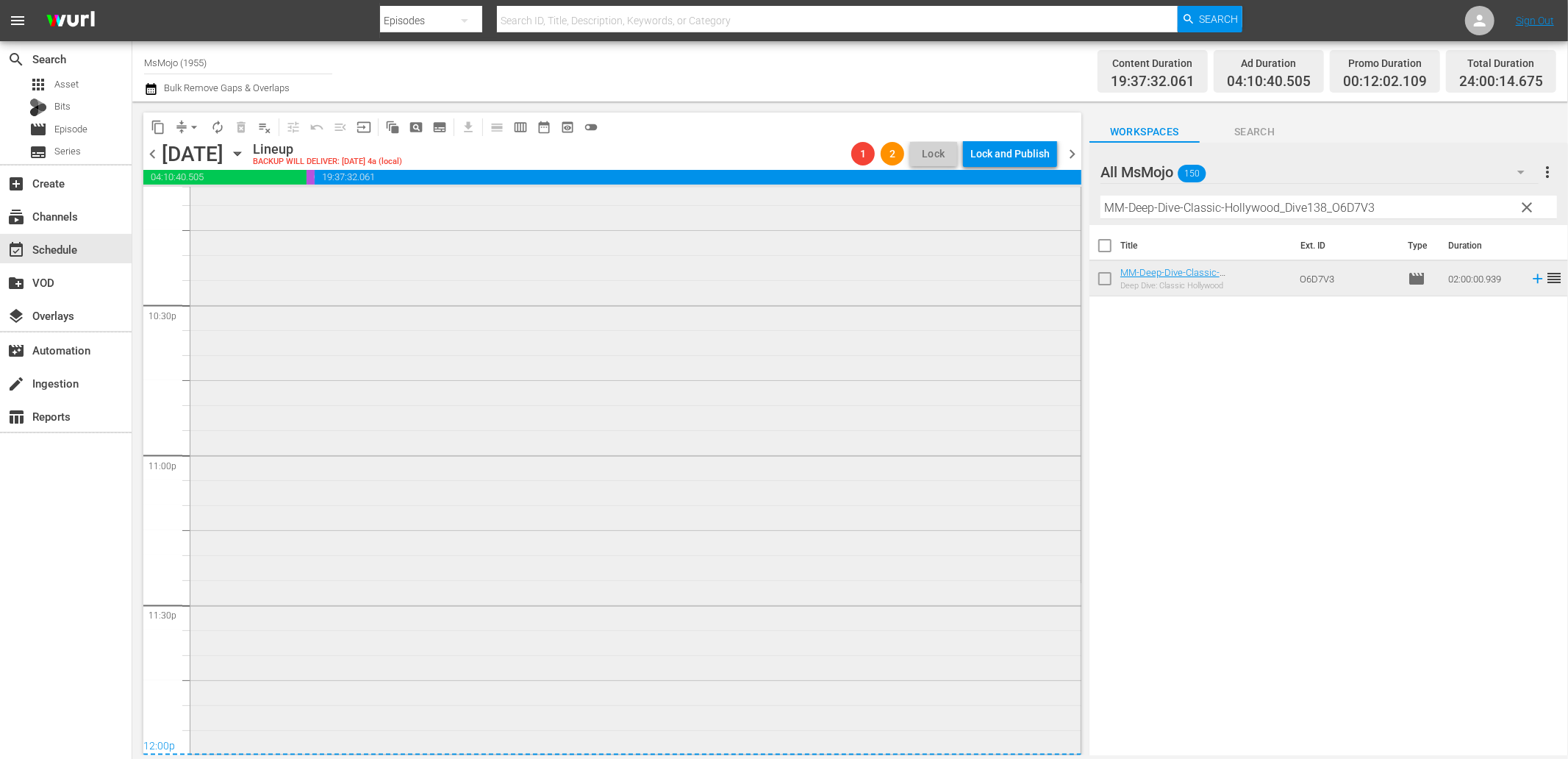
click at [539, 526] on div "MsMojo Latest & Greatest / SE1 / EP80: MM-LAG-80 1 reorder" at bounding box center [635, 453] width 890 height 597
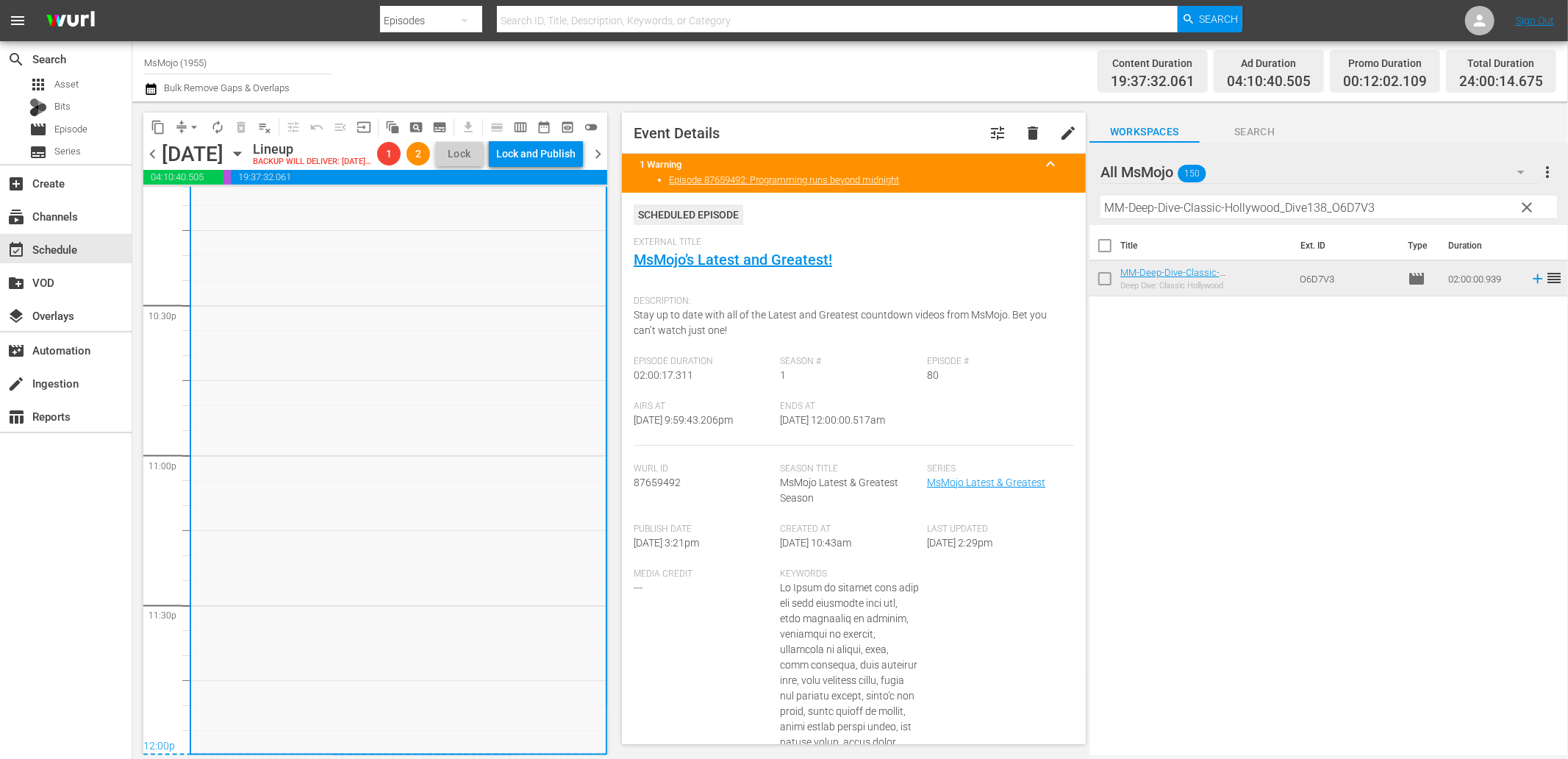
click at [186, 107] on div "content_copy compress arrow_drop_down autorenew_outlined delete_forever_outline…" at bounding box center [371, 429] width 479 height 654
click at [197, 122] on span "arrow_drop_down" at bounding box center [194, 127] width 15 height 15
click at [224, 209] on li "Align to End of Previous Day" at bounding box center [195, 205] width 155 height 25
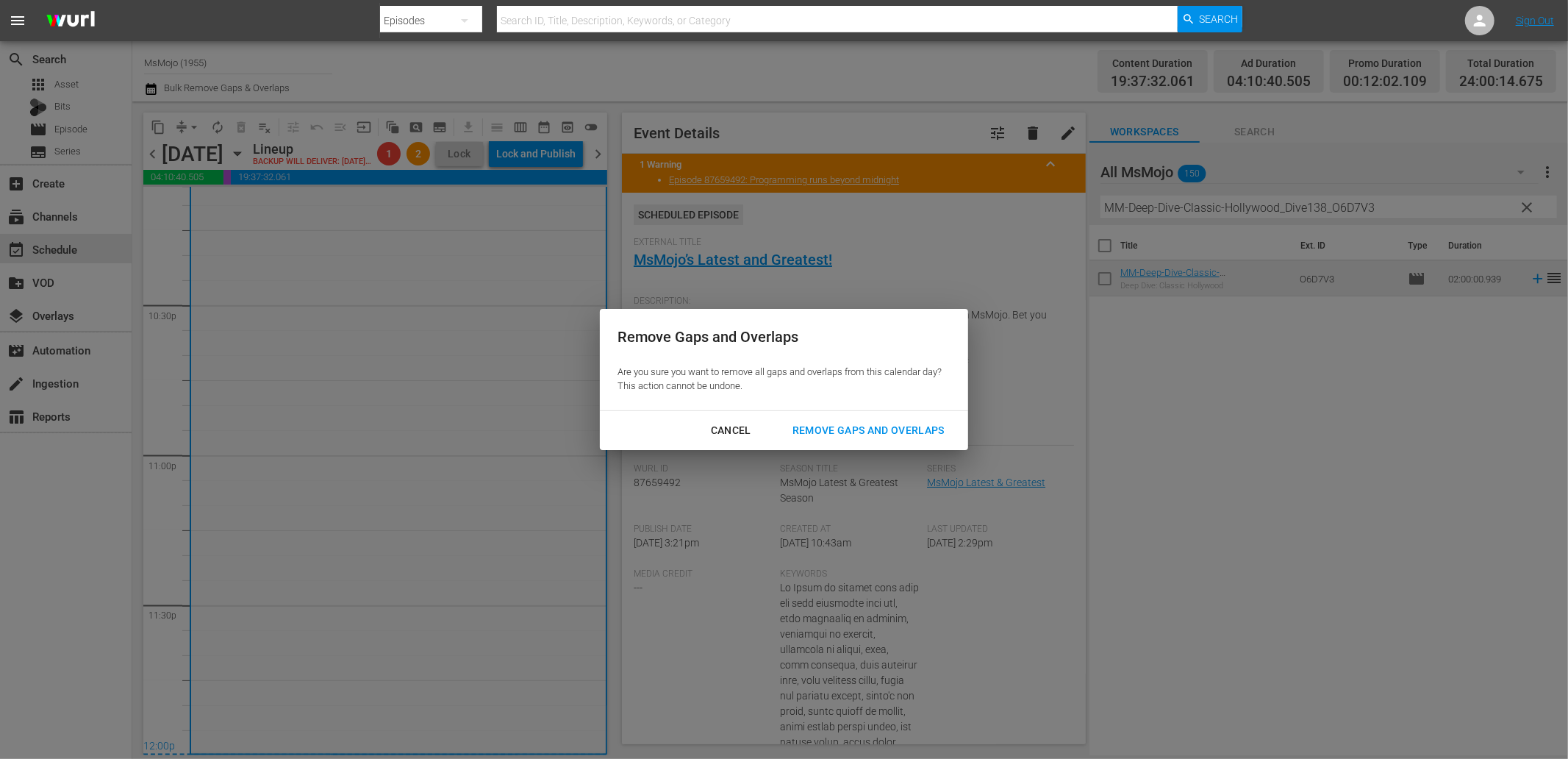
click at [847, 437] on div "Remove Gaps and Overlaps" at bounding box center [868, 431] width 175 height 19
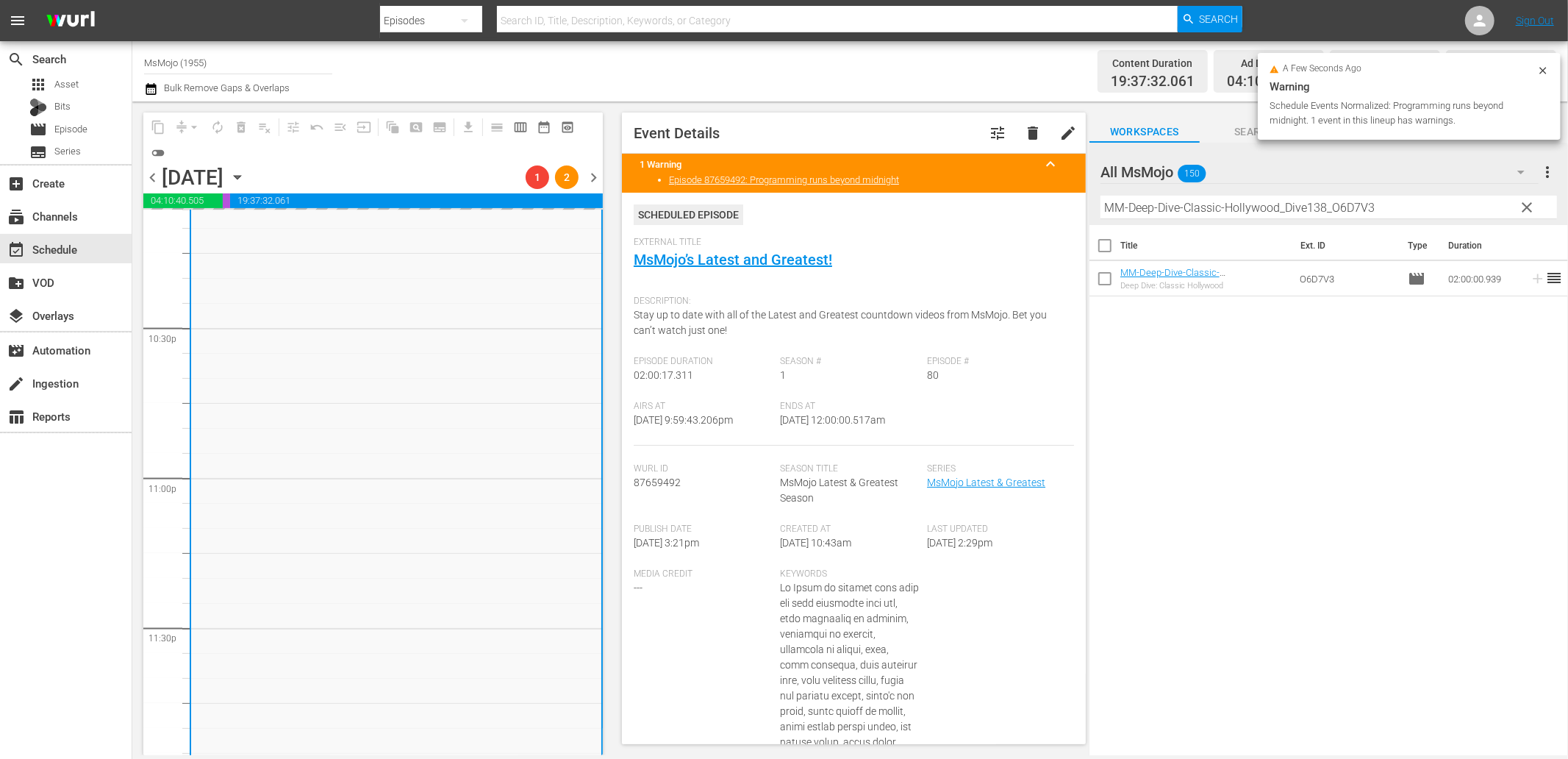
click at [539, 442] on div "MsMojo Latest & Greatest / SE1 / EP80: MM-LAG-80 1 reorder" at bounding box center [396, 477] width 410 height 597
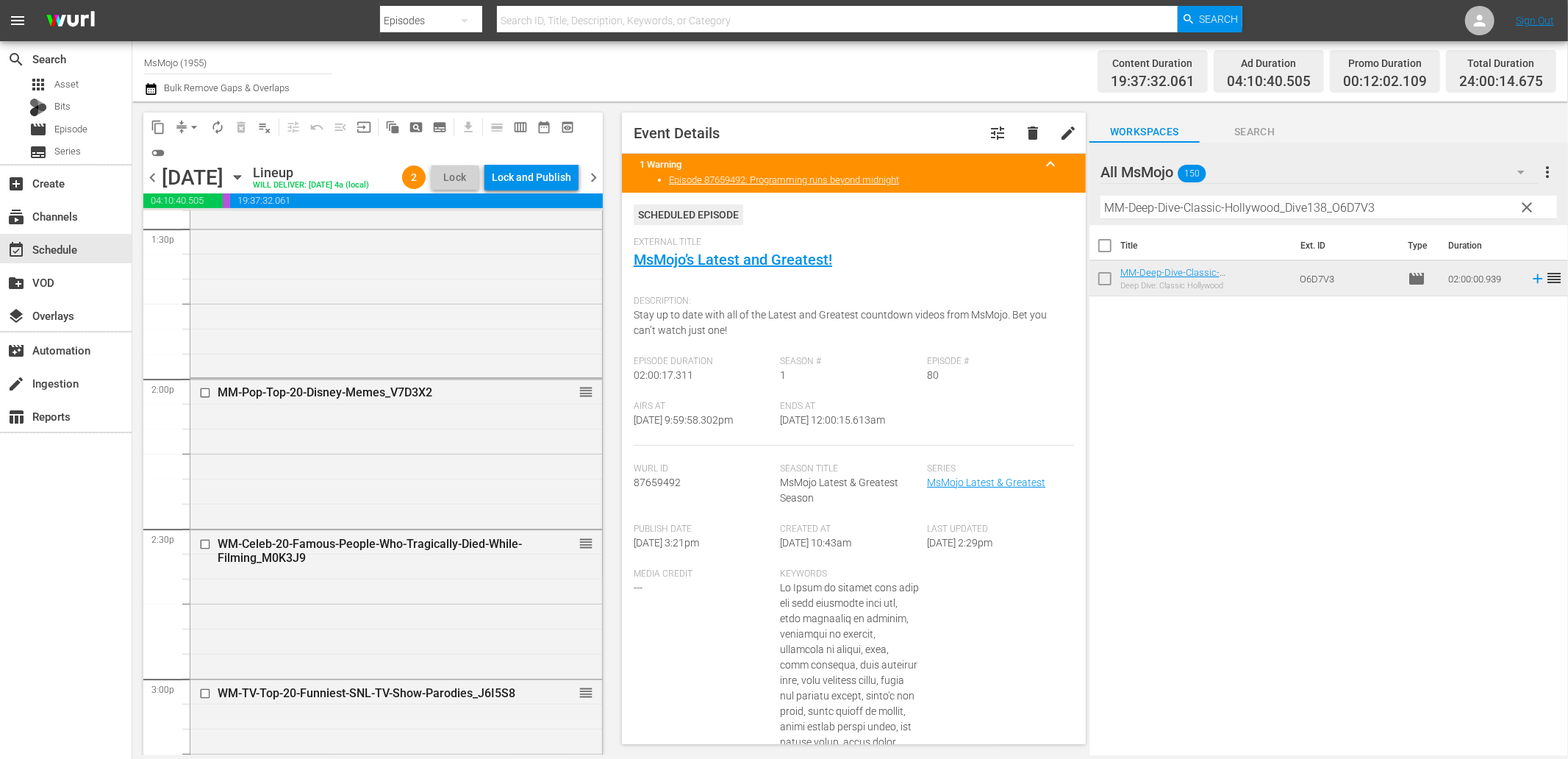
scroll to position [4018, 0]
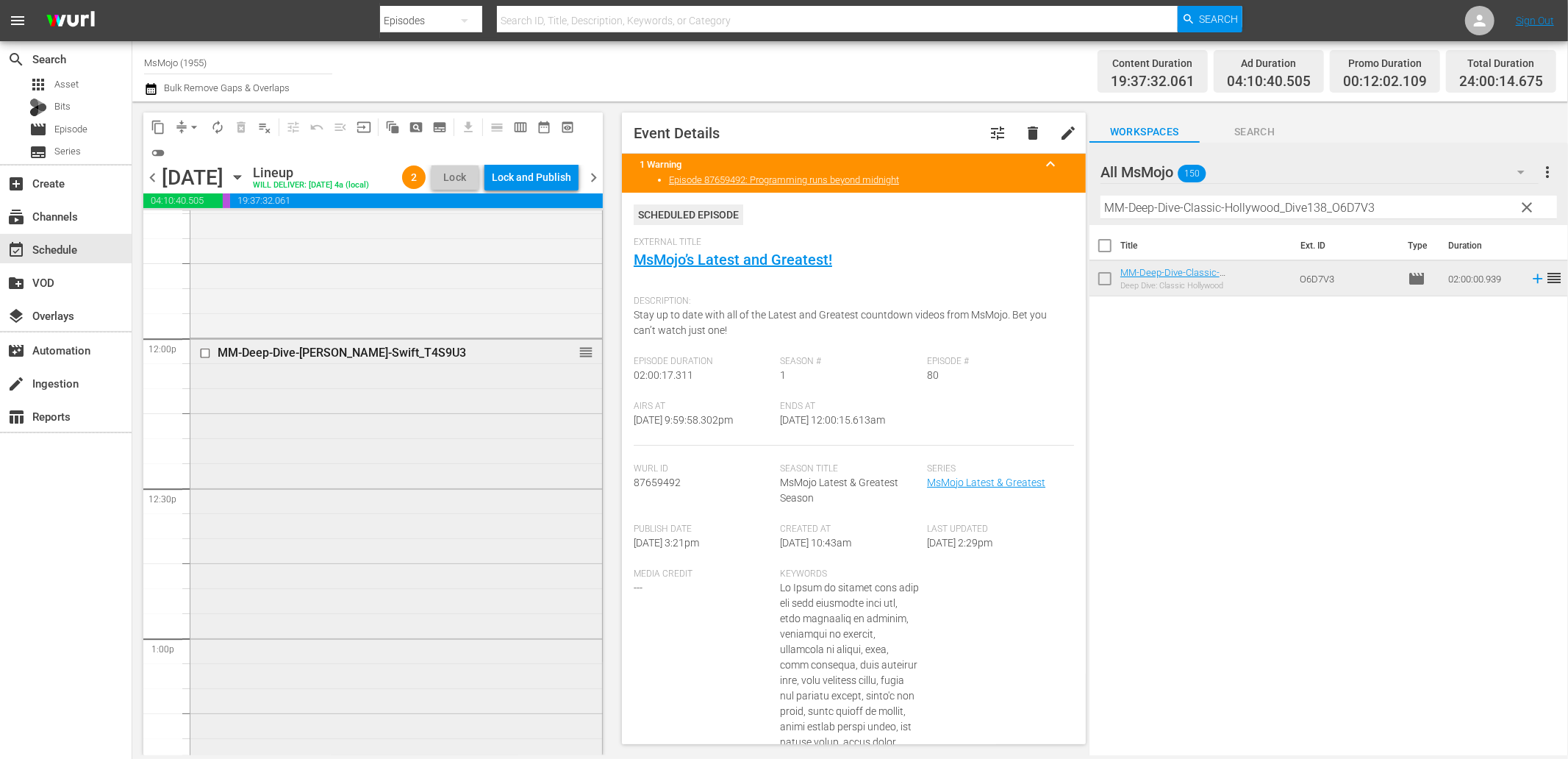
click at [377, 465] on div "MM-Deep-Dive-Taylor-Swift_T4S9U3 reorder" at bounding box center [396, 637] width 412 height 596
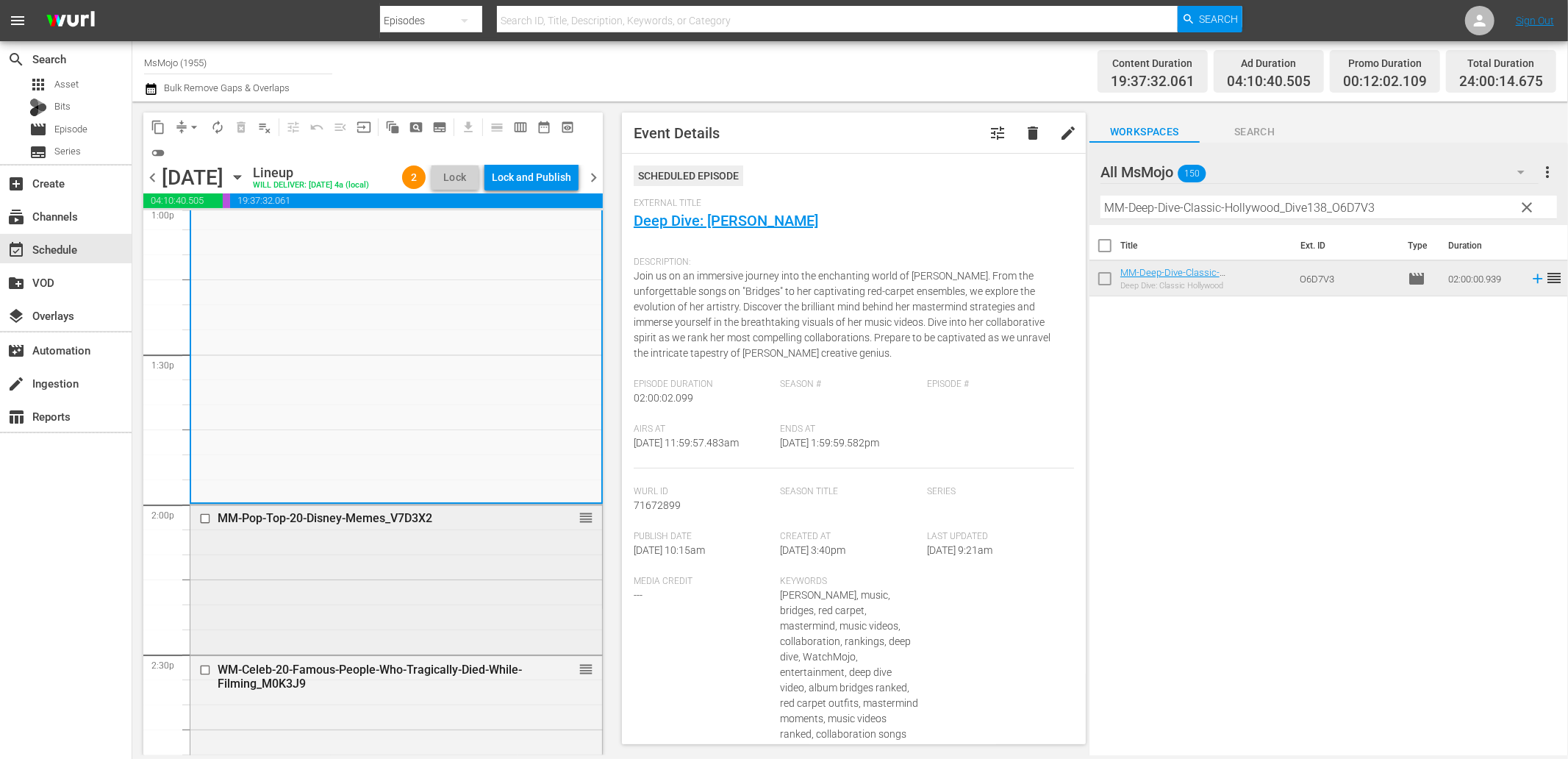
scroll to position [3910, 0]
click at [369, 581] on div "MM-Pop-Top-20-Disney-Memes_V7D3X2 reorder" at bounding box center [396, 575] width 412 height 146
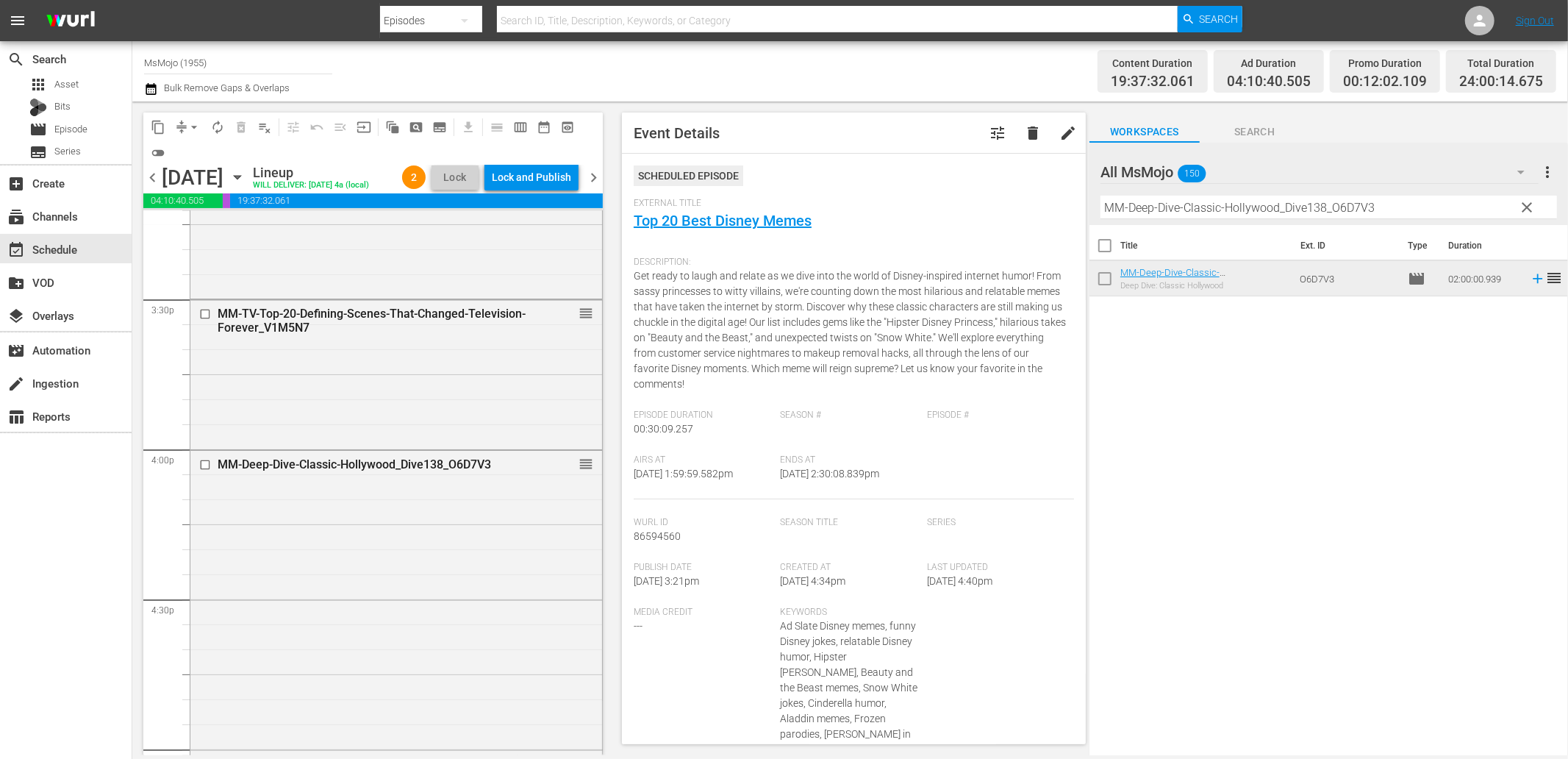
scroll to position [4564, 0]
click at [314, 422] on div "MM-TV-Top-20-Defining-Scenes-That-Changed-Television-Forever_V1M5N7 reorder" at bounding box center [396, 372] width 412 height 146
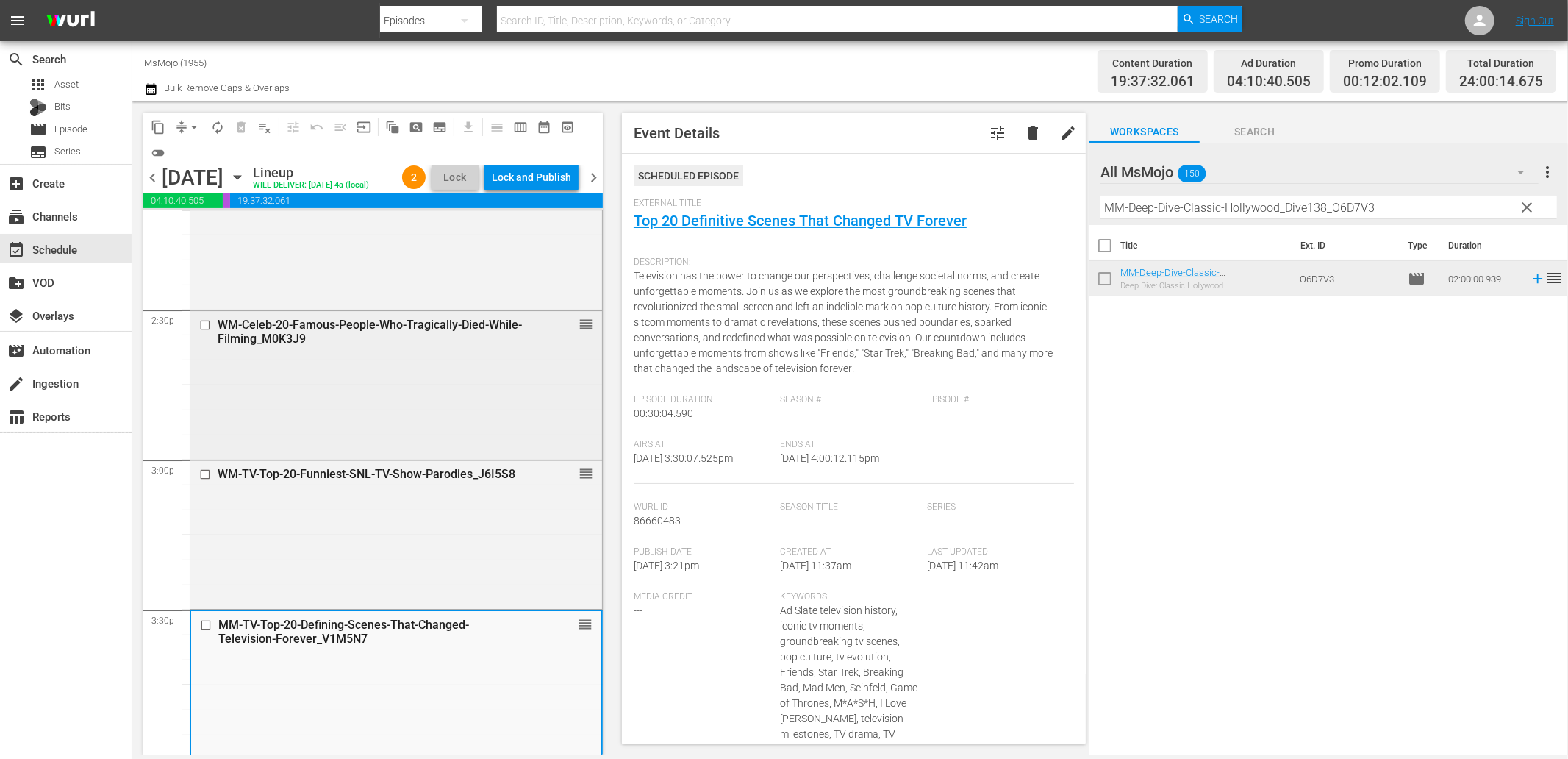
scroll to position [4237, 0]
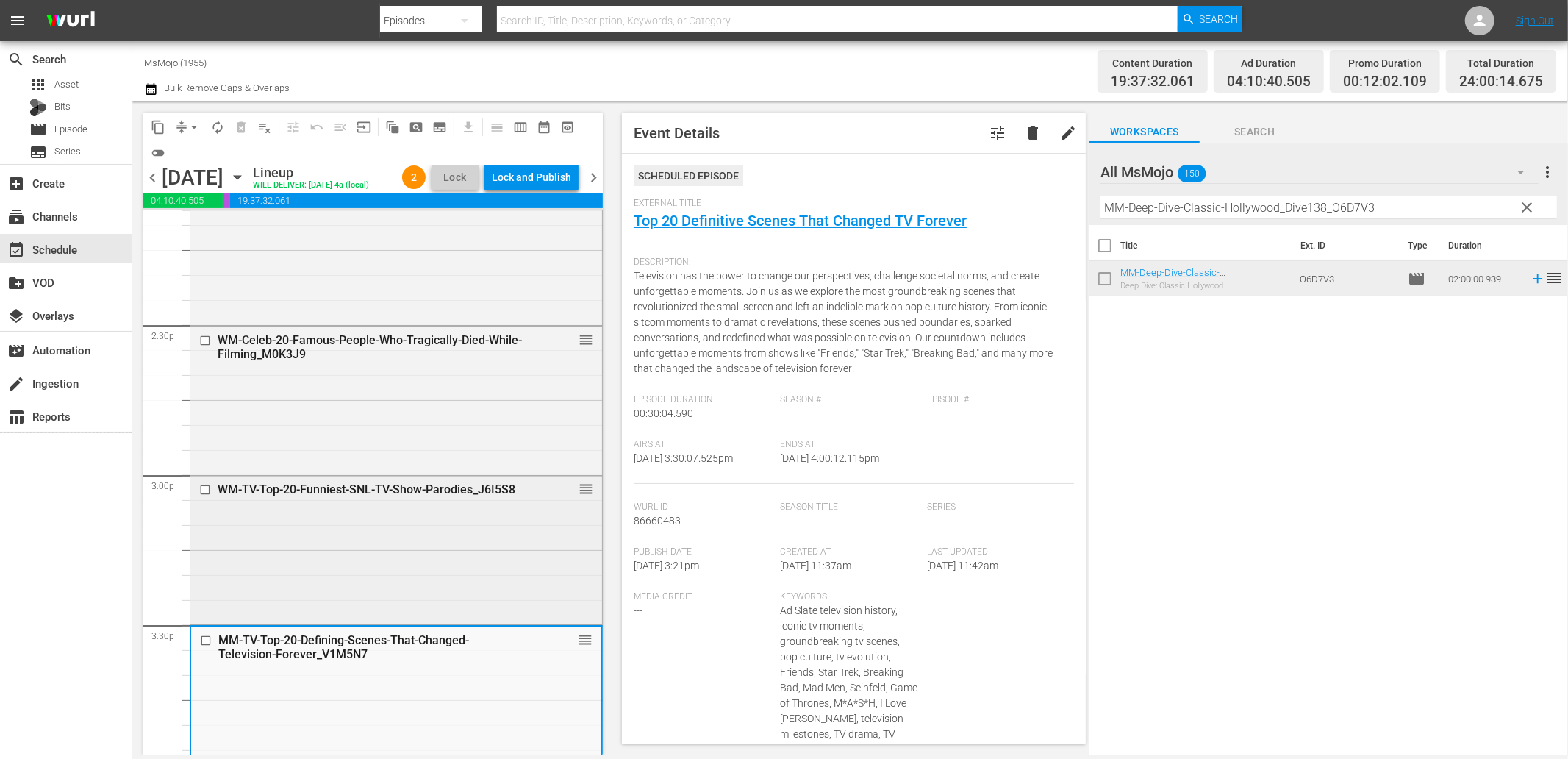
click at [297, 570] on div "WM-TV-Top-20-Funniest-SNL-TV-Show-Parodies_J6I5S8 reorder" at bounding box center [396, 549] width 412 height 145
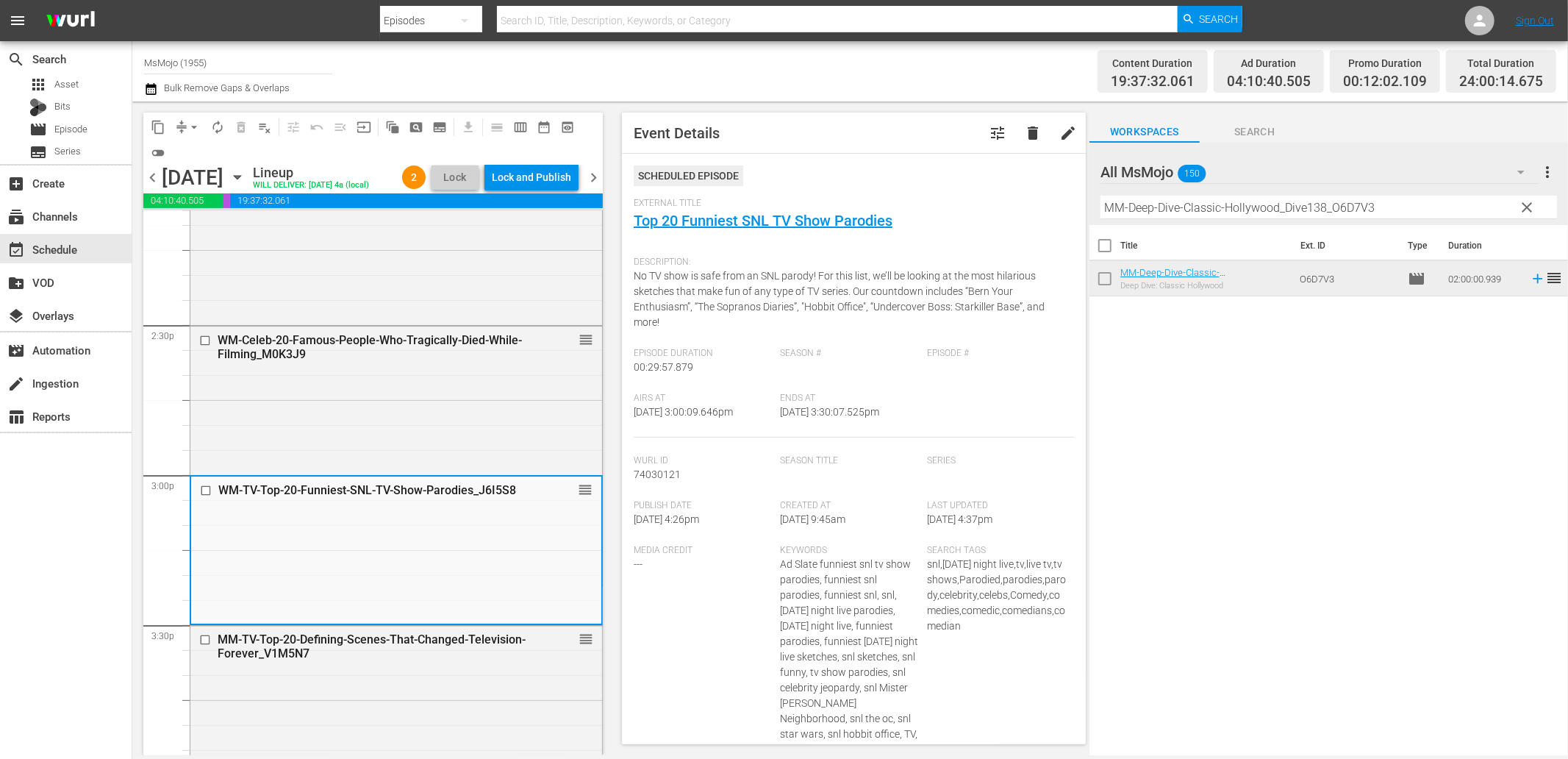
click at [321, 453] on div "WM-Celeb-20-Famous-People-Who-Tragically-Died-While-Filming_M0K3J9 reorder" at bounding box center [396, 399] width 412 height 145
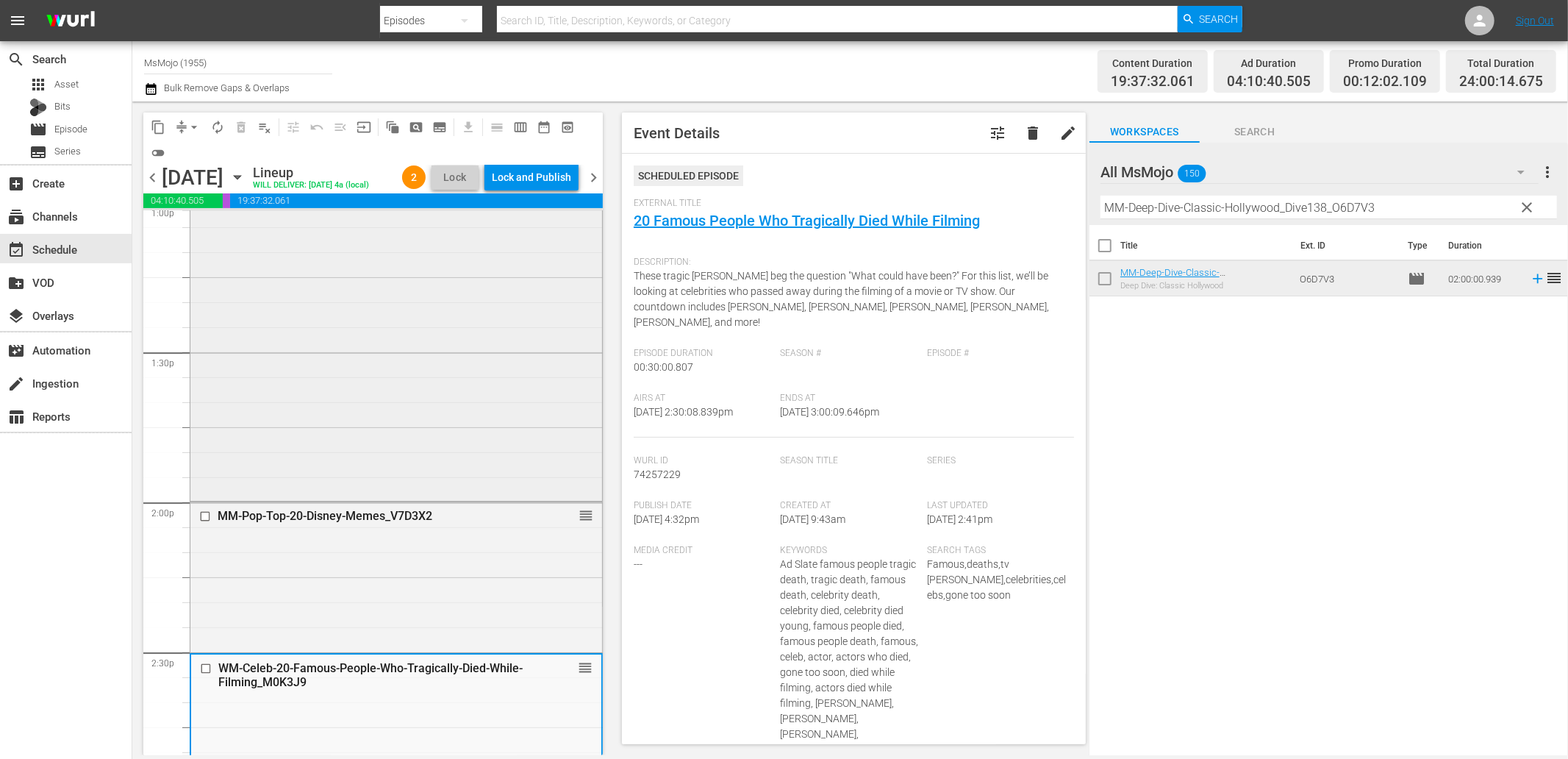
scroll to position [3855, 0]
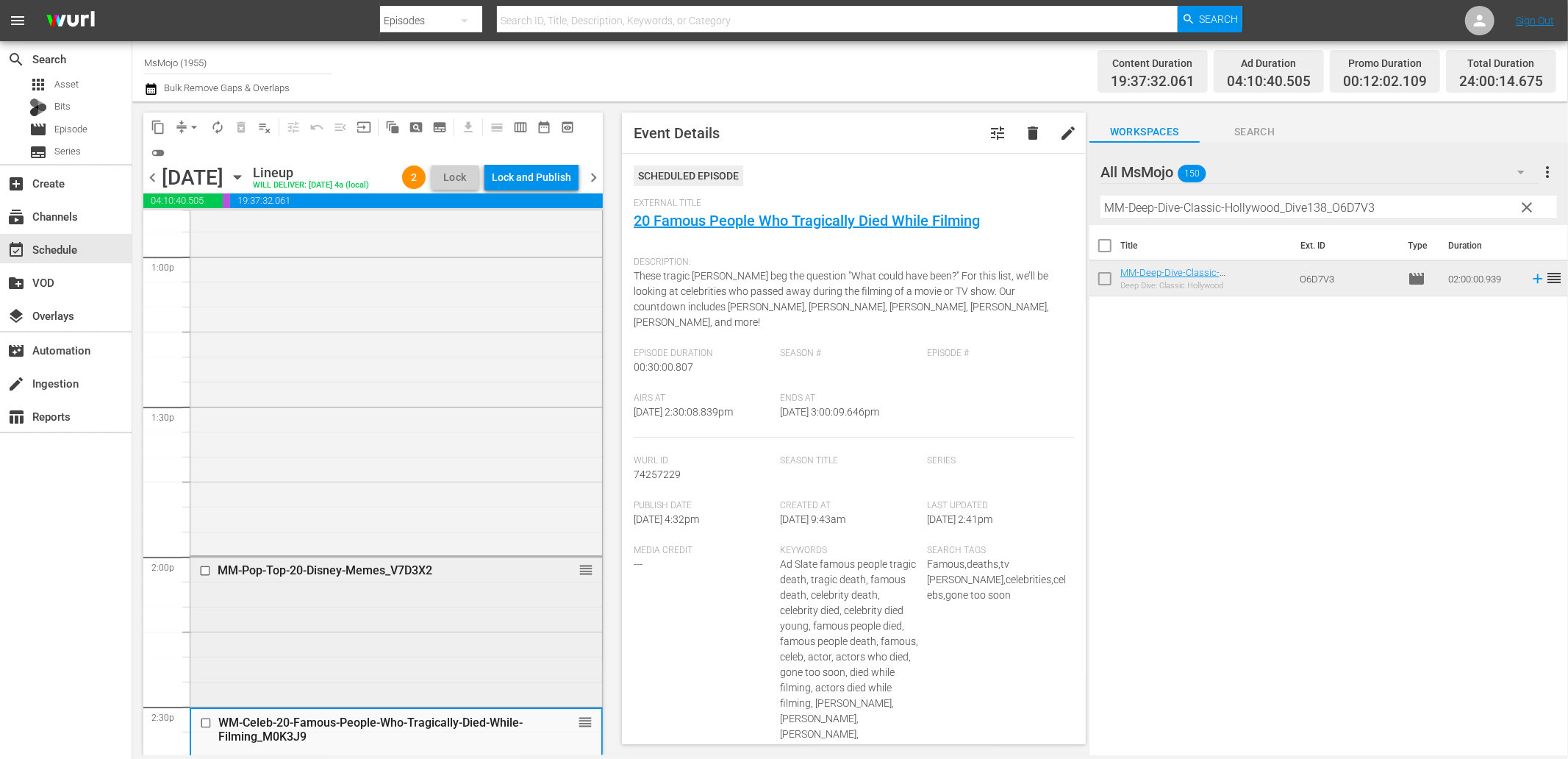
click at [393, 585] on div "MM-Pop-Top-20-Disney-Memes_V7D3X2 reorder" at bounding box center [396, 571] width 412 height 28
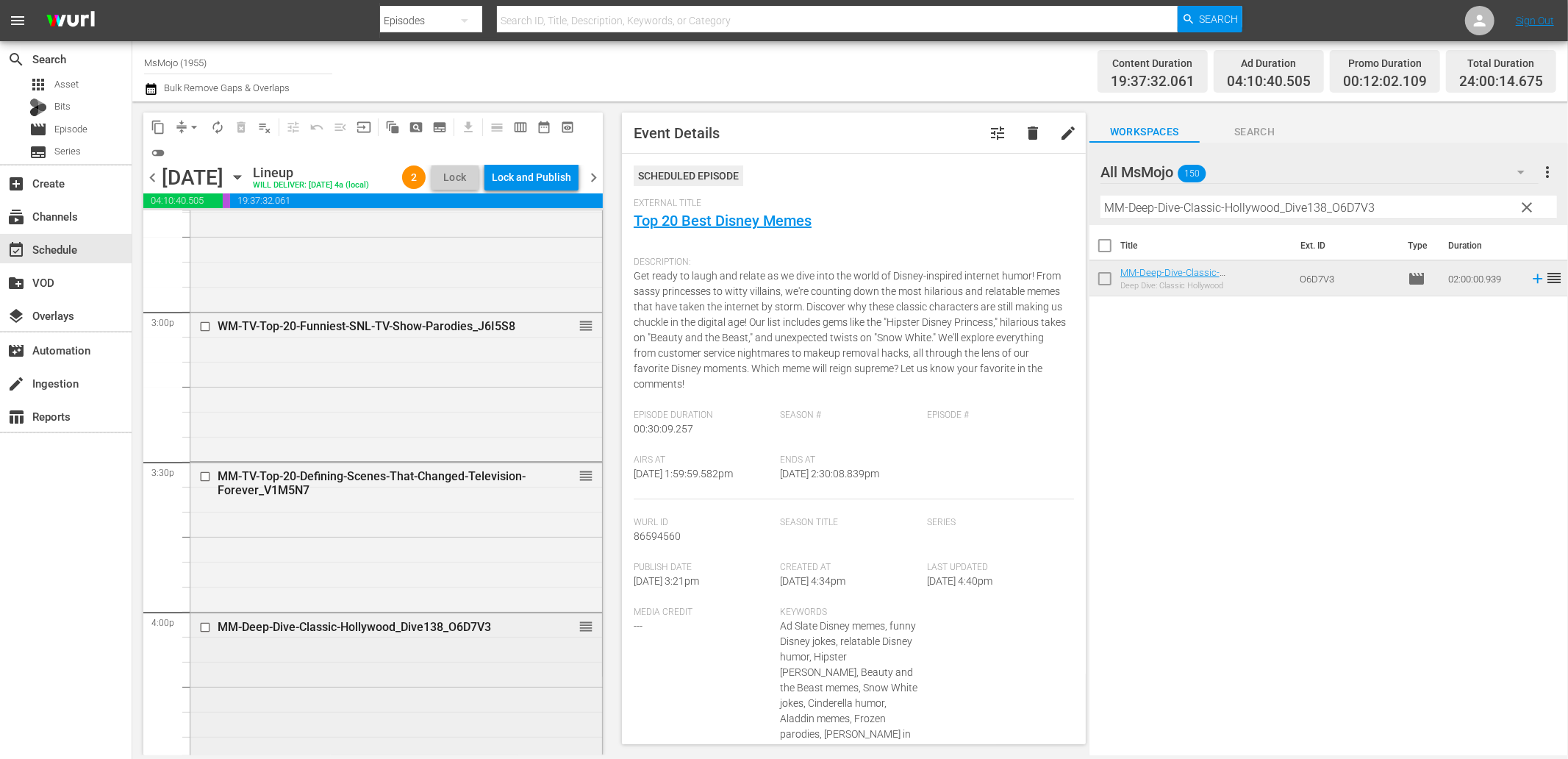
scroll to position [4454, 0]
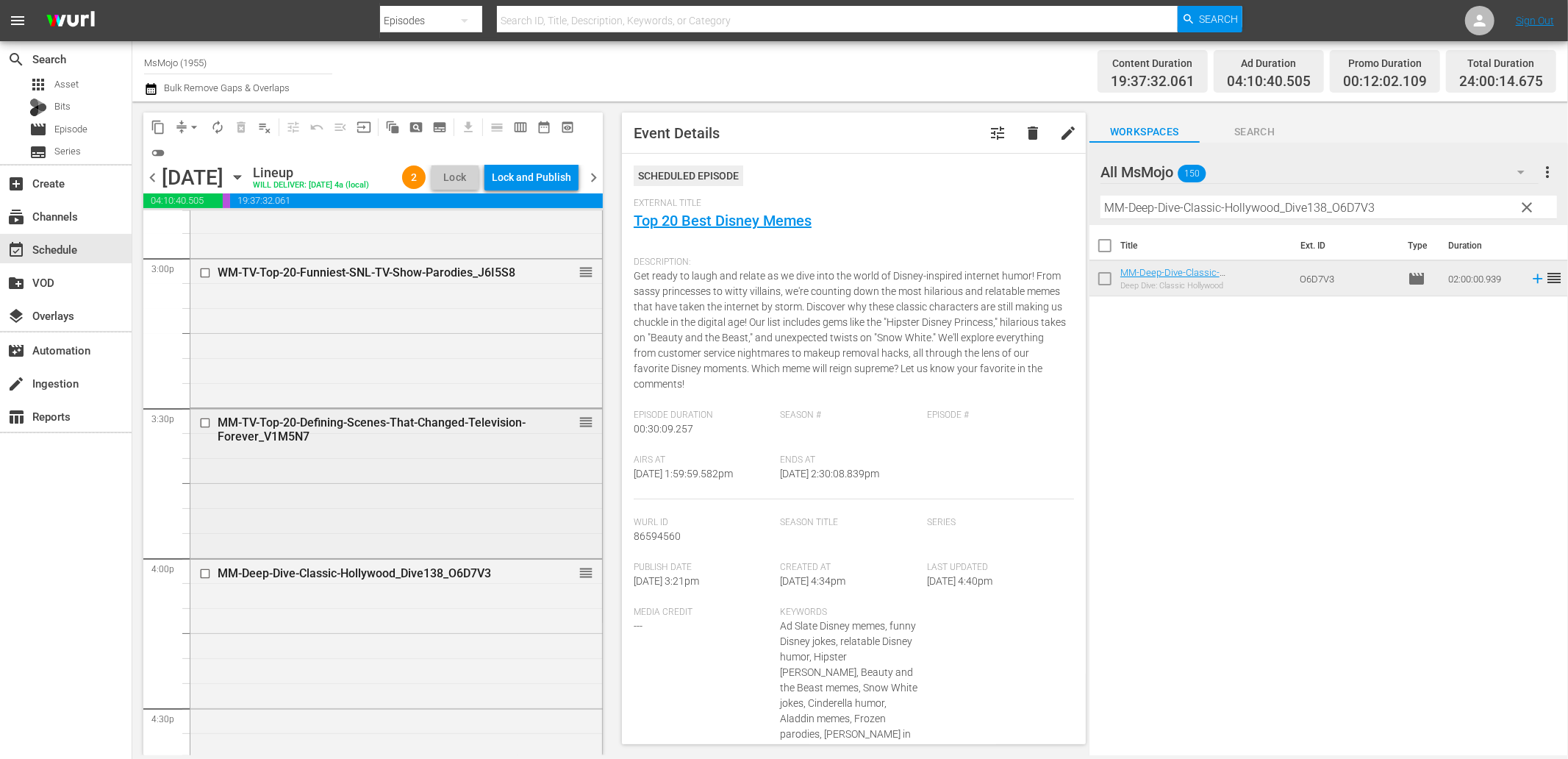
click at [240, 517] on div "MM-TV-Top-20-Defining-Scenes-That-Changed-Television-Forever_V1M5N7 reorder" at bounding box center [396, 482] width 412 height 146
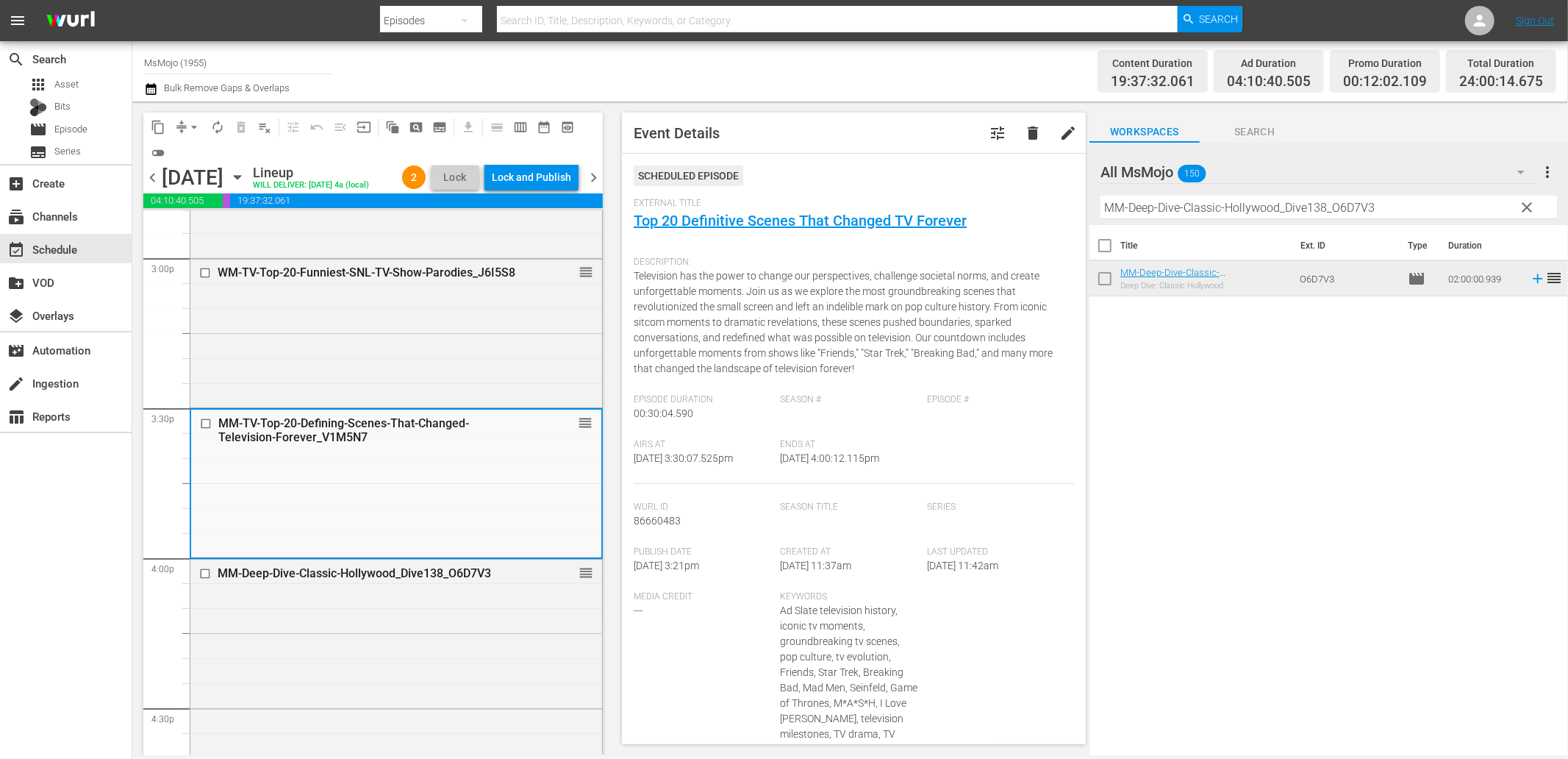
click at [1520, 207] on span "clear" at bounding box center [1527, 207] width 18 height 18
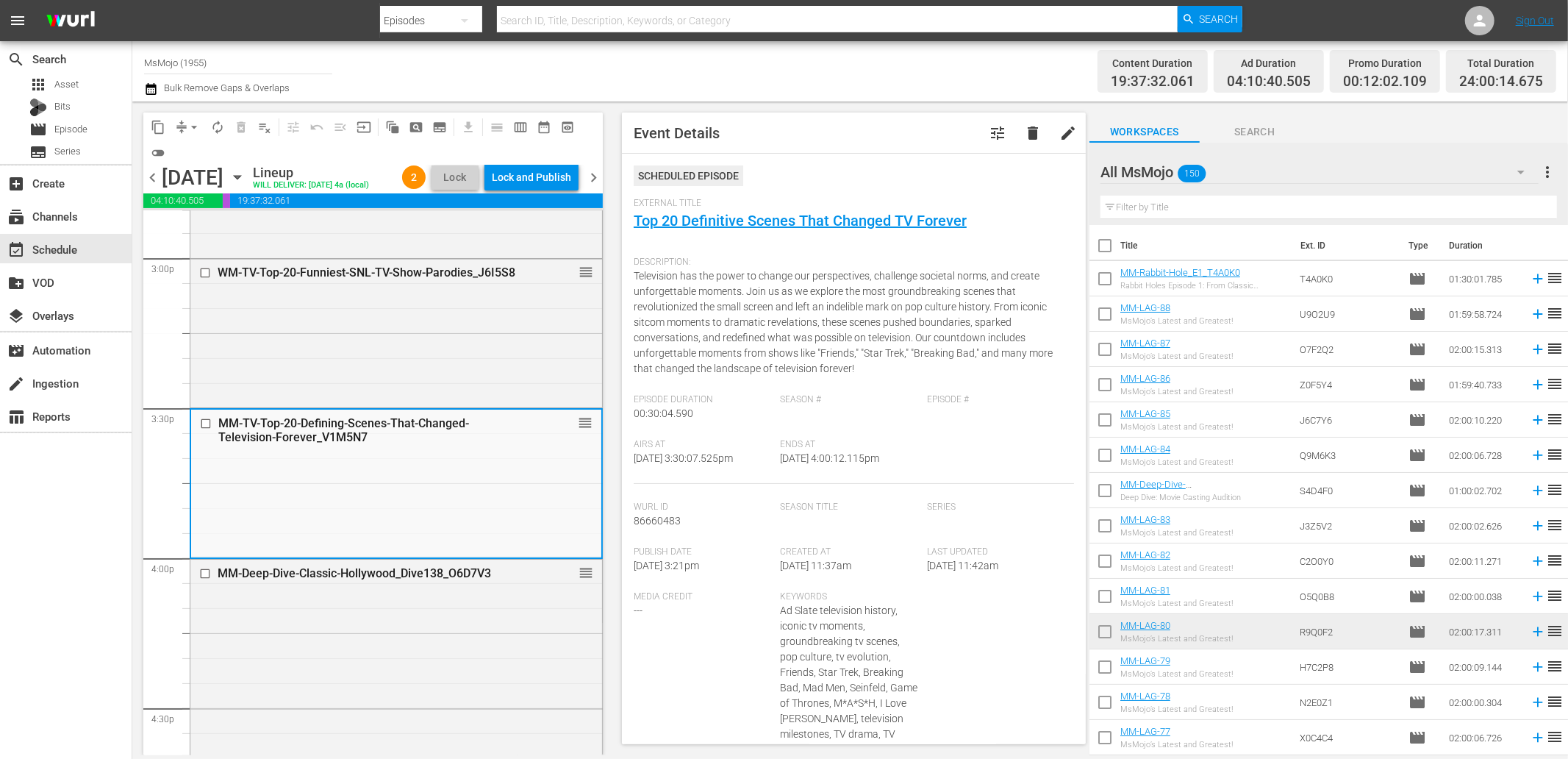
click at [1421, 203] on input "text" at bounding box center [1329, 207] width 456 height 24
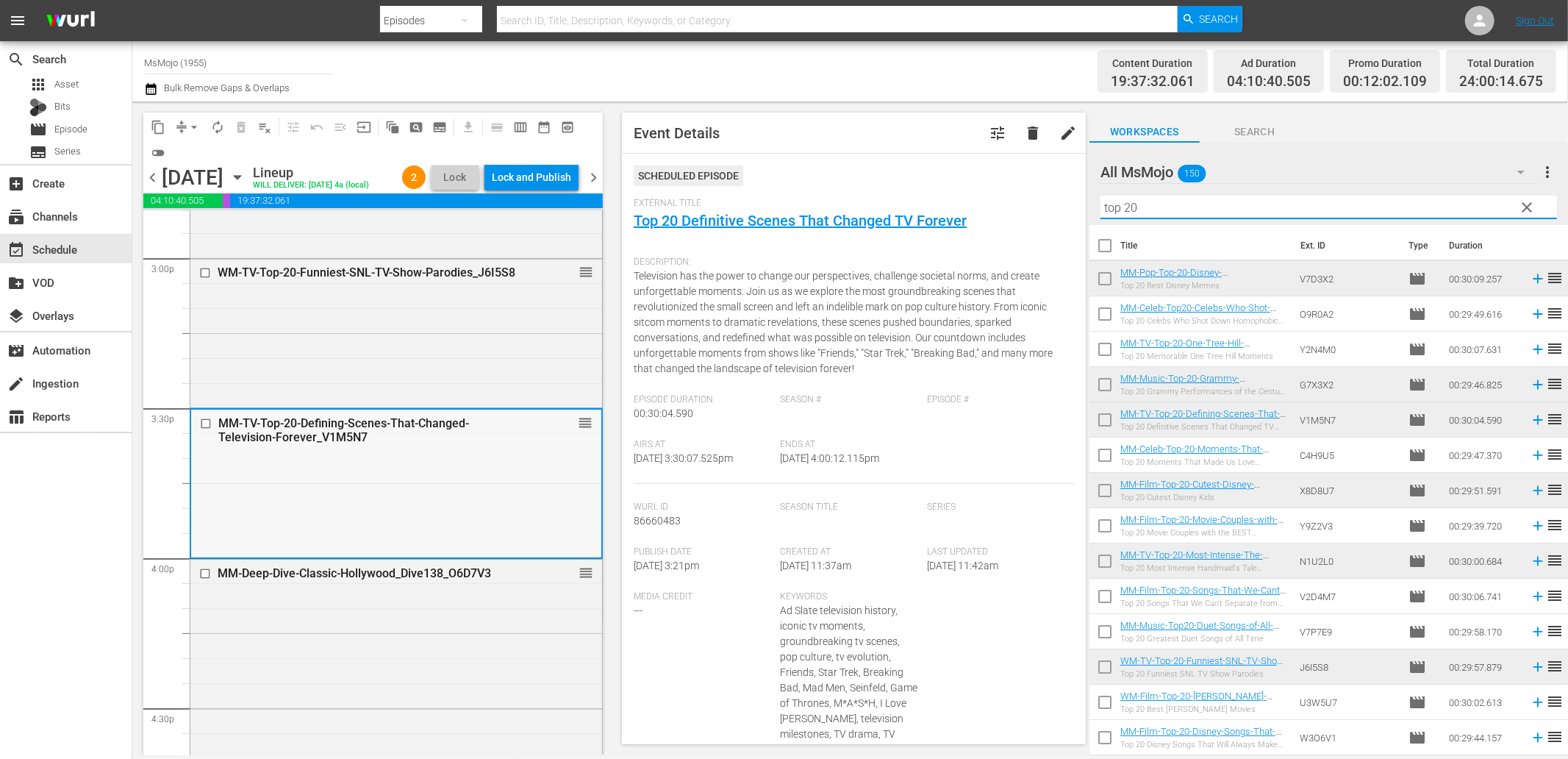
click at [469, 527] on div "MM-TV-Top-20-Defining-Scenes-That-Changed-Television-Forever_V1M5N7 reorder" at bounding box center [396, 483] width 410 height 146
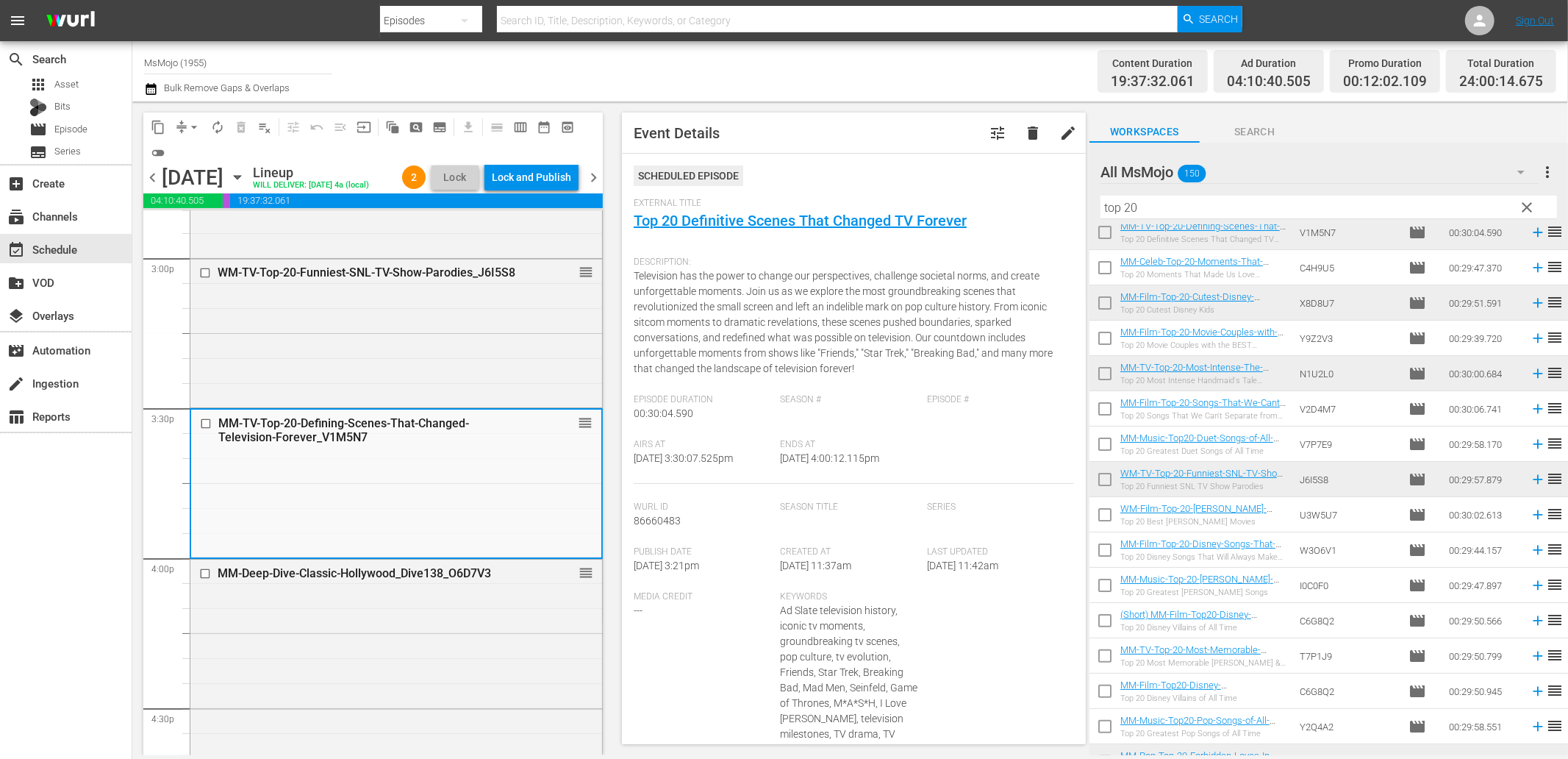
scroll to position [350, 0]
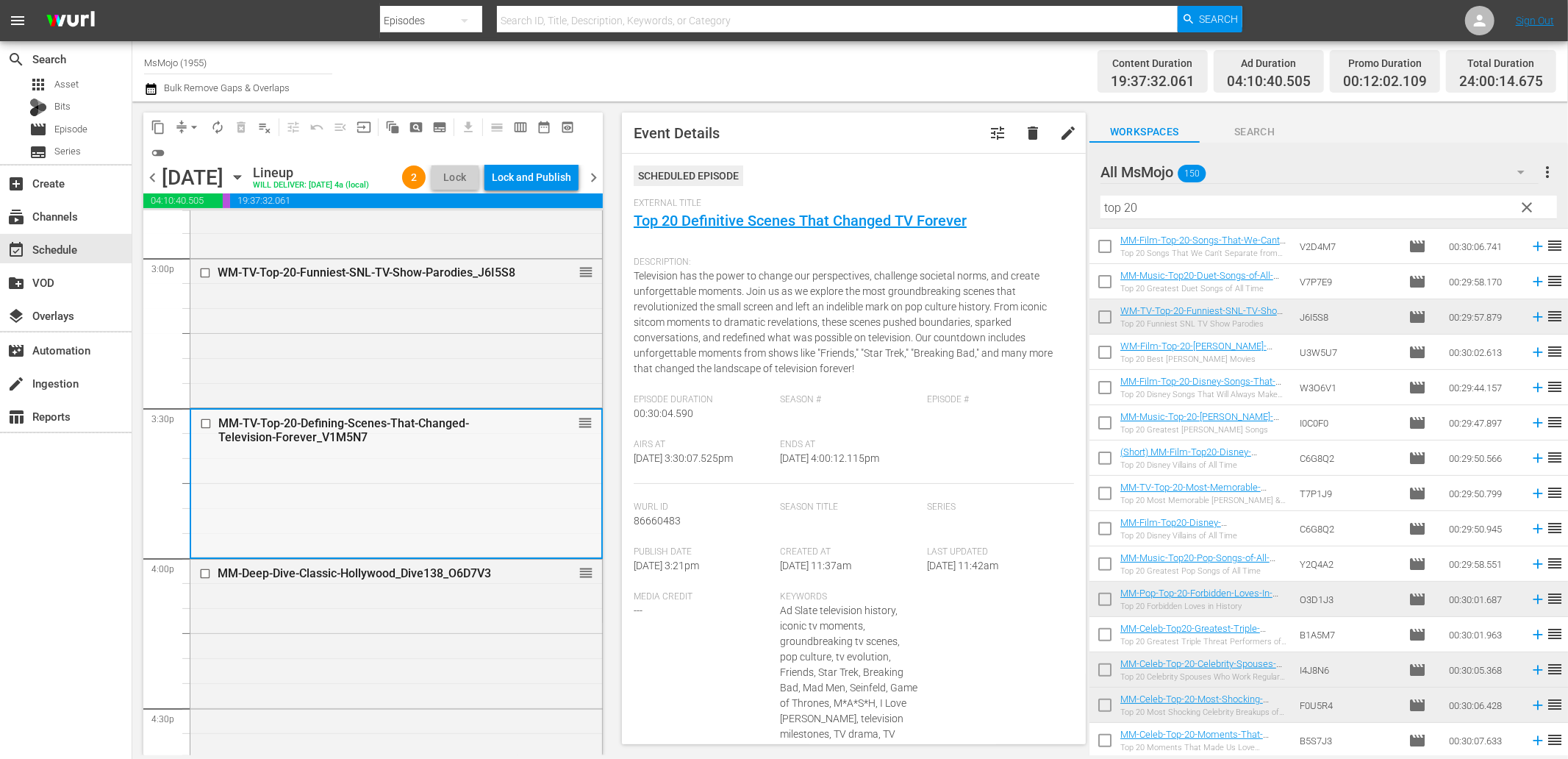
click at [203, 430] on input "checkbox" at bounding box center [207, 423] width 15 height 12
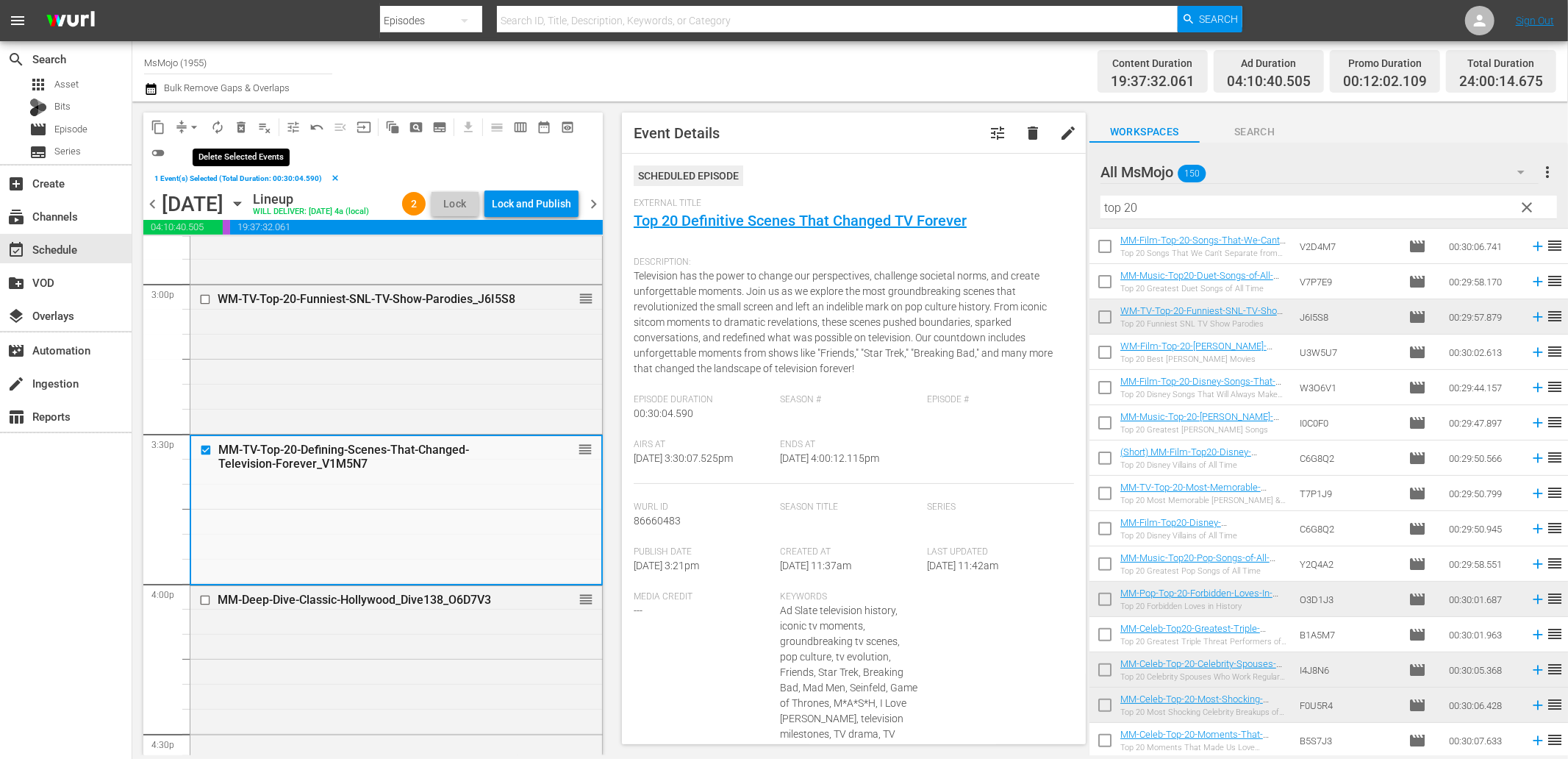
click at [242, 128] on span "delete_forever_outlined" at bounding box center [241, 127] width 15 height 15
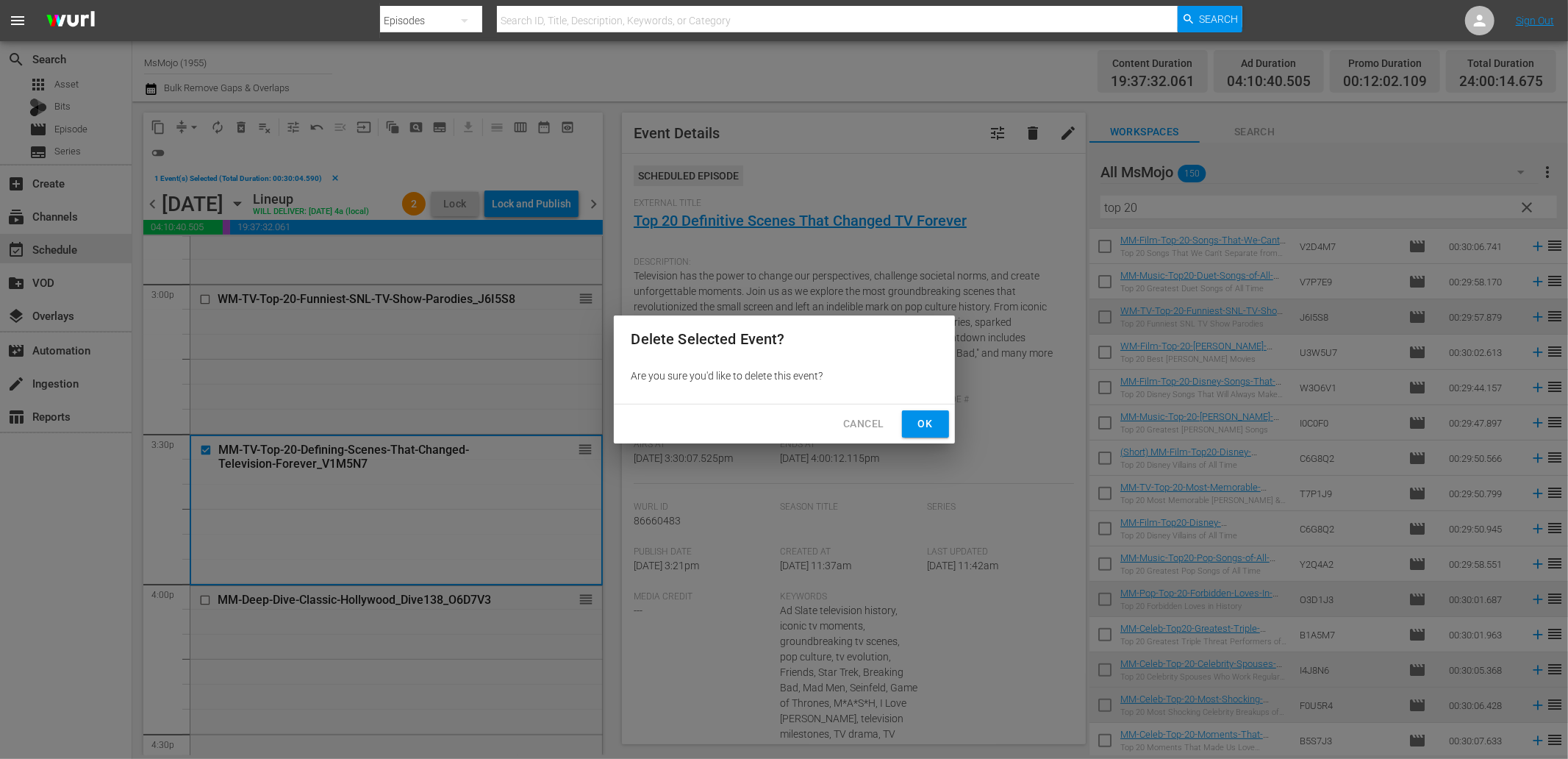
click at [935, 421] on span "Ok" at bounding box center [925, 424] width 24 height 19
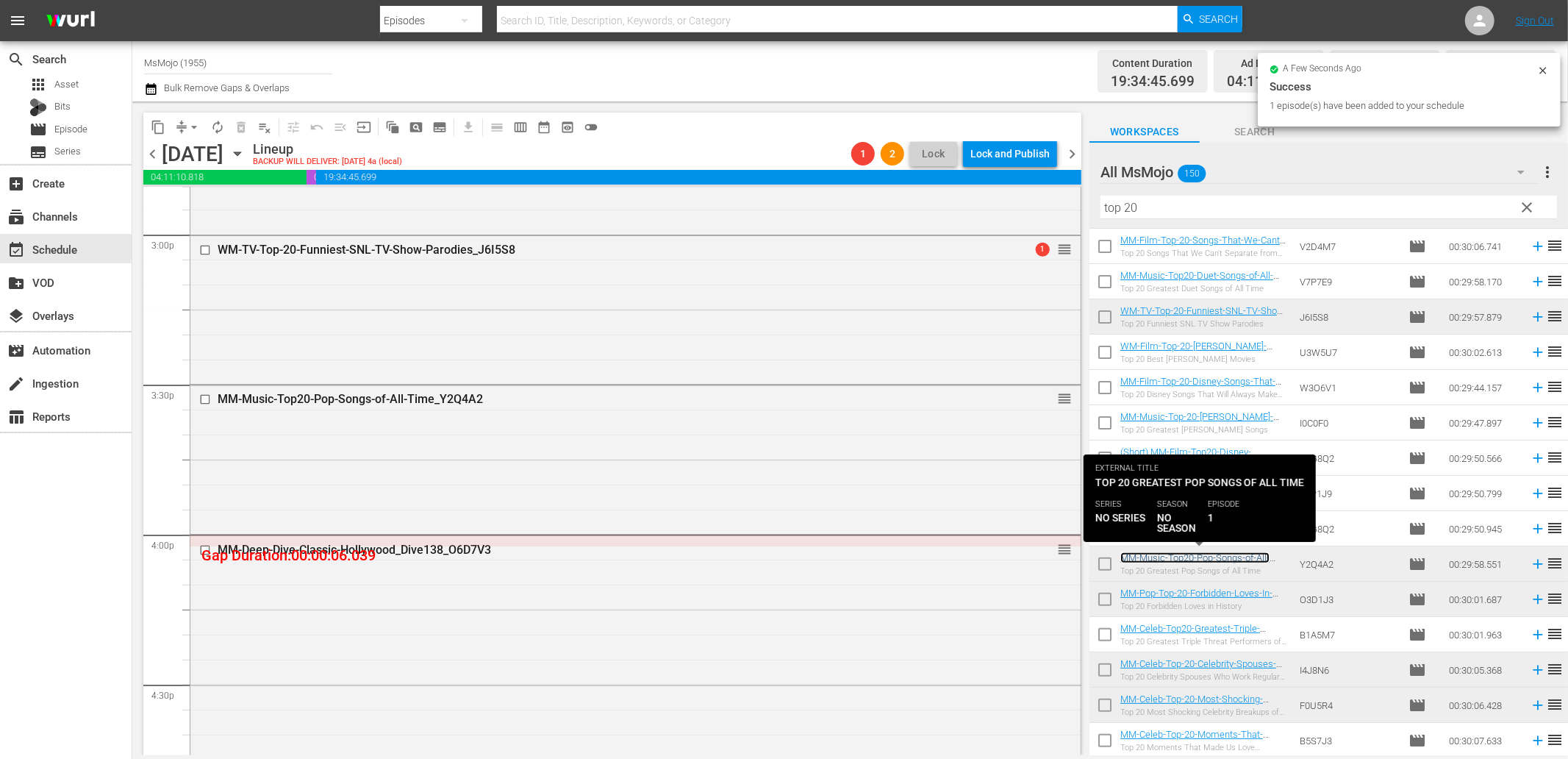
click at [1182, 557] on link "MM-Music-Top20-Pop-Songs-of-All-Time_Y2Q4A2" at bounding box center [1195, 563] width 149 height 22
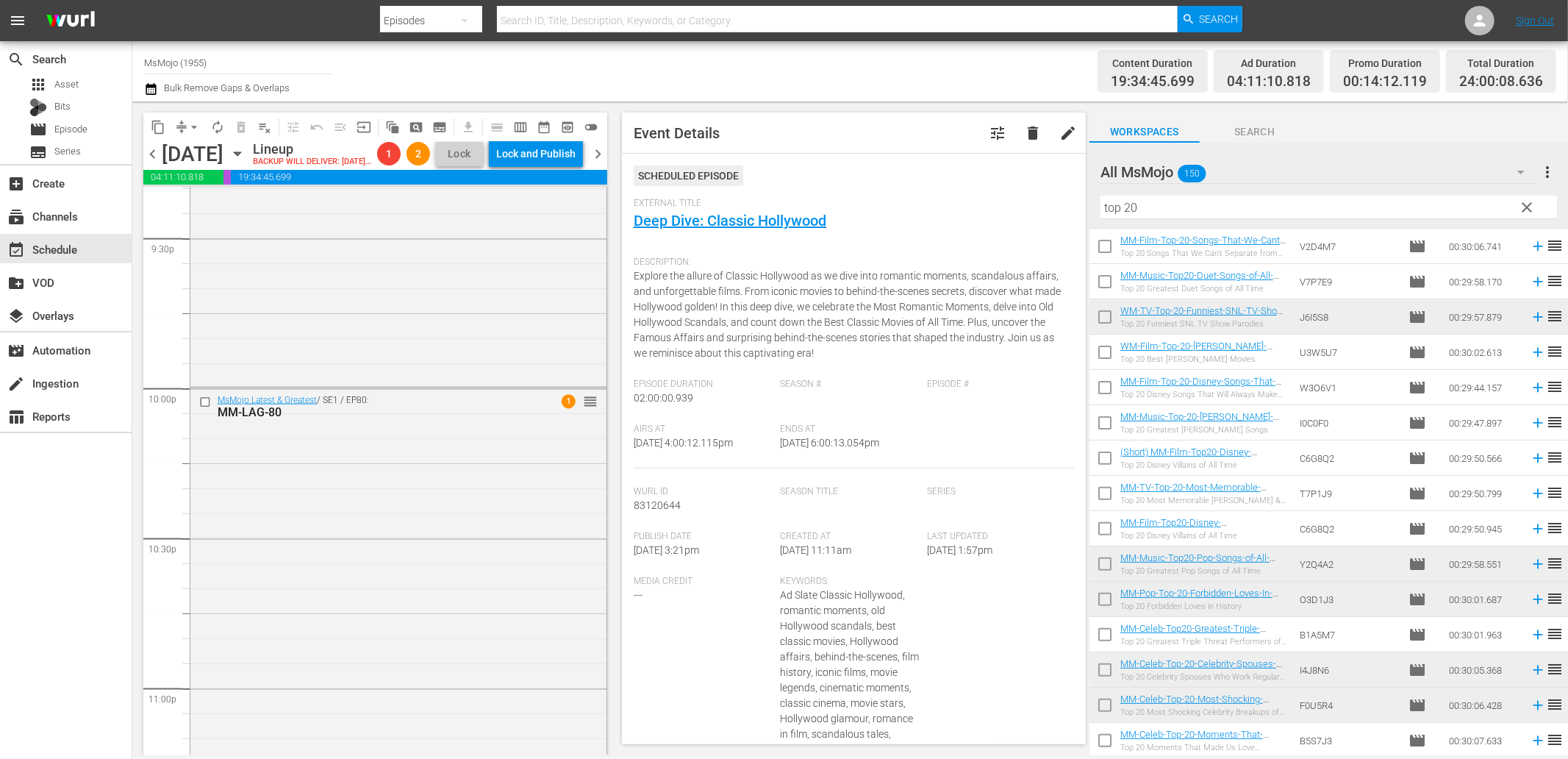
scroll to position [6416, 0]
click at [368, 530] on div "MsMojo Latest & Greatest / SE1 / EP80: MM-LAG-80 1 reorder" at bounding box center [399, 671] width 416 height 597
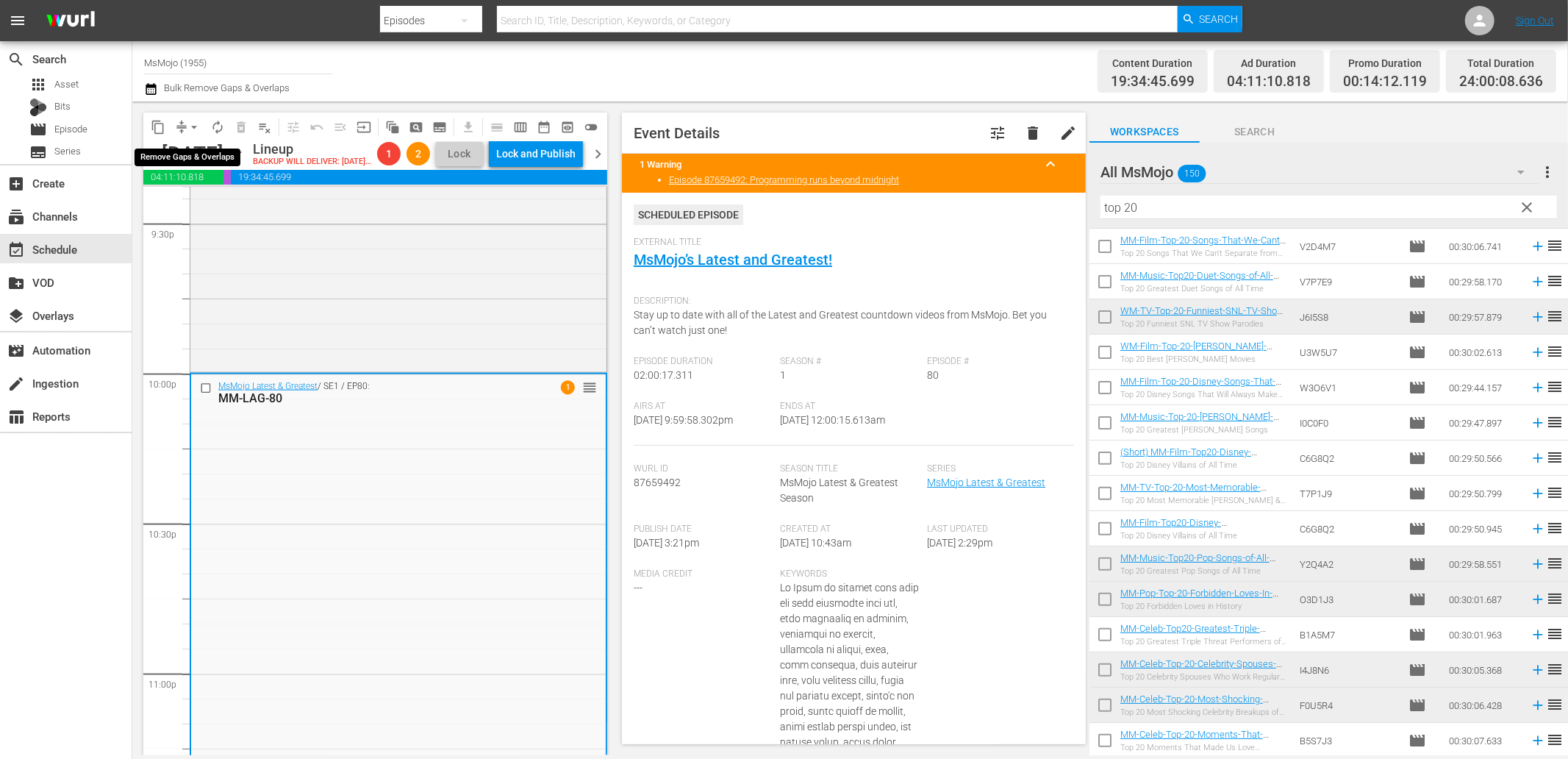
click at [188, 136] on button "arrow_drop_down" at bounding box center [193, 126] width 24 height 24
click at [207, 199] on li "Align to End of Previous Day" at bounding box center [195, 205] width 155 height 25
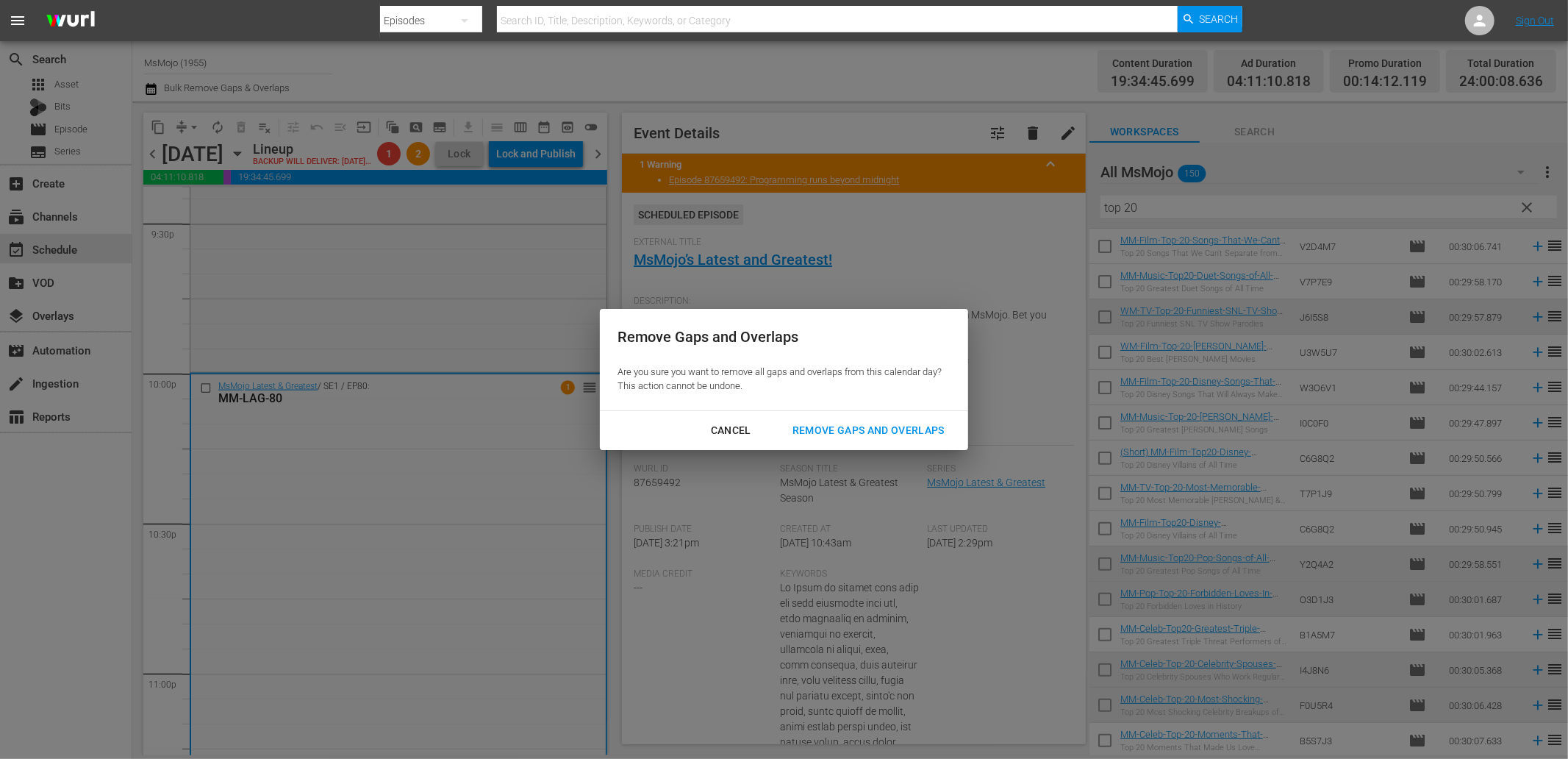
click at [837, 436] on div "Remove Gaps and Overlaps" at bounding box center [868, 431] width 175 height 19
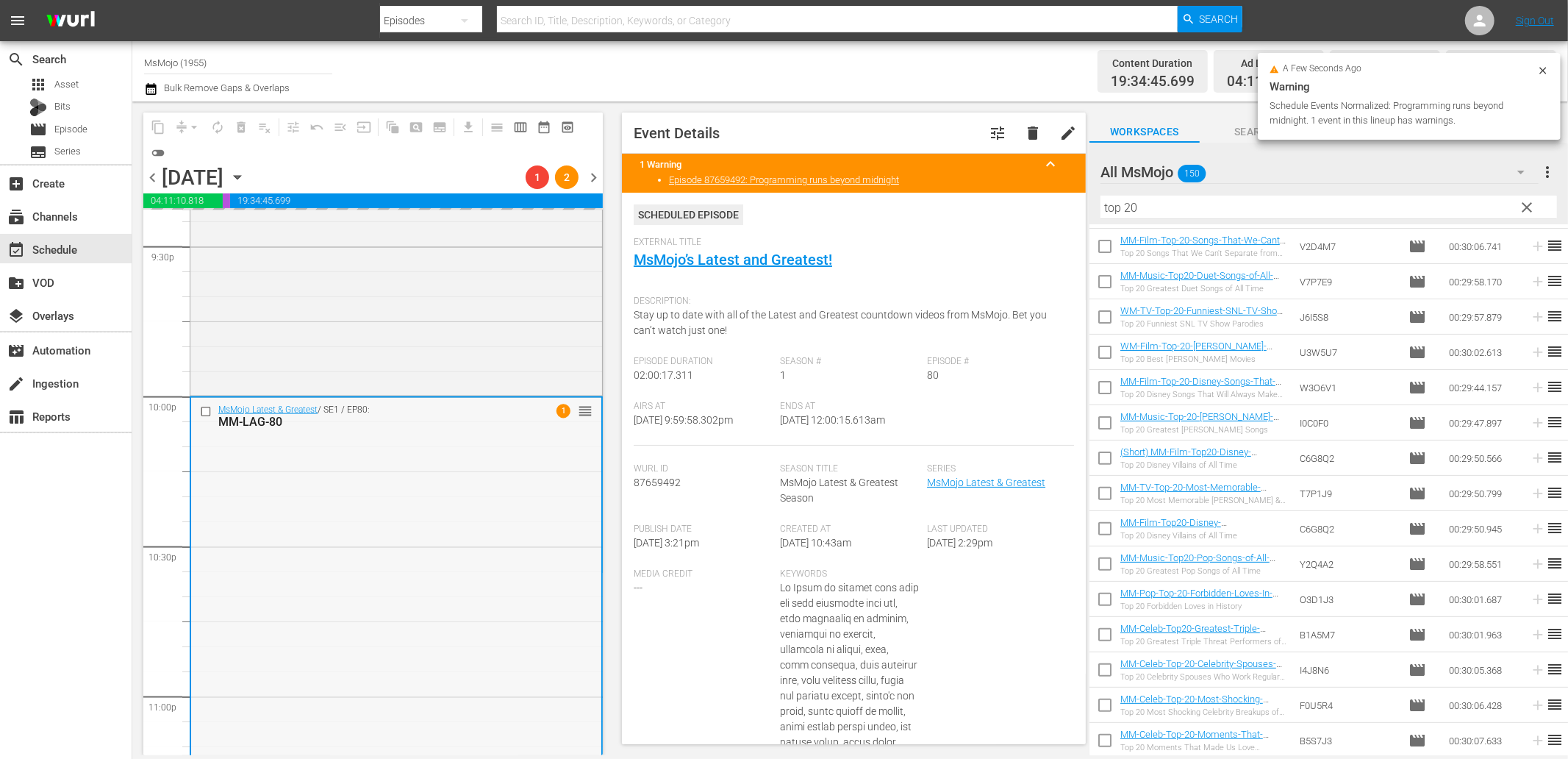
click at [369, 525] on div "MsMojo Latest & Greatest / SE1 / EP80: MM-LAG-80 1 reorder" at bounding box center [396, 696] width 410 height 597
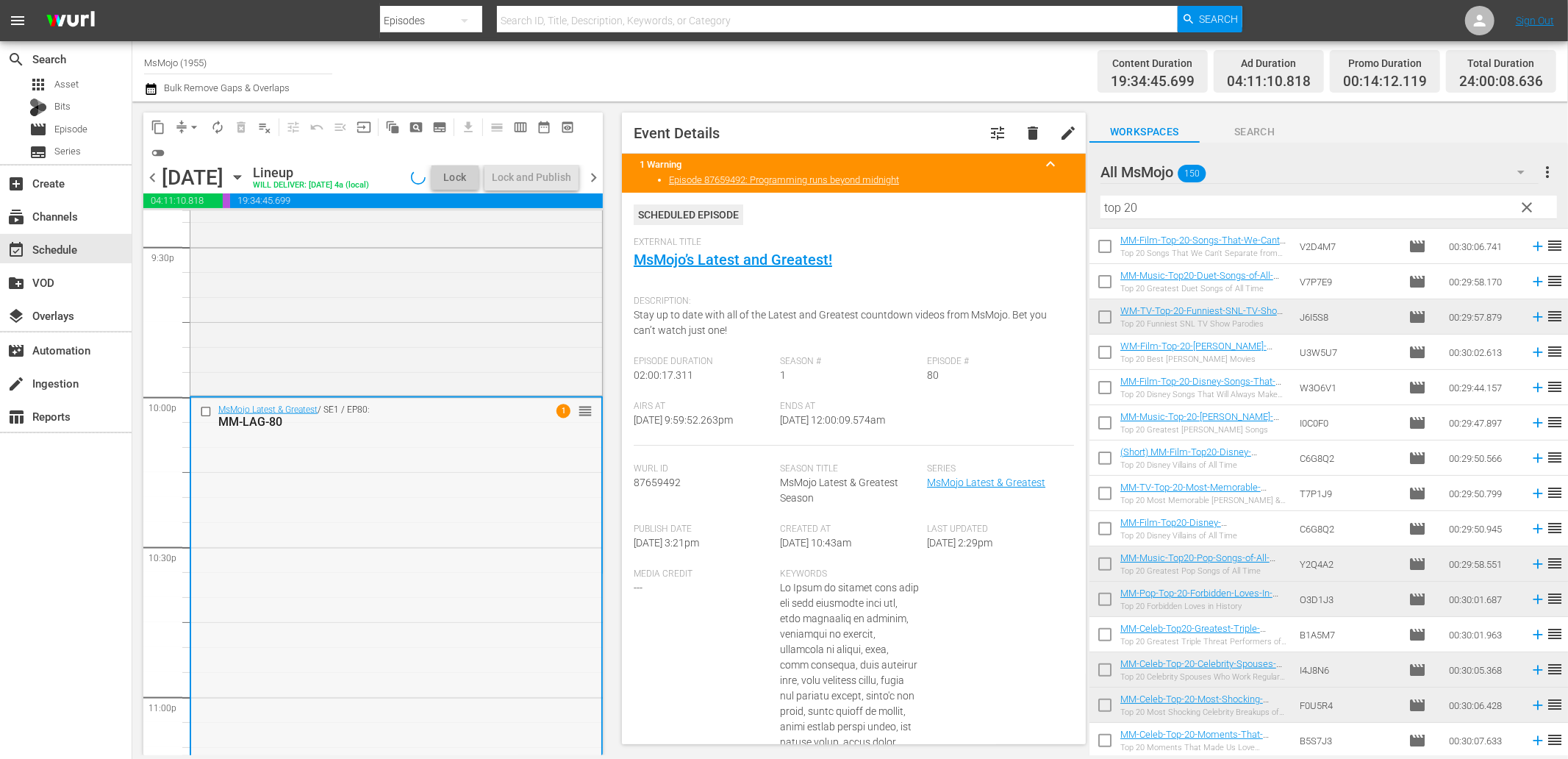
click at [349, 480] on div "MsMojo Latest & Greatest / SE1 / EP80: MM-LAG-80 1 reorder" at bounding box center [396, 696] width 410 height 597
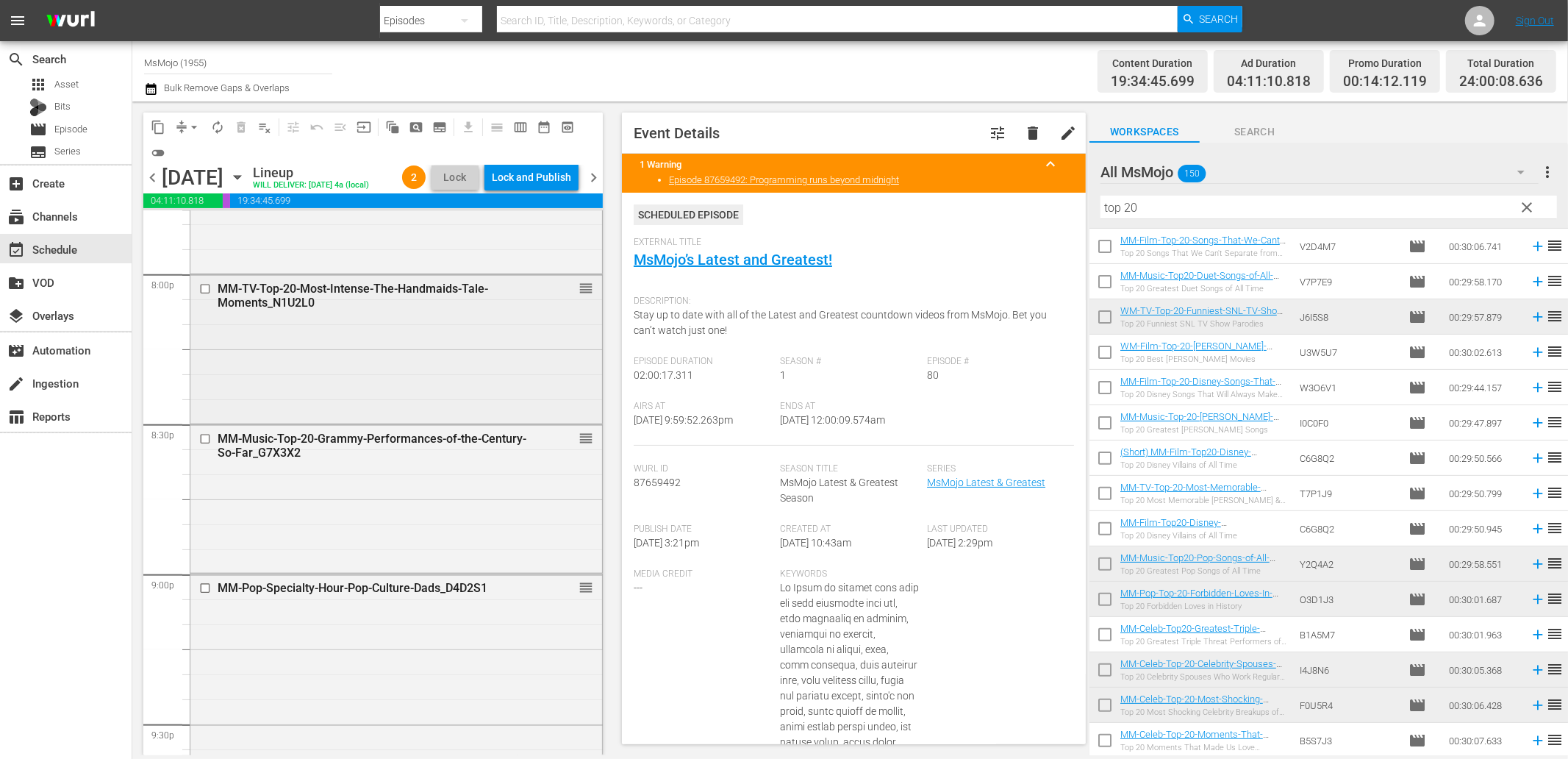
scroll to position [5816, 0]
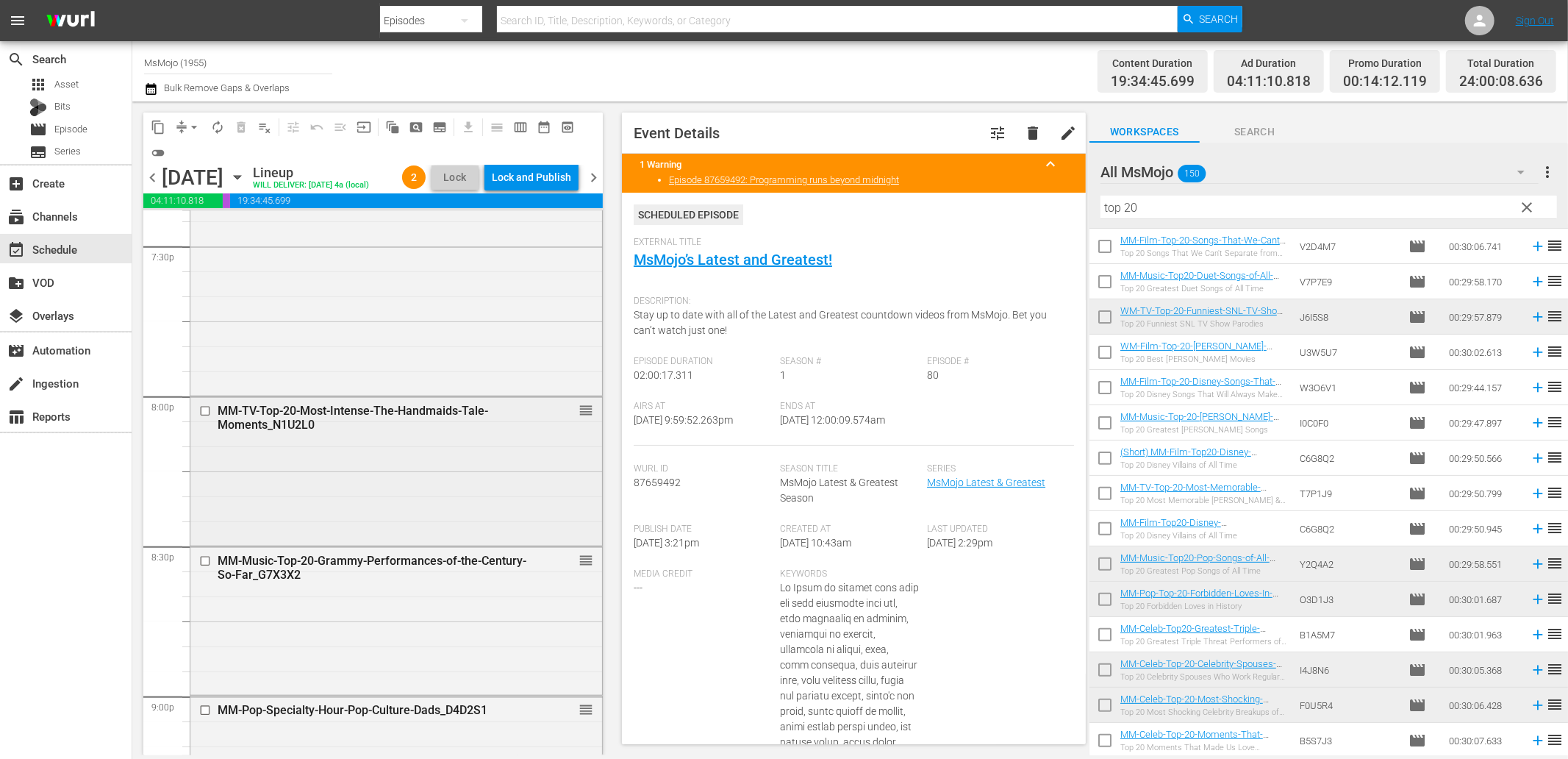
click at [349, 495] on div "MM-TV-Top-20-Most-Intense-The-Handmaids-Tale-Moments_N1U2L0 reorder" at bounding box center [396, 470] width 412 height 145
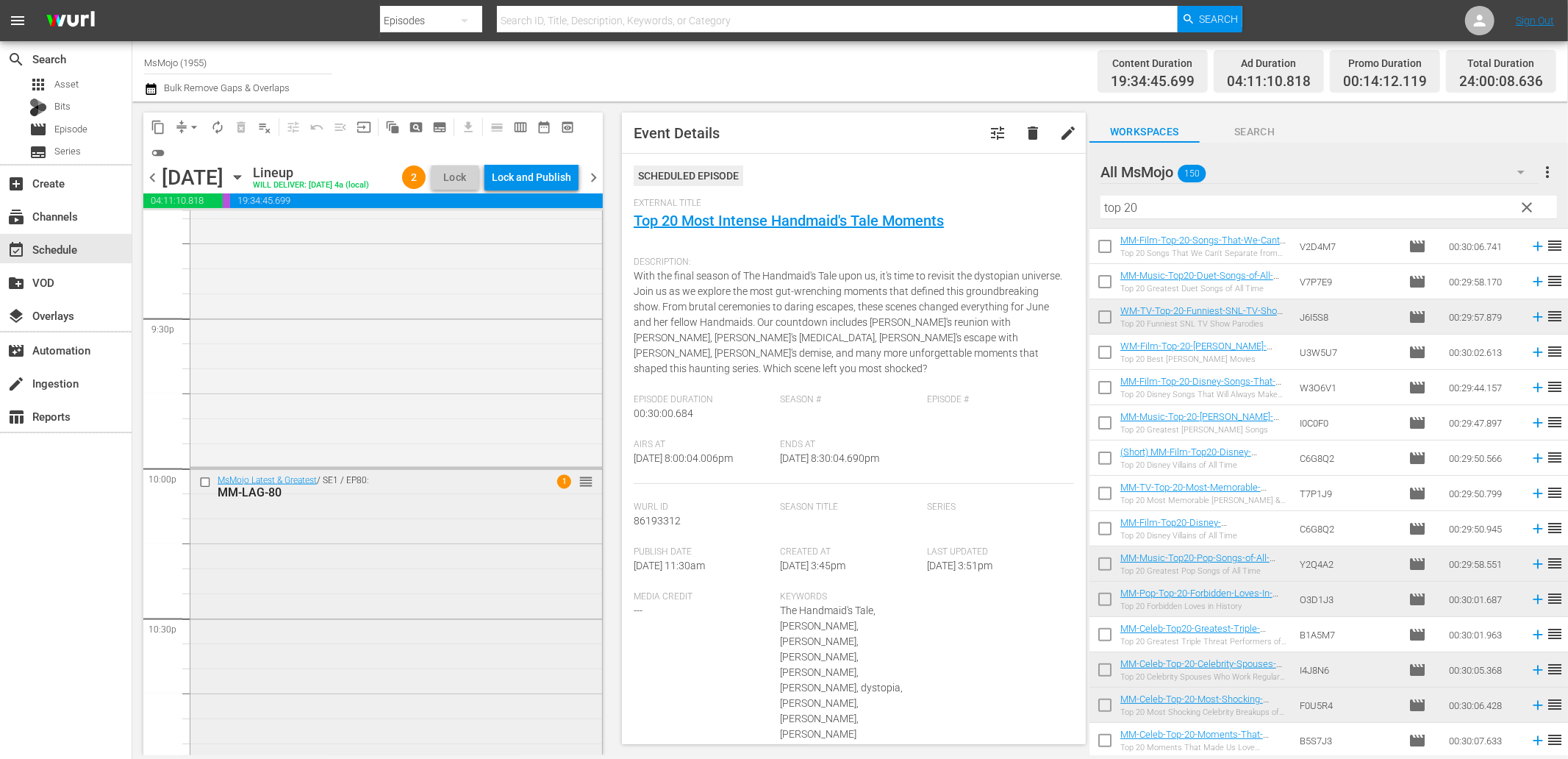
scroll to position [6526, 0]
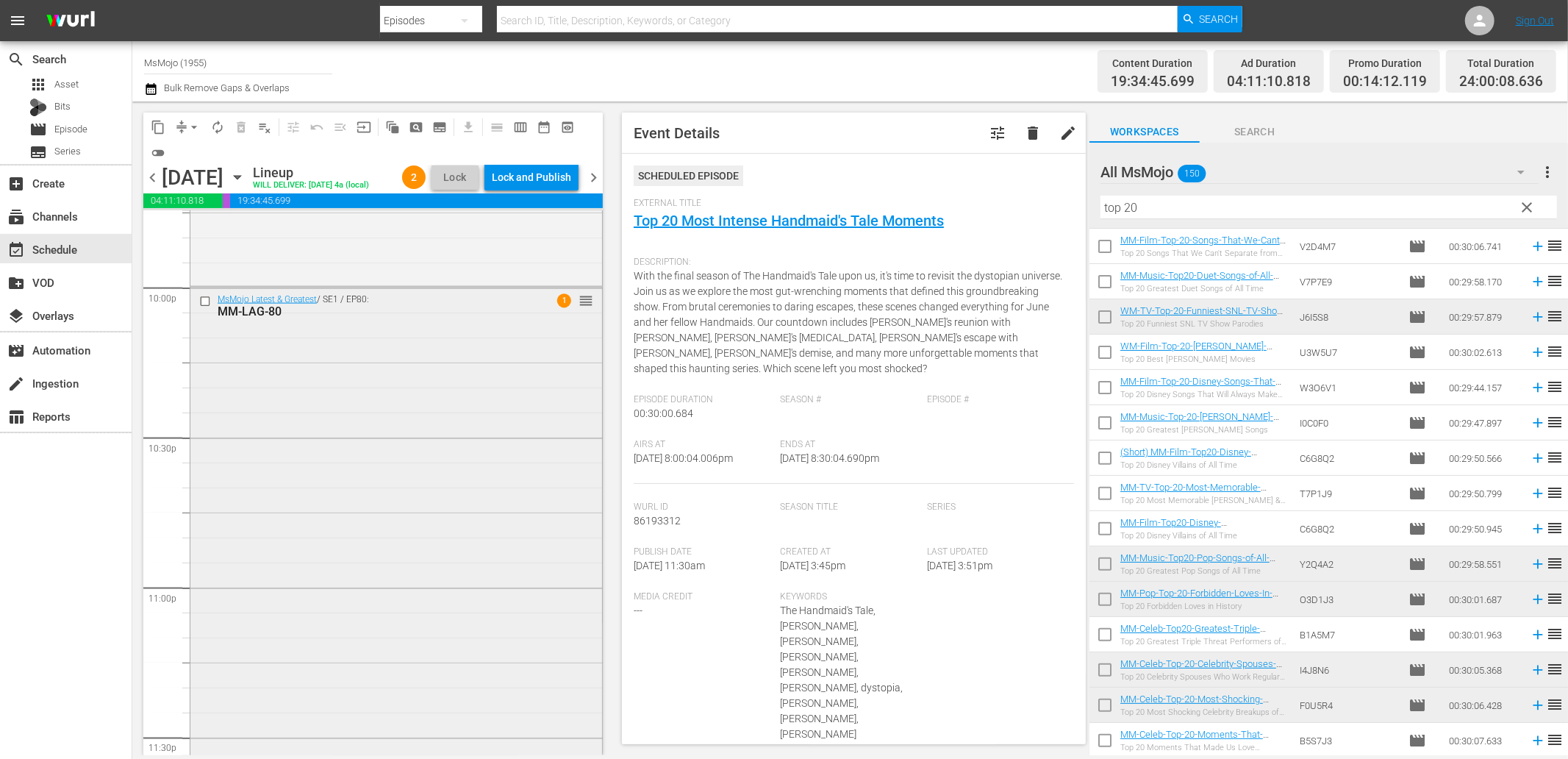
click at [333, 502] on div "MsMojo Latest & Greatest / SE1 / EP80: MM-LAG-80 1 reorder" at bounding box center [396, 586] width 412 height 597
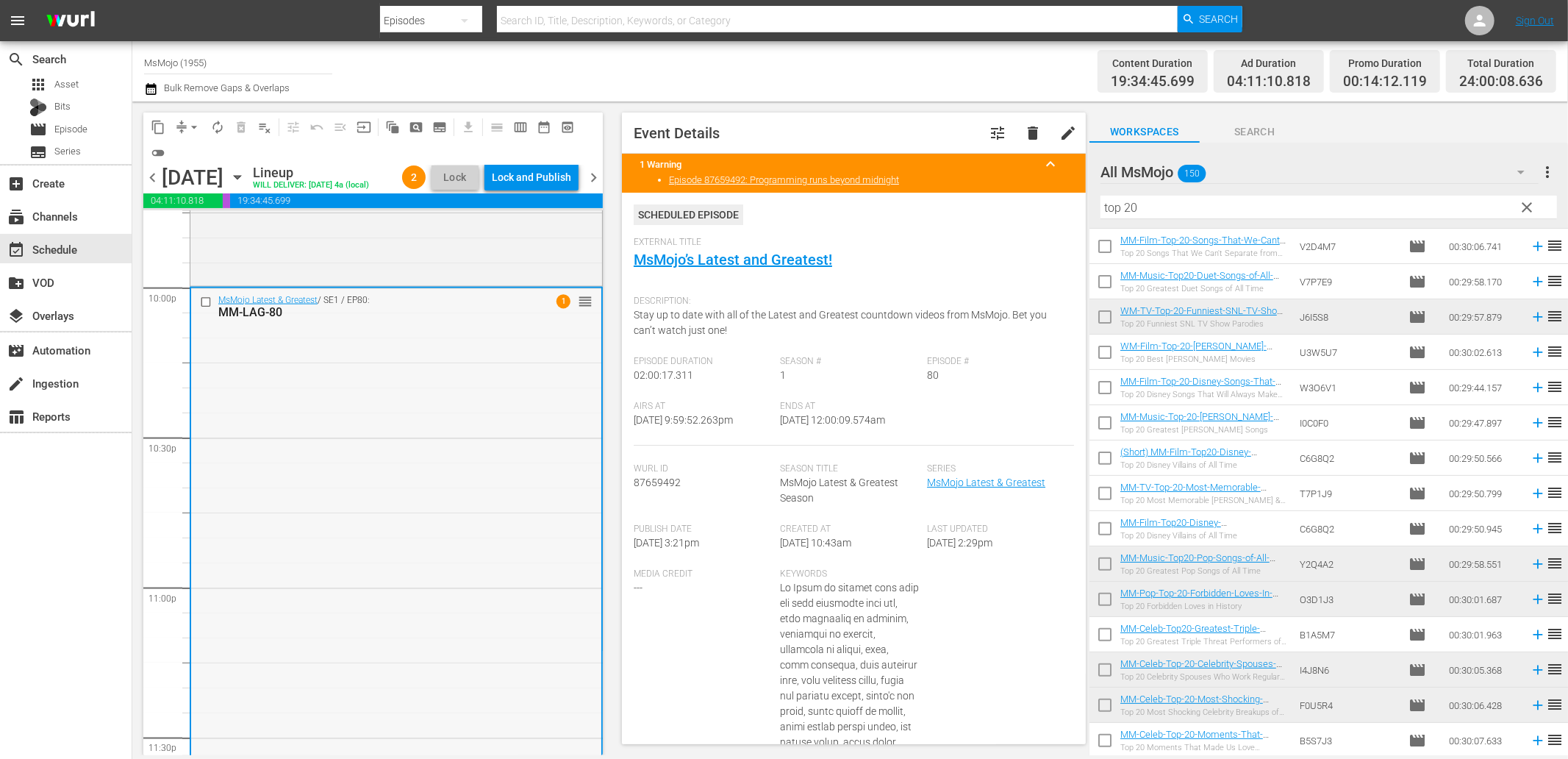
click at [272, 442] on div "MsMojo Latest & Greatest / SE1 / EP80: MM-LAG-80 1 reorder" at bounding box center [396, 586] width 410 height 597
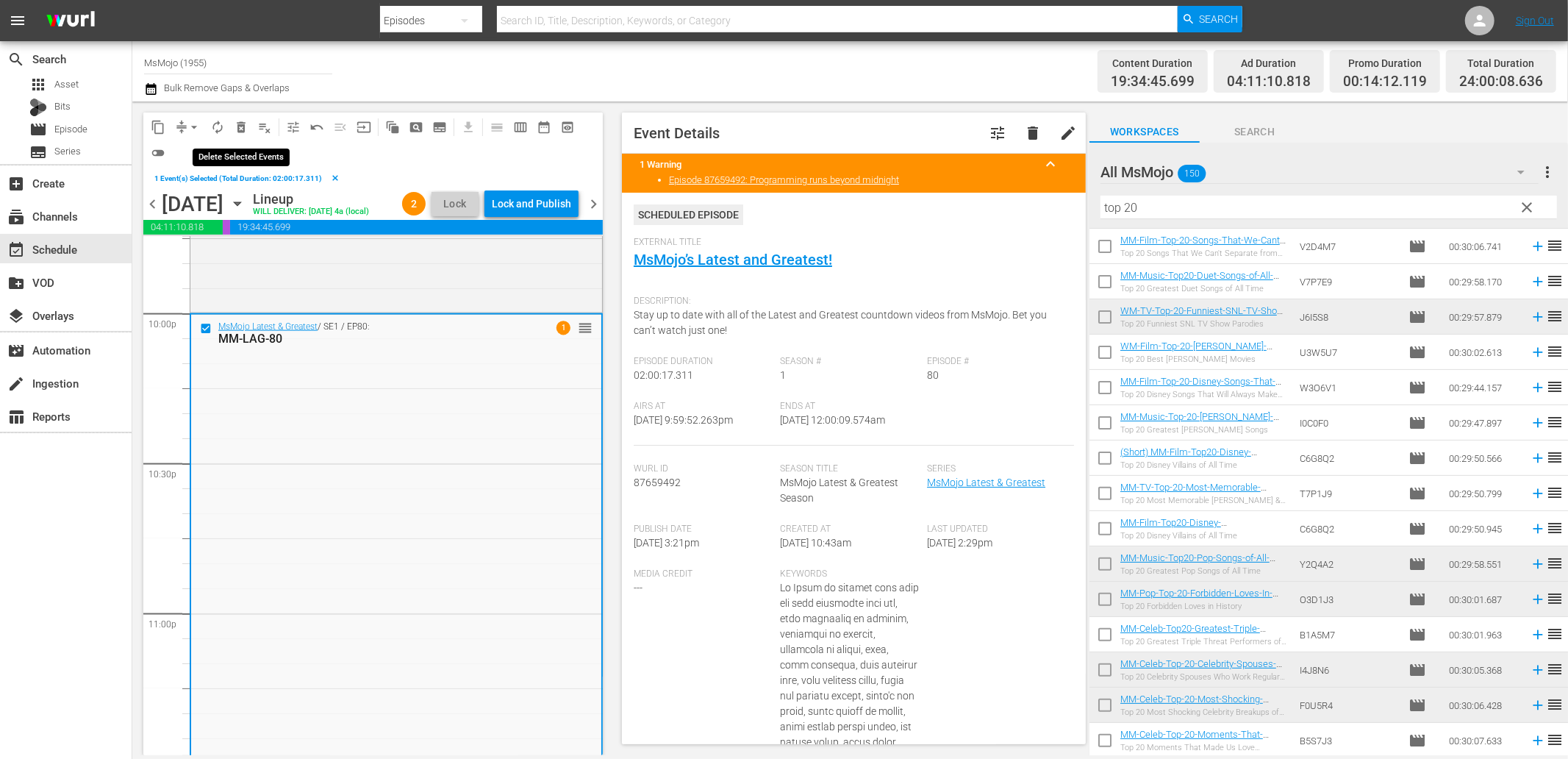
click at [238, 122] on span "delete_forever_outlined" at bounding box center [241, 127] width 15 height 15
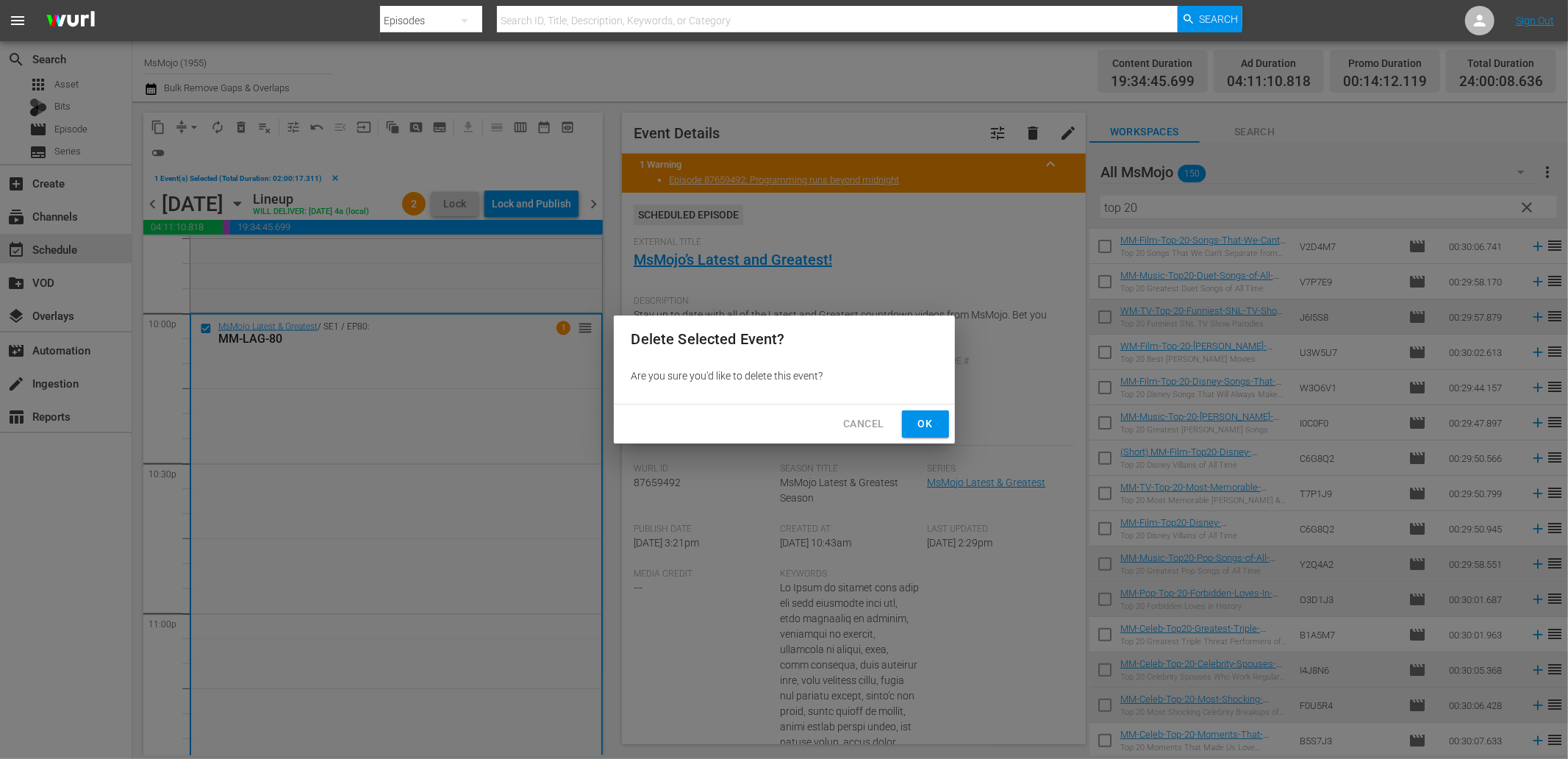
click at [921, 428] on span "Ok" at bounding box center [925, 424] width 24 height 19
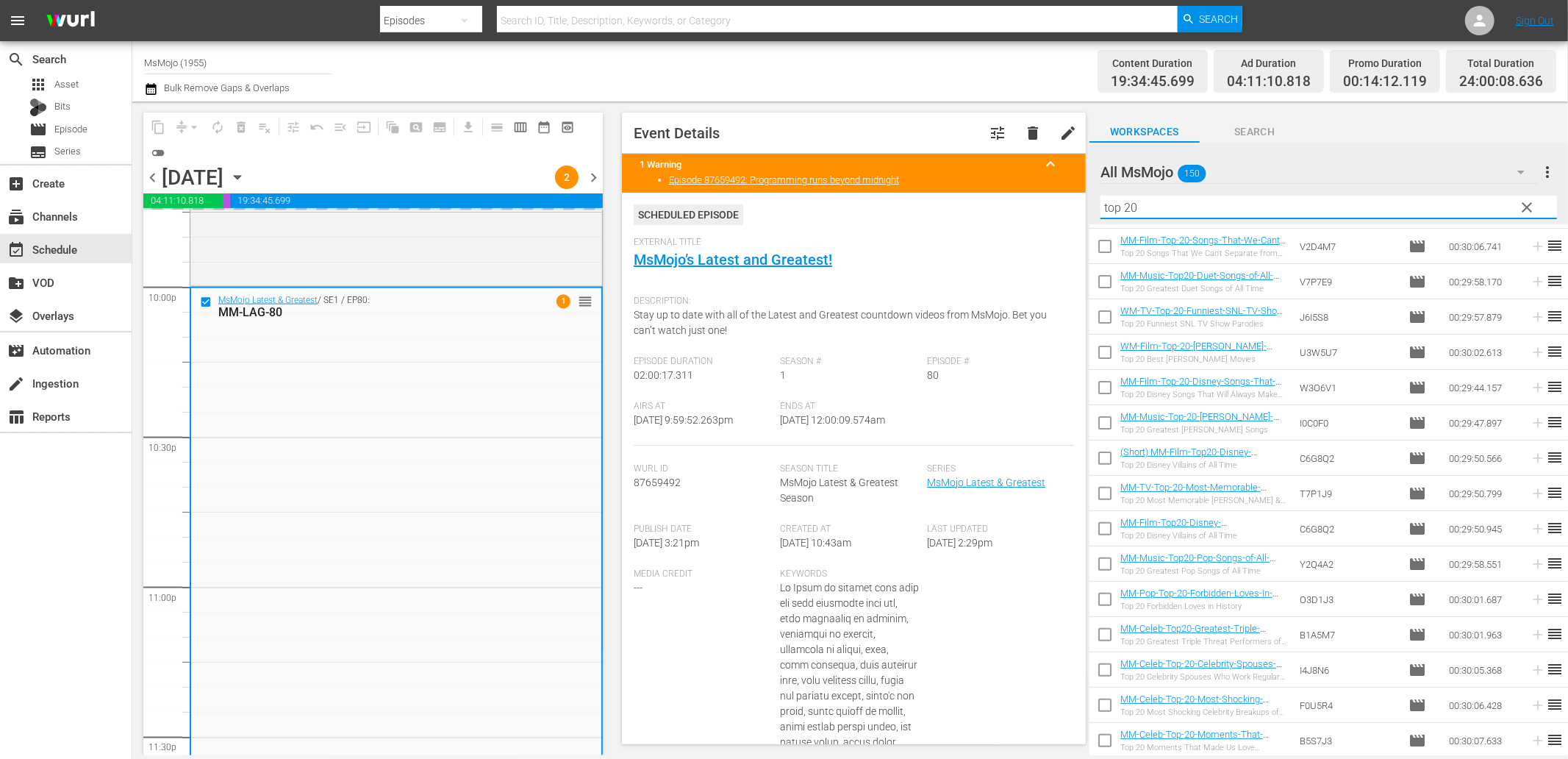
paste input "MM-LAG-71"
drag, startPoint x: 1194, startPoint y: 207, endPoint x: 1061, endPoint y: 216, distance: 133.3
click at [1061, 216] on div "content_copy compress arrow_drop_down autorenew_outlined delete_forever_outline…" at bounding box center [850, 429] width 1436 height 654
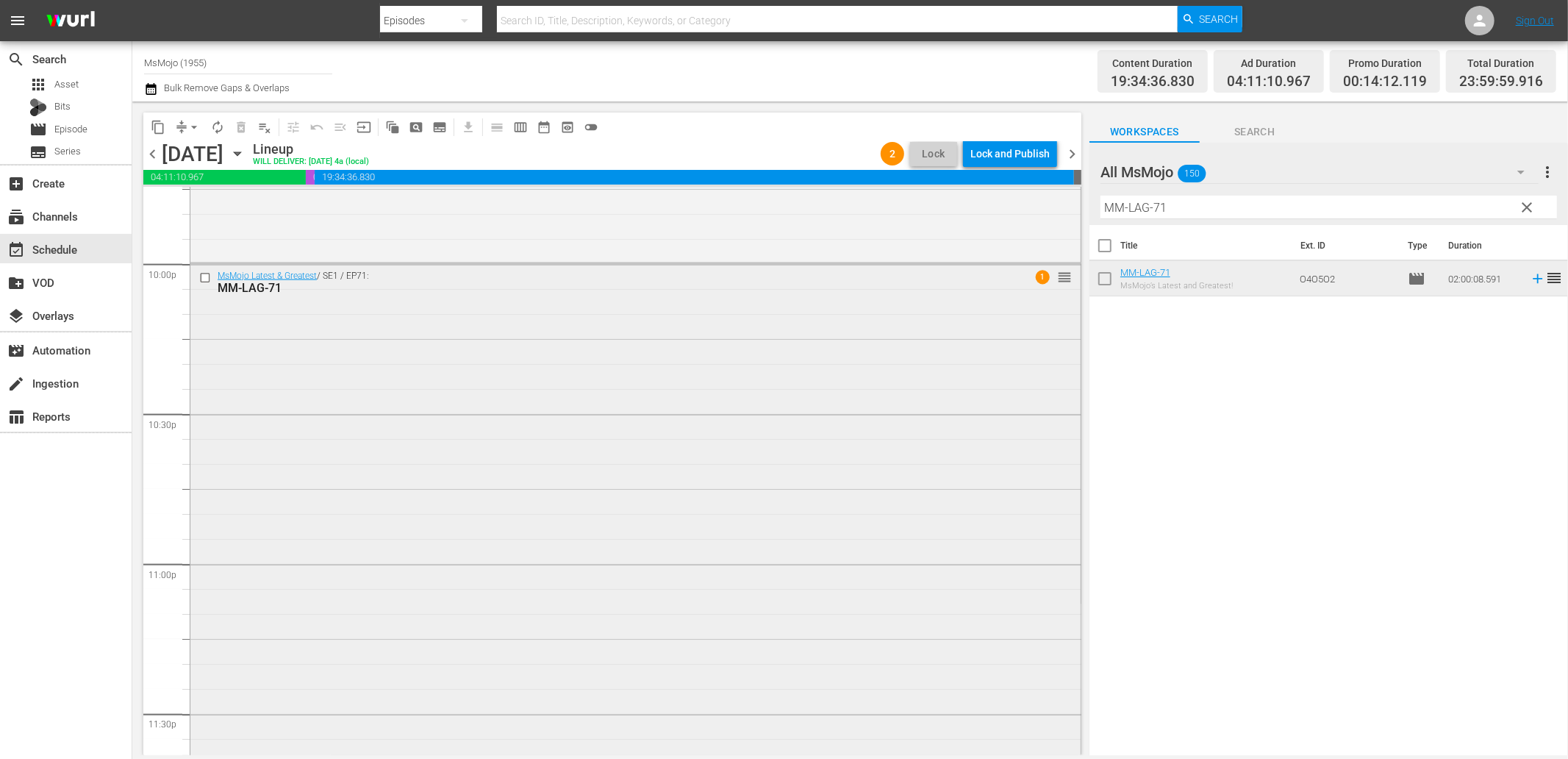
click at [302, 470] on div "MsMojo Latest & Greatest / SE1 / EP71: MM-LAG-71 1 reorder" at bounding box center [635, 562] width 890 height 597
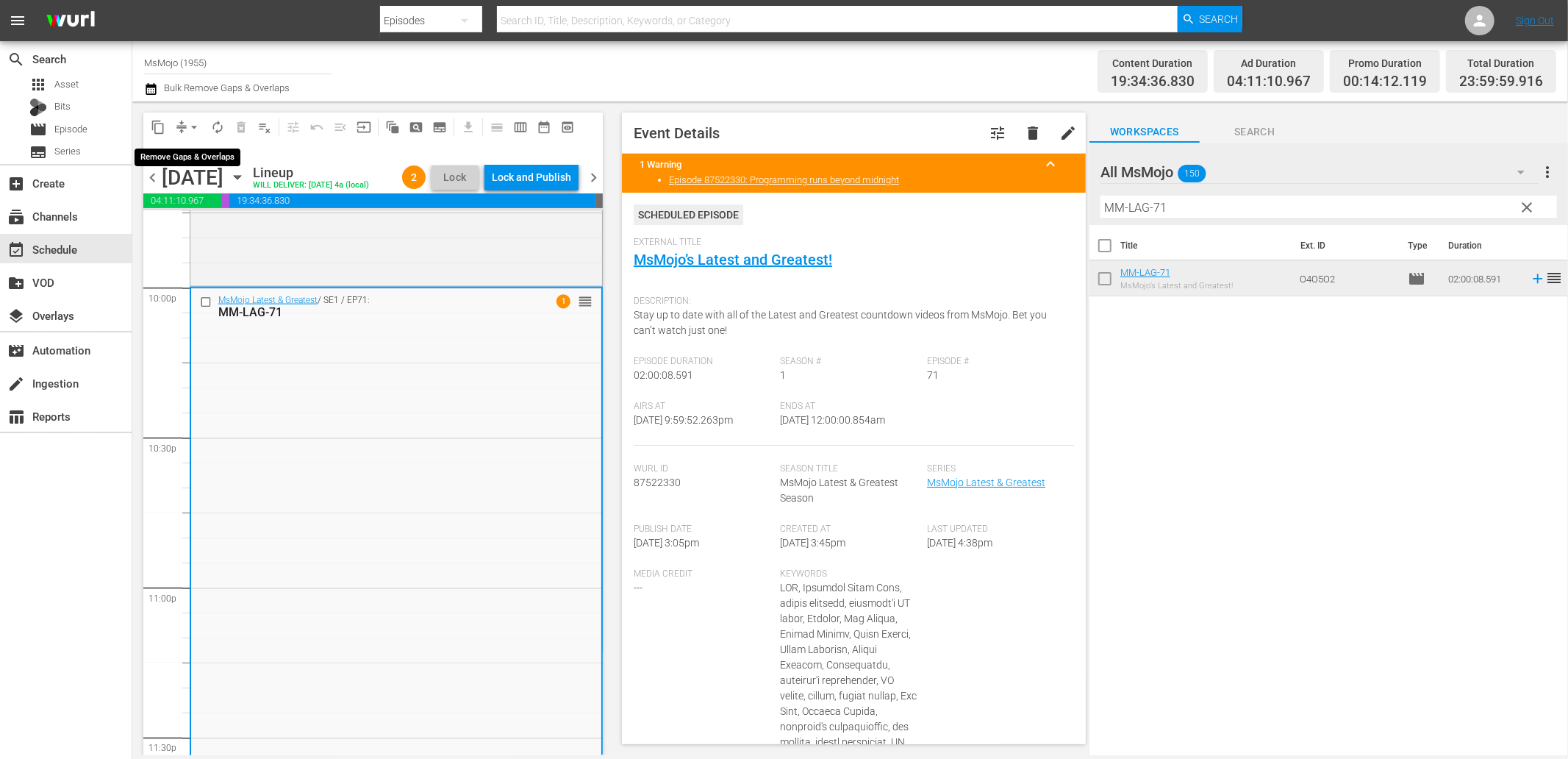
click at [191, 122] on span "arrow_drop_down" at bounding box center [194, 127] width 15 height 15
click at [222, 205] on li "Align to End of Previous Day" at bounding box center [195, 205] width 155 height 25
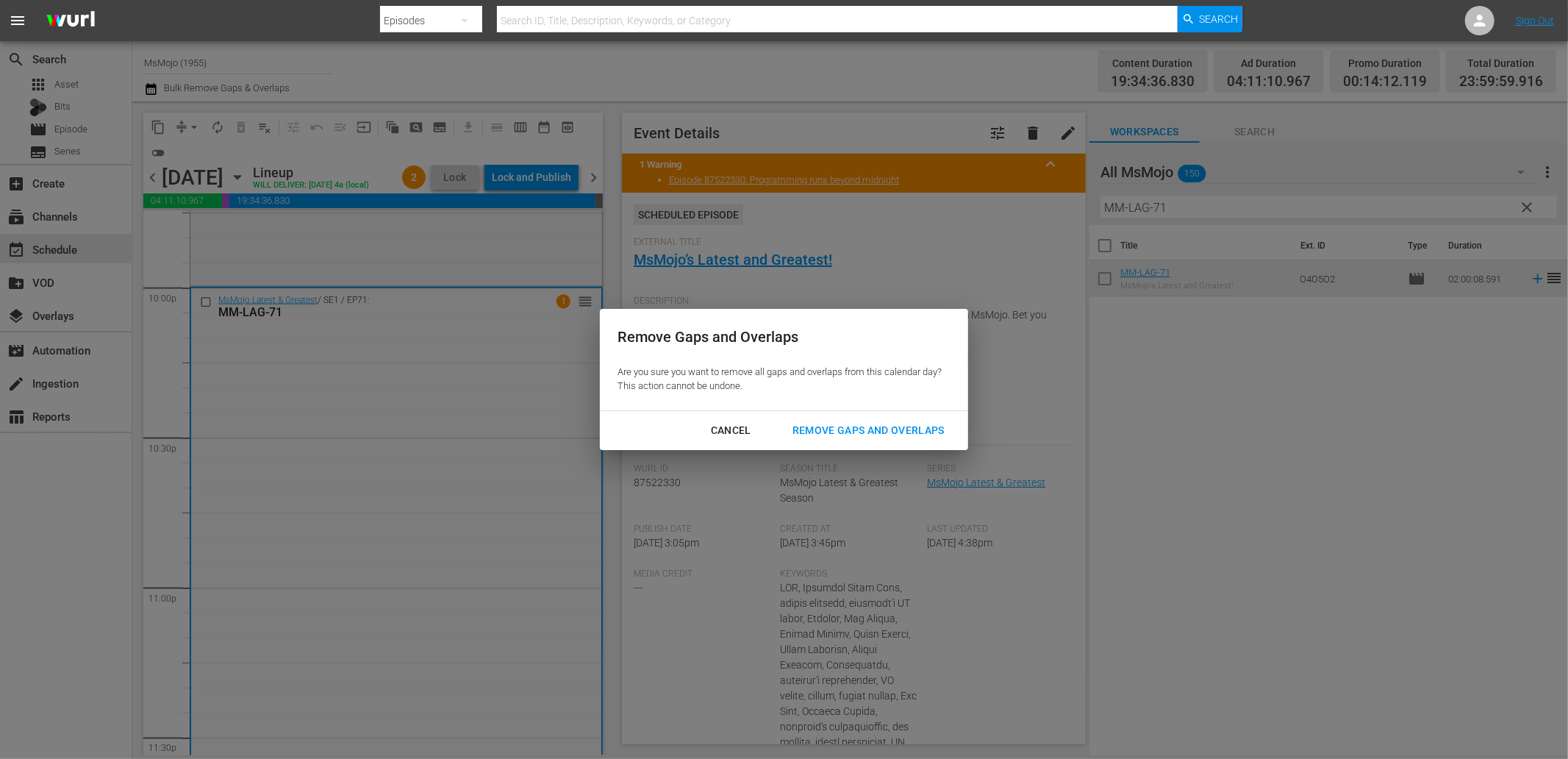
click at [818, 428] on div "Remove Gaps and Overlaps" at bounding box center [868, 431] width 175 height 19
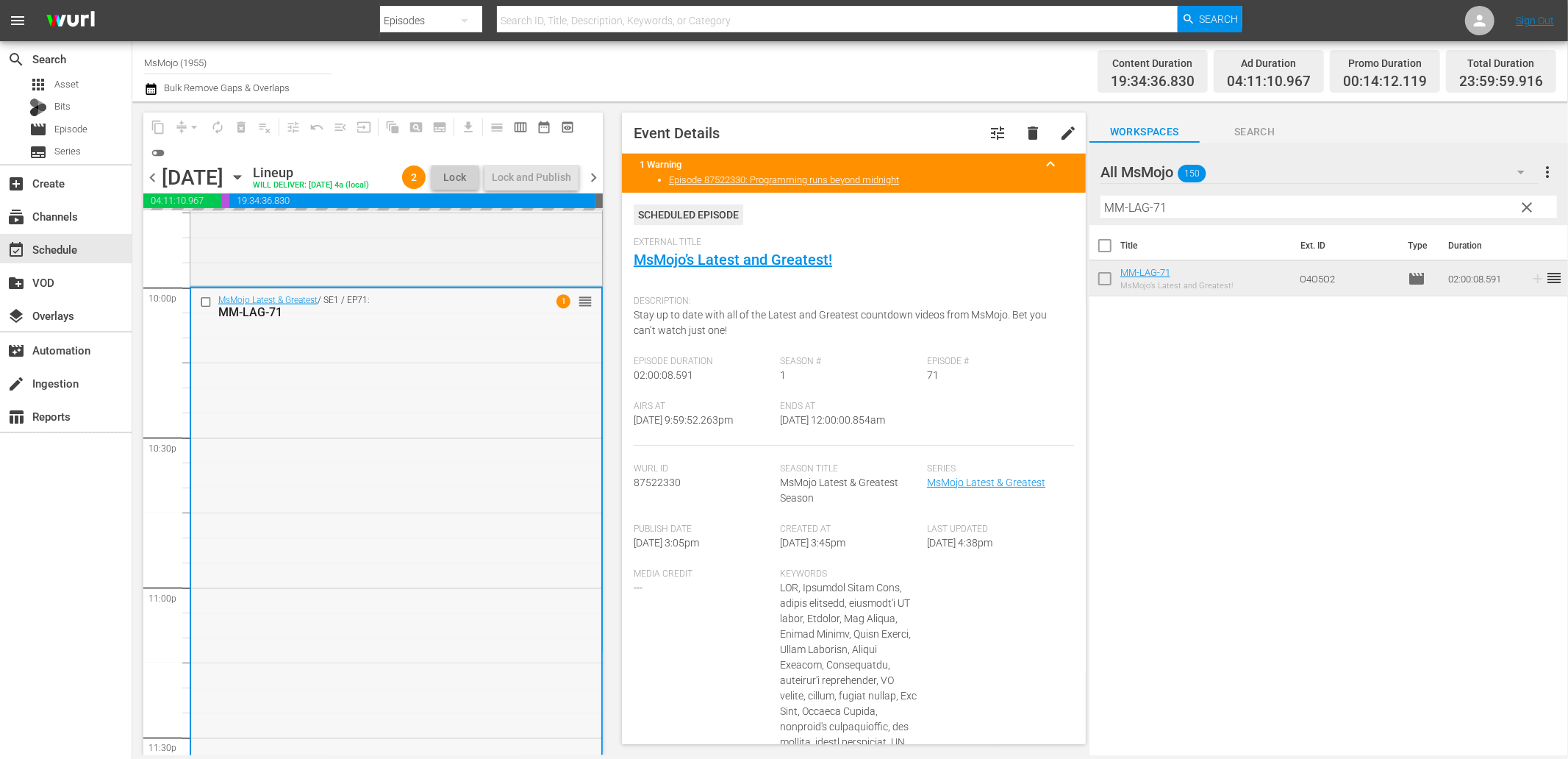
click at [478, 520] on div "MsMojo Latest & Greatest / SE1 / EP71: MM-LAG-71 1 reorder" at bounding box center [396, 586] width 410 height 597
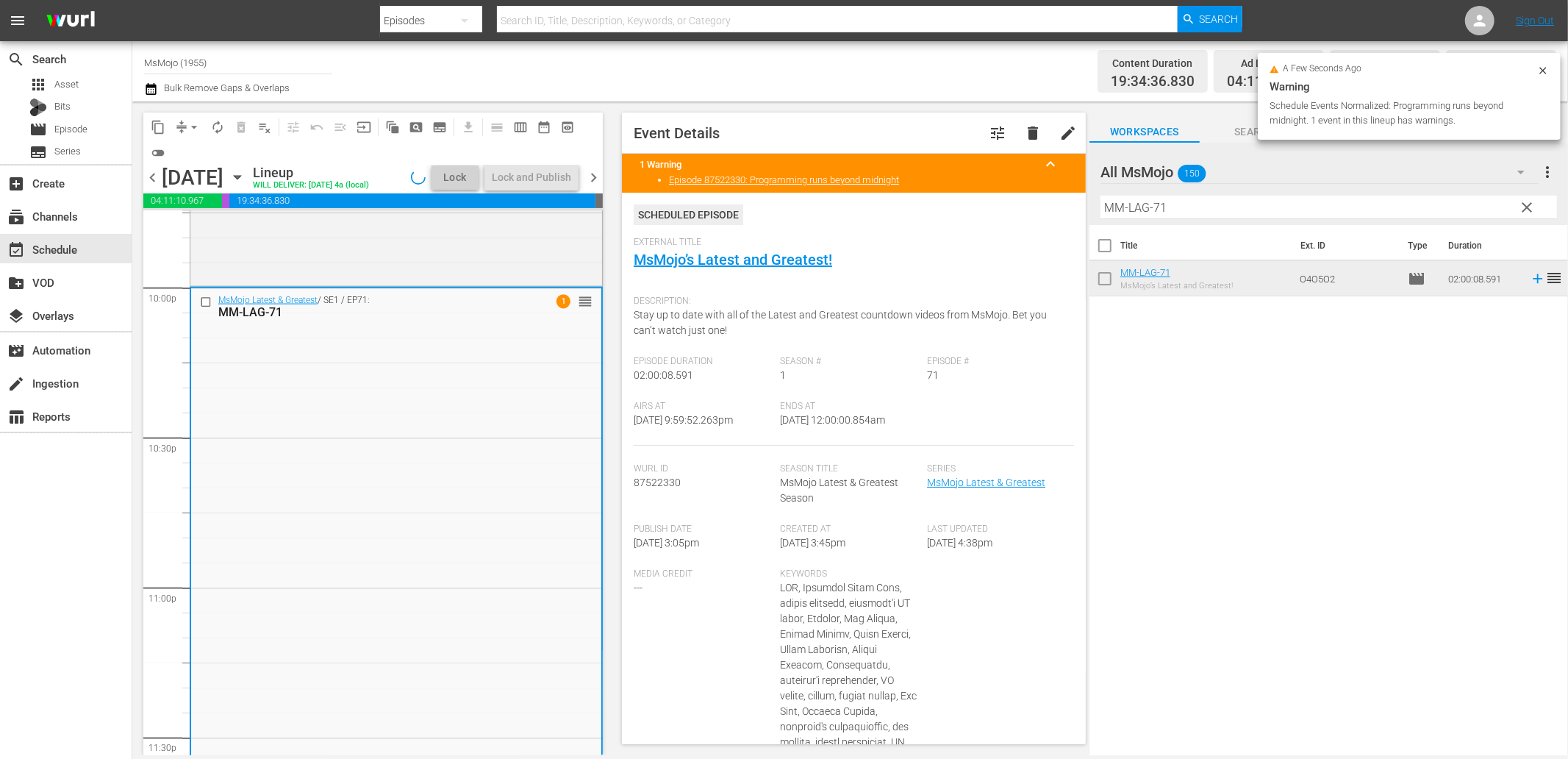
drag, startPoint x: 900, startPoint y: 417, endPoint x: 821, endPoint y: 421, distance: 79.1
click at [821, 421] on div "Ends At 9/13/25 @ 12:00:00.854am" at bounding box center [854, 423] width 147 height 45
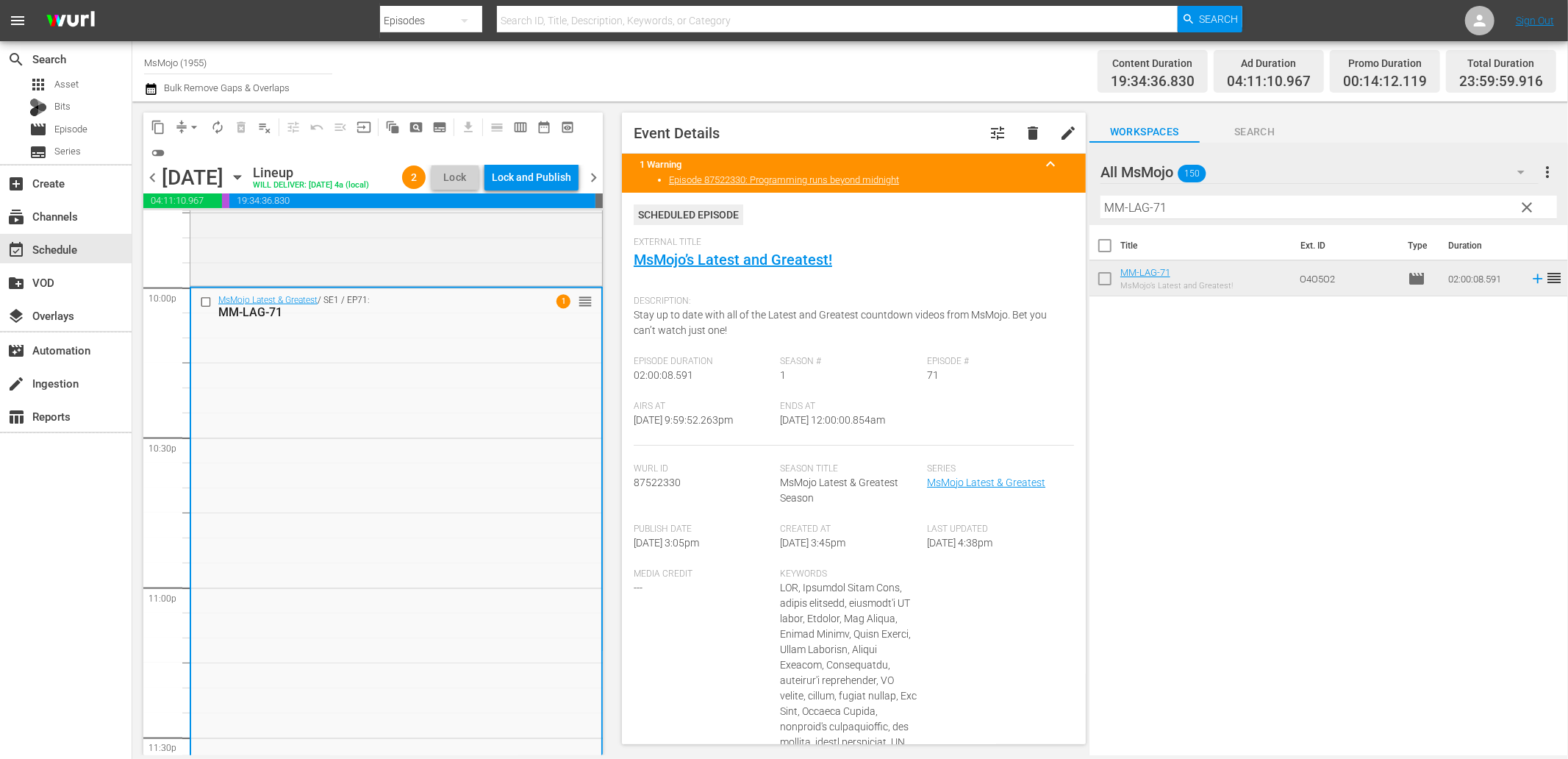
copy span "12:00:00.854am"
click at [547, 176] on div "Lock and Publish" at bounding box center [531, 177] width 79 height 26
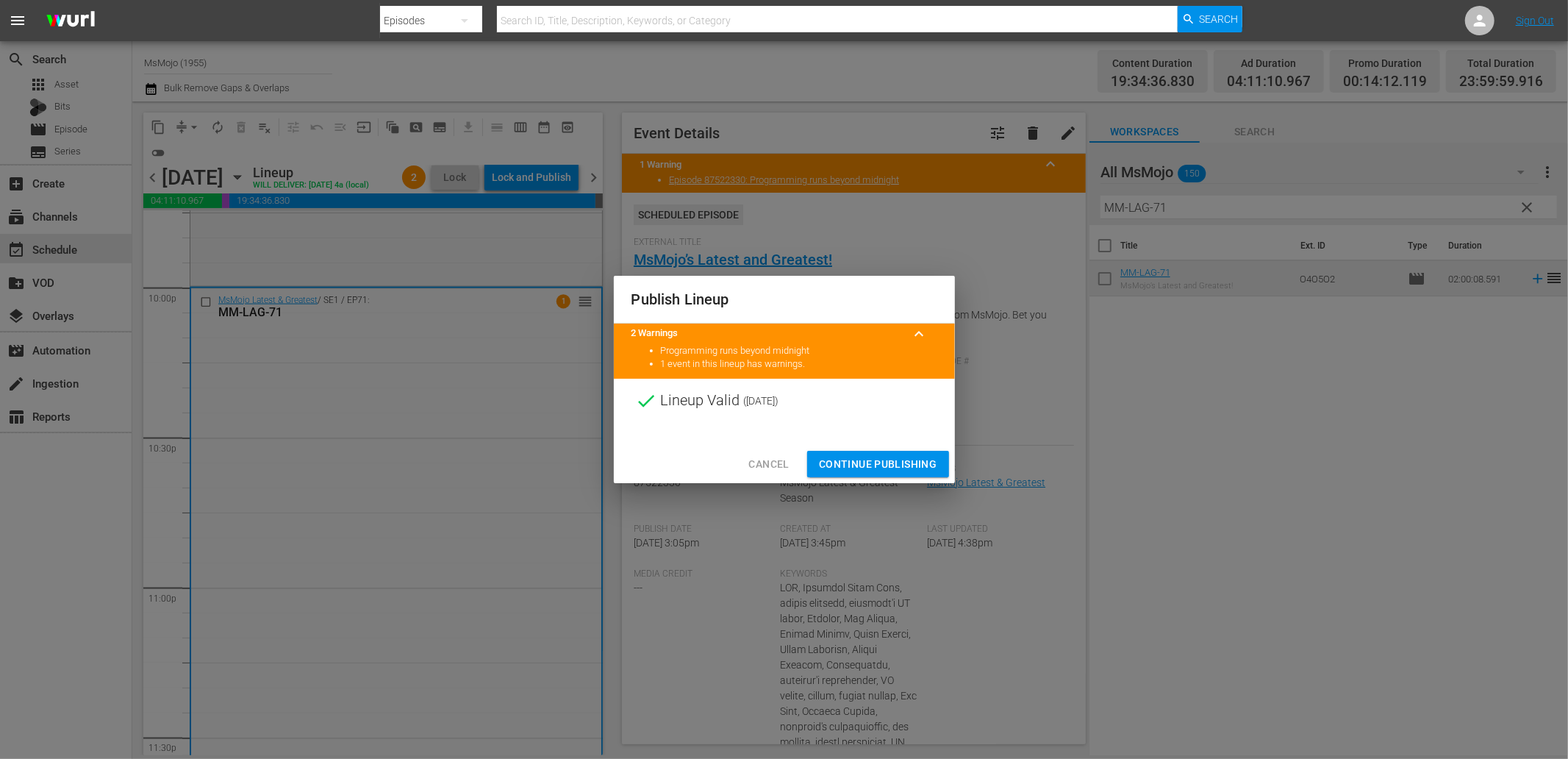
click at [834, 460] on span "Continue Publishing" at bounding box center [878, 465] width 119 height 19
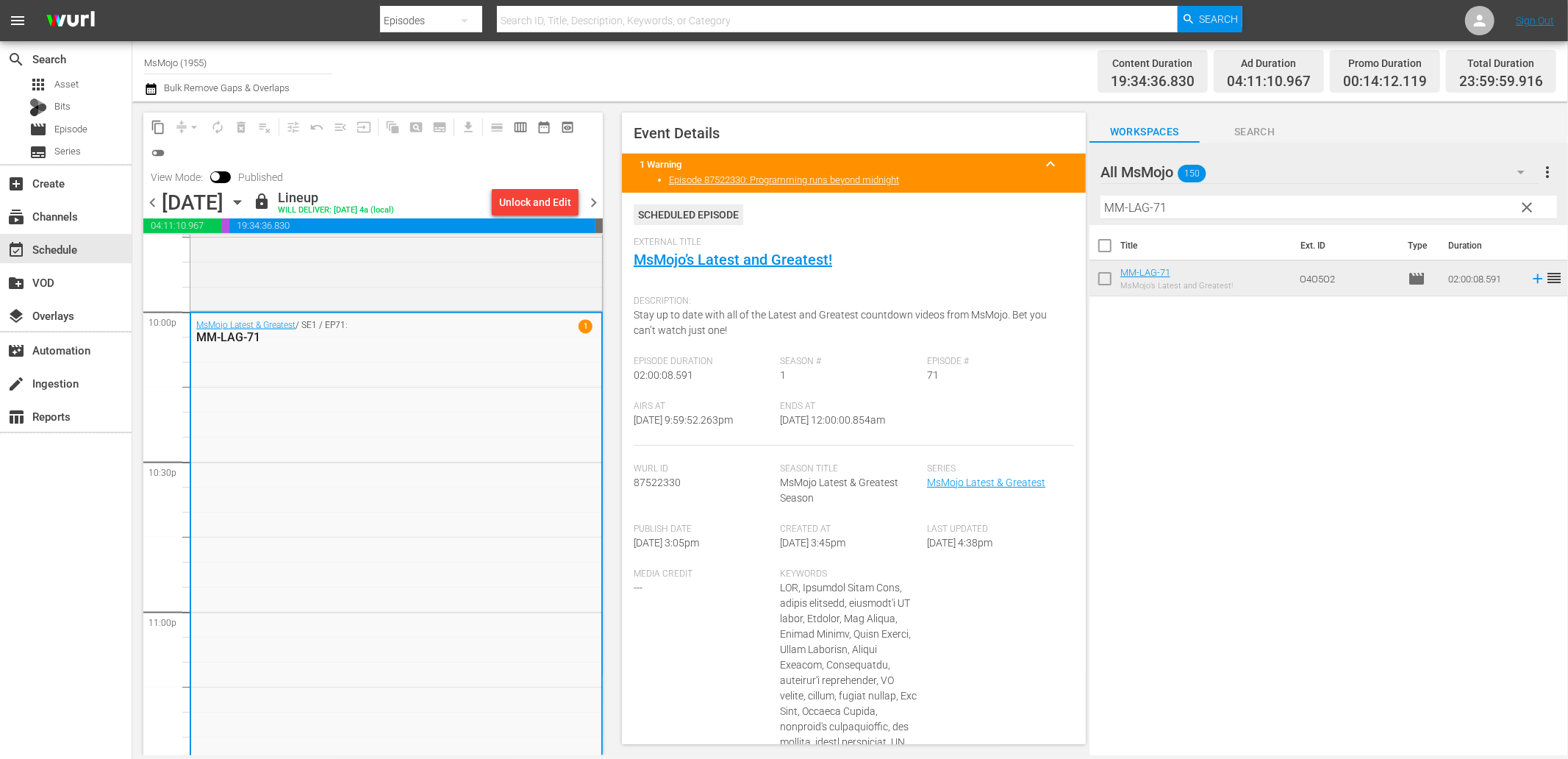
click at [596, 202] on span "chevron_right" at bounding box center [594, 203] width 19 height 19
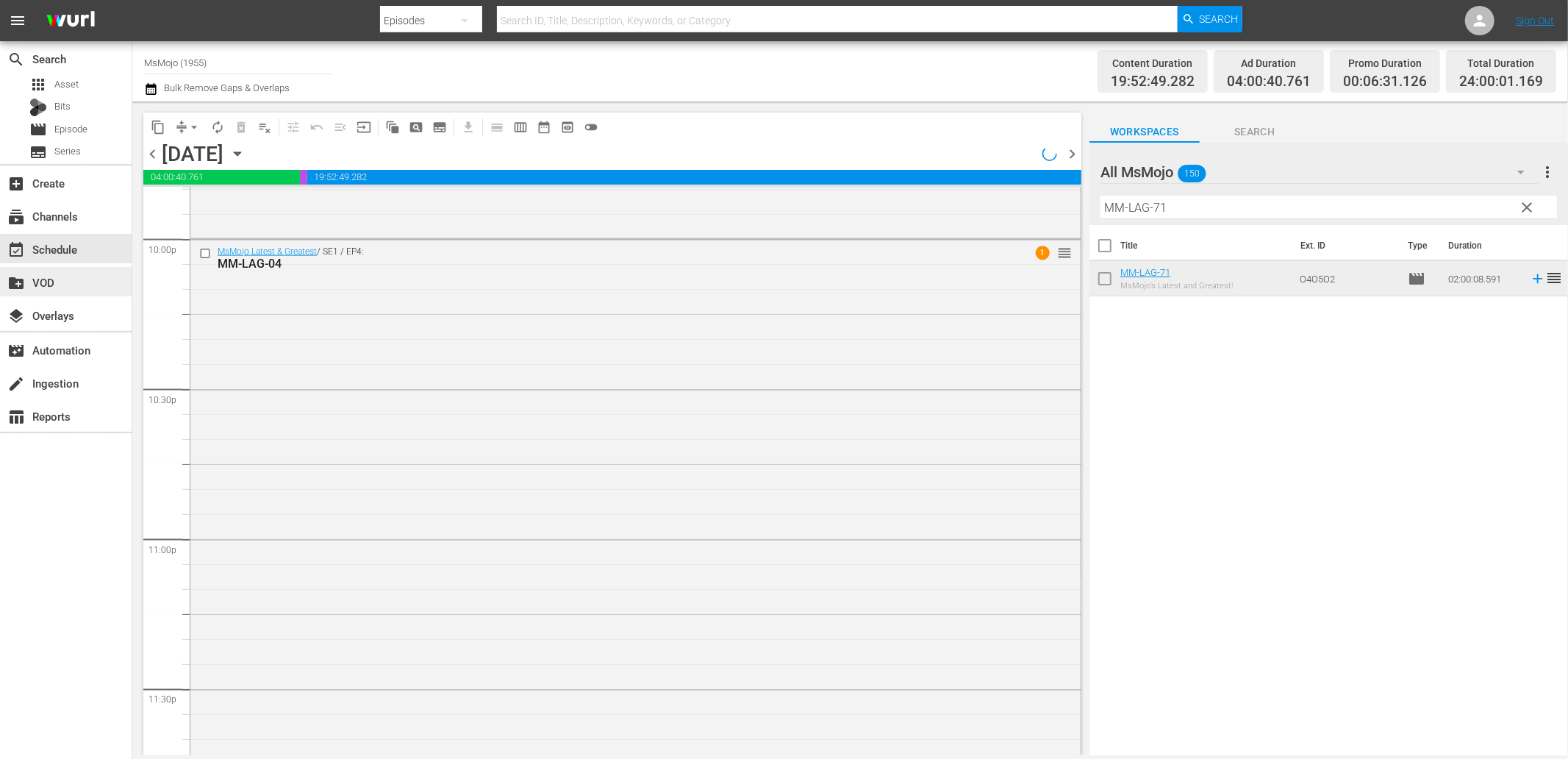
scroll to position [6526, 0]
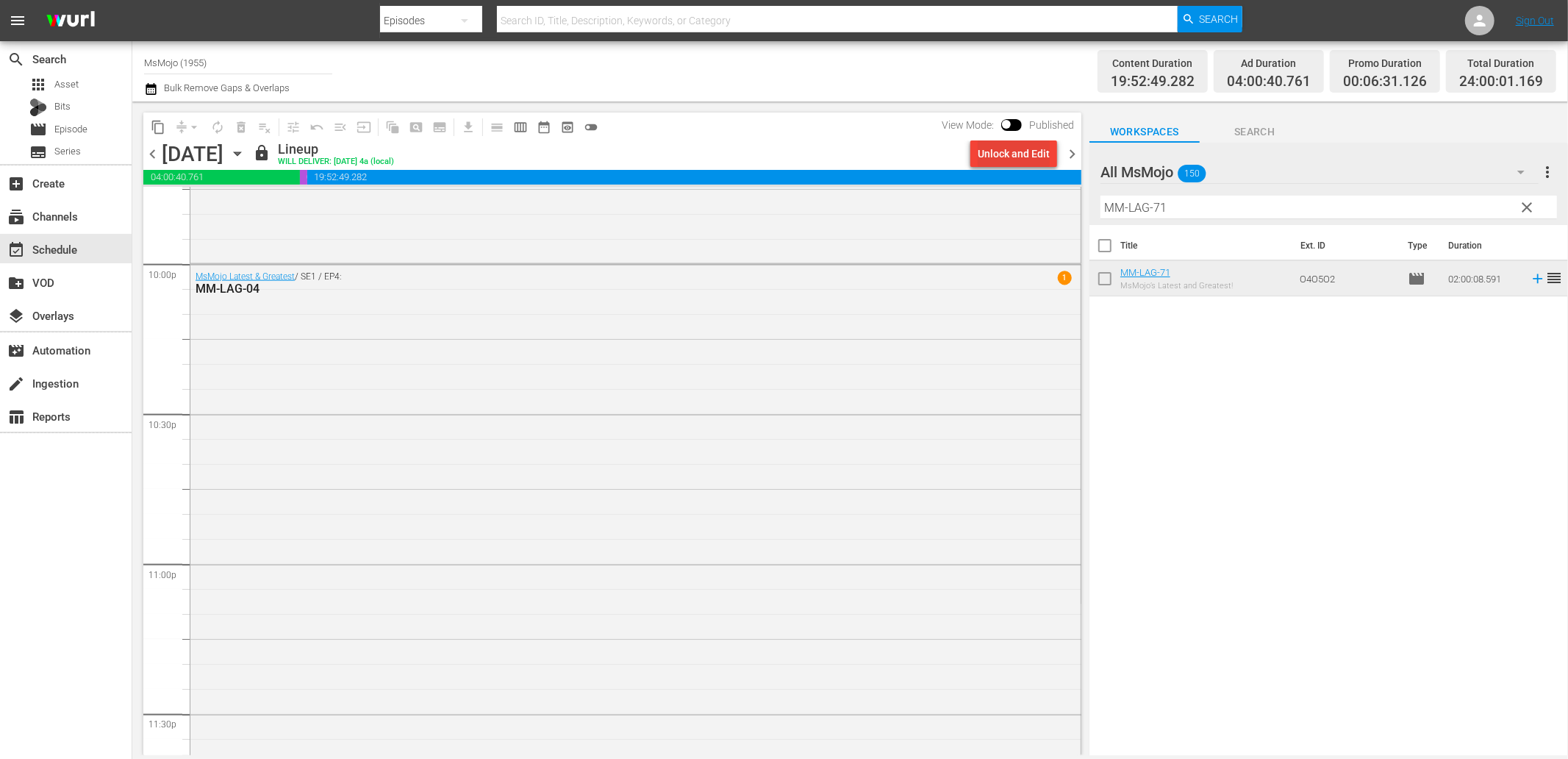
click at [998, 159] on div "Unlock and Edit" at bounding box center [1014, 154] width 72 height 26
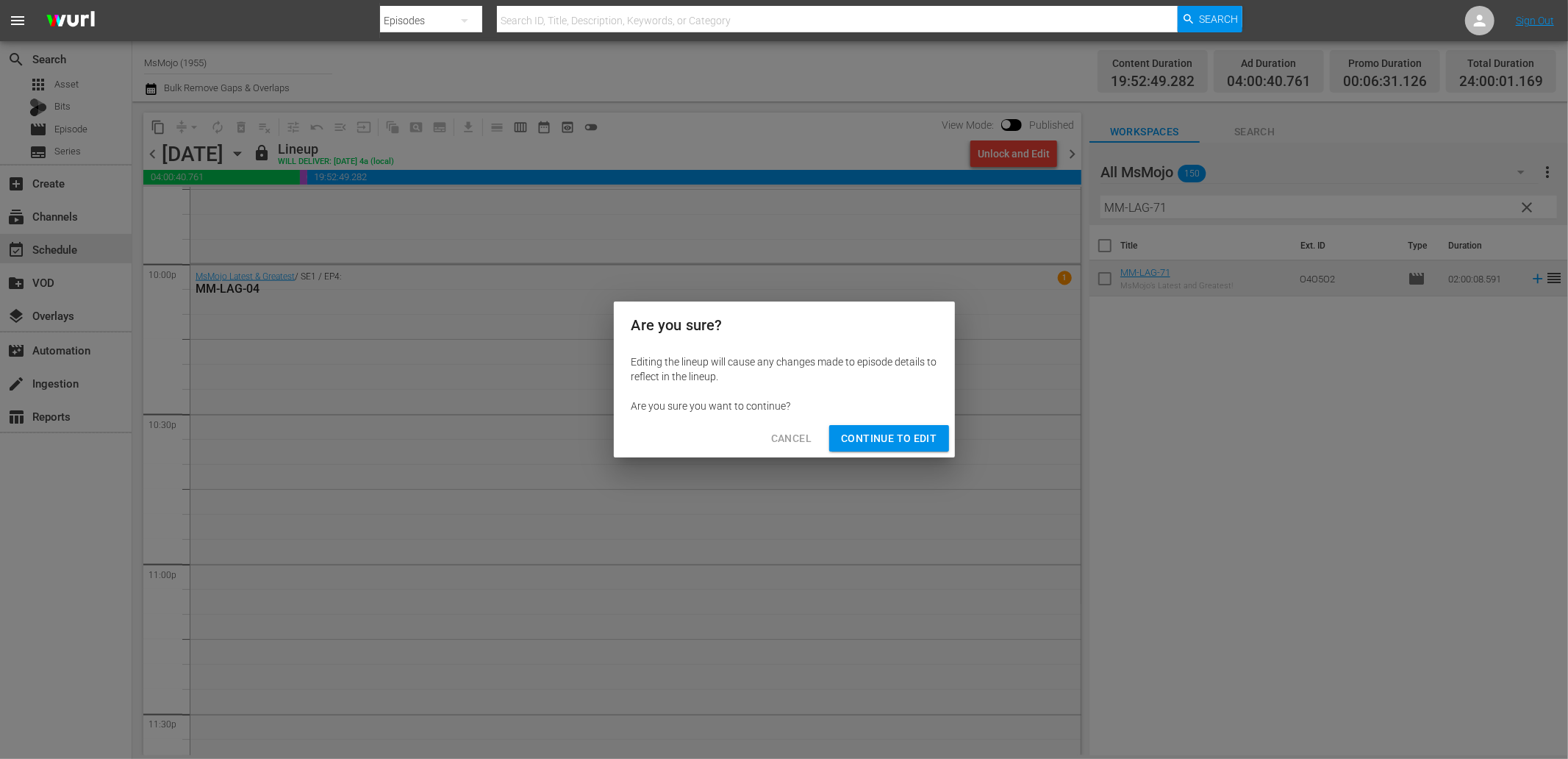
click at [924, 432] on span "Continue to Edit" at bounding box center [888, 439] width 95 height 19
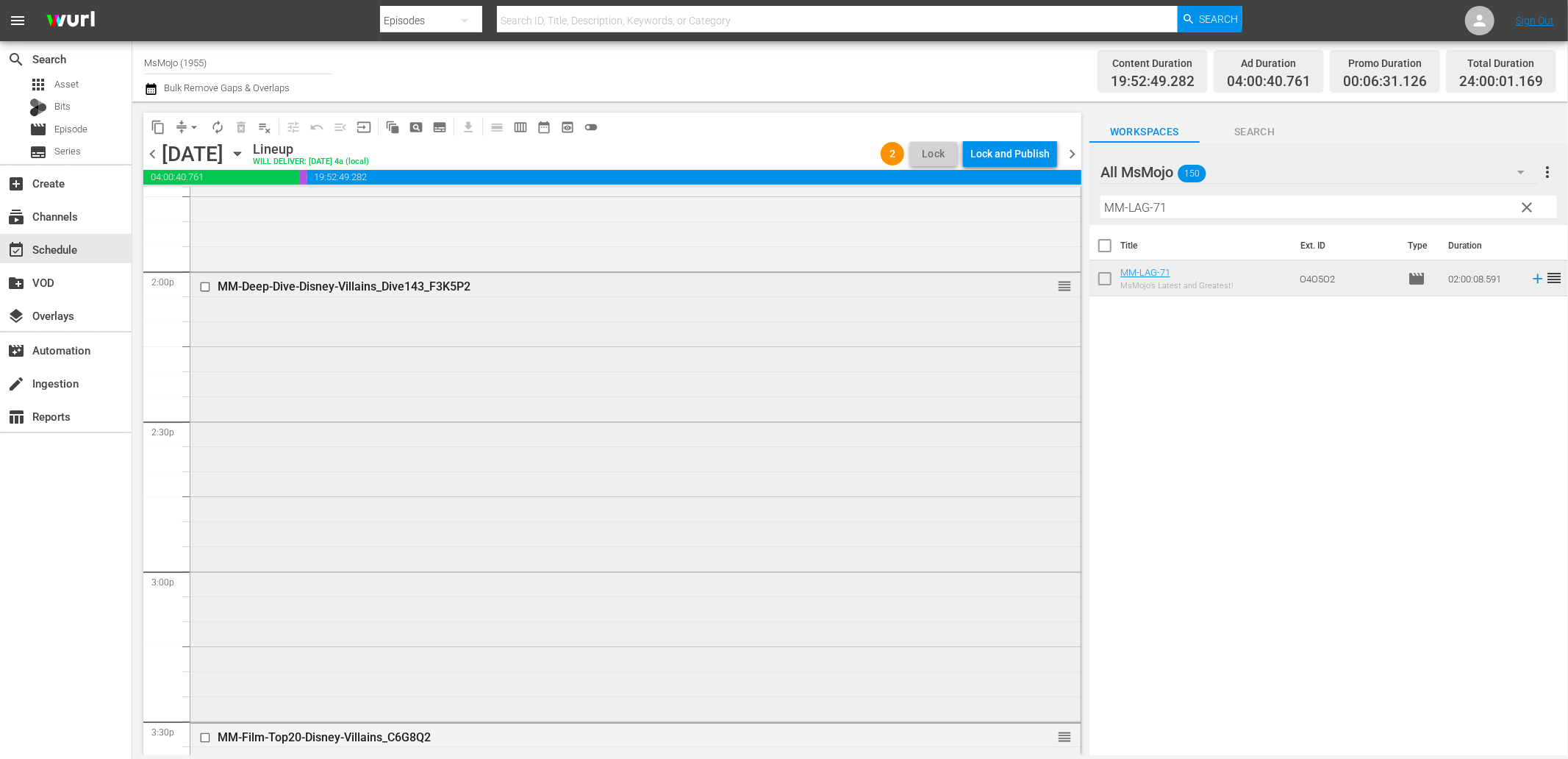
scroll to position [4018, 0]
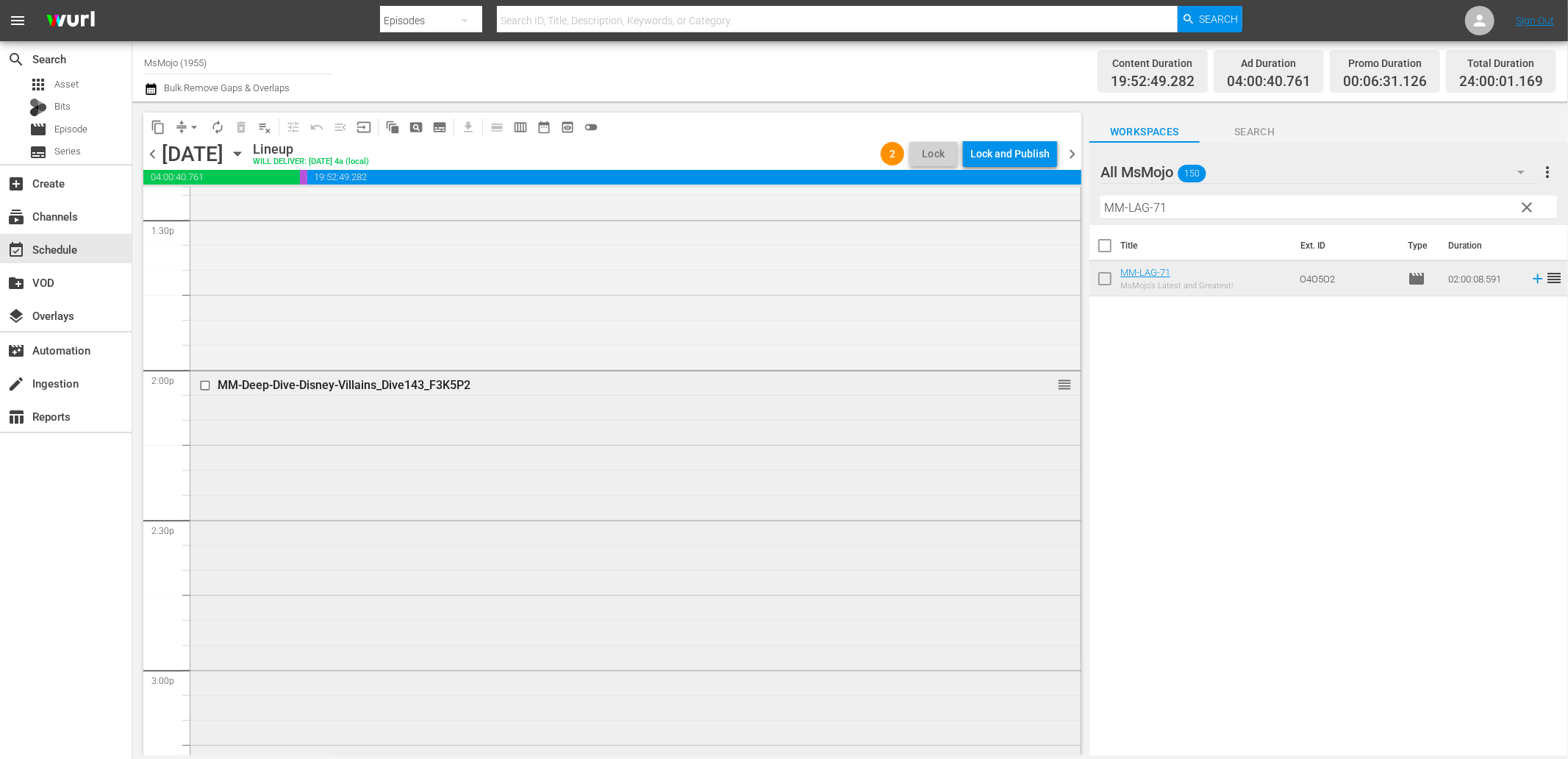
click at [202, 387] on input "checkbox" at bounding box center [206, 386] width 15 height 12
click at [238, 128] on span "delete_forever_outlined" at bounding box center [241, 127] width 15 height 15
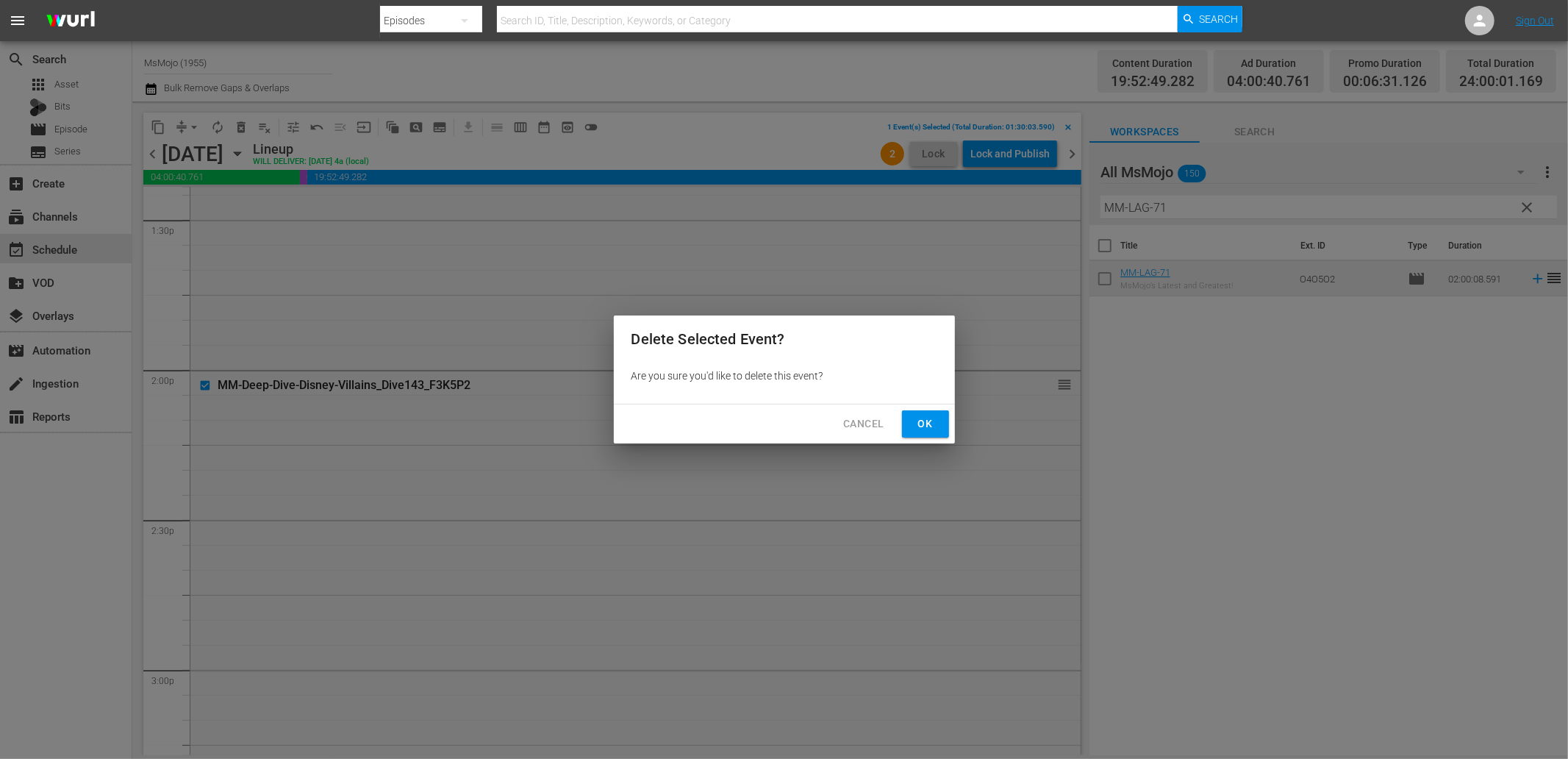
click at [931, 426] on span "Ok" at bounding box center [925, 424] width 24 height 19
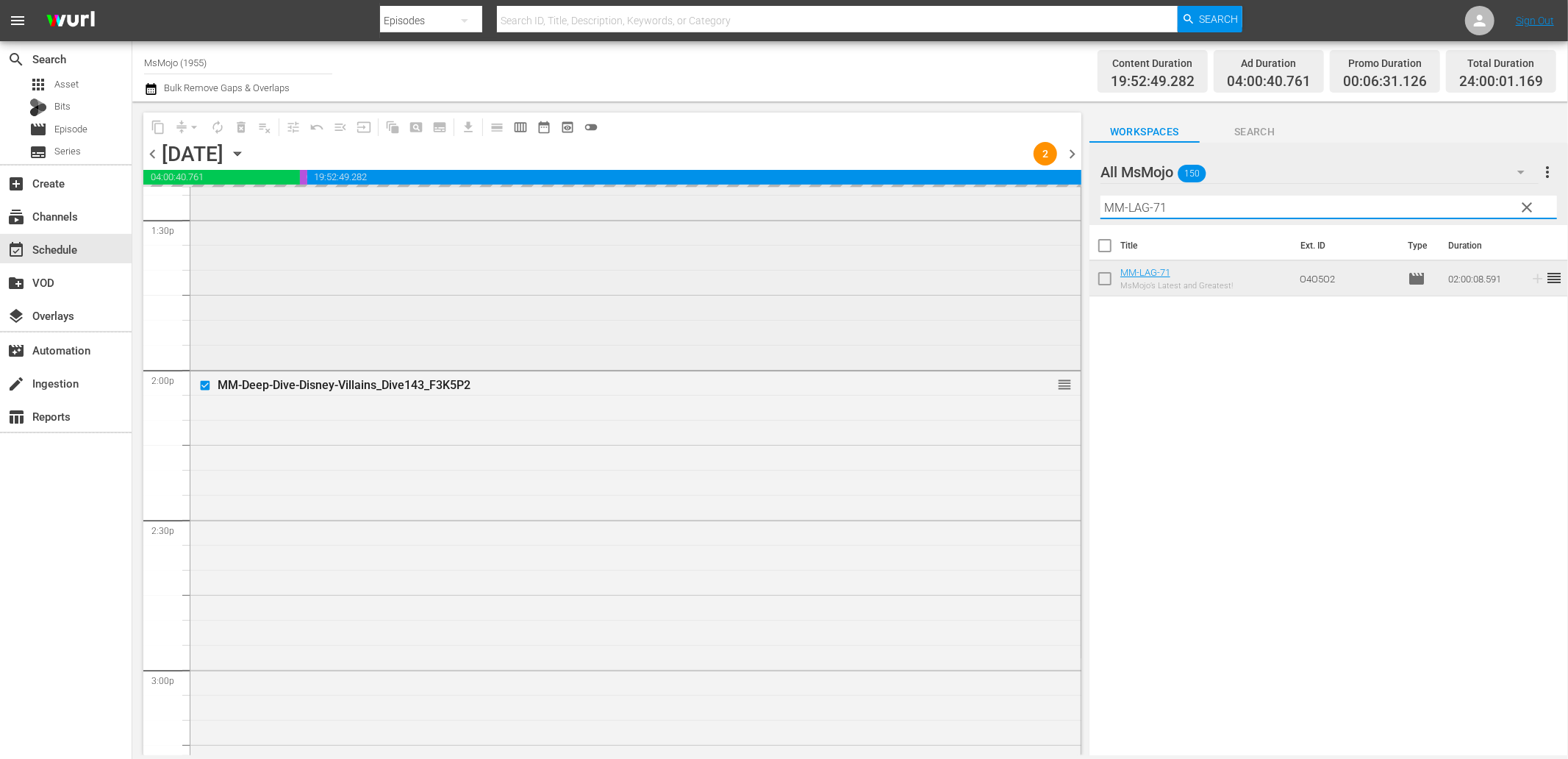
drag, startPoint x: 1119, startPoint y: 202, endPoint x: 1061, endPoint y: 203, distance: 58.0
click at [1070, 202] on div "content_copy compress arrow_drop_down autorenew_outlined delete_forever_outline…" at bounding box center [850, 429] width 1436 height 654
paste input "Deep-Dive-Who-Do-You-Think-You-Are _Dive120_M2O8D6"
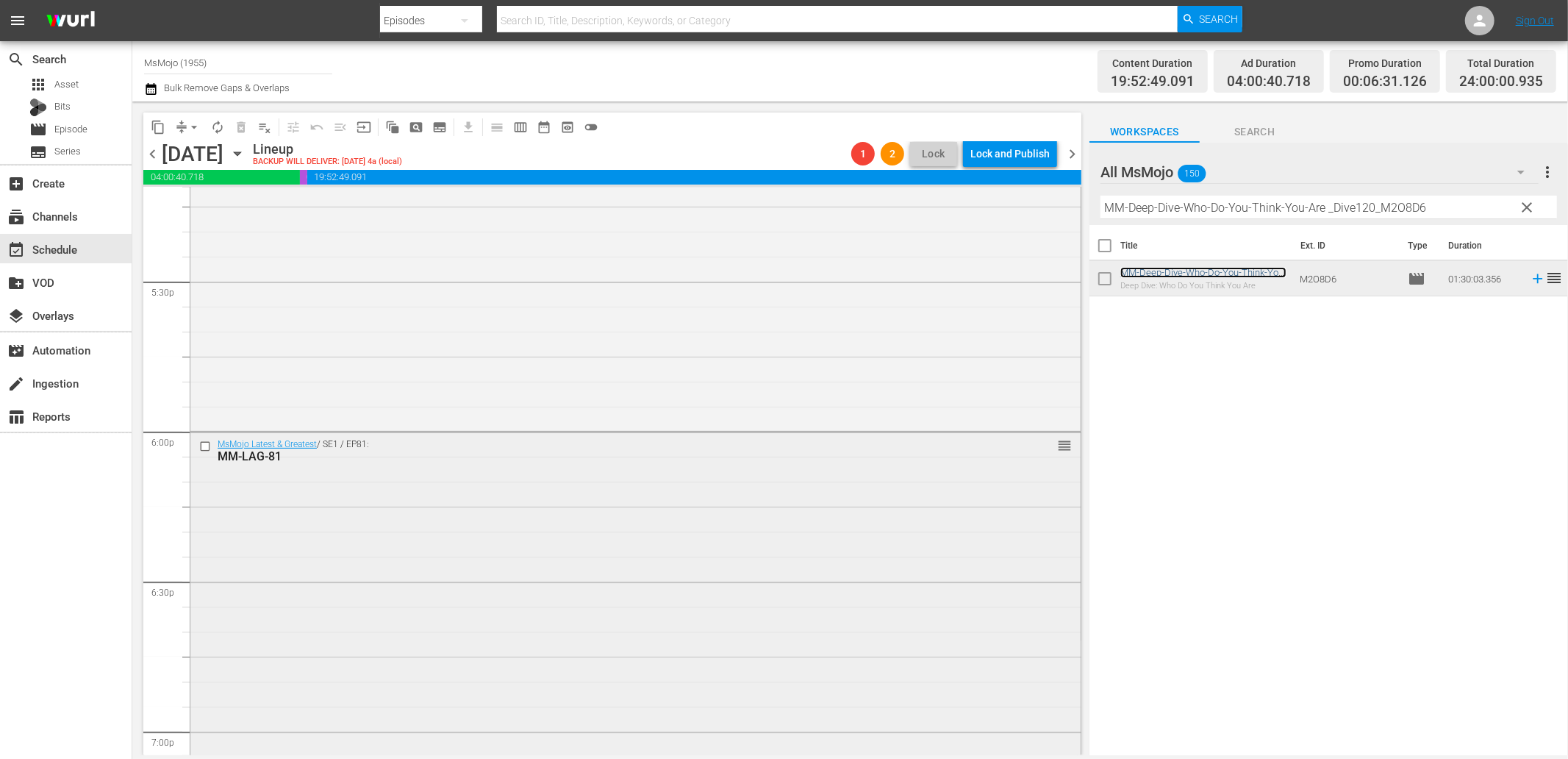
scroll to position [5163, 0]
drag, startPoint x: 306, startPoint y: 463, endPoint x: 216, endPoint y: 459, distance: 90.1
click at [216, 459] on div "MsMojo Latest & Greatest / SE1 / EP81: MM-LAG-81 reorder" at bounding box center [635, 444] width 890 height 36
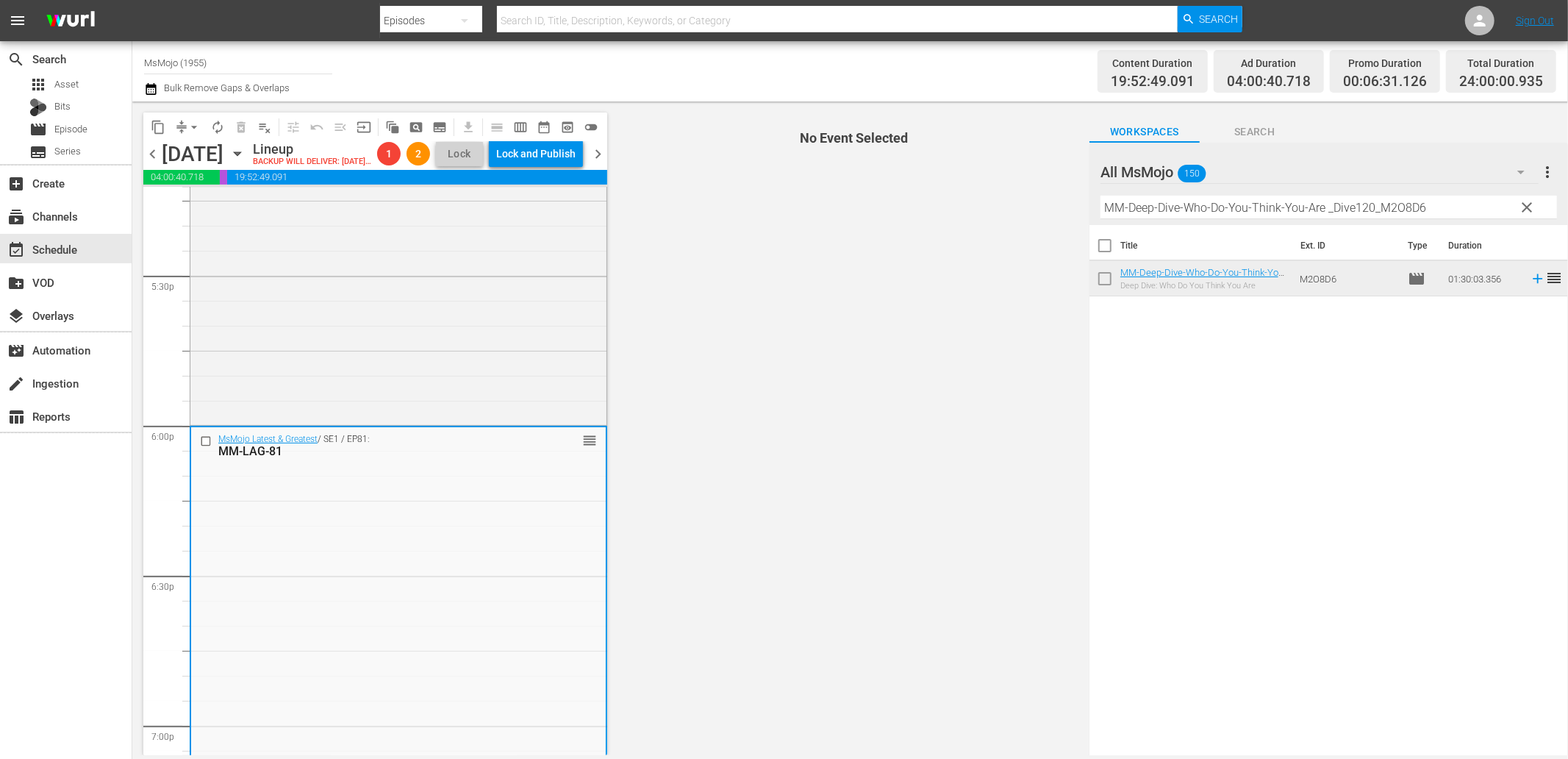
copy div "MM-LAG-81"
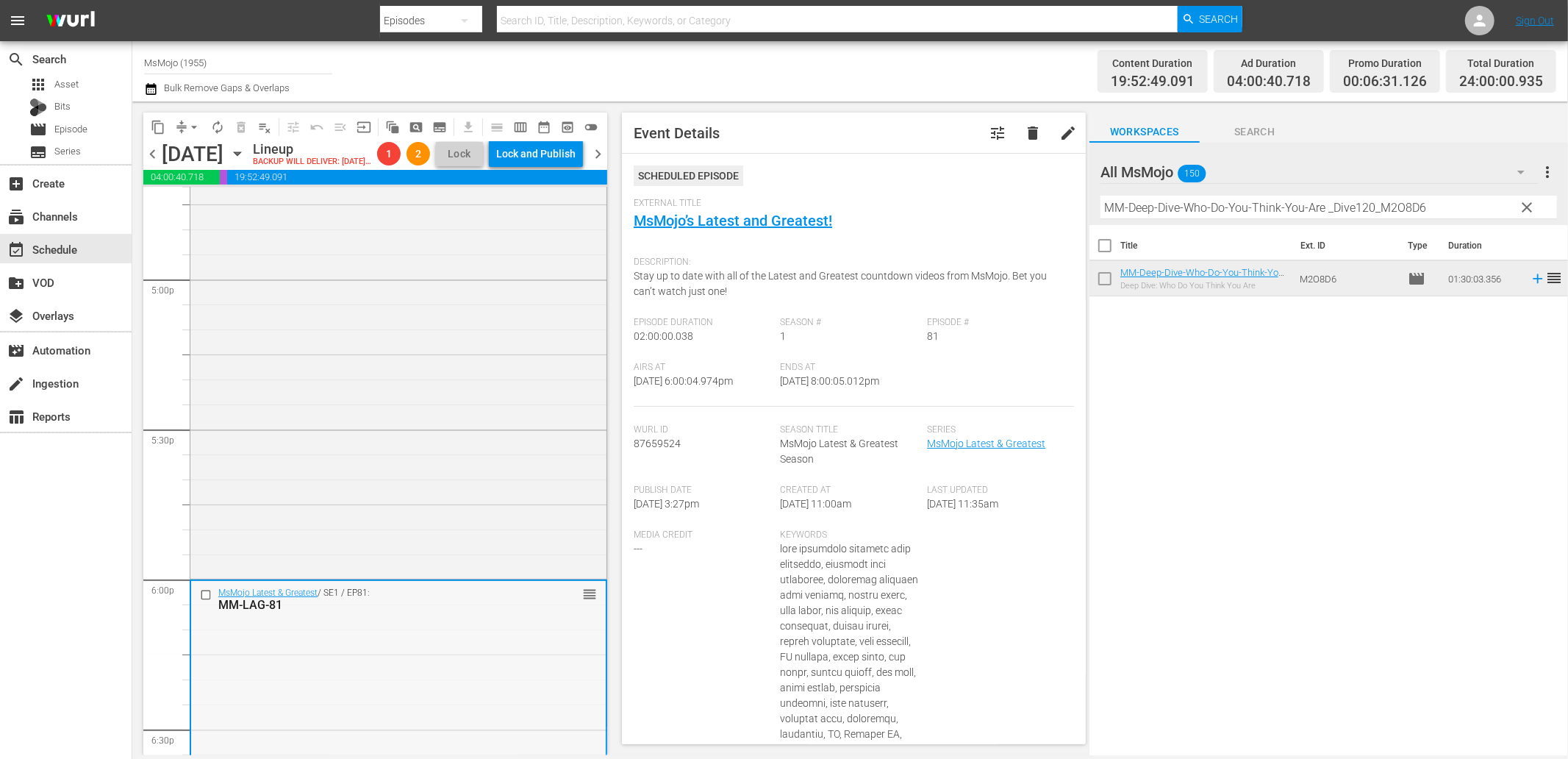
scroll to position [5108, 0]
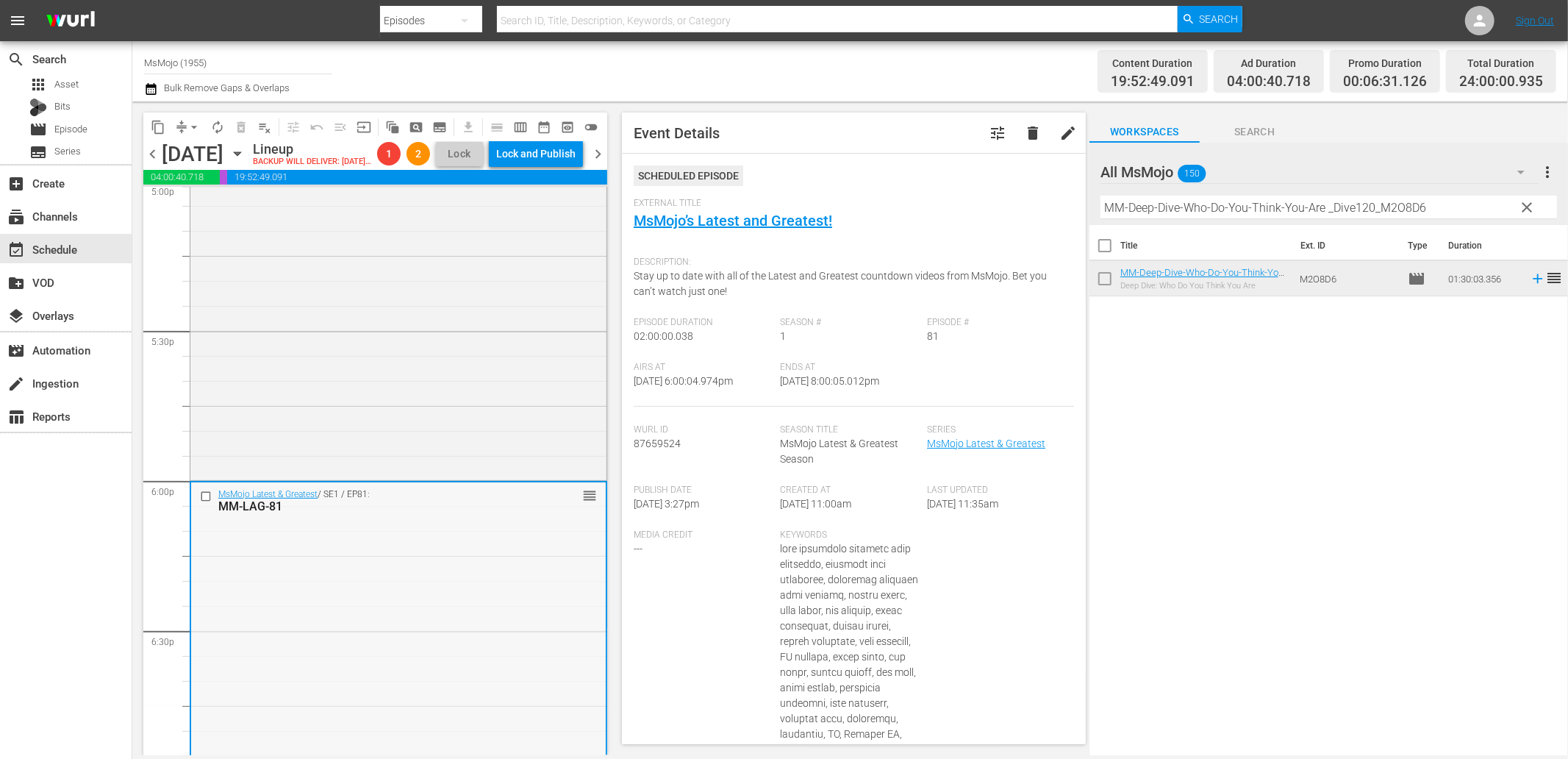
click at [202, 503] on input "checkbox" at bounding box center [207, 496] width 15 height 12
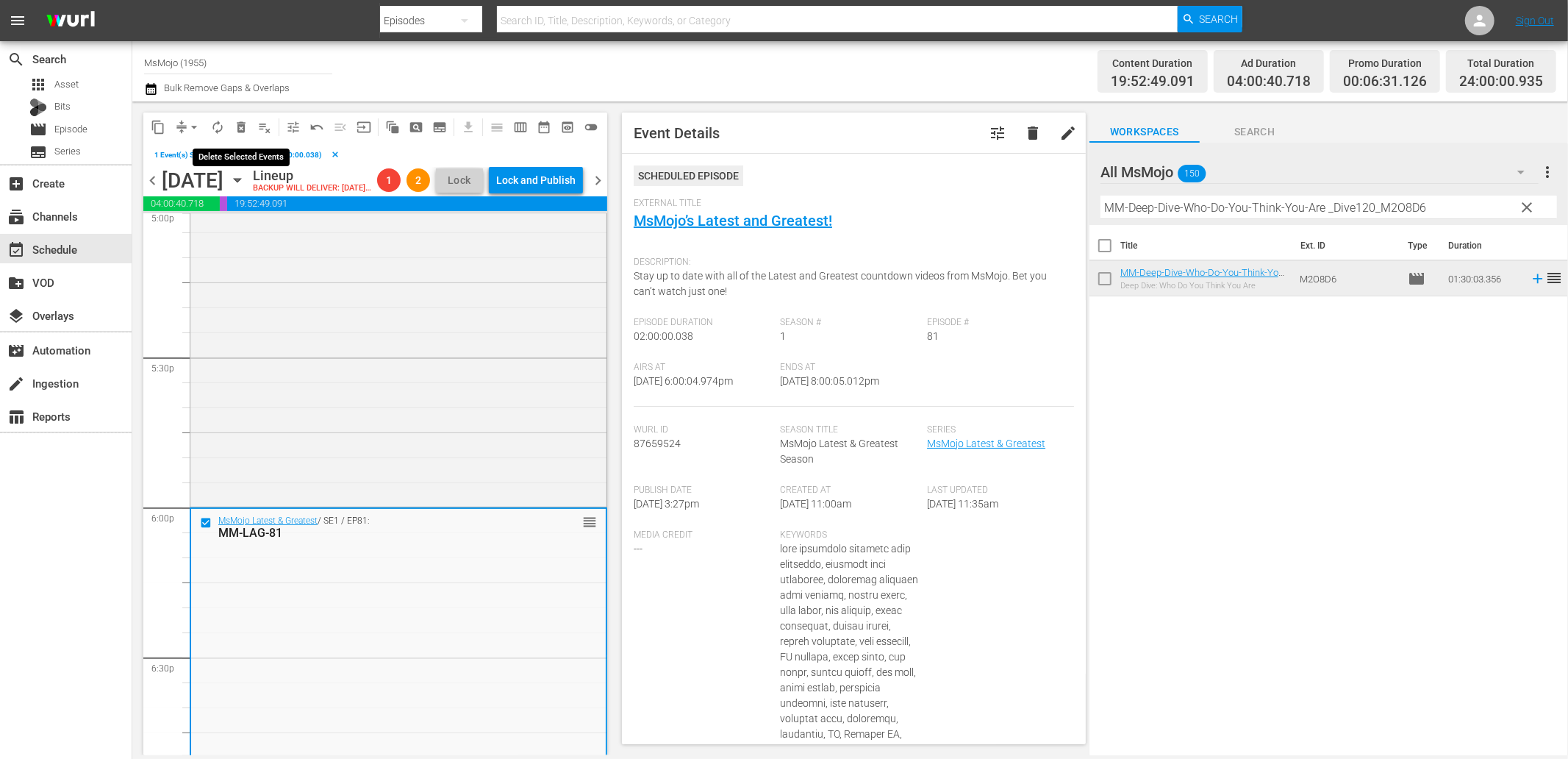
click at [238, 129] on span "delete_forever_outlined" at bounding box center [241, 127] width 15 height 15
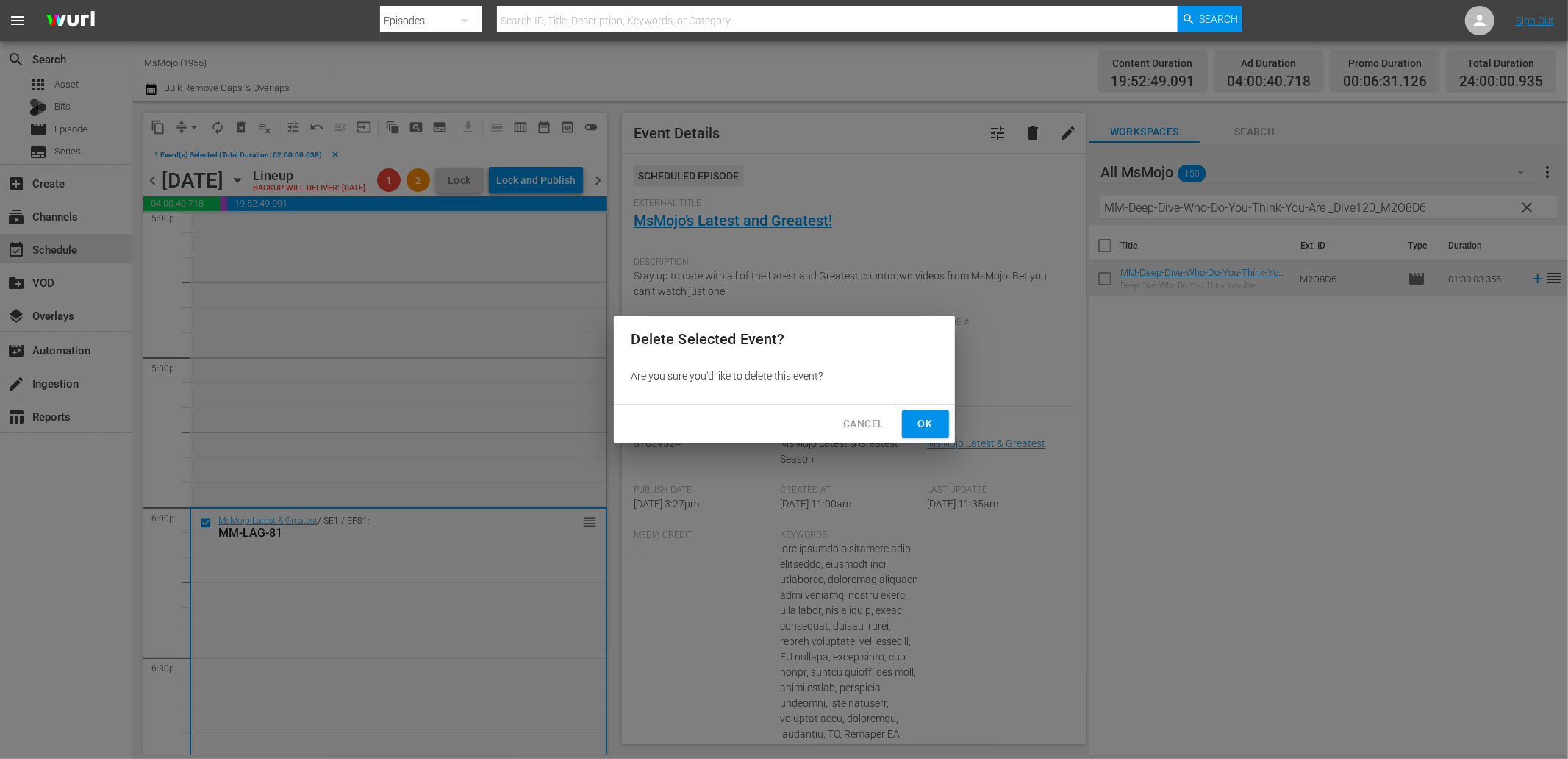
click at [932, 424] on span "Ok" at bounding box center [925, 424] width 24 height 19
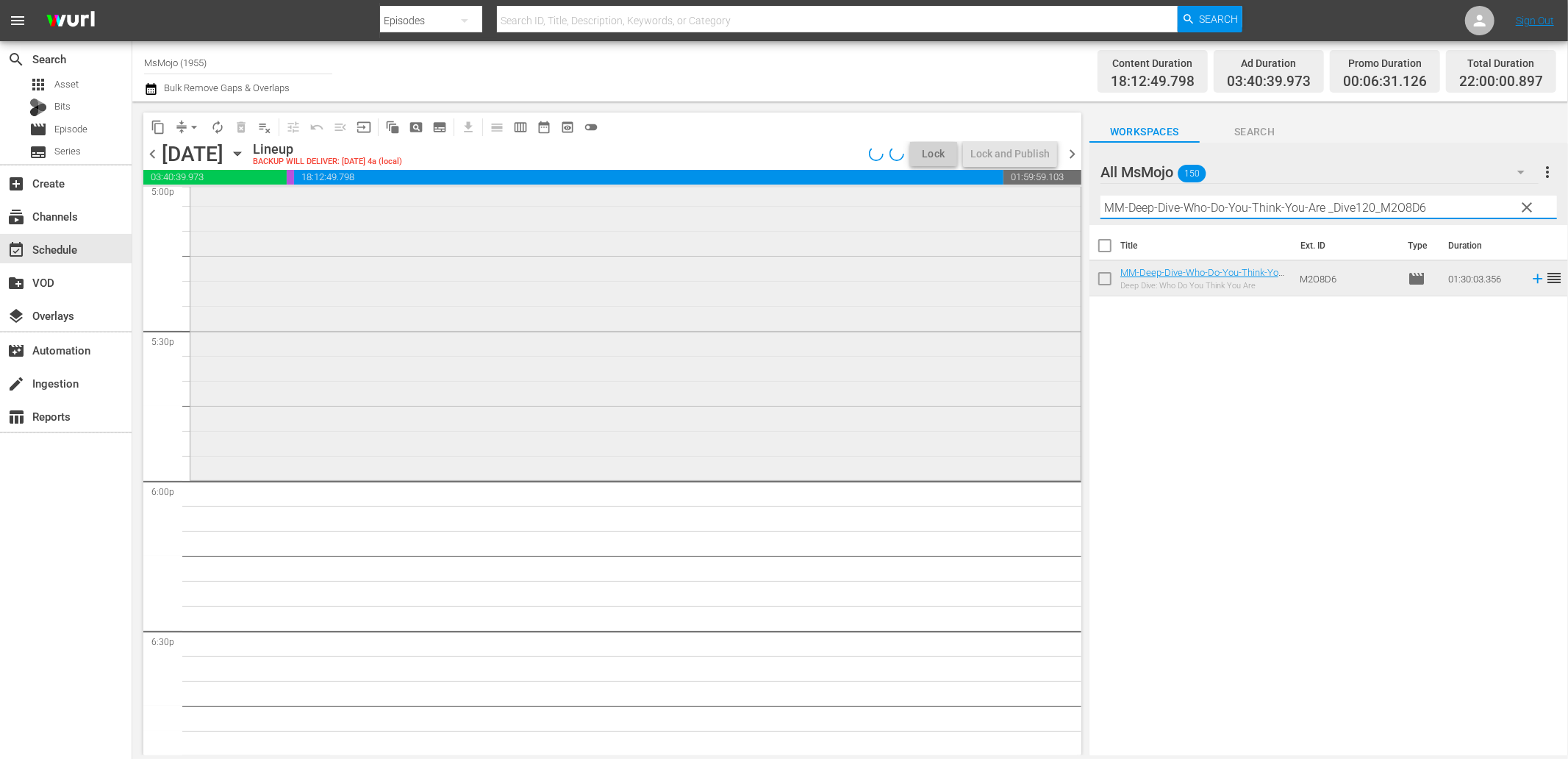
drag, startPoint x: 1476, startPoint y: 208, endPoint x: 1002, endPoint y: 196, distance: 474.2
click at [1002, 196] on div "content_copy compress arrow_drop_down autorenew_outlined delete_forever_outline…" at bounding box center [850, 429] width 1436 height 654
paste input "SNL-Impressions-_Dive119_B5I4I"
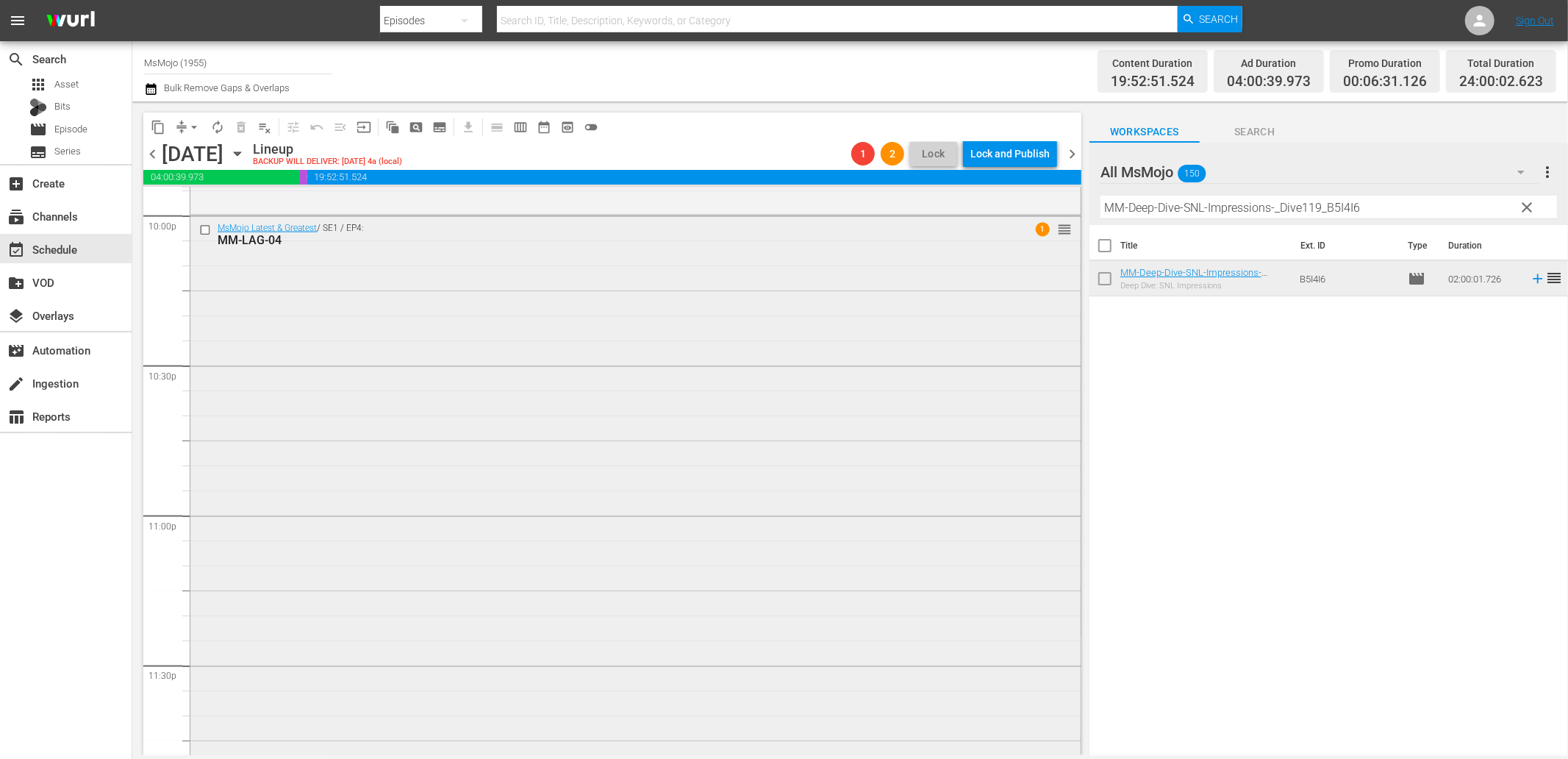
scroll to position [6635, 0]
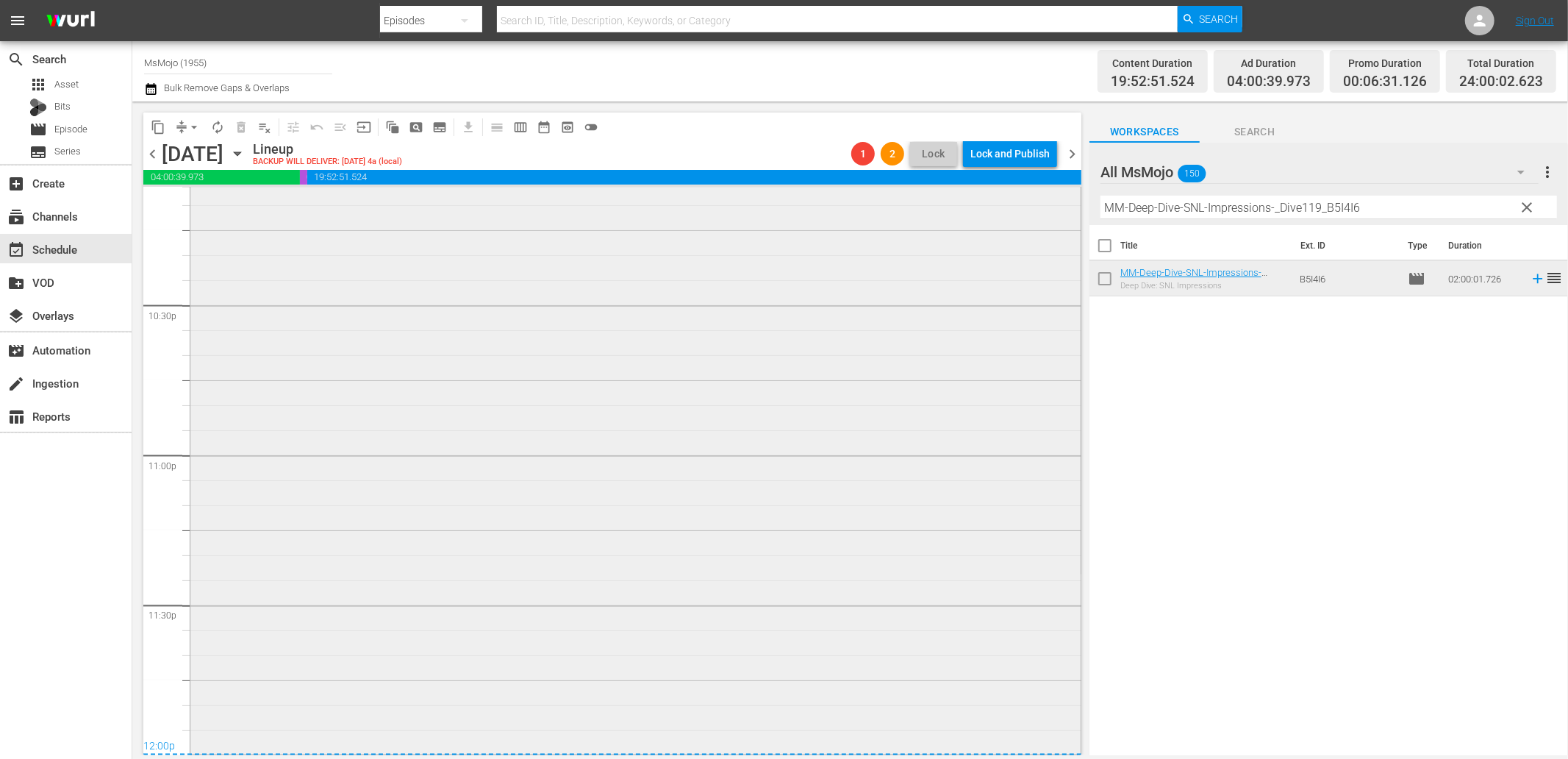
click at [653, 567] on div "MsMojo Latest & Greatest / SE1 / EP4: MM-LAG-04 1 reorder" at bounding box center [635, 453] width 890 height 595
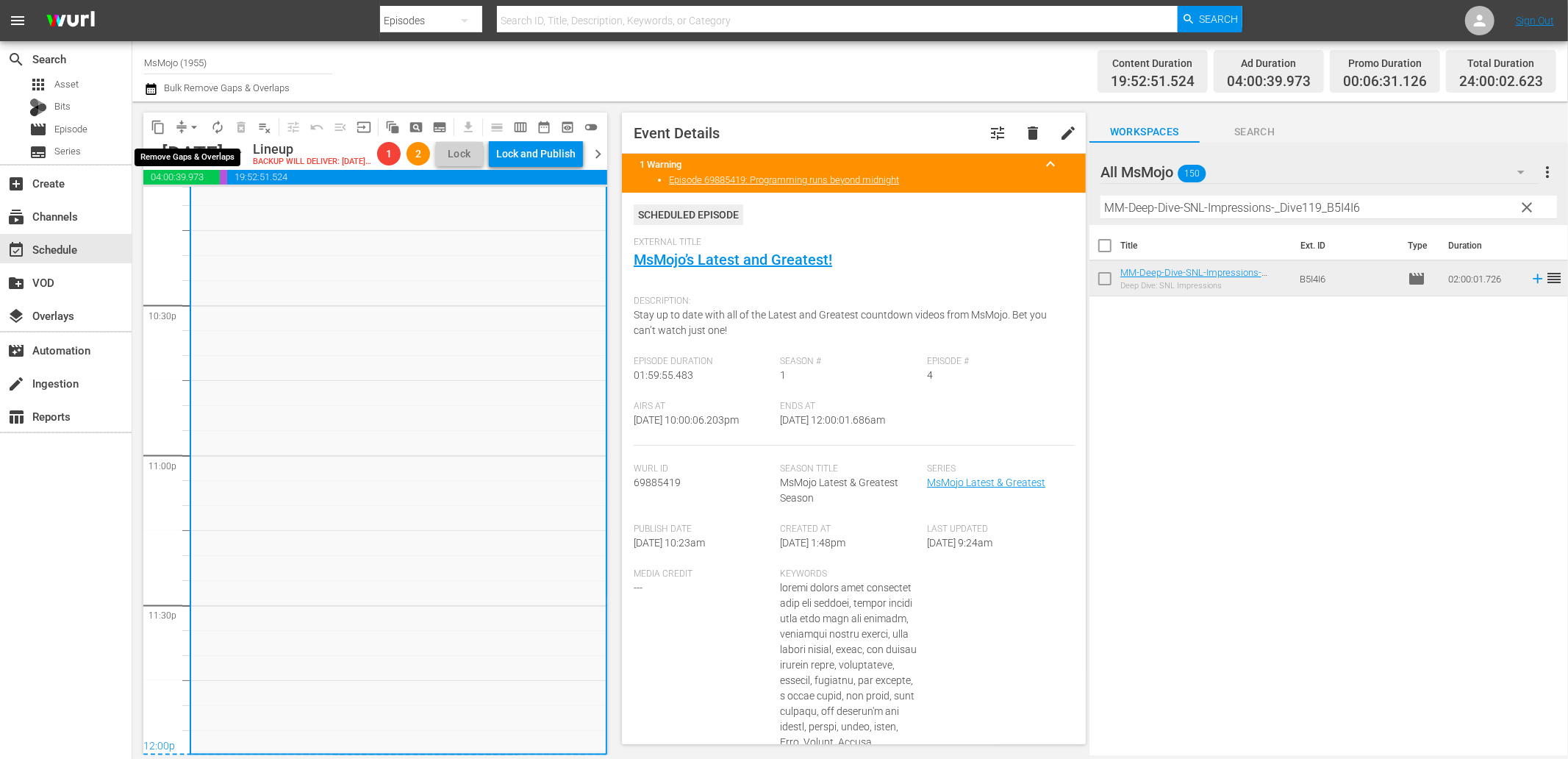
click at [193, 120] on span "arrow_drop_down" at bounding box center [194, 127] width 15 height 15
click at [216, 204] on li "Align to End of Previous Day" at bounding box center [195, 205] width 155 height 25
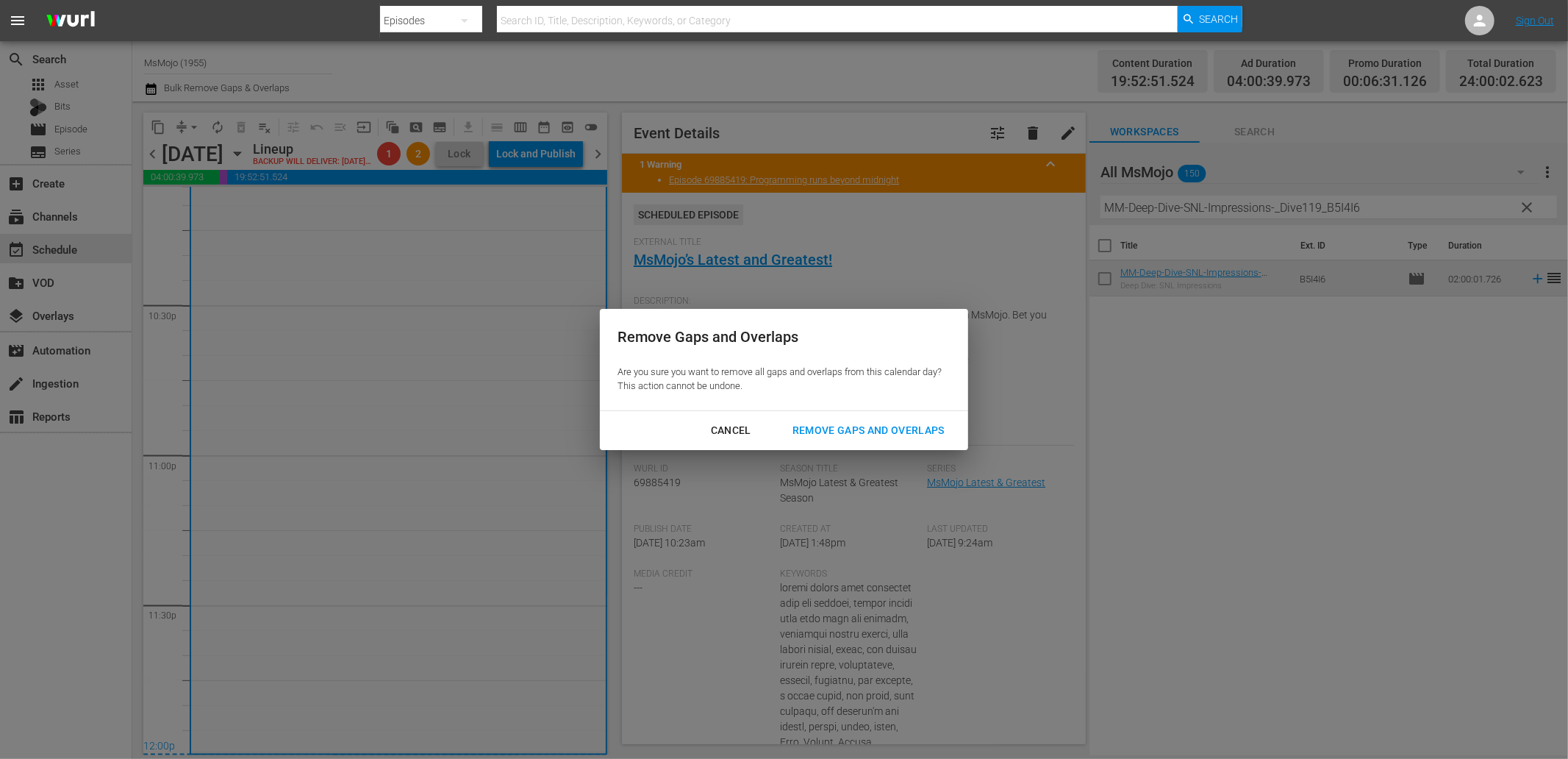
click at [875, 431] on div "Remove Gaps and Overlaps" at bounding box center [868, 431] width 175 height 19
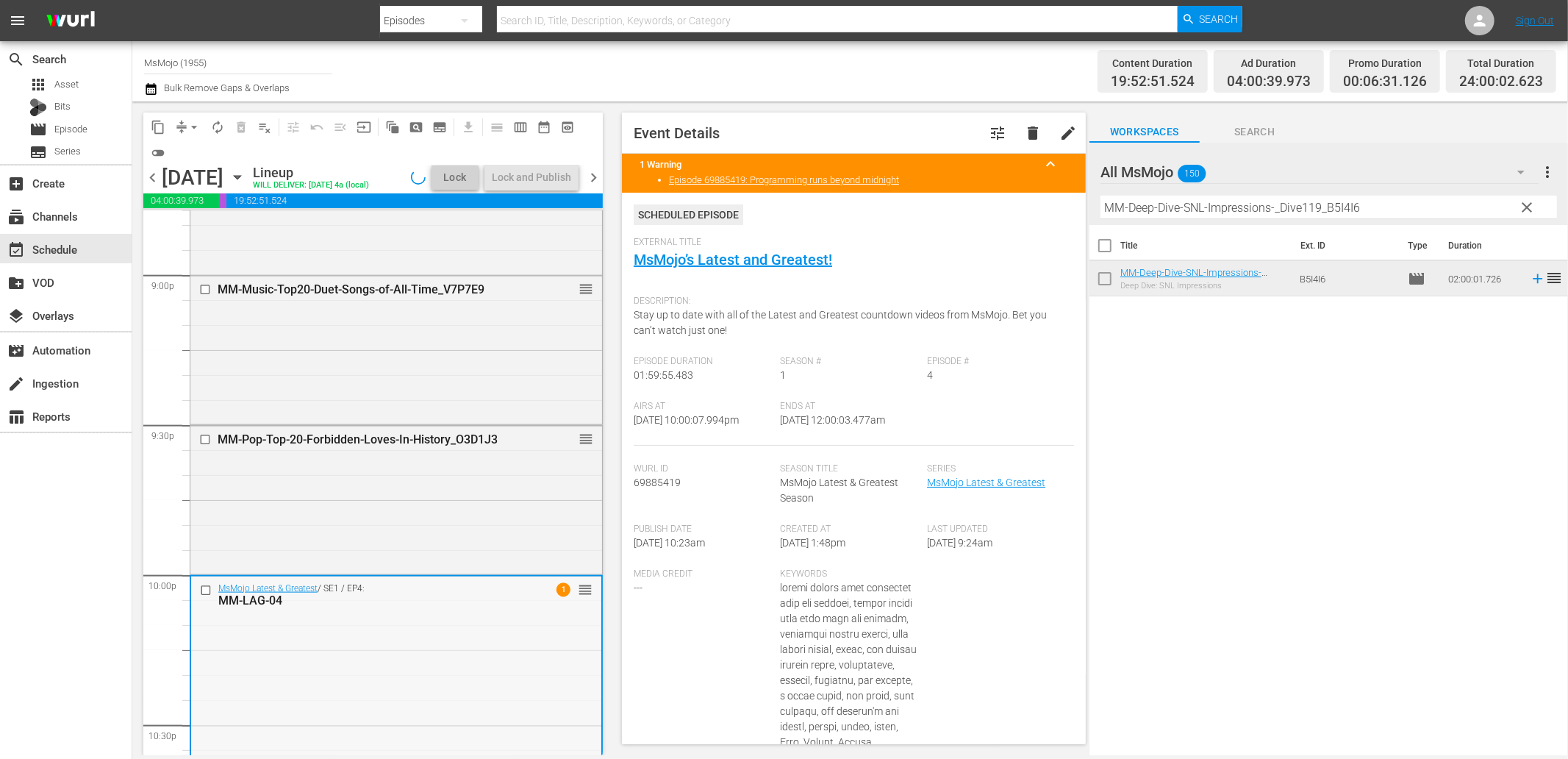
scroll to position [6362, 0]
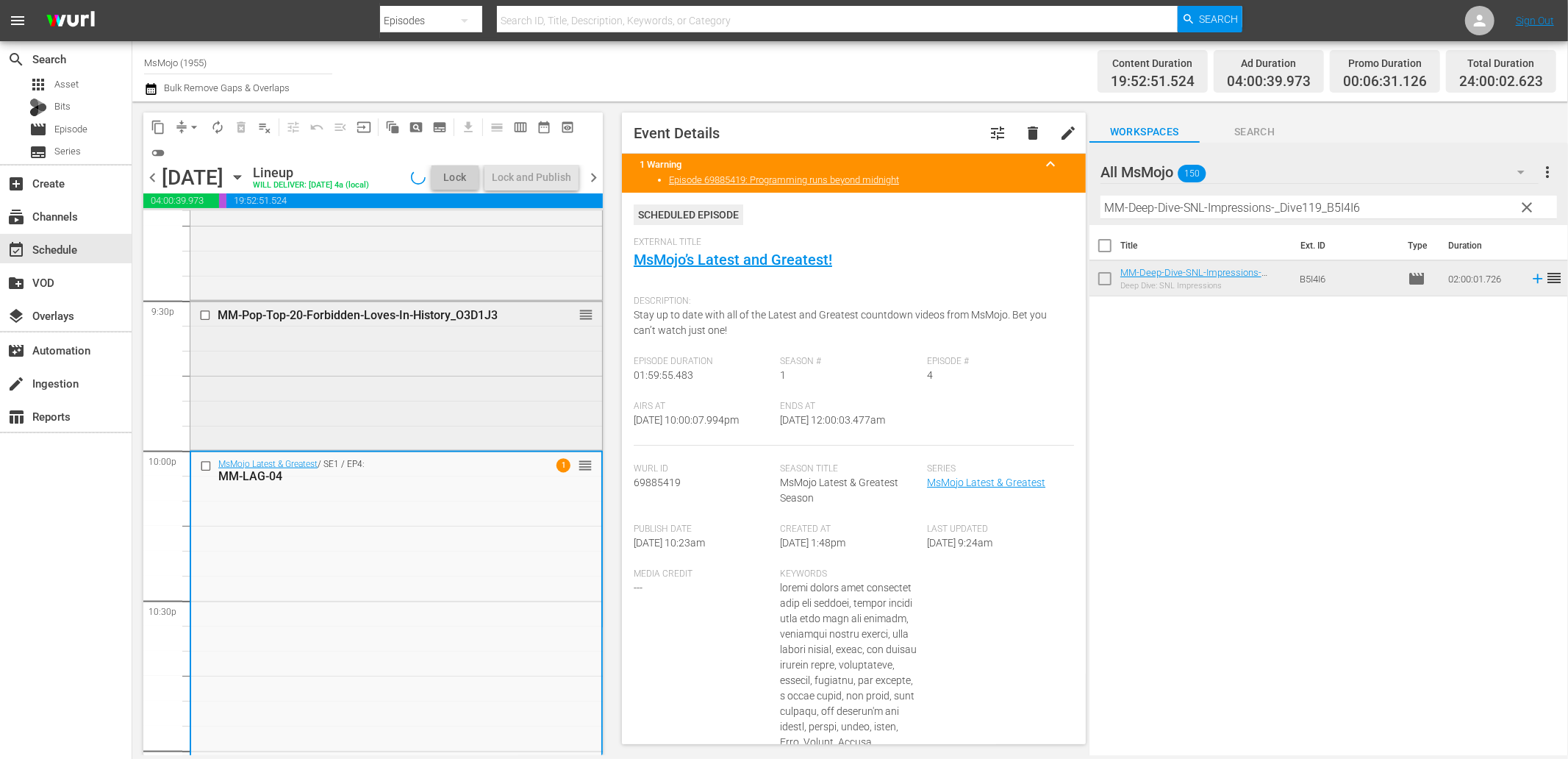
click at [335, 431] on div "MM-Pop-Top-20-Forbidden-Loves-In-History_O3D1J3 reorder" at bounding box center [396, 374] width 412 height 145
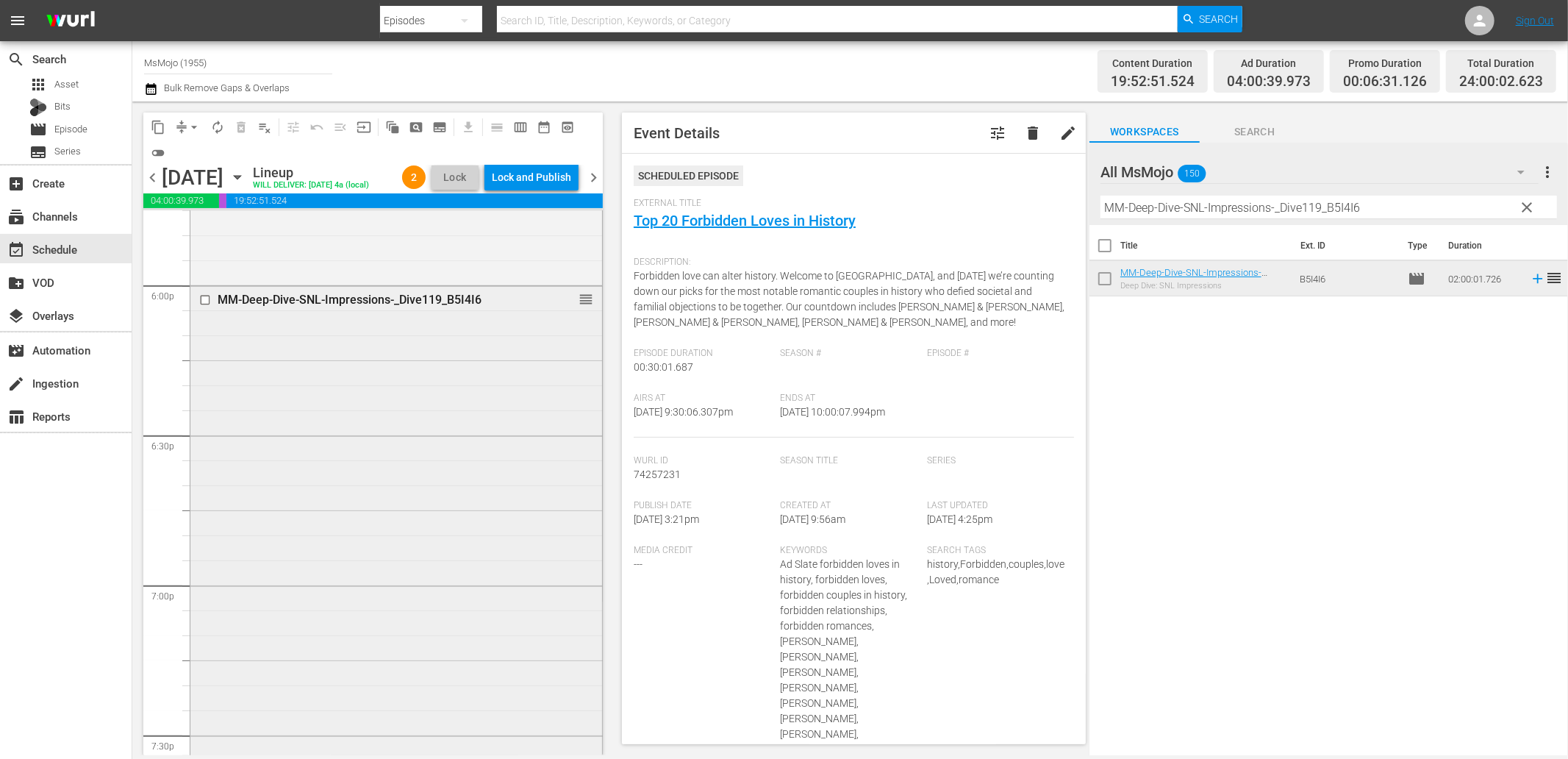
scroll to position [5326, 0]
click at [344, 510] on div "MM-Deep-Dive-SNL-Impressions-_Dive119_B5I4I6 reorder" at bounding box center [396, 585] width 412 height 596
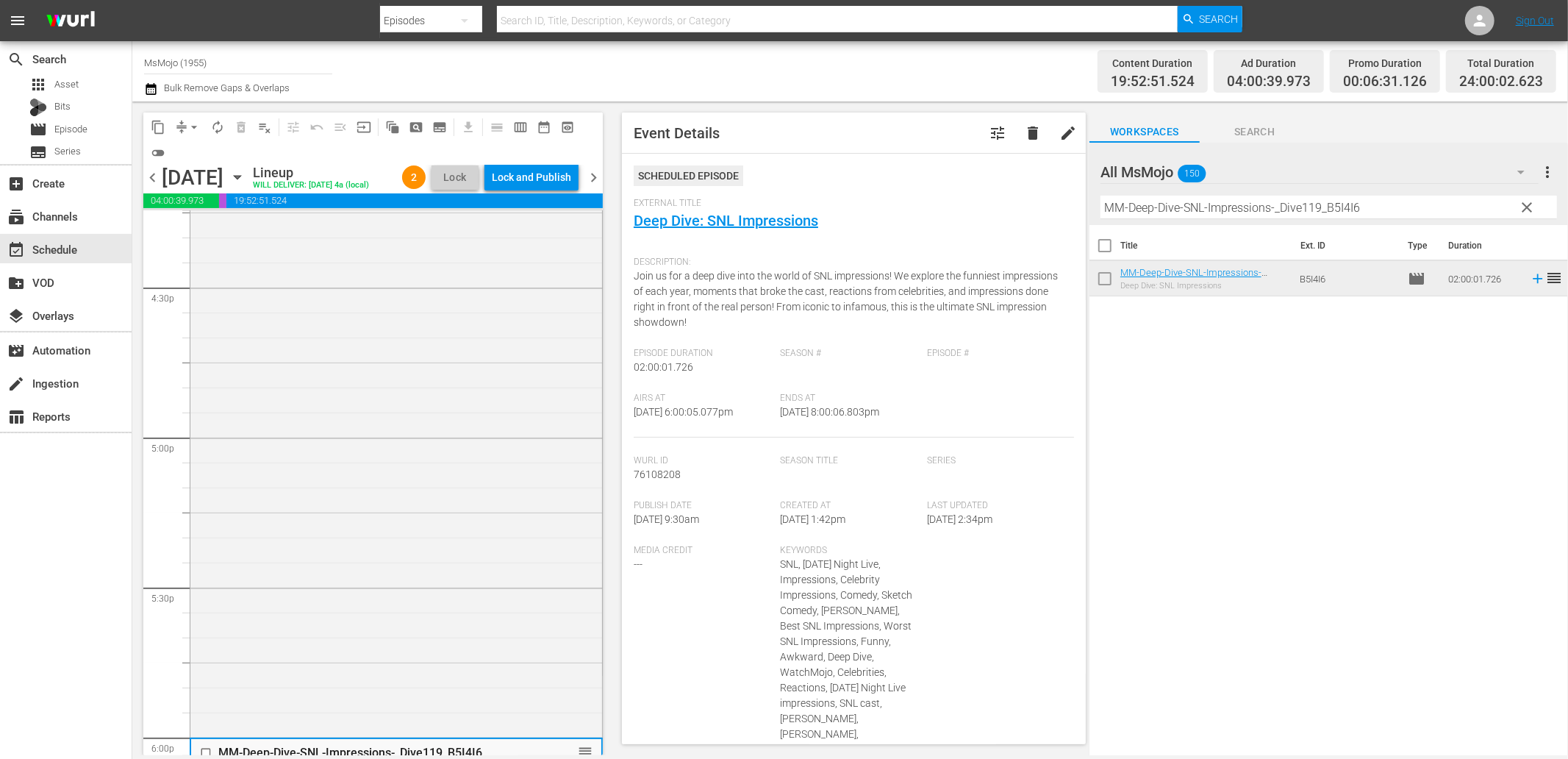
scroll to position [4727, 0]
click at [361, 501] on div "MsMojo Latest & Greatest / SE1 / EP45: MM-LAG-45 reorder" at bounding box center [396, 584] width 412 height 595
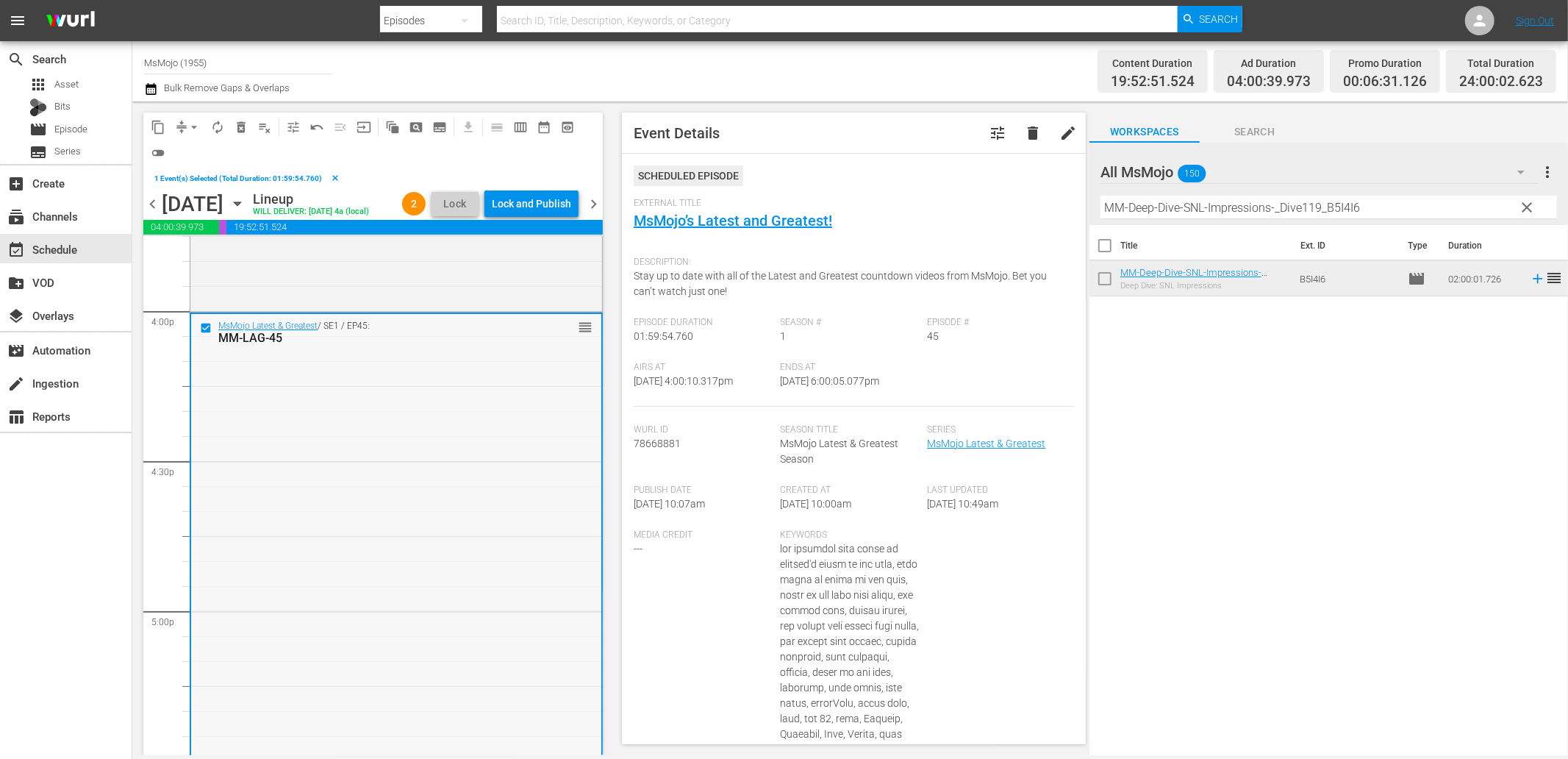
click at [383, 439] on div "MsMojo Latest & Greatest / SE1 / EP45: MM-LAG-45 reorder" at bounding box center [396, 611] width 410 height 595
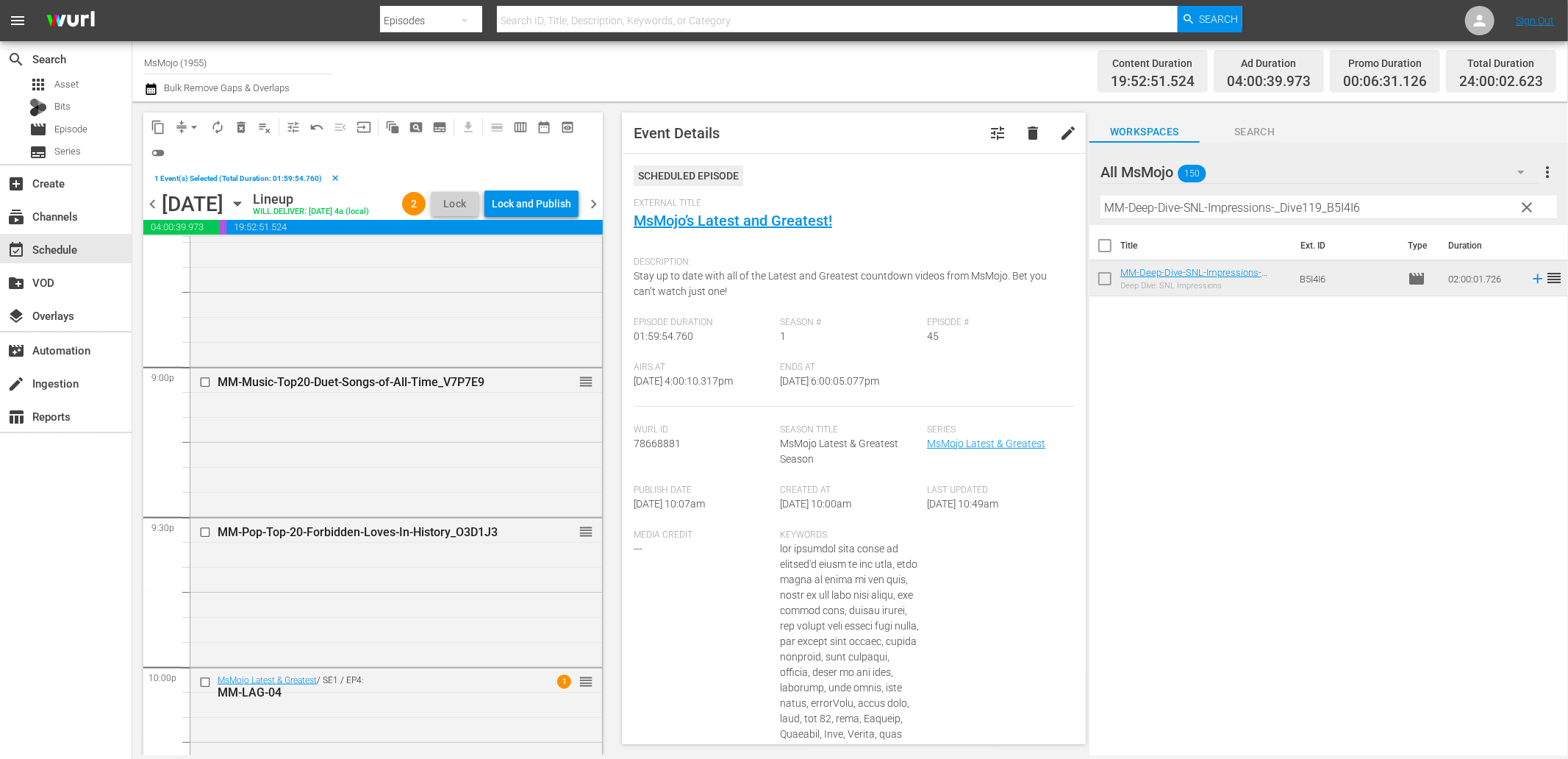
scroll to position [6708, 0]
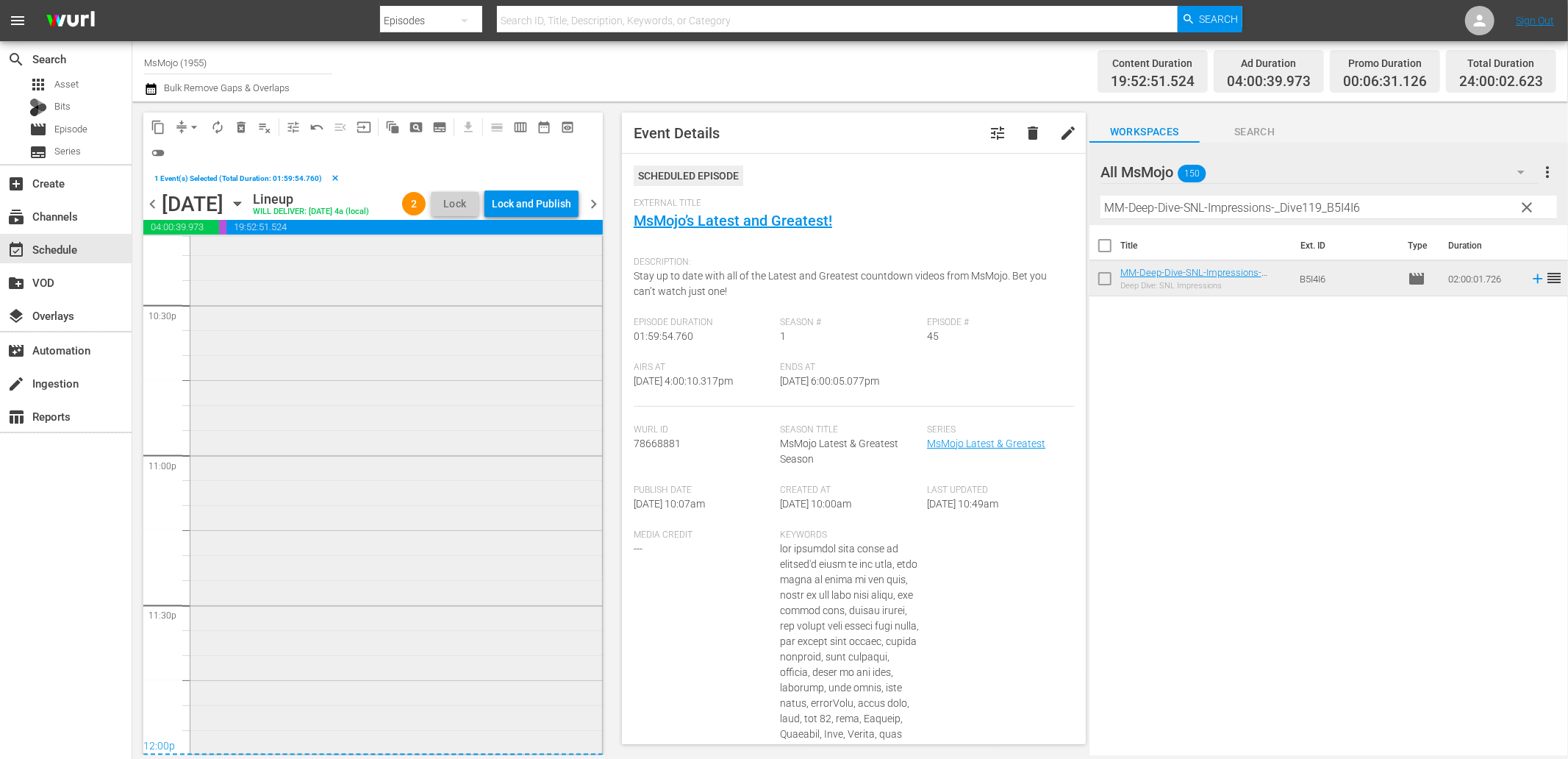
click at [408, 574] on div "MsMojo Latest & Greatest / SE1 / EP4: MM-LAG-04 1 reorder" at bounding box center [396, 454] width 412 height 595
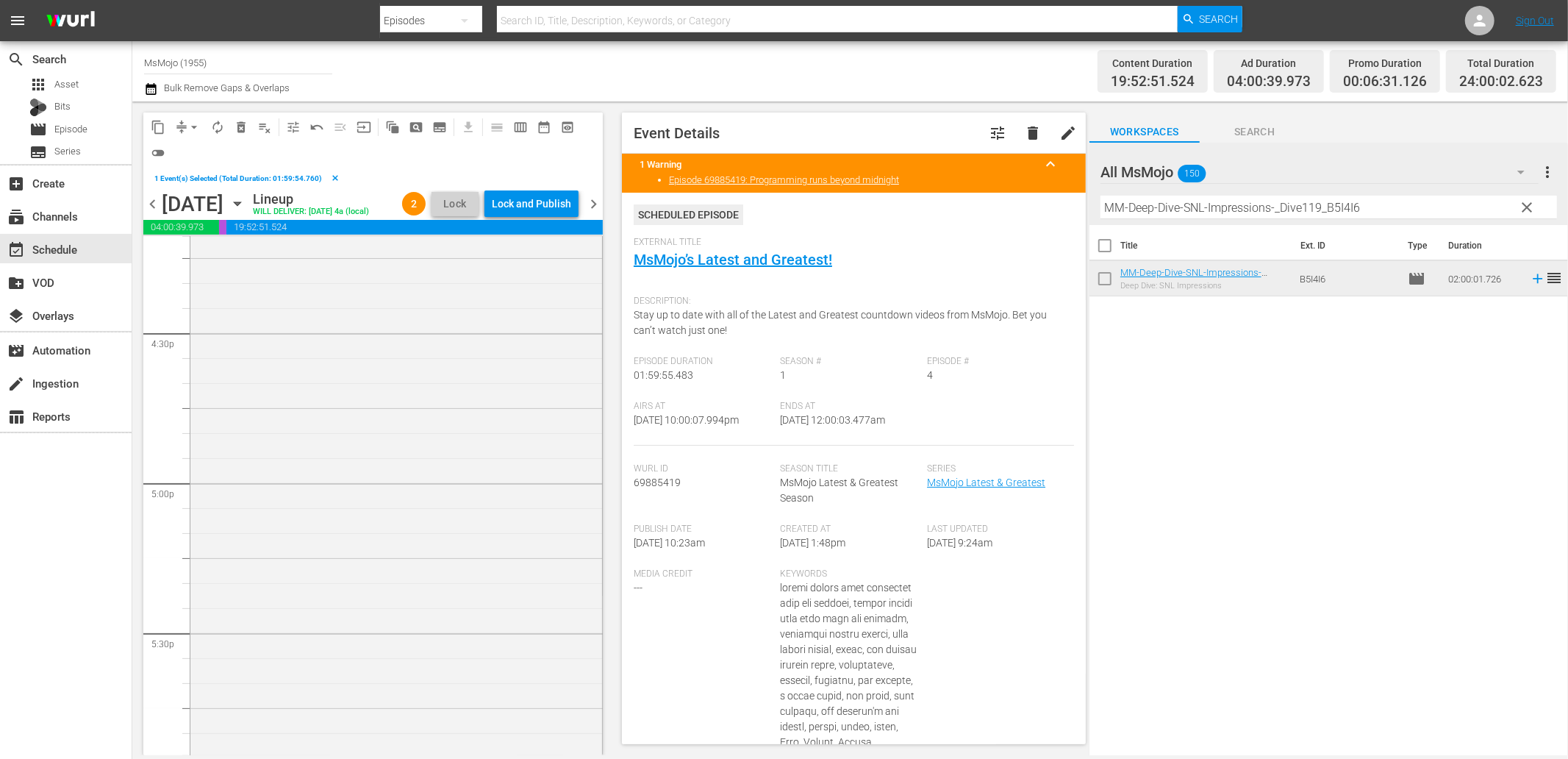
click at [408, 574] on div "MsMojo Latest & Greatest / SE1 / EP45: MM-LAG-45 reorder" at bounding box center [396, 483] width 412 height 595
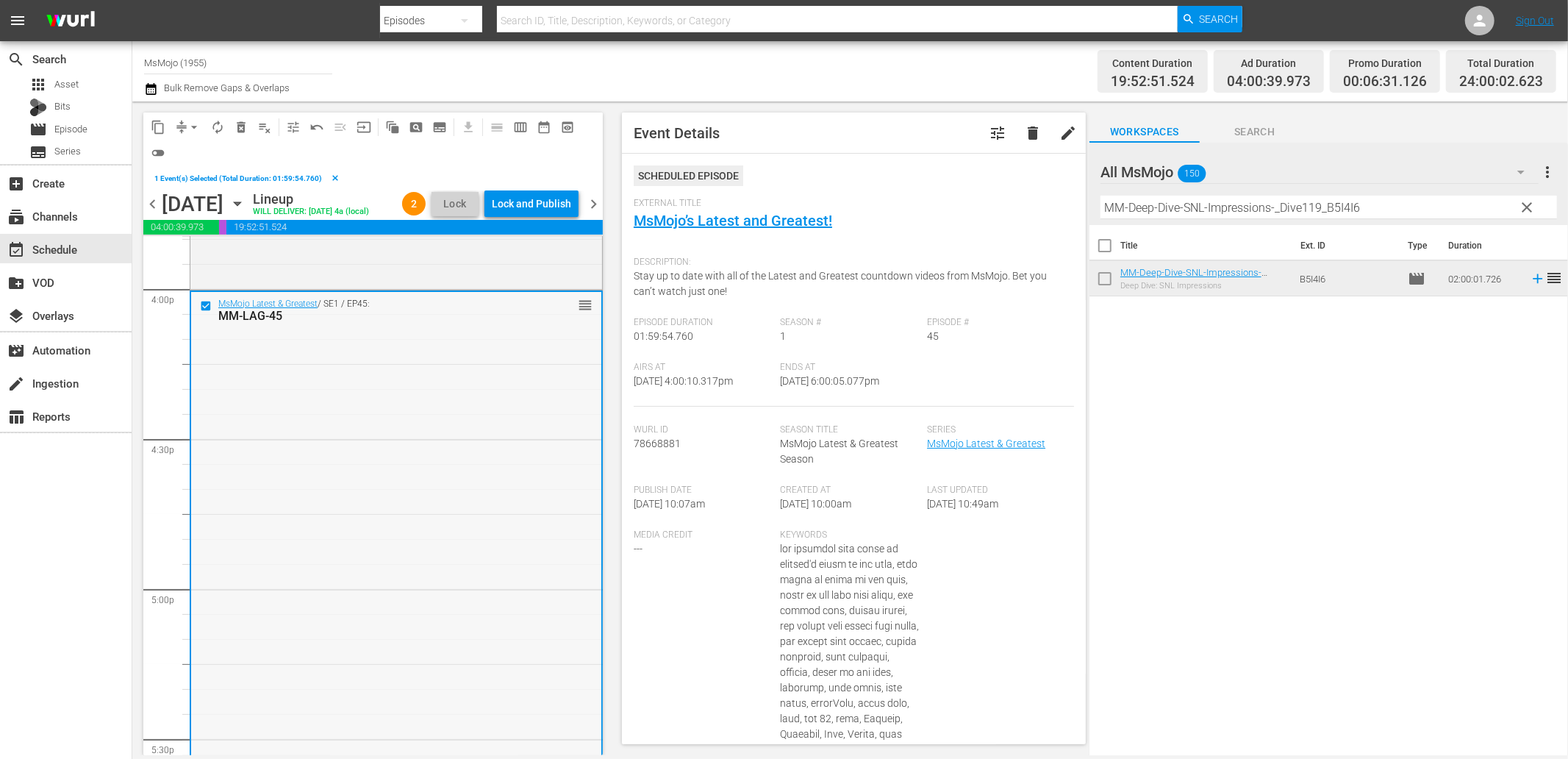
scroll to position [4746, 0]
click at [350, 541] on div "MsMojo Latest & Greatest / SE1 / EP45: MM-LAG-45 reorder" at bounding box center [396, 592] width 410 height 595
click at [466, 503] on div "MsMojo Latest & Greatest / SE1 / EP45: MM-LAG-45 reorder" at bounding box center [396, 592] width 410 height 595
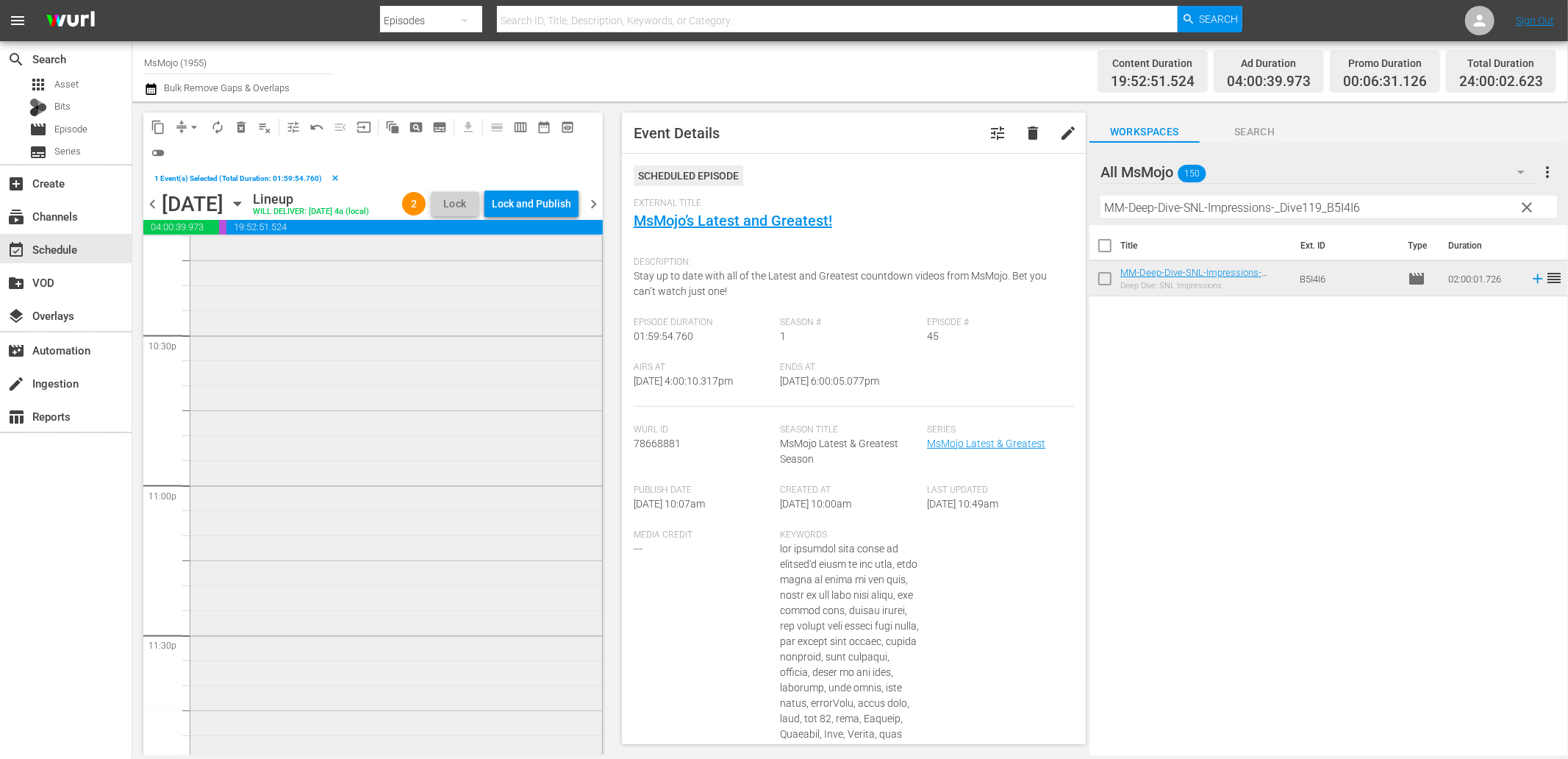
scroll to position [6708, 0]
click at [373, 519] on div "MsMojo Latest & Greatest / SE1 / EP4: MM-LAG-04 1 reorder" at bounding box center [396, 454] width 412 height 595
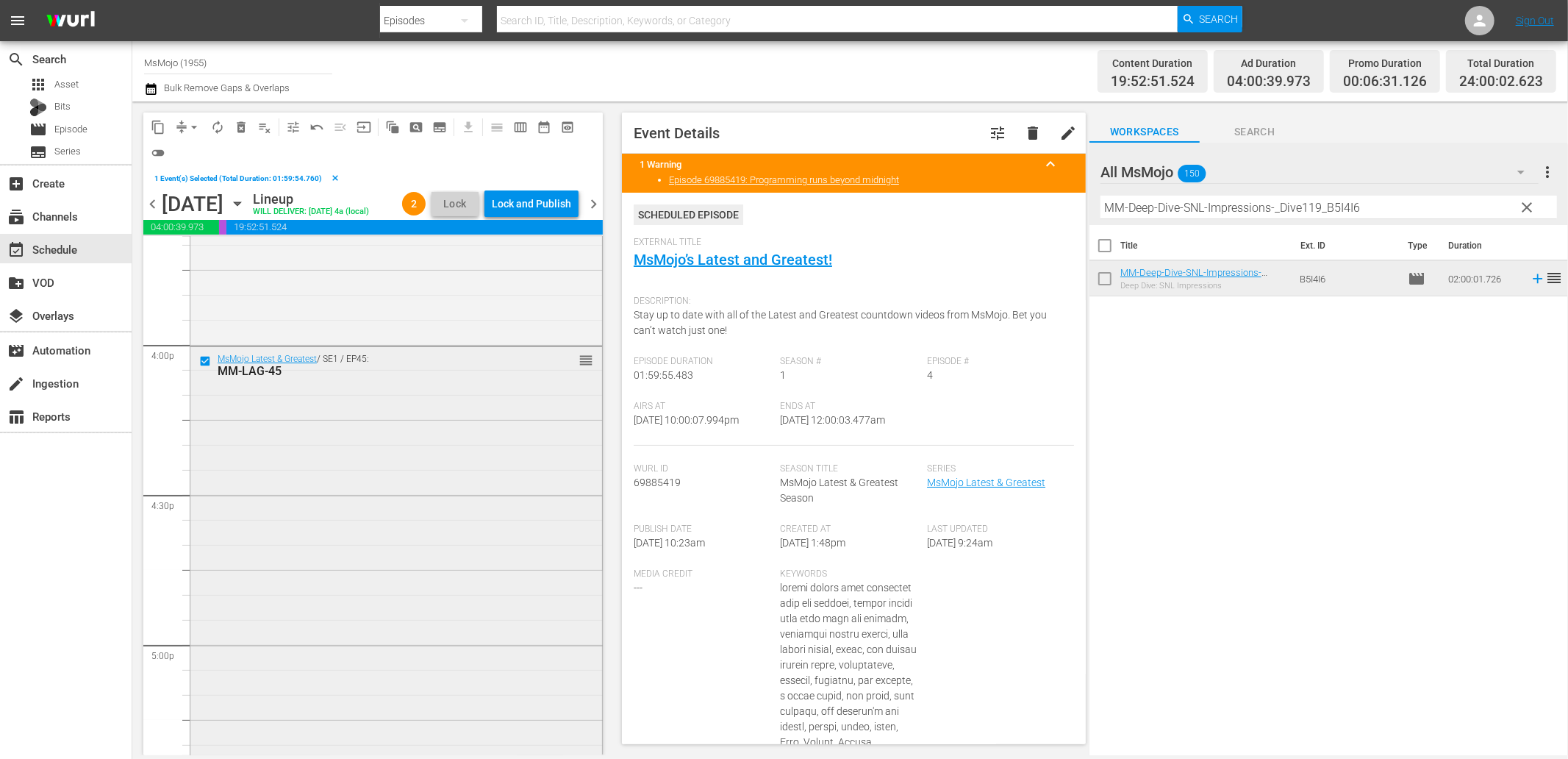
scroll to position [4691, 0]
click at [199, 370] on input "checkbox" at bounding box center [206, 362] width 15 height 12
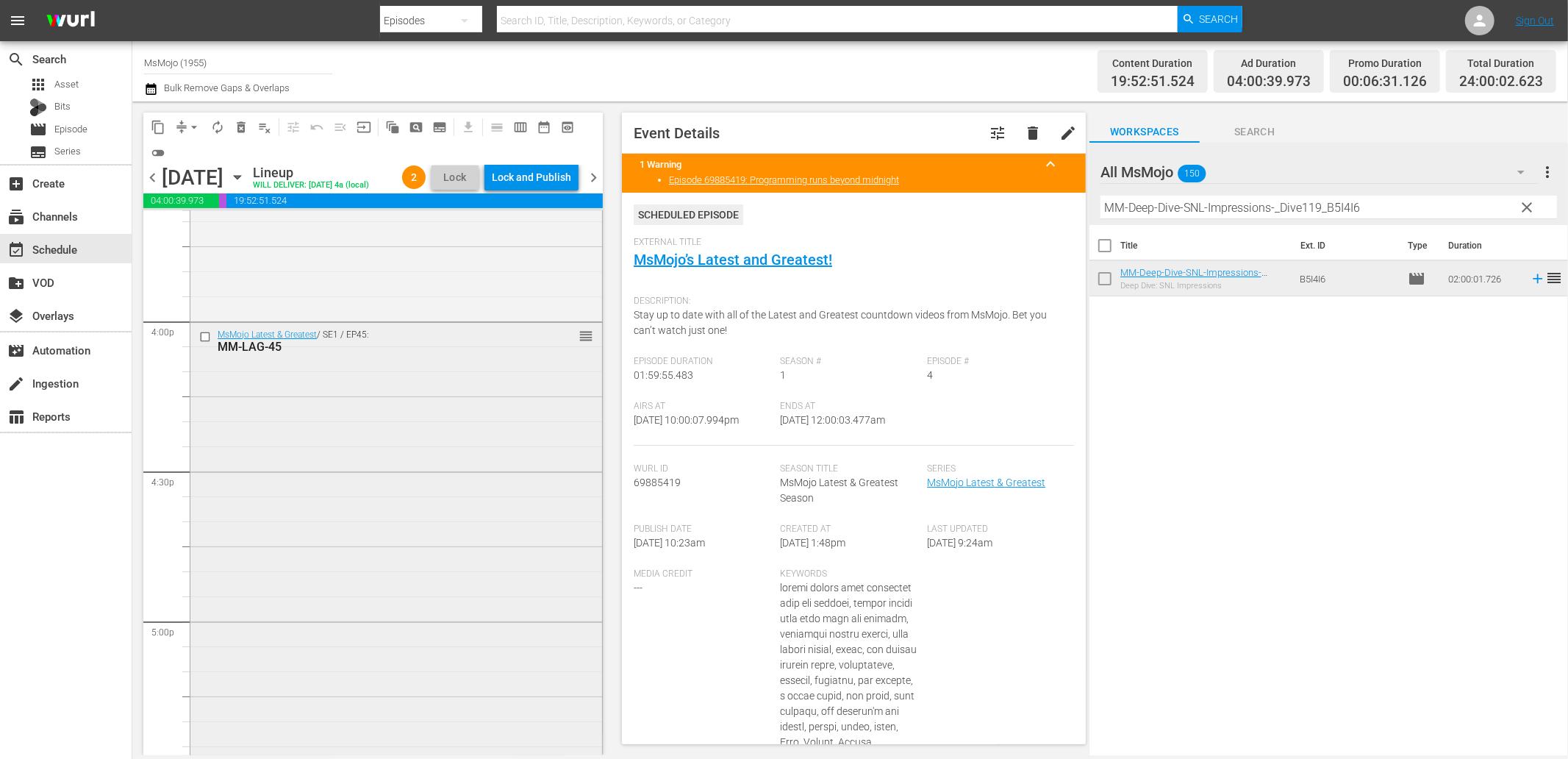
click at [292, 439] on div "MsMojo Latest & Greatest / SE1 / EP45: MM-LAG-45 reorder" at bounding box center [396, 619] width 412 height 595
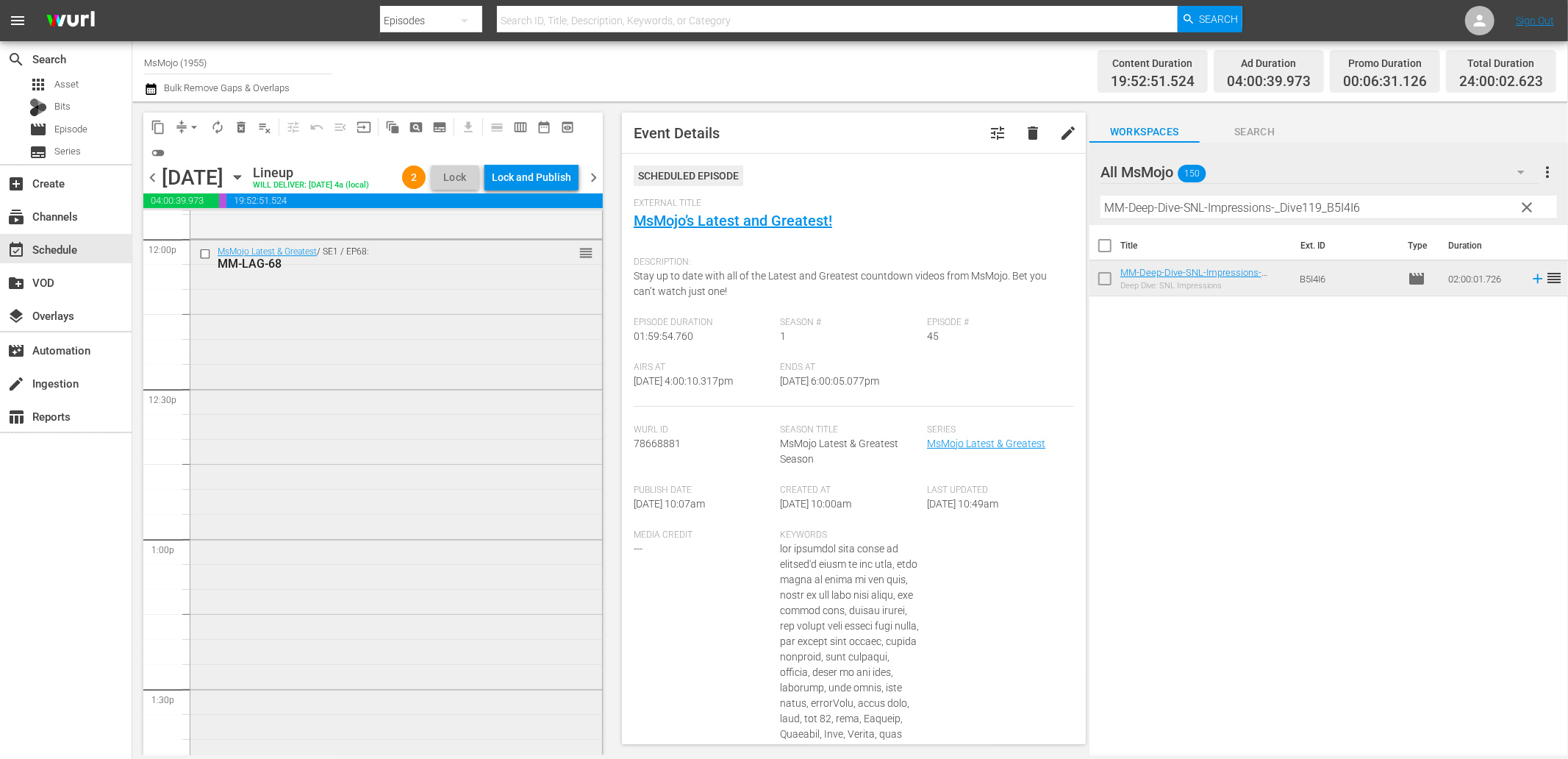
scroll to position [3493, 0]
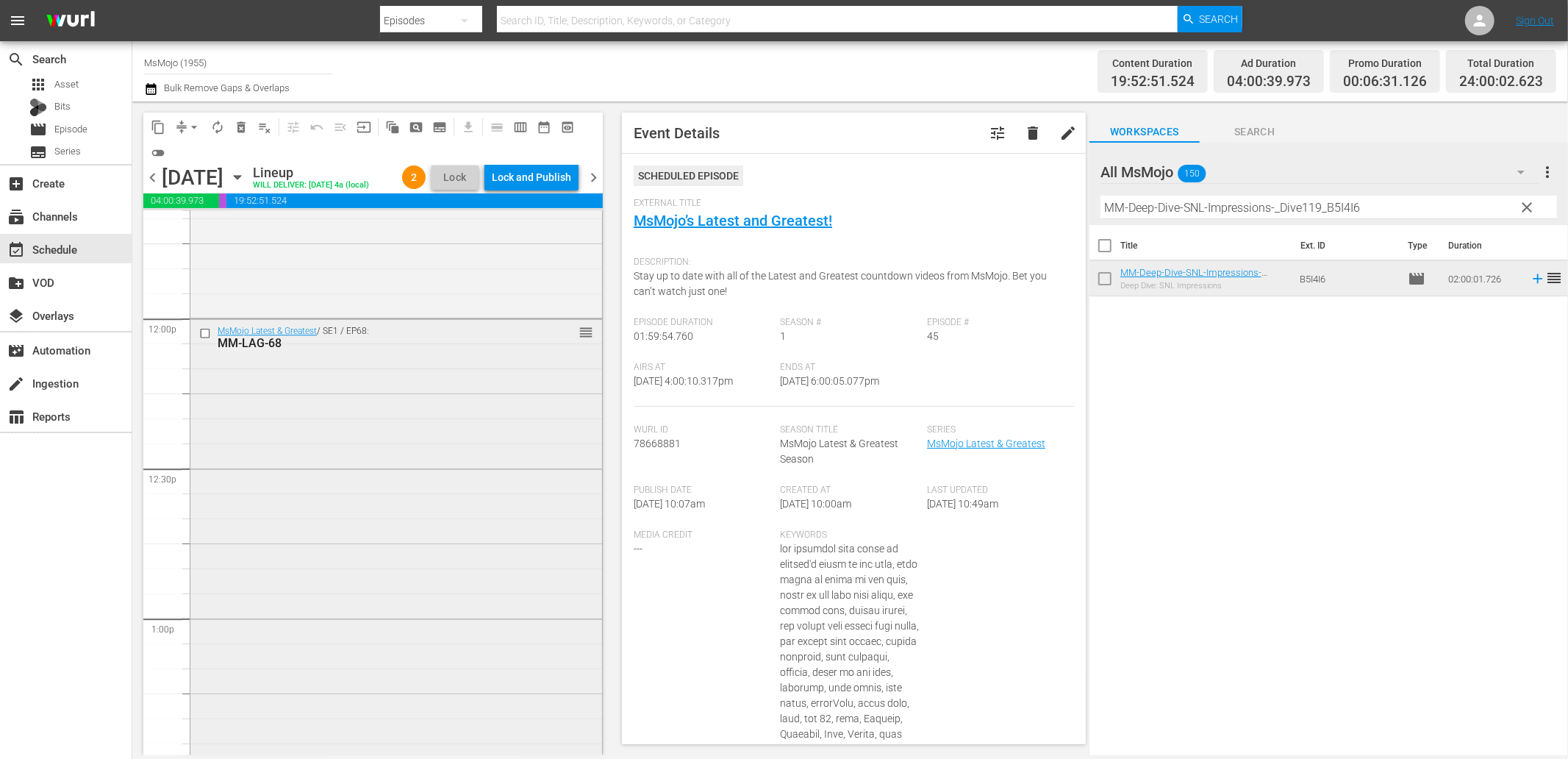
click at [300, 443] on div "MsMojo Latest & Greatest / SE1 / EP68: MM-LAG-68 reorder" at bounding box center [396, 618] width 412 height 597
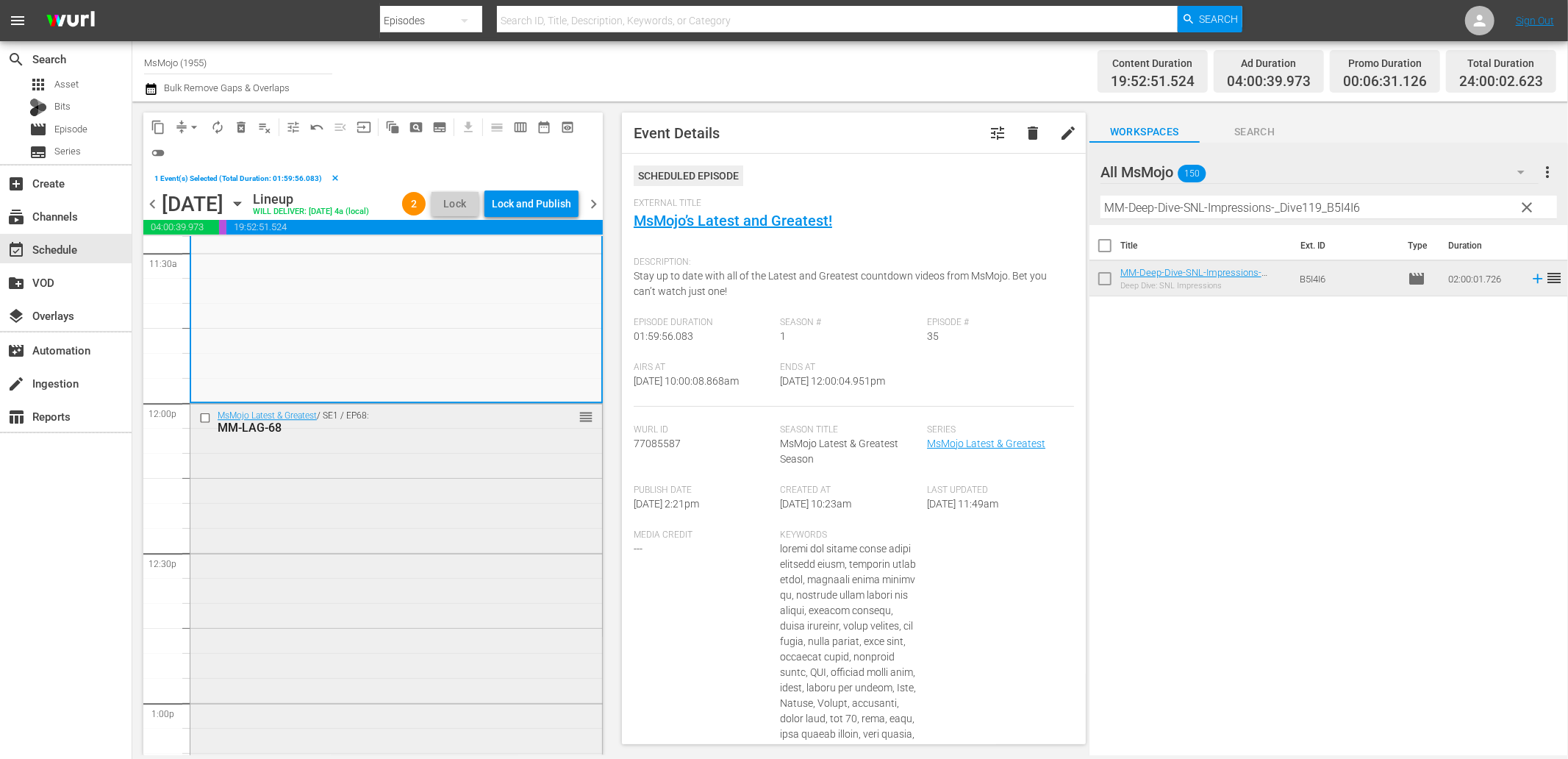
scroll to position [3439, 0]
click at [417, 562] on div "MsMojo Latest & Greatest / SE1 / EP68: MM-LAG-68 reorder" at bounding box center [396, 698] width 412 height 597
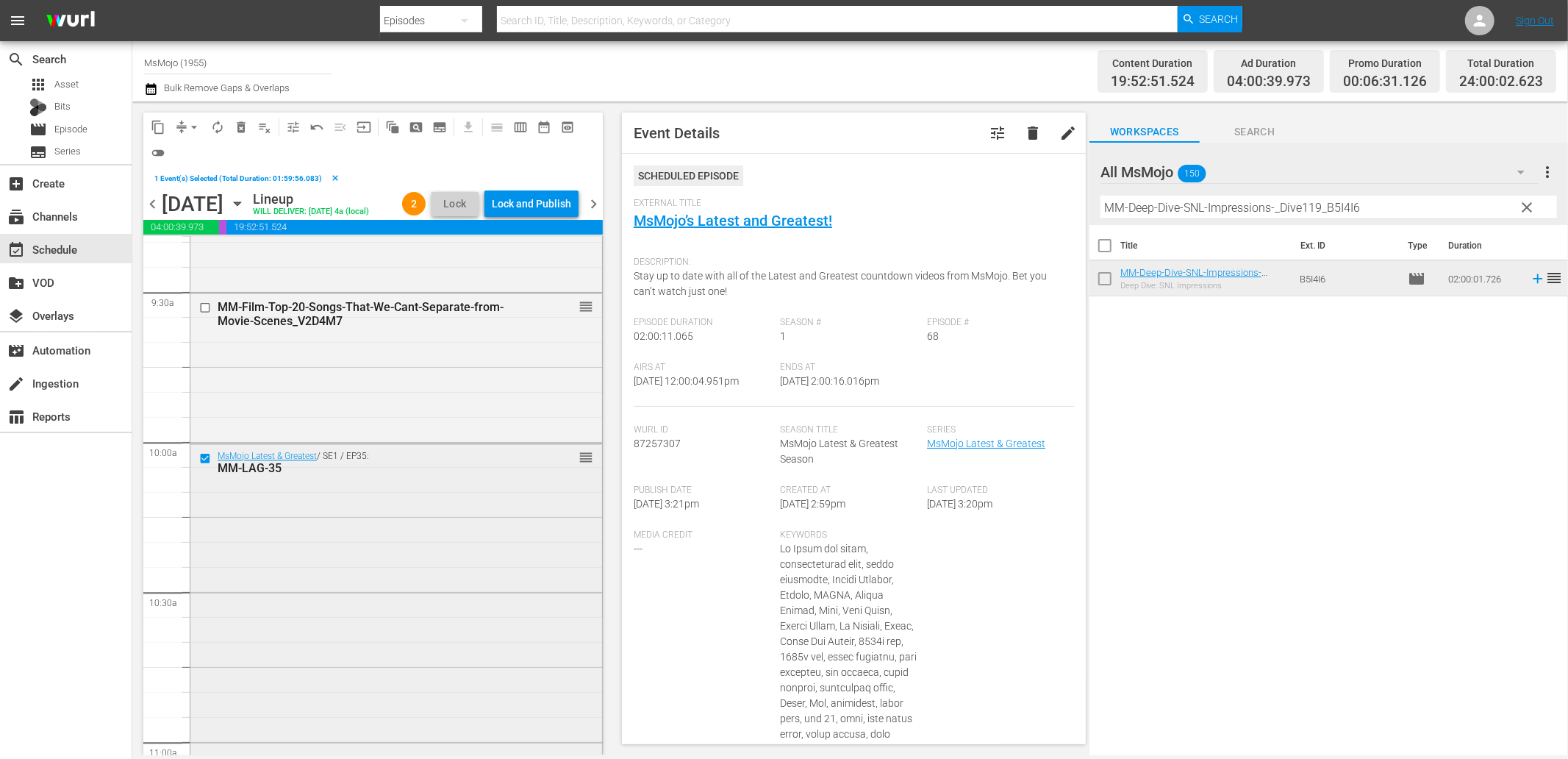
scroll to position [2784, 0]
click at [318, 574] on div "MsMojo Latest & Greatest / SE1 / EP35: MM-LAG-35 reorder" at bounding box center [396, 753] width 412 height 596
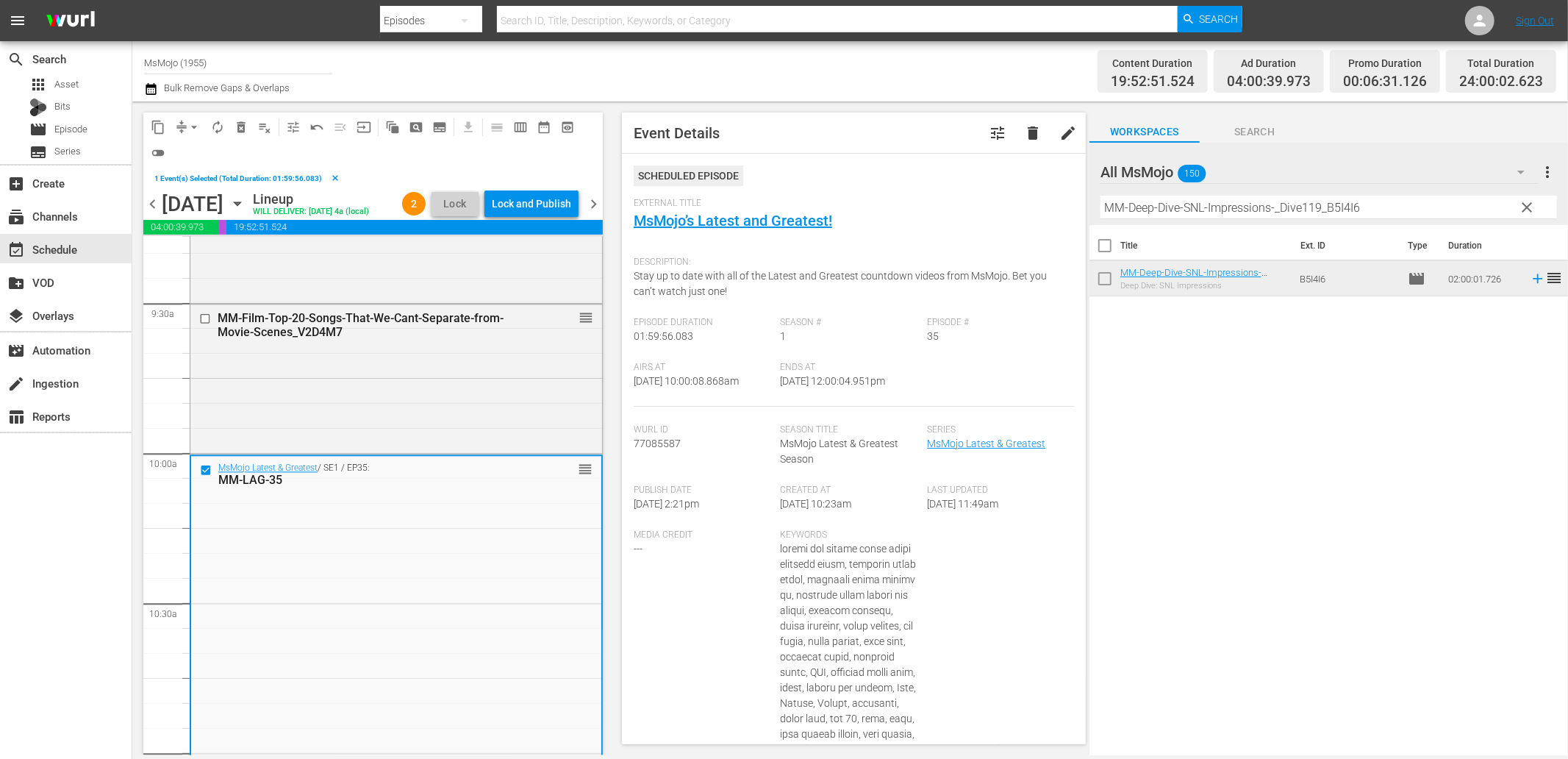
click at [208, 476] on input "checkbox" at bounding box center [207, 469] width 15 height 12
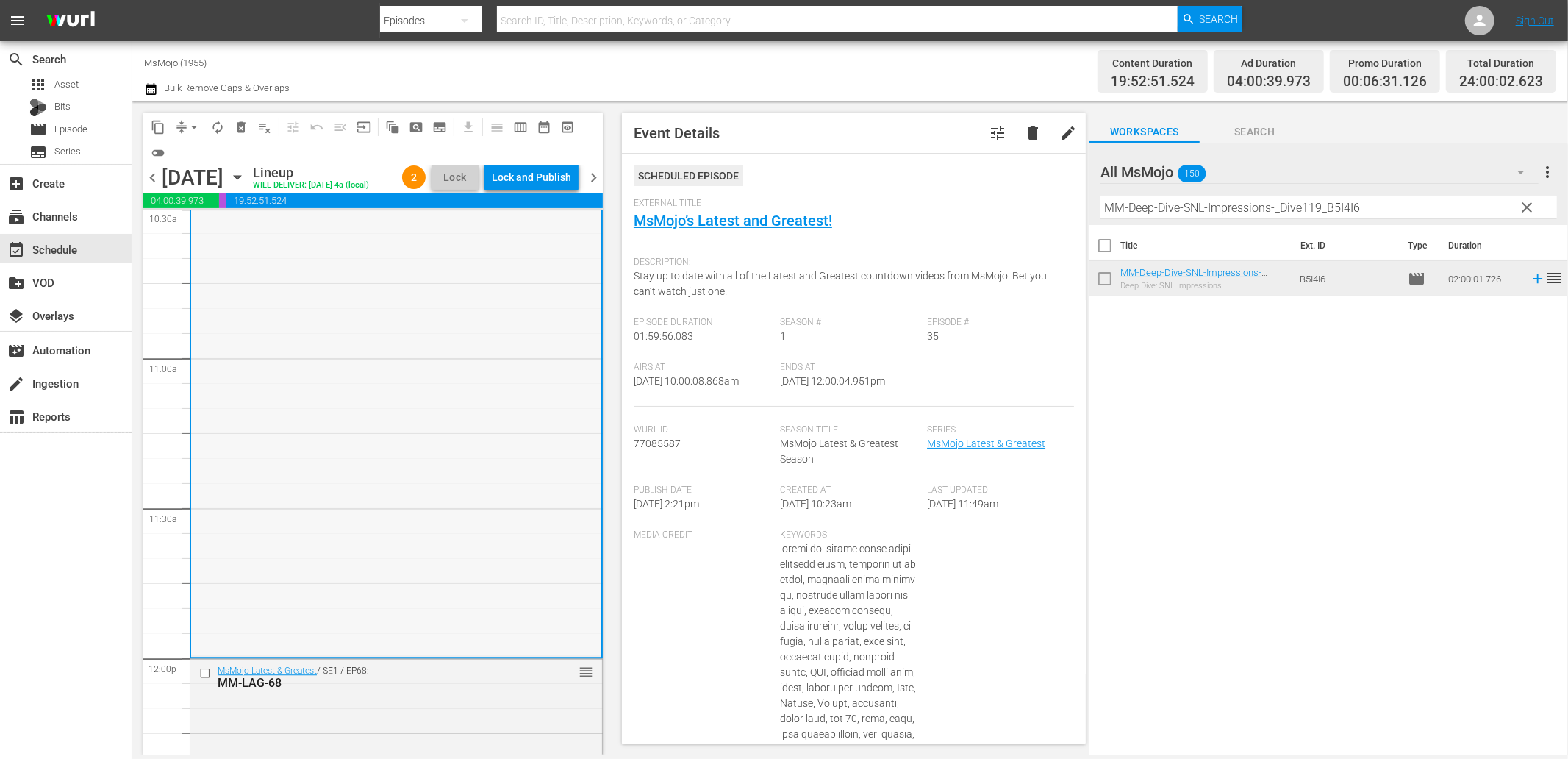
scroll to position [3275, 0]
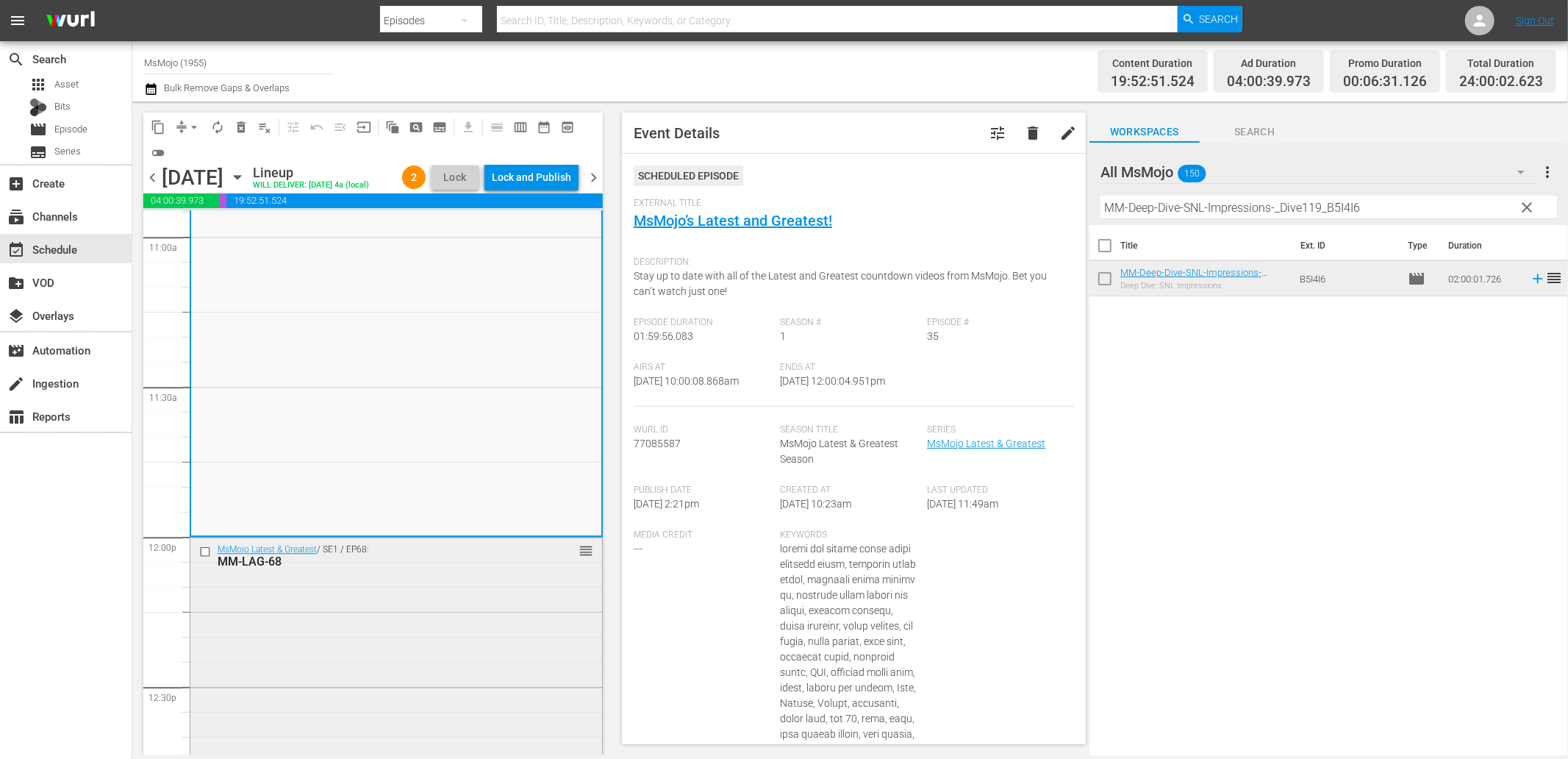
click at [208, 557] on input "checkbox" at bounding box center [206, 551] width 15 height 12
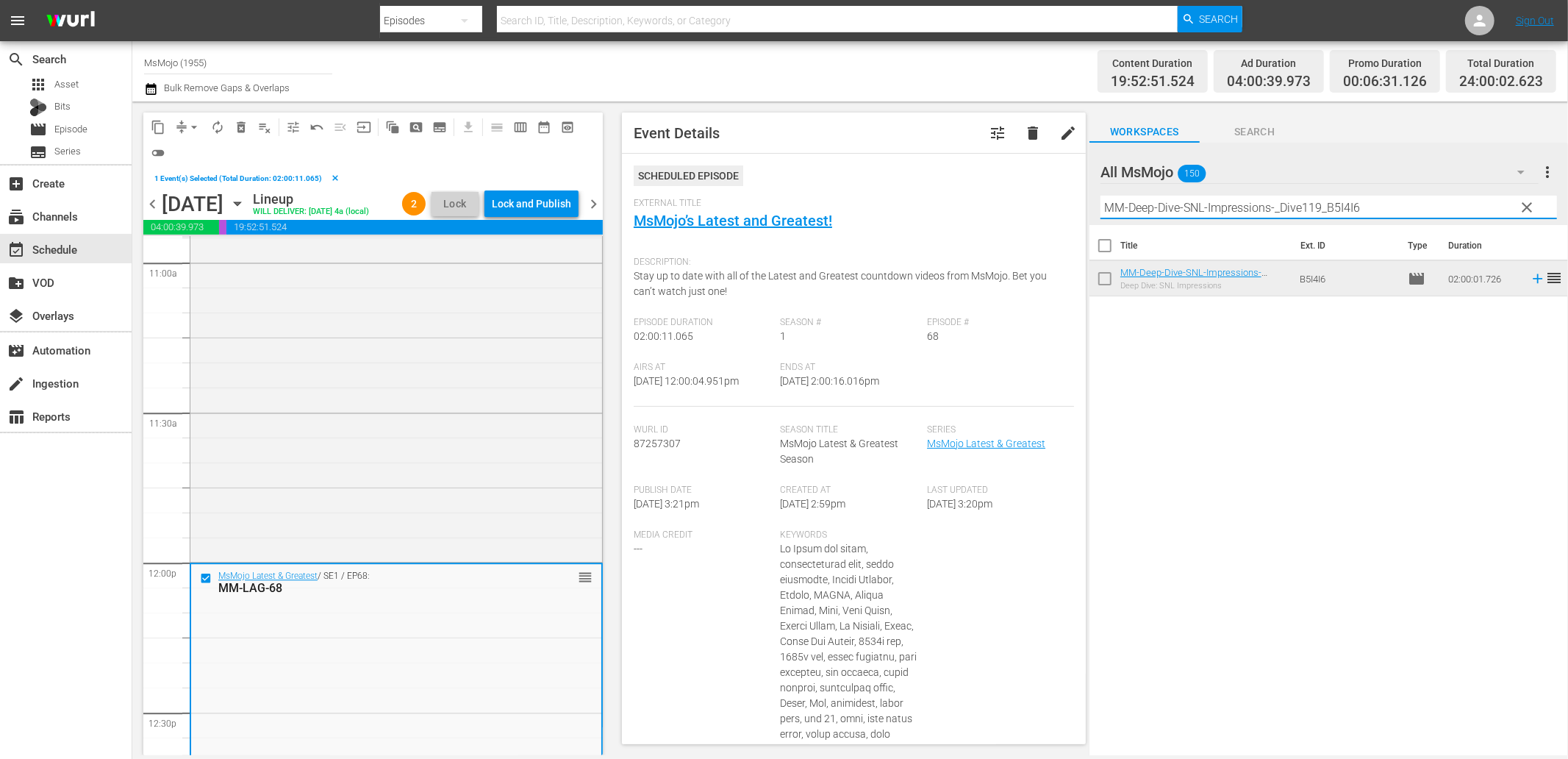
drag, startPoint x: 1385, startPoint y: 205, endPoint x: 1078, endPoint y: 187, distance: 307.5
click at [1078, 187] on div "content_copy compress arrow_drop_down autorenew_outlined delete_forever_outline…" at bounding box center [850, 429] width 1436 height 654
paste input "LAG-79"
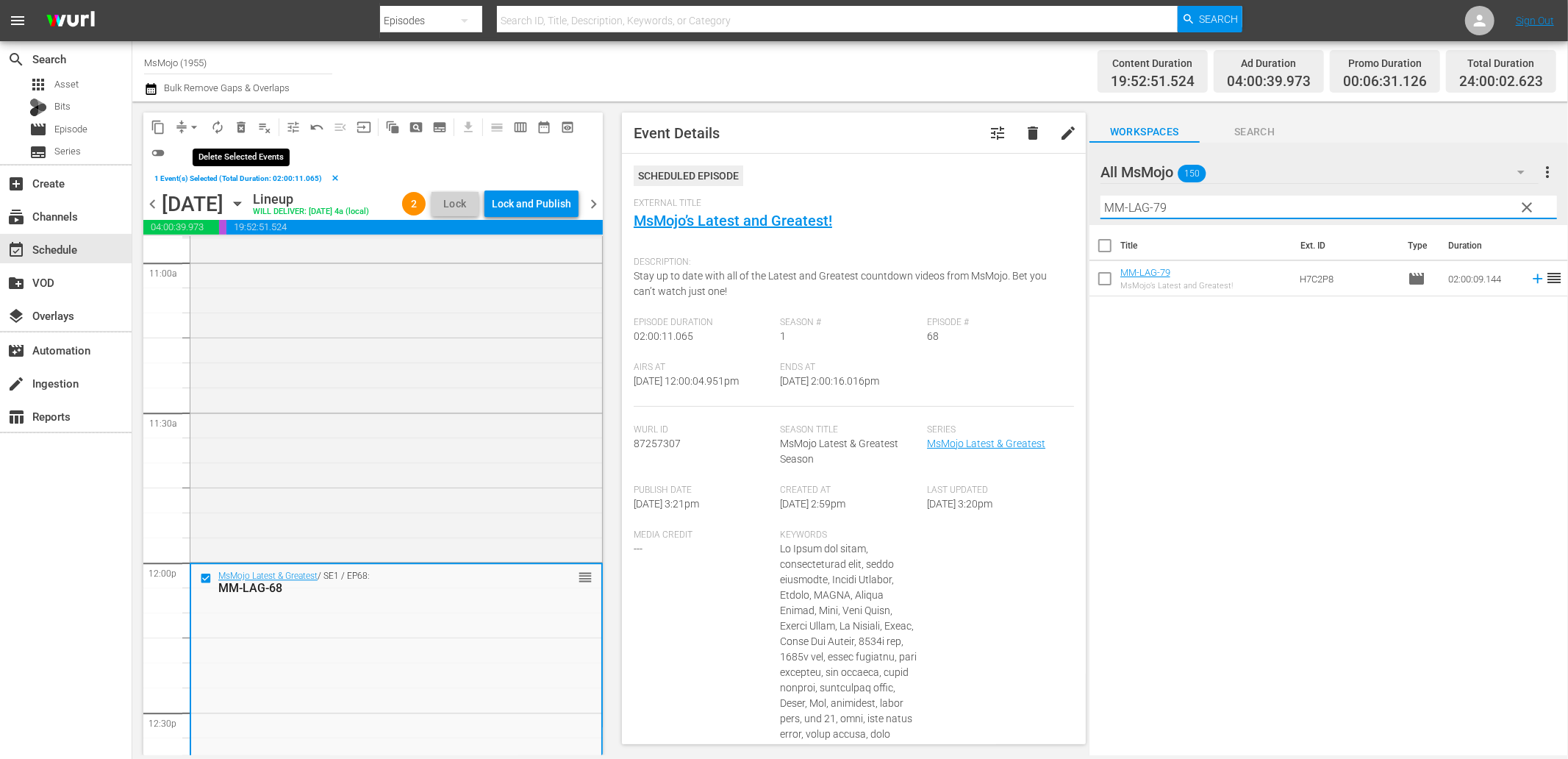
type input "MM-LAG-79"
click at [236, 127] on span "delete_forever_outlined" at bounding box center [241, 127] width 15 height 15
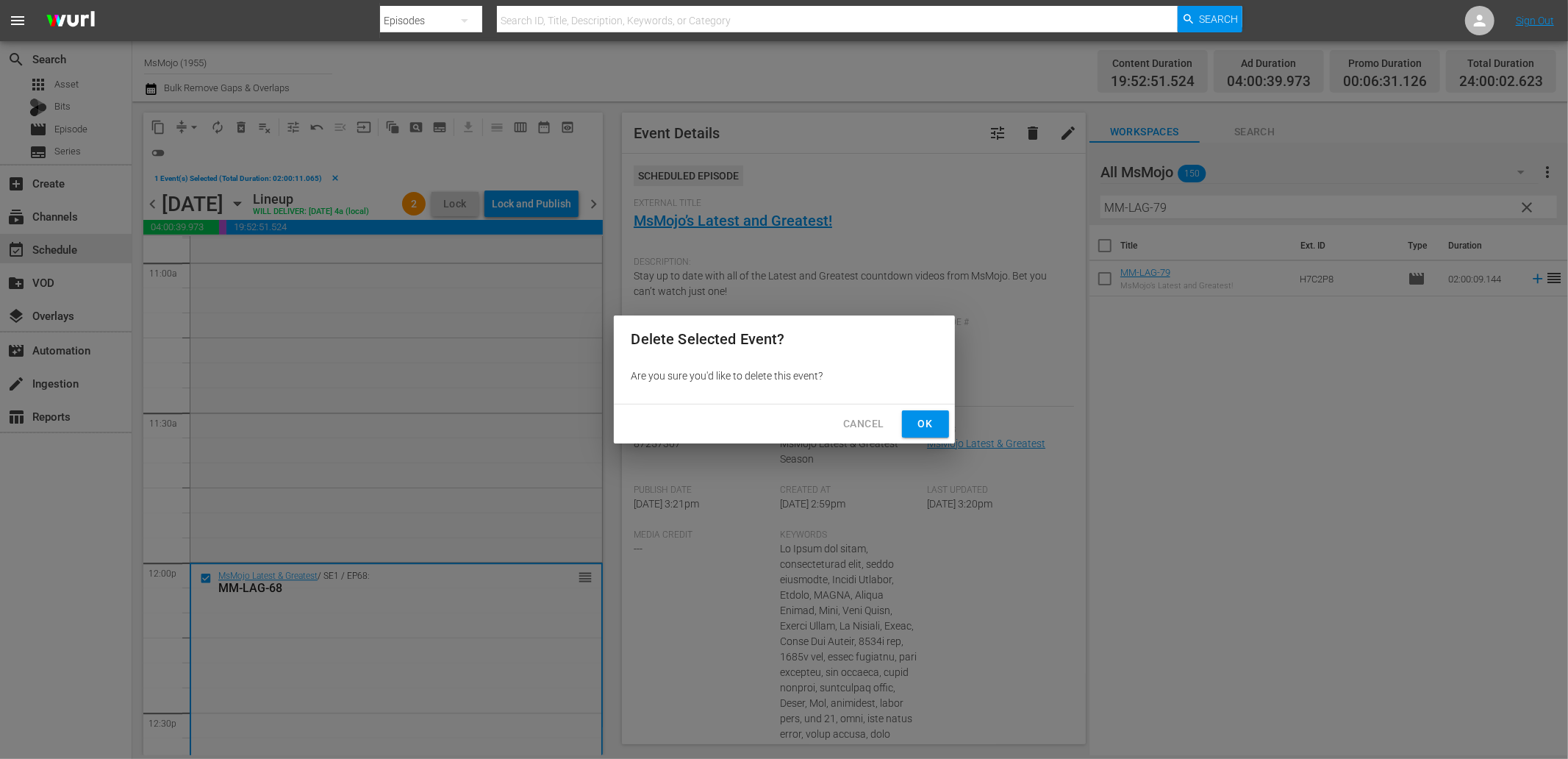
click at [923, 409] on div "Cancel Ok" at bounding box center [784, 423] width 341 height 39
click at [923, 417] on span "Ok" at bounding box center [925, 424] width 24 height 19
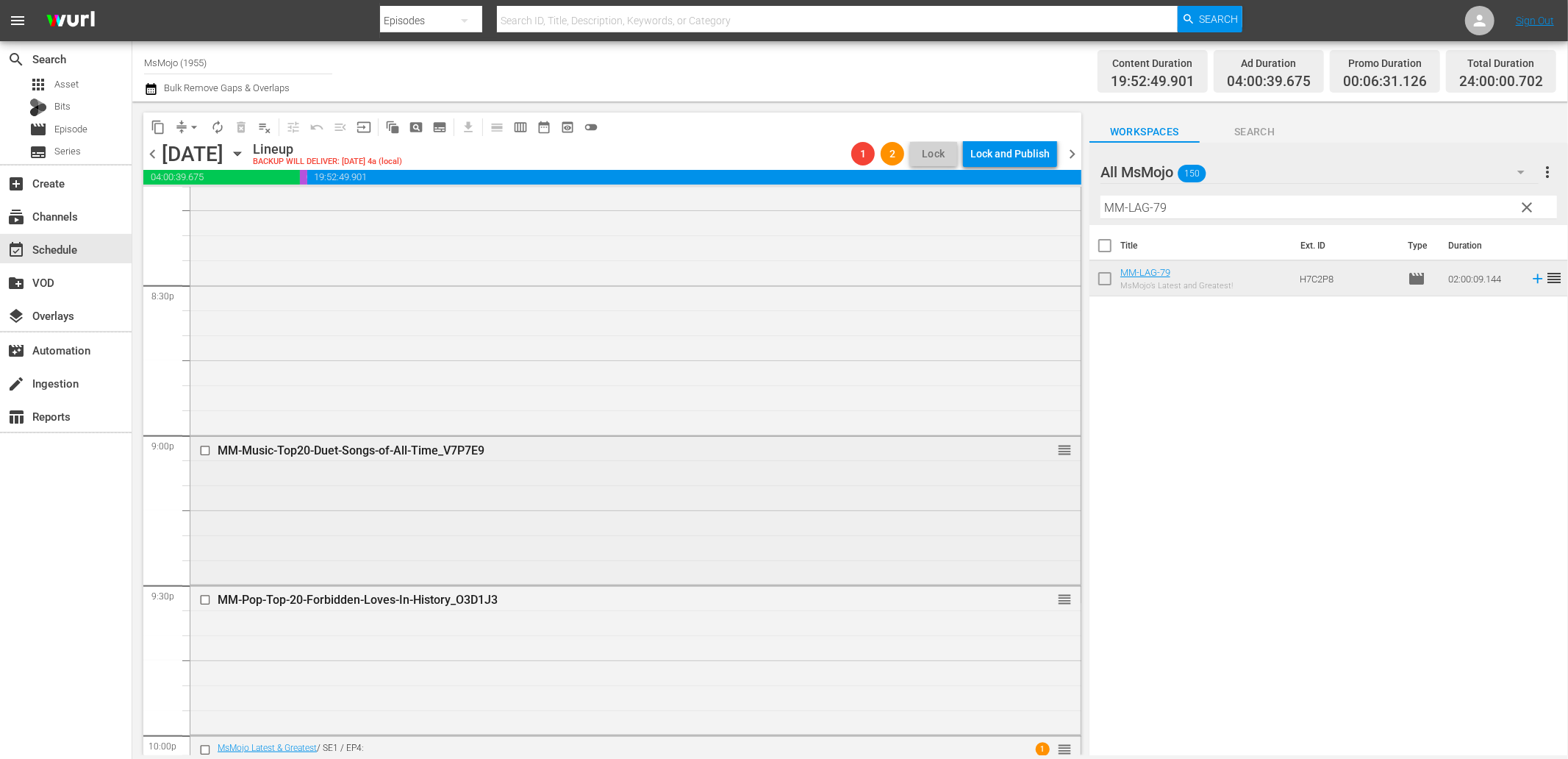
click at [453, 593] on div "MM-Pop-Top-20-Forbidden-Loves-In-History_O3D1J3" at bounding box center [608, 600] width 780 height 14
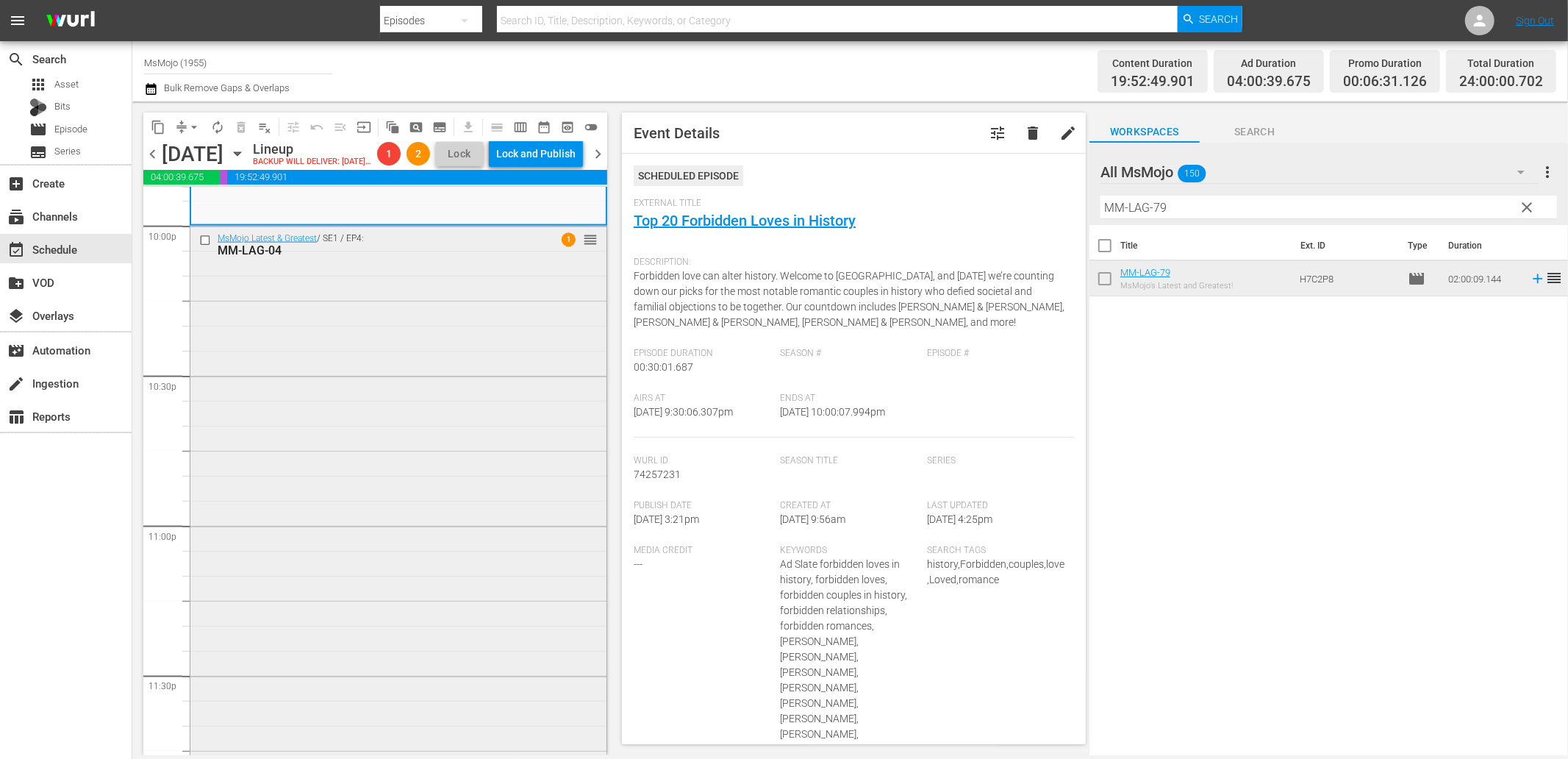
scroll to position [6658, 0]
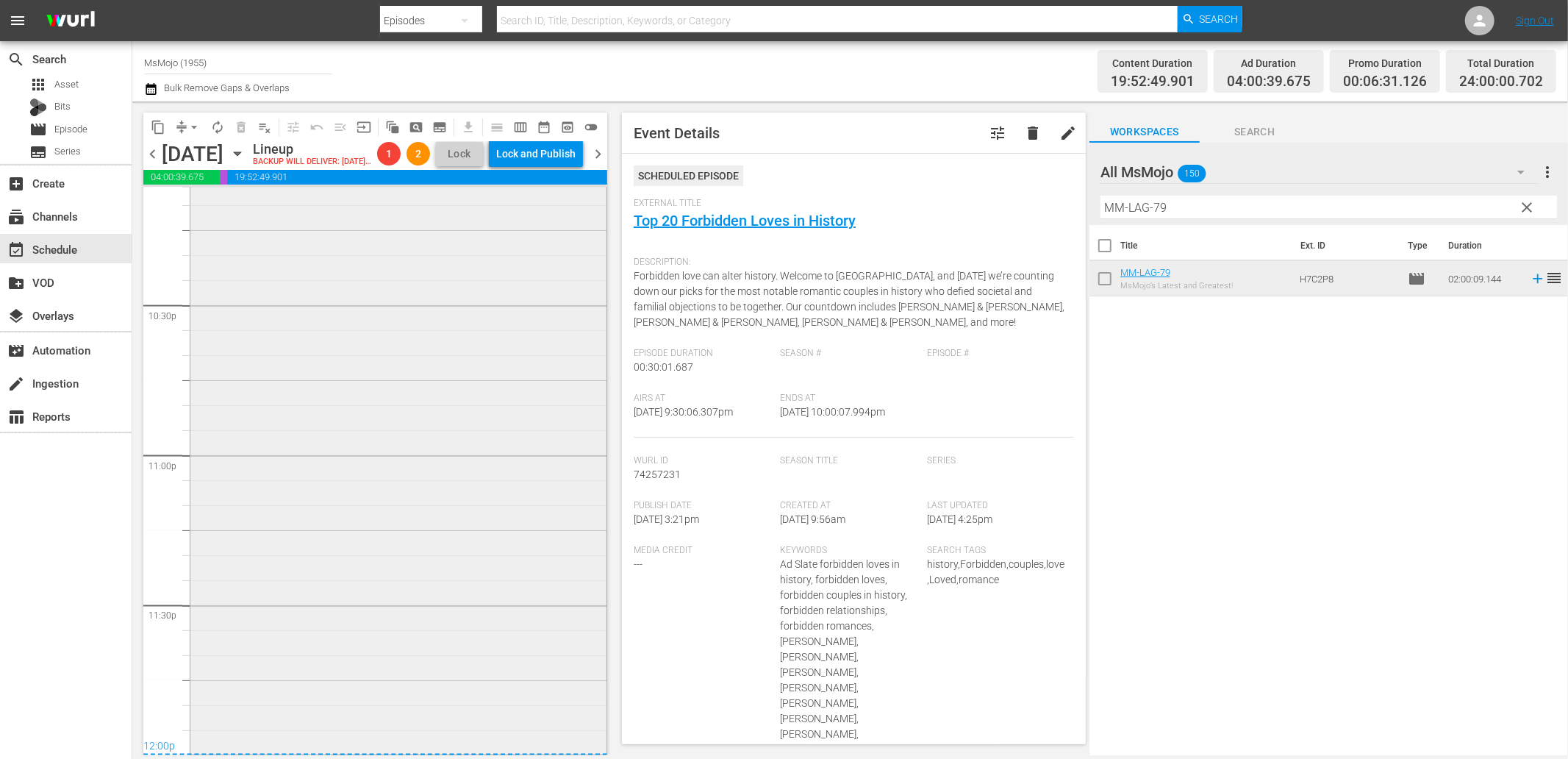
click at [443, 607] on div "MsMojo Latest & Greatest / SE1 / EP4: MM-LAG-04 1 reorder" at bounding box center [399, 453] width 416 height 595
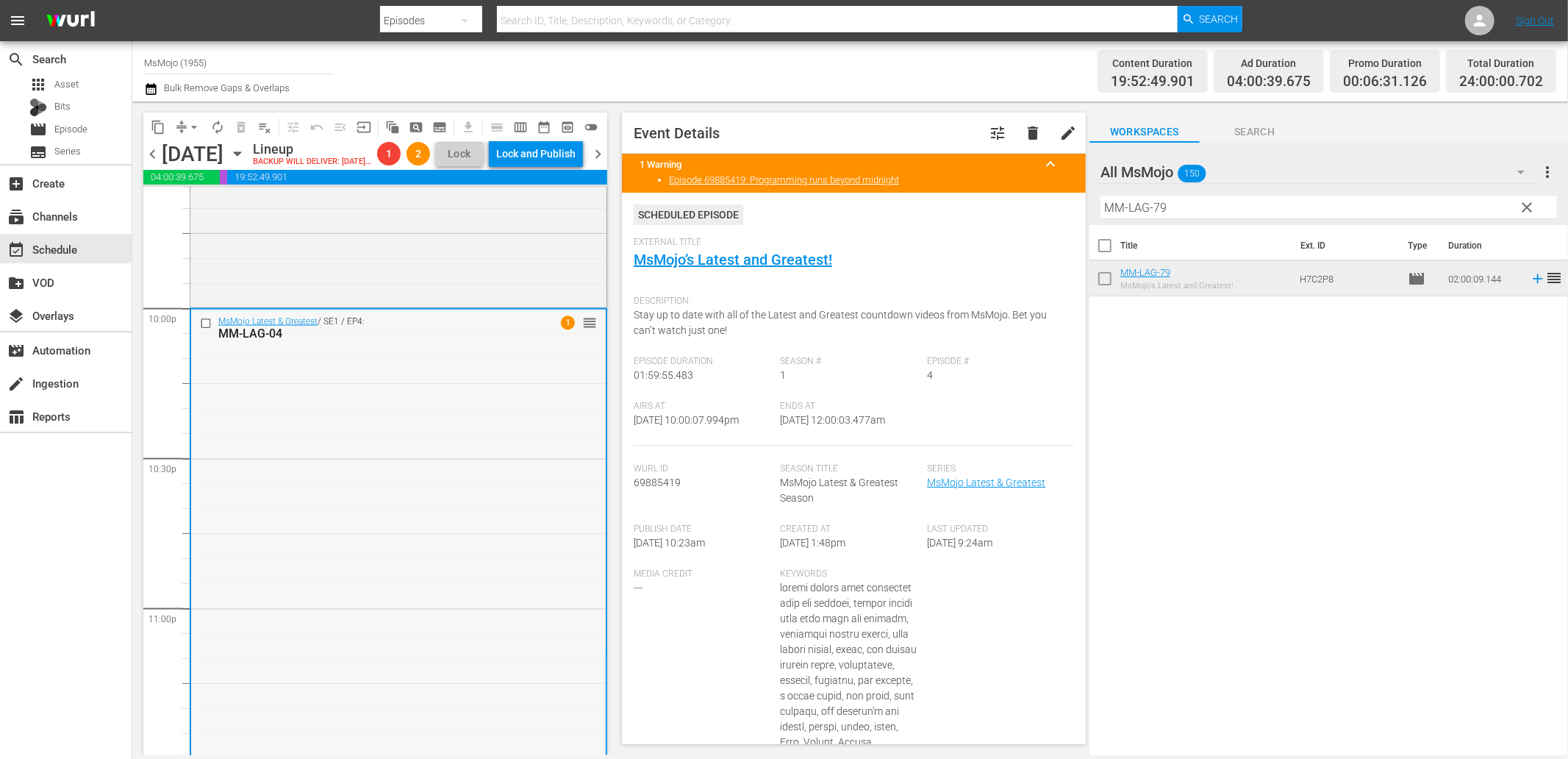
scroll to position [6440, 0]
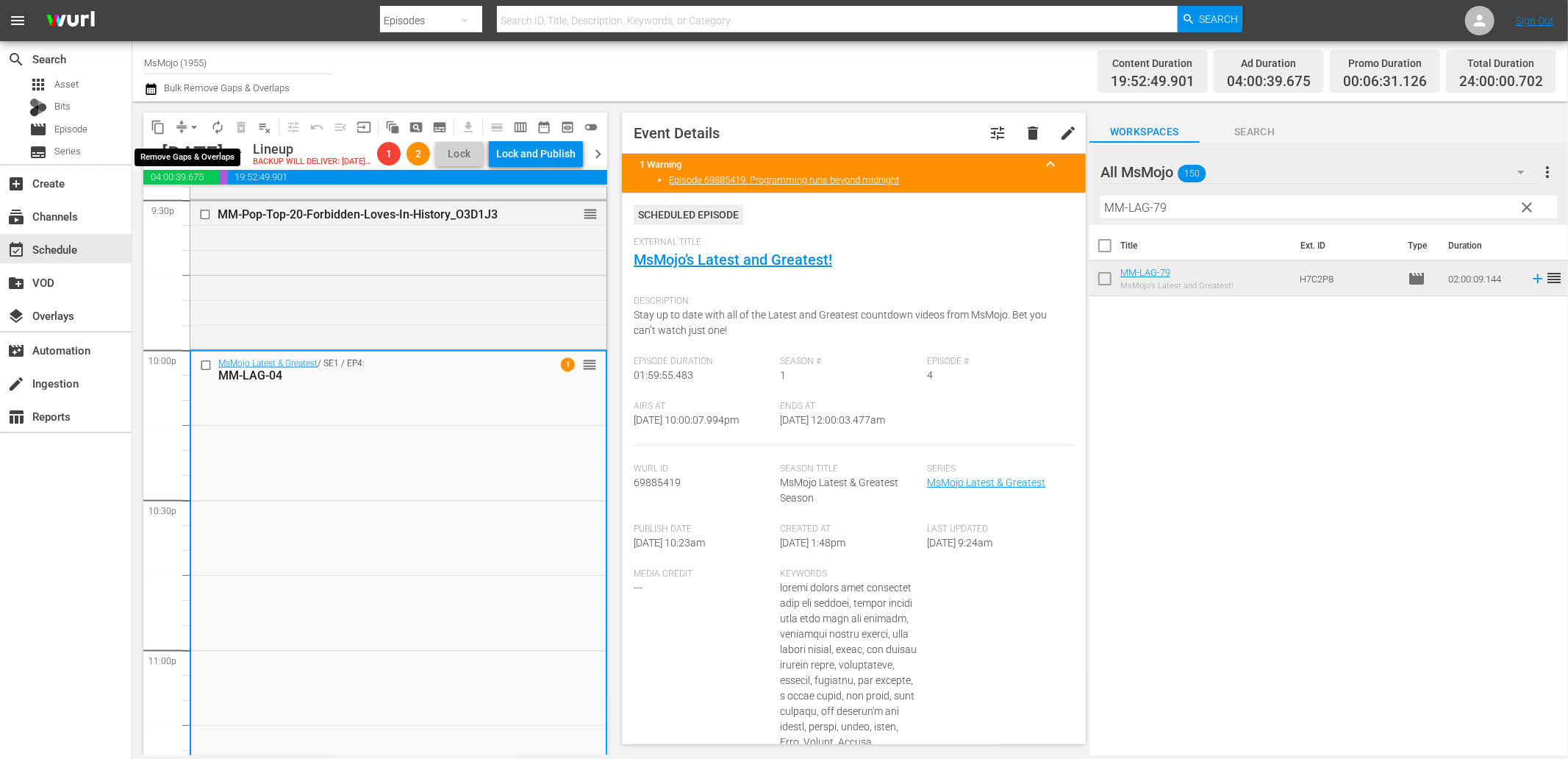
click at [188, 125] on span "arrow_drop_down" at bounding box center [194, 127] width 15 height 15
click at [208, 203] on li "Align to End of Previous Day" at bounding box center [195, 205] width 155 height 25
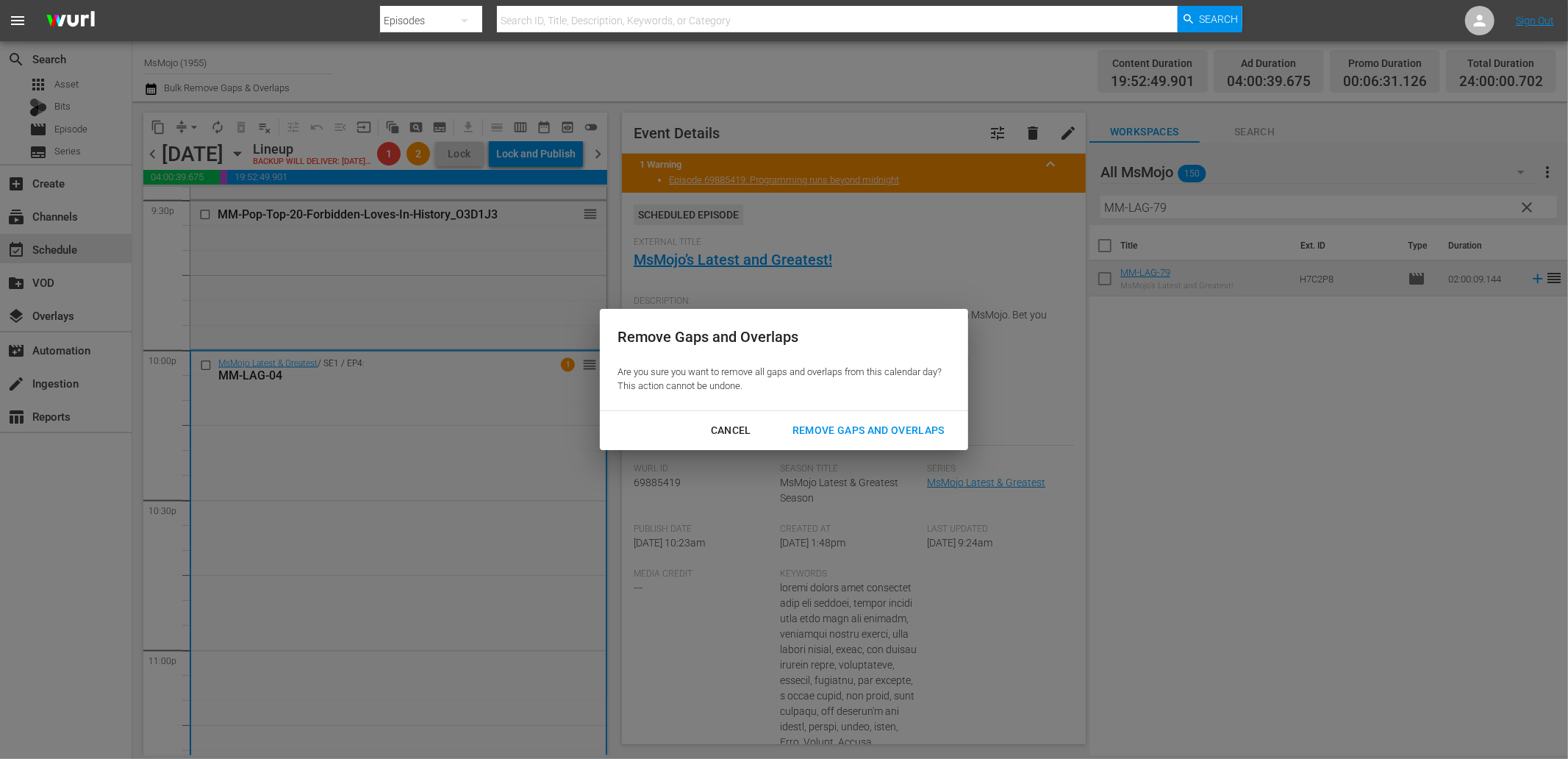
click at [861, 432] on div "Remove Gaps and Overlaps" at bounding box center [868, 431] width 175 height 19
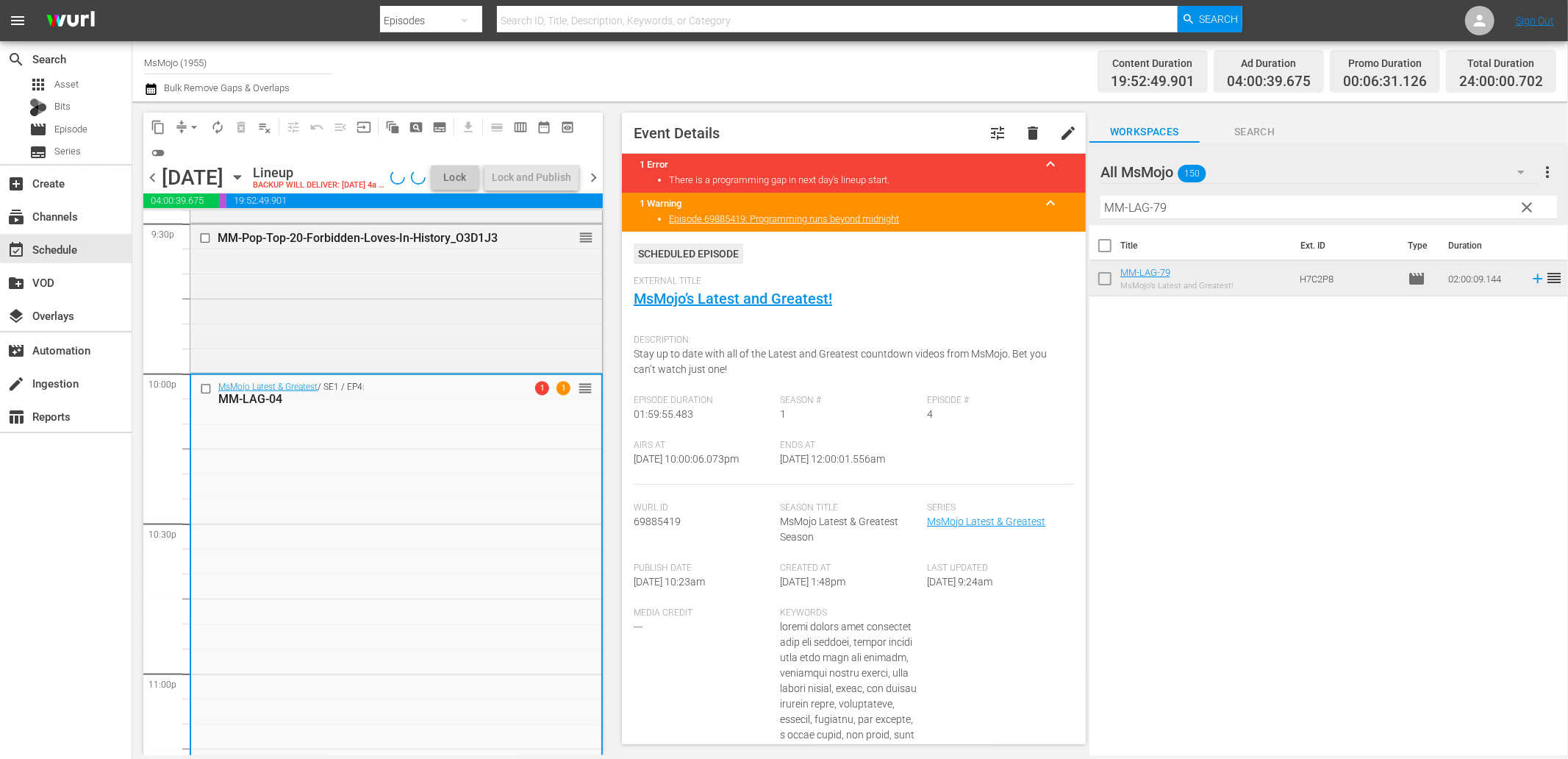
drag, startPoint x: 901, startPoint y: 462, endPoint x: 837, endPoint y: 467, distance: 64.2
click at [837, 467] on div "Ends At 9/14/25 @ 12:00:01.556am" at bounding box center [854, 463] width 147 height 45
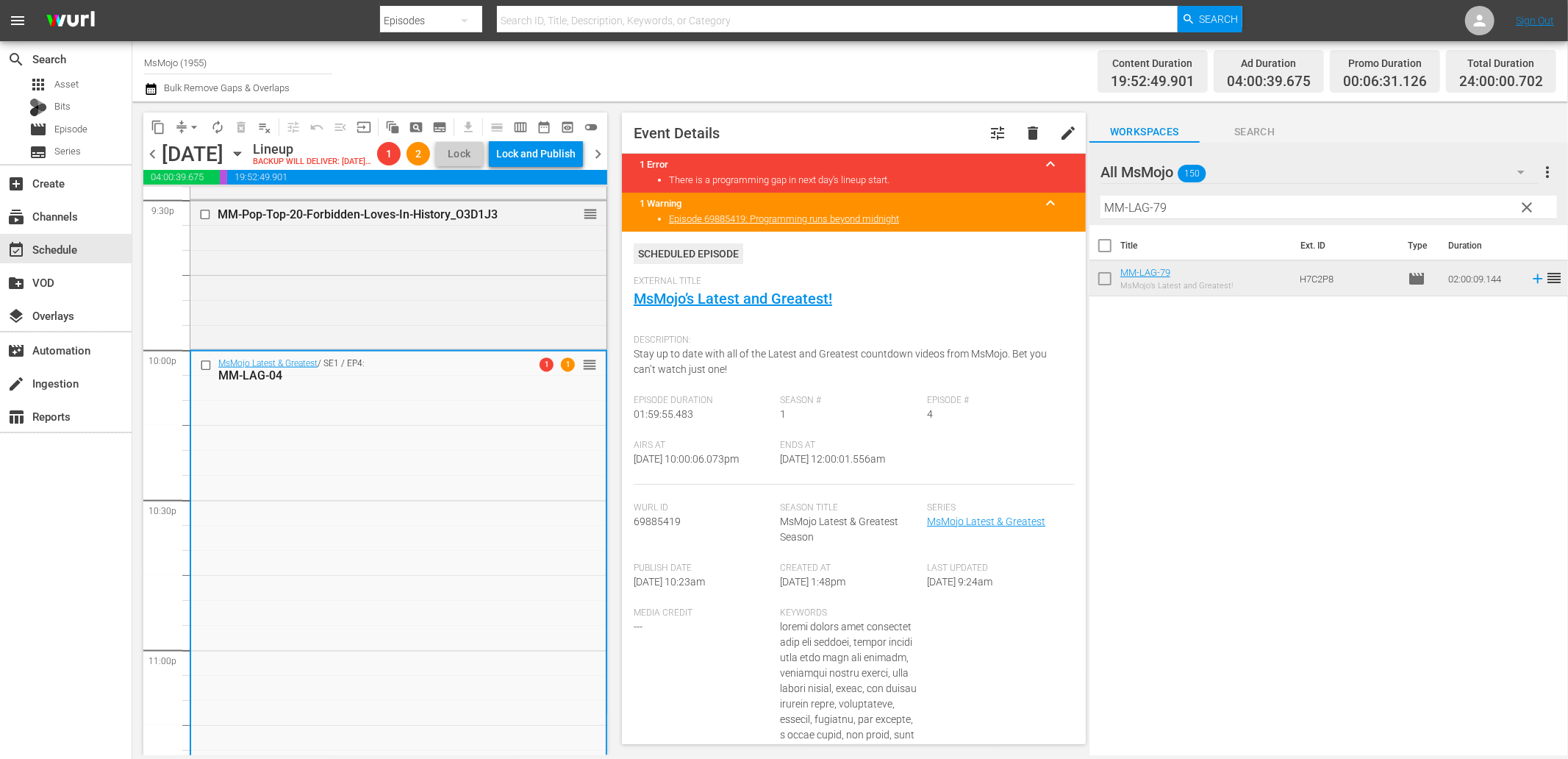
copy span "12:00:01.556am"
click at [541, 159] on div "Lock and Publish" at bounding box center [536, 154] width 79 height 26
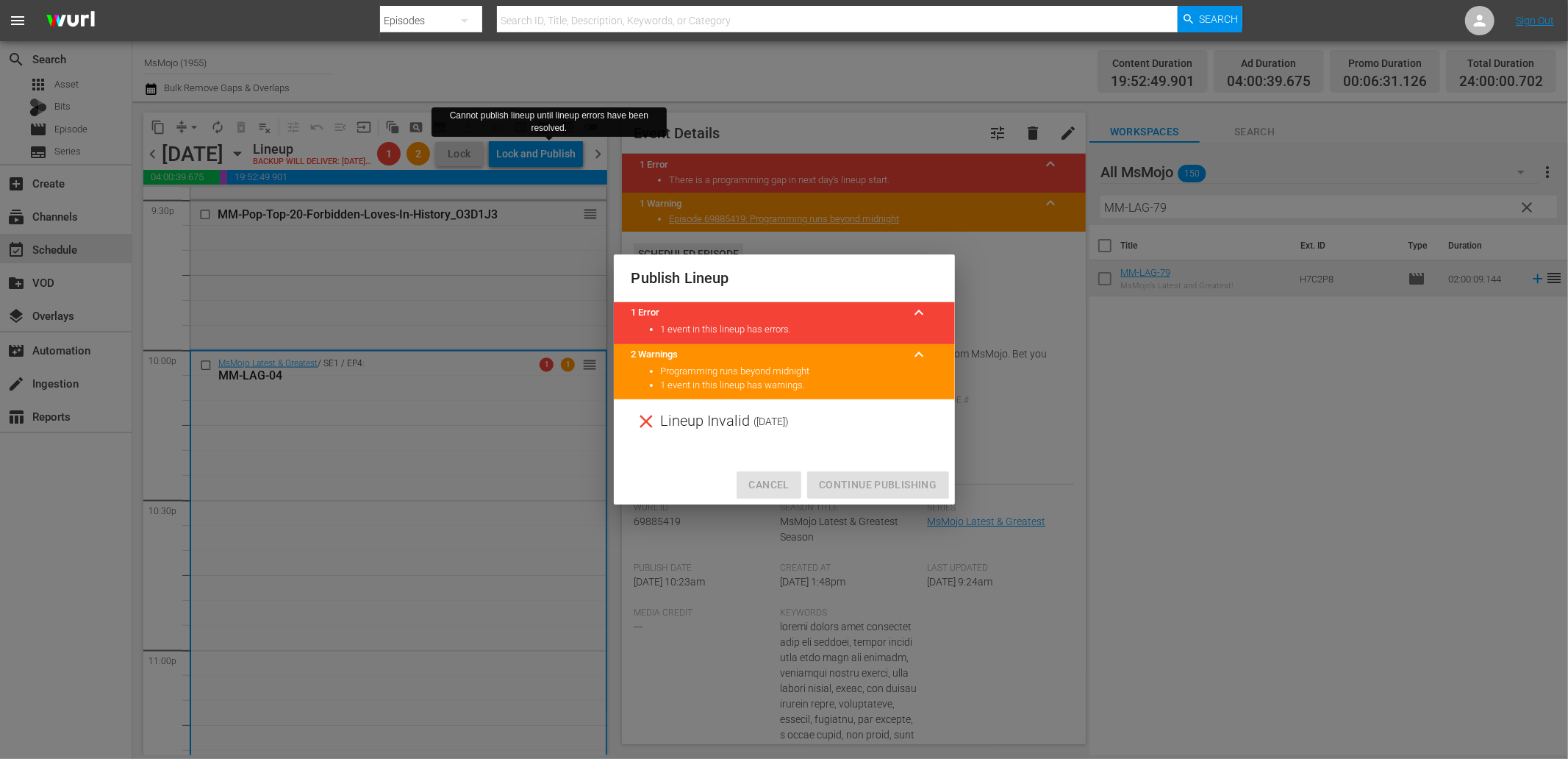
click at [767, 486] on span "Cancel" at bounding box center [768, 486] width 41 height 19
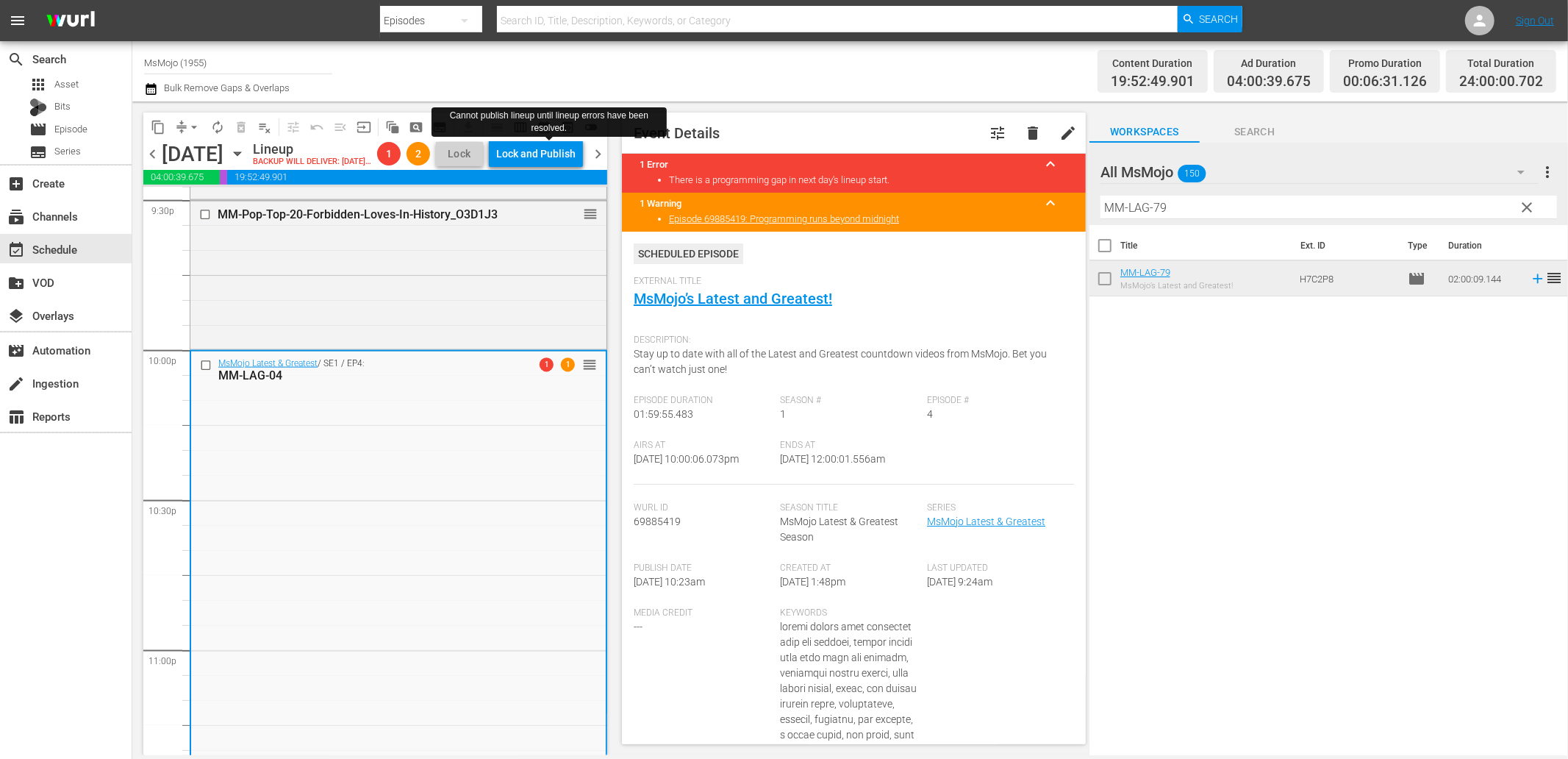
click at [600, 159] on span "chevron_right" at bounding box center [598, 155] width 19 height 19
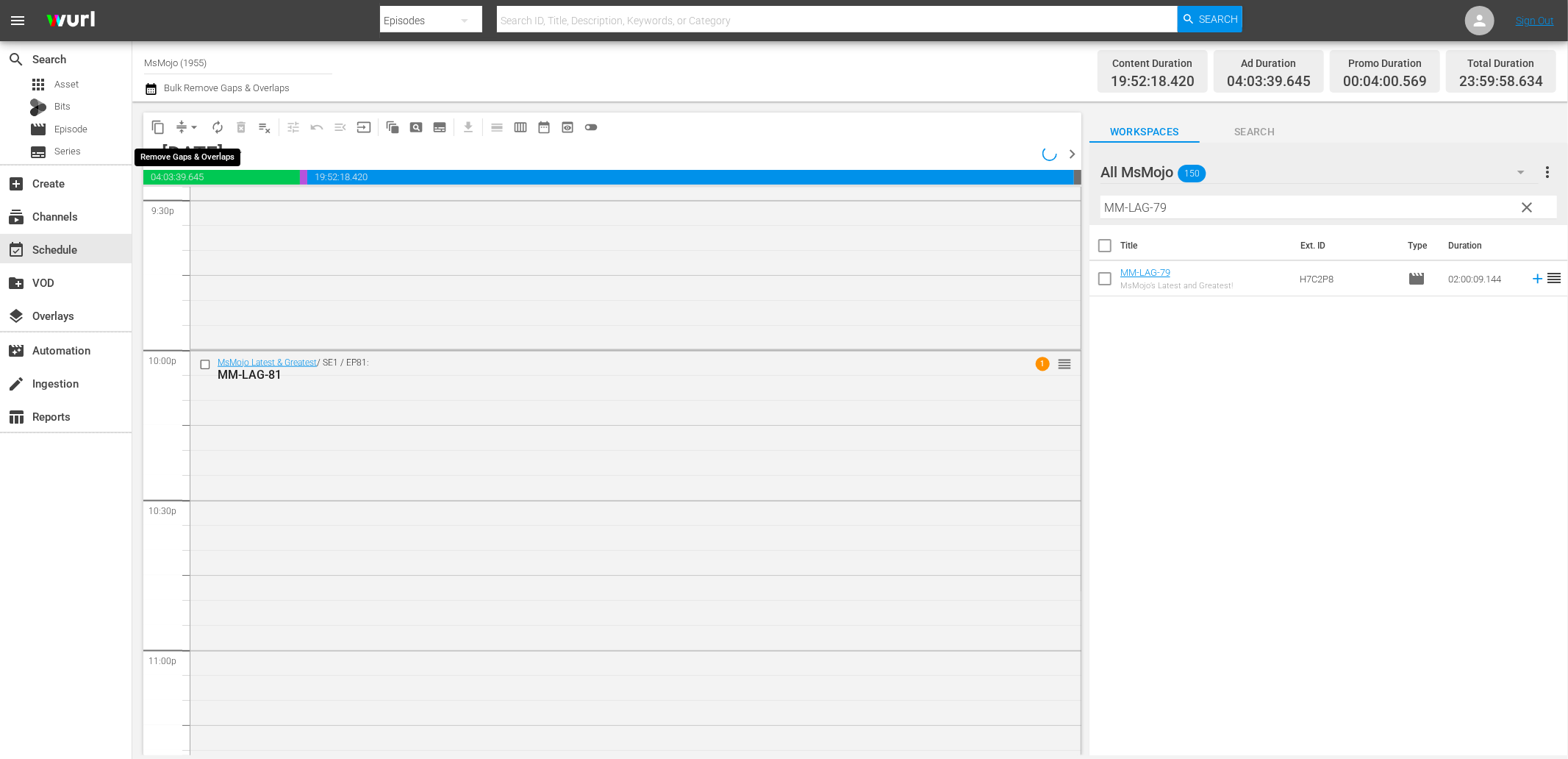
scroll to position [6414, 0]
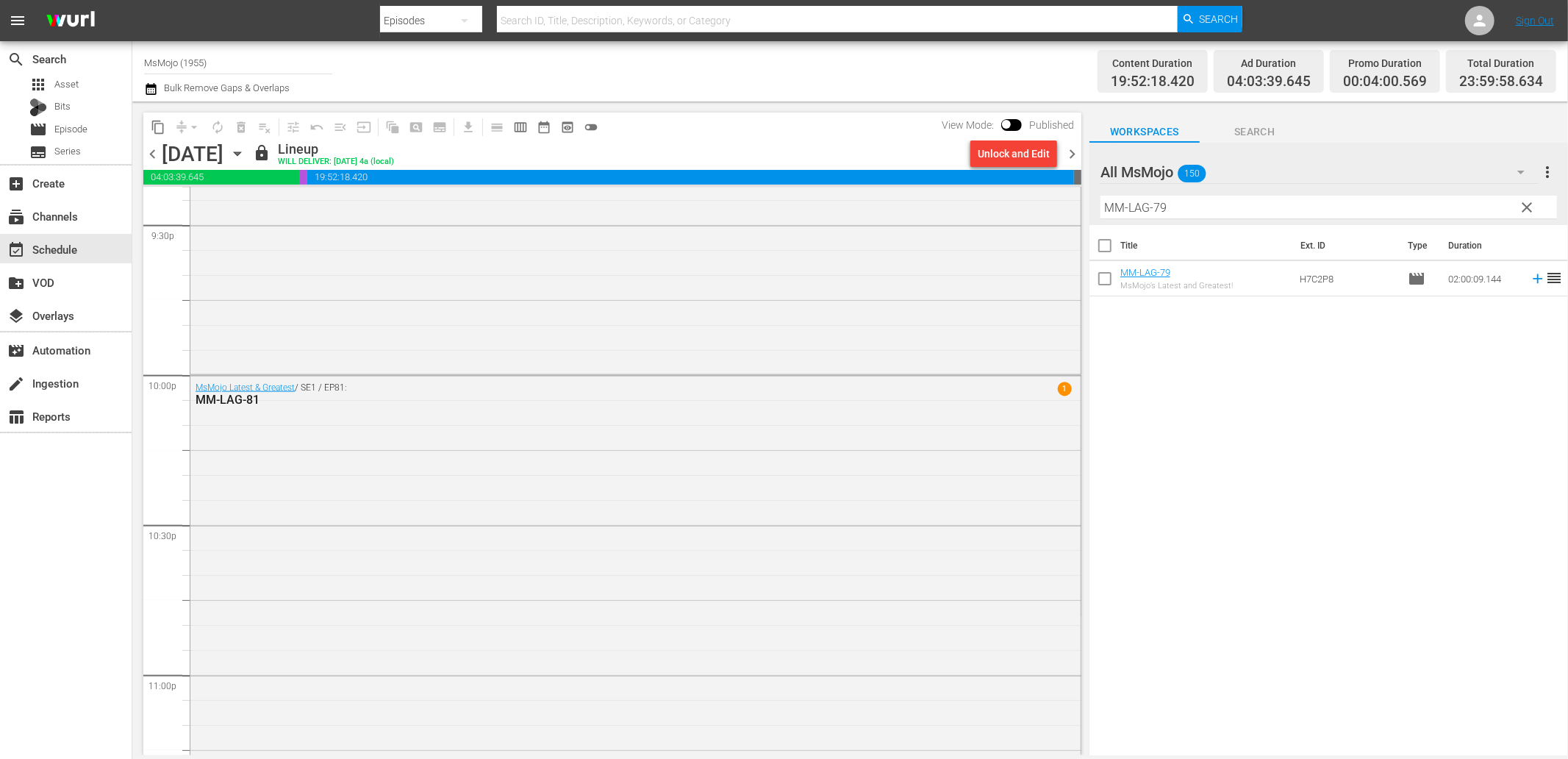
click at [1004, 159] on div "Unlock and Edit" at bounding box center [1014, 154] width 72 height 26
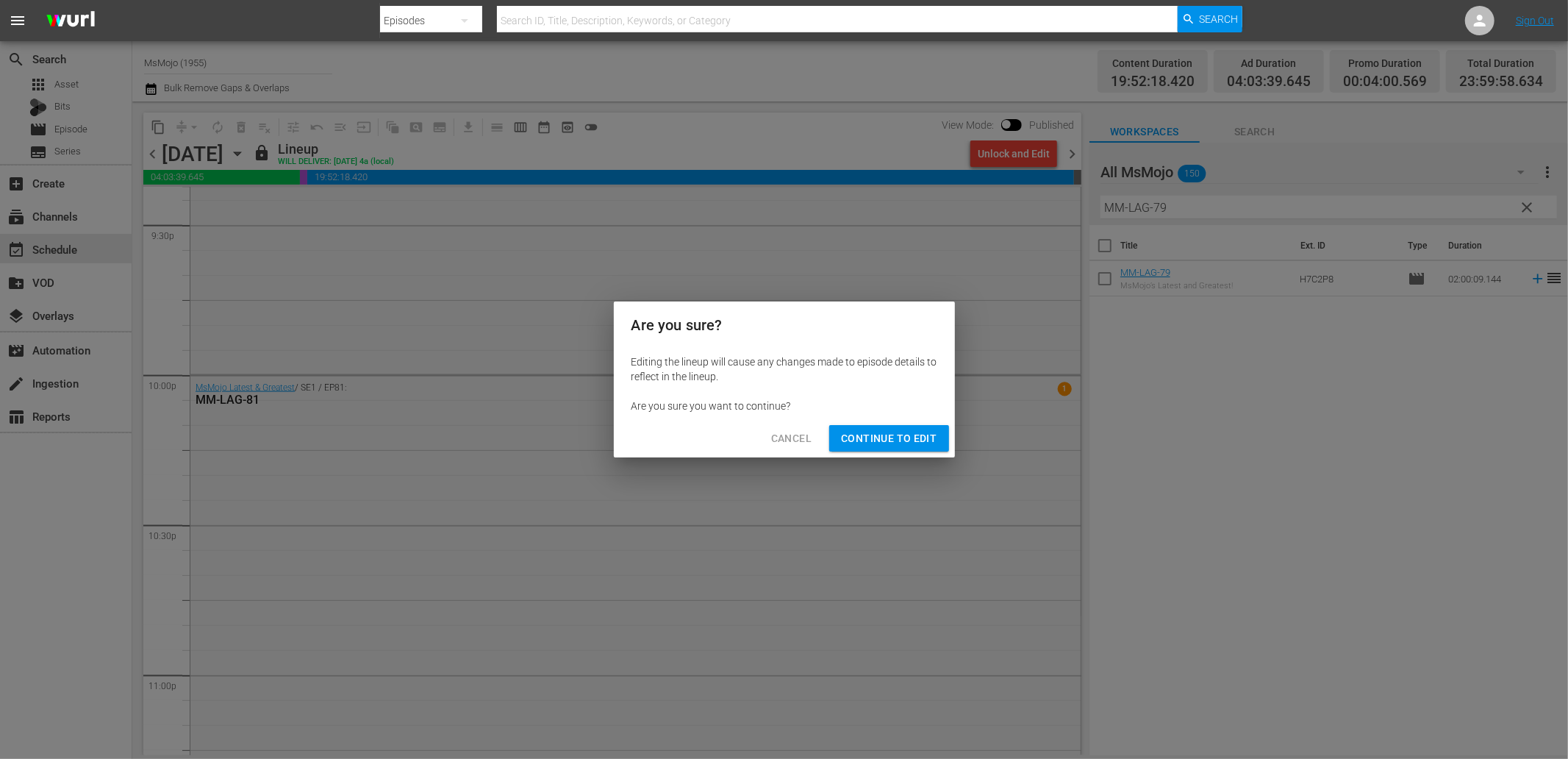
click at [874, 442] on span "Continue to Edit" at bounding box center [888, 439] width 95 height 19
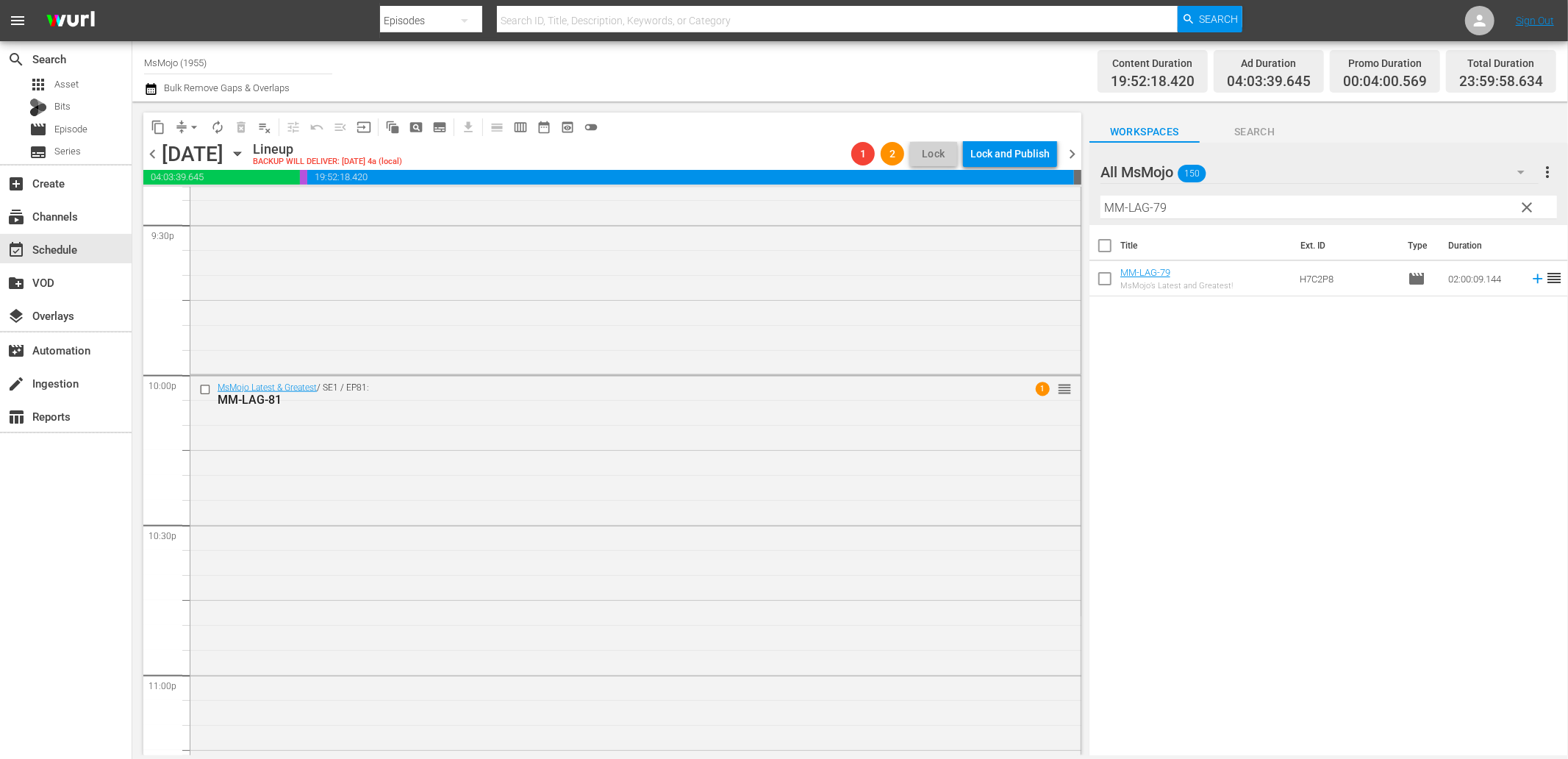
click at [155, 159] on span "chevron_left" at bounding box center [153, 155] width 19 height 19
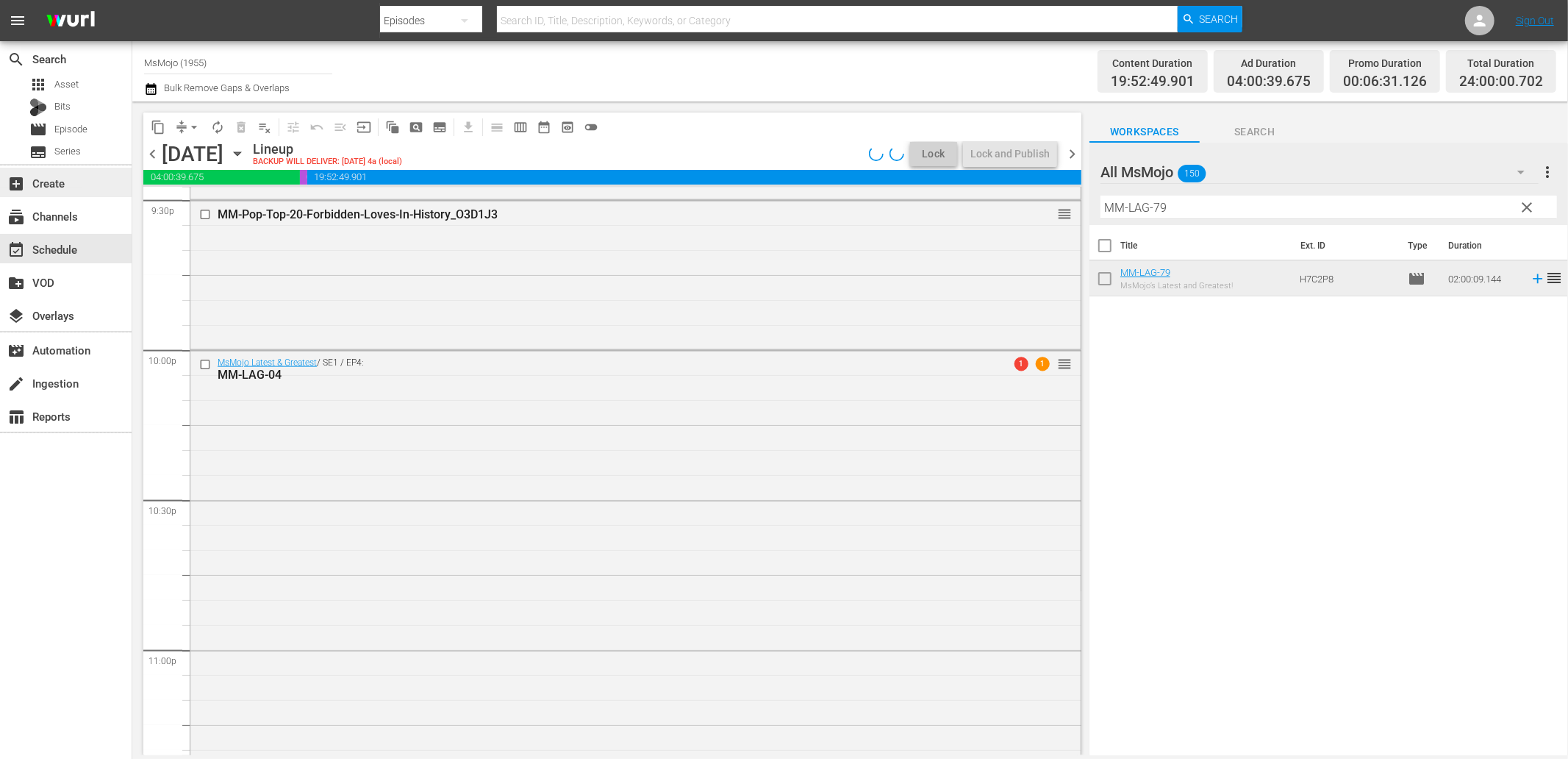
scroll to position [6414, 0]
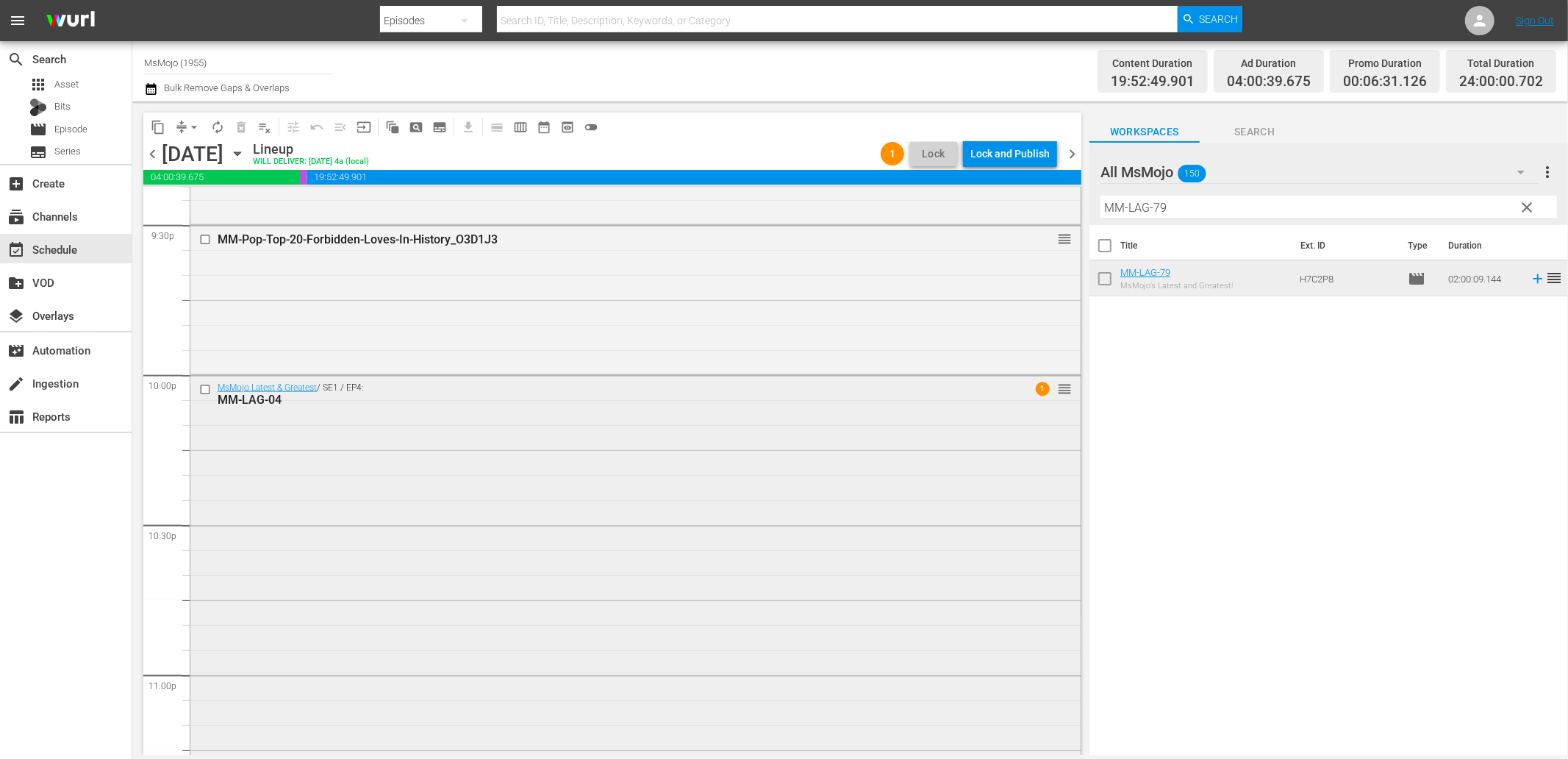
click at [502, 516] on div "MsMojo Latest & Greatest / SE1 / EP4: MM-LAG-04 1 reorder" at bounding box center [635, 673] width 890 height 595
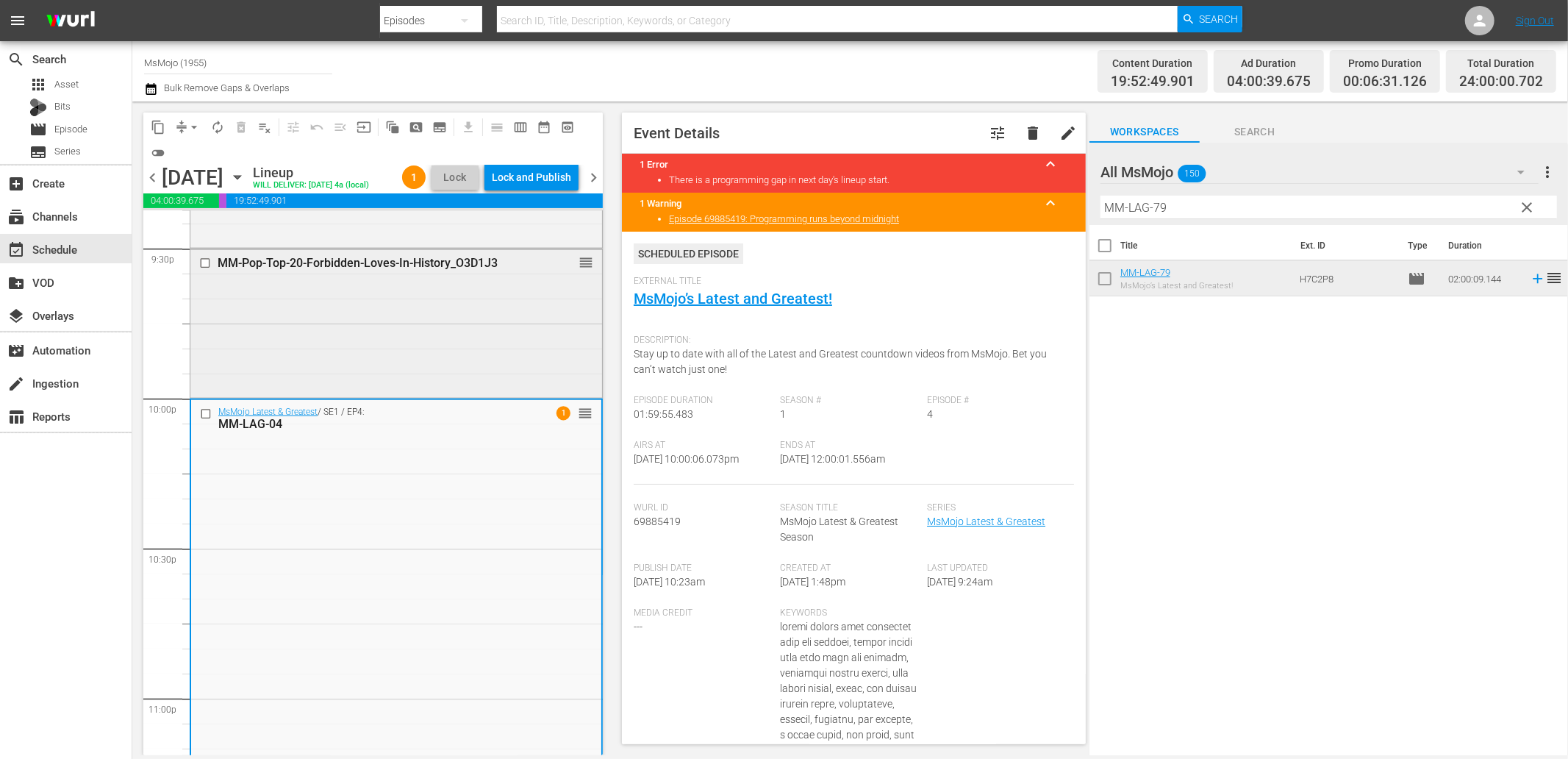
click at [436, 370] on div "MM-Pop-Top-20-Forbidden-Loves-In-History_O3D1J3 reorder" at bounding box center [396, 322] width 412 height 145
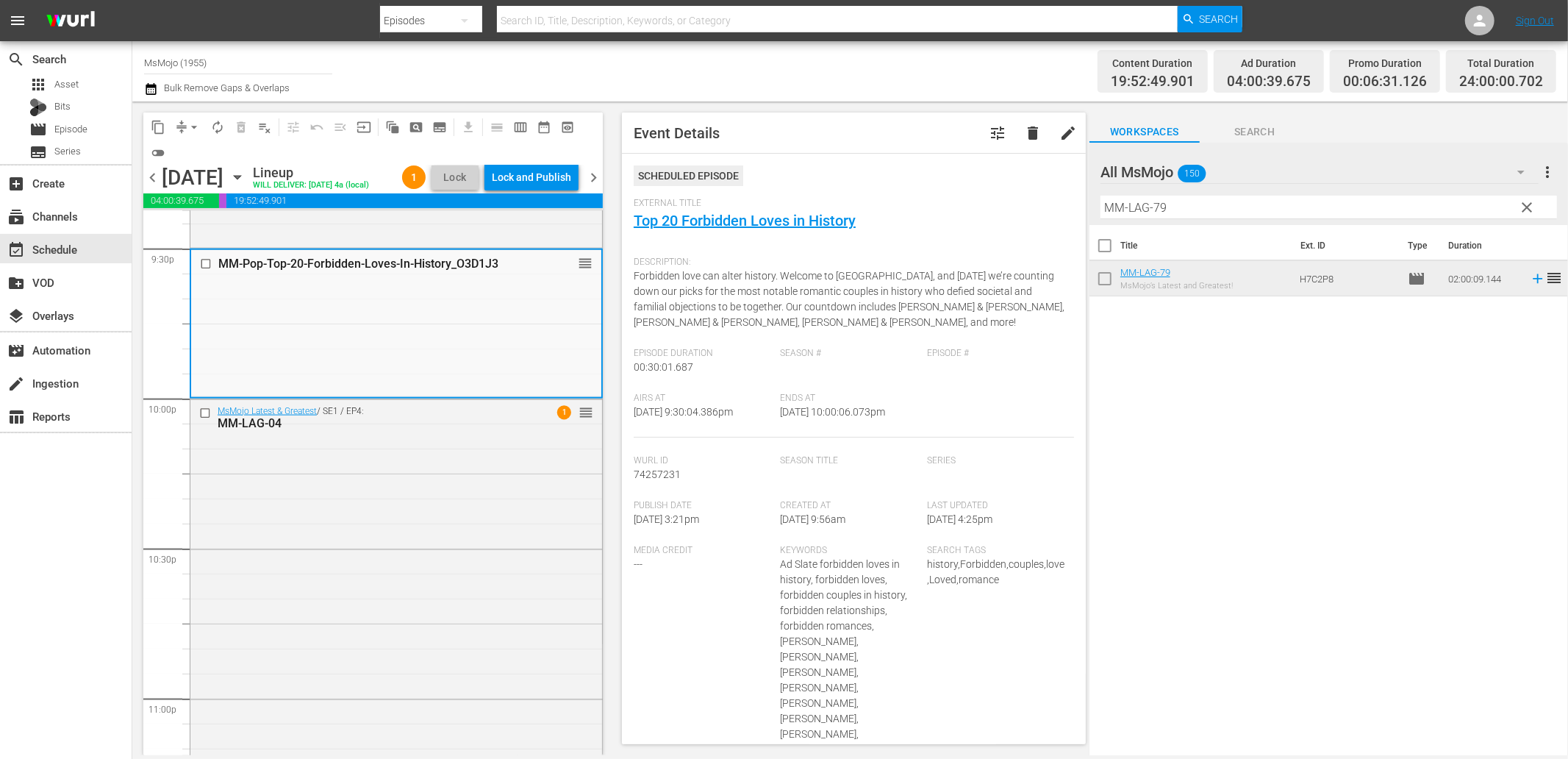
click at [498, 548] on div "MsMojo Latest & Greatest / SE1 / EP4: MM-LAG-04 1 reorder" at bounding box center [396, 697] width 412 height 595
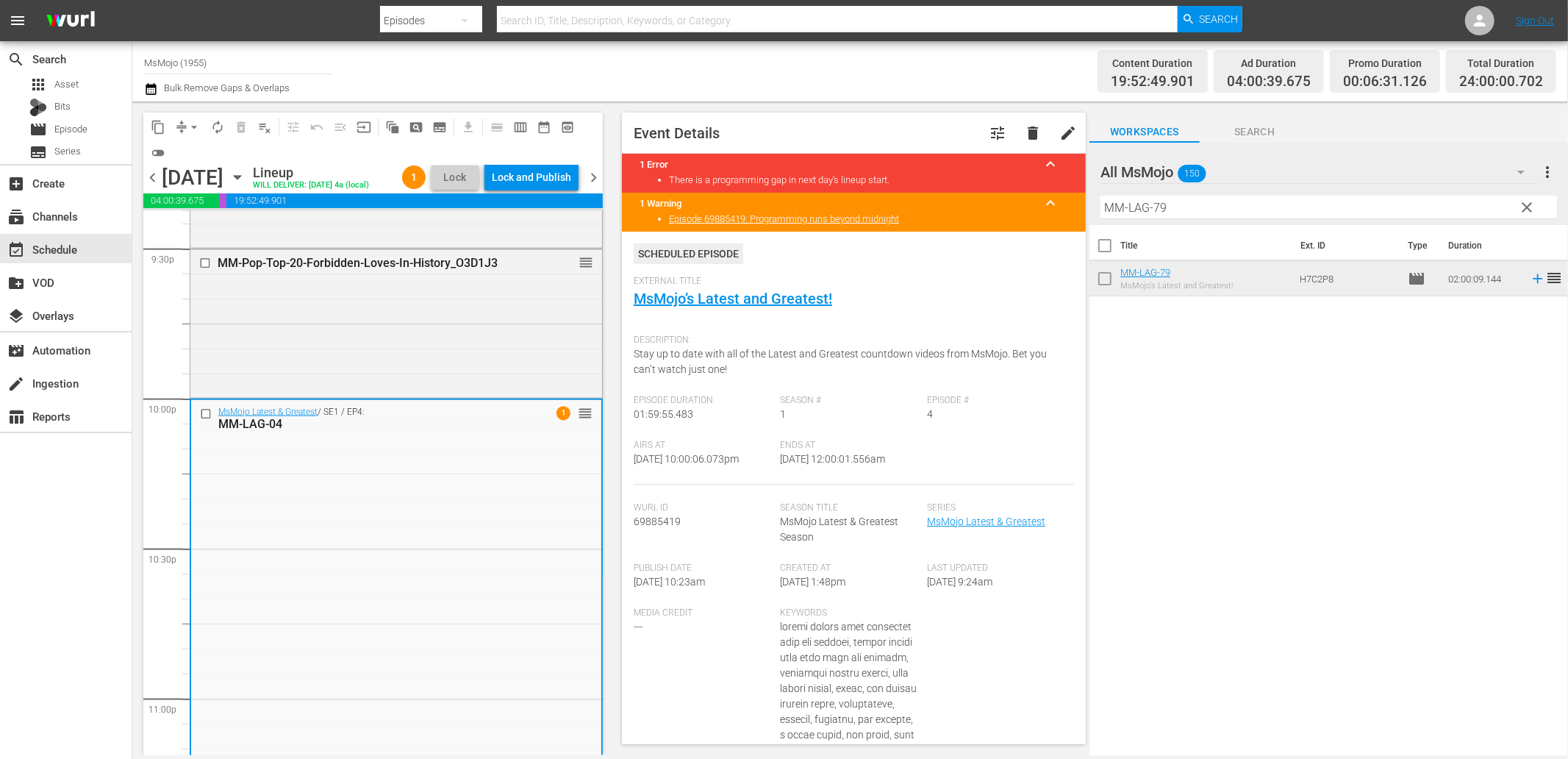
click at [439, 379] on div "MM-Pop-Top-20-Forbidden-Loves-In-History_O3D1J3 reorder" at bounding box center [396, 322] width 412 height 145
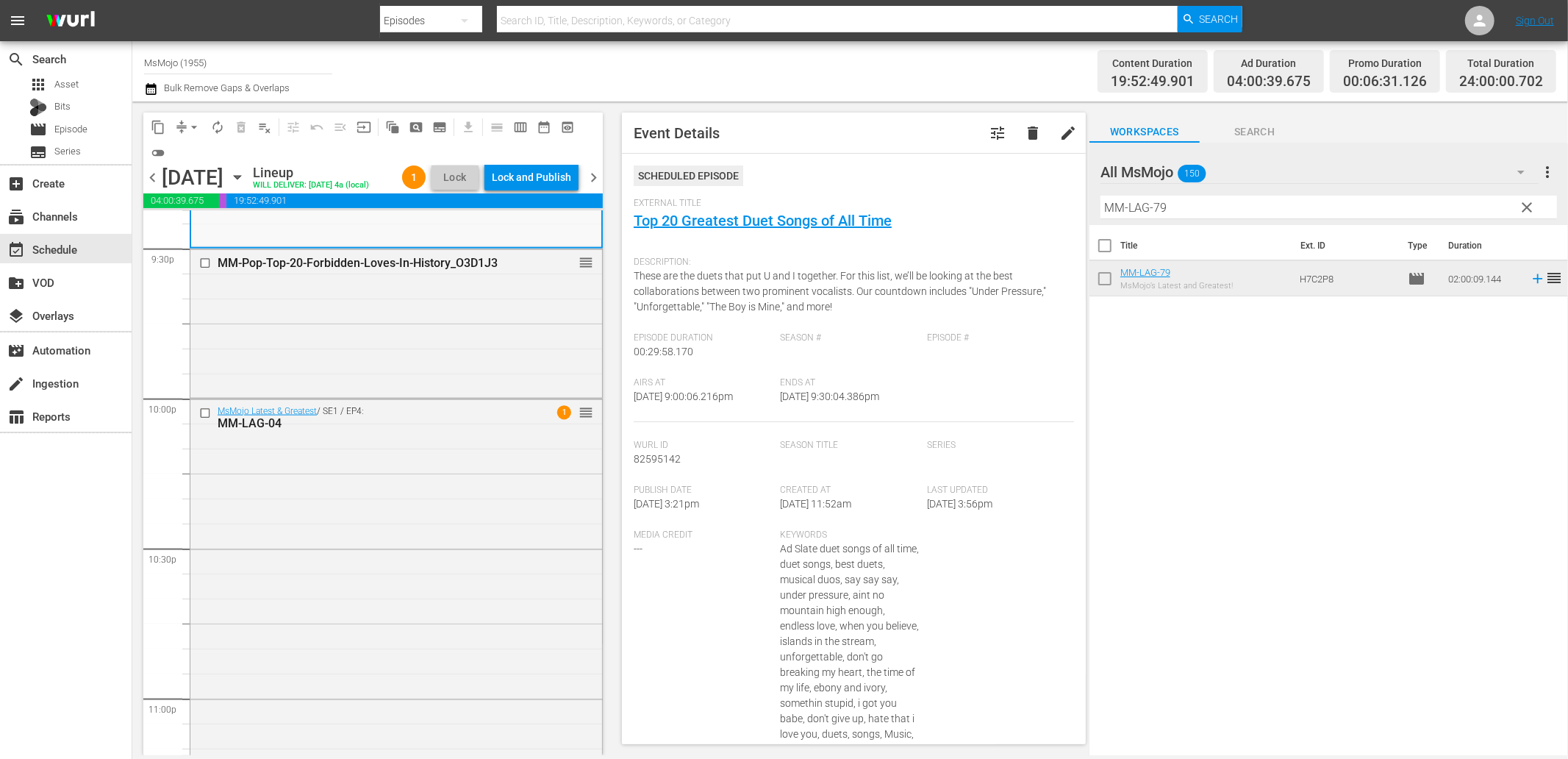
click at [420, 587] on div "MsMojo Latest & Greatest / SE1 / EP4: MM-LAG-04 1 reorder" at bounding box center [396, 697] width 412 height 595
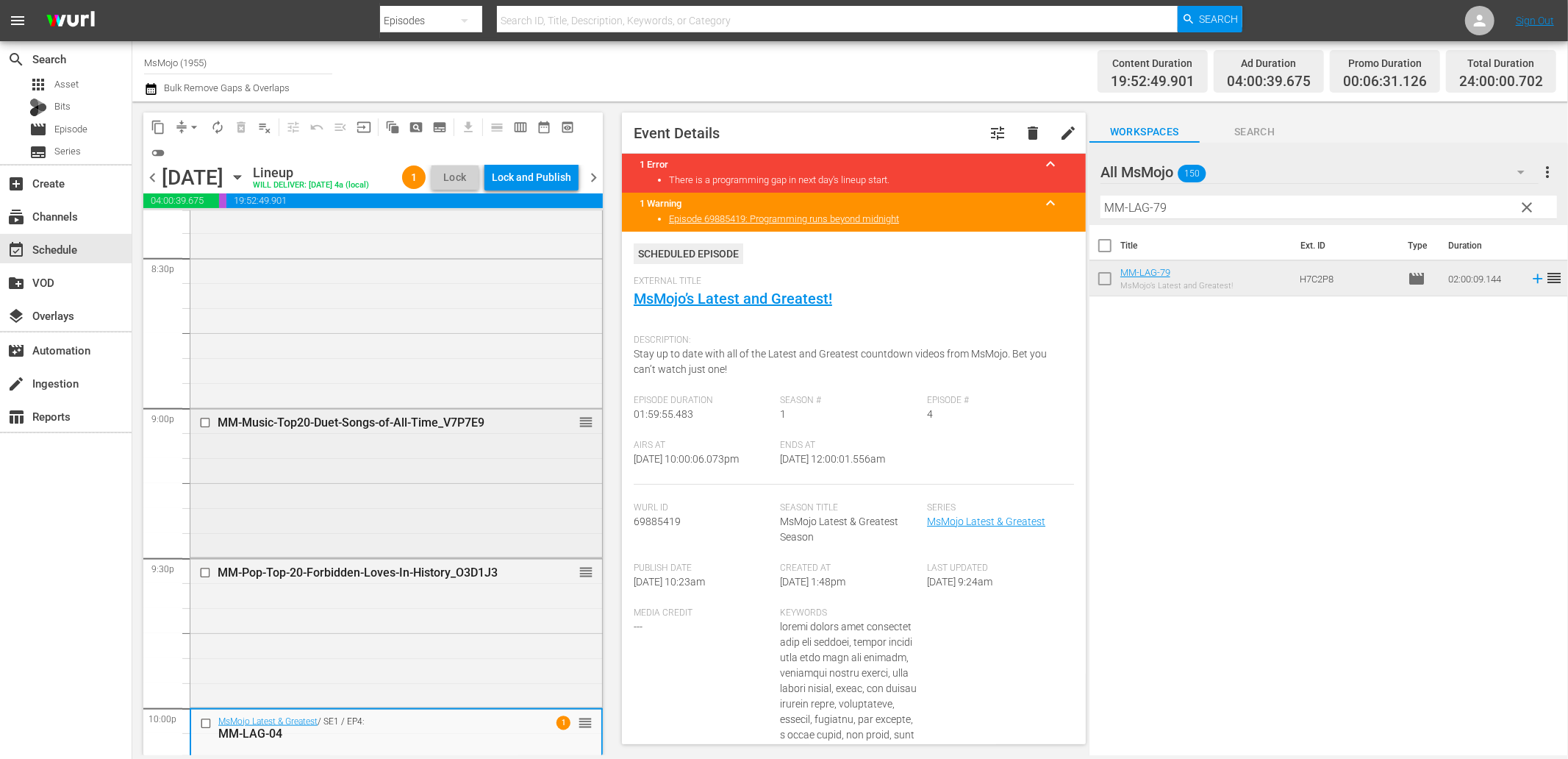
scroll to position [6033, 0]
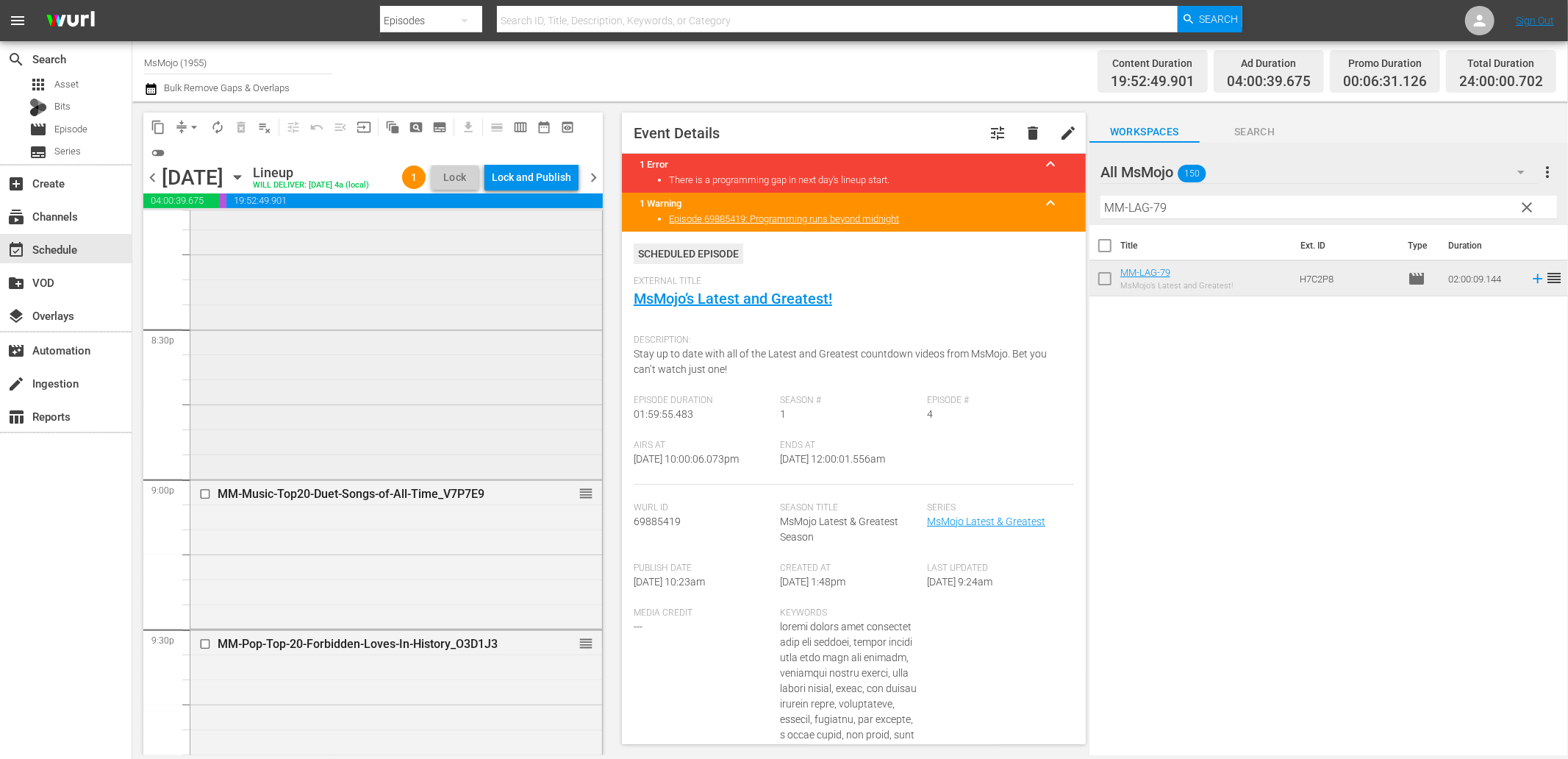
click at [347, 398] on div "MM-Film-Specialty-Hour-Disney-Princesses_I4S5V1 reorder" at bounding box center [396, 328] width 412 height 296
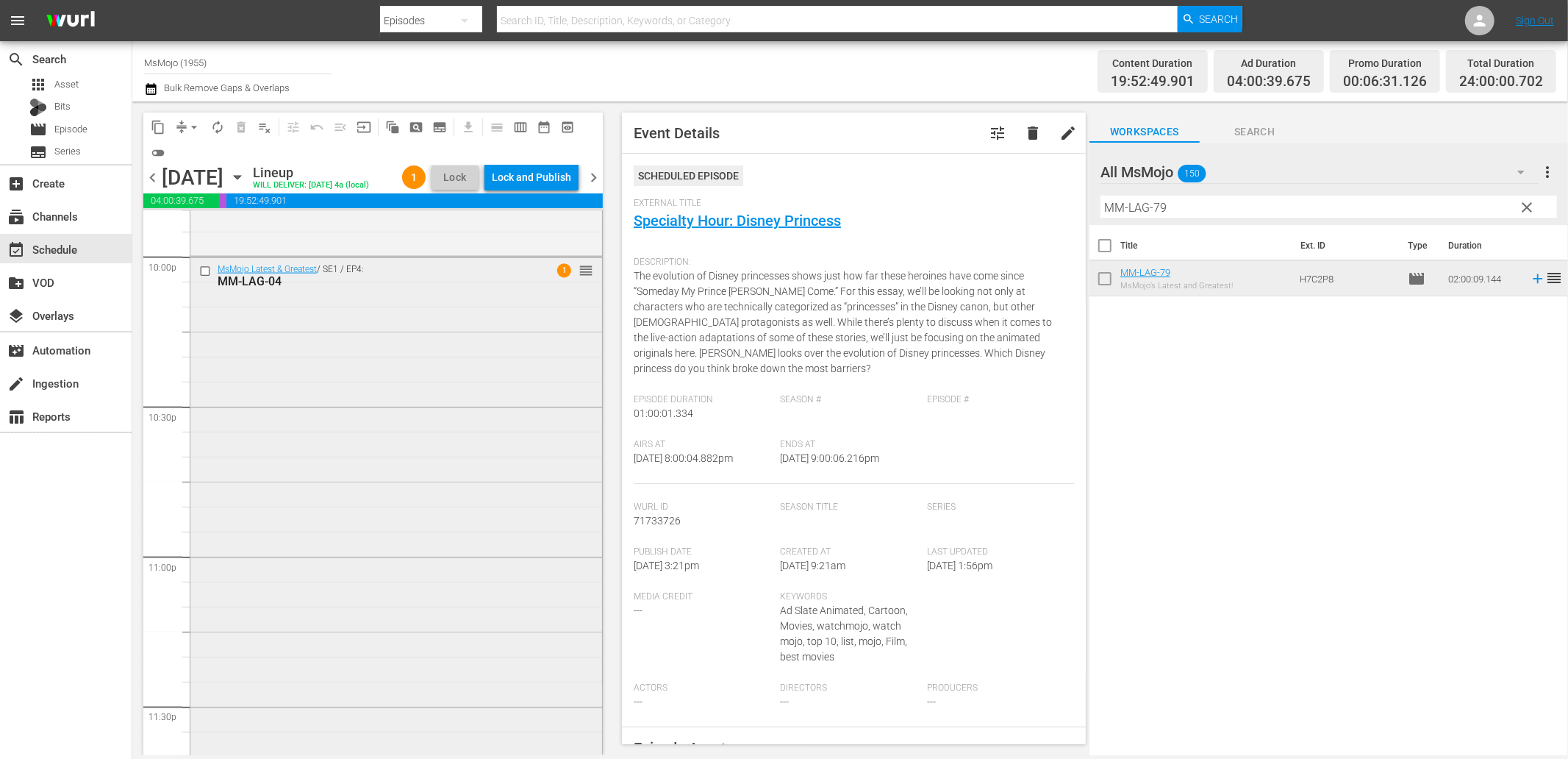
scroll to position [6681, 0]
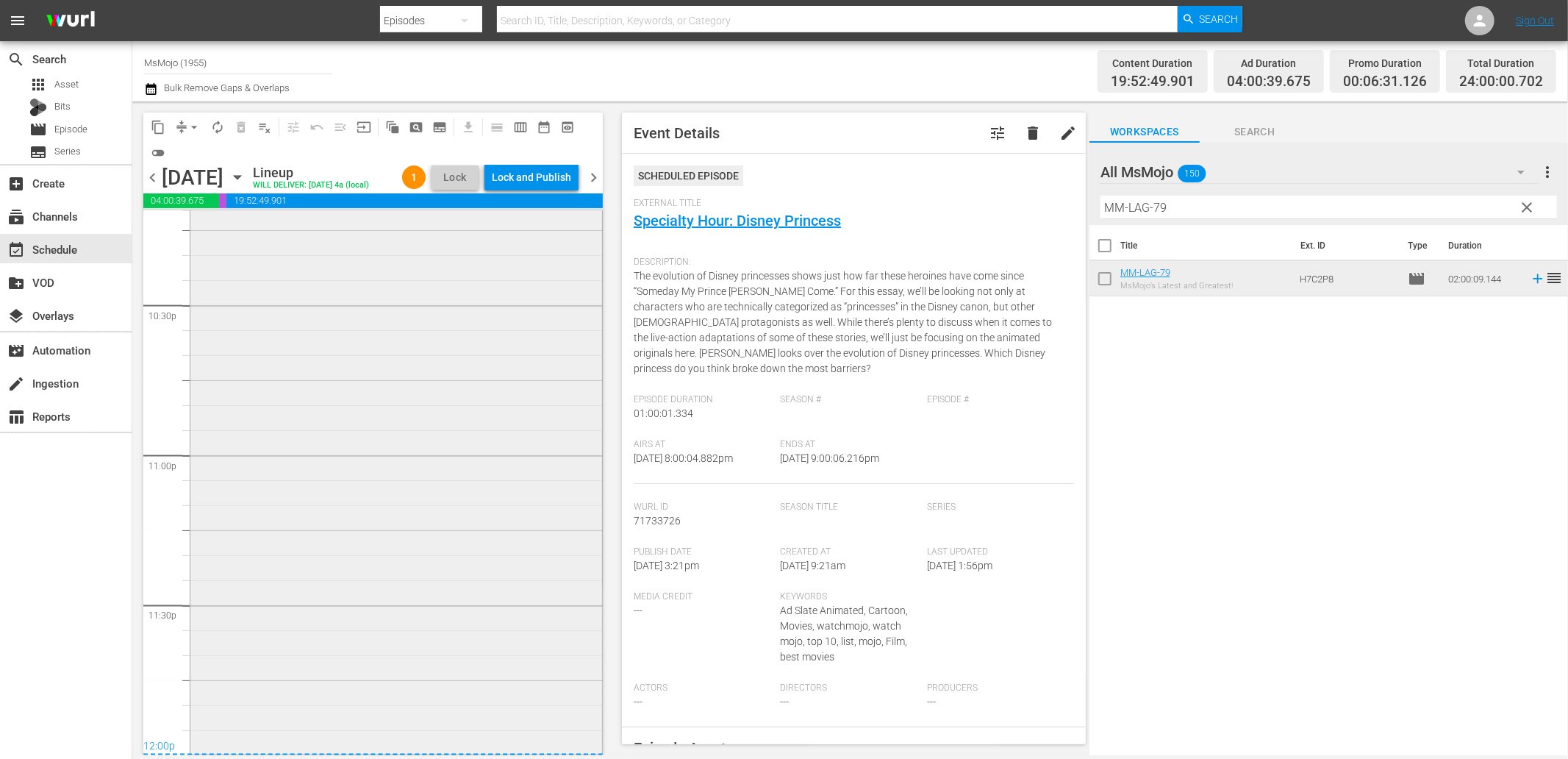
click at [343, 458] on div "MsMojo Latest & Greatest / SE1 / EP4: MM-LAG-04 1 reorder" at bounding box center [396, 453] width 412 height 595
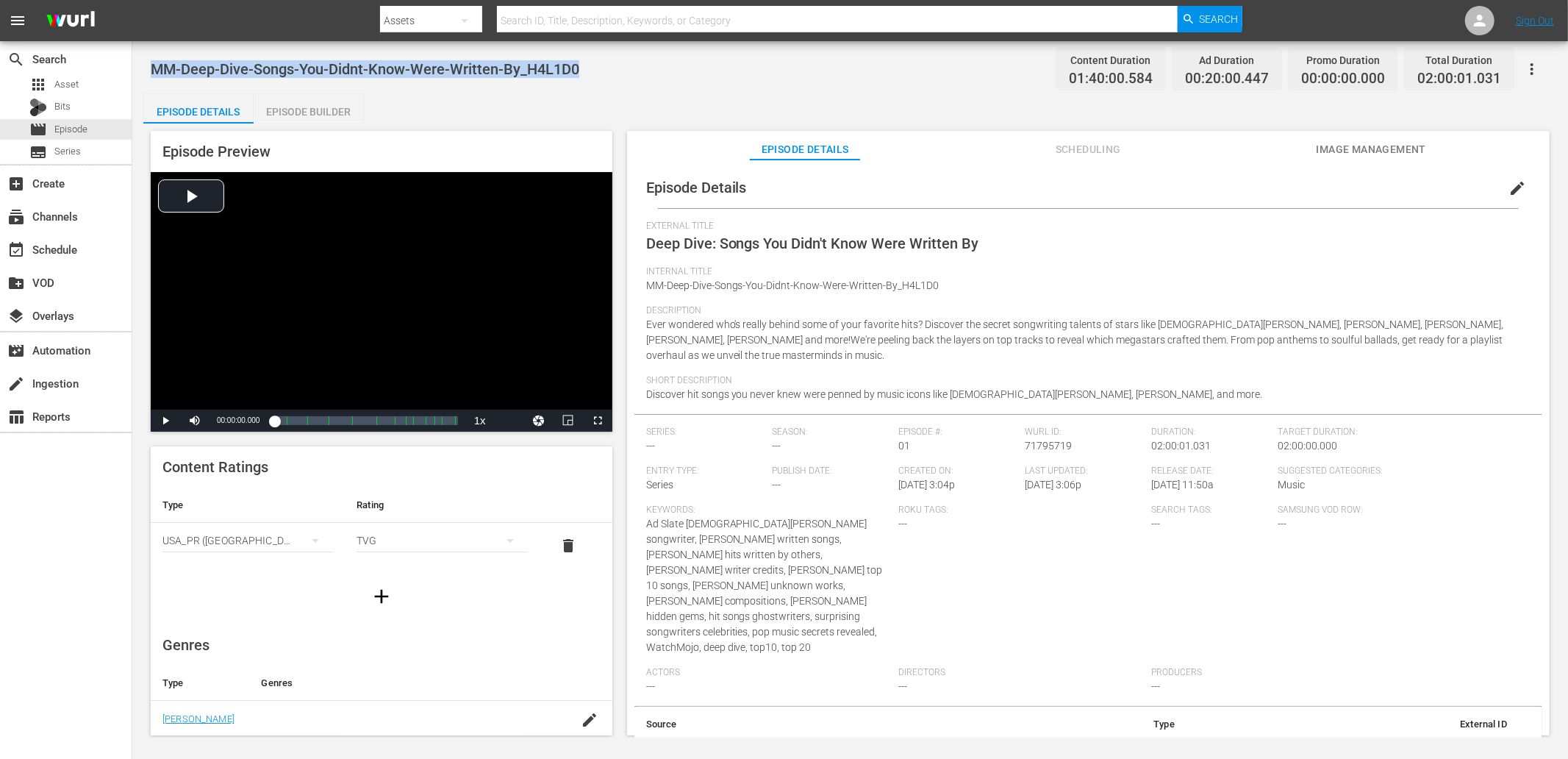
drag, startPoint x: 594, startPoint y: 67, endPoint x: 156, endPoint y: 49, distance: 438.4
click at [155, 49] on div "MM-Deep-Dive-Songs-You-Didnt-Know-Were-Written-By_H4L1D0 Content Duration 01:40…" at bounding box center [850, 389] width 1436 height 697
copy span "MM-Deep-Dive-Songs-You-Didnt-Know-Were-Written-By_H4L1D0"
click at [594, 92] on div "MM-Deep-Dive-Songs-You-Didnt-Know-Were-Written-By_H4L1D0 Content Duration 01:40…" at bounding box center [850, 389] width 1436 height 697
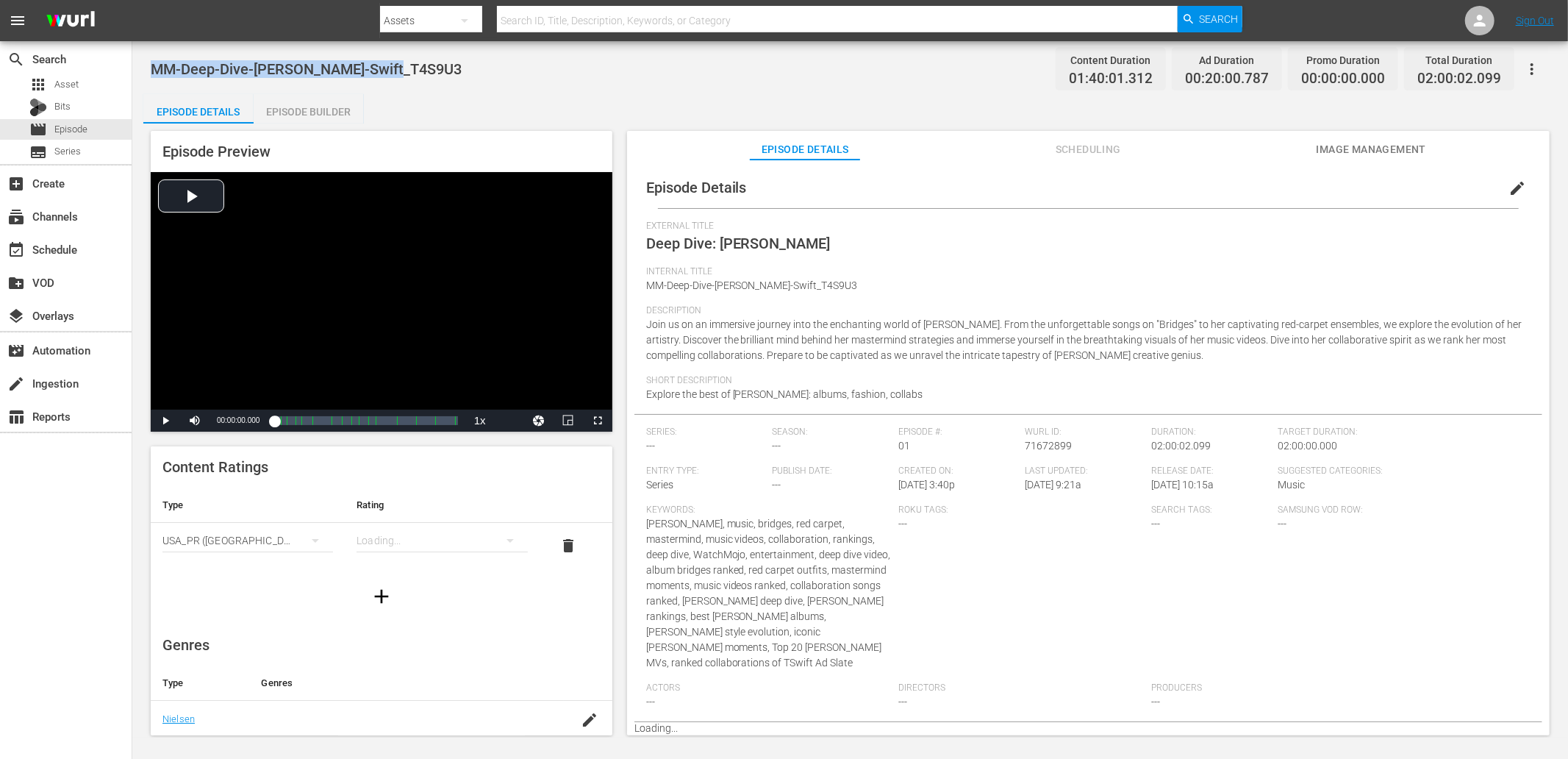
drag, startPoint x: 438, startPoint y: 75, endPoint x: 155, endPoint y: 66, distance: 283.1
click at [155, 66] on div "MM-Deep-Dive-[PERSON_NAME]-Swift_T4S9U3 Content Duration 01:40:01.312 Ad Durati…" at bounding box center [850, 68] width 1399 height 33
copy span "MM-Deep-Dive-[PERSON_NAME]-Swift_T4S9U3"
click at [548, 78] on div "MM-Deep-Dive-[PERSON_NAME]-Swift_T4S9U3 Content Duration 01:40:01.312 Ad Durati…" at bounding box center [850, 68] width 1399 height 33
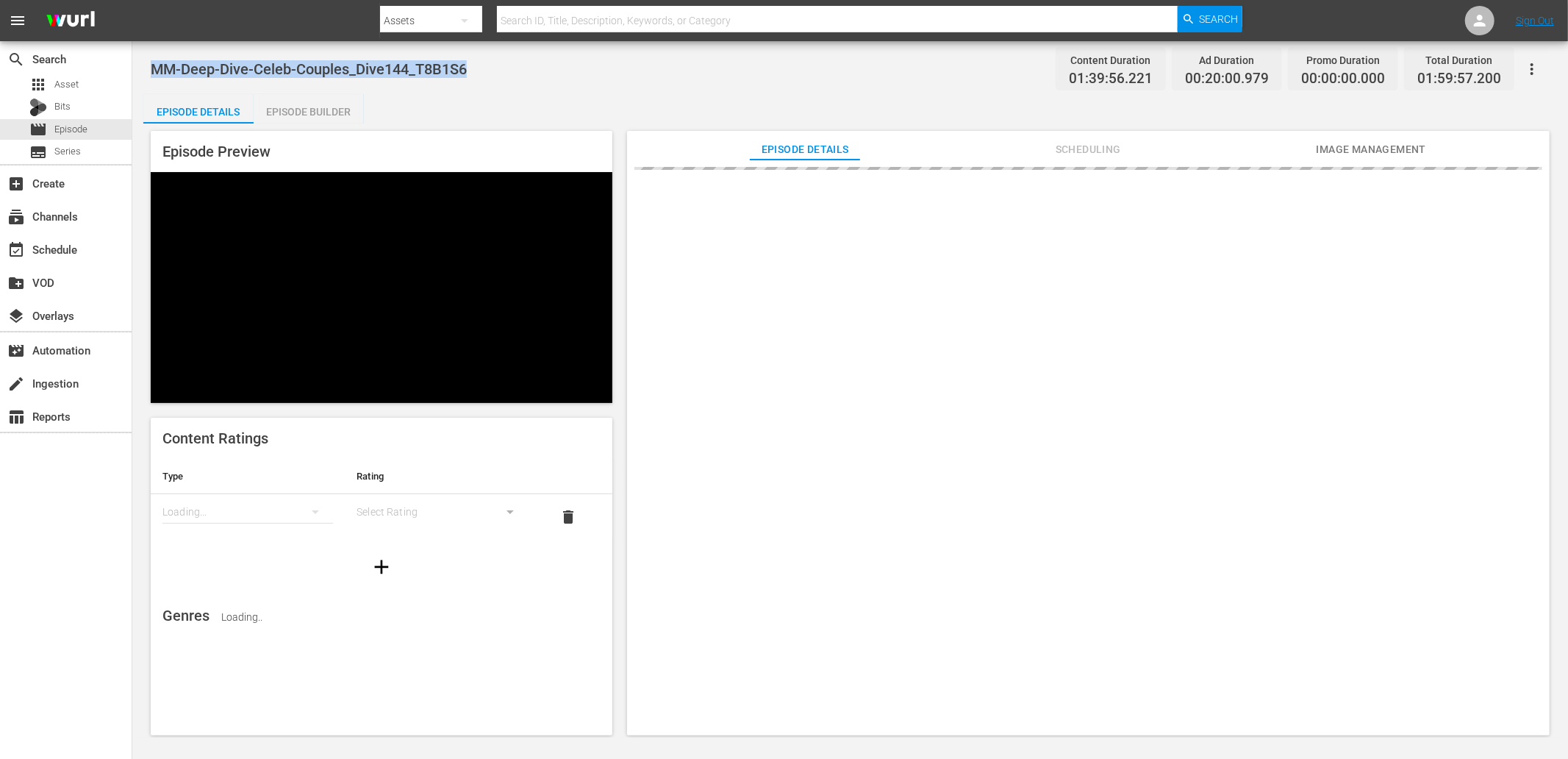
drag, startPoint x: 499, startPoint y: 72, endPoint x: 151, endPoint y: 74, distance: 348.0
click at [151, 74] on div "MM-Deep-Dive-Celeb-Couples_Dive144_T8B1S6 Content Duration 01:39:56.221 Ad Dura…" at bounding box center [850, 68] width 1399 height 33
copy span "MM-Deep-Dive-Celeb-Couples_Dive144_T8B1S6"
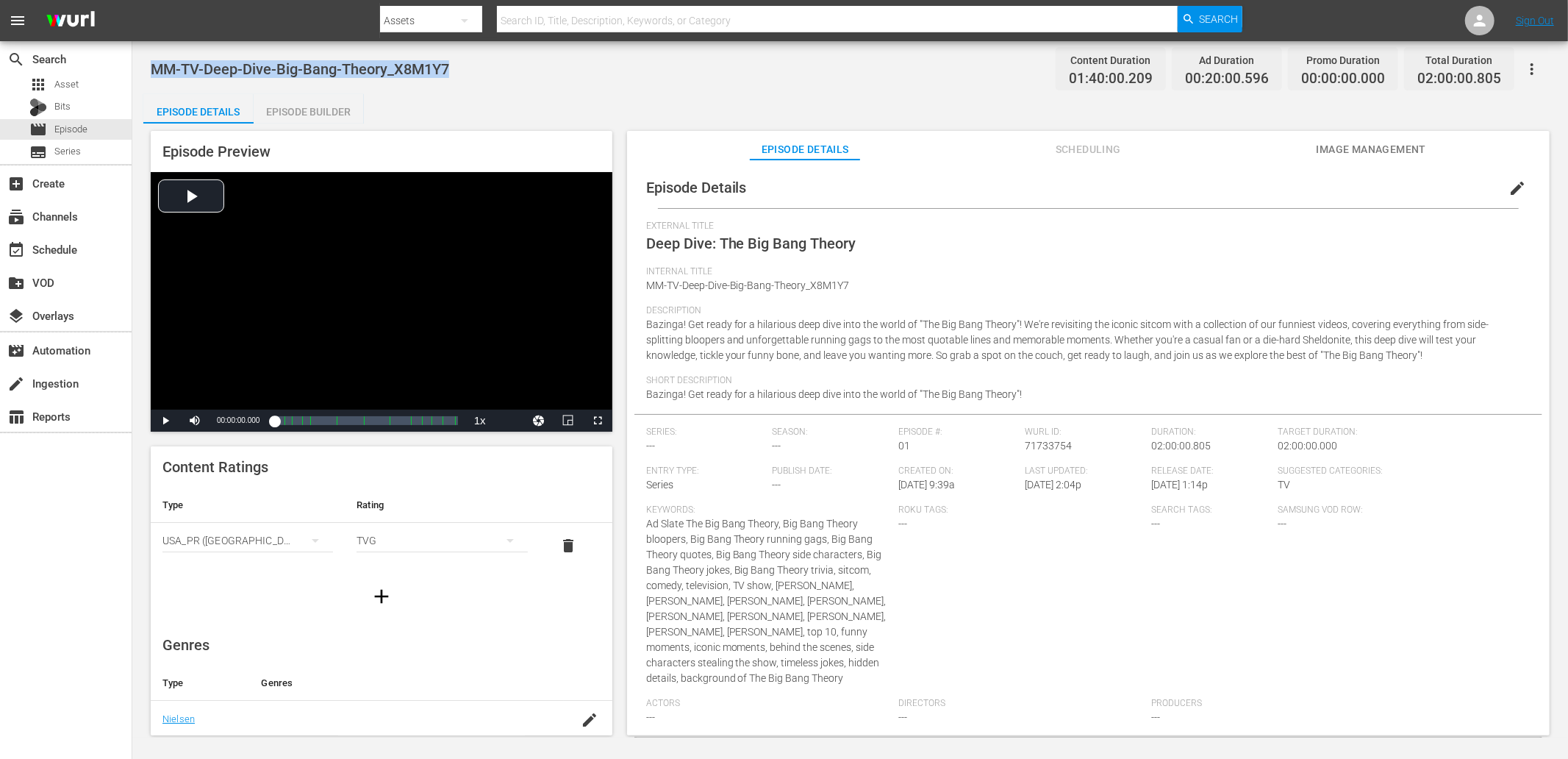
drag, startPoint x: 471, startPoint y: 75, endPoint x: 151, endPoint y: 82, distance: 320.1
click at [151, 82] on div "MM-TV-Deep-Dive-Big-Bang-Theory_X8M1Y7 Content Duration 01:40:00.209 Ad Duratio…" at bounding box center [850, 68] width 1399 height 33
click at [577, 100] on div "Episode Details Episode Builder Episode Preview Video Player is loading. Play V…" at bounding box center [850, 421] width 1413 height 653
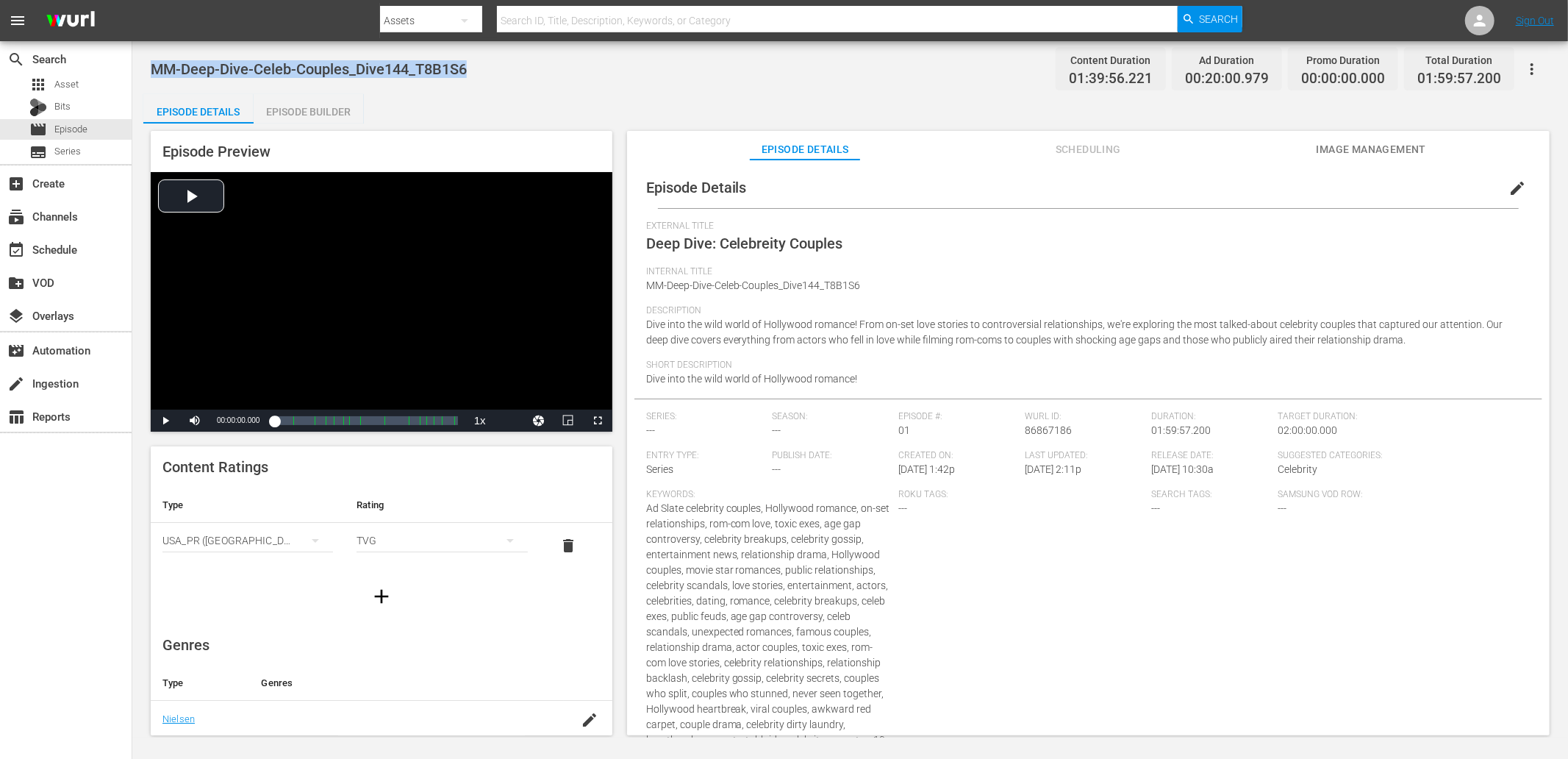
drag, startPoint x: 480, startPoint y: 58, endPoint x: 155, endPoint y: 60, distance: 325.0
click at [155, 60] on div "MM-Deep-Dive-Celeb-Couples_Dive144_T8B1S6 Content Duration 01:39:56.221 Ad Dura…" at bounding box center [850, 68] width 1399 height 33
copy span "MM-Deep-Dive-Celeb-Couples_Dive144_T8B1S6"
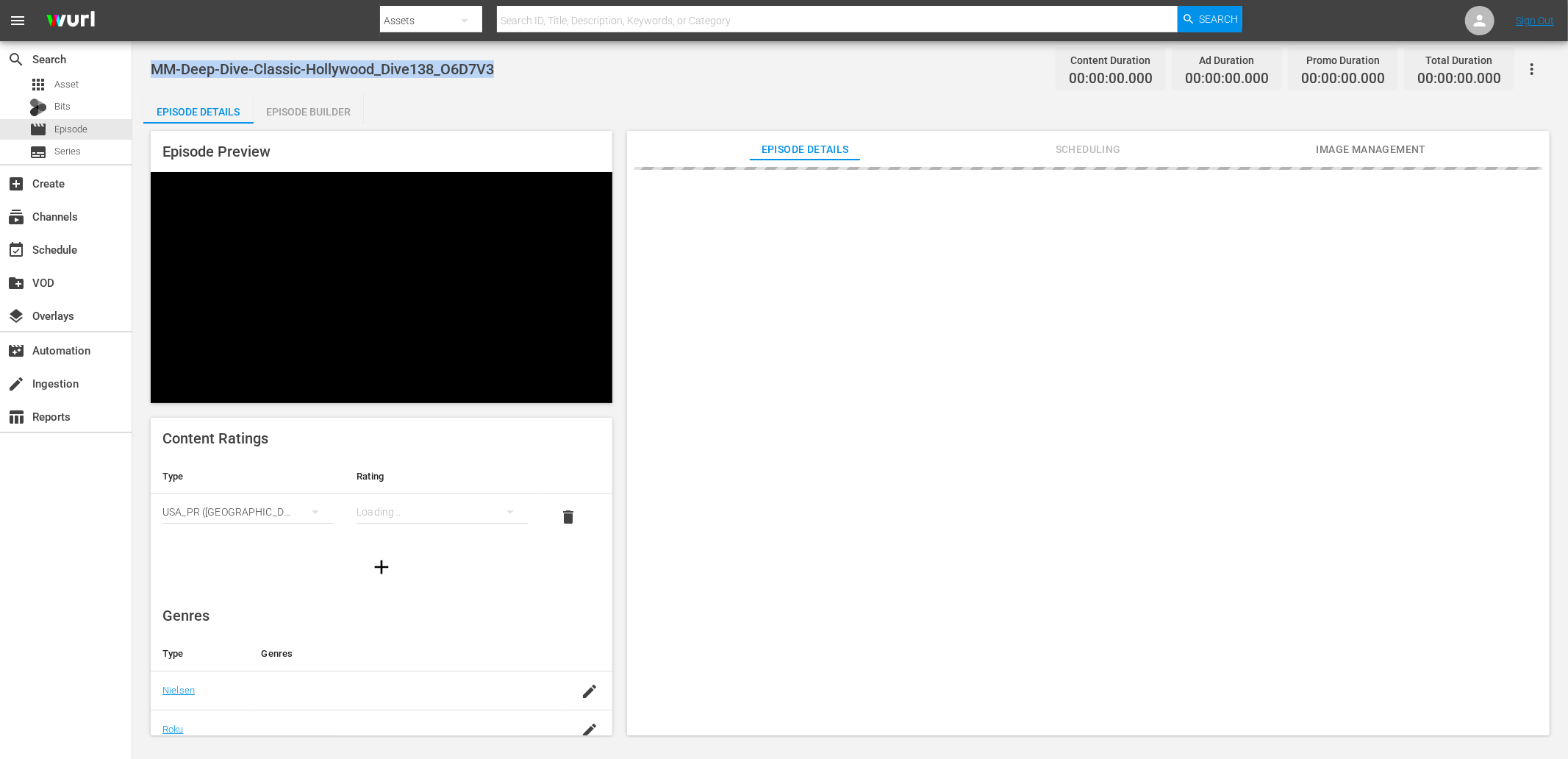
drag, startPoint x: 436, startPoint y: 64, endPoint x: 149, endPoint y: 58, distance: 287.1
click at [149, 58] on div "MM-Deep-Dive-Classic-Hollywood_Dive138_O6D7V3 Content Duration 00:00:00.000 Ad …" at bounding box center [850, 389] width 1436 height 697
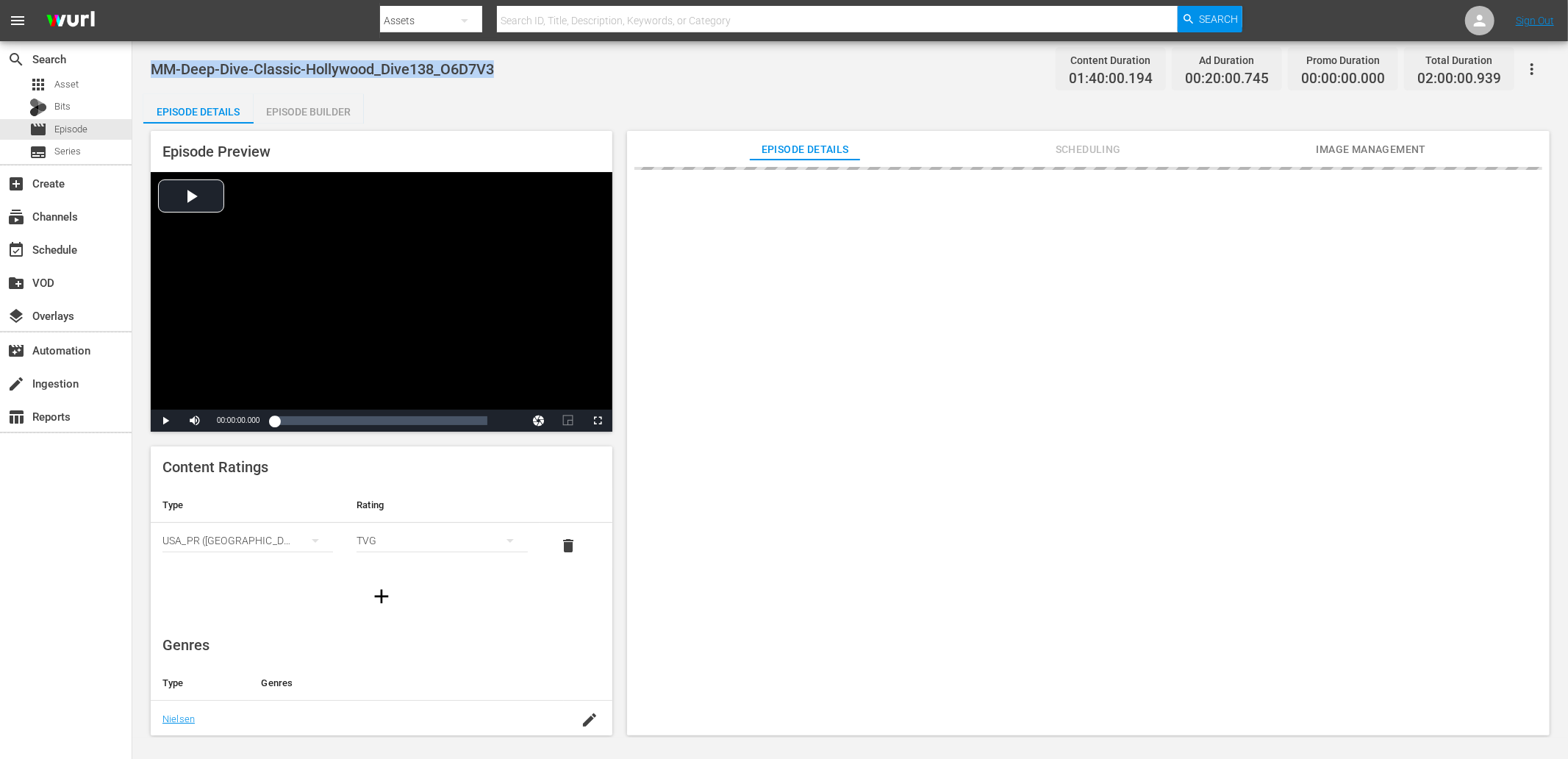
copy span "MM-Deep-Dive-Classic-Hollywood_Dive138_O6D7V3"
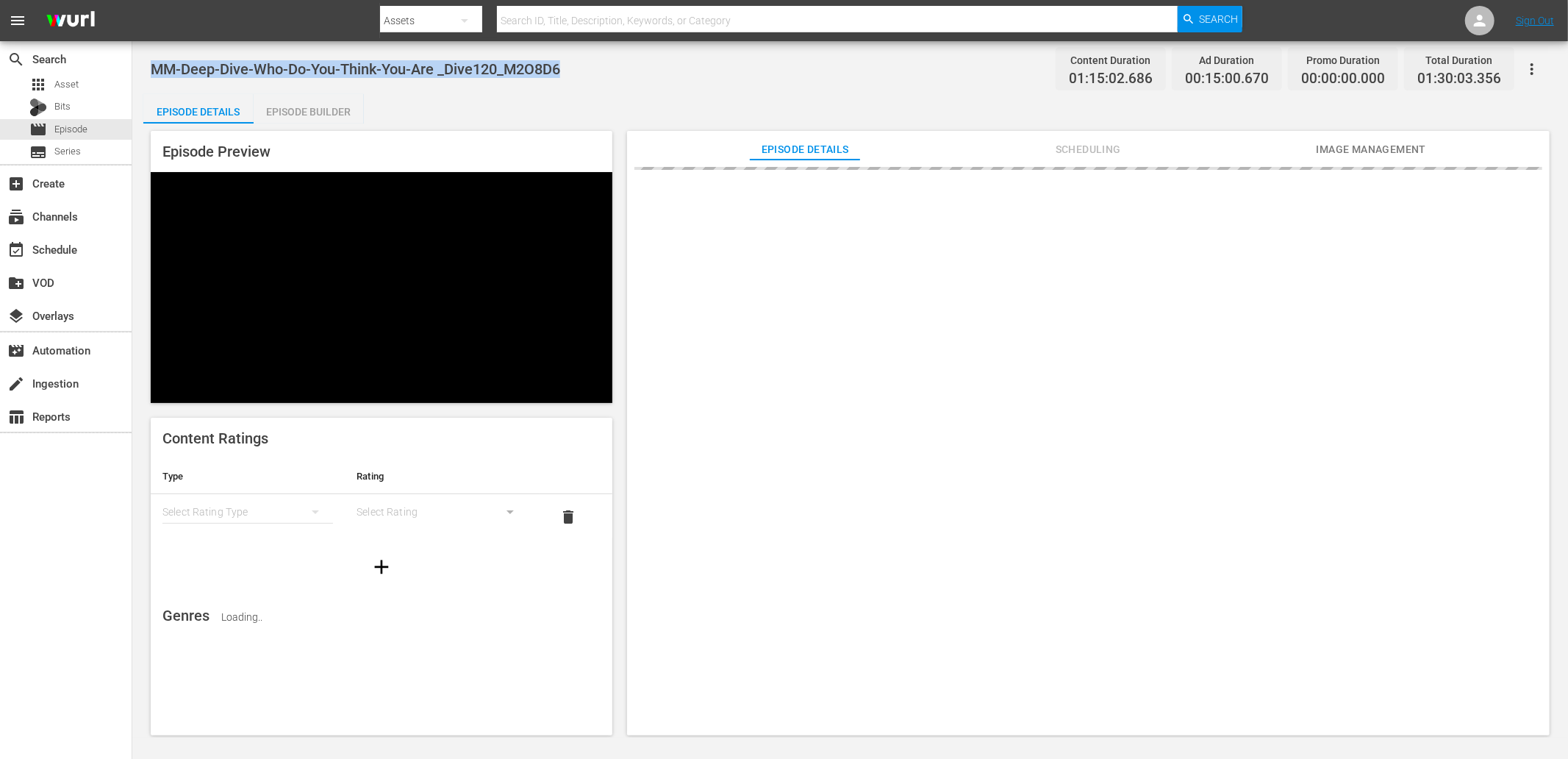
drag, startPoint x: 573, startPoint y: 63, endPoint x: 152, endPoint y: 63, distance: 421.0
click at [152, 63] on div "MM-Deep-Dive-Who-Do-You-Think-You-Are _Dive120_M2O8D6 Content Duration 01:15:02…" at bounding box center [850, 68] width 1399 height 33
copy span "MM-Deep-Dive-Who-Do-You-Think-You-Are _Dive120_M2O8D6"
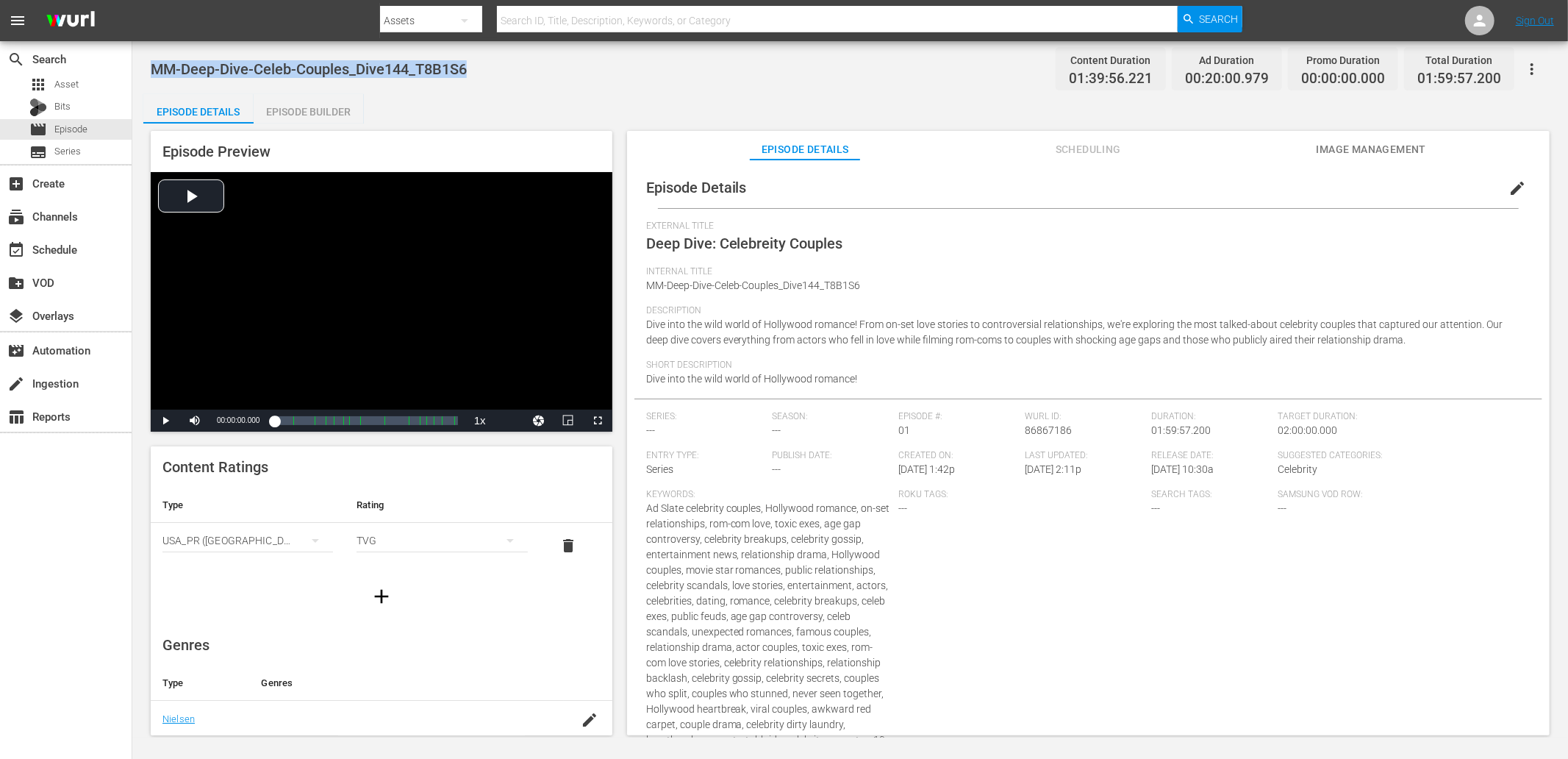
drag, startPoint x: 496, startPoint y: 64, endPoint x: 151, endPoint y: 66, distance: 345.0
click at [151, 66] on div "MM-Deep-Dive-Celeb-Couples_Dive144_T8B1S6 Content Duration 01:39:56.221 Ad Dura…" at bounding box center [850, 68] width 1399 height 33
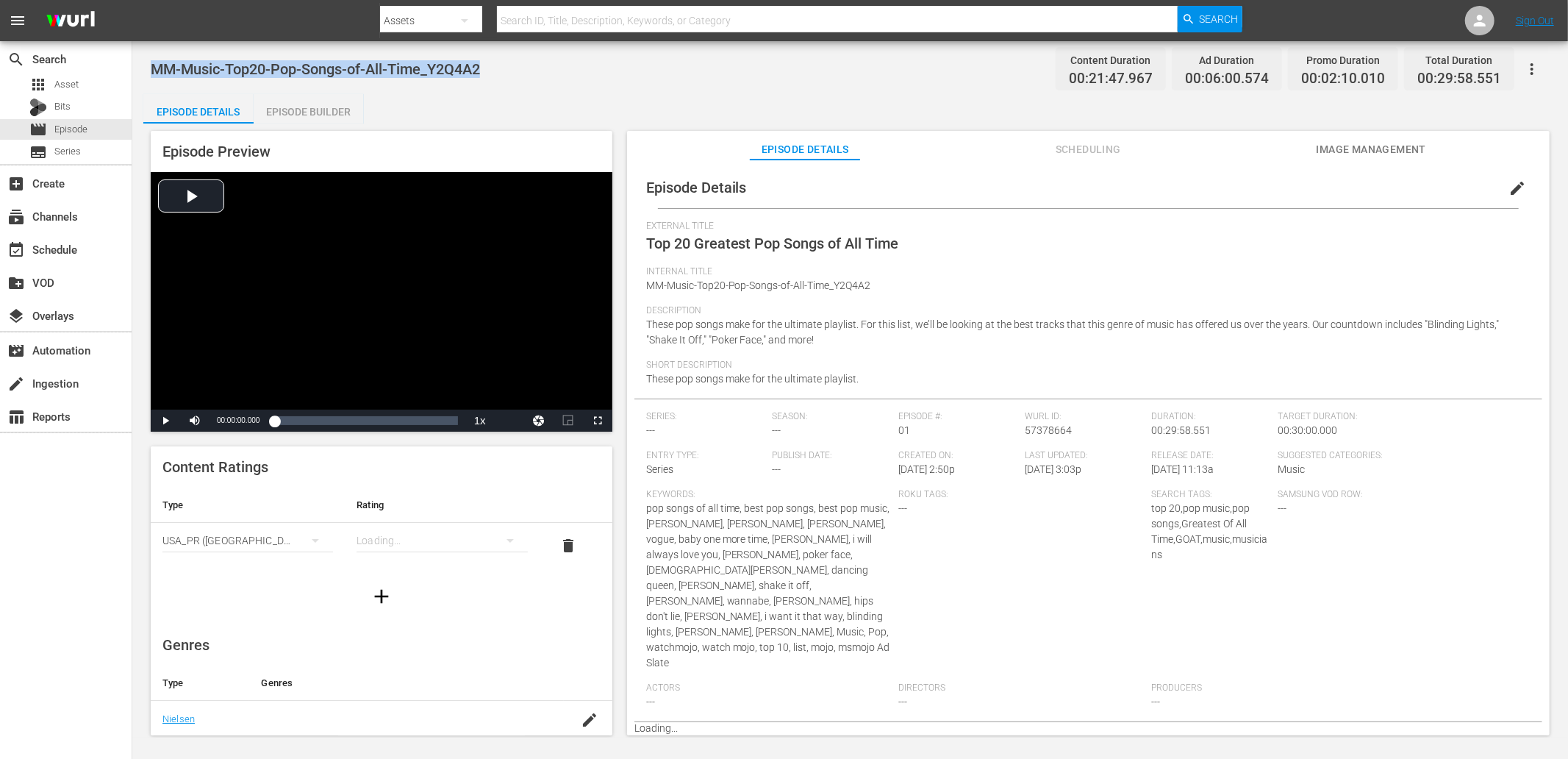
drag, startPoint x: 501, startPoint y: 75, endPoint x: 152, endPoint y: 76, distance: 349.0
click at [152, 76] on div "MM-Music-Top20-Pop-Songs-of-All-Time_Y2Q4A2 Content Duration 00:21:47.967 Ad Du…" at bounding box center [850, 68] width 1399 height 33
copy span "MM-Music-Top20-Pop-Songs-of-All-Time_Y2Q4A2"
click at [501, 92] on div "MM-Music-Top20-Pop-Songs-of-All-Time_Y2Q4A2 Content Duration 00:21:47.967 Ad Du…" at bounding box center [850, 389] width 1436 height 697
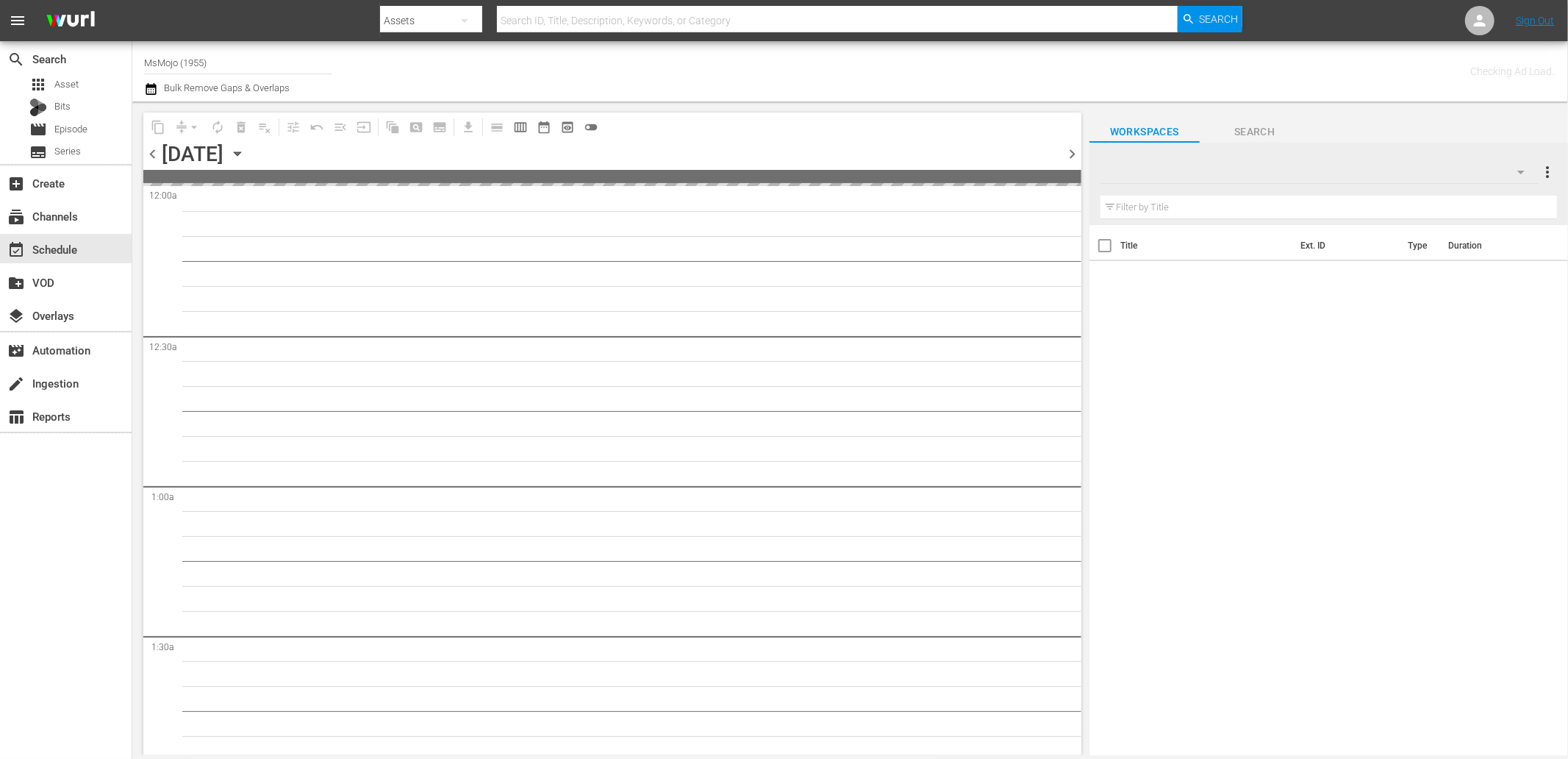
type input "MsMojo (1955)"
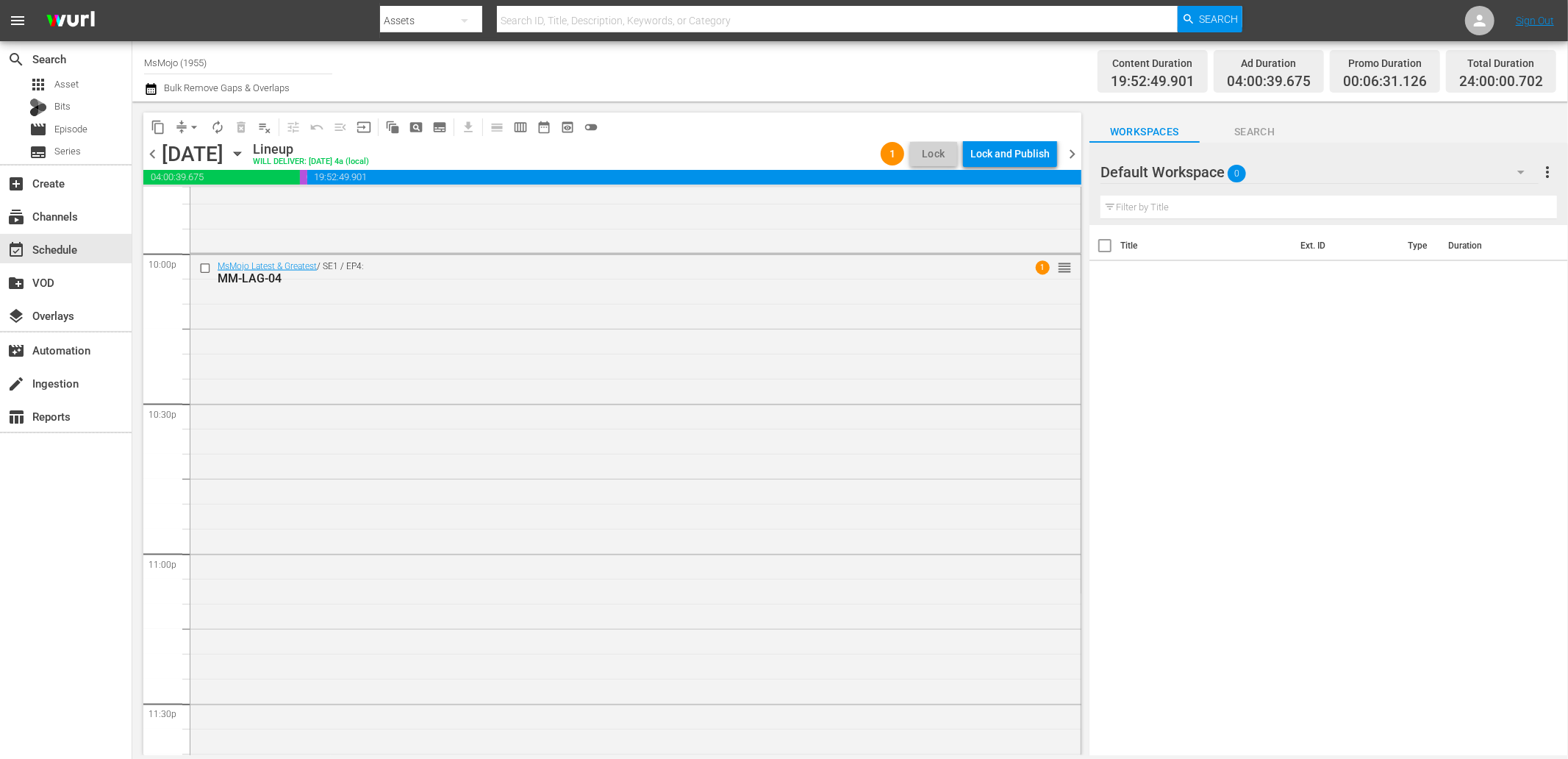
scroll to position [6635, 0]
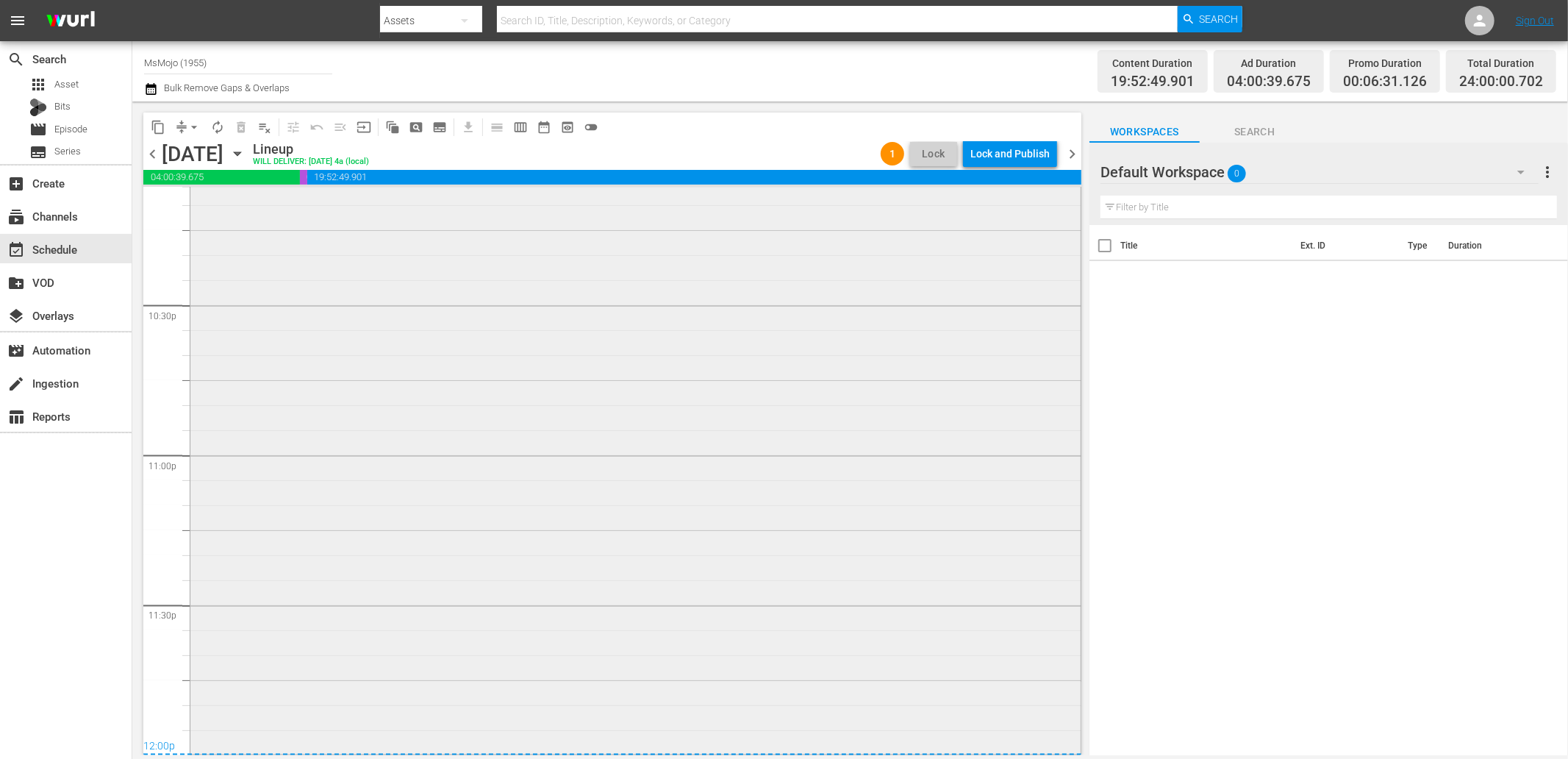
click at [727, 561] on div "MsMojo Latest & Greatest / SE1 / EP4: MM-LAG-04 1 reorder" at bounding box center [635, 453] width 890 height 595
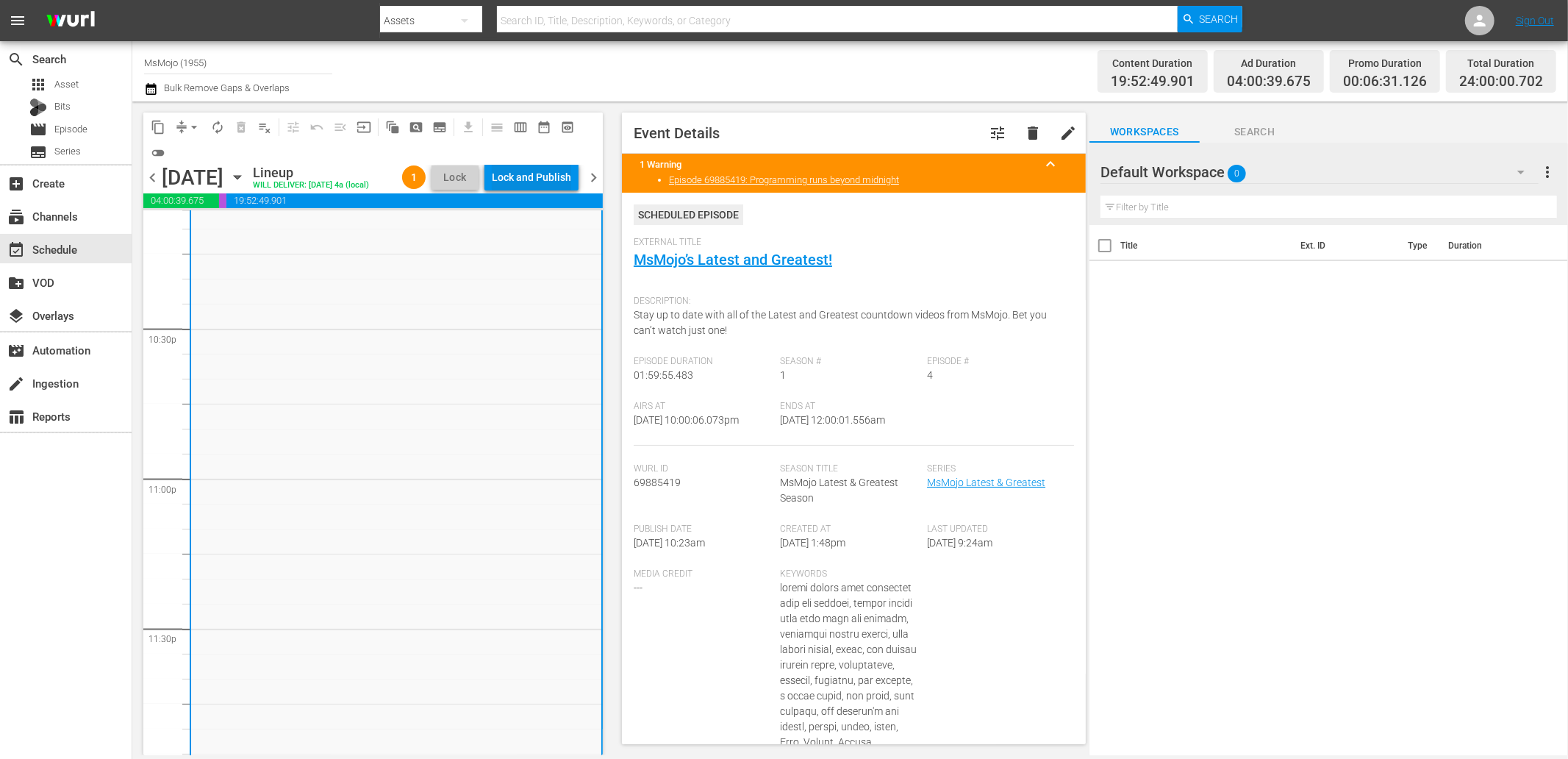
click at [539, 167] on div "Lock and Publish" at bounding box center [531, 177] width 79 height 26
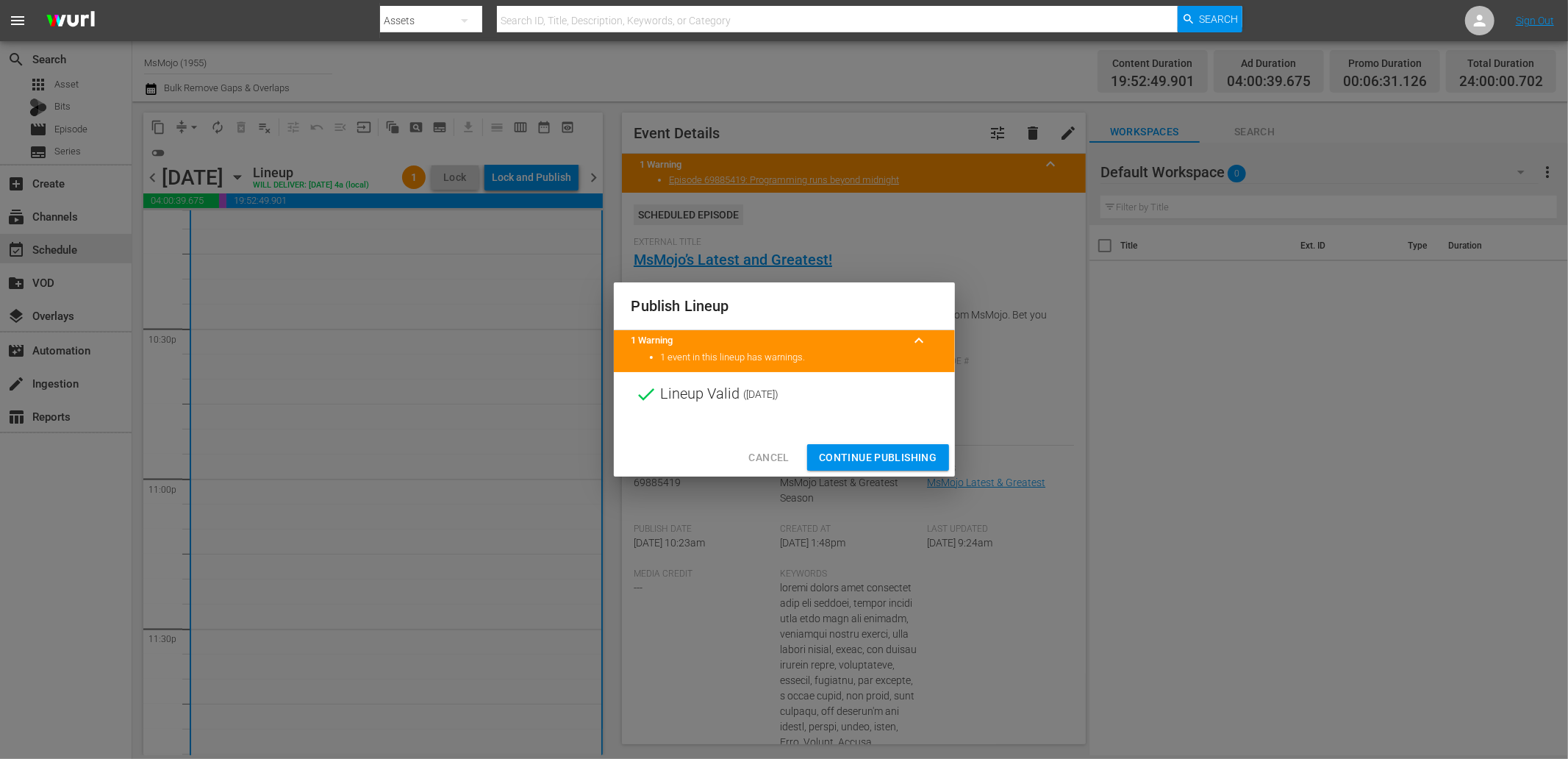
click at [861, 459] on span "Continue Publishing" at bounding box center [878, 458] width 119 height 19
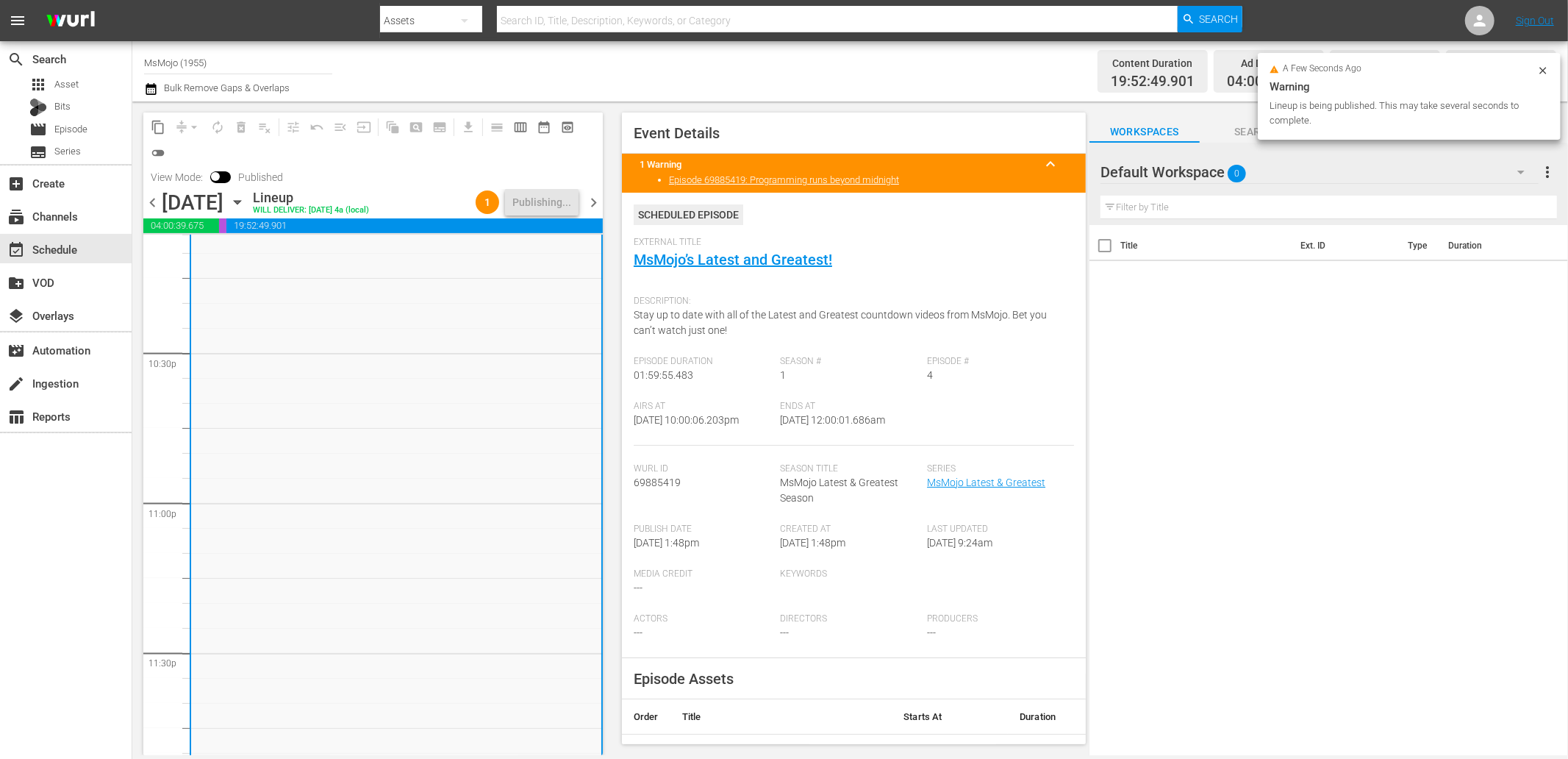
click at [598, 195] on span "chevron_right" at bounding box center [594, 203] width 19 height 19
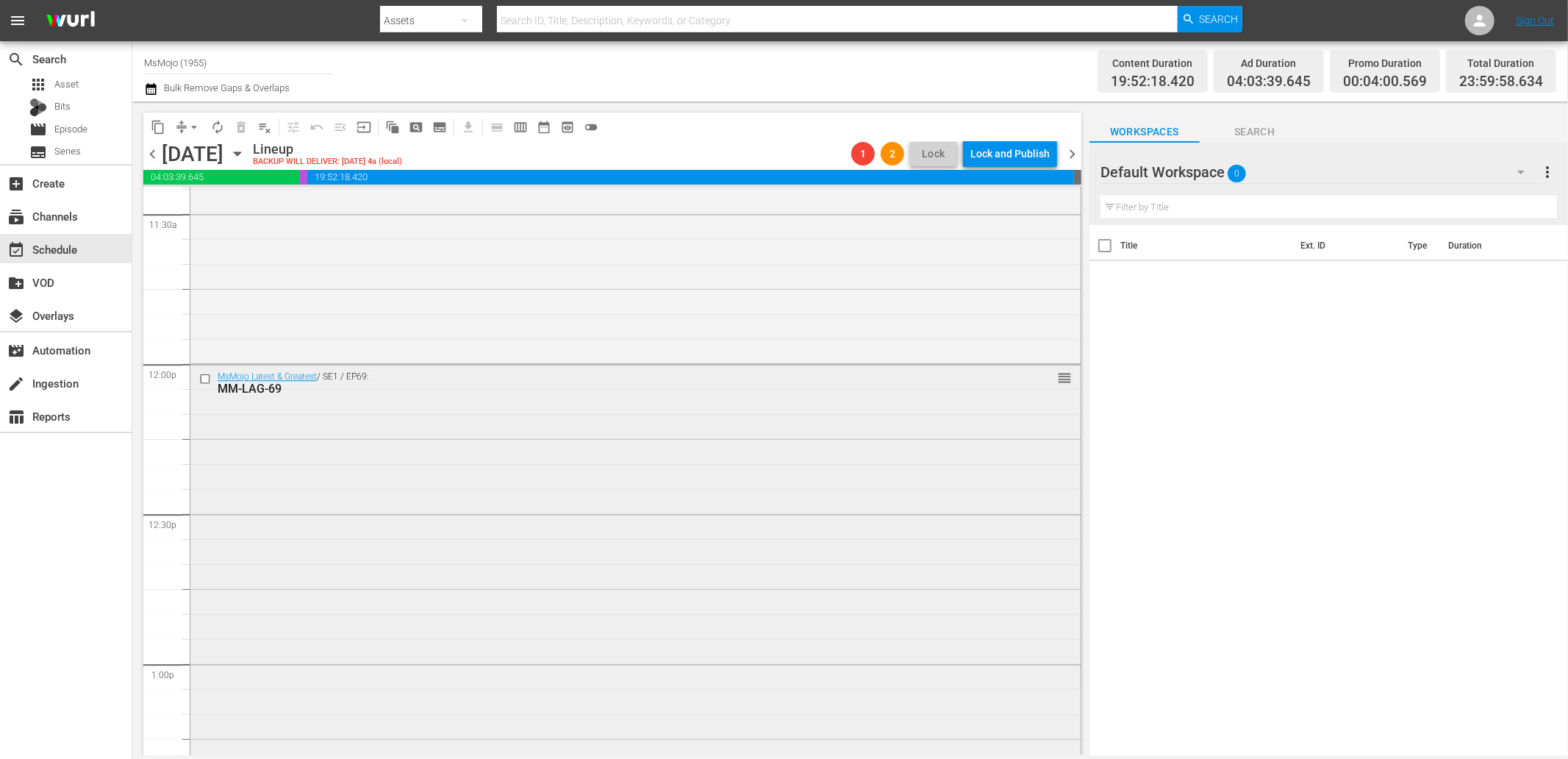
scroll to position [3365, 0]
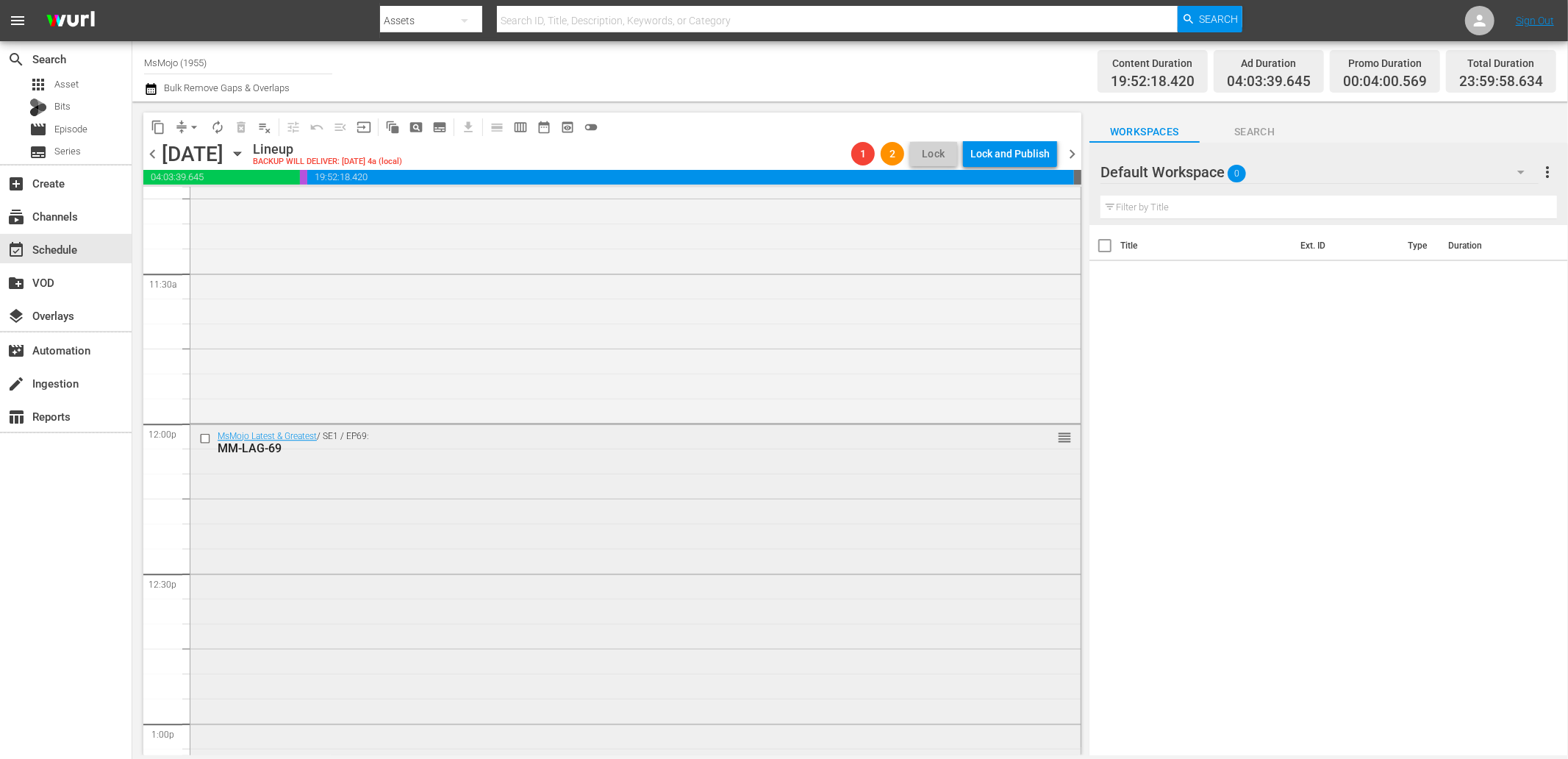
click at [205, 438] on input "checkbox" at bounding box center [206, 437] width 15 height 12
click at [245, 122] on span "delete_forever_outlined" at bounding box center [241, 127] width 15 height 15
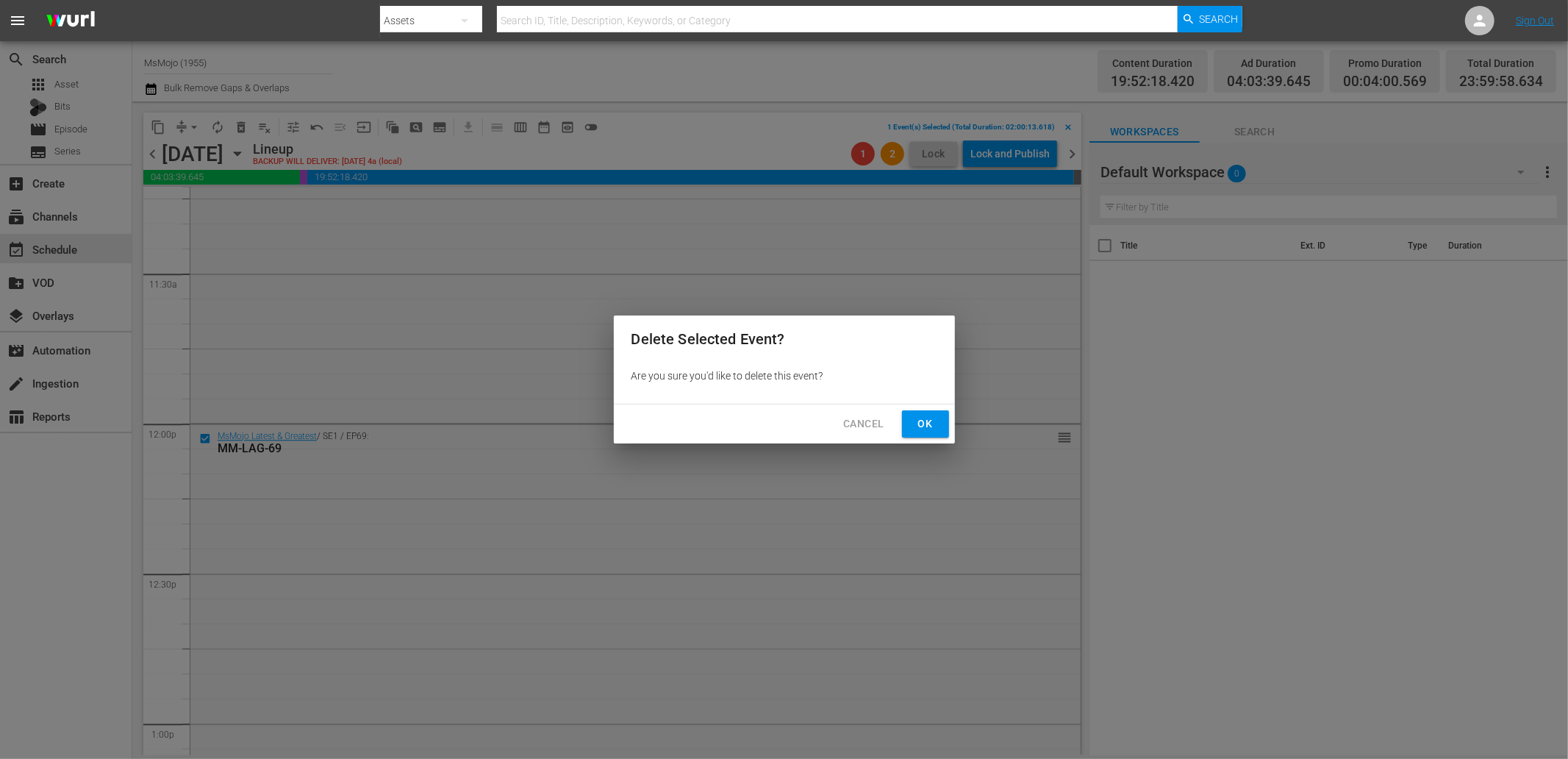
click at [921, 423] on span "Ok" at bounding box center [925, 424] width 24 height 19
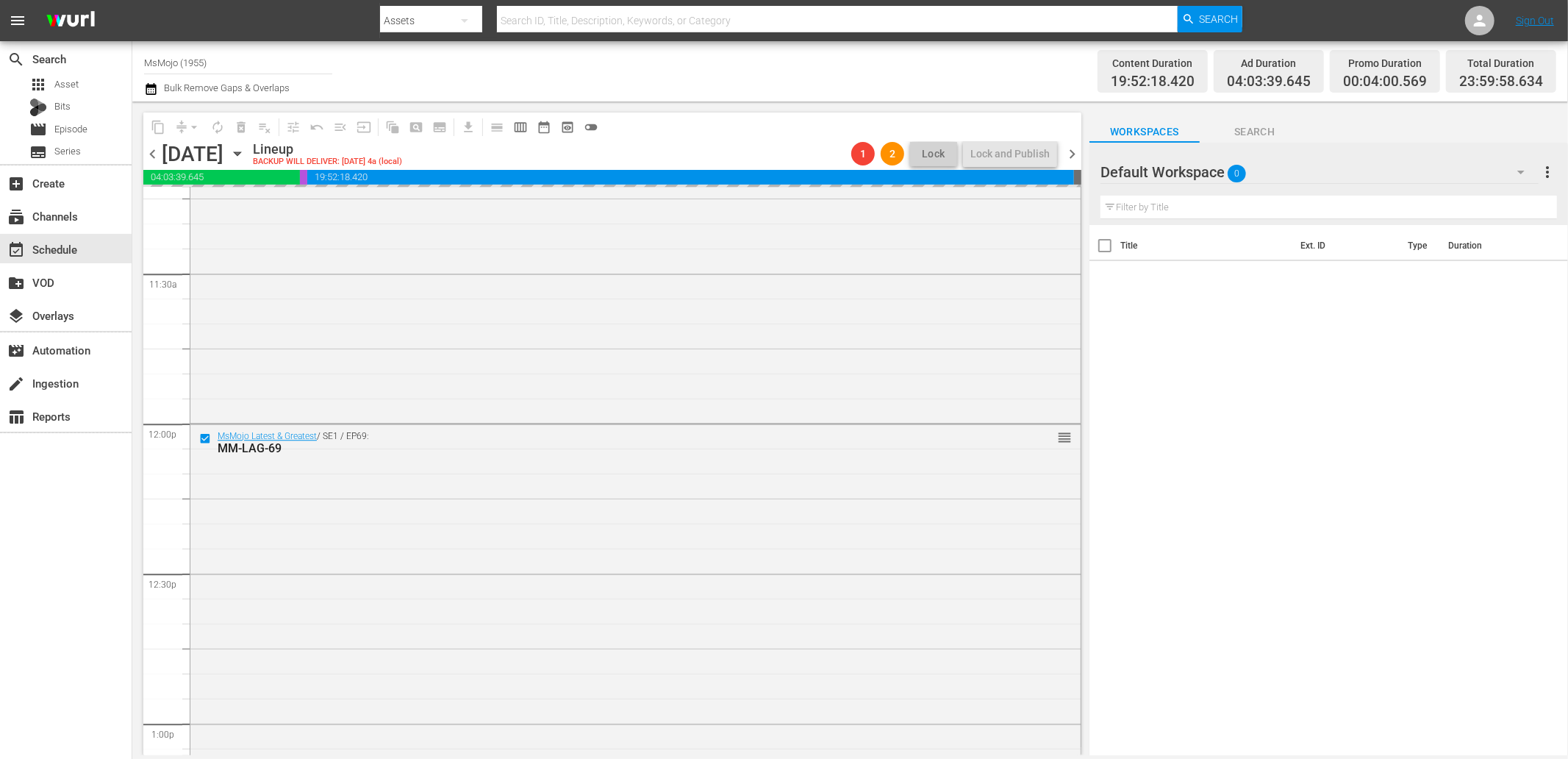
click at [1189, 208] on input "text" at bounding box center [1329, 207] width 456 height 24
paste input "MM-Deep-Dive-SNL-Impressions-_Dive119_B5I4I6"
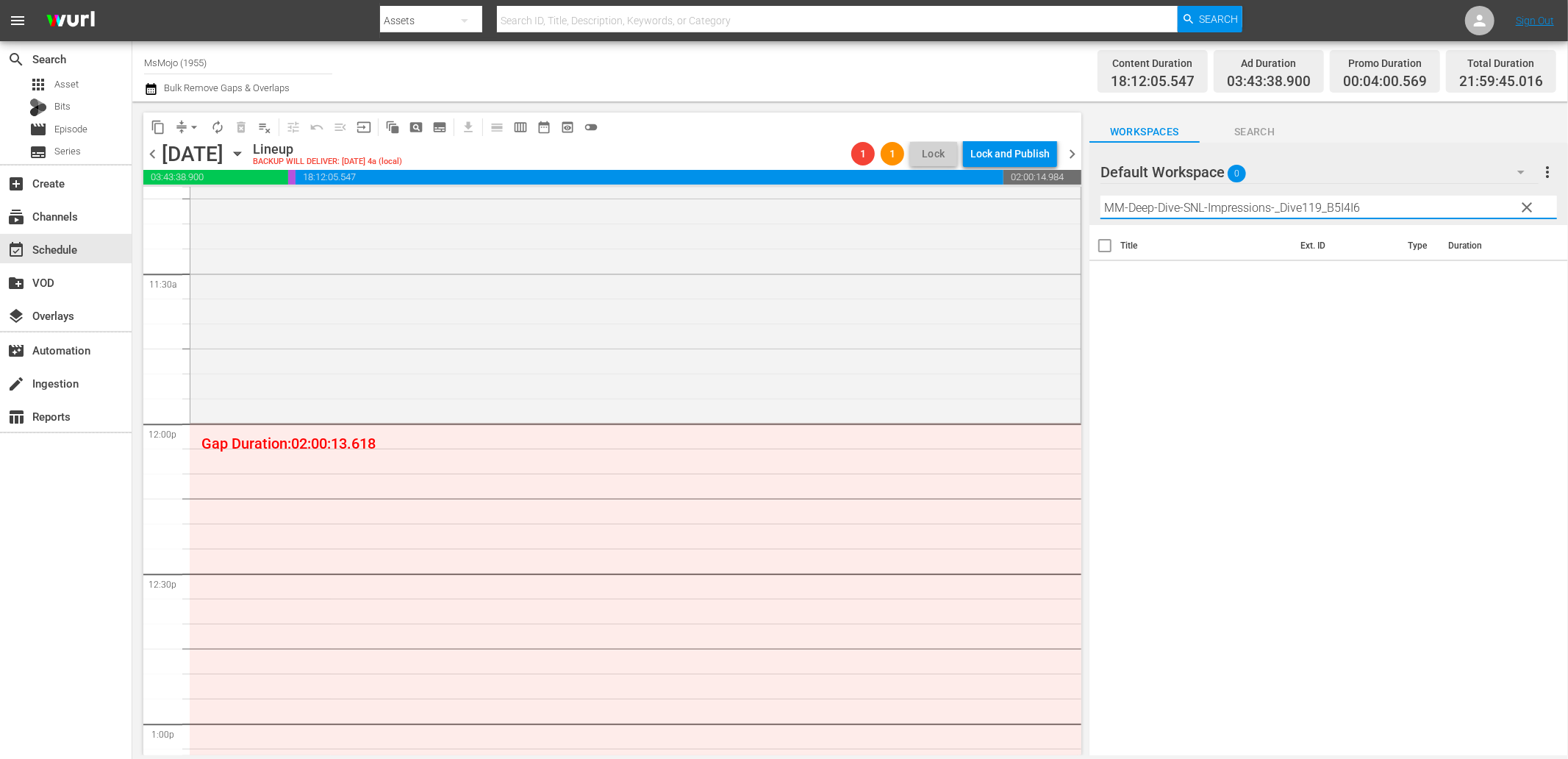
click at [1520, 172] on icon "button" at bounding box center [1521, 173] width 8 height 4
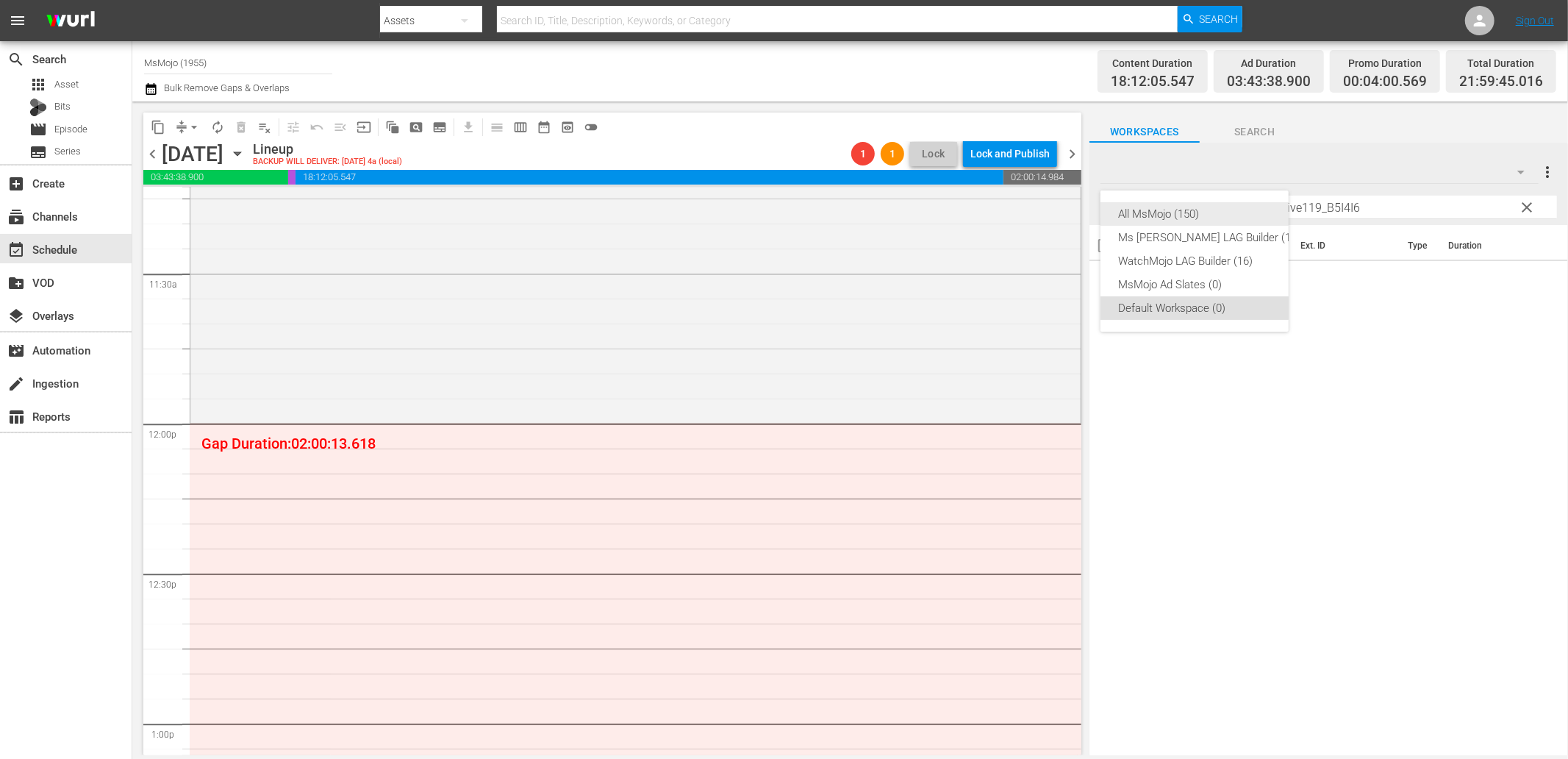
click at [1229, 218] on div "All MsMojo (150)" at bounding box center [1209, 214] width 182 height 24
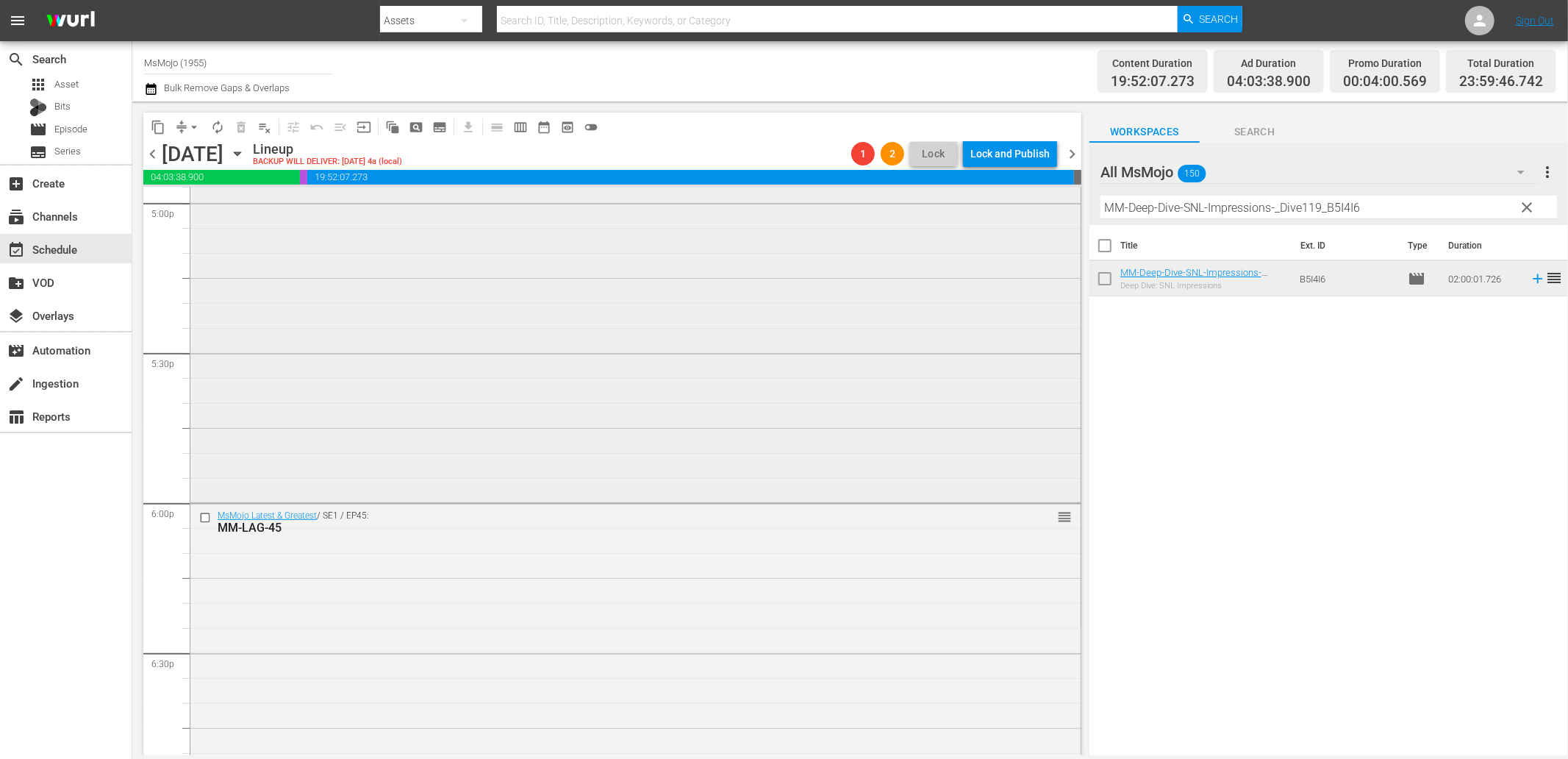
scroll to position [5272, 0]
click at [203, 333] on input "checkbox" at bounding box center [206, 332] width 15 height 12
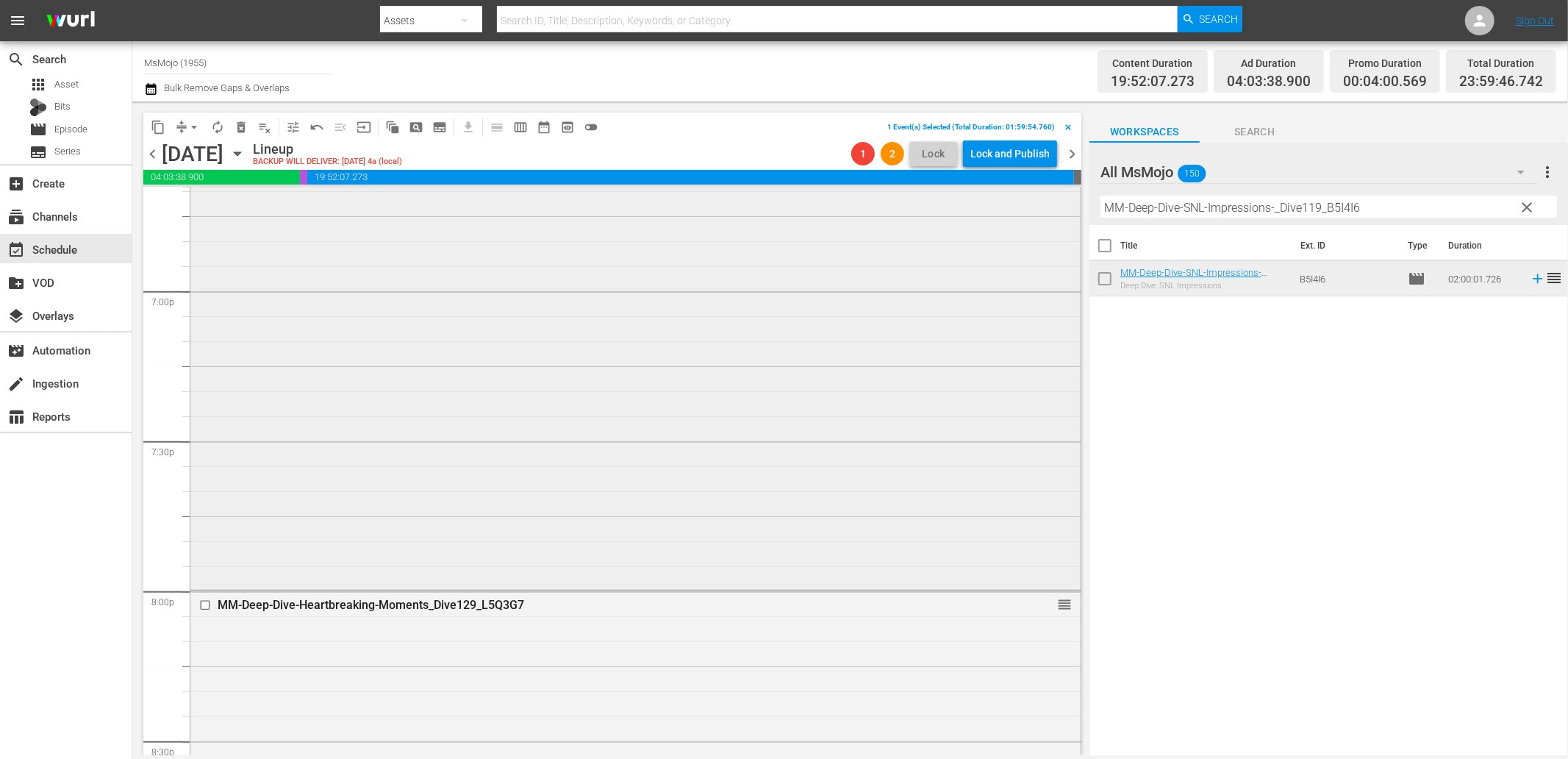
scroll to position [5599, 0]
click at [239, 120] on span "delete_forever_outlined" at bounding box center [241, 127] width 15 height 15
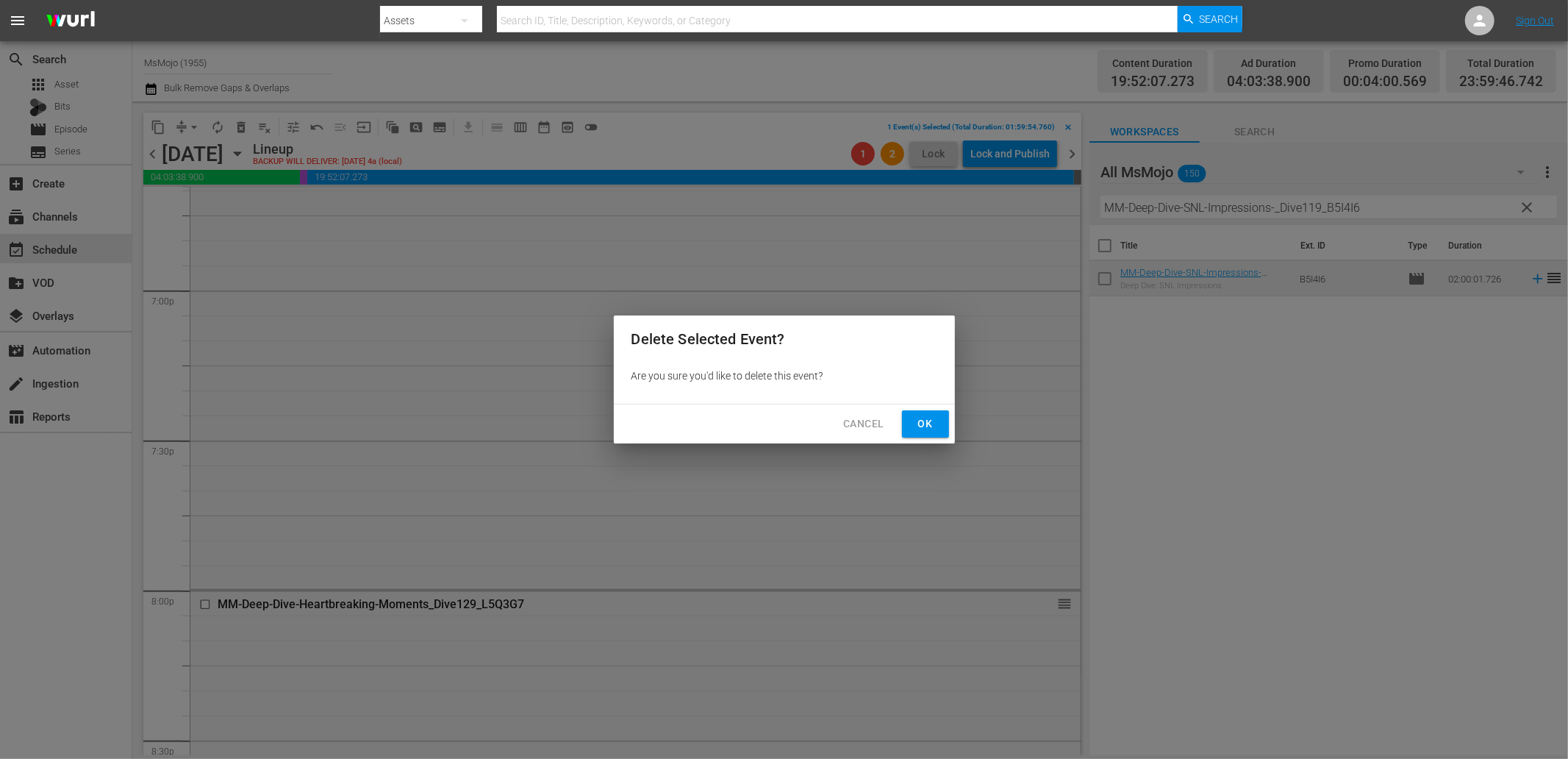
click at [910, 424] on button "Ok" at bounding box center [925, 423] width 47 height 27
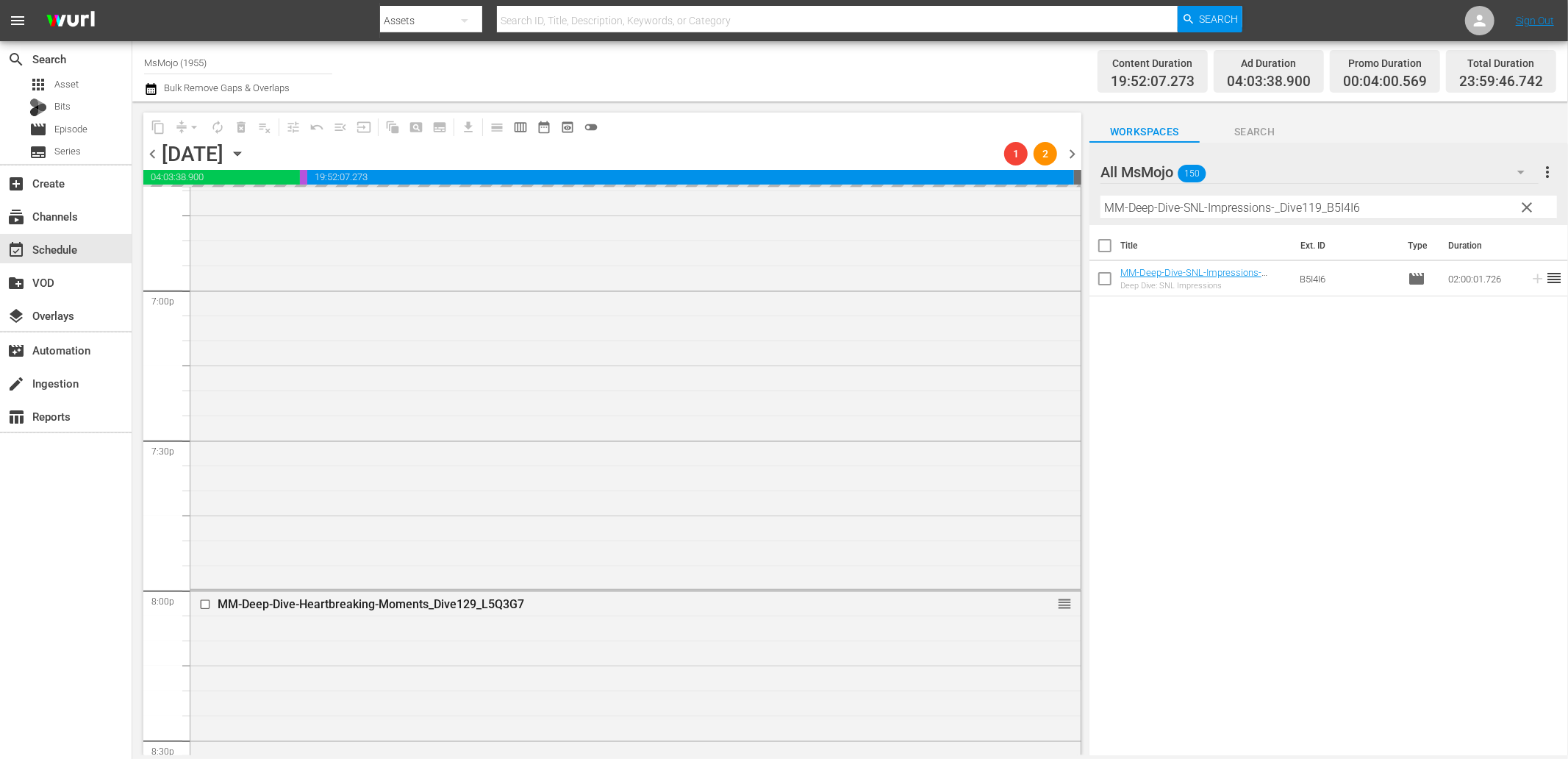
scroll to position [5544, 0]
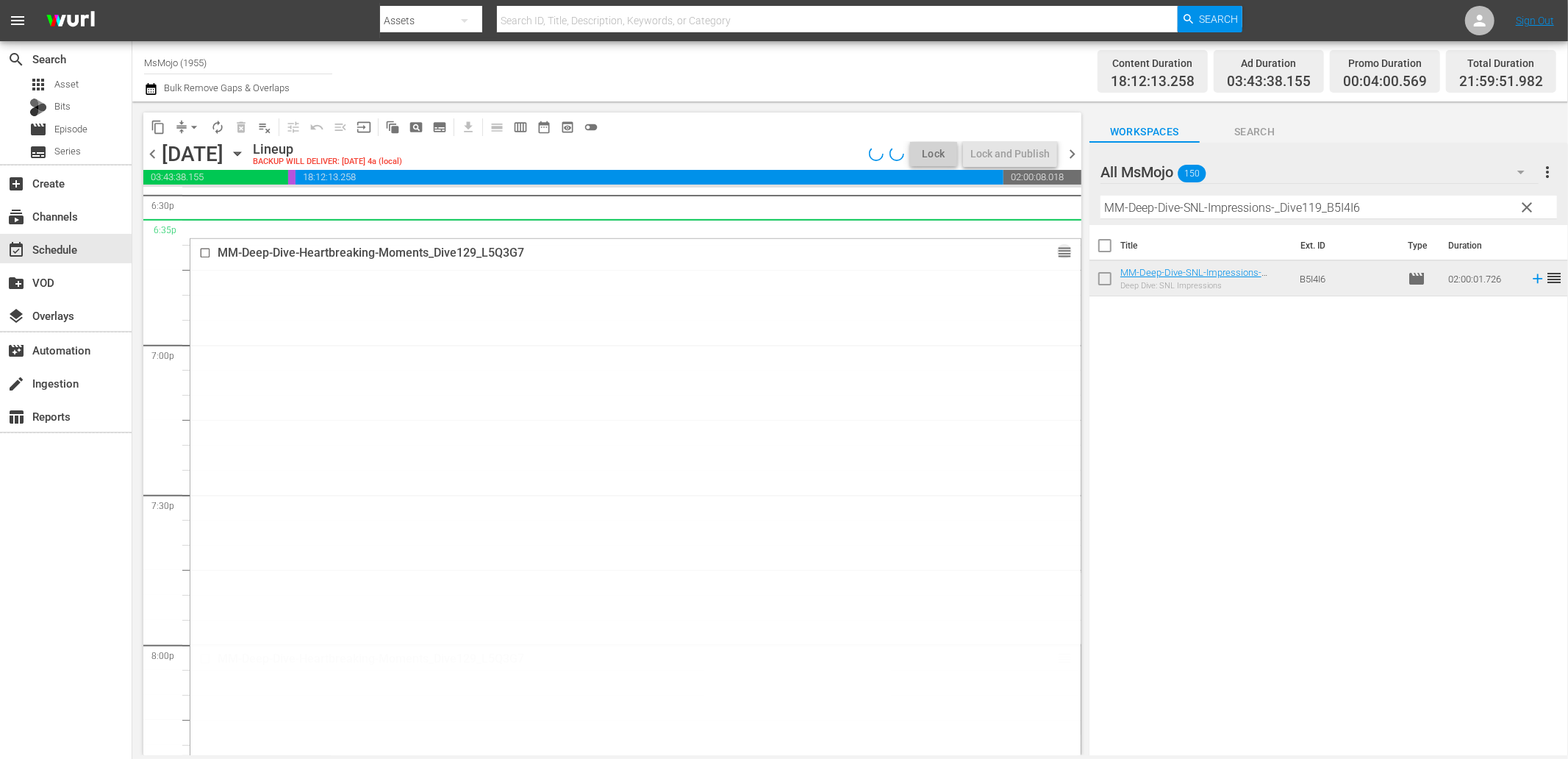
drag, startPoint x: 1052, startPoint y: 652, endPoint x: 987, endPoint y: 225, distance: 431.9
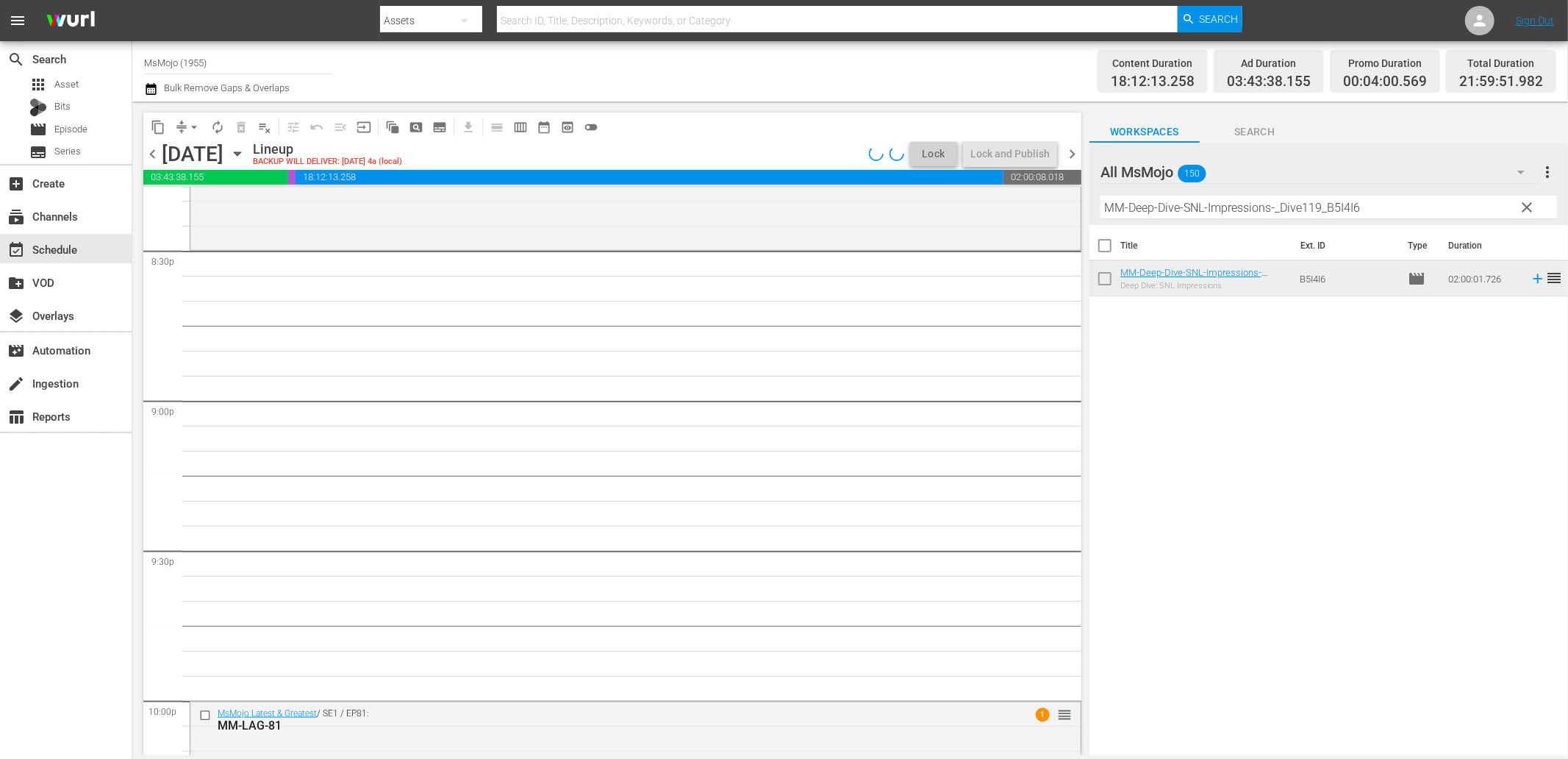
scroll to position [5872, 0]
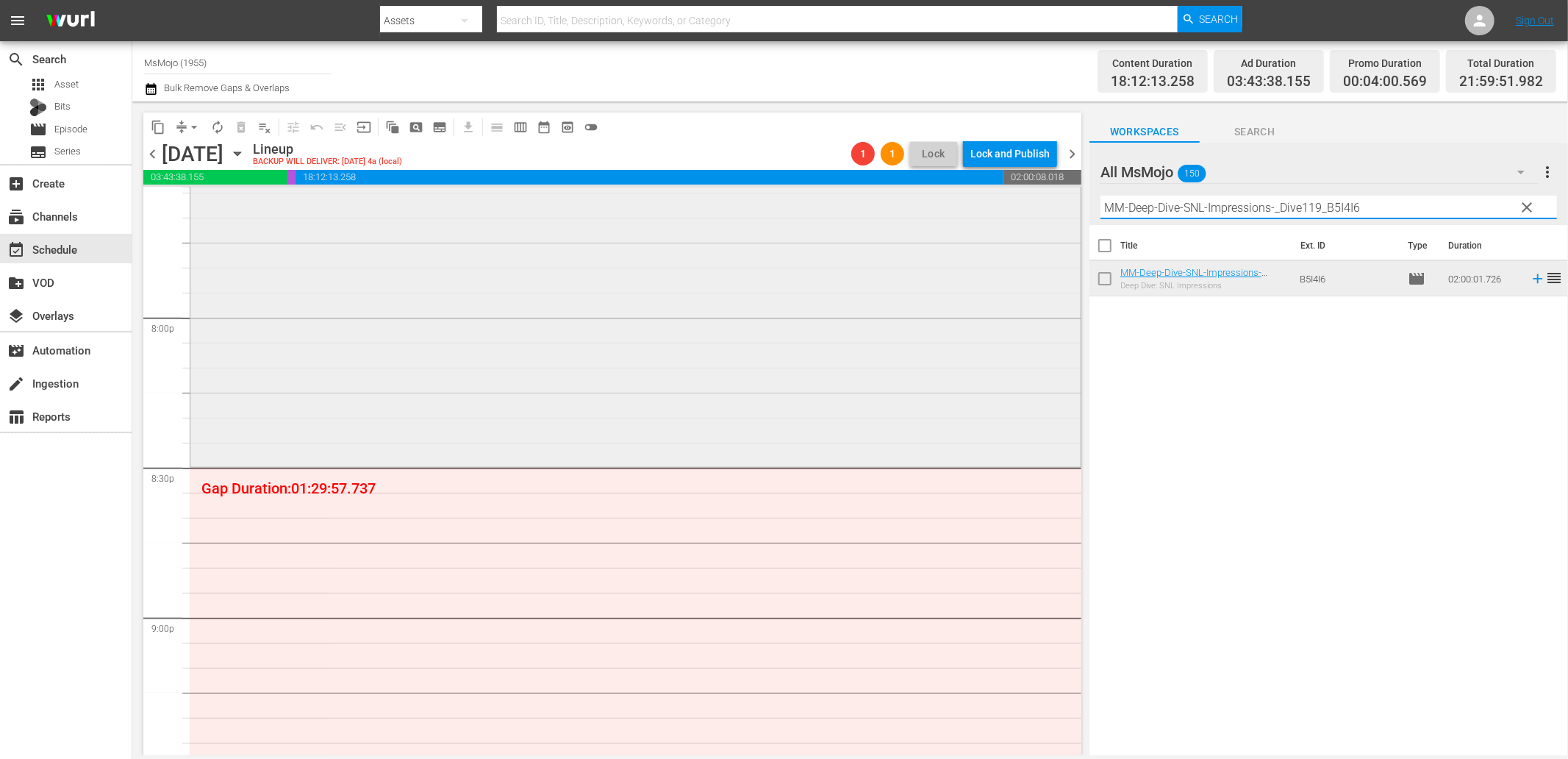
drag, startPoint x: 1278, startPoint y: 214, endPoint x: 1045, endPoint y: 223, distance: 233.2
click at [1045, 223] on div "content_copy compress arrow_drop_down autorenew_outlined delete_forever_outline…" at bounding box center [850, 429] width 1436 height 654
paste input "Celeb-Couples_Dive144_T8B1S"
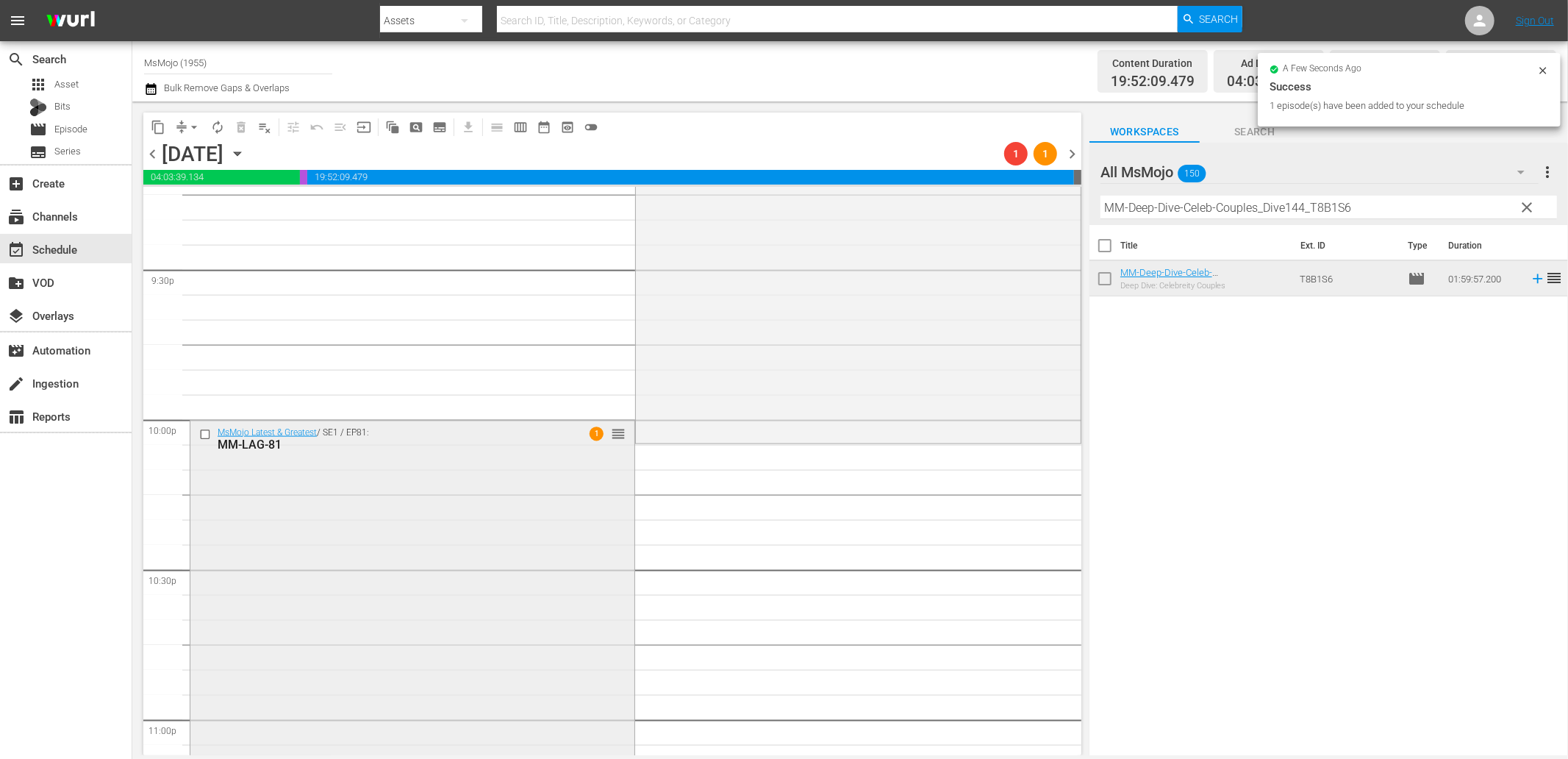
scroll to position [6526, 0]
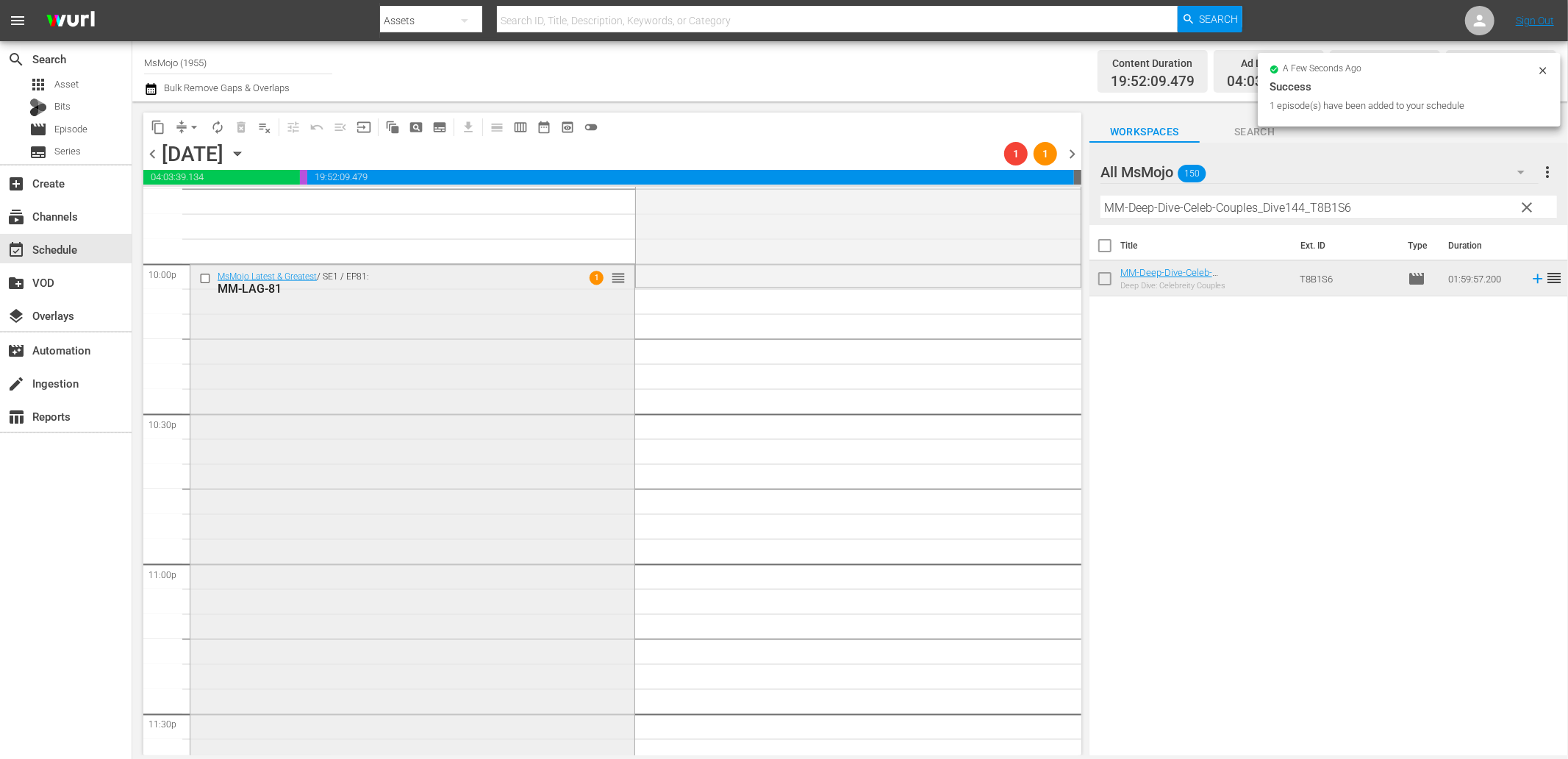
click at [490, 563] on div "MsMojo Latest & Greatest / SE1 / EP81: MM-LAG-81 1 reorder" at bounding box center [412, 563] width 444 height 596
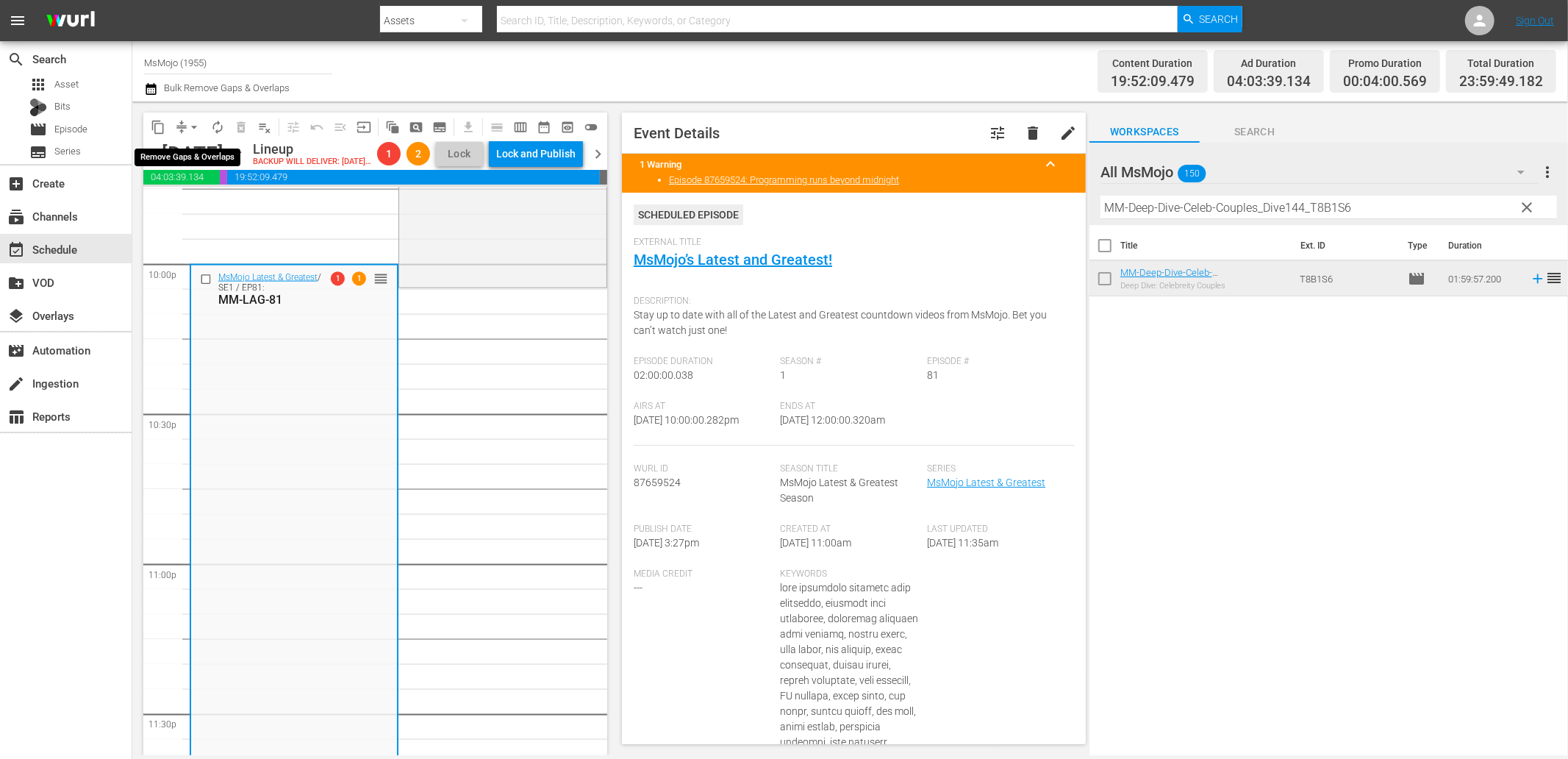
click at [192, 130] on span "arrow_drop_down" at bounding box center [194, 127] width 15 height 15
click at [226, 208] on li "Align to End of Previous Day" at bounding box center [195, 205] width 155 height 25
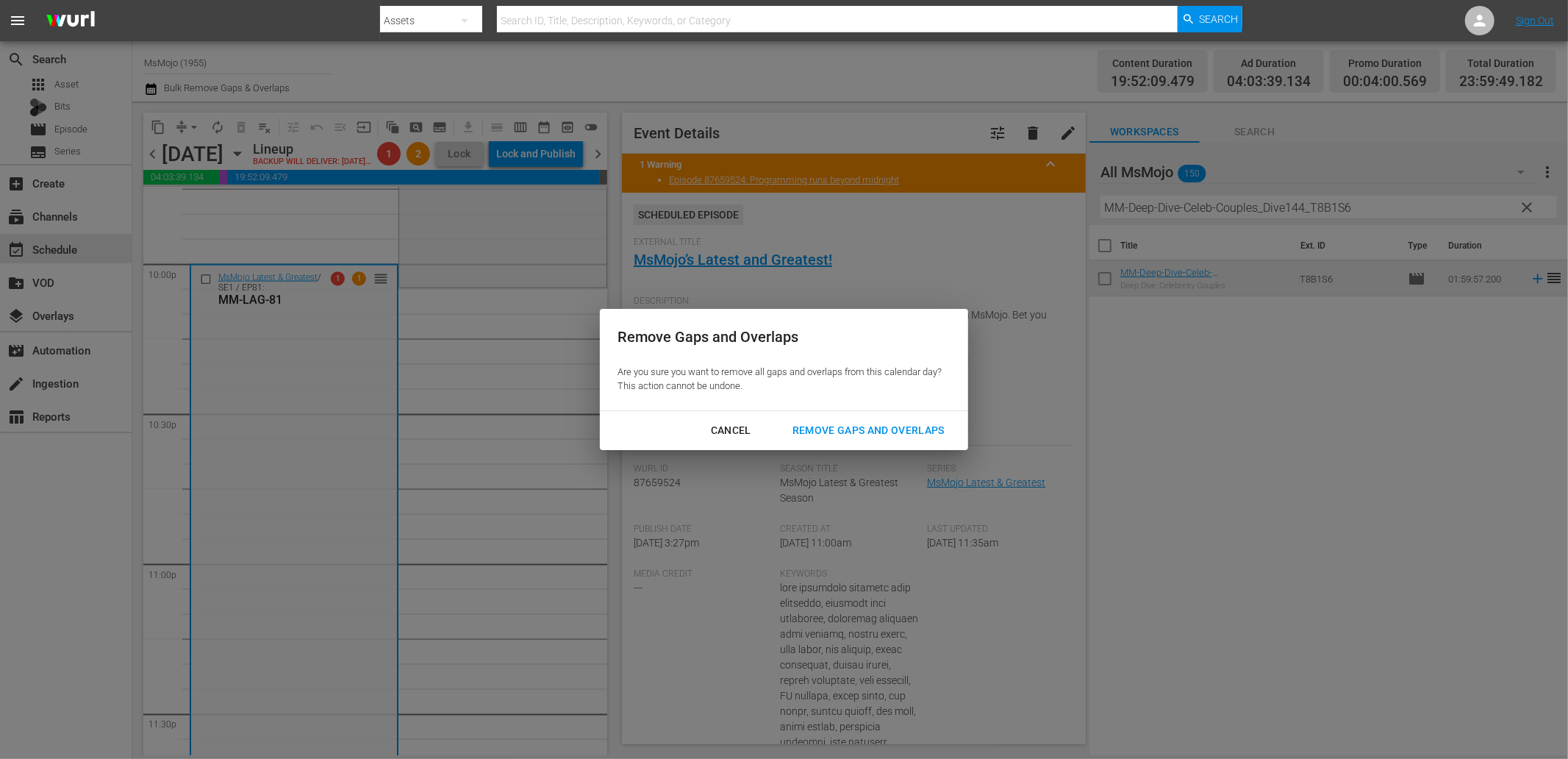
click at [822, 428] on div "Remove Gaps and Overlaps" at bounding box center [868, 431] width 175 height 19
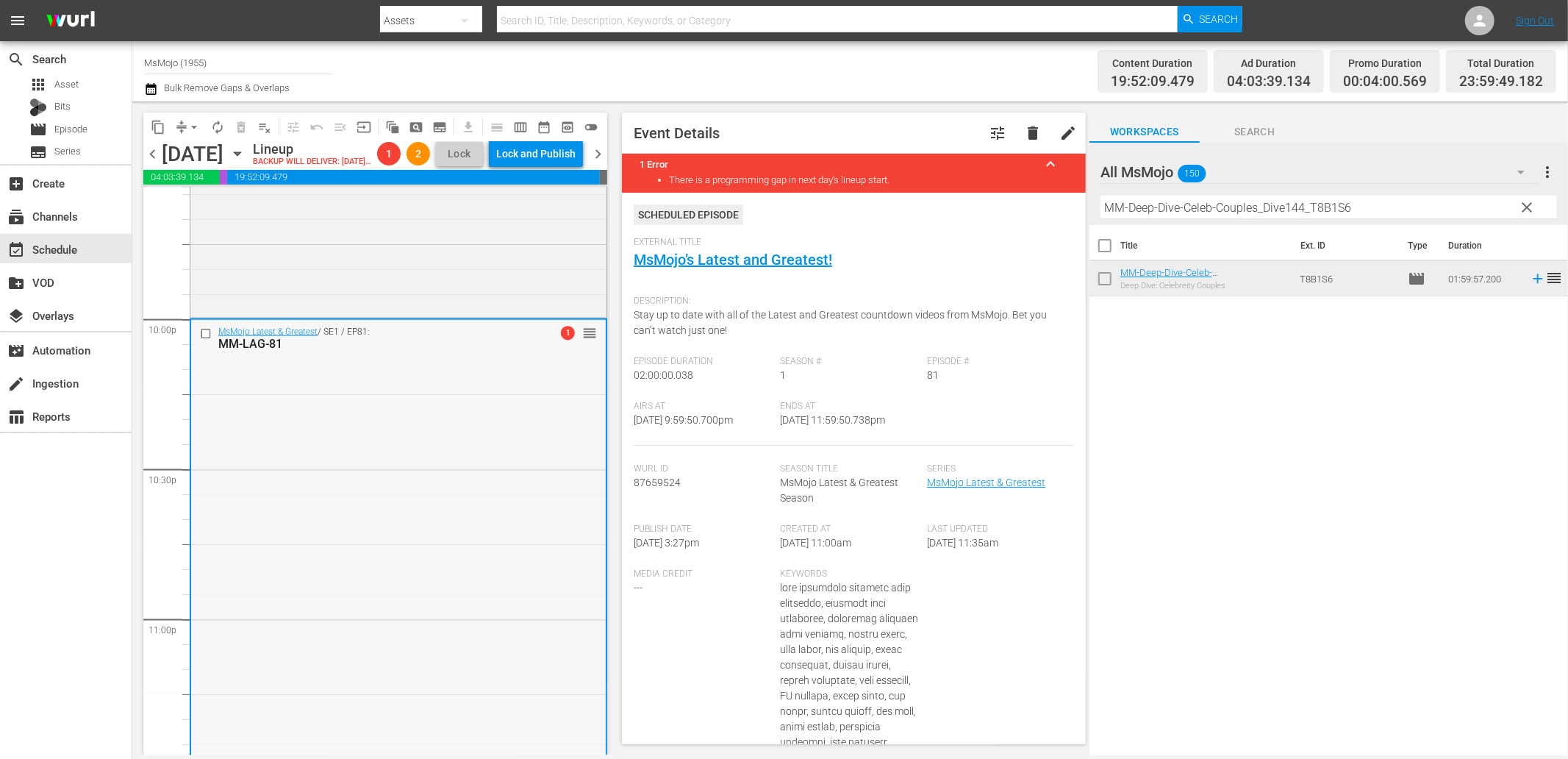
scroll to position [6144, 0]
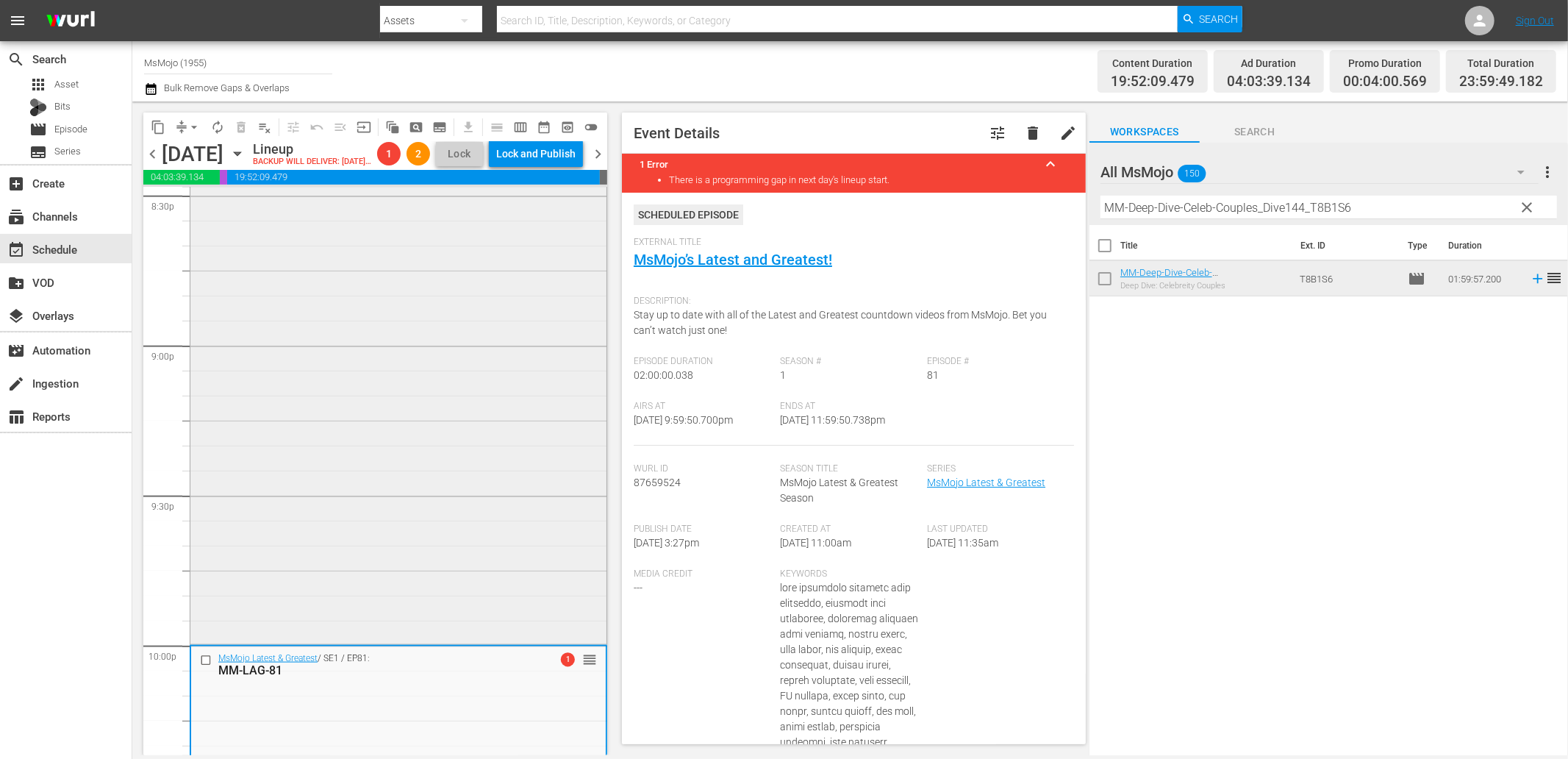
click at [384, 463] on div "MM-Deep-Dive-Celeb-Couples_Dive144_T8B1S6 reorder" at bounding box center [399, 343] width 416 height 596
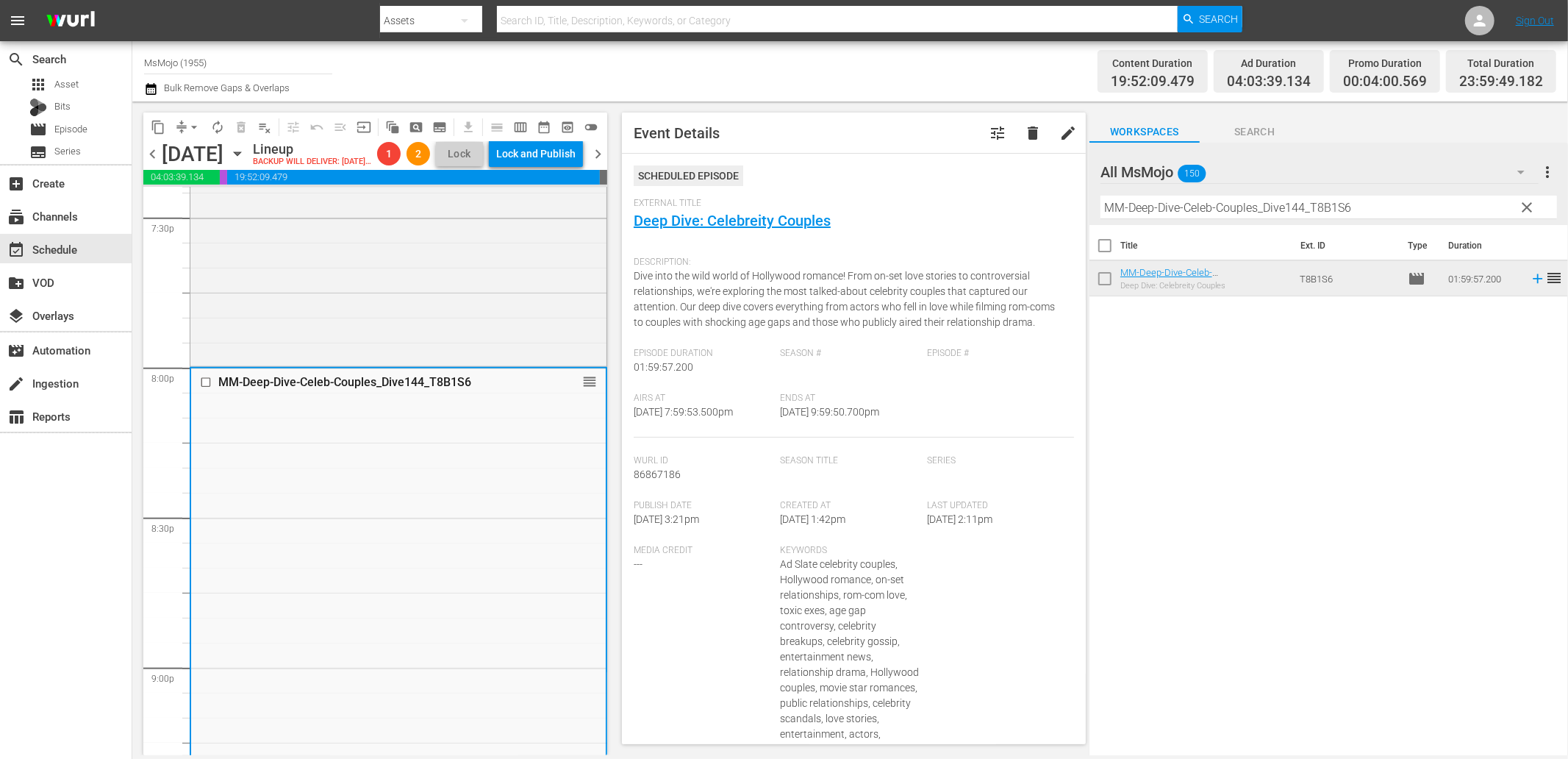
scroll to position [5816, 0]
click at [310, 326] on div "MM-Deep-Dive-Heartbreaking-Moments_Dive129_L5Q3G7 reorder" at bounding box center [399, 71] width 416 height 596
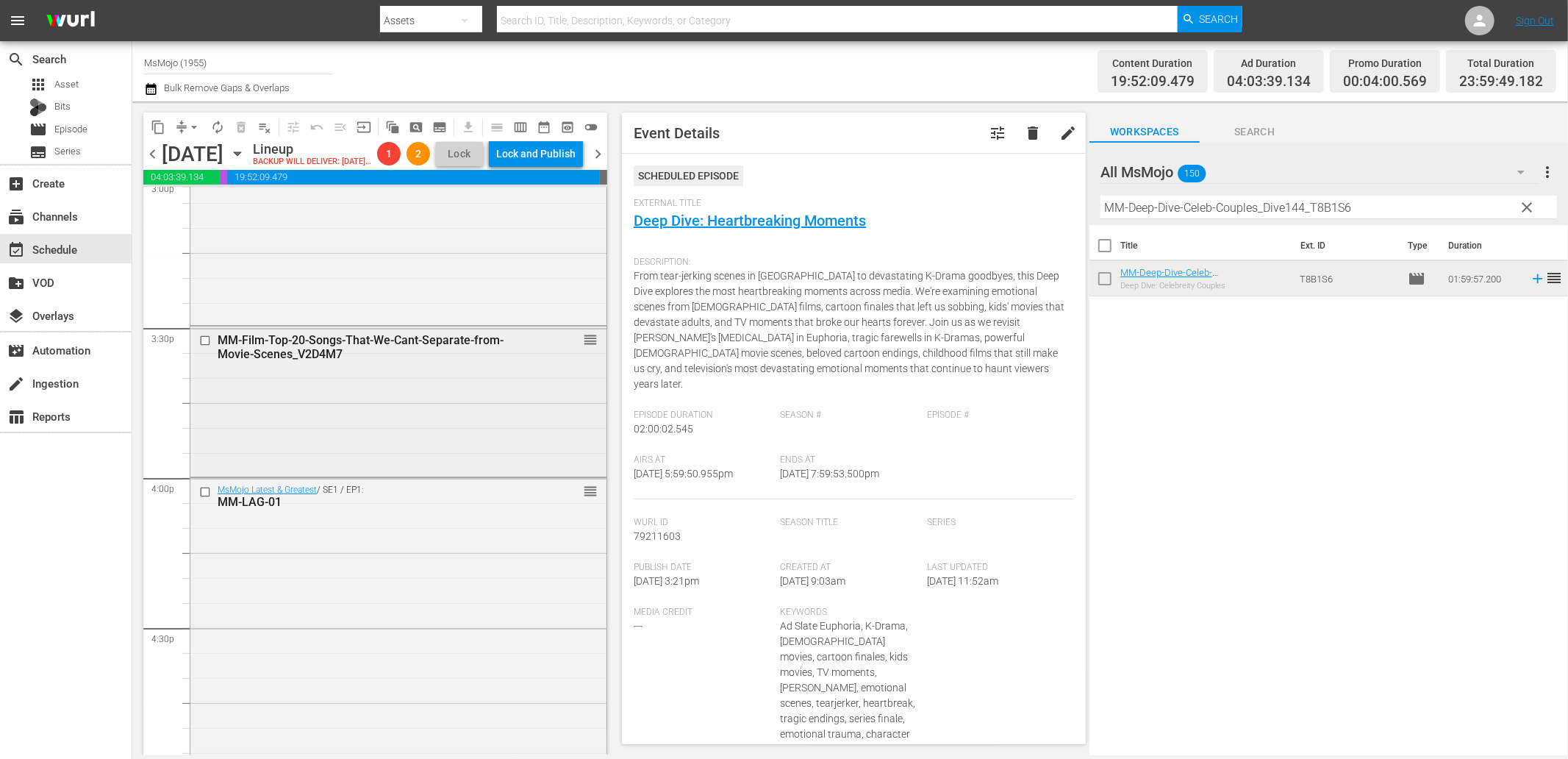
scroll to position [4510, 0]
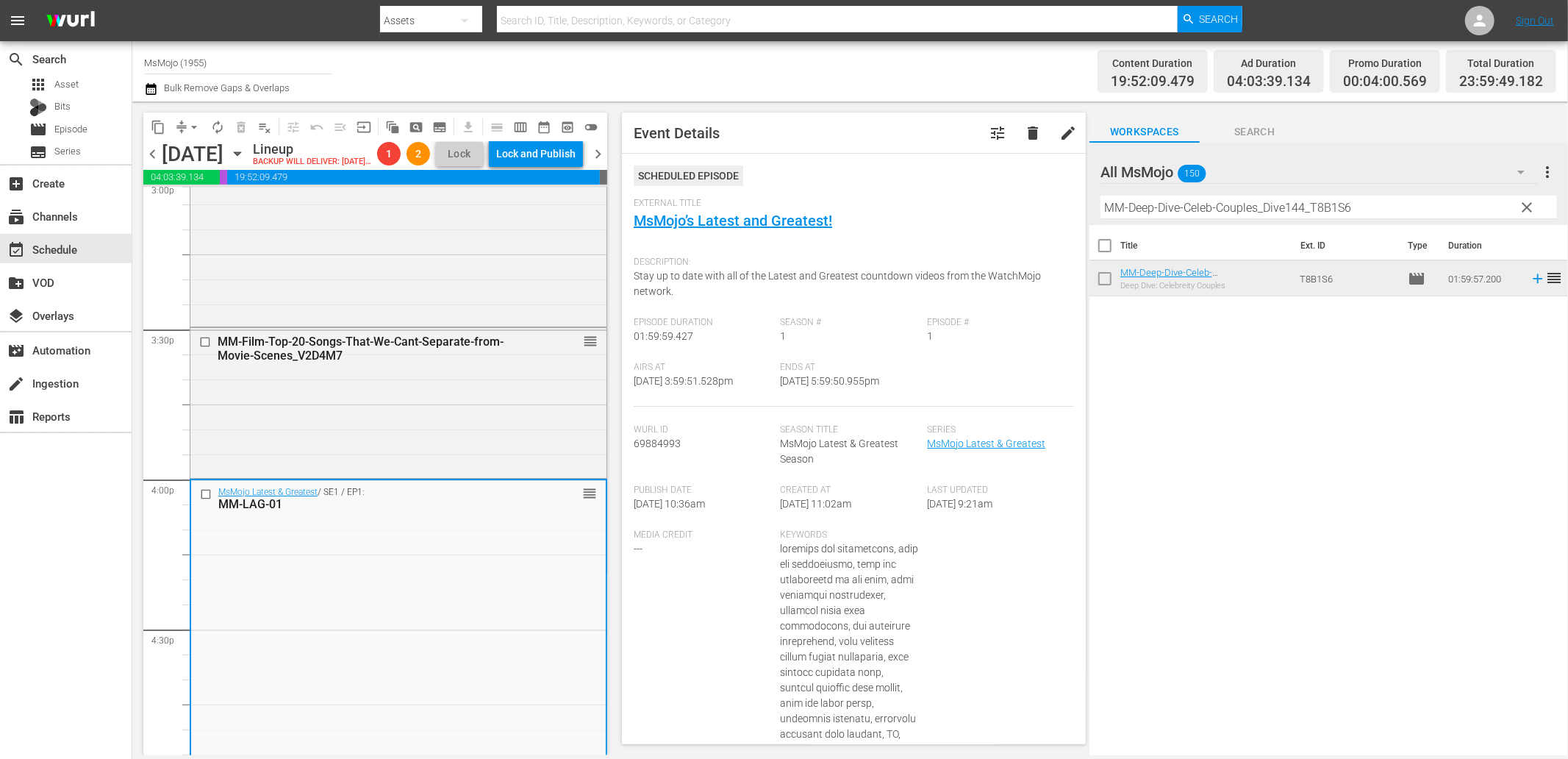
click at [204, 501] on input "checkbox" at bounding box center [207, 494] width 15 height 12
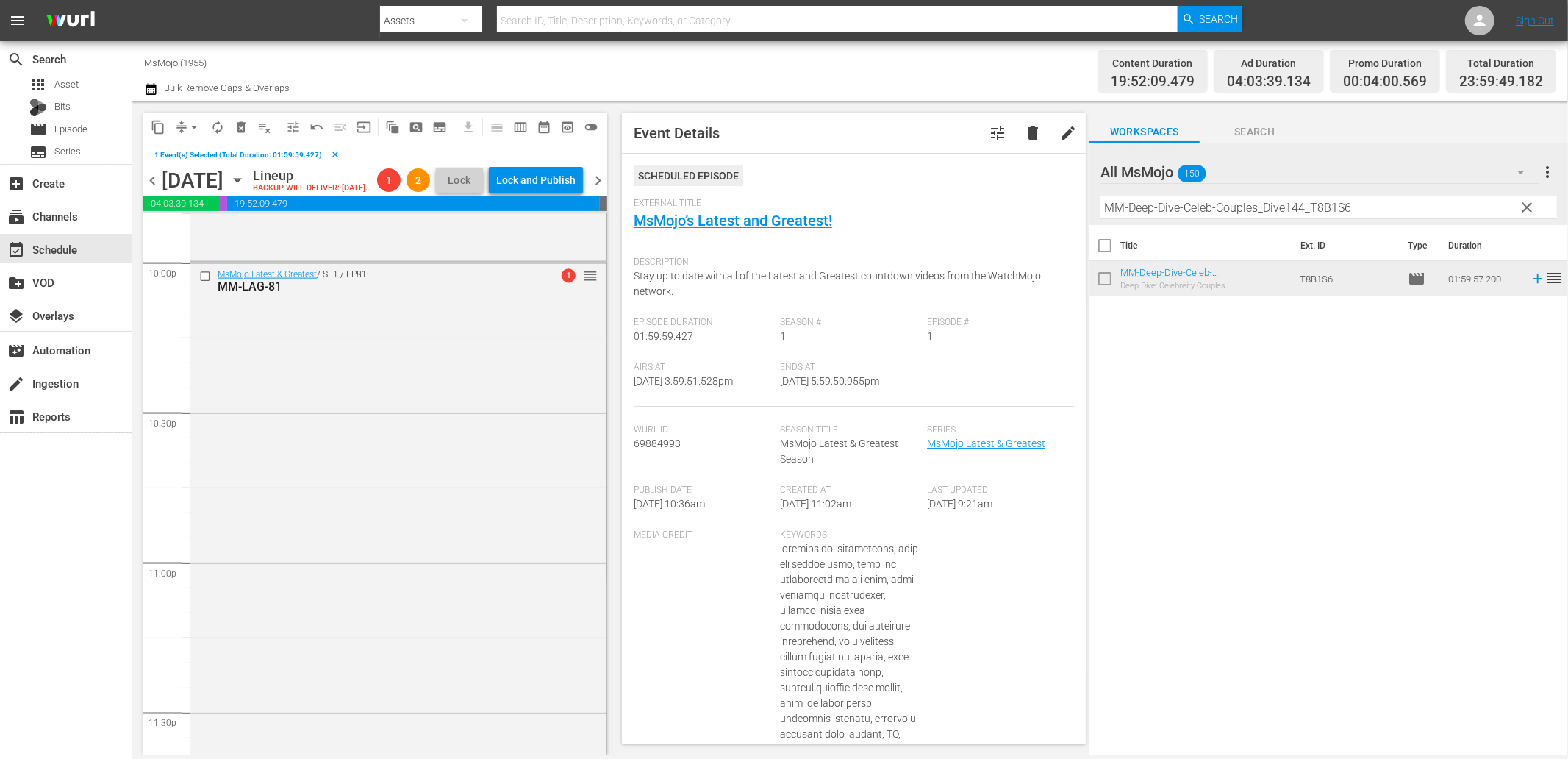
scroll to position [6712, 0]
click at [438, 600] on div "MsMojo Latest & Greatest / SE1 / EP81: MM-LAG-81 1 reorder" at bounding box center [399, 425] width 416 height 596
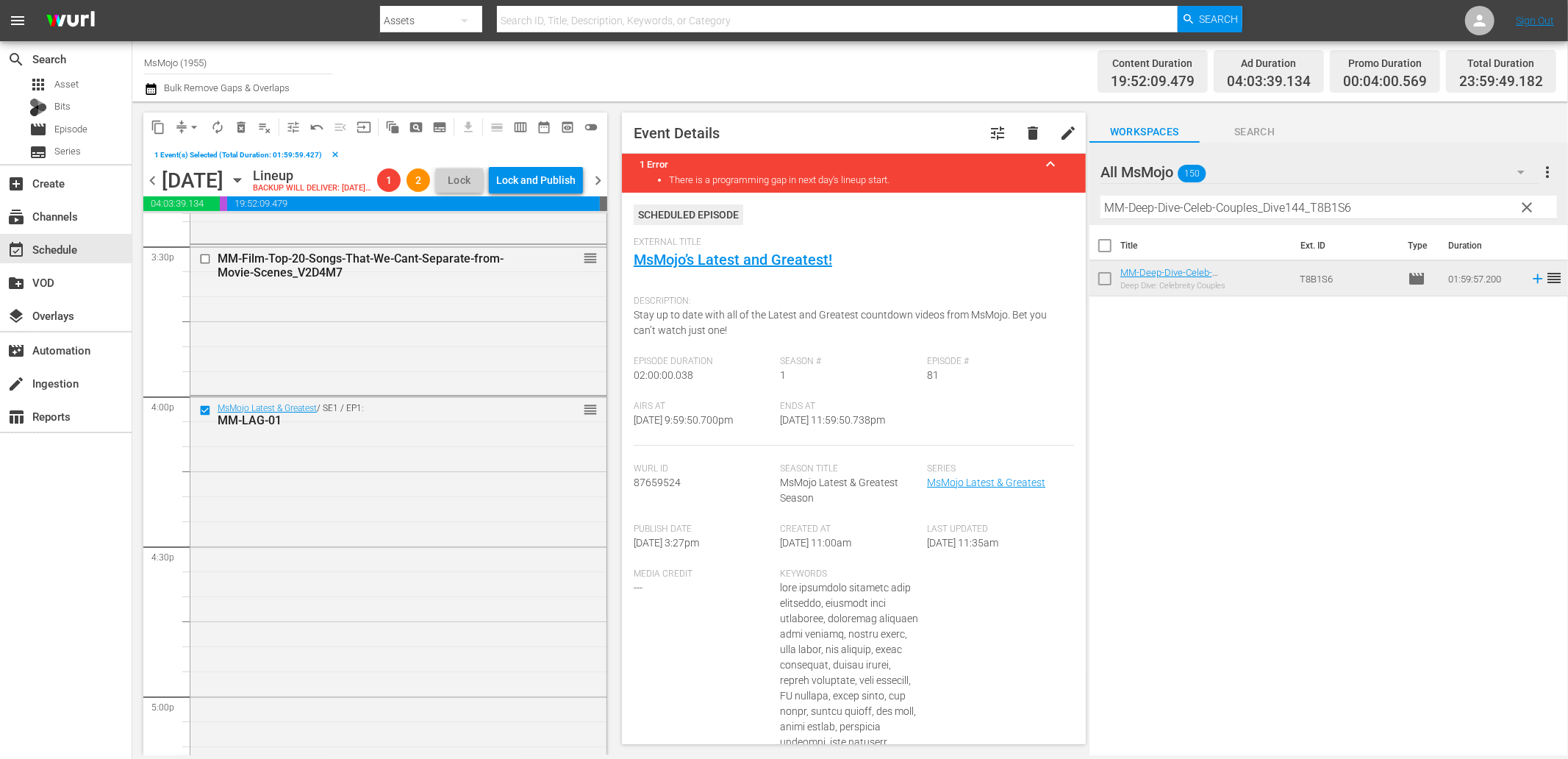
scroll to position [4480, 0]
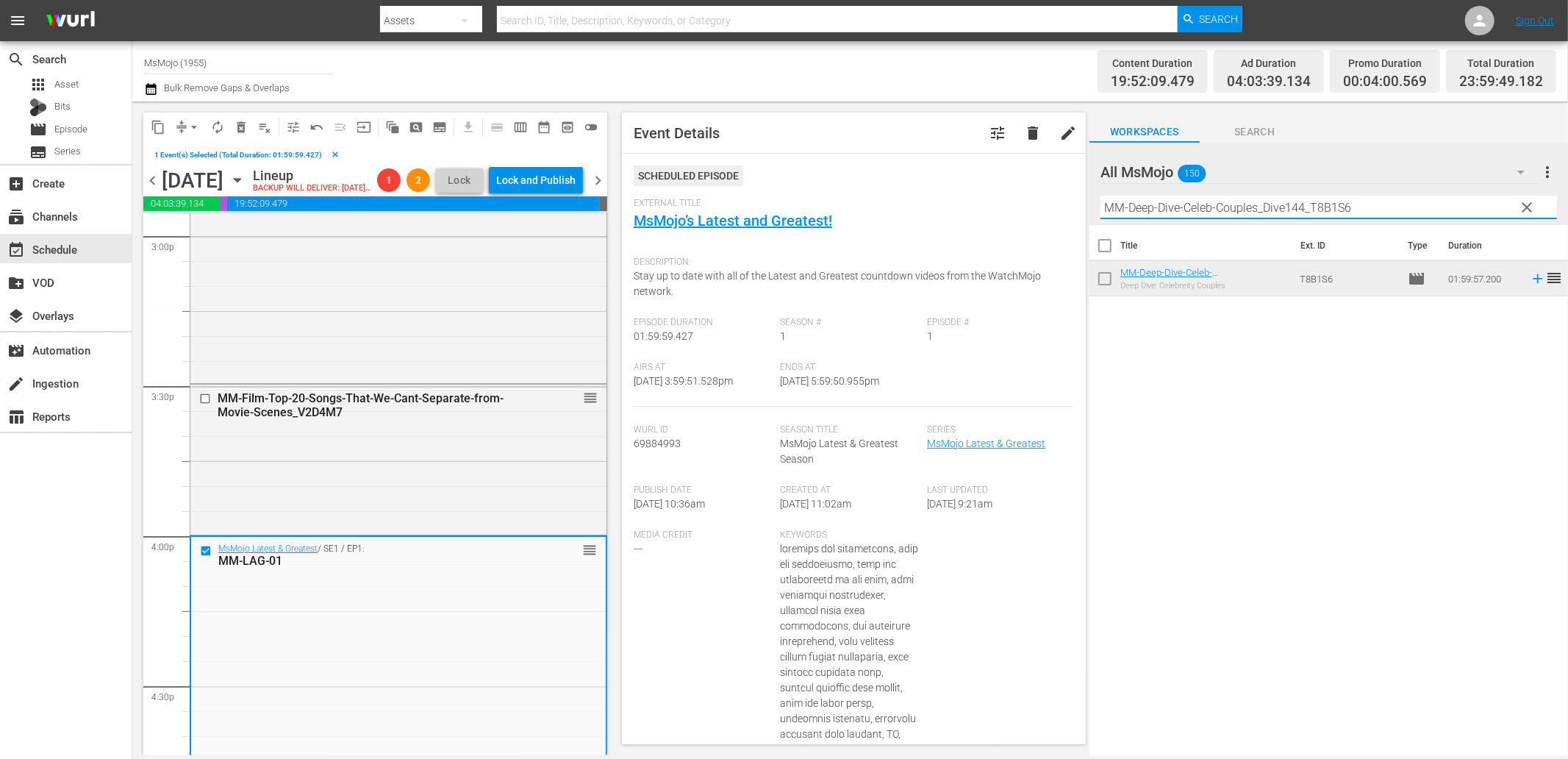
drag, startPoint x: 1400, startPoint y: 213, endPoint x: 994, endPoint y: 222, distance: 406.1
click at [994, 222] on div "content_copy compress arrow_drop_down autorenew_outlined delete_forever_outline…" at bounding box center [850, 429] width 1436 height 654
paste input "LAG-85"
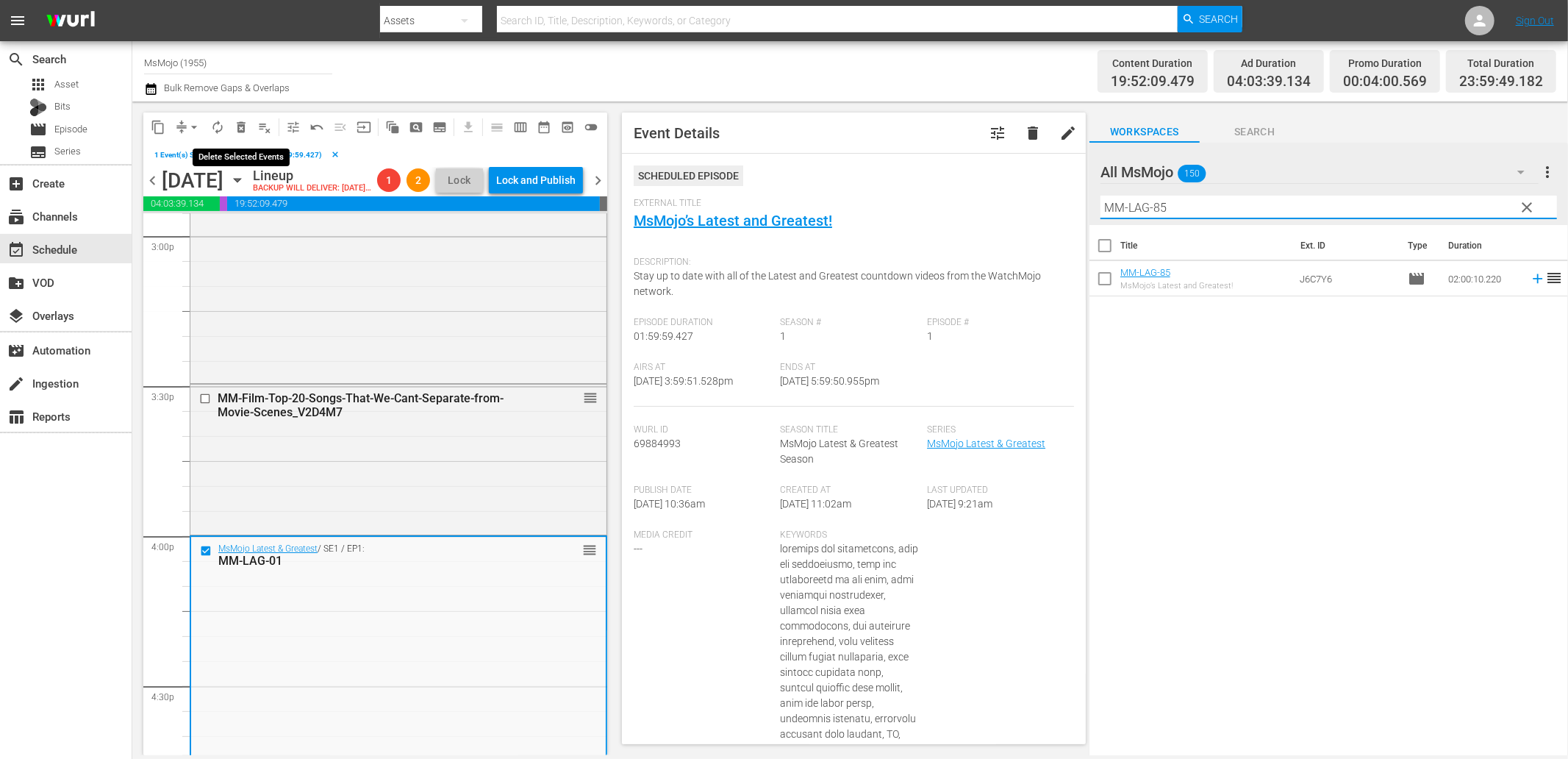
type input "MM-LAG-85"
click at [240, 125] on span "delete_forever_outlined" at bounding box center [241, 127] width 15 height 15
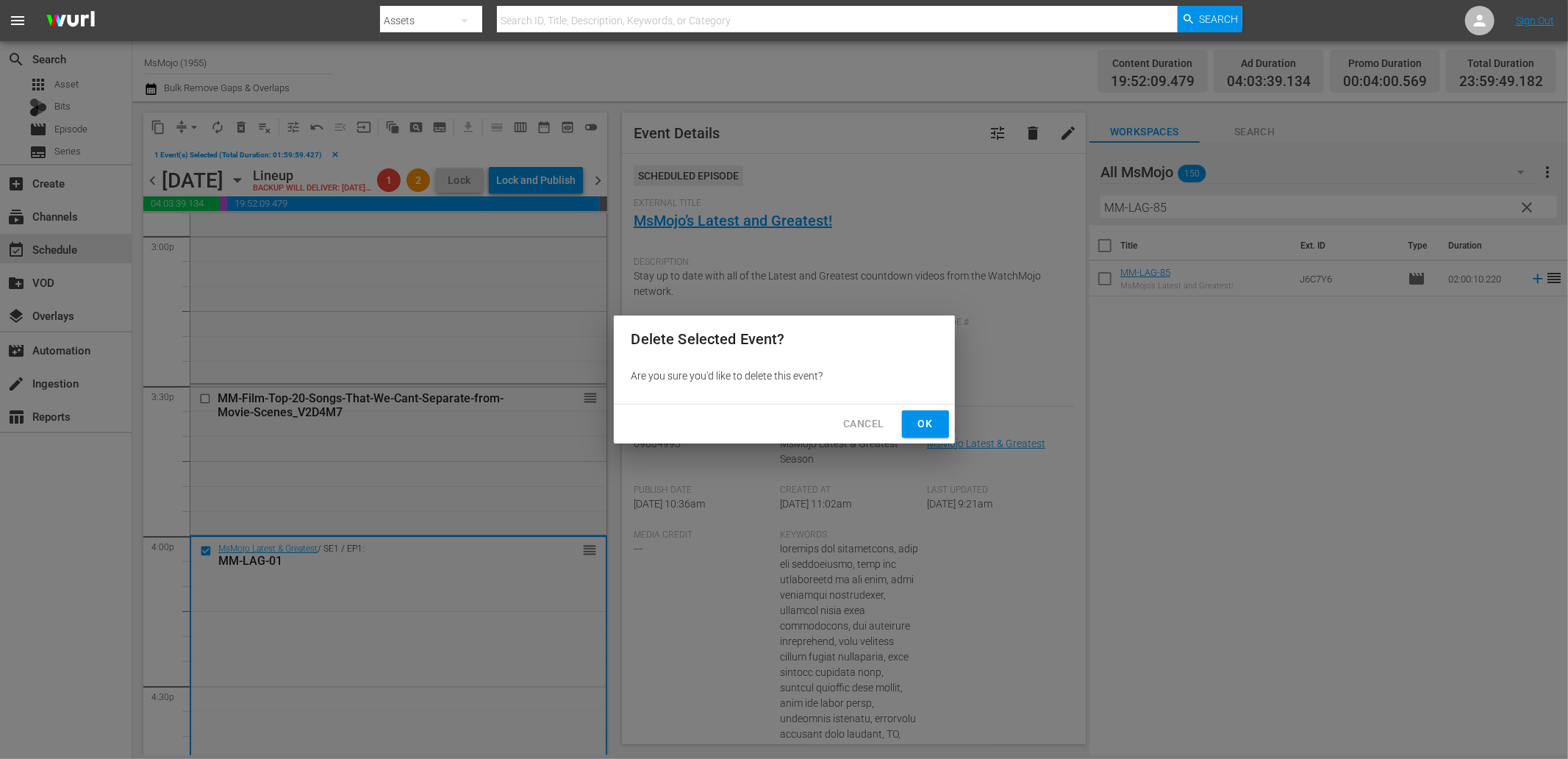
click at [924, 427] on span "Ok" at bounding box center [925, 424] width 24 height 19
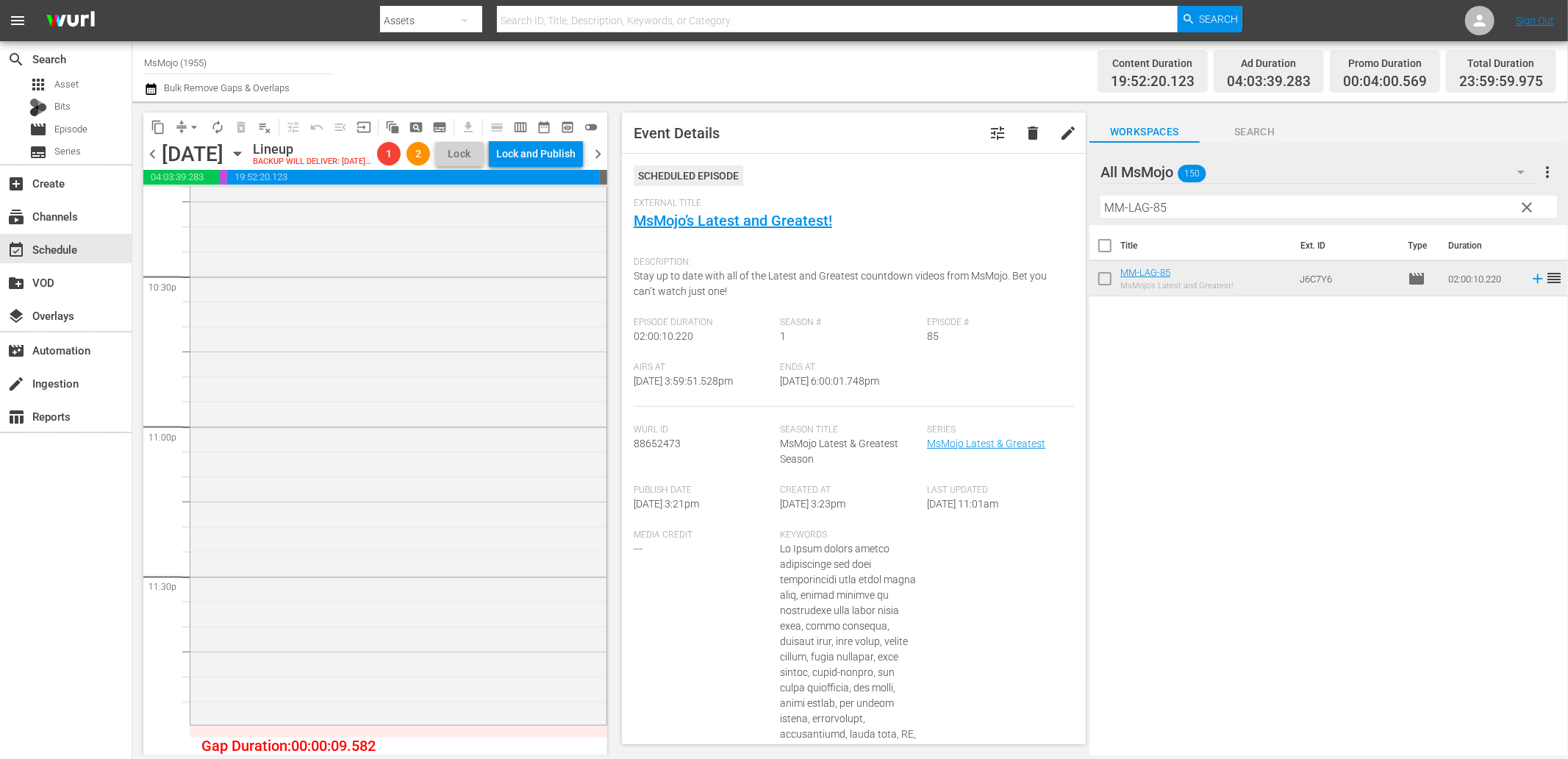
scroll to position [6687, 0]
click at [392, 559] on div "MsMojo Latest & Greatest / SE1 / EP81: MM-LAG-81 1 reorder" at bounding box center [399, 424] width 416 height 596
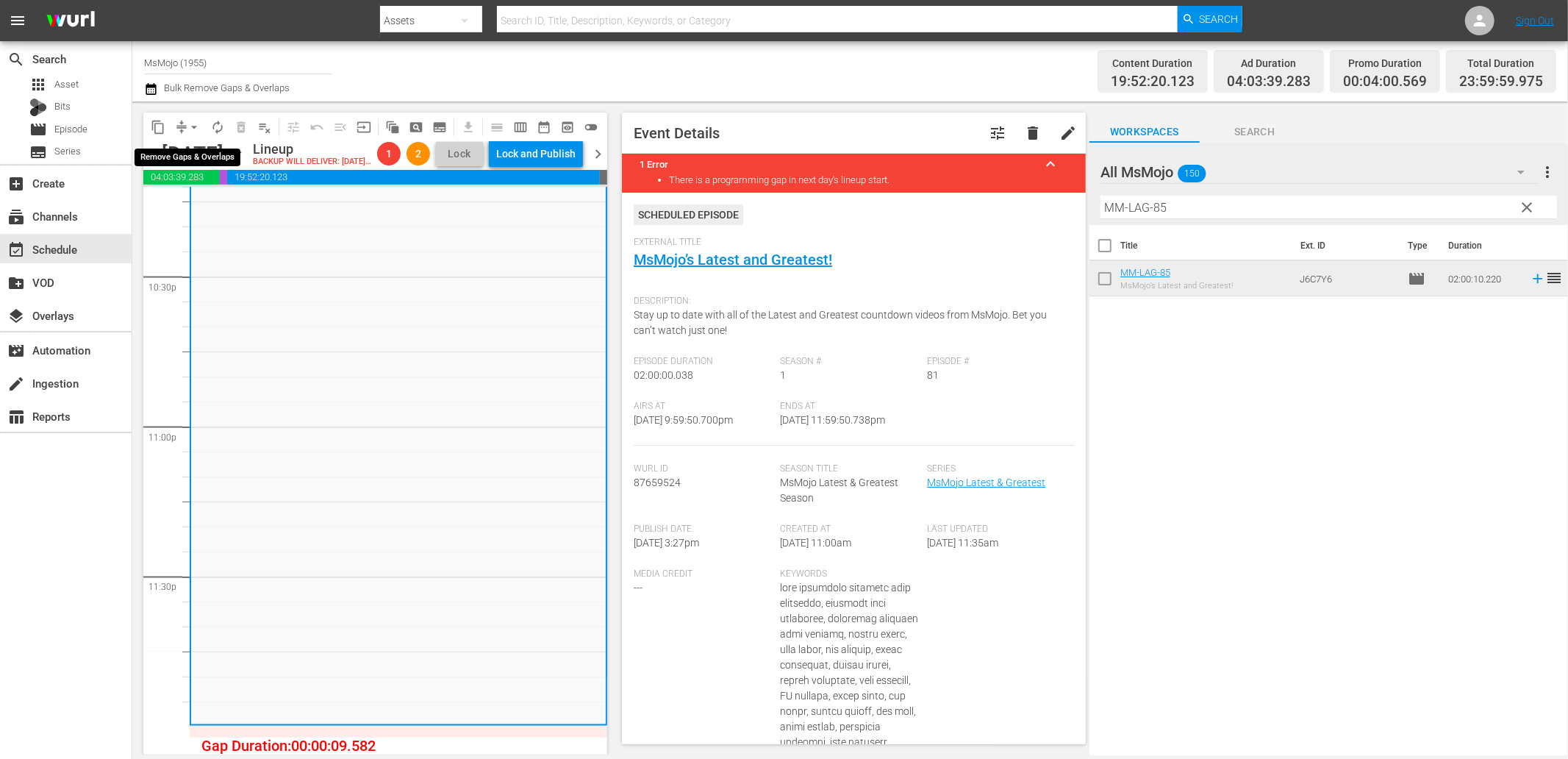
click at [192, 125] on span "arrow_drop_down" at bounding box center [194, 127] width 15 height 15
click at [206, 201] on li "Align to End of Previous Day" at bounding box center [195, 205] width 155 height 25
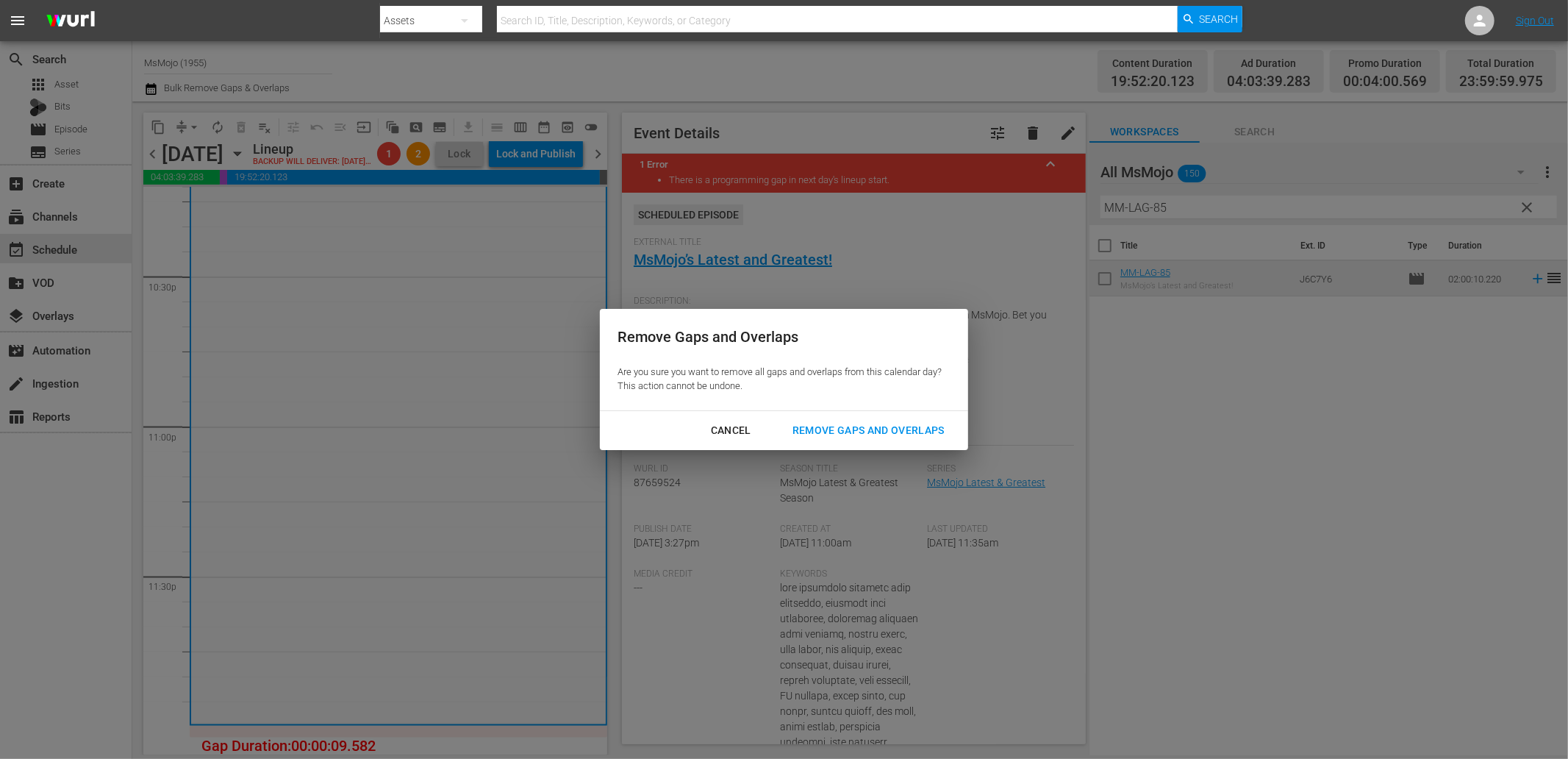
click at [841, 428] on div "Remove Gaps and Overlaps" at bounding box center [868, 431] width 175 height 19
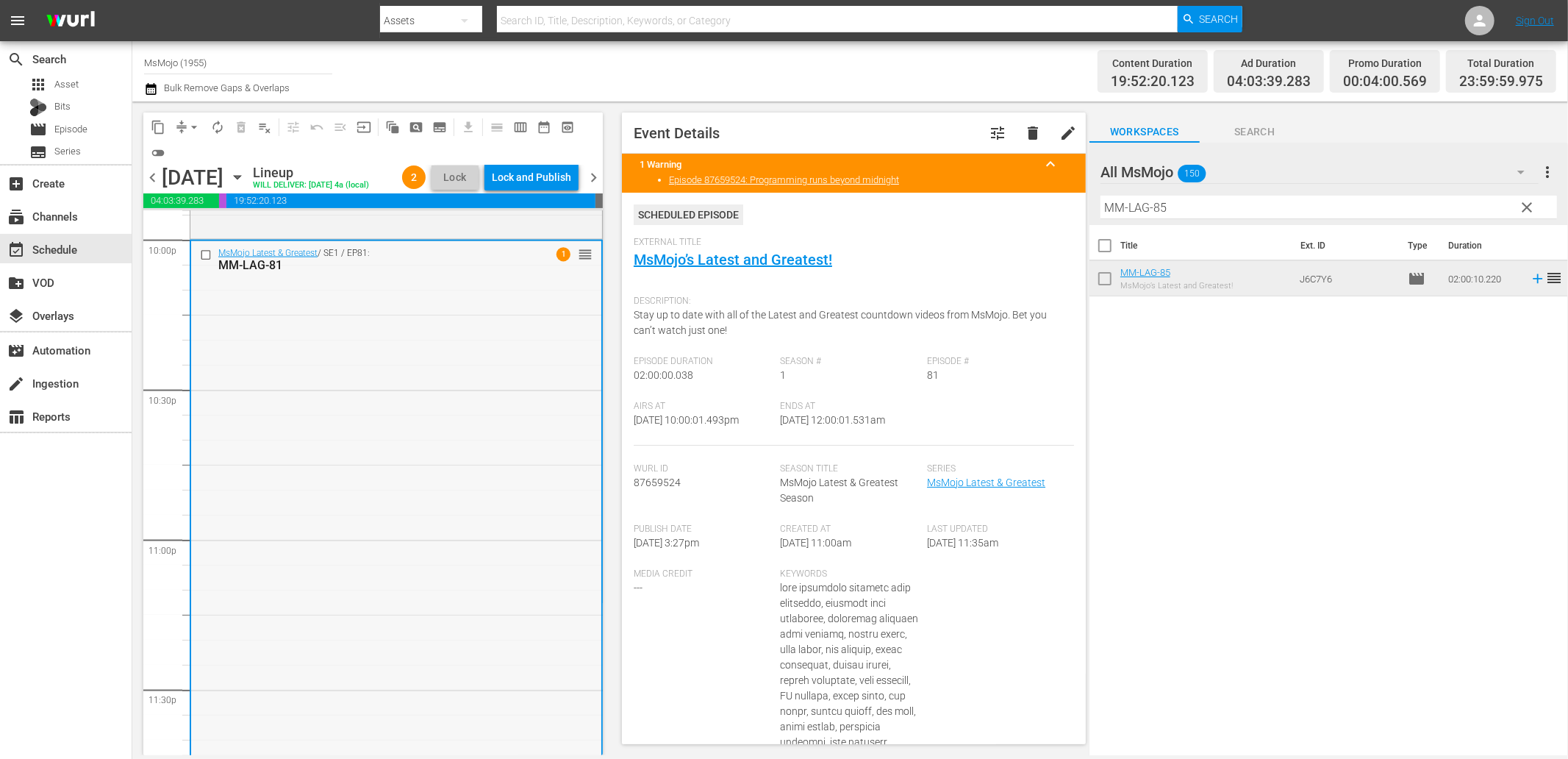
scroll to position [6572, 0]
click at [371, 503] on div "MsMojo Latest & Greatest / SE1 / EP81: MM-LAG-81 1 reorder" at bounding box center [396, 540] width 410 height 596
drag, startPoint x: 894, startPoint y: 421, endPoint x: 843, endPoint y: 436, distance: 53.2
click at [845, 434] on div "Ends At [DATE] 12:00:01.531am" at bounding box center [854, 423] width 147 height 45
copy span "12:00:01.531am"
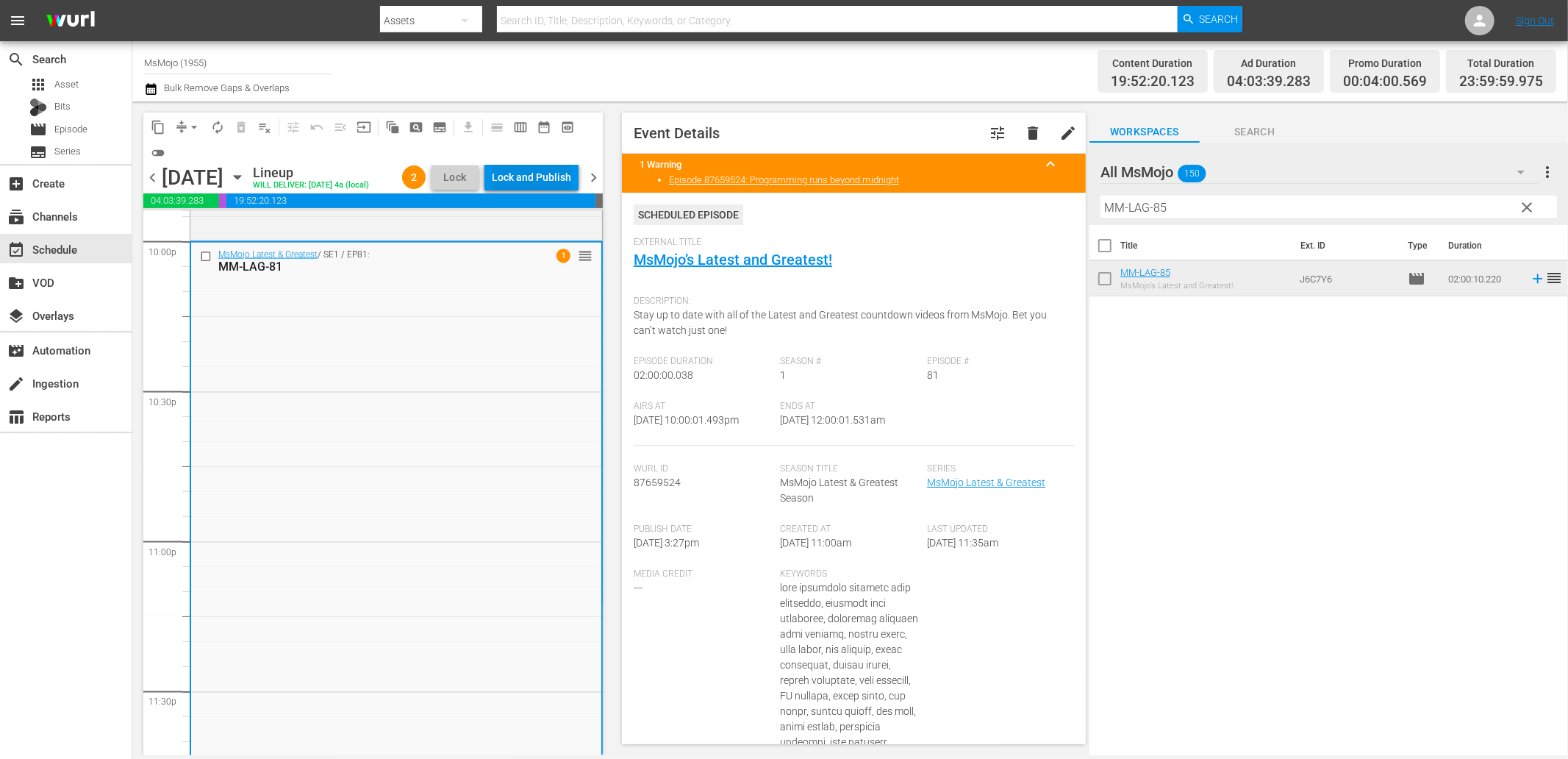
click at [564, 174] on div "Lock and Publish" at bounding box center [531, 177] width 79 height 26
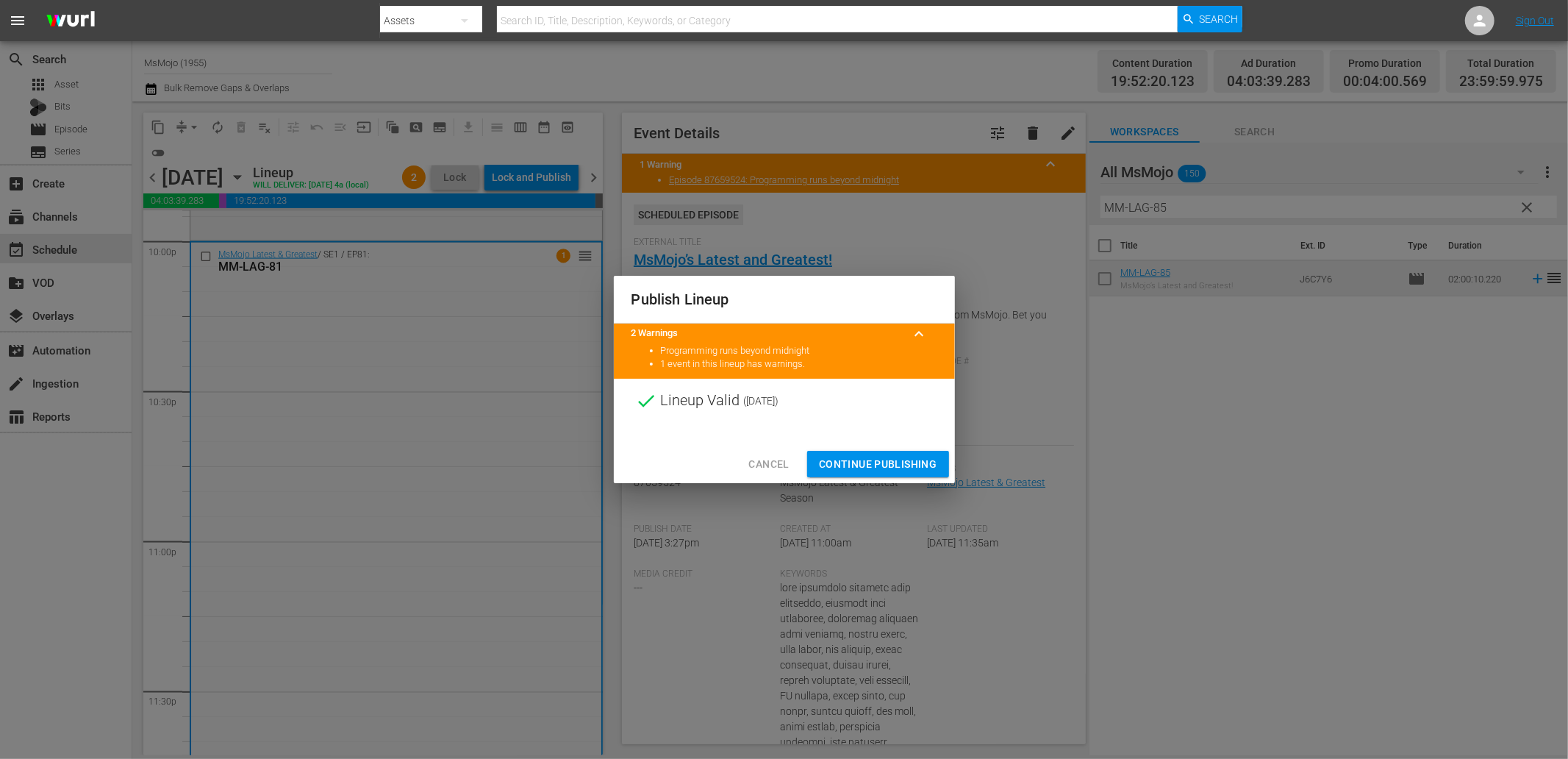
click at [837, 462] on span "Continue Publishing" at bounding box center [878, 465] width 119 height 19
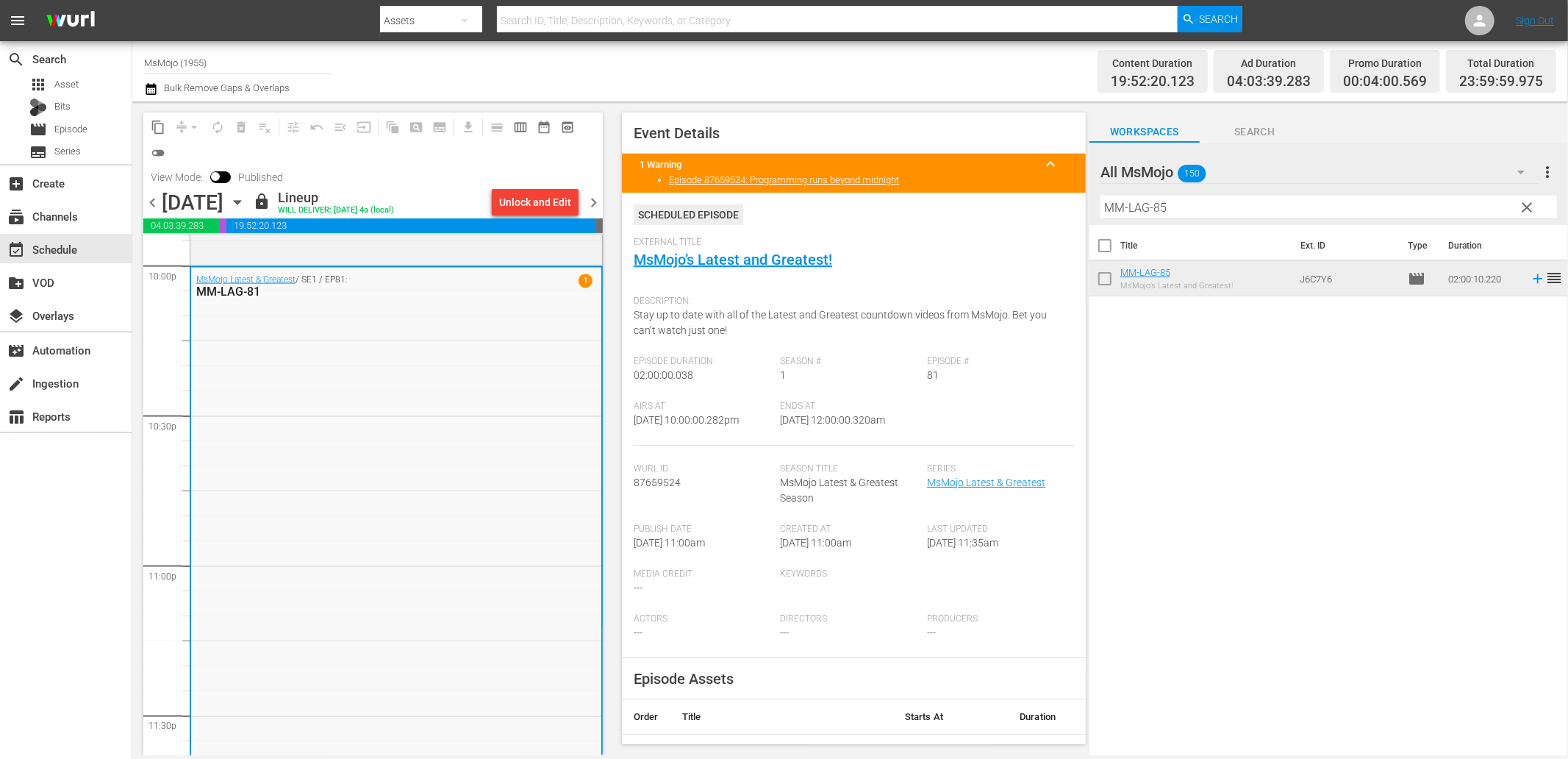
click at [592, 205] on span "chevron_right" at bounding box center [594, 203] width 19 height 19
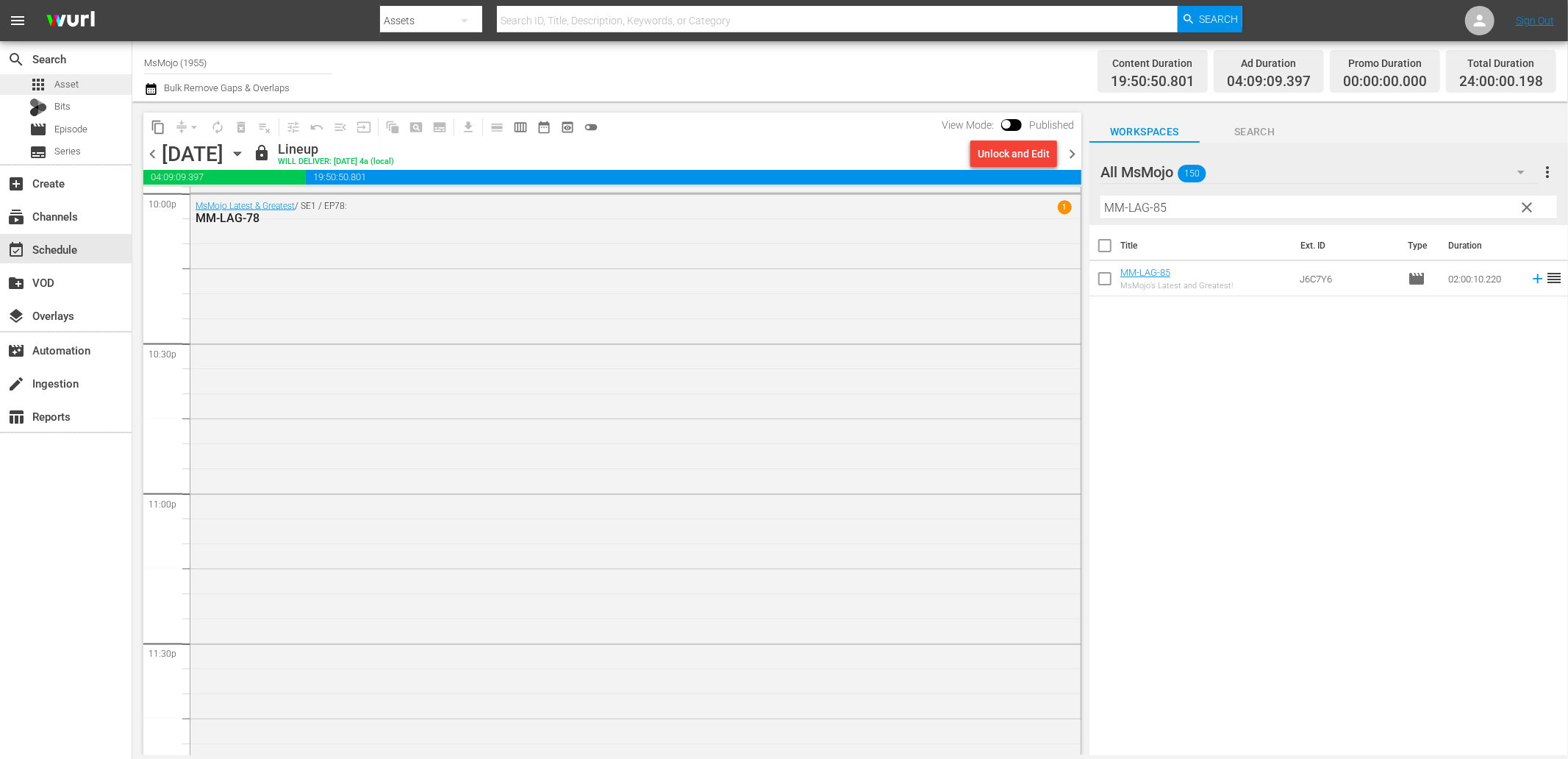
scroll to position [6571, 0]
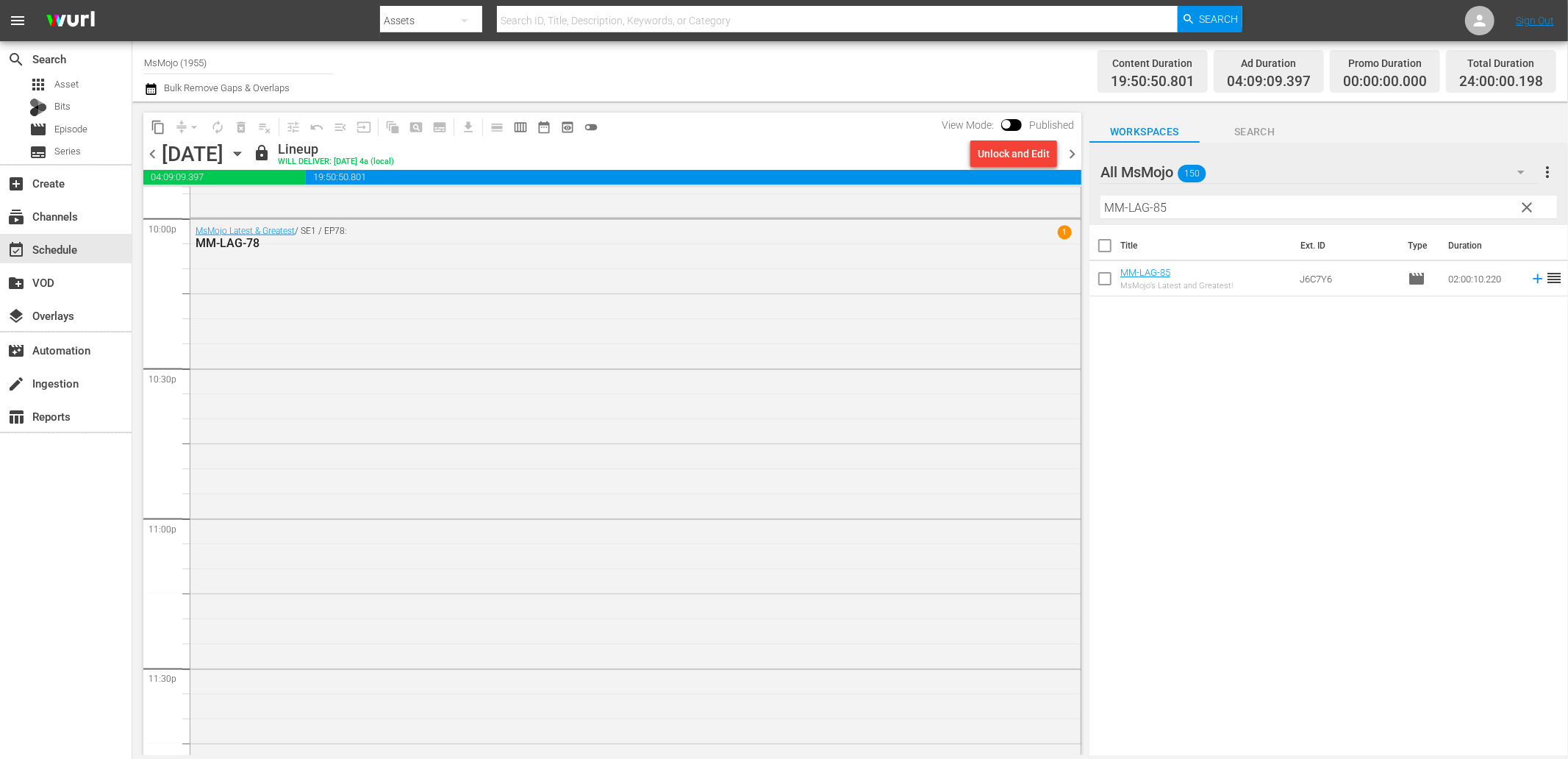
click at [151, 152] on span "chevron_left" at bounding box center [153, 155] width 19 height 19
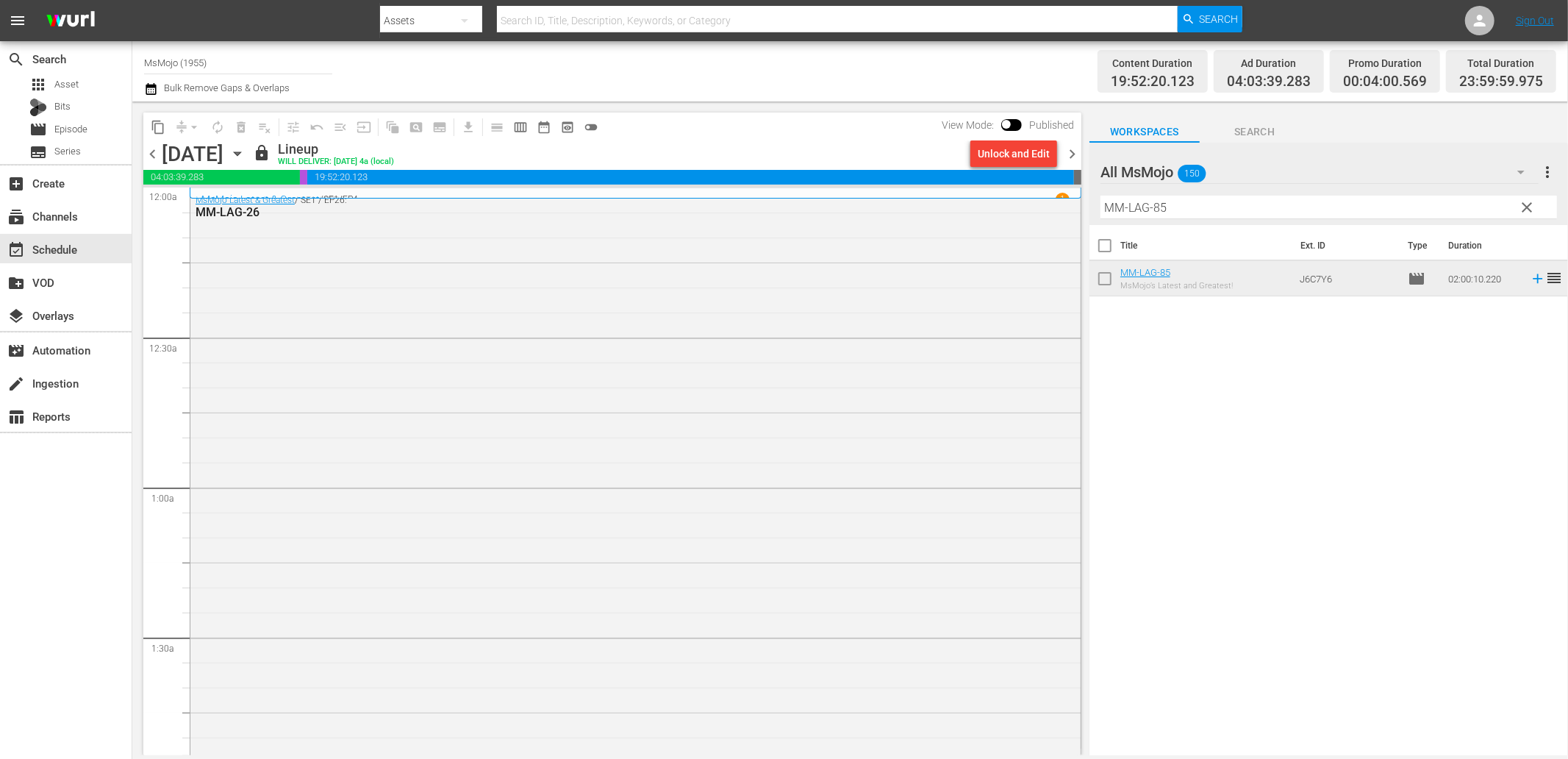
click at [1075, 149] on span "chevron_right" at bounding box center [1072, 155] width 19 height 19
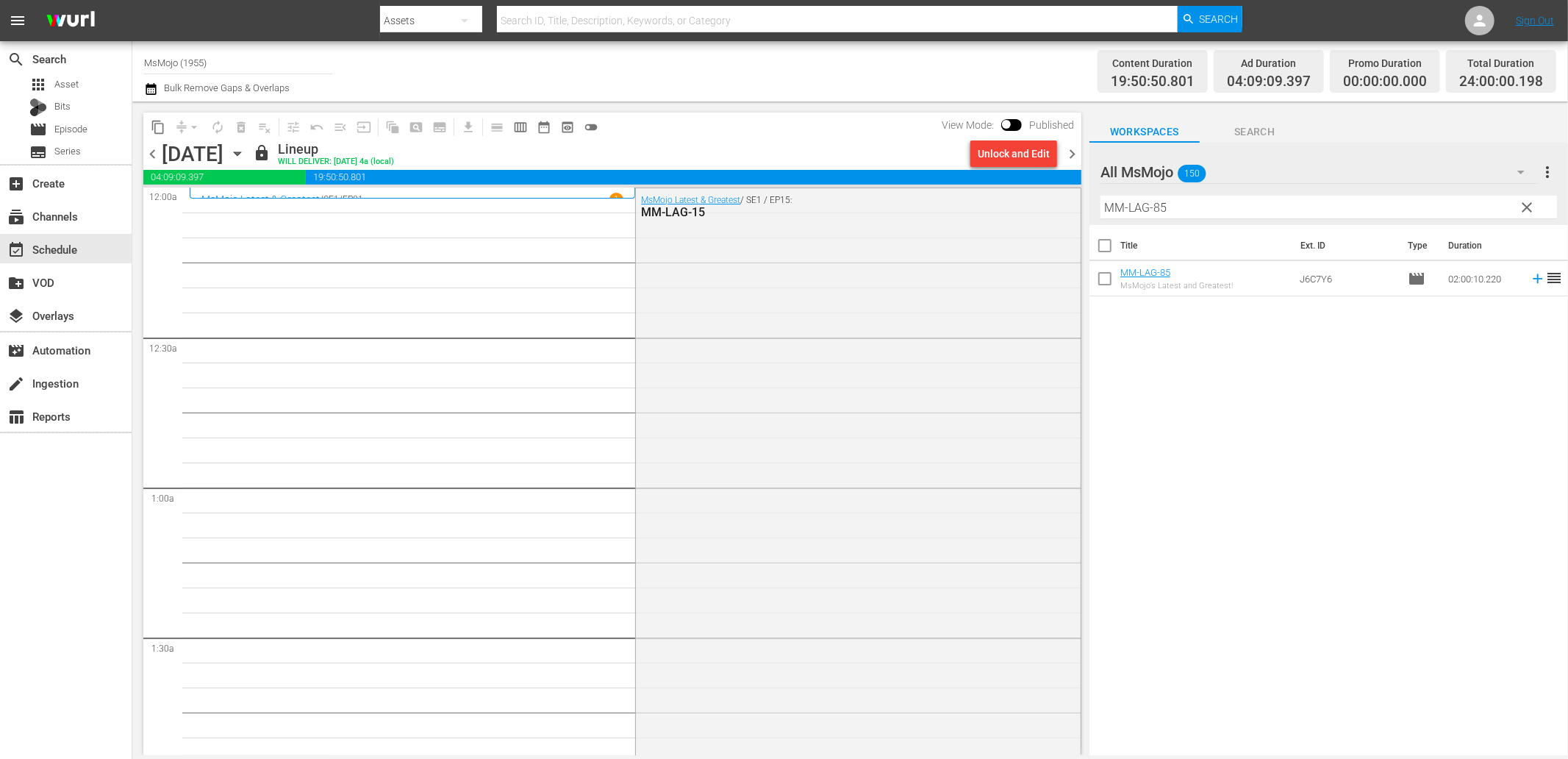
click at [151, 87] on icon "button" at bounding box center [150, 89] width 10 height 11
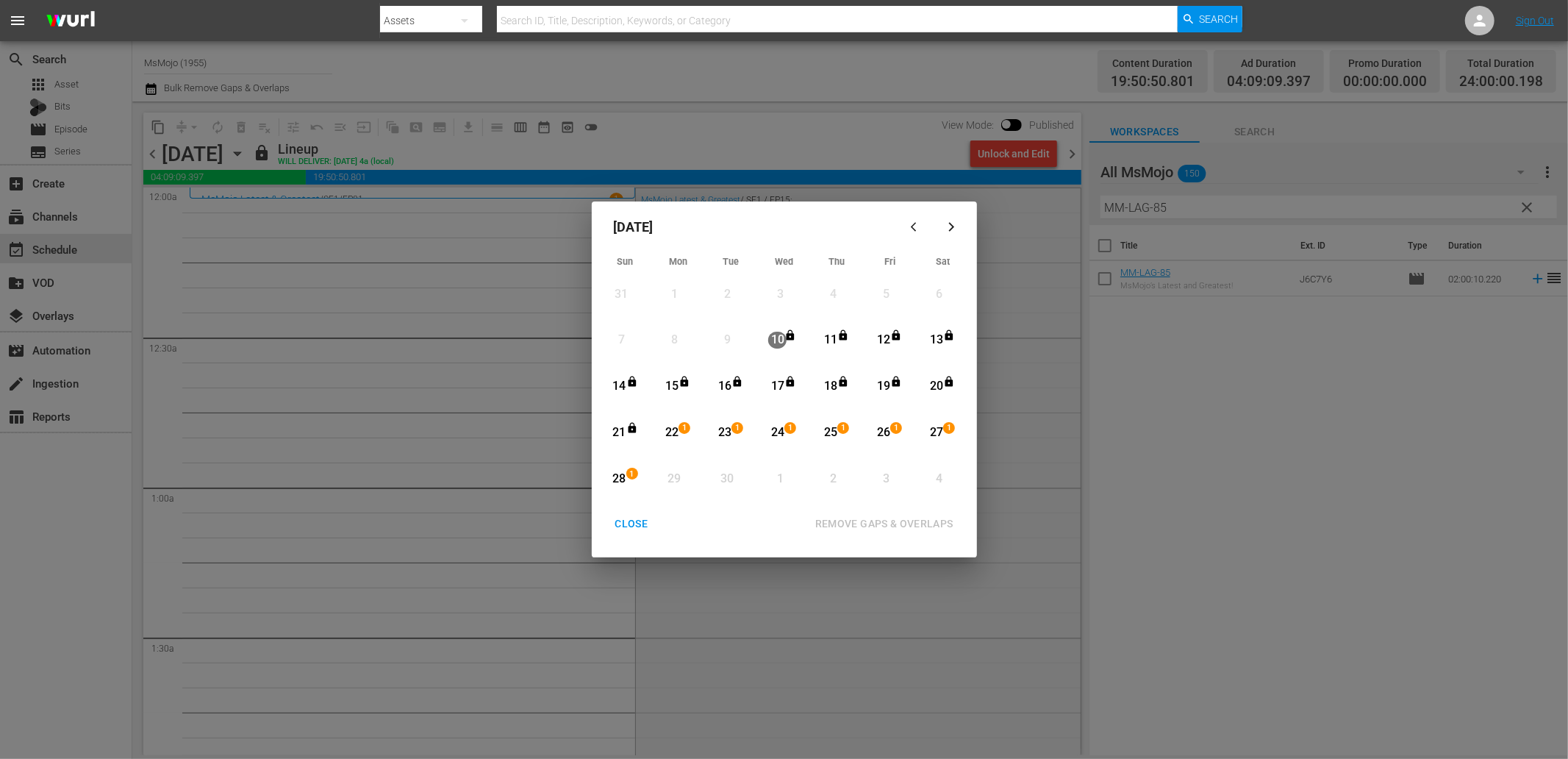
click at [681, 387] on icon "Month View" at bounding box center [684, 382] width 11 height 11
click at [627, 428] on icon "Month View" at bounding box center [632, 428] width 11 height 11
click at [886, 520] on div "REMOVE GAPS & OVERLAPS" at bounding box center [885, 524] width 162 height 19
click at [622, 527] on div "CLOSE" at bounding box center [631, 524] width 57 height 19
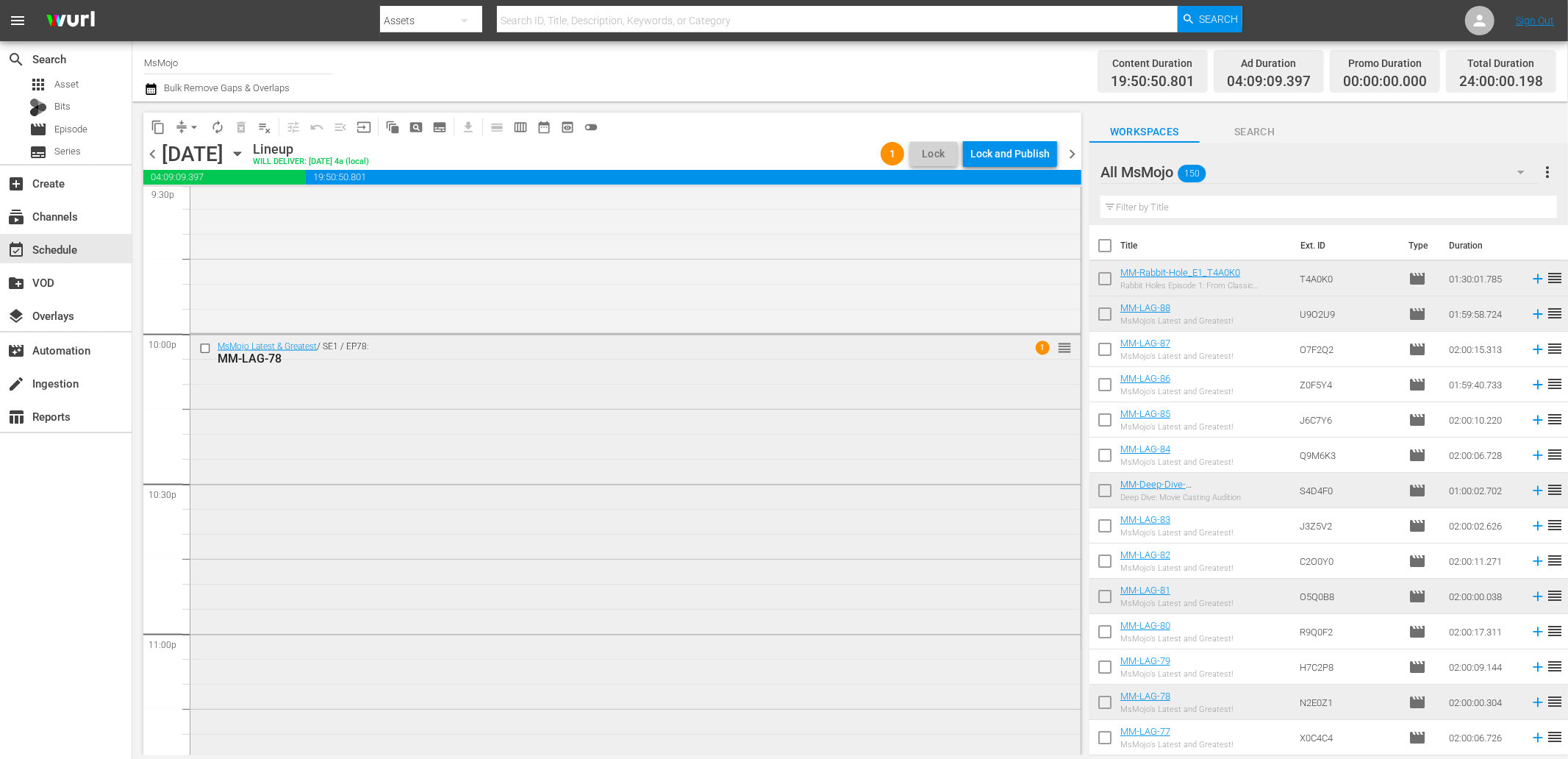
scroll to position [6416, 0]
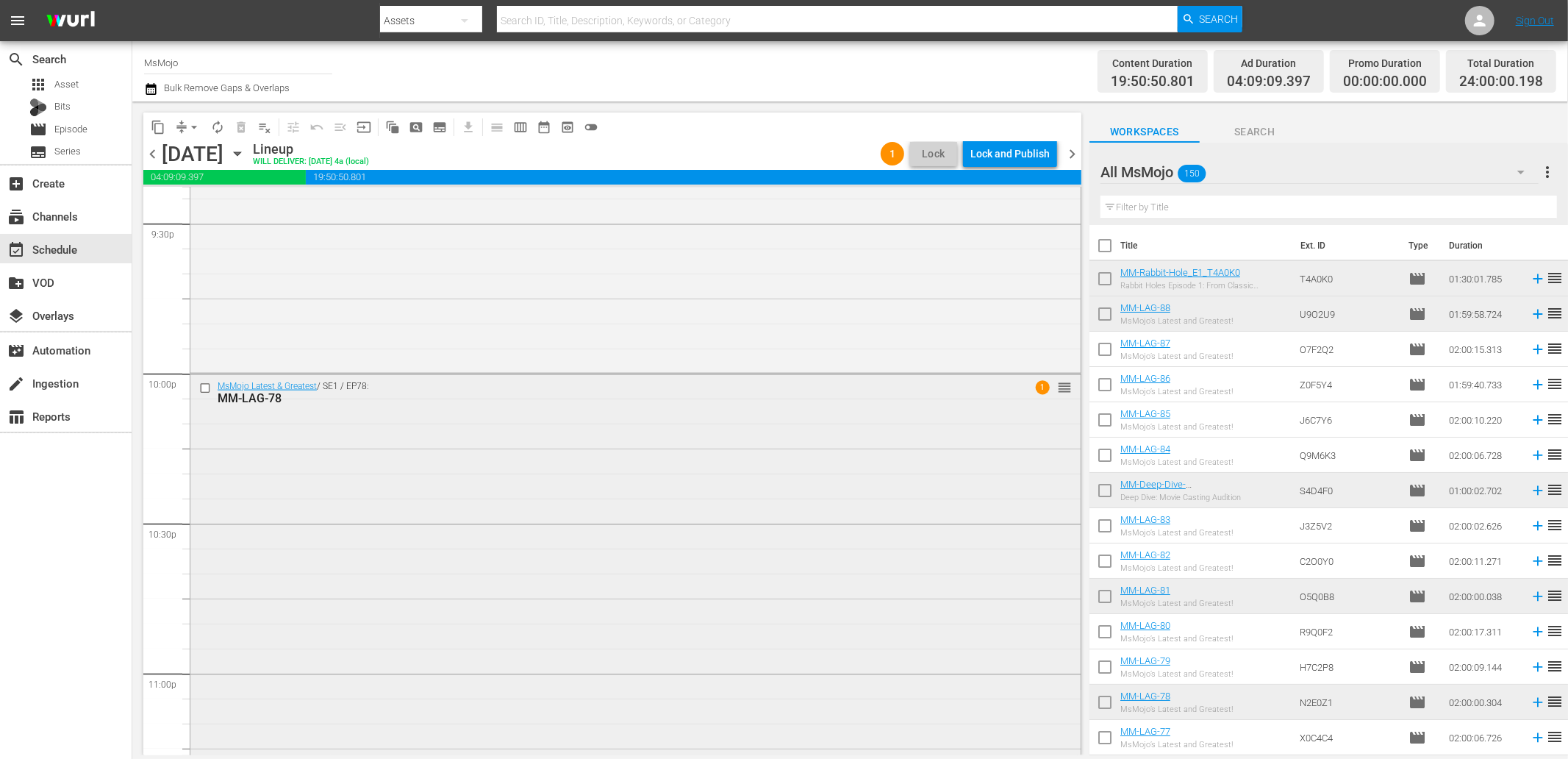
click at [603, 614] on div "MsMojo Latest & Greatest / SE1 / EP78: MM-LAG-78 1 reorder" at bounding box center [635, 672] width 890 height 596
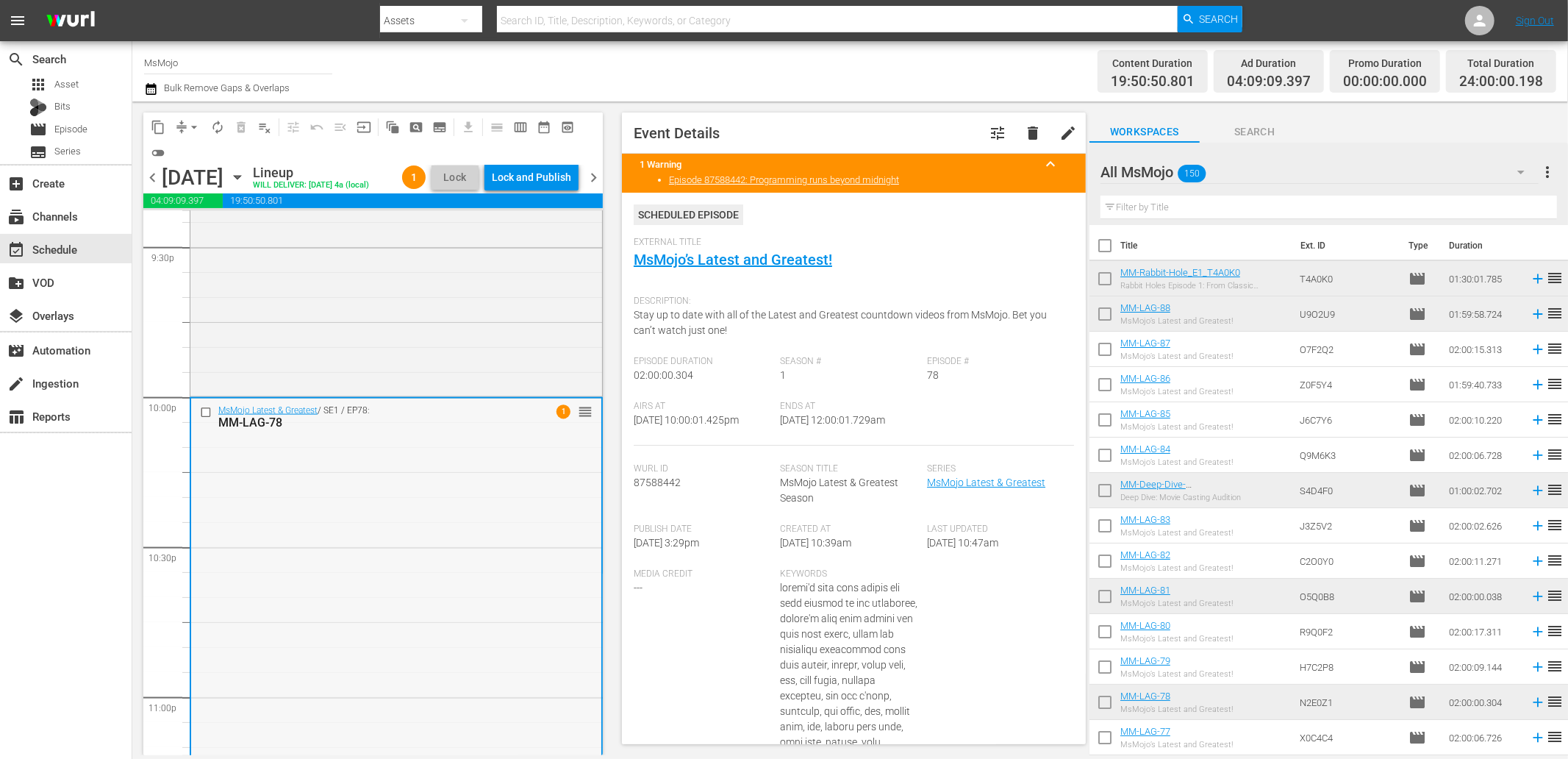
click at [371, 503] on div "MsMojo Latest & Greatest / SE1 / EP78: MM-LAG-78 1 reorder" at bounding box center [396, 697] width 410 height 596
click at [396, 594] on div "MsMojo Latest & Greatest / SE1 / EP78: MM-LAG-78 1 reorder" at bounding box center [396, 697] width 410 height 596
click at [1186, 211] on input "text" at bounding box center [1329, 207] width 456 height 24
paste input "MM-LAG-34"
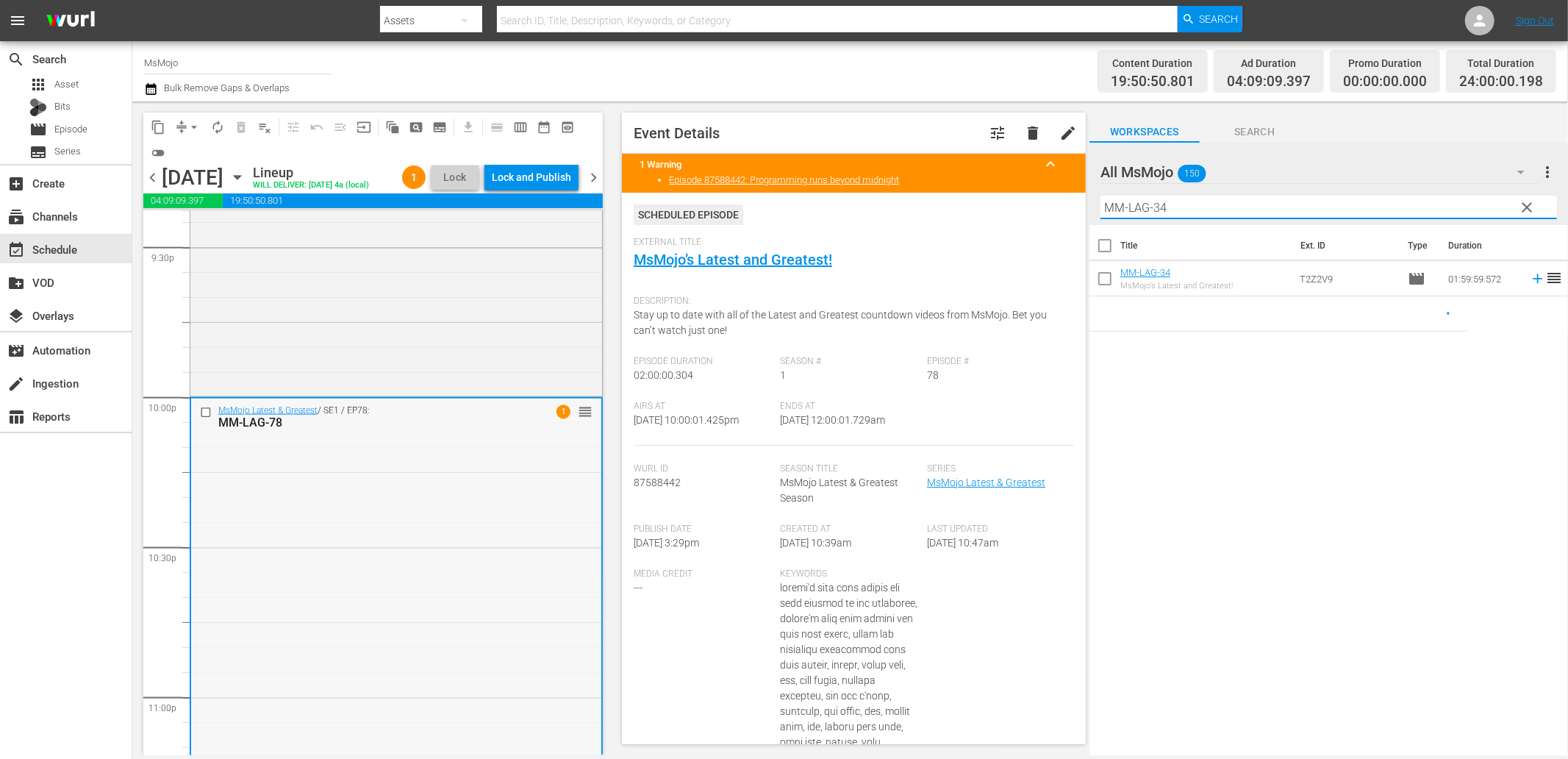
type input "MM-LAG-34"
click at [204, 419] on input "checkbox" at bounding box center [207, 412] width 15 height 12
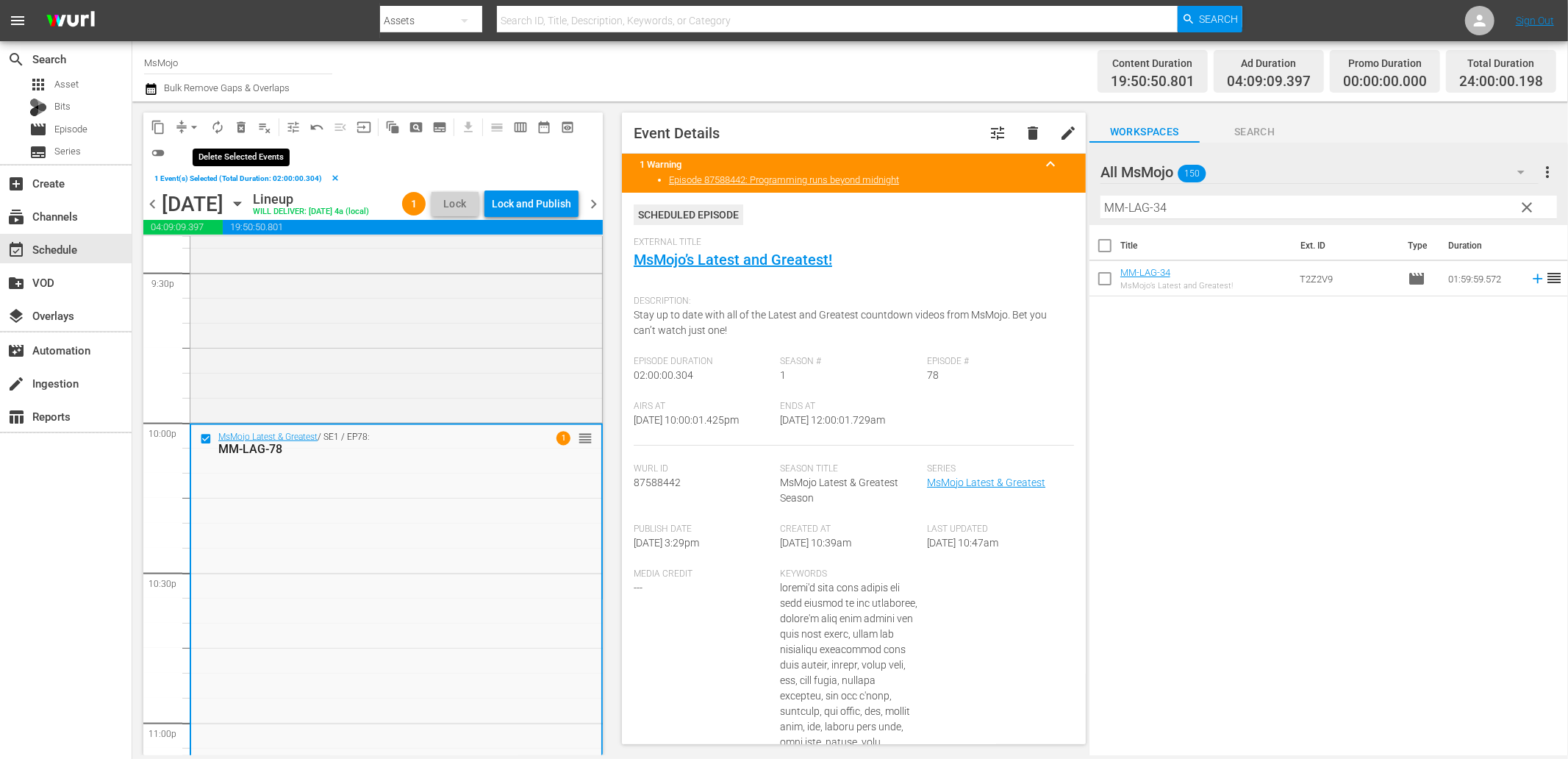
click at [243, 118] on button "delete_forever_outlined" at bounding box center [240, 126] width 24 height 24
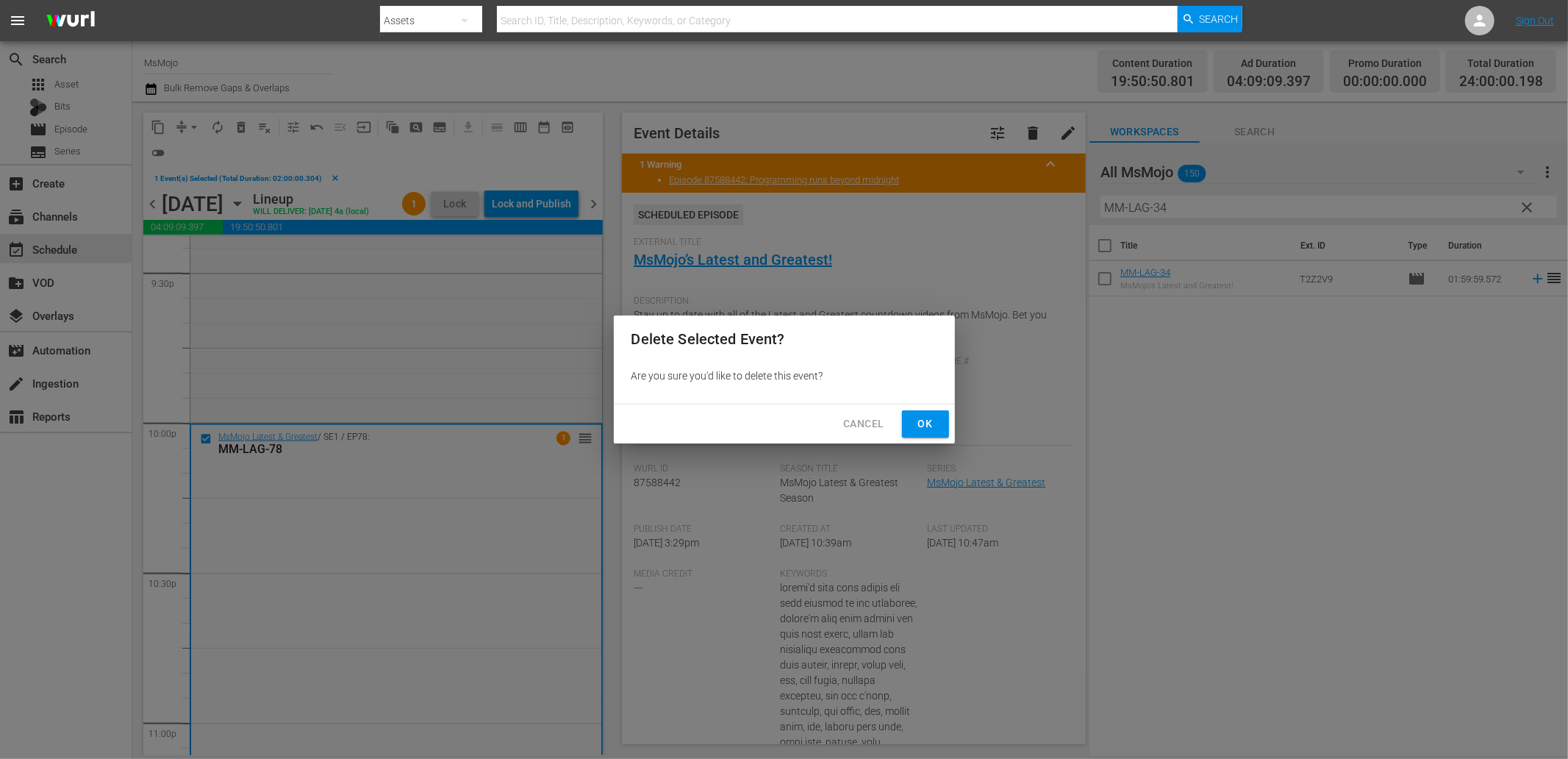
click at [916, 417] on span "Ok" at bounding box center [925, 424] width 24 height 19
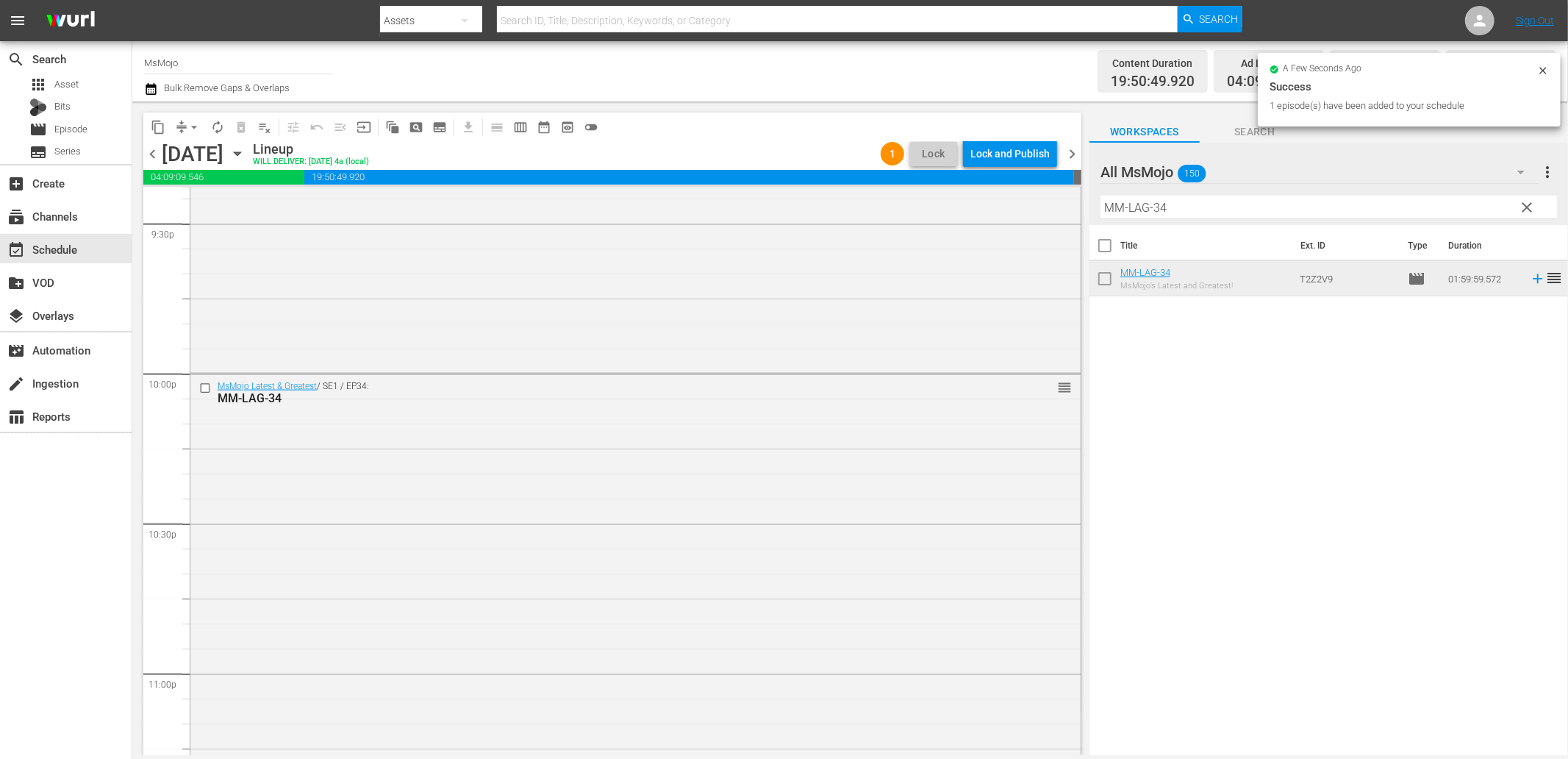
click at [344, 542] on div "MsMojo Latest & Greatest / SE1 / EP34: MM-LAG-34 reorder" at bounding box center [635, 672] width 890 height 596
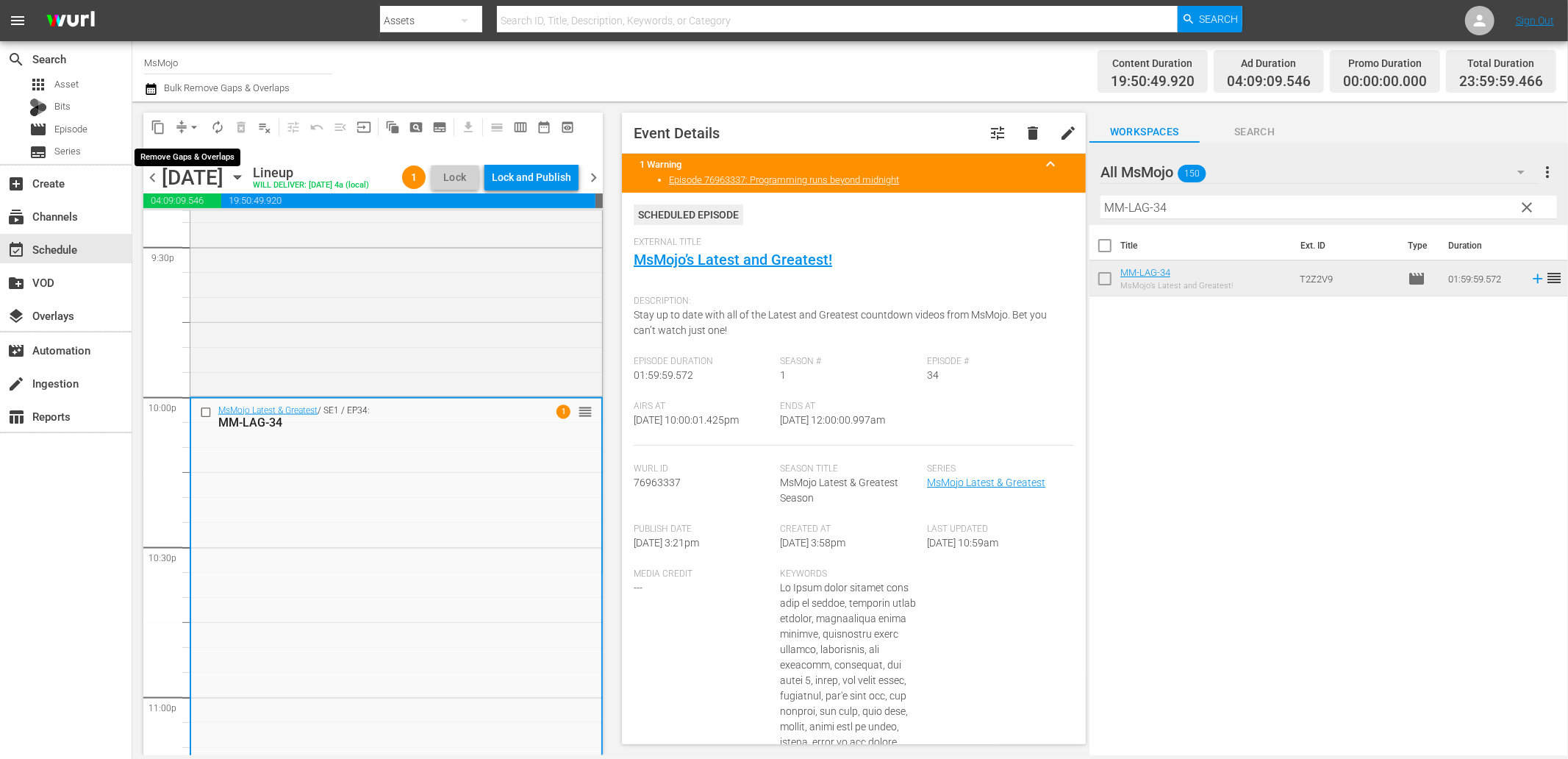
click at [196, 122] on span "arrow_drop_down" at bounding box center [194, 127] width 15 height 15
click at [231, 199] on li "Align to End of Previous Day" at bounding box center [195, 205] width 155 height 25
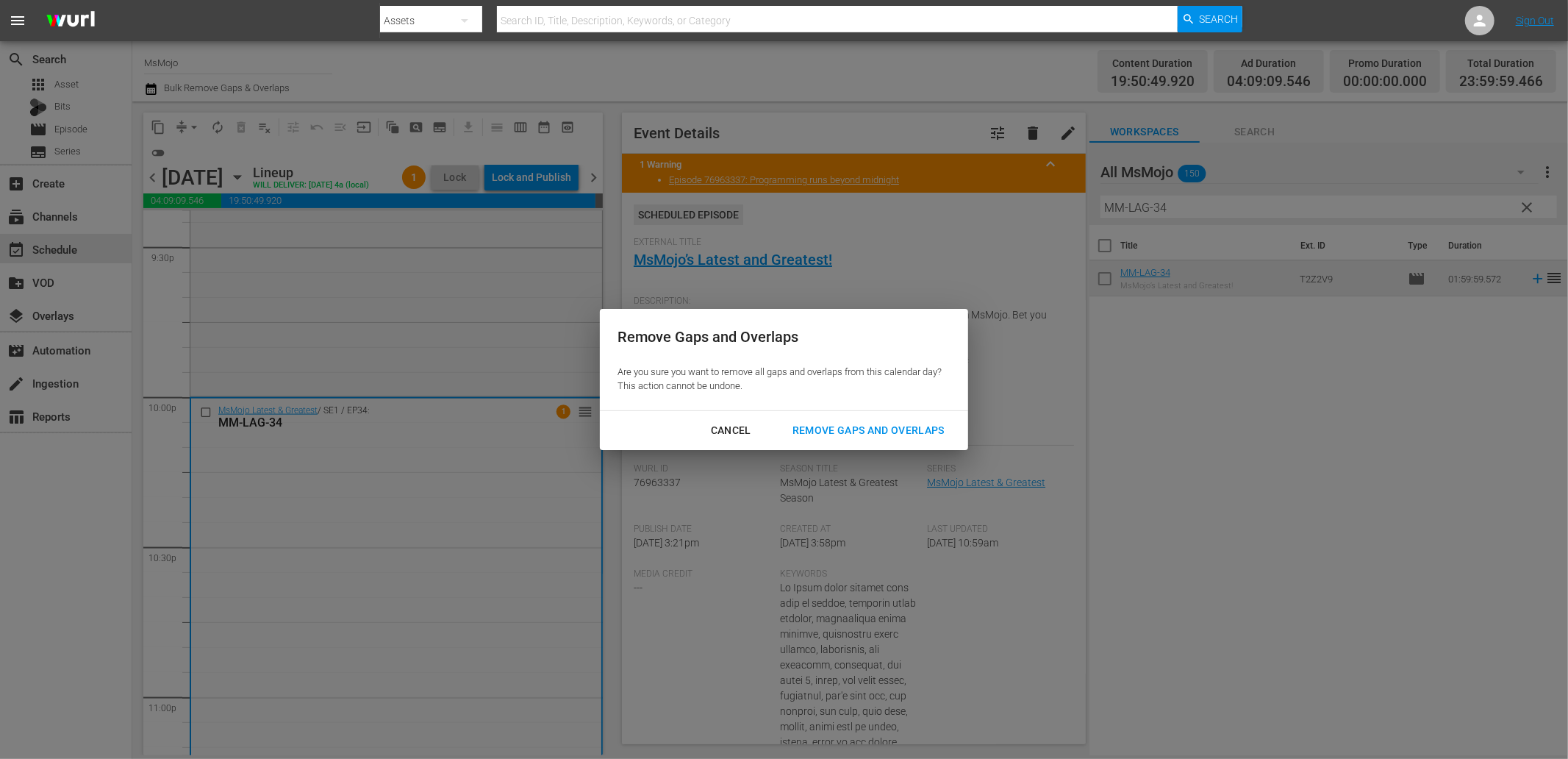
click at [812, 437] on div "Remove Gaps and Overlaps" at bounding box center [868, 431] width 175 height 19
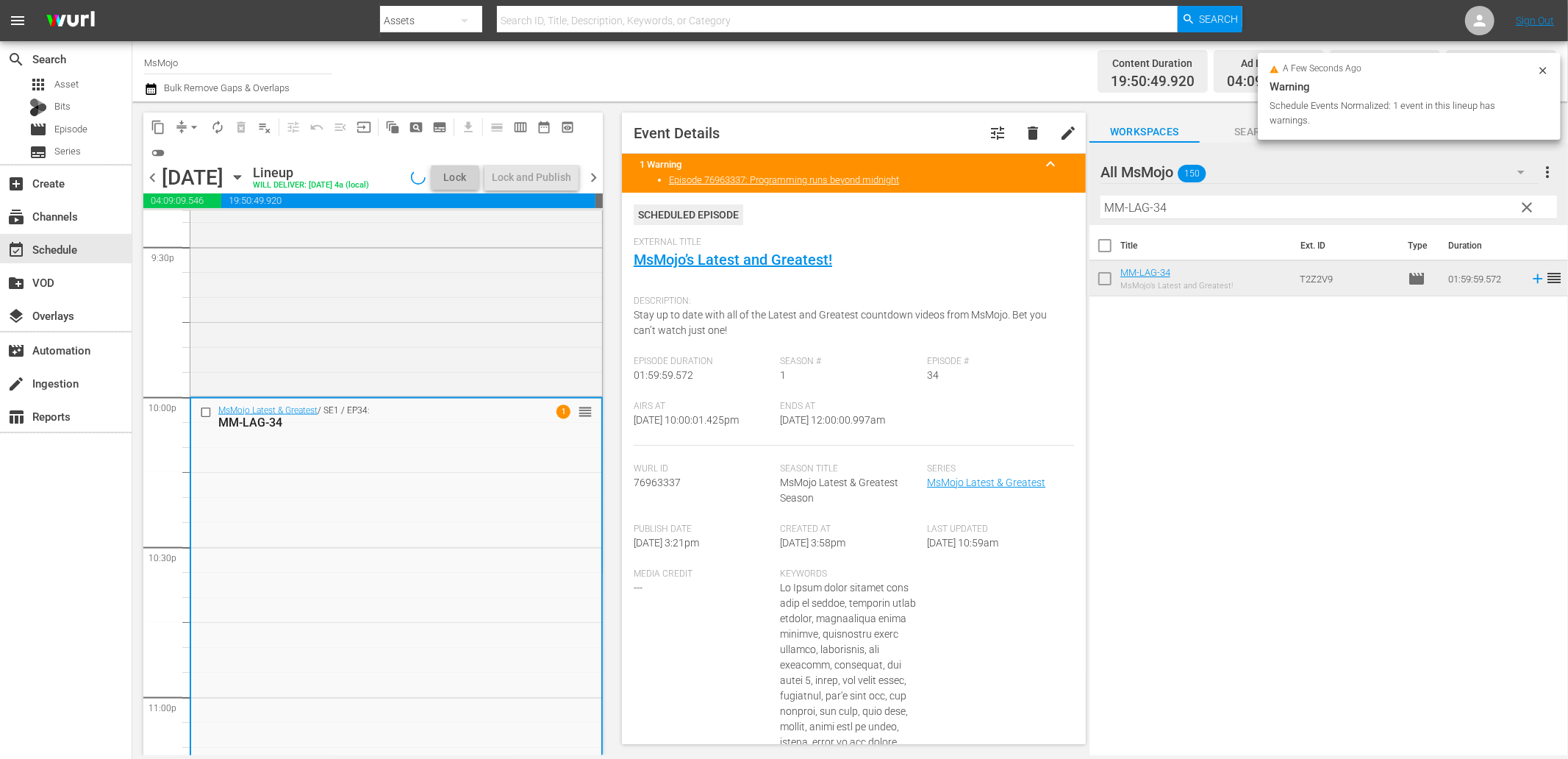
drag, startPoint x: 847, startPoint y: 430, endPoint x: 821, endPoint y: 437, distance: 26.9
click at [821, 437] on div "Ends At [DATE] 12:00:00.997am" at bounding box center [854, 423] width 147 height 45
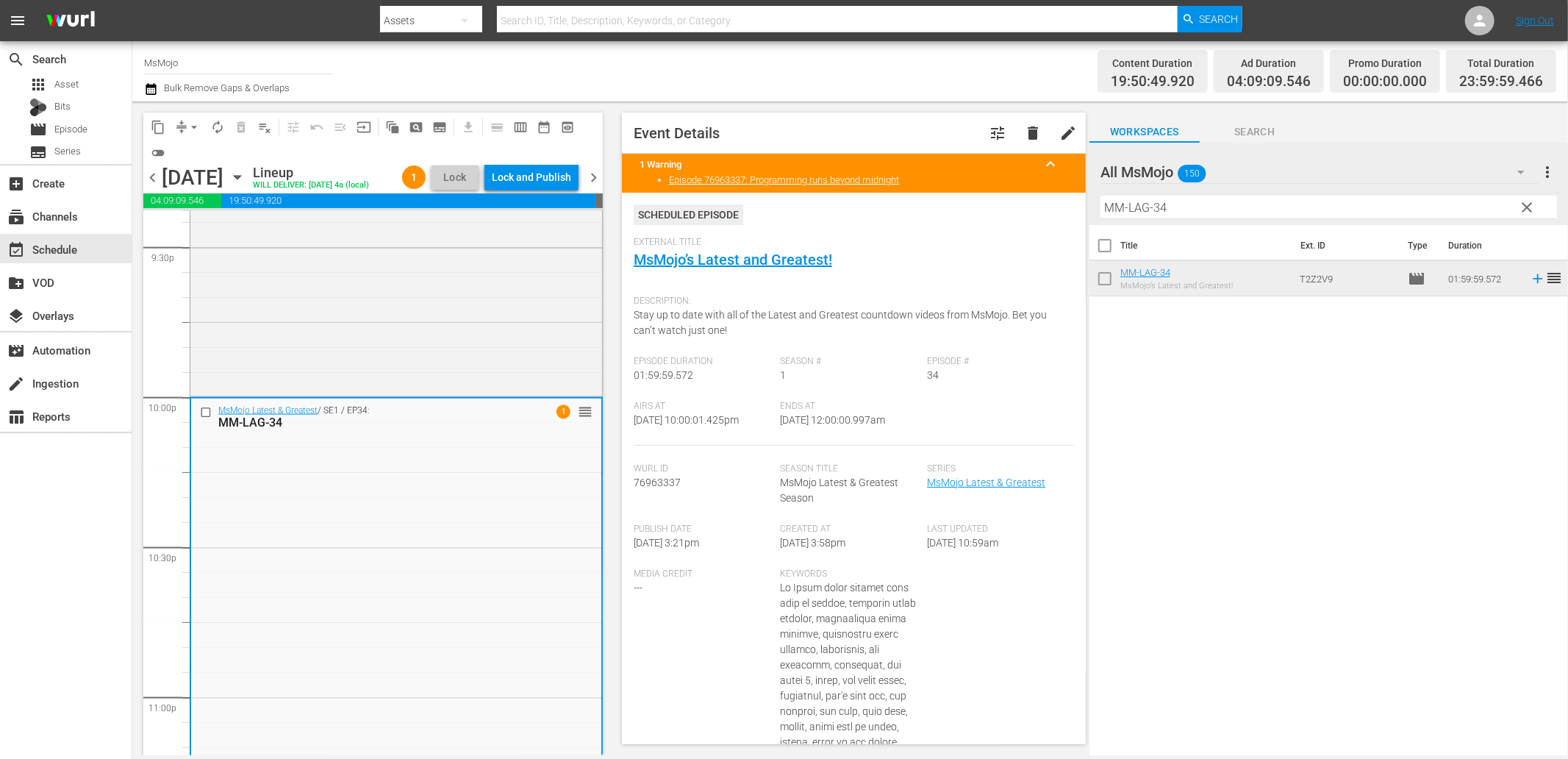
copy span "12:00:00.997am"
click at [541, 179] on div "Lock and Publish" at bounding box center [531, 177] width 79 height 26
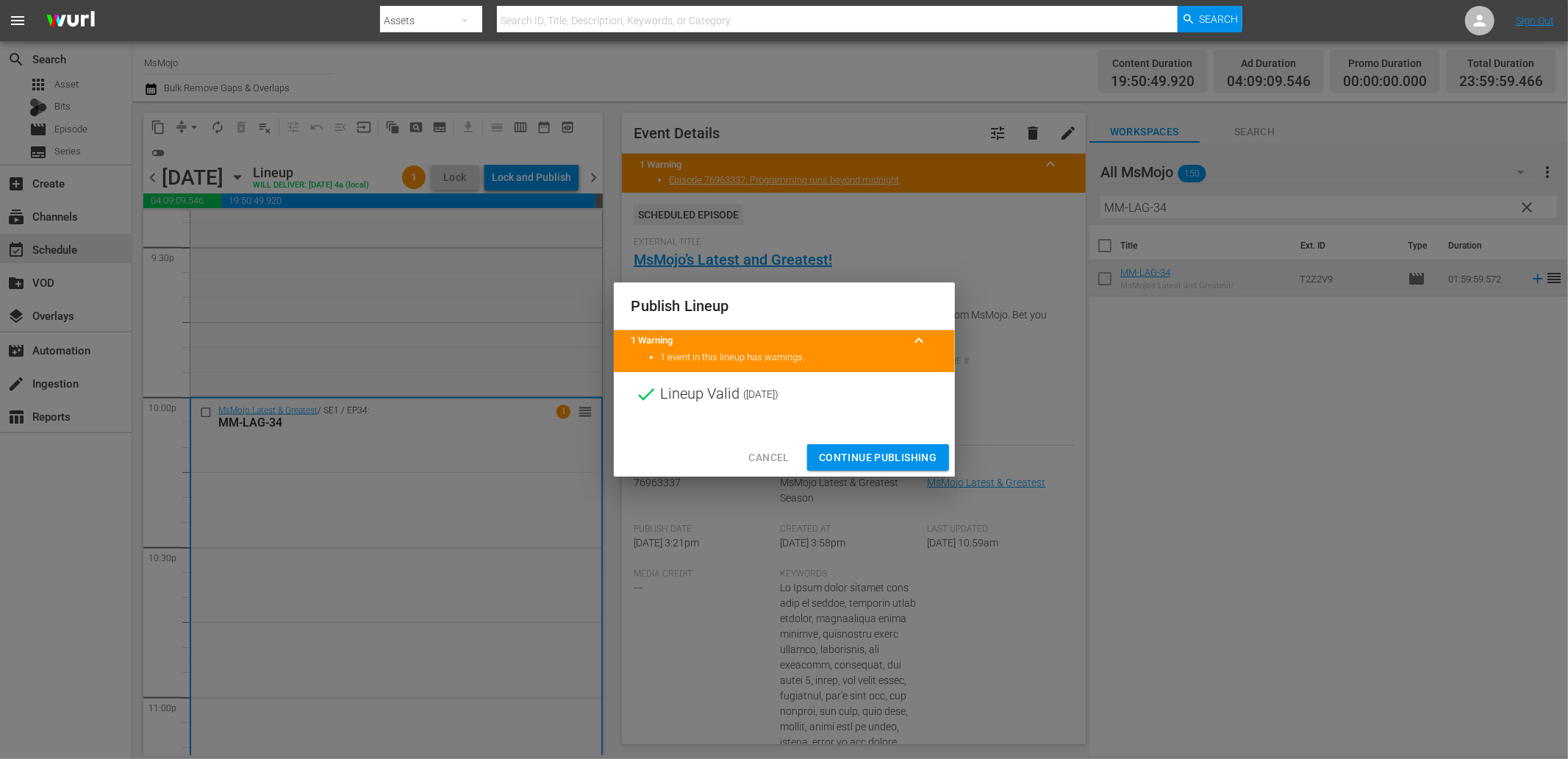
click at [876, 458] on span "Continue Publishing" at bounding box center [878, 458] width 119 height 19
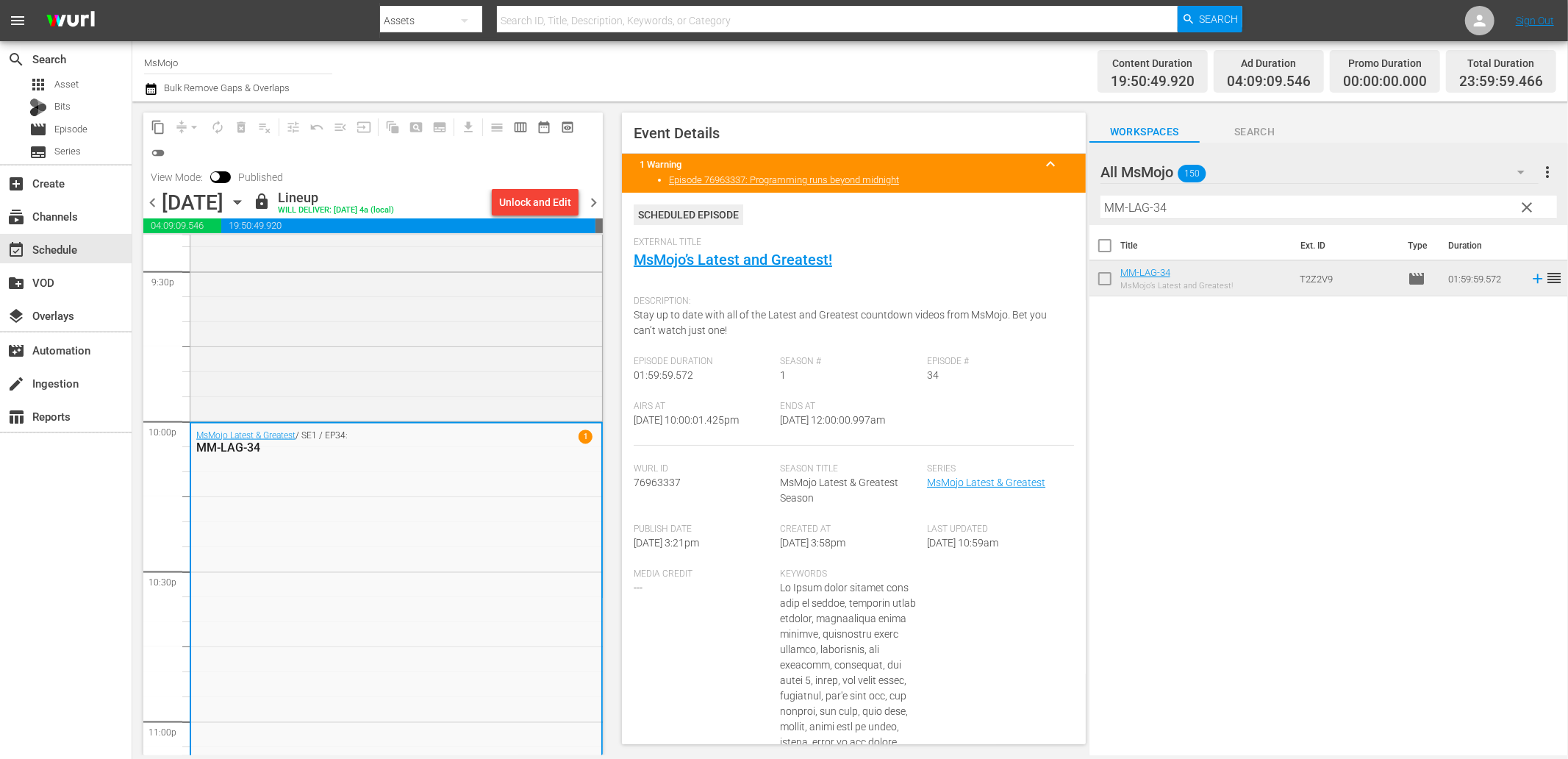
click at [596, 203] on span "chevron_right" at bounding box center [594, 203] width 19 height 19
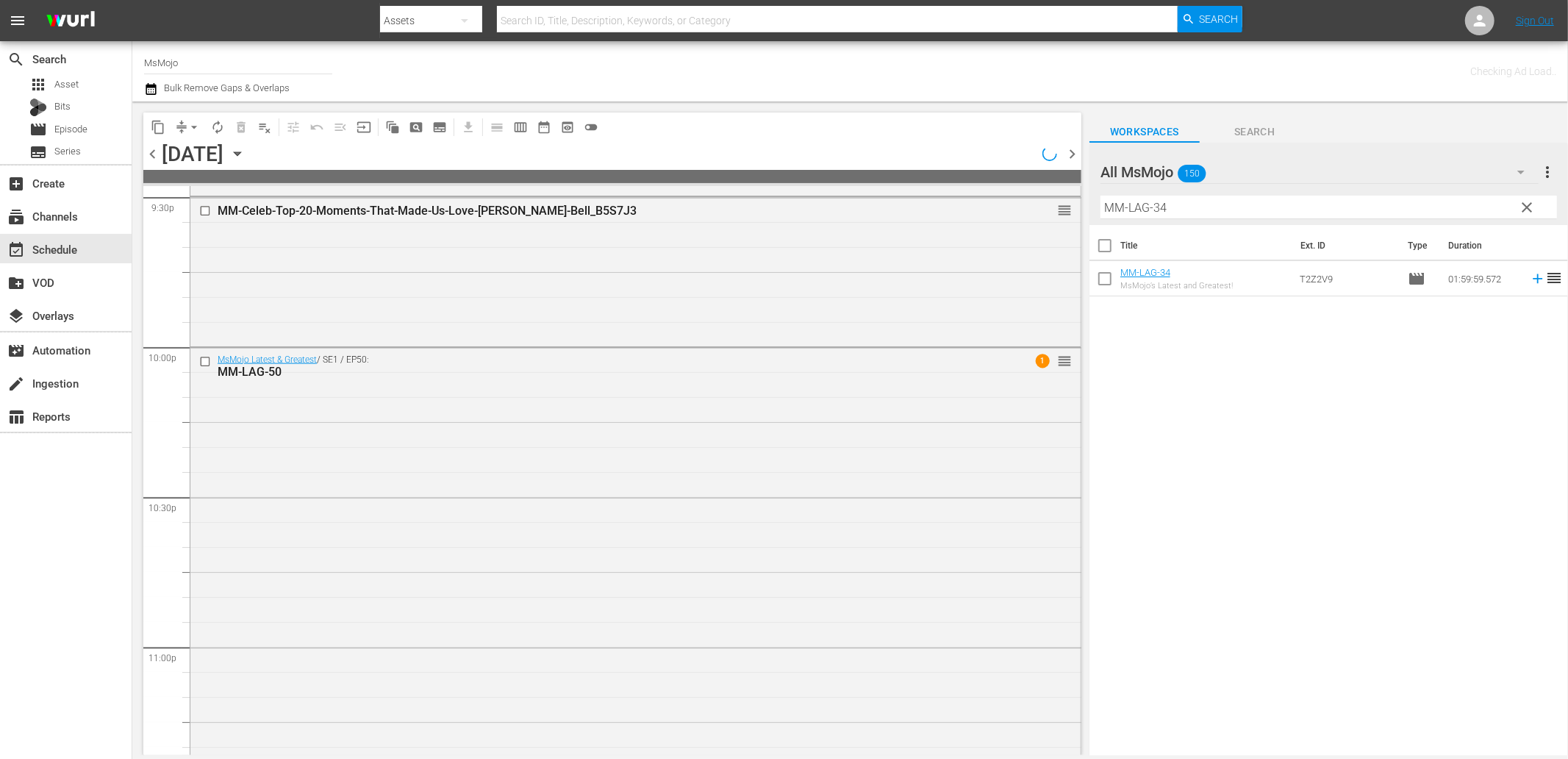
scroll to position [6416, 0]
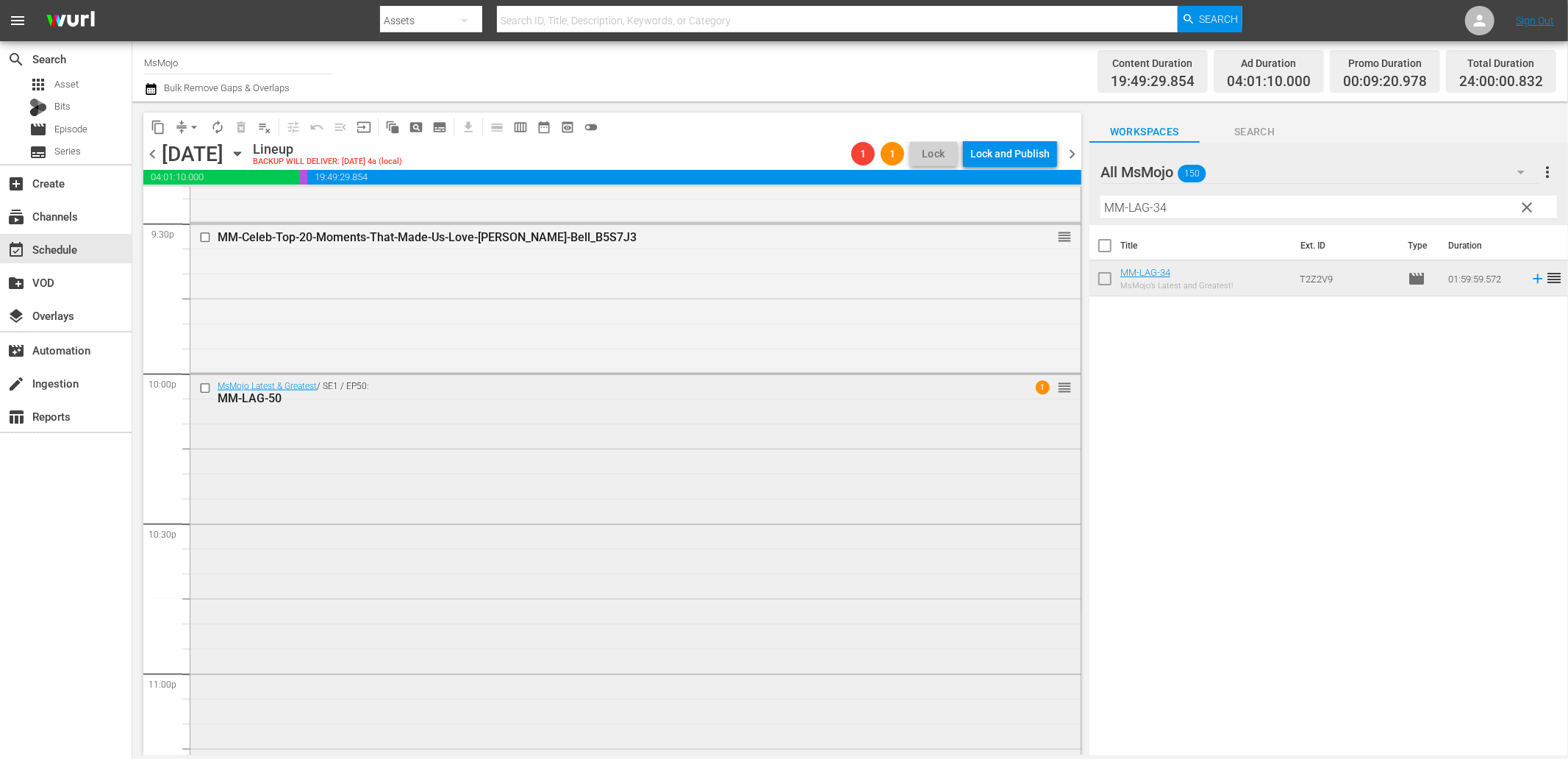
click at [387, 500] on div "MsMojo Latest & Greatest / SE1 / EP50: MM-LAG-50 1 reorder" at bounding box center [635, 672] width 890 height 596
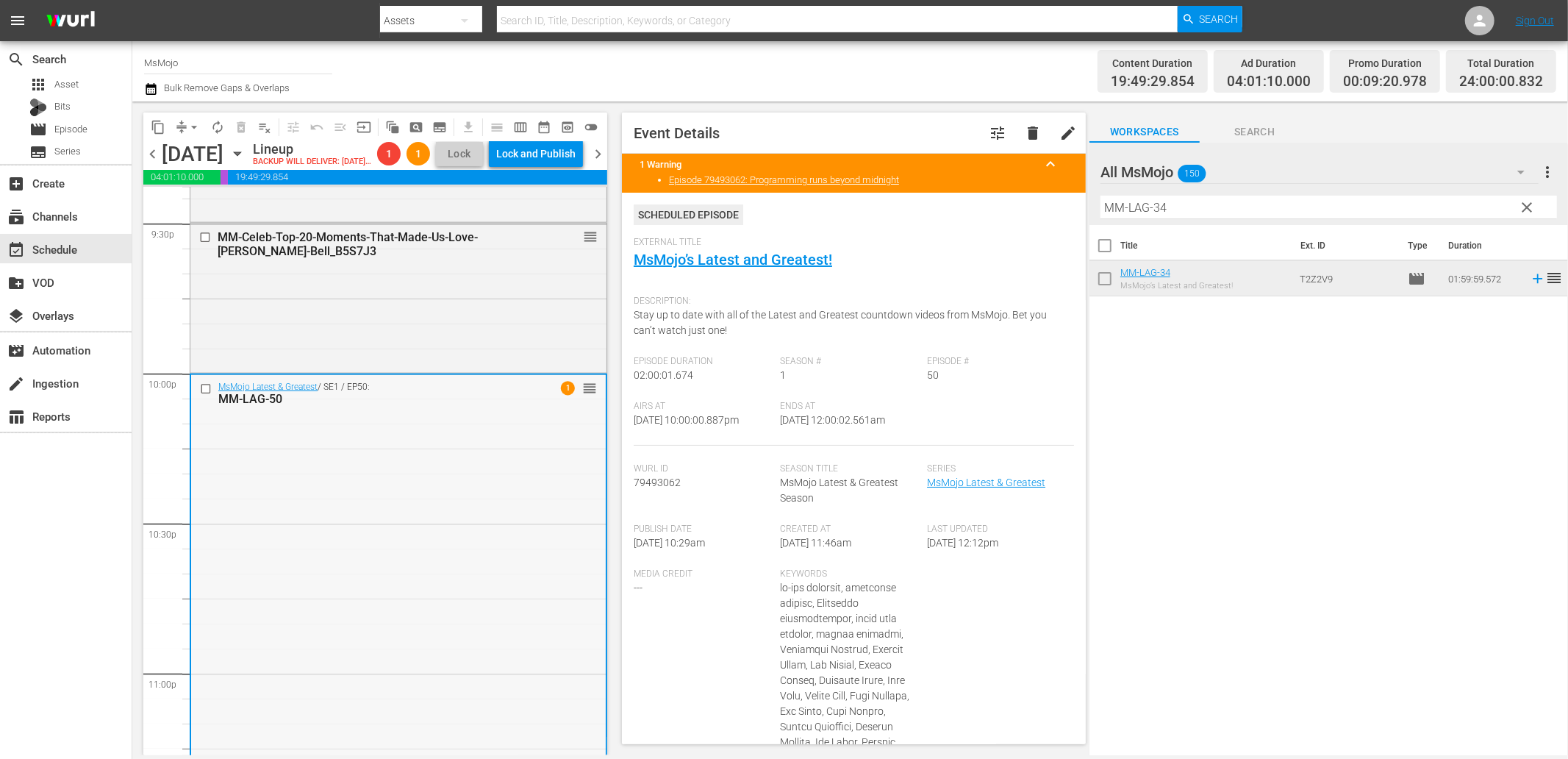
click at [287, 475] on div "MsMojo Latest & Greatest / SE1 / EP50: MM-LAG-50 1 reorder" at bounding box center [399, 673] width 415 height 596
click at [196, 126] on span "arrow_drop_down" at bounding box center [194, 127] width 15 height 15
click at [216, 206] on li "Align to End of Previous Day" at bounding box center [195, 205] width 155 height 25
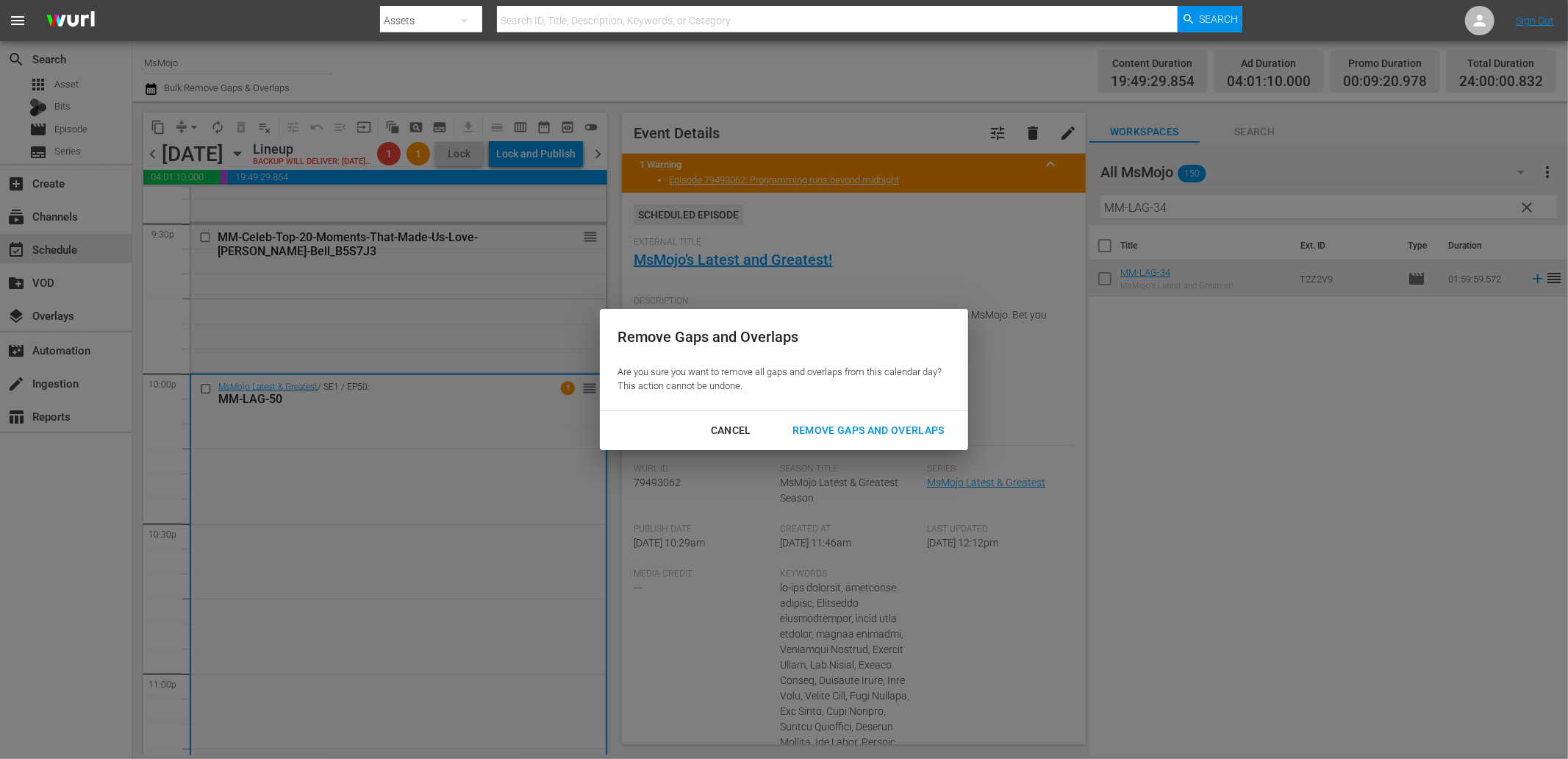
click at [854, 432] on div "Remove Gaps and Overlaps" at bounding box center [868, 431] width 175 height 19
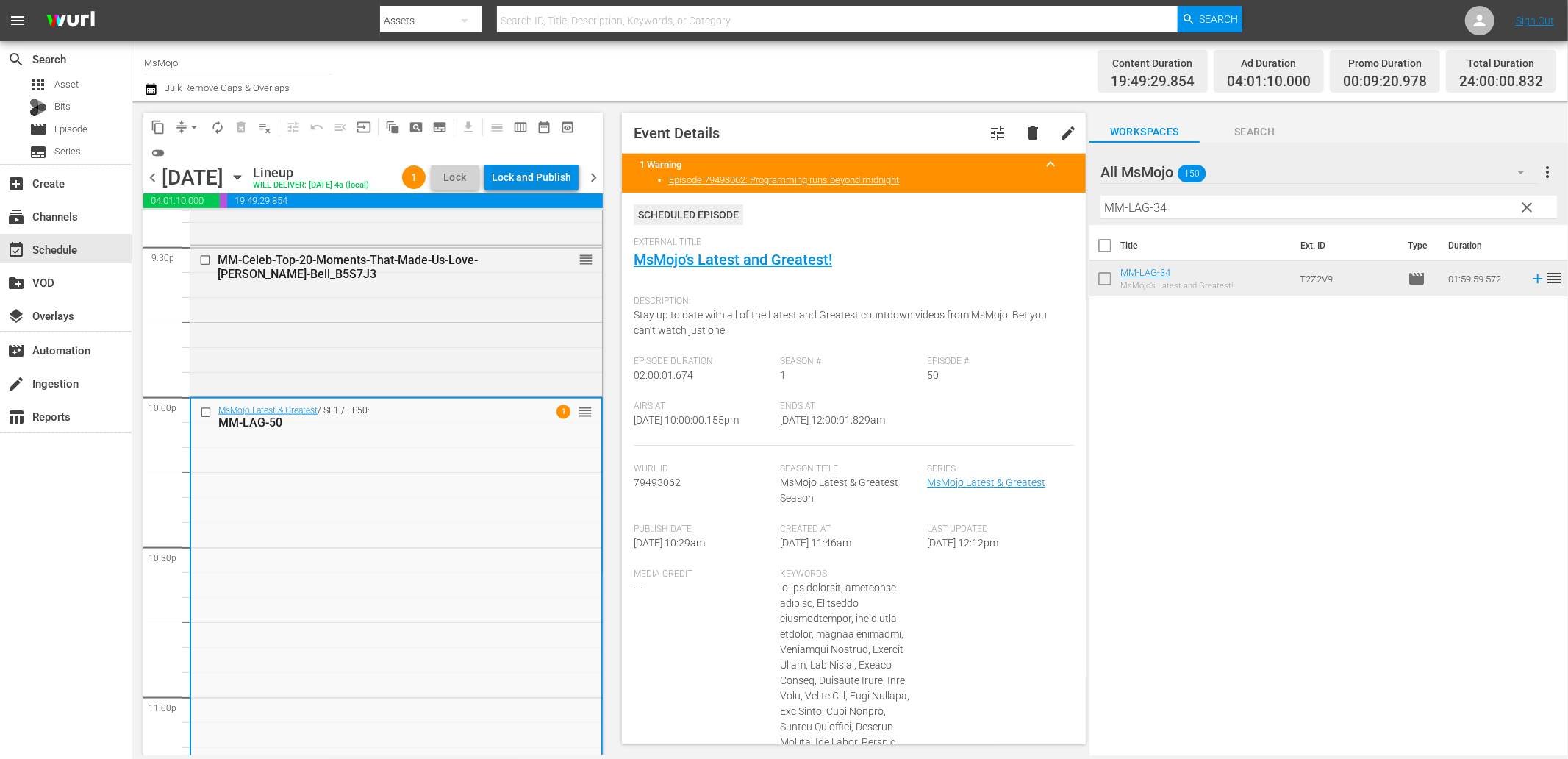
click at [551, 179] on div "Lock and Publish" at bounding box center [531, 177] width 79 height 26
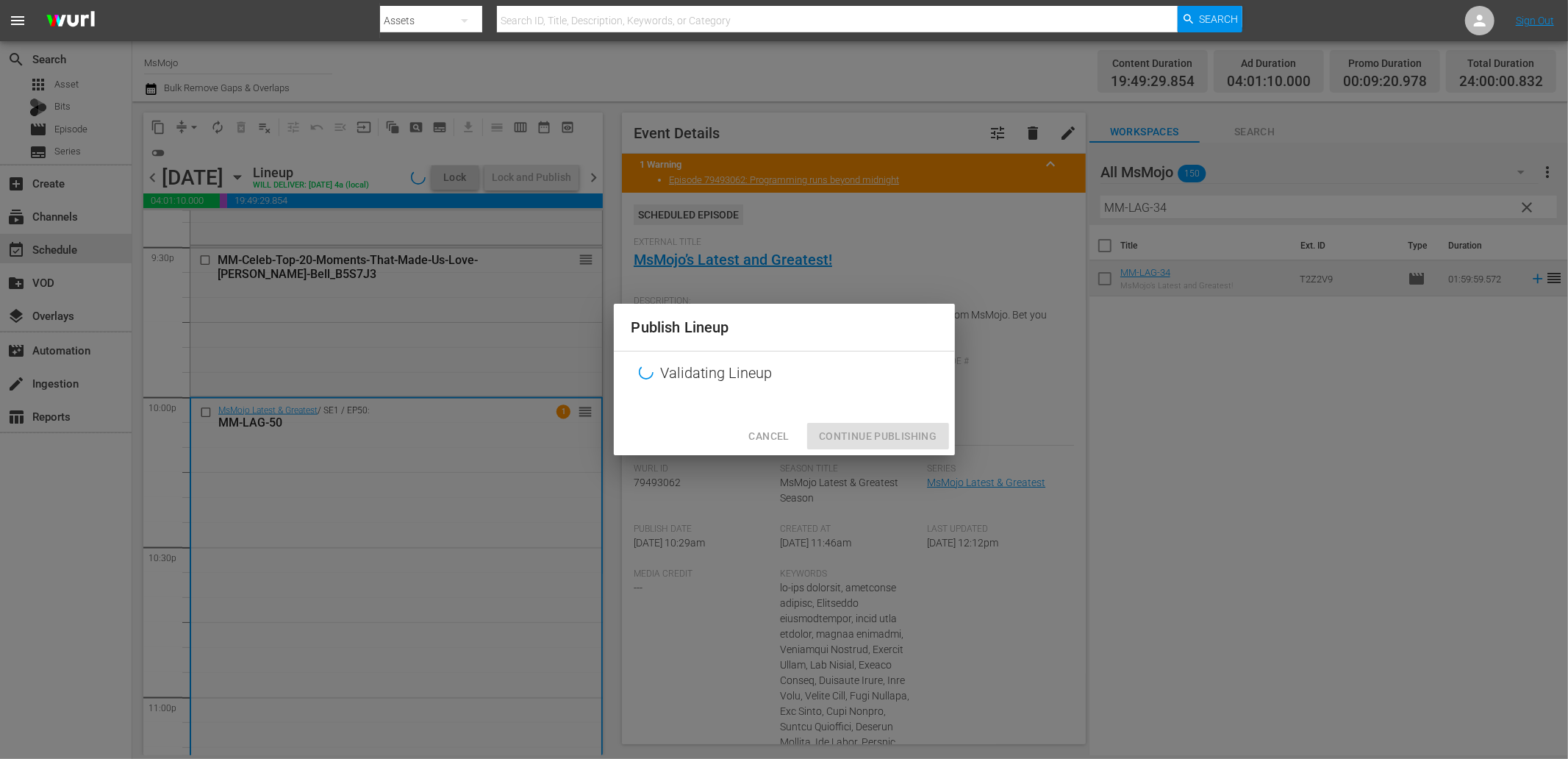
click at [767, 430] on span "Cancel" at bounding box center [768, 437] width 41 height 19
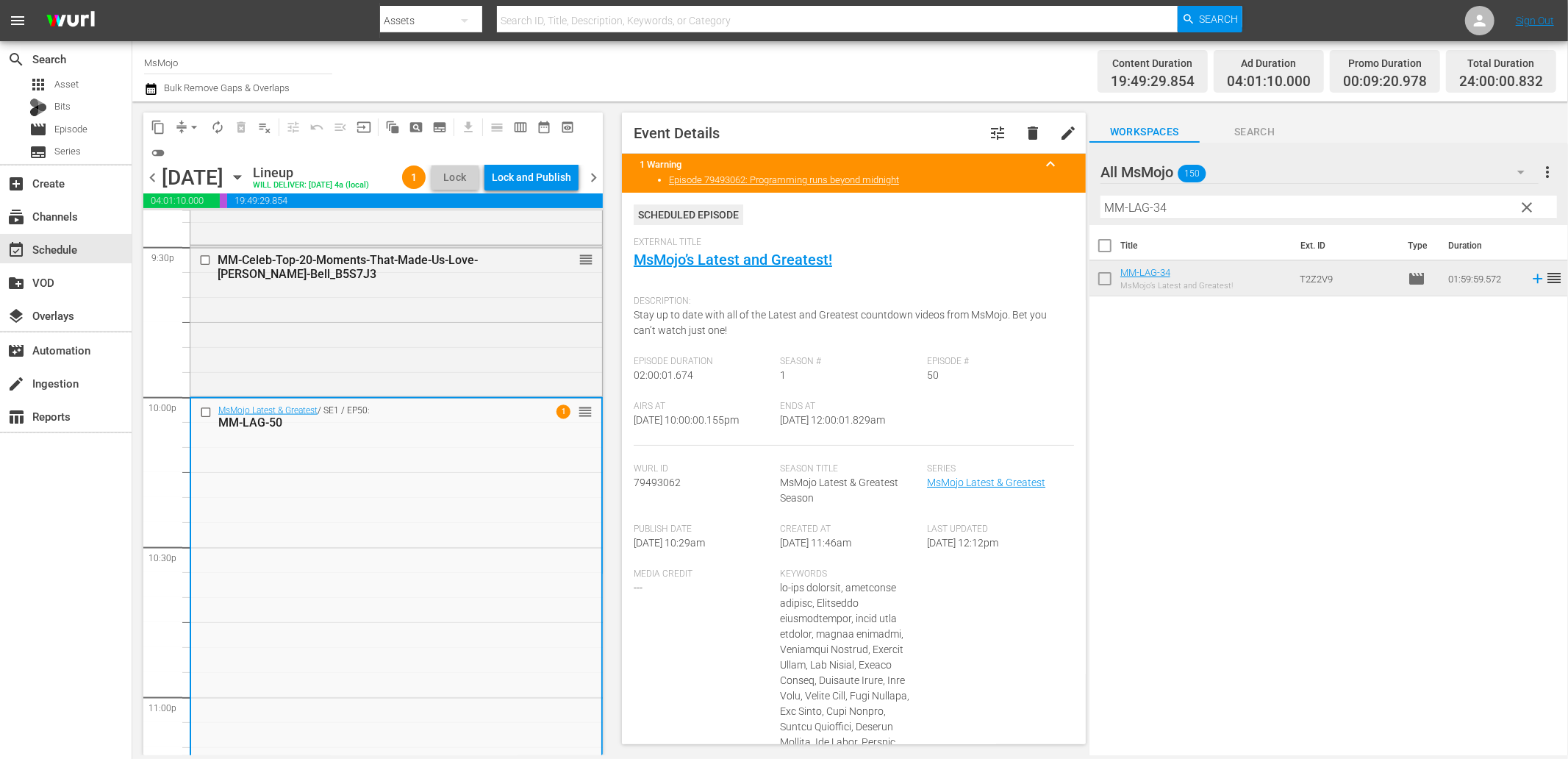
drag, startPoint x: 854, startPoint y: 430, endPoint x: 825, endPoint y: 435, distance: 29.4
click at [825, 435] on div "Airs At [DATE] 10:00:00.155pm Ends At [DATE] 12:00:01.829am" at bounding box center [853, 423] width 440 height 45
copy span "12:00:01.829am"
click at [545, 173] on div "Lock and Publish" at bounding box center [531, 177] width 79 height 26
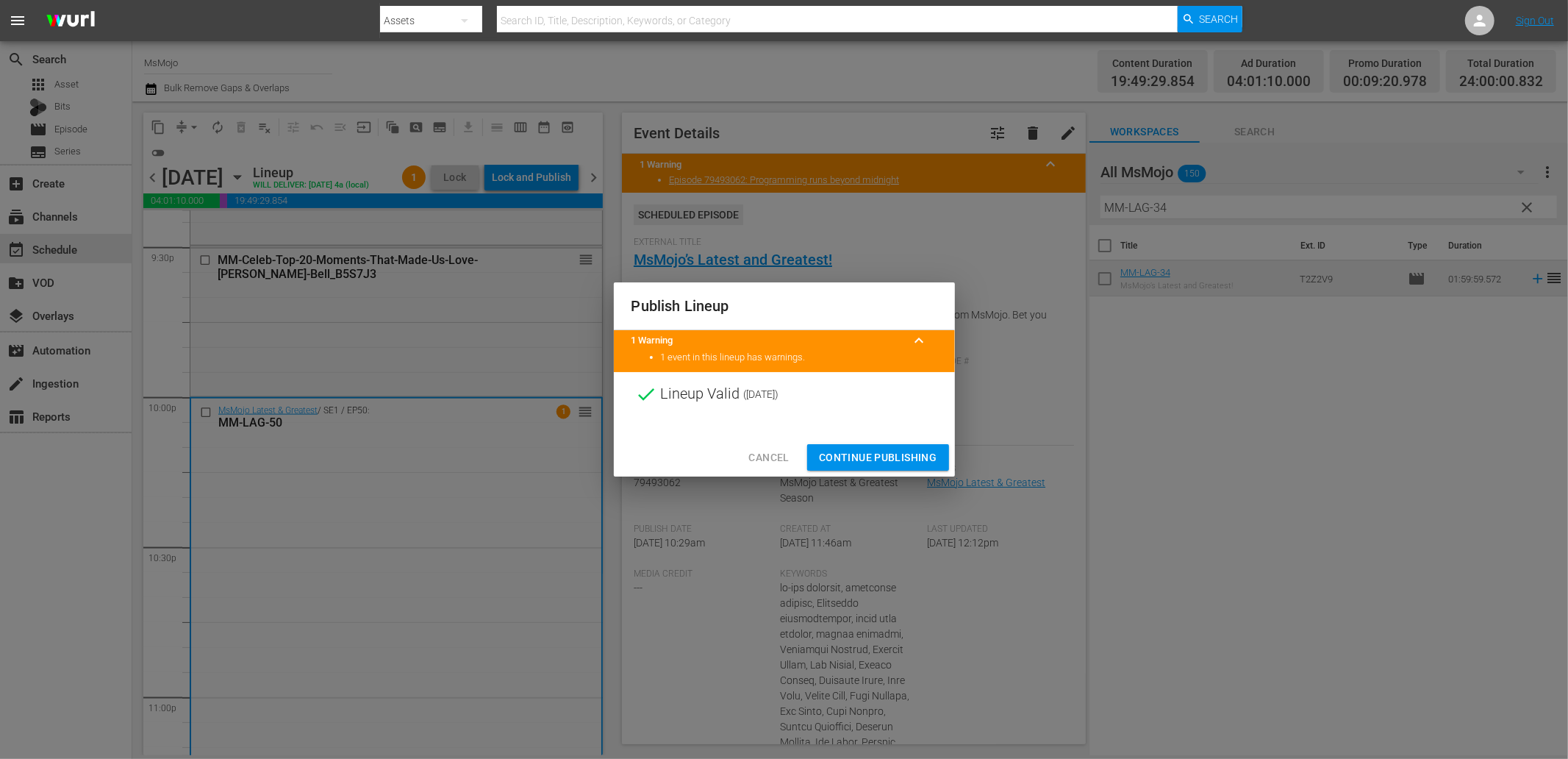
click at [841, 465] on span "Continue Publishing" at bounding box center [878, 458] width 119 height 19
